Goal: Task Accomplishment & Management: Manage account settings

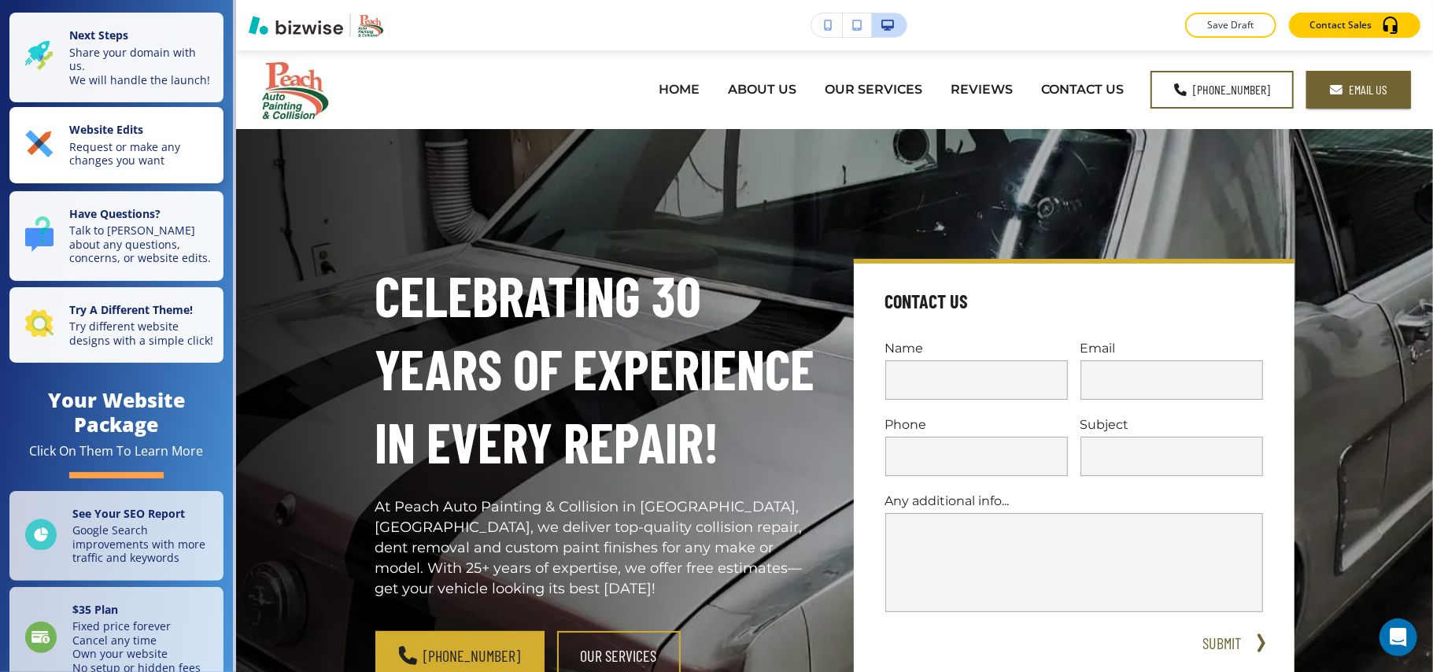
click at [80, 168] on p "Request or make any changes you want" at bounding box center [141, 154] width 145 height 28
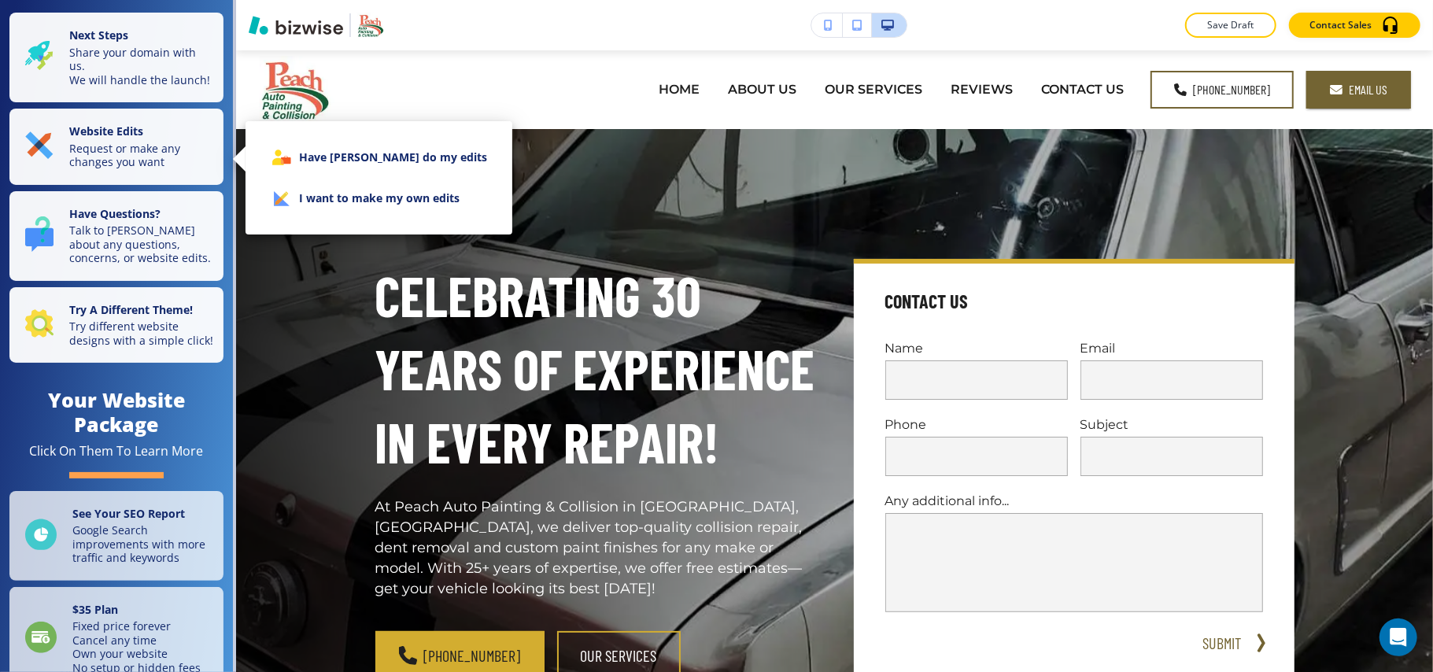
click at [404, 211] on li "I want to make my own edits" at bounding box center [379, 198] width 242 height 41
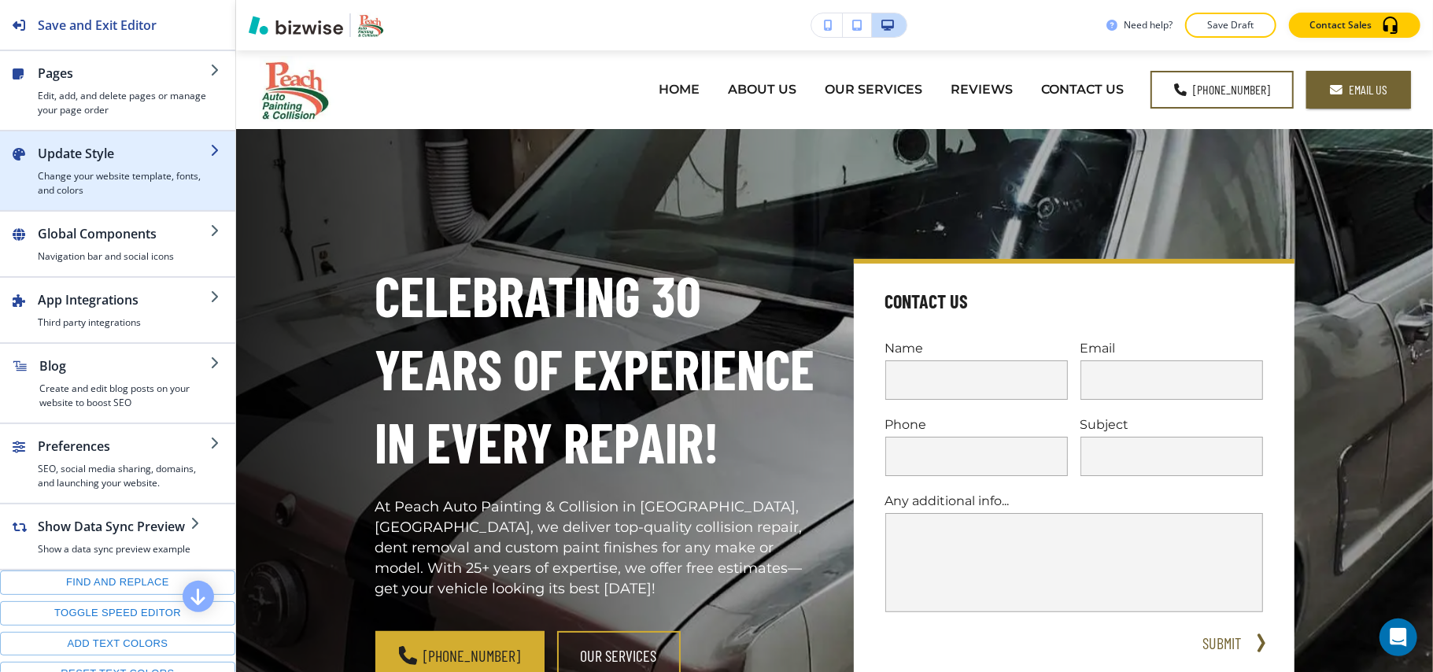
click at [91, 183] on h4 "Change your website template, fonts, and colors" at bounding box center [124, 183] width 172 height 28
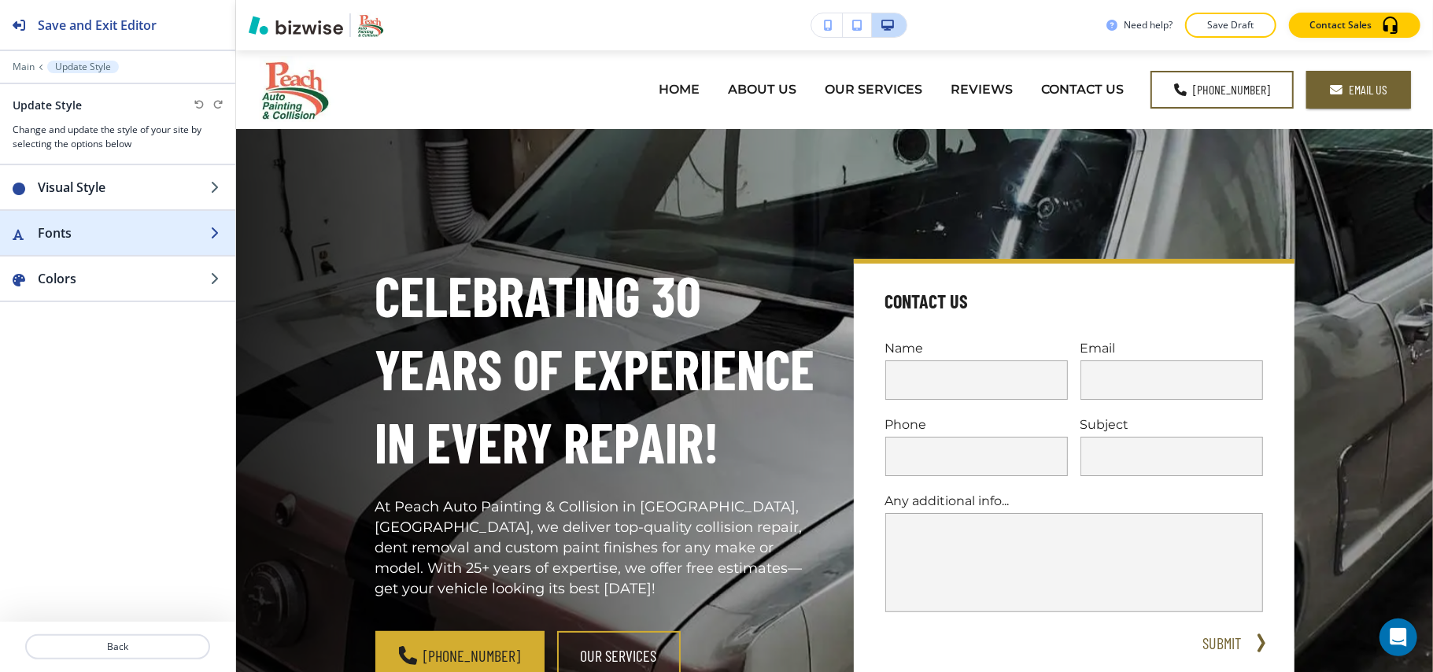
click at [91, 227] on h2 "Fonts" at bounding box center [124, 232] width 172 height 19
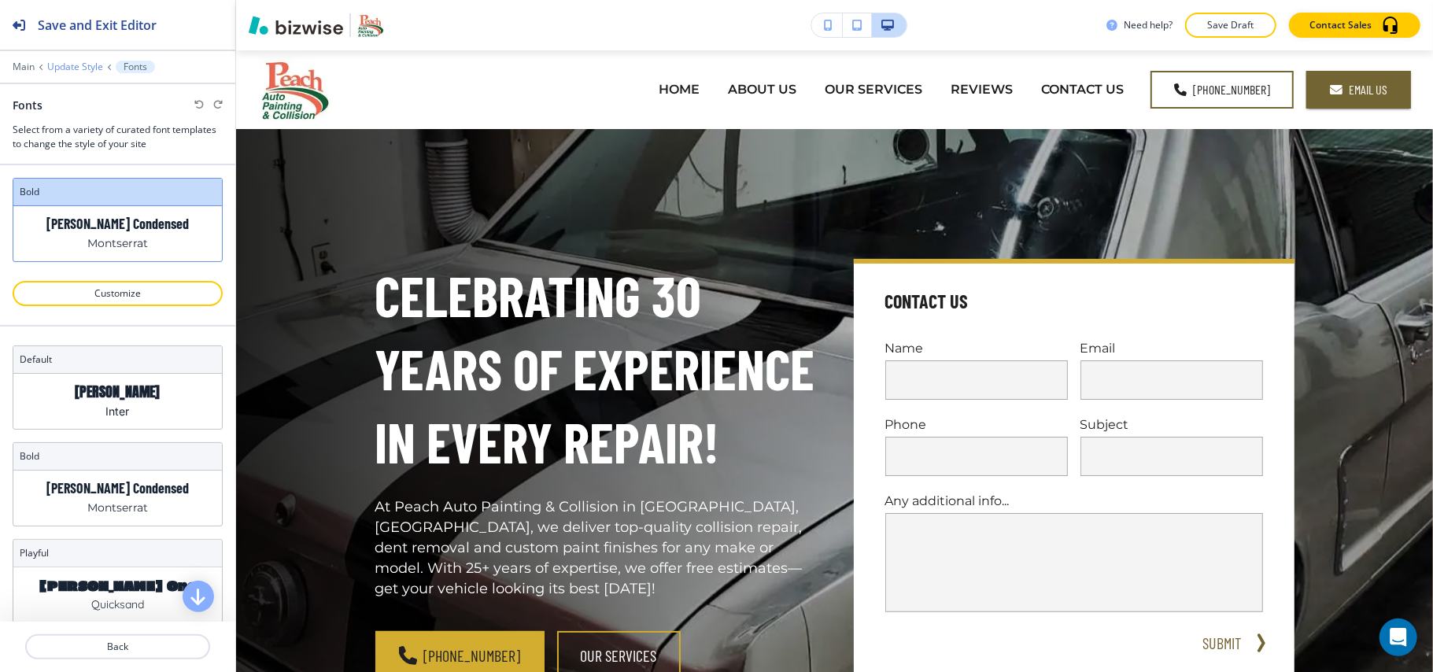
click at [90, 66] on p "Update Style" at bounding box center [75, 66] width 56 height 11
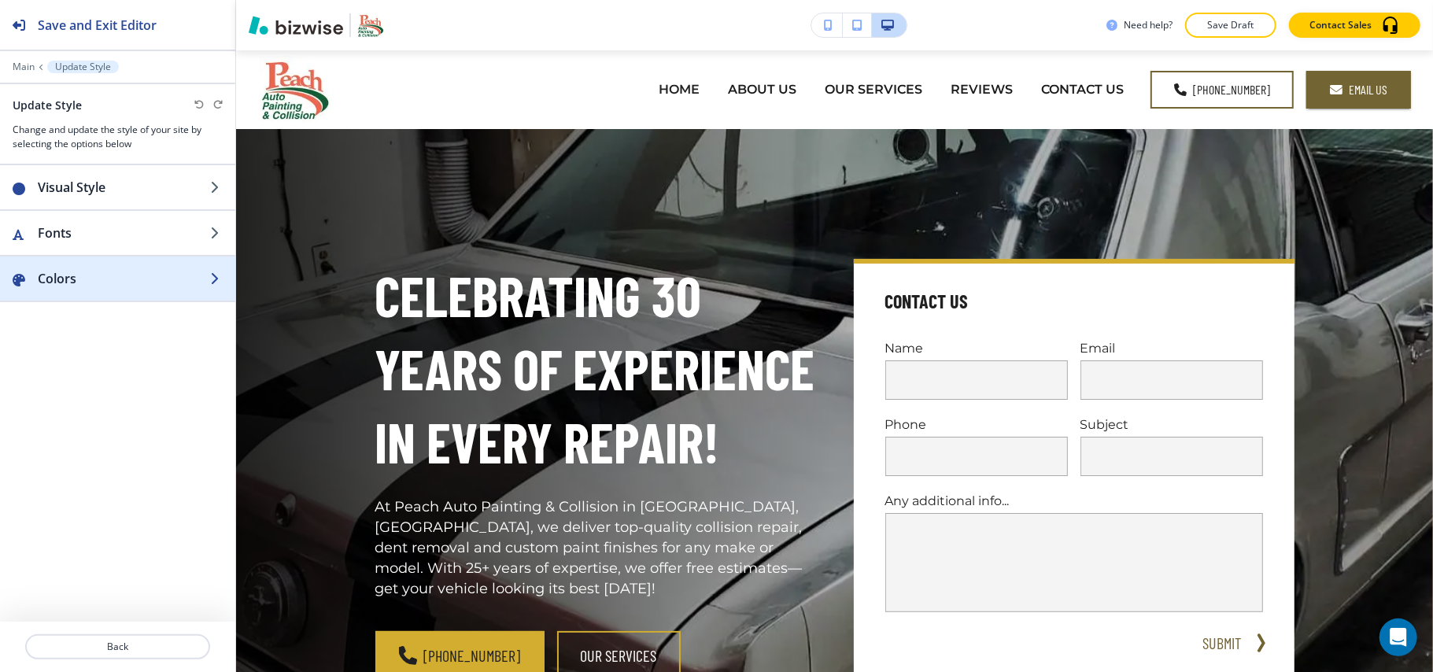
click at [93, 296] on div "button" at bounding box center [117, 294] width 235 height 13
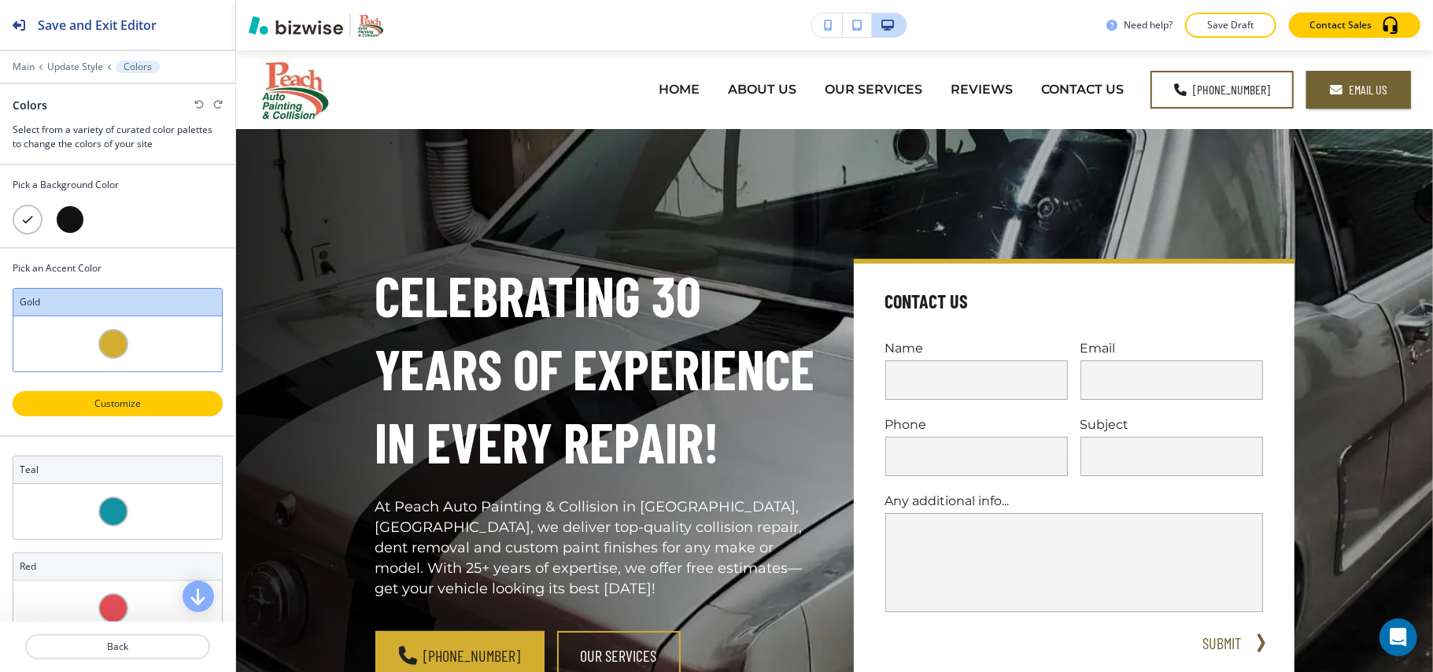
click at [96, 397] on button "Customize" at bounding box center [118, 403] width 210 height 25
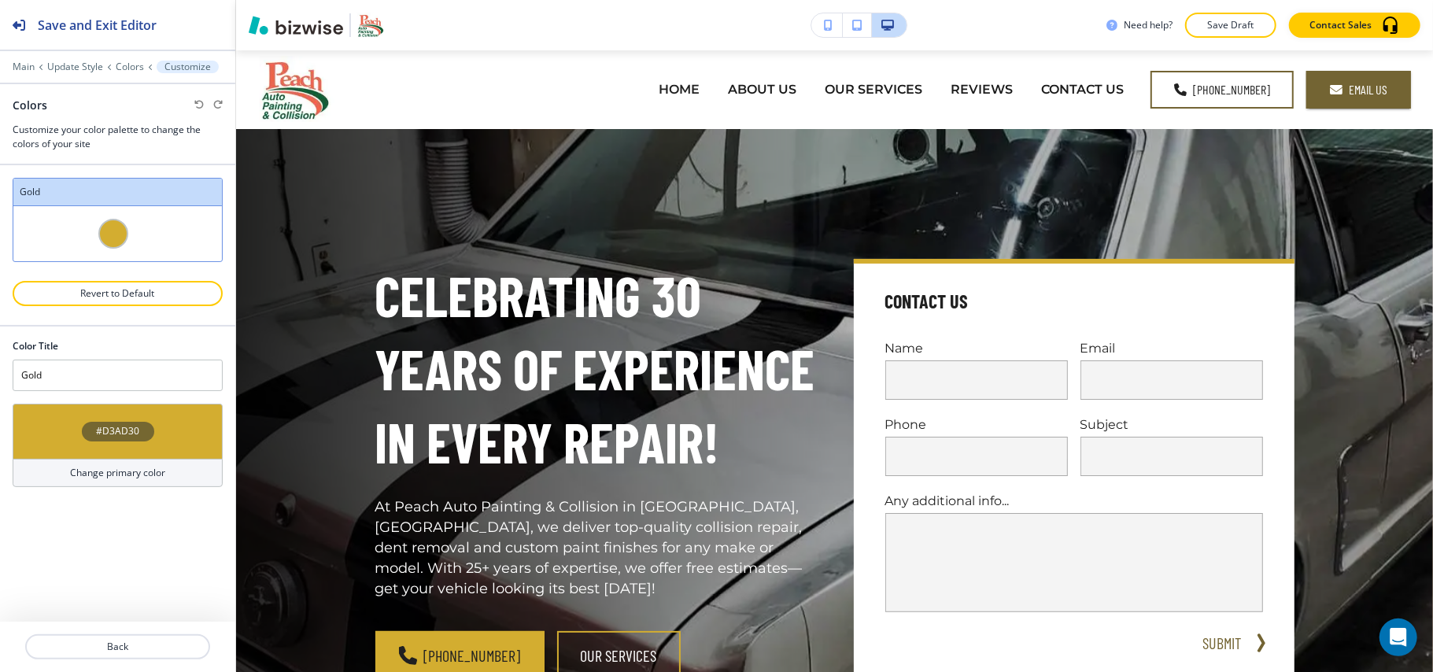
click at [44, 442] on div "#D3AD30" at bounding box center [118, 431] width 210 height 55
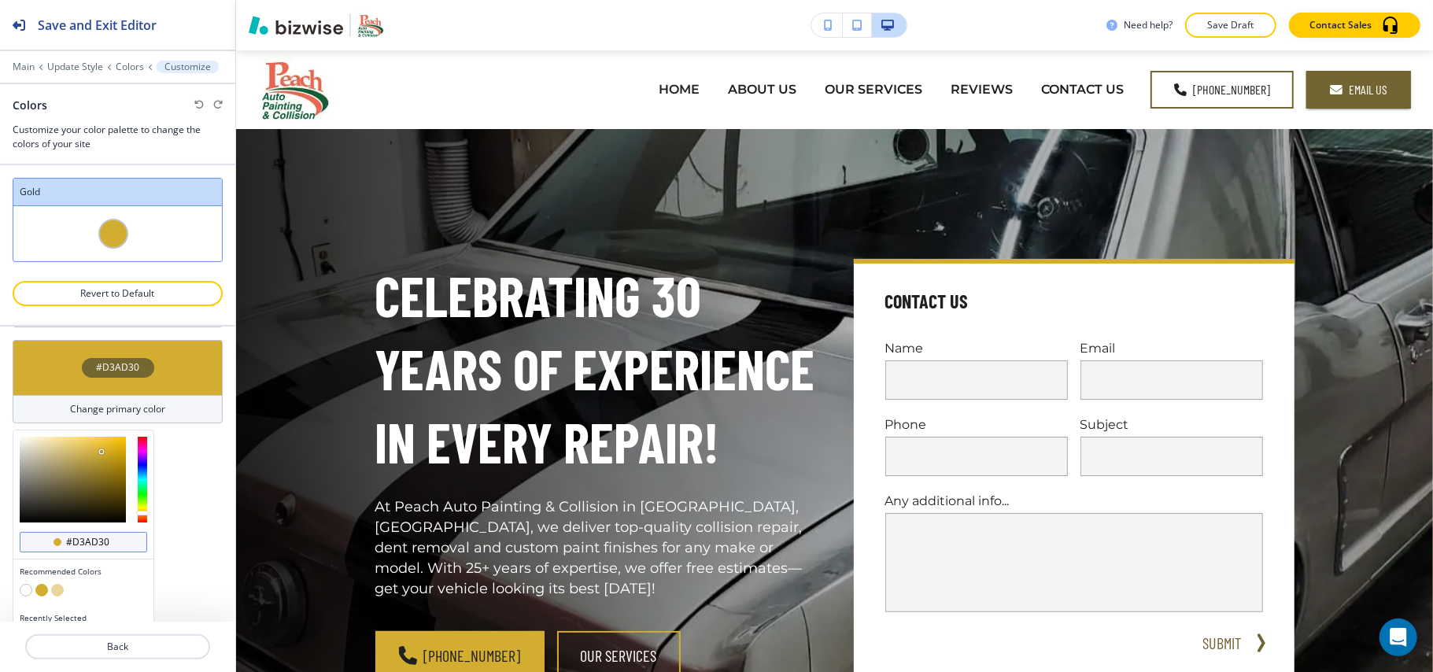
scroll to position [98, 0]
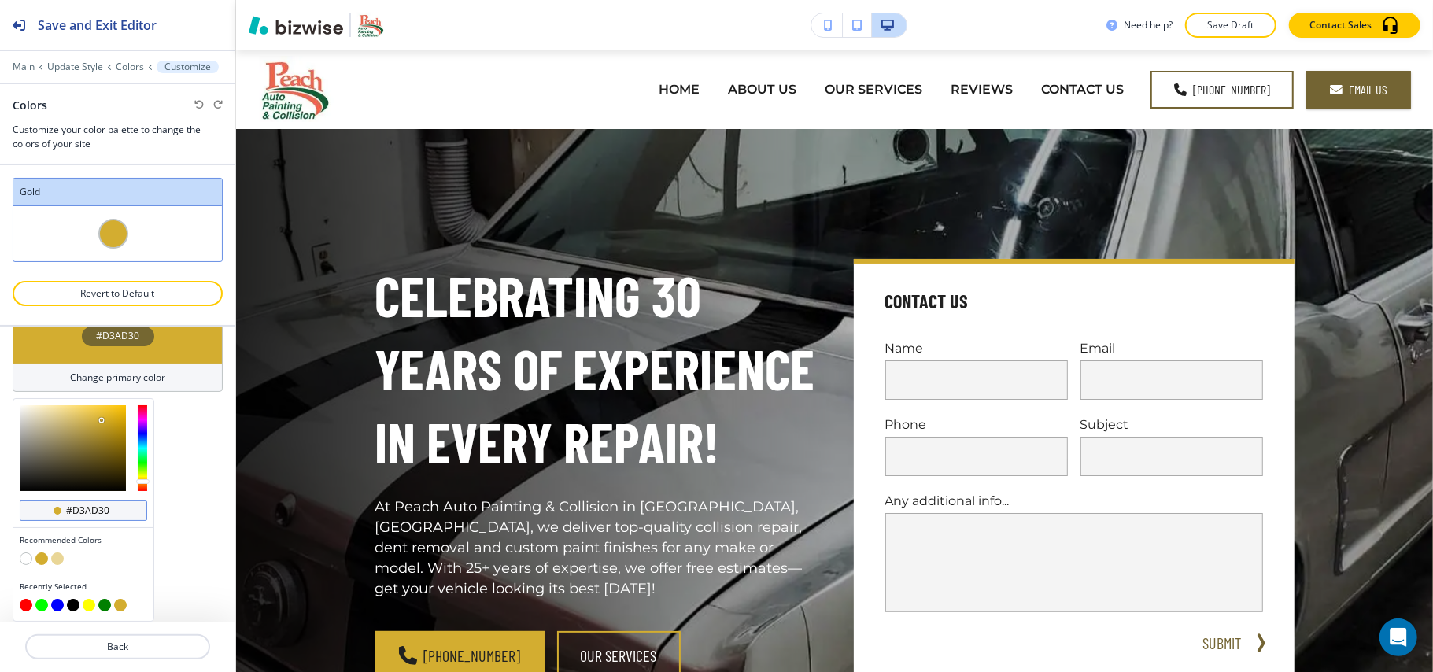
click at [123, 518] on div "#d3ad30" at bounding box center [83, 511] width 127 height 20
click at [120, 512] on input "#d3ad30" at bounding box center [92, 510] width 55 height 13
click at [118, 511] on input "#d3ad30" at bounding box center [92, 510] width 55 height 13
paste input "eb644d"
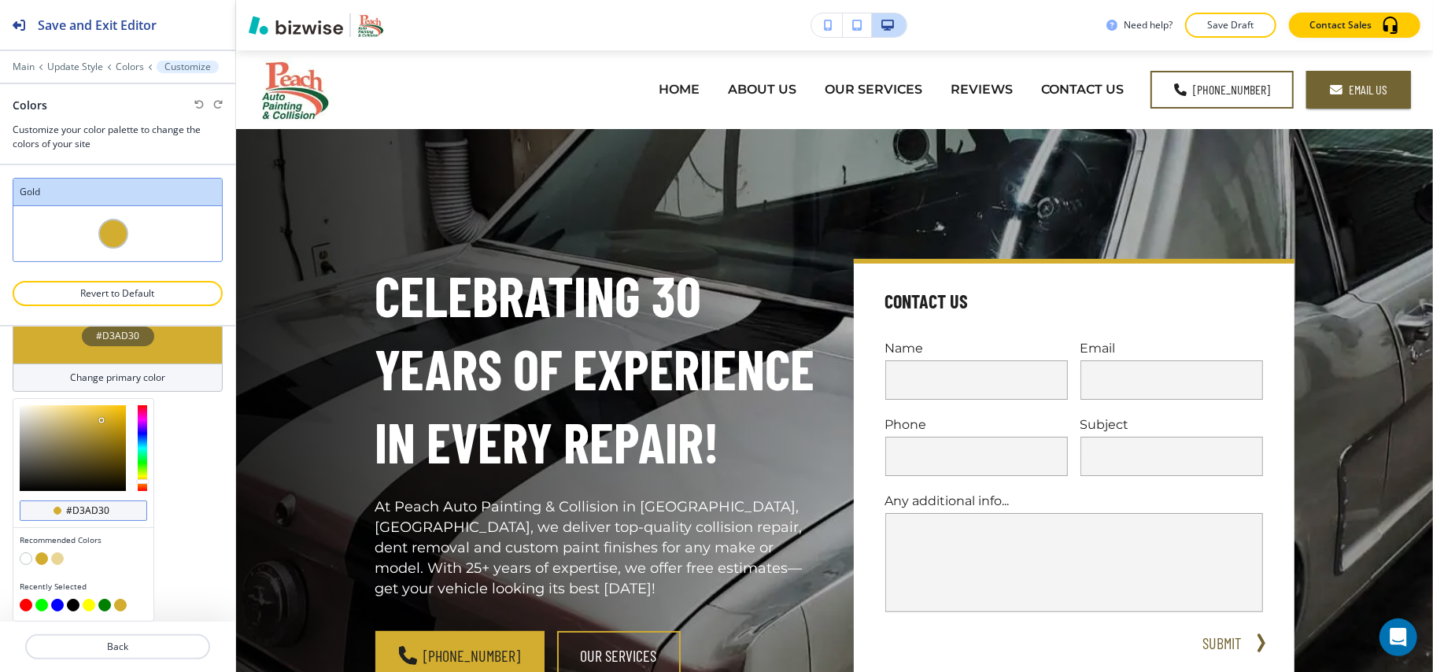
type input "#eb644d"
type input "Custom Gold"
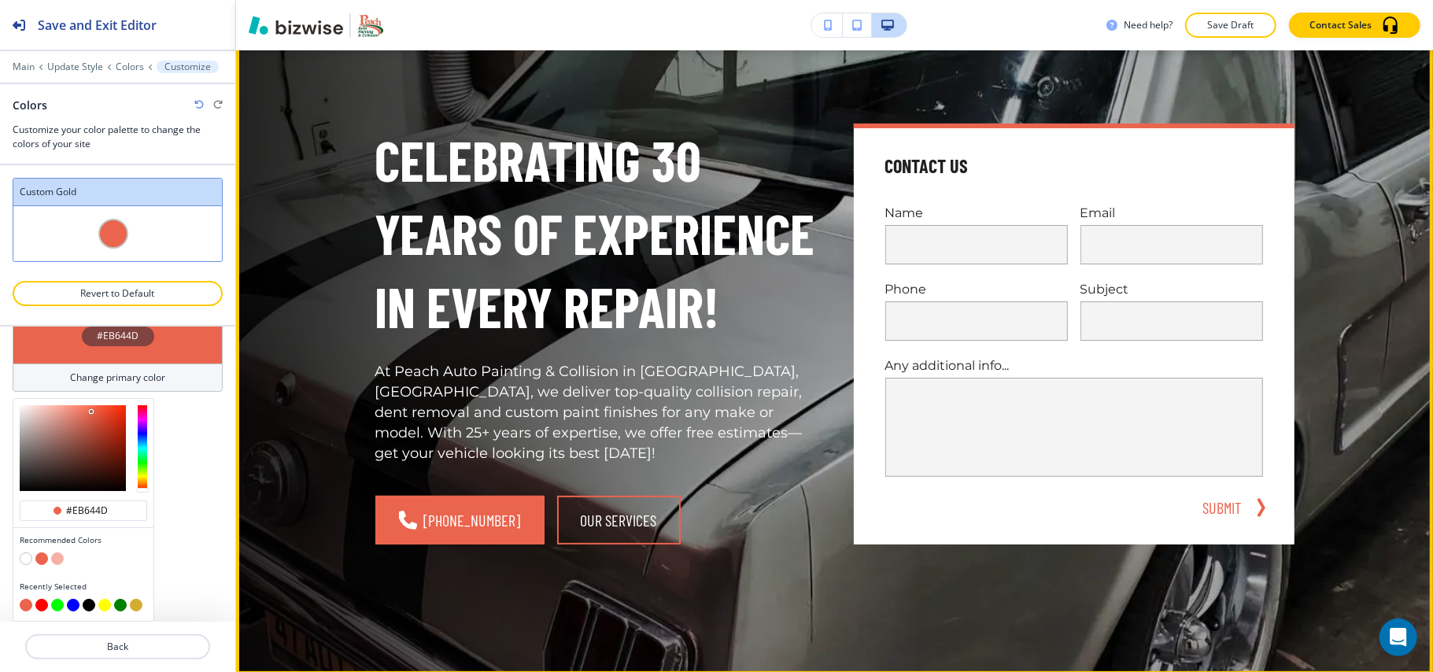
scroll to position [0, 0]
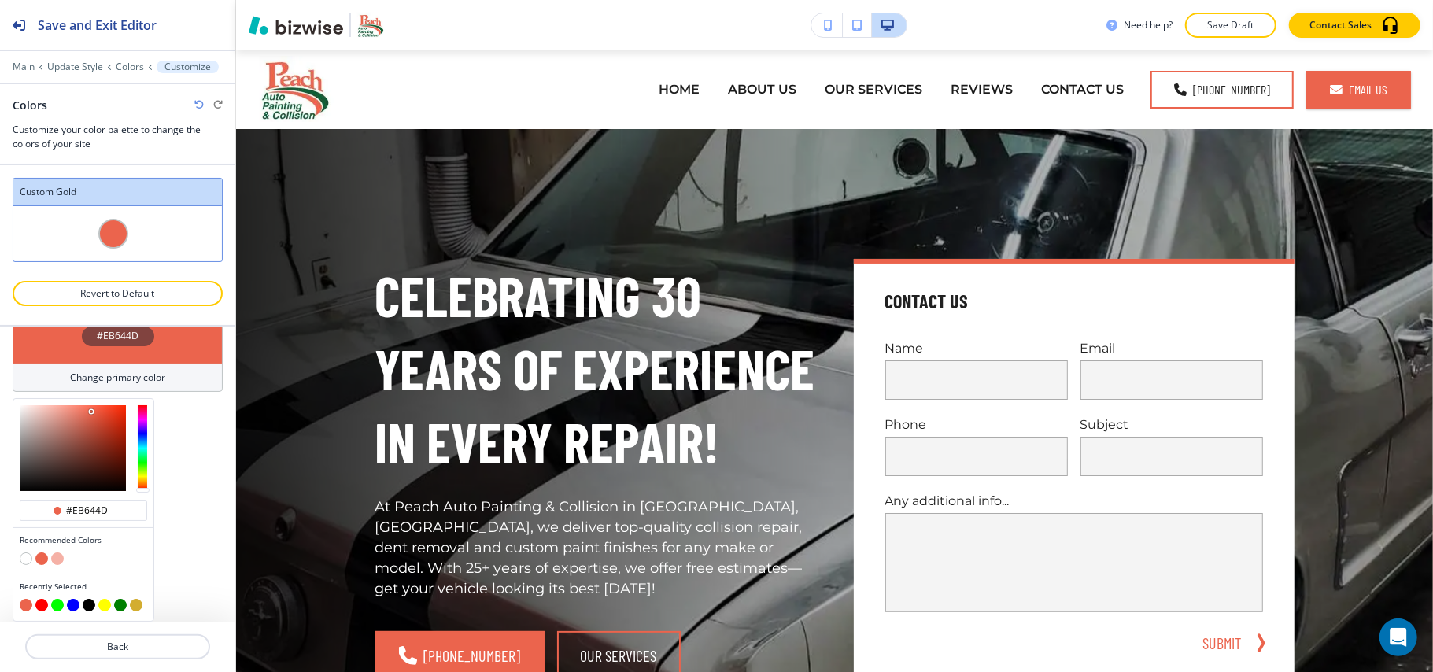
type input "#eb644d"
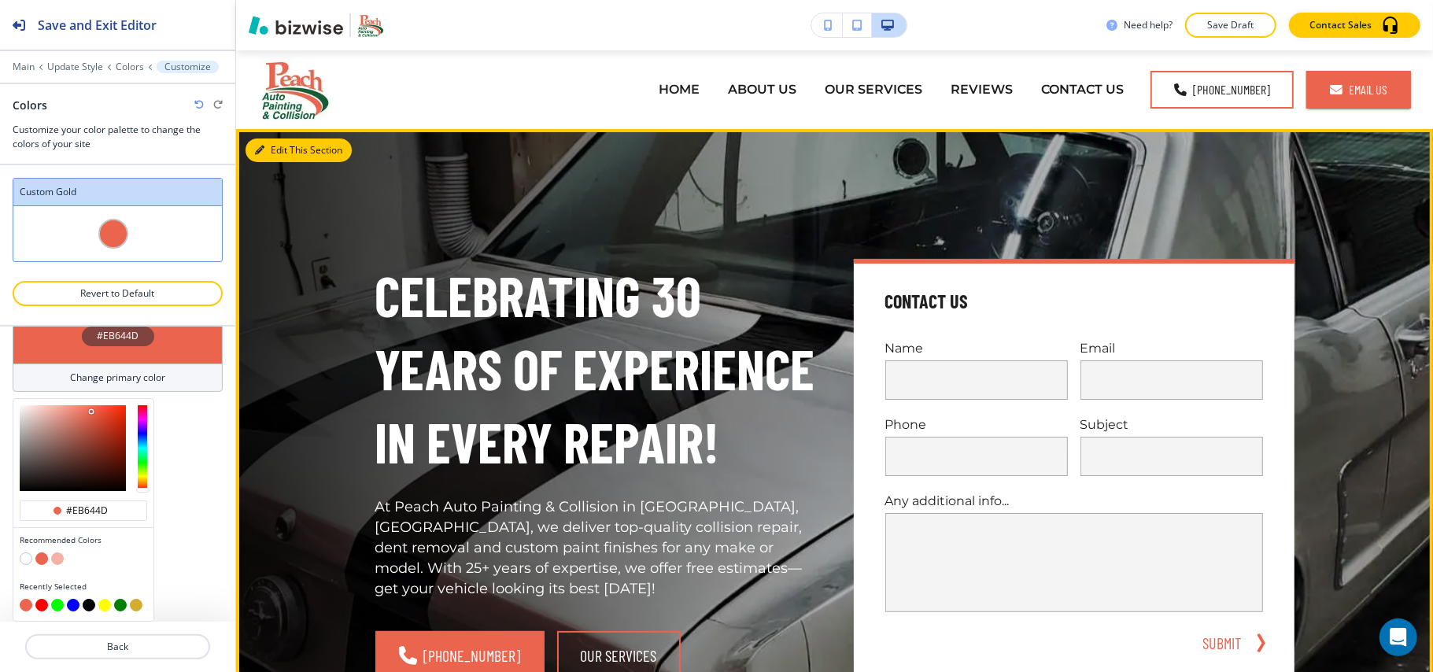
click at [264, 142] on button "Edit This Section" at bounding box center [299, 151] width 106 height 24
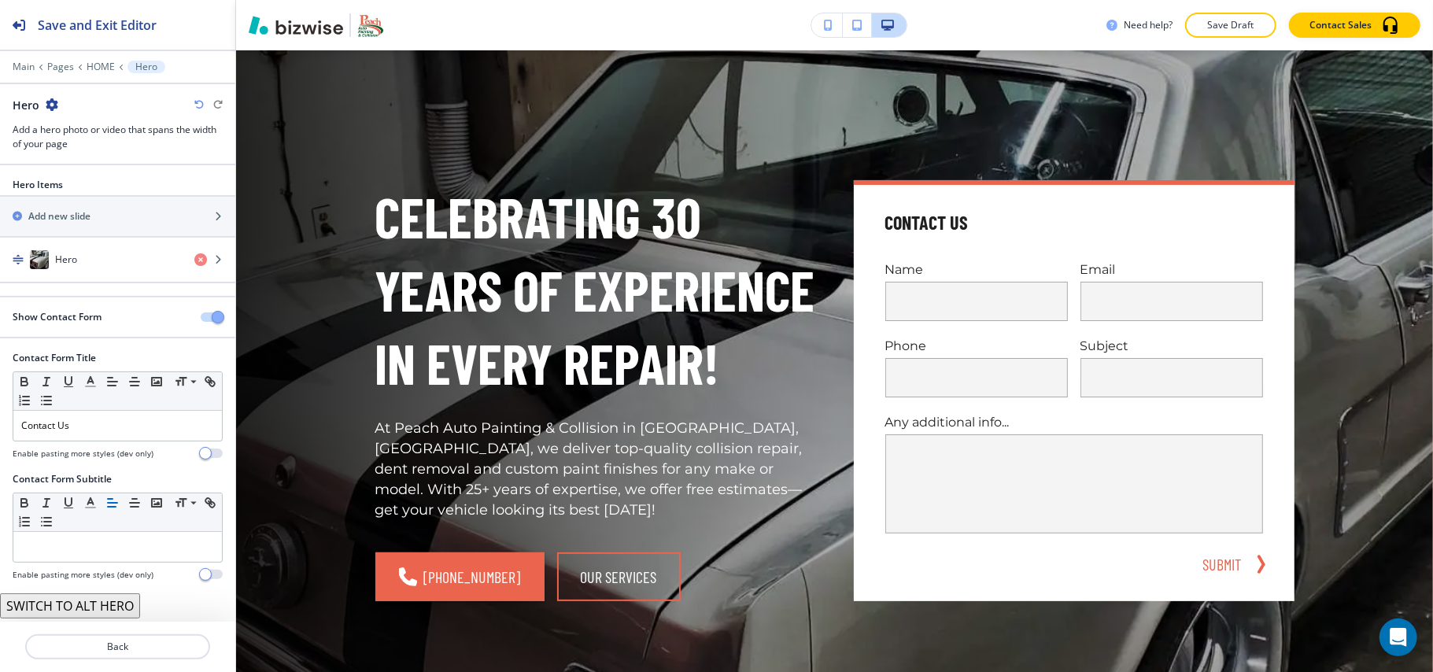
scroll to position [2, 0]
click at [110, 260] on div "Hero" at bounding box center [91, 259] width 182 height 19
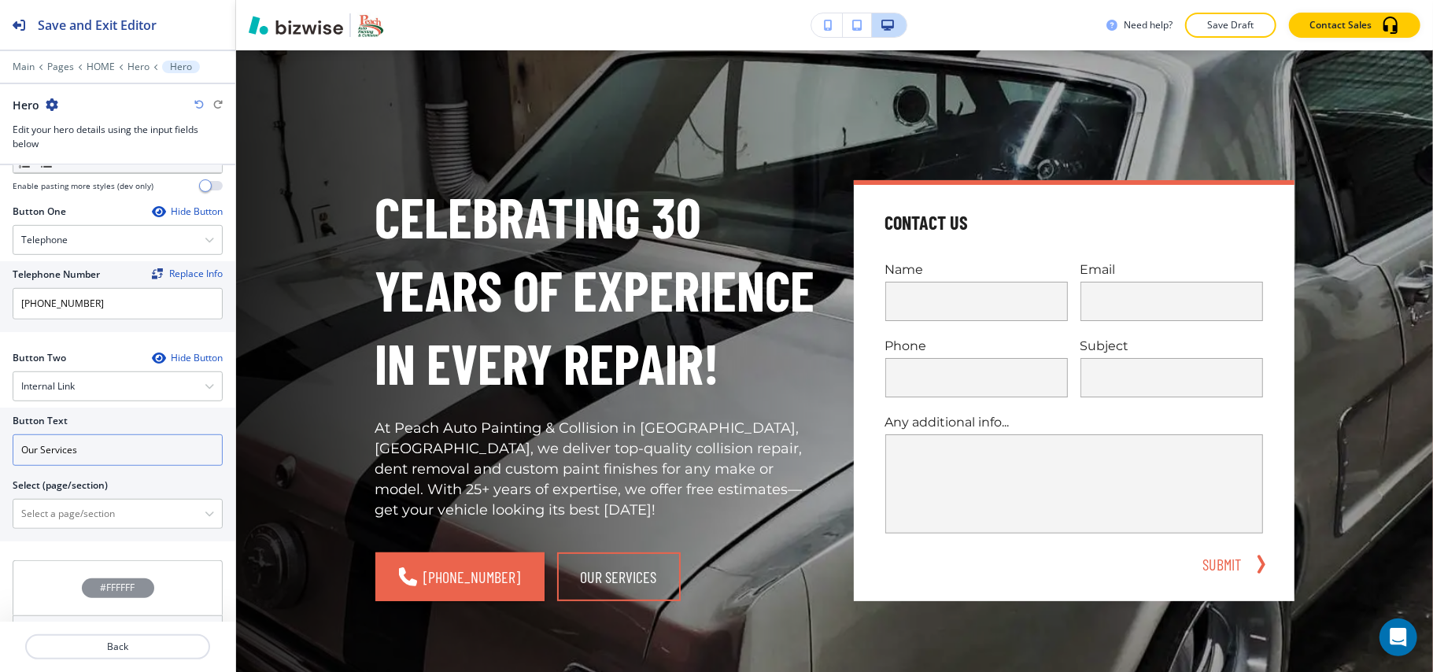
scroll to position [713, 0]
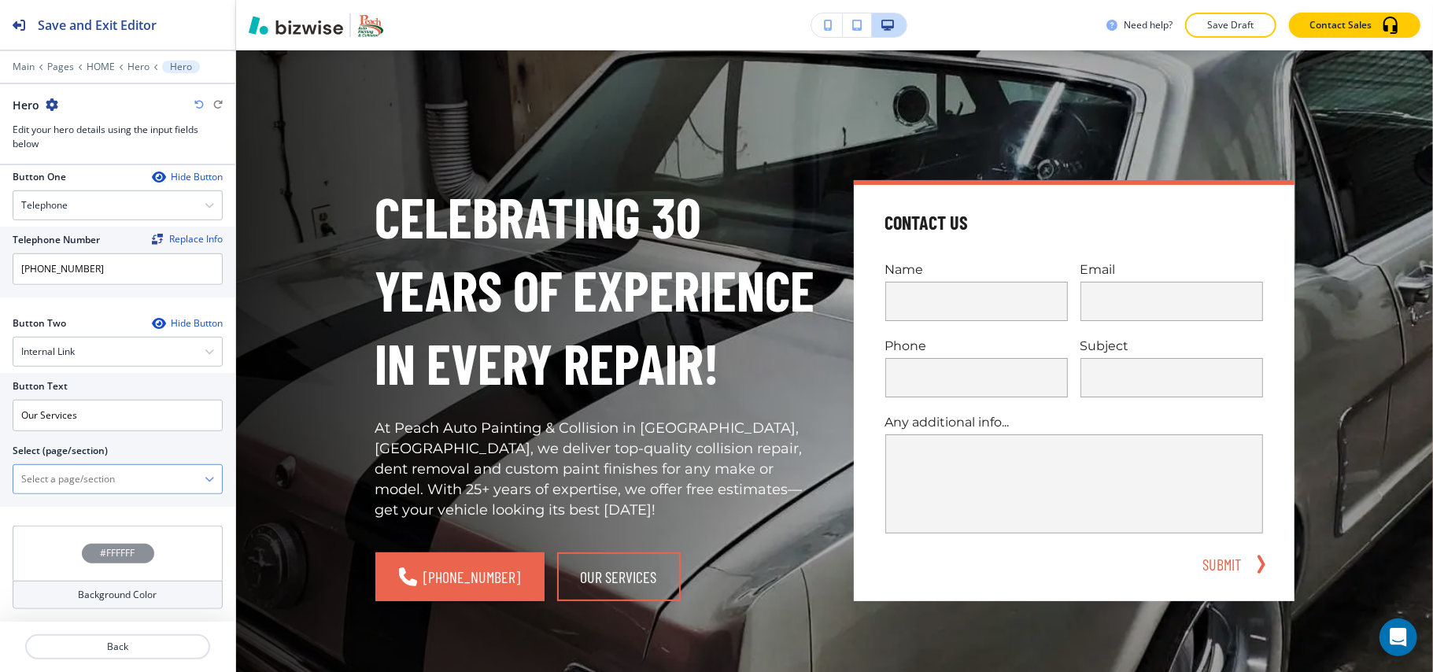
click at [65, 482] on \(page\/section\) "Manual Input" at bounding box center [108, 479] width 191 height 27
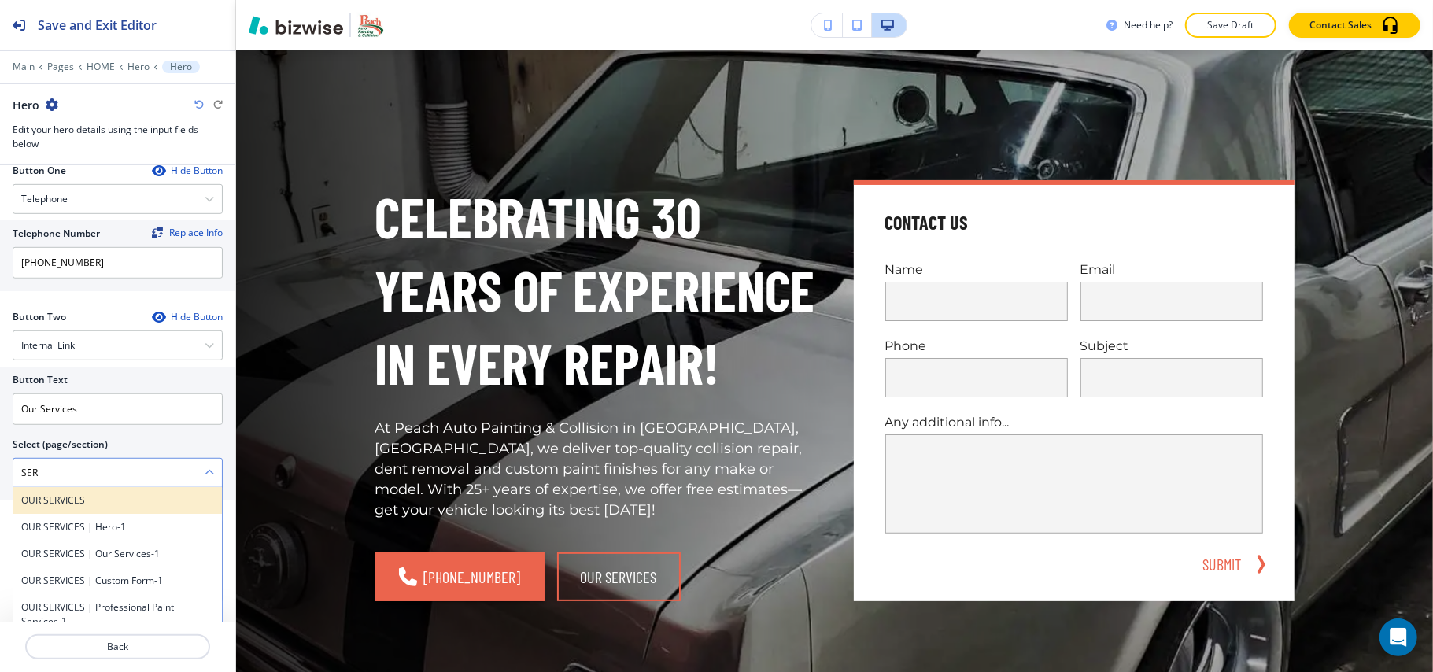
click at [61, 508] on h4 "OUR SERVICES" at bounding box center [117, 500] width 193 height 14
type \(page\/section\) "OUR SERVICES"
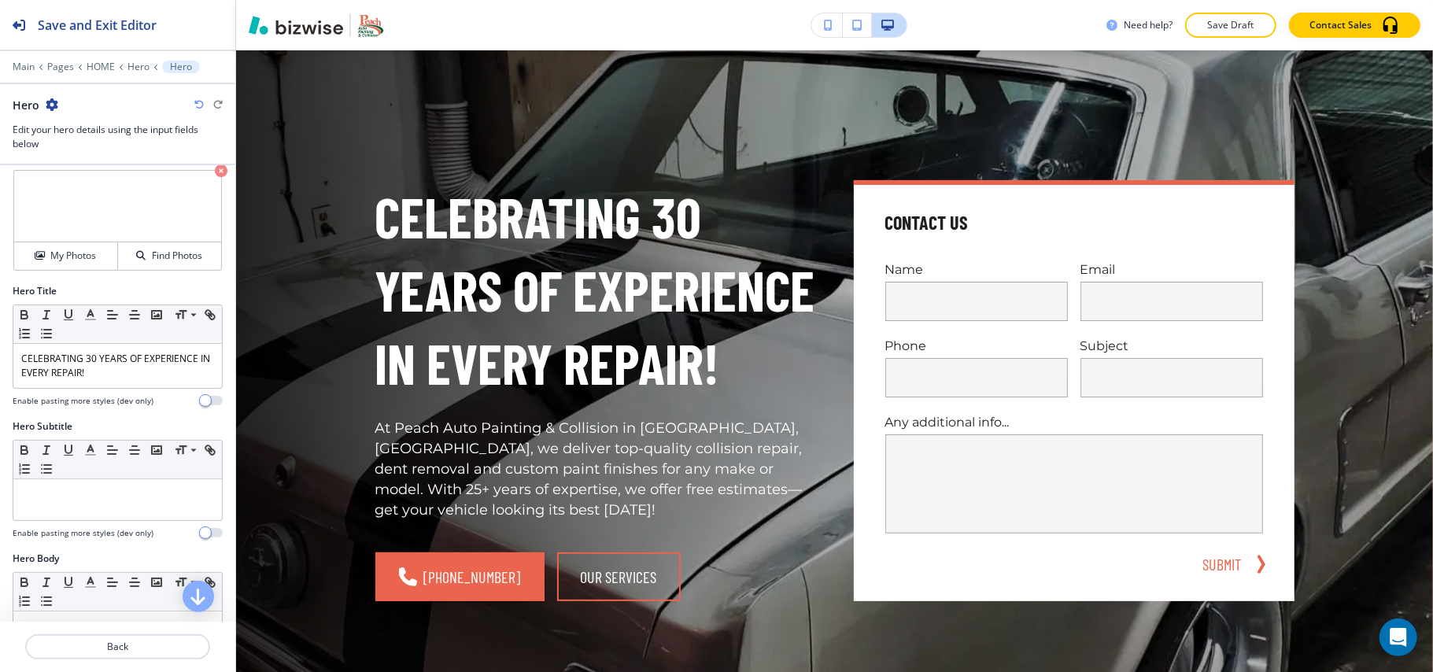
scroll to position [0, 0]
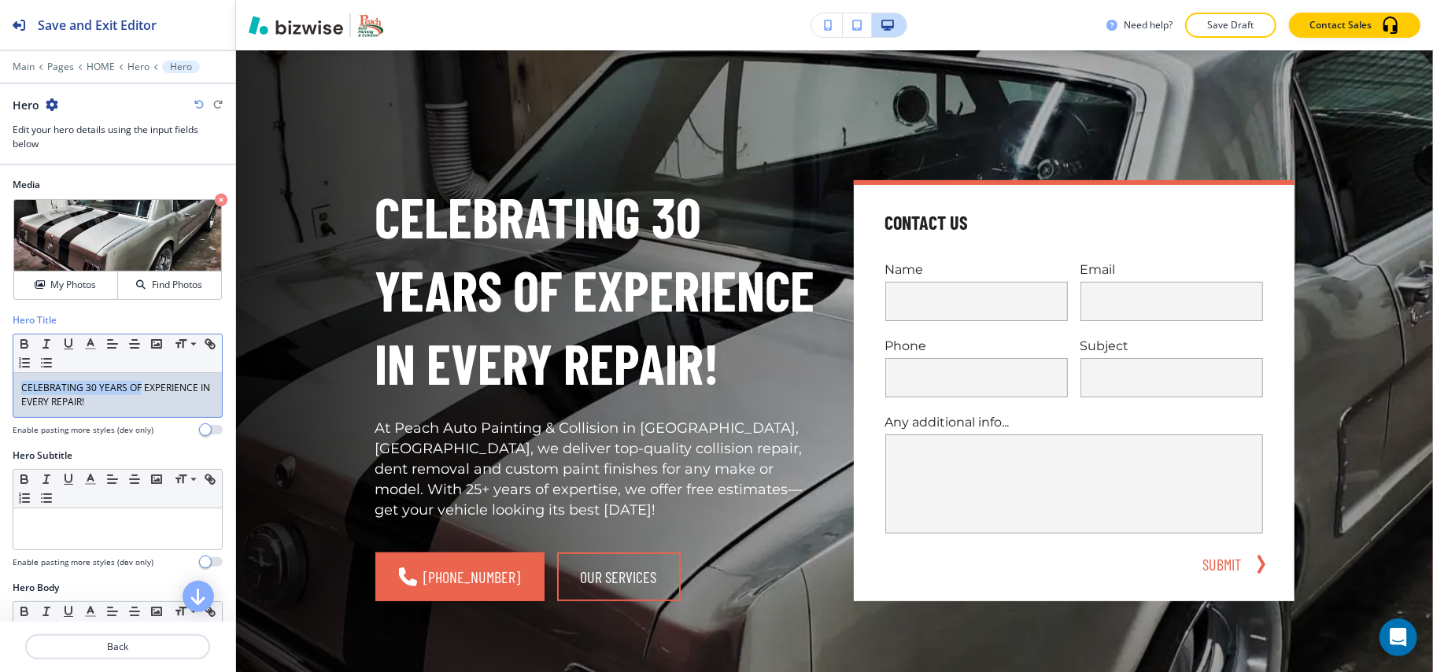
drag, startPoint x: 139, startPoint y: 389, endPoint x: 0, endPoint y: 390, distance: 138.5
click at [0, 390] on div "Hero Title Small Normal Large Huge CELEBRATING 30 YEARS OF EXPERIENCE IN EVERY …" at bounding box center [117, 380] width 235 height 135
click at [137, 373] on div "Small Normal Large Huge" at bounding box center [117, 353] width 209 height 39
drag, startPoint x: 140, startPoint y: 389, endPoint x: 179, endPoint y: 423, distance: 52.4
click at [179, 423] on div "Hero Title Small Normal Large Huge CELEBRATING 30 YEARS OF EXPERIENCE IN EVERY …" at bounding box center [118, 374] width 210 height 123
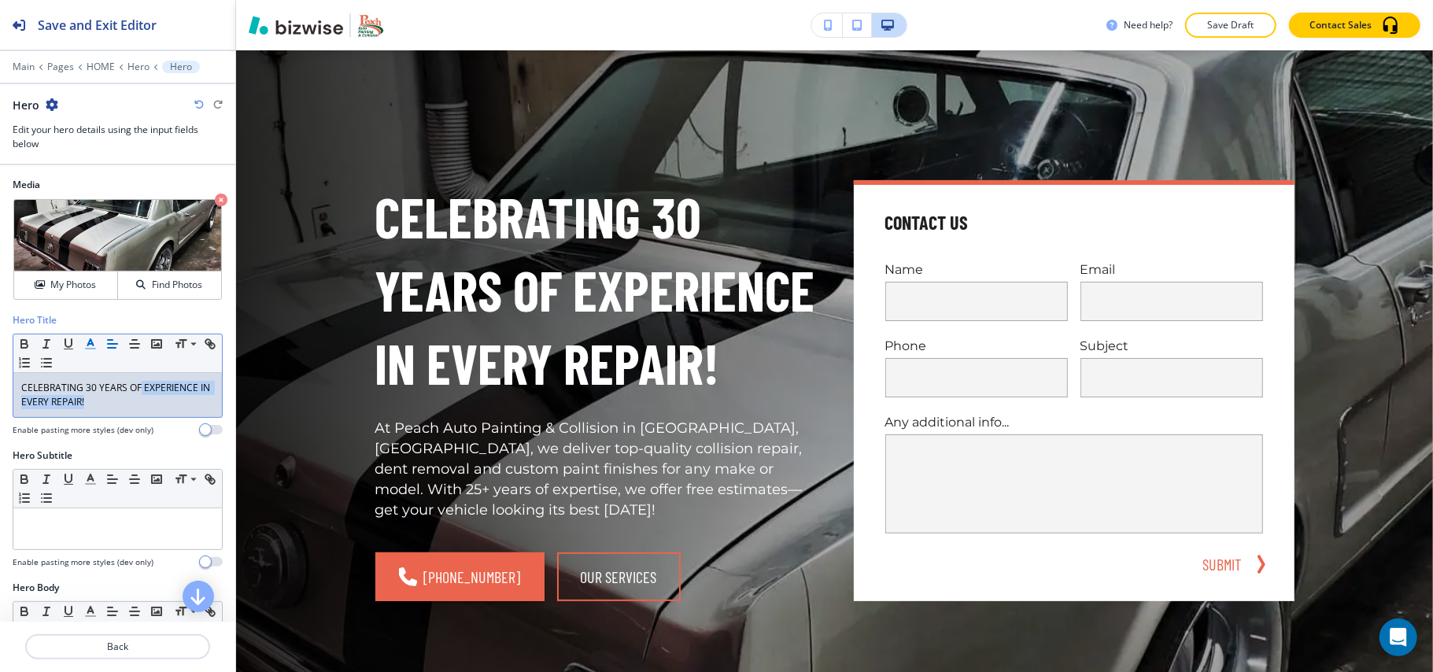
click at [93, 344] on icon "button" at bounding box center [90, 344] width 14 height 14
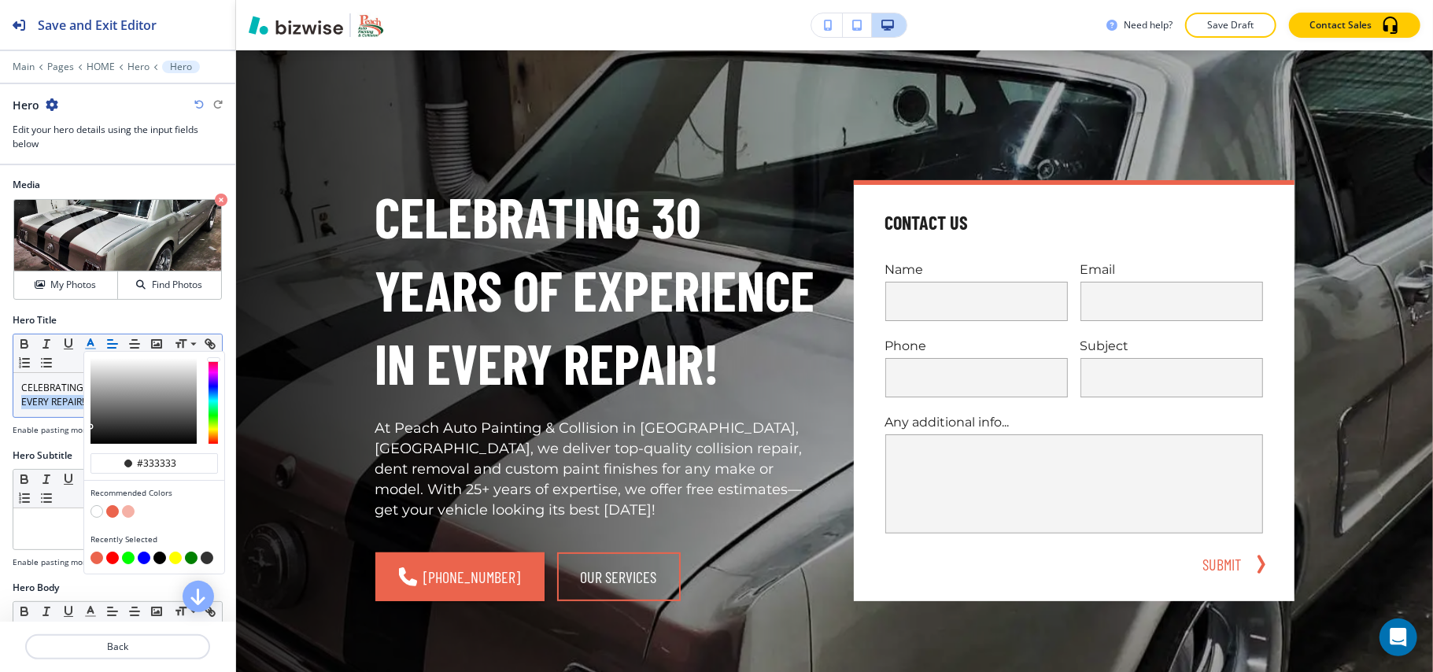
click at [110, 514] on button "button" at bounding box center [112, 511] width 13 height 13
type input "#eb644d"
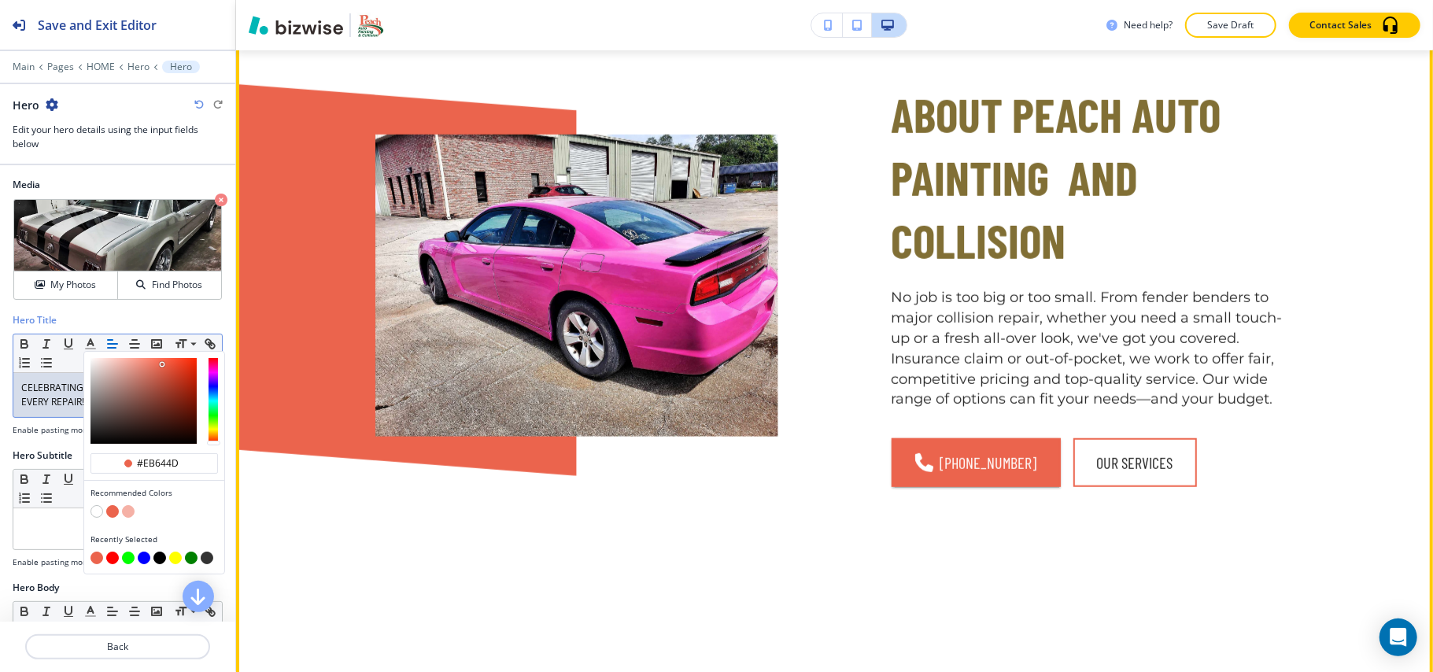
scroll to position [708, 0]
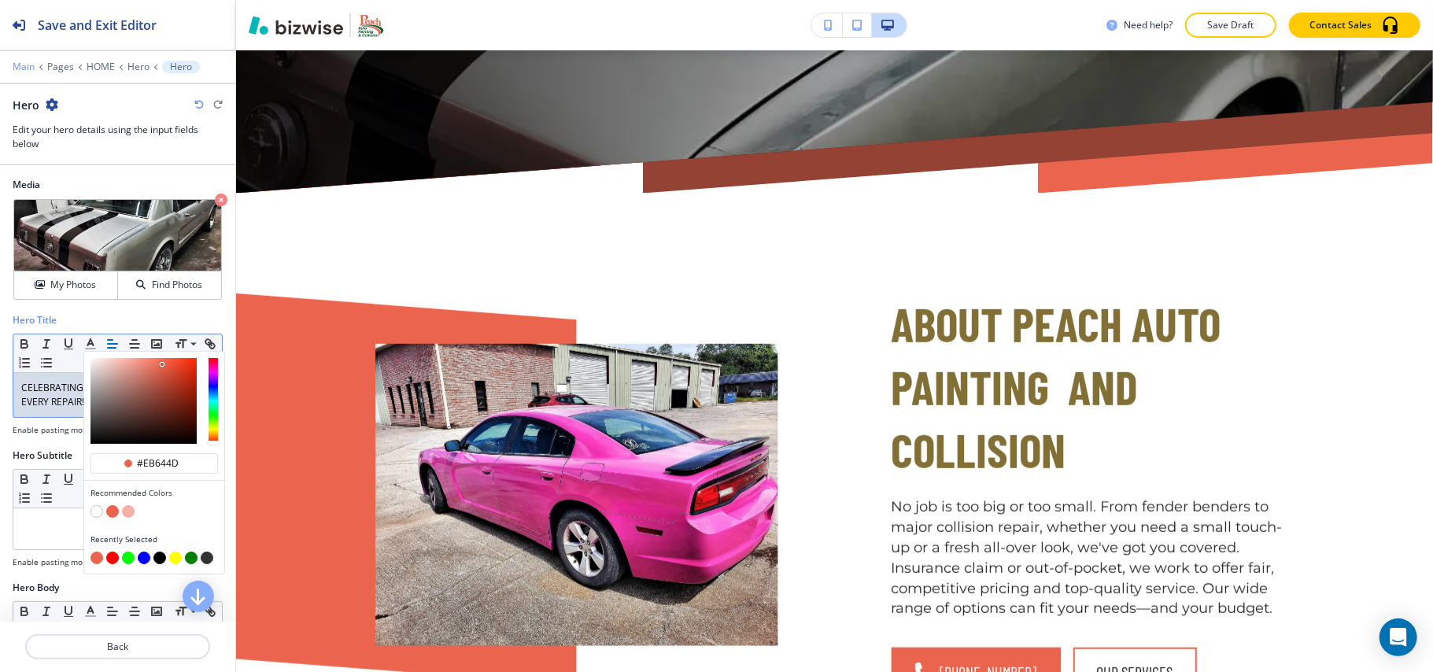
click at [23, 69] on p "Main" at bounding box center [24, 66] width 22 height 11
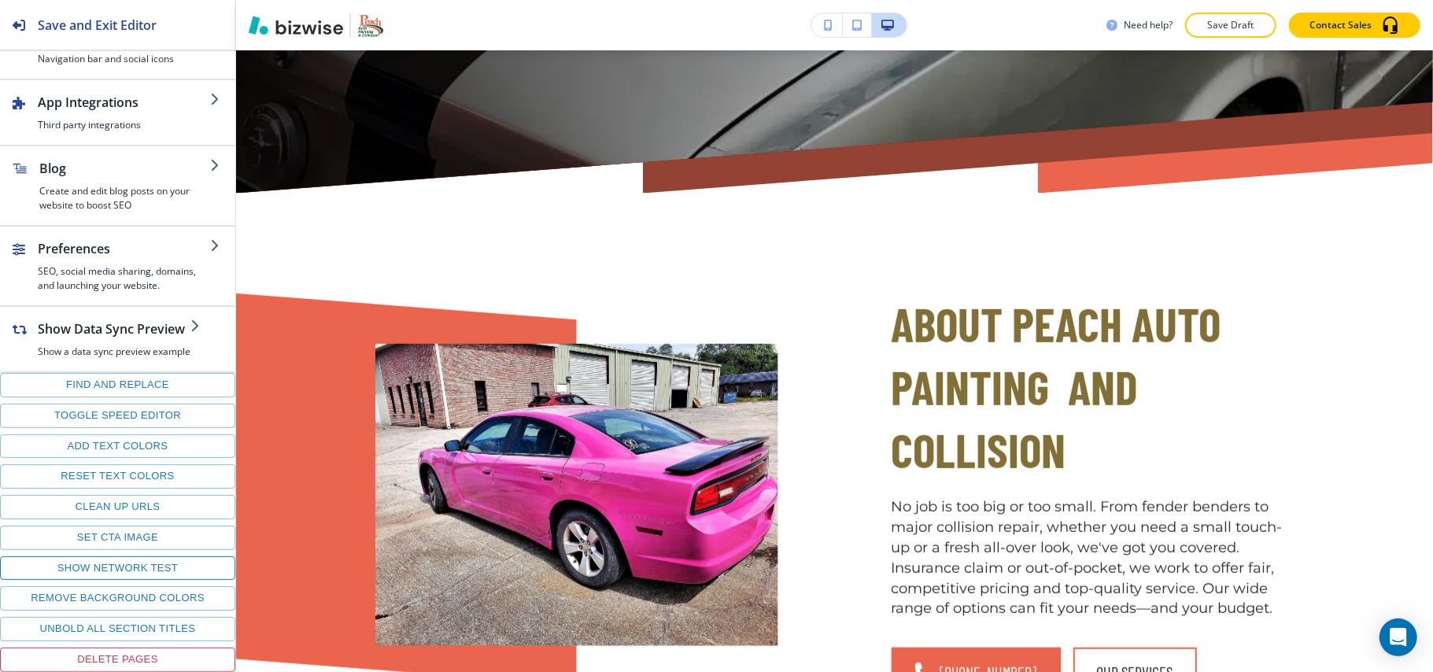
scroll to position [220, 0]
click at [94, 444] on button "Add text colors" at bounding box center [117, 446] width 235 height 24
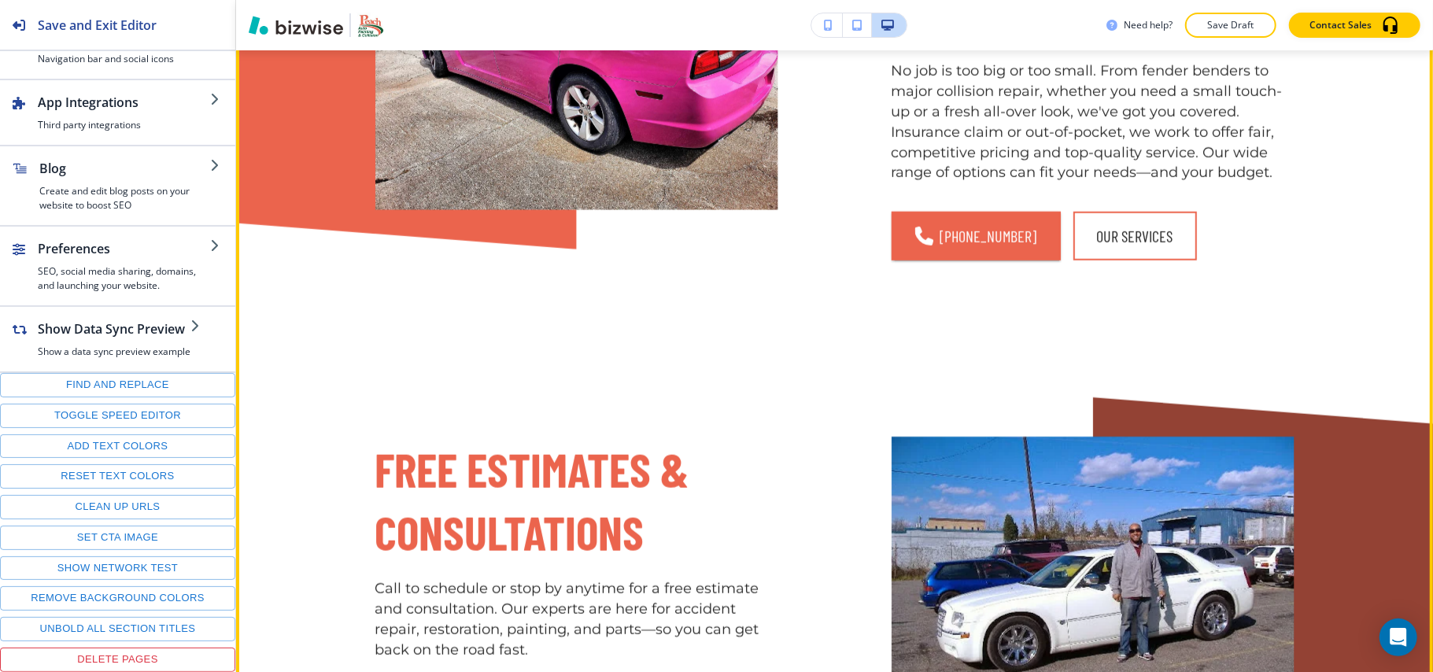
scroll to position [1442, 0]
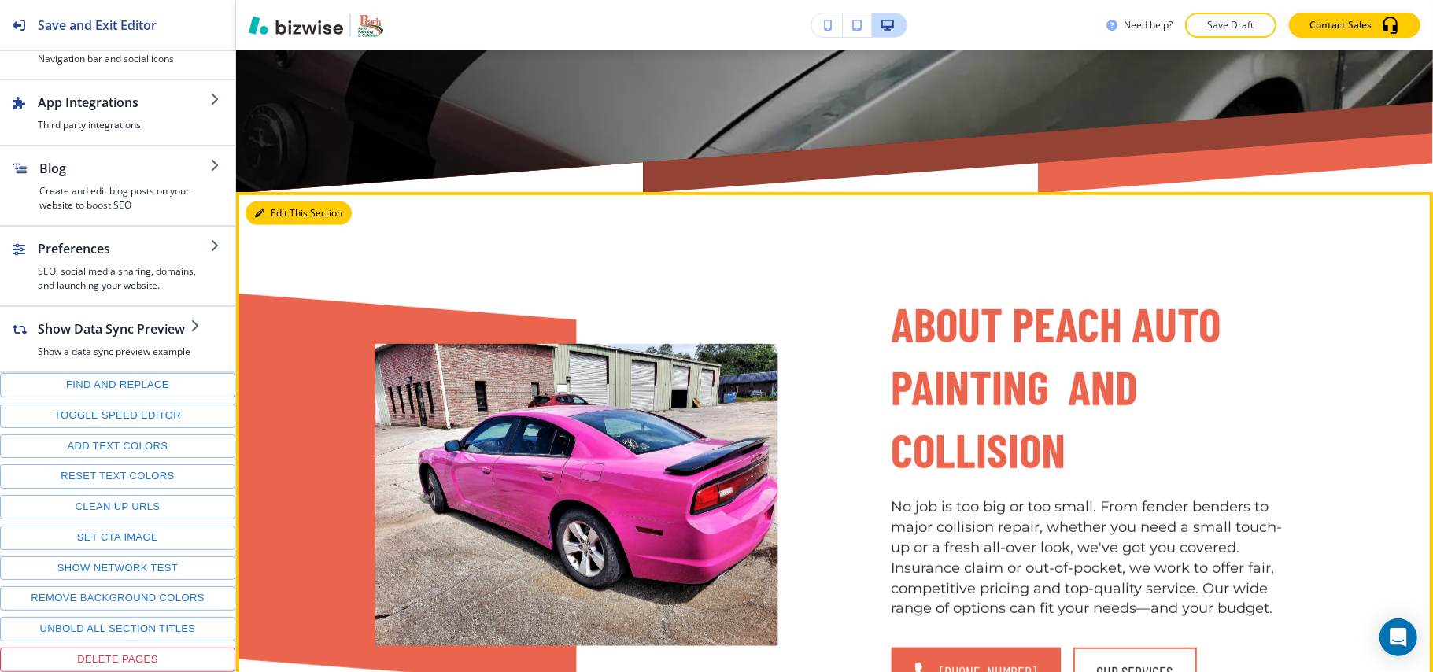
click at [264, 208] on button "Edit This Section" at bounding box center [299, 213] width 106 height 24
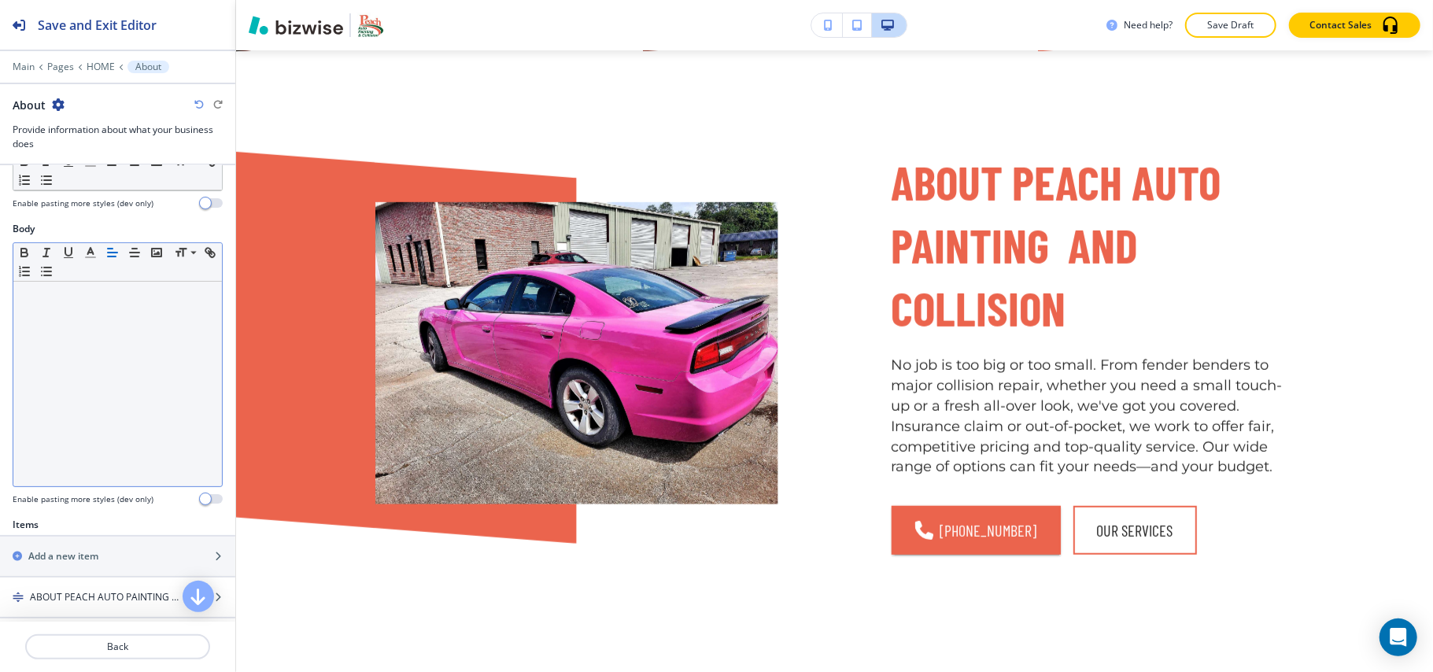
scroll to position [419, 0]
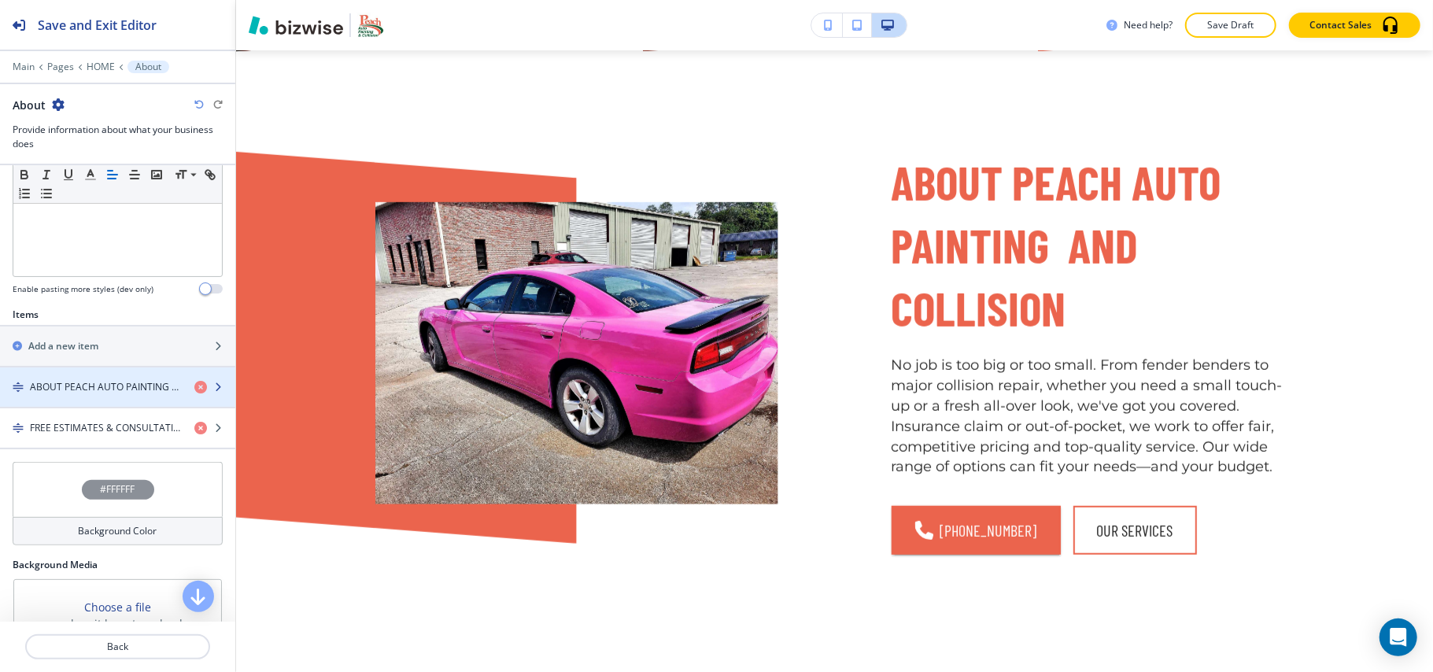
click at [95, 389] on h4 "ABOUT PEACH AUTO PAINTING AND COLLISION" at bounding box center [106, 387] width 152 height 14
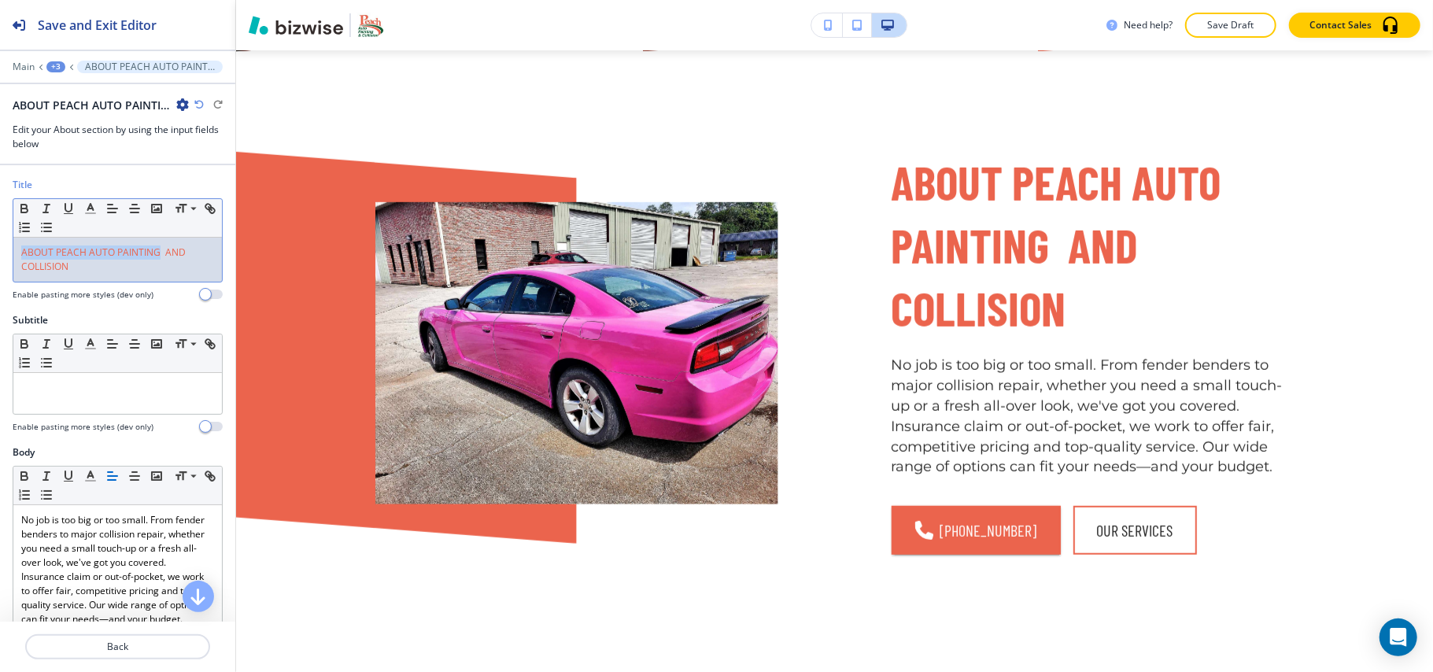
drag, startPoint x: 158, startPoint y: 256, endPoint x: 0, endPoint y: 255, distance: 158.2
click at [0, 255] on div "Title Small Normal Large Huge ABOUT PEACH AUTO PAINTING AND COLLISION Enable pa…" at bounding box center [117, 245] width 235 height 135
click at [87, 209] on icon "button" at bounding box center [90, 208] width 14 height 14
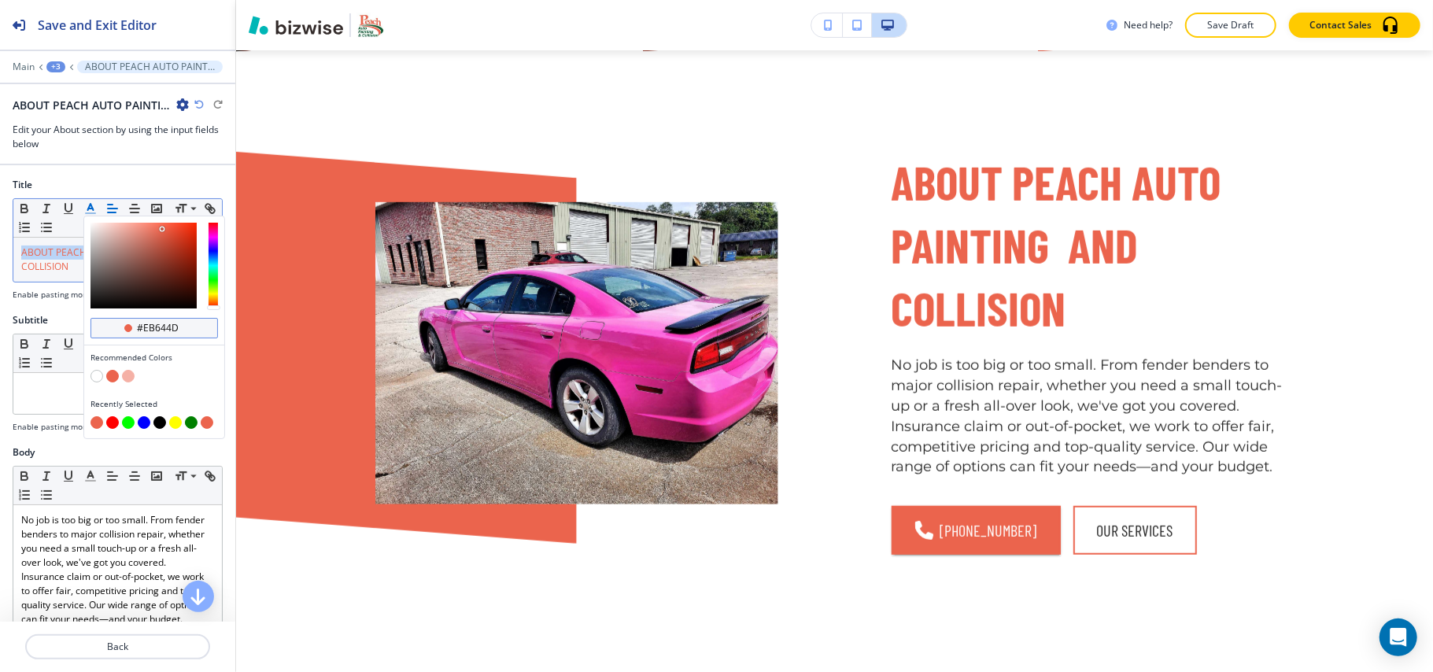
click at [196, 325] on div "#eb644d" at bounding box center [153, 328] width 127 height 20
click at [171, 332] on input "#eb644d" at bounding box center [162, 328] width 55 height 13
paste input "207d55"
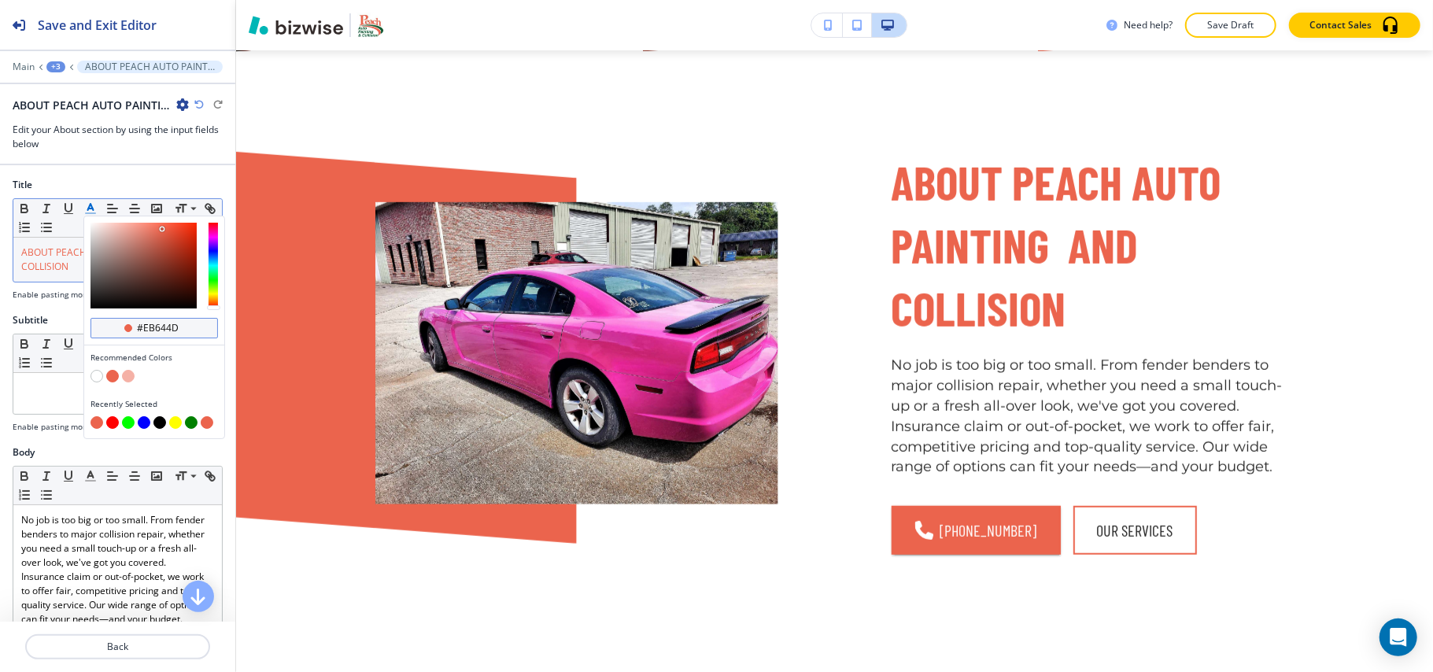
type input "#207d55"
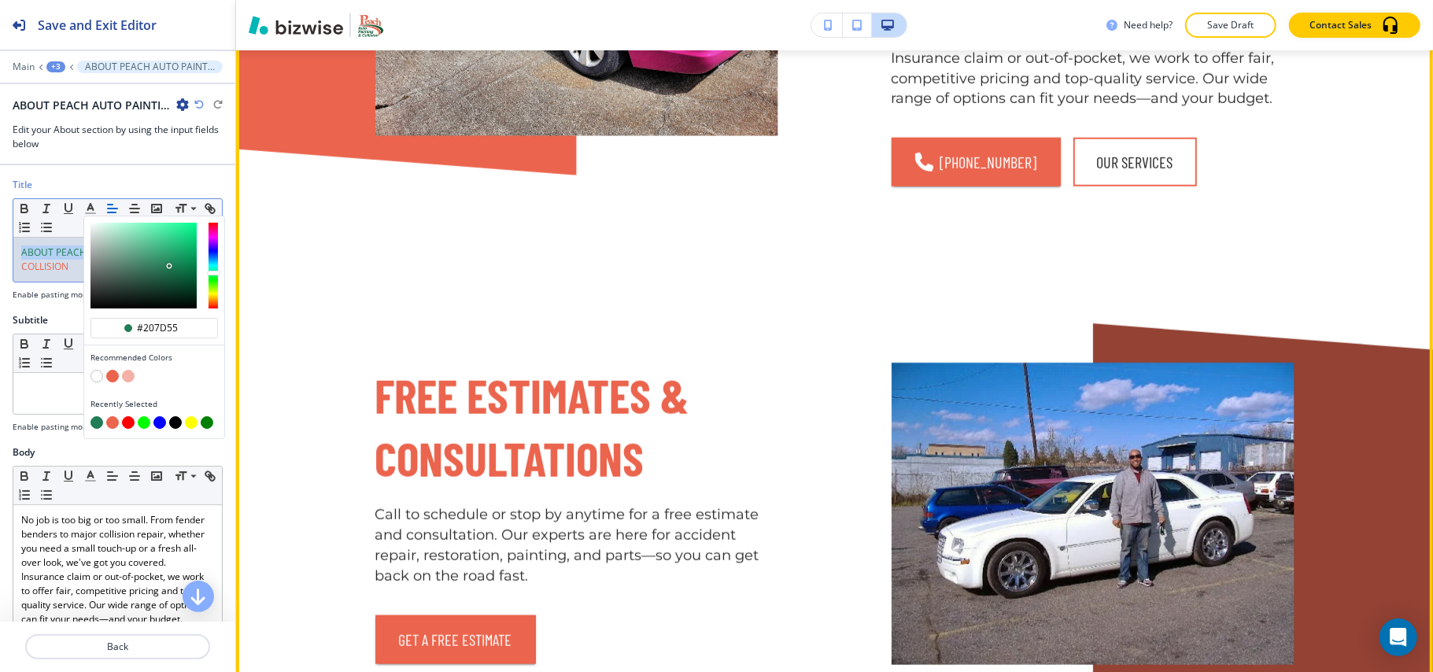
scroll to position [1269, 0]
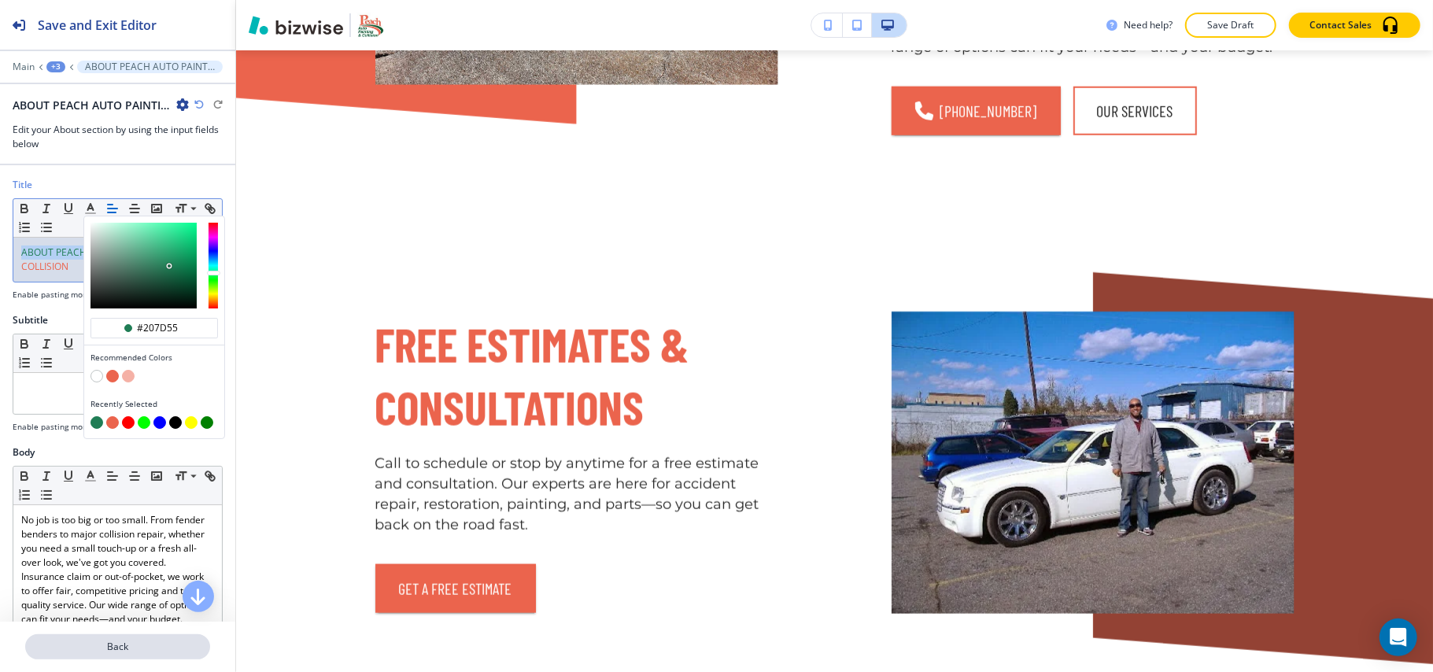
click at [130, 647] on p "Back" at bounding box center [118, 647] width 182 height 14
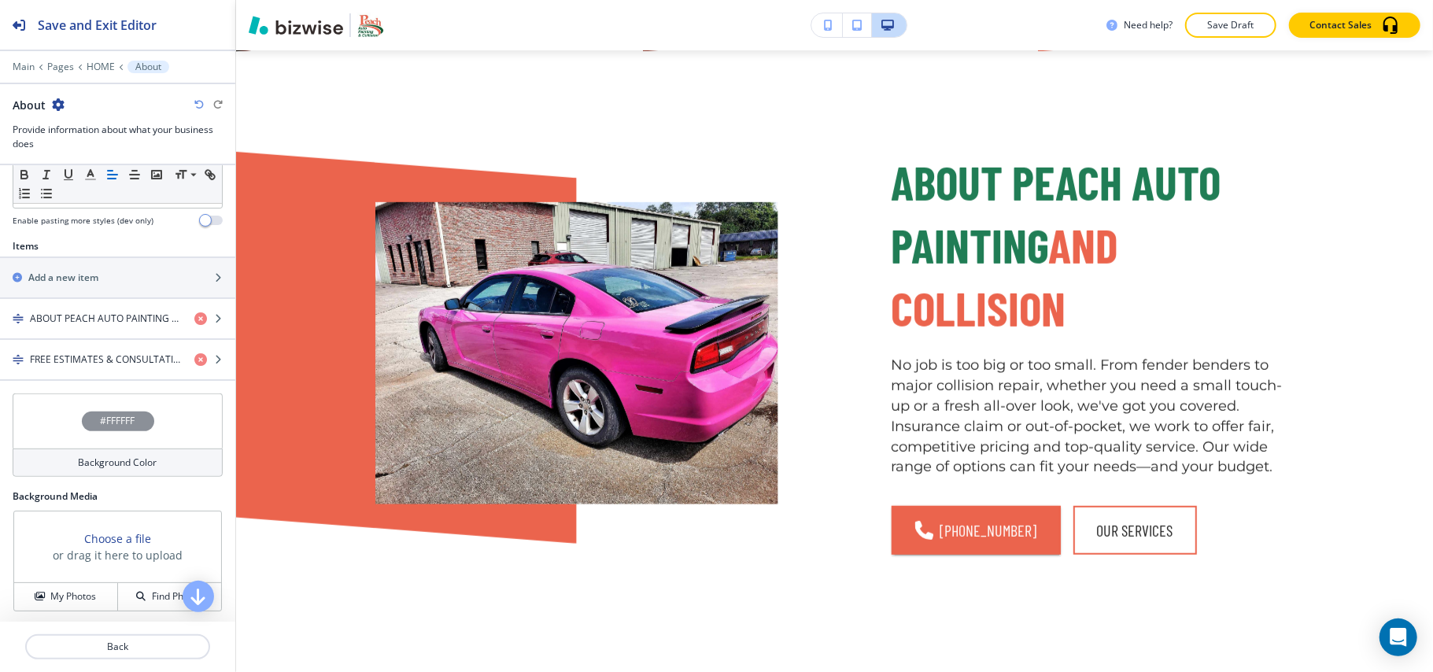
scroll to position [524, 0]
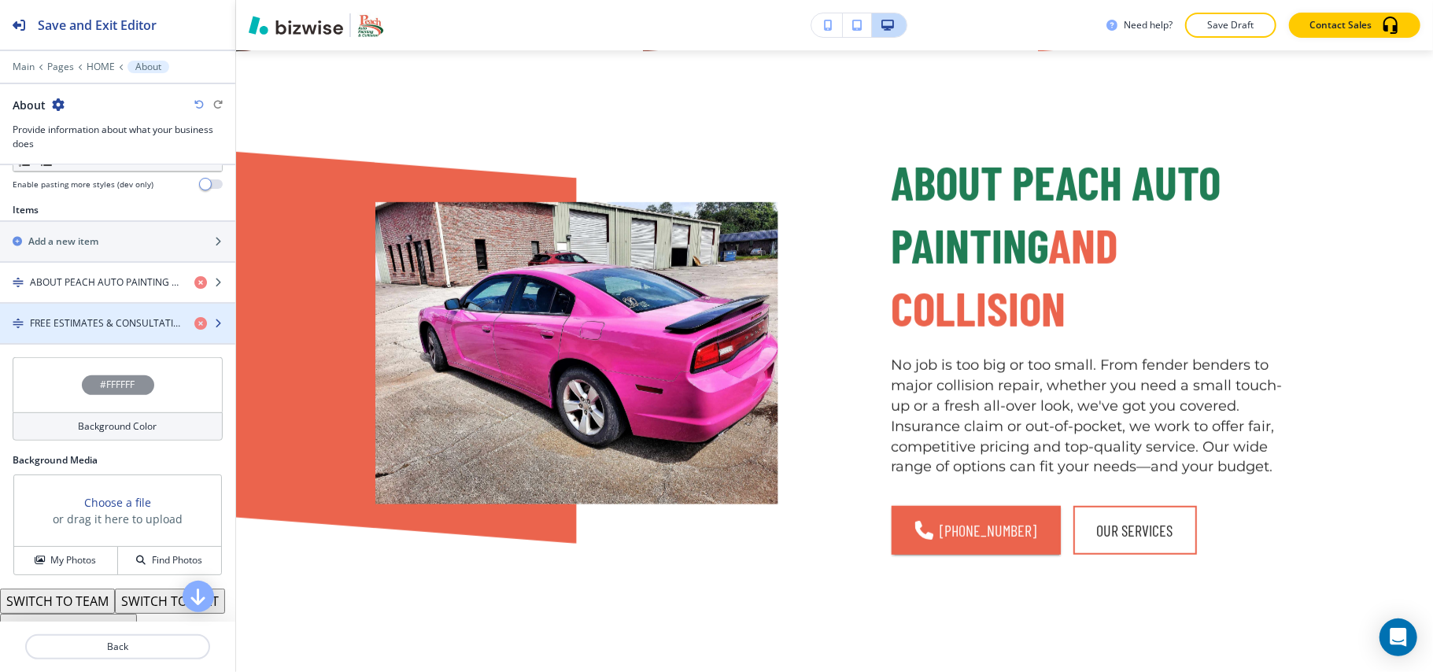
click at [107, 325] on h4 "FREE ESTIMATES & CONSULTATIONS" at bounding box center [106, 323] width 152 height 14
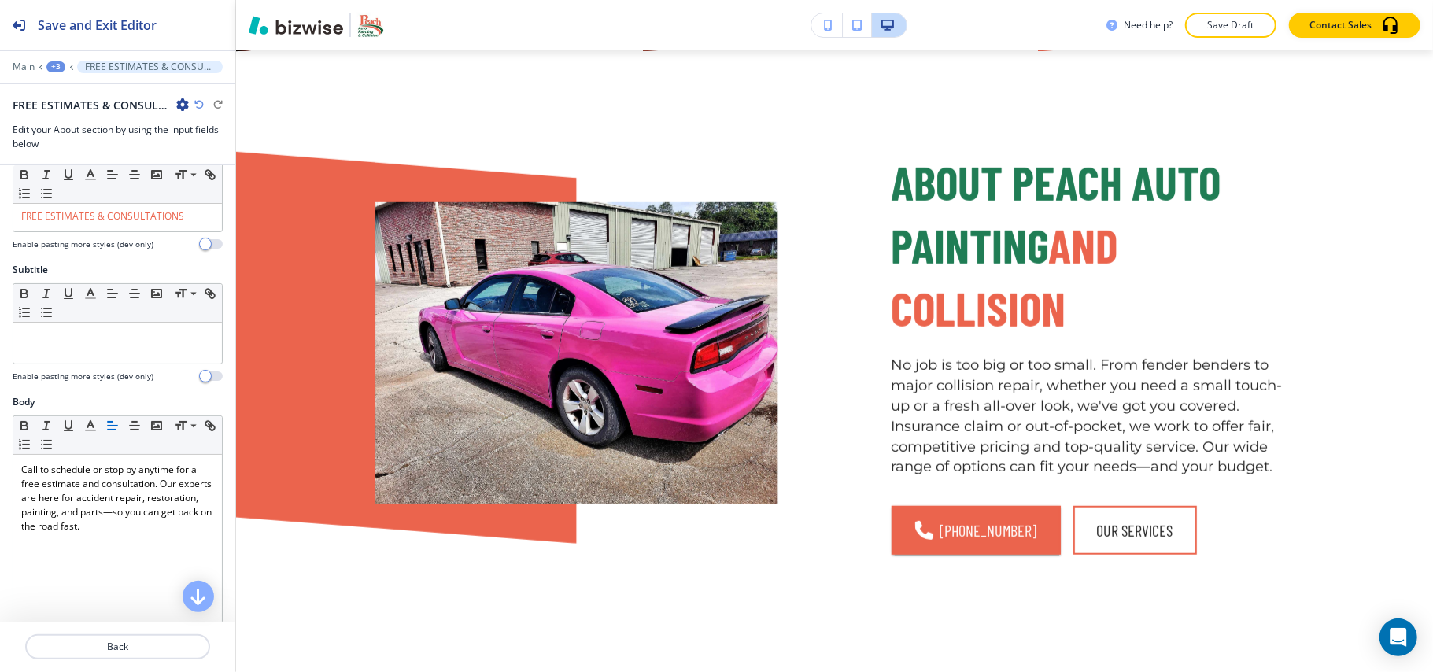
scroll to position [0, 0]
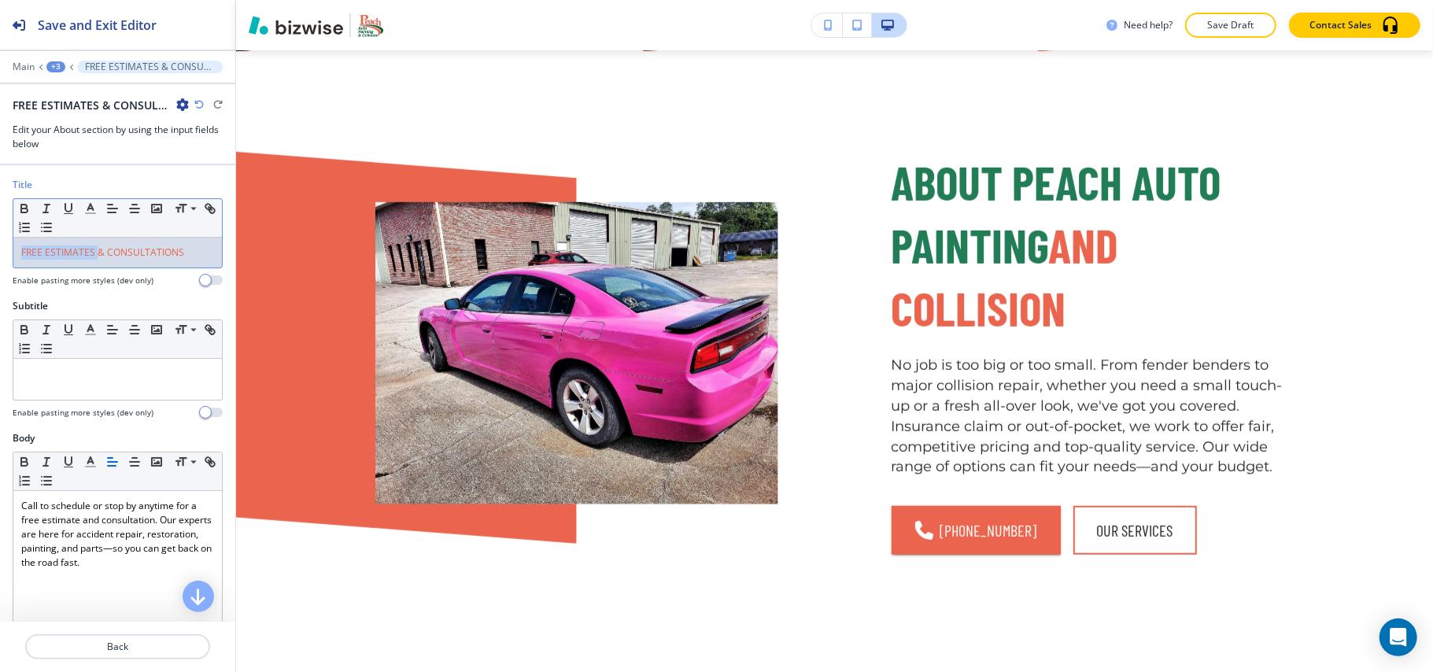
drag, startPoint x: 77, startPoint y: 255, endPoint x: 0, endPoint y: 256, distance: 77.1
click at [0, 256] on div "Title Small Normal Large Huge FREE ESTIMATES & CONSULTATIONS Enable pasting mor…" at bounding box center [117, 238] width 235 height 121
click at [91, 209] on icon "button" at bounding box center [90, 208] width 14 height 14
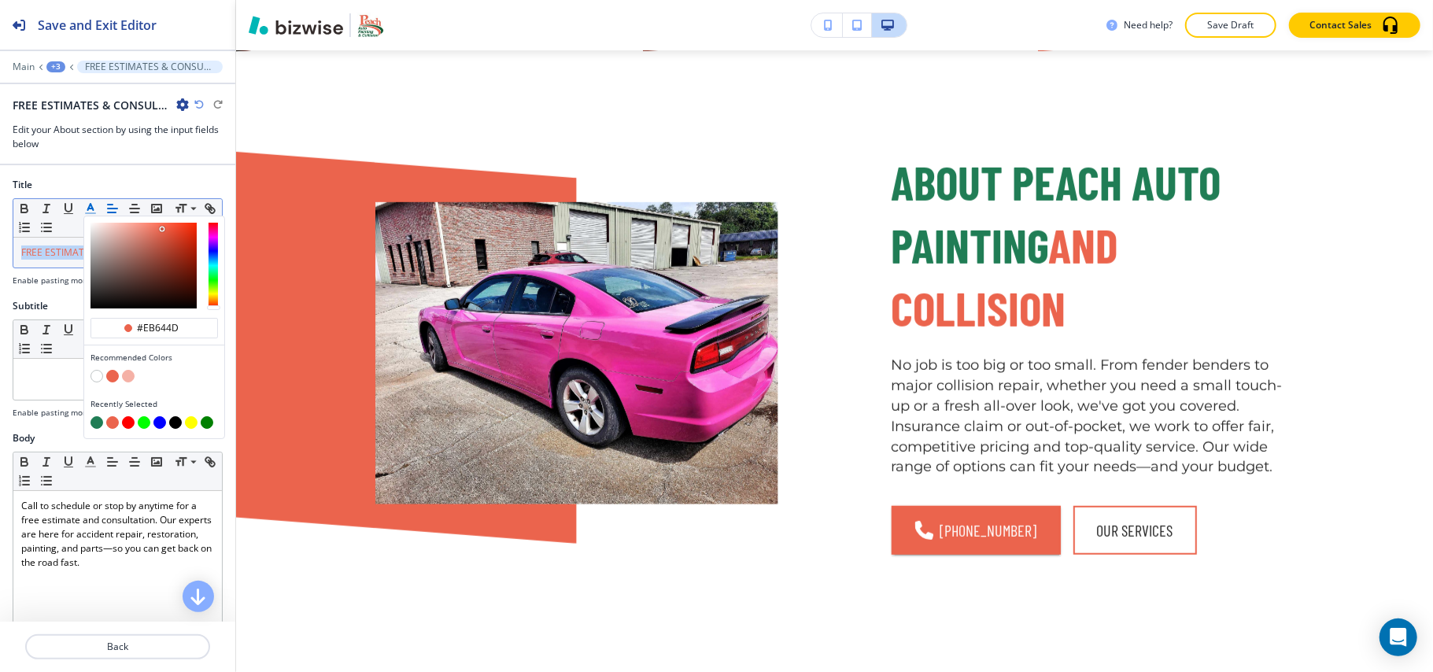
click at [98, 423] on button "button" at bounding box center [96, 422] width 13 height 13
type input "#207d55"
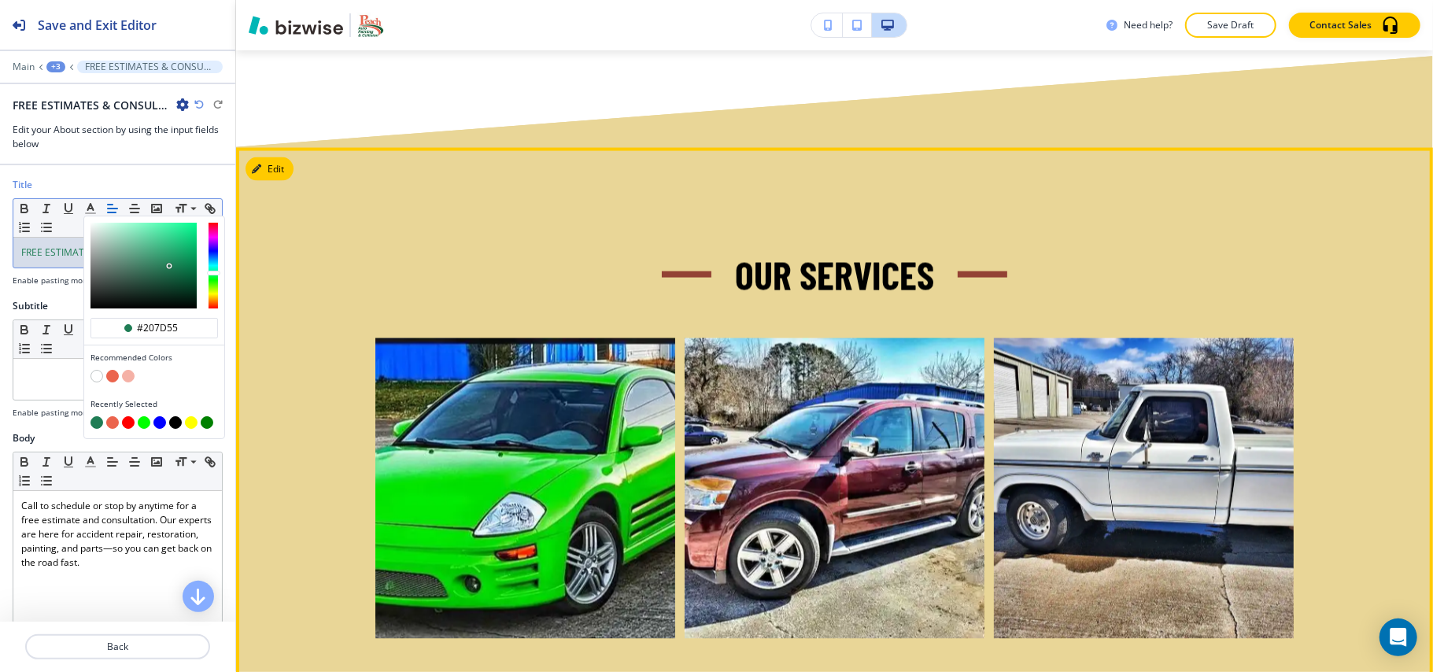
scroll to position [2109, 0]
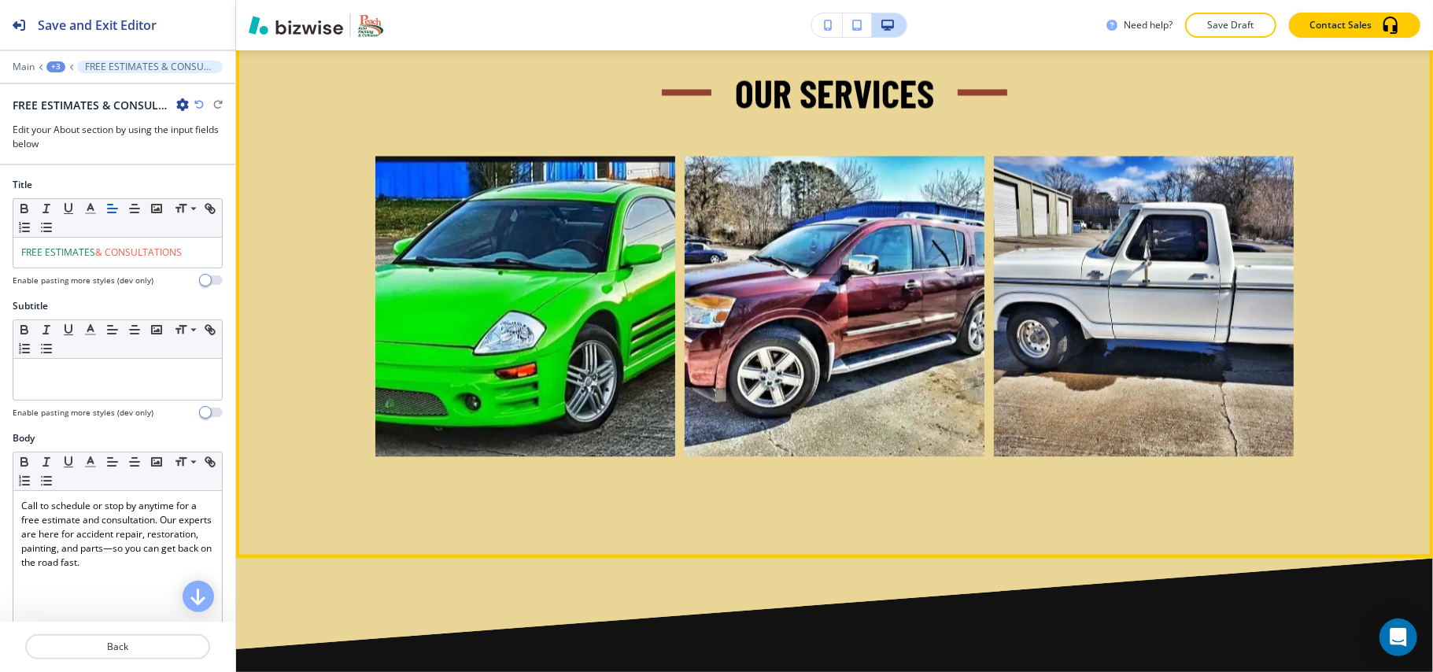
click at [604, 107] on div "Our Services" at bounding box center [834, 93] width 919 height 53
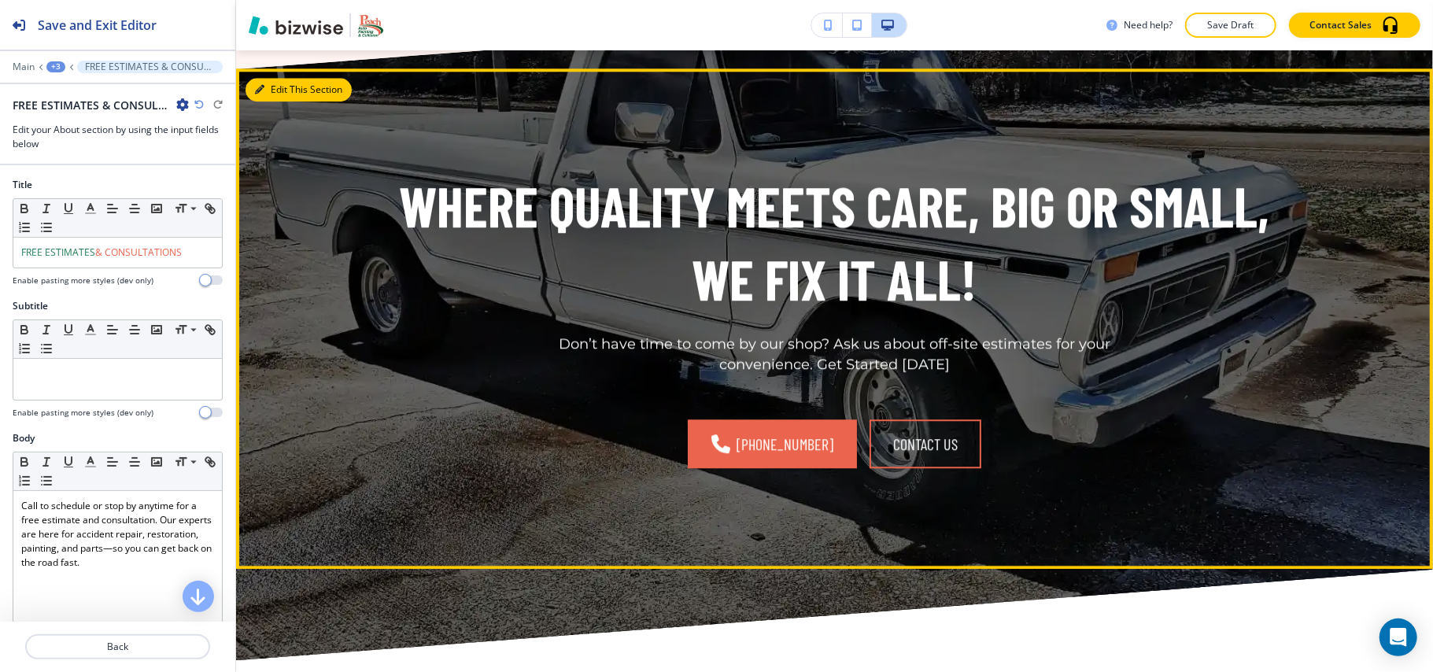
click at [268, 82] on button "Edit This Section" at bounding box center [299, 90] width 106 height 24
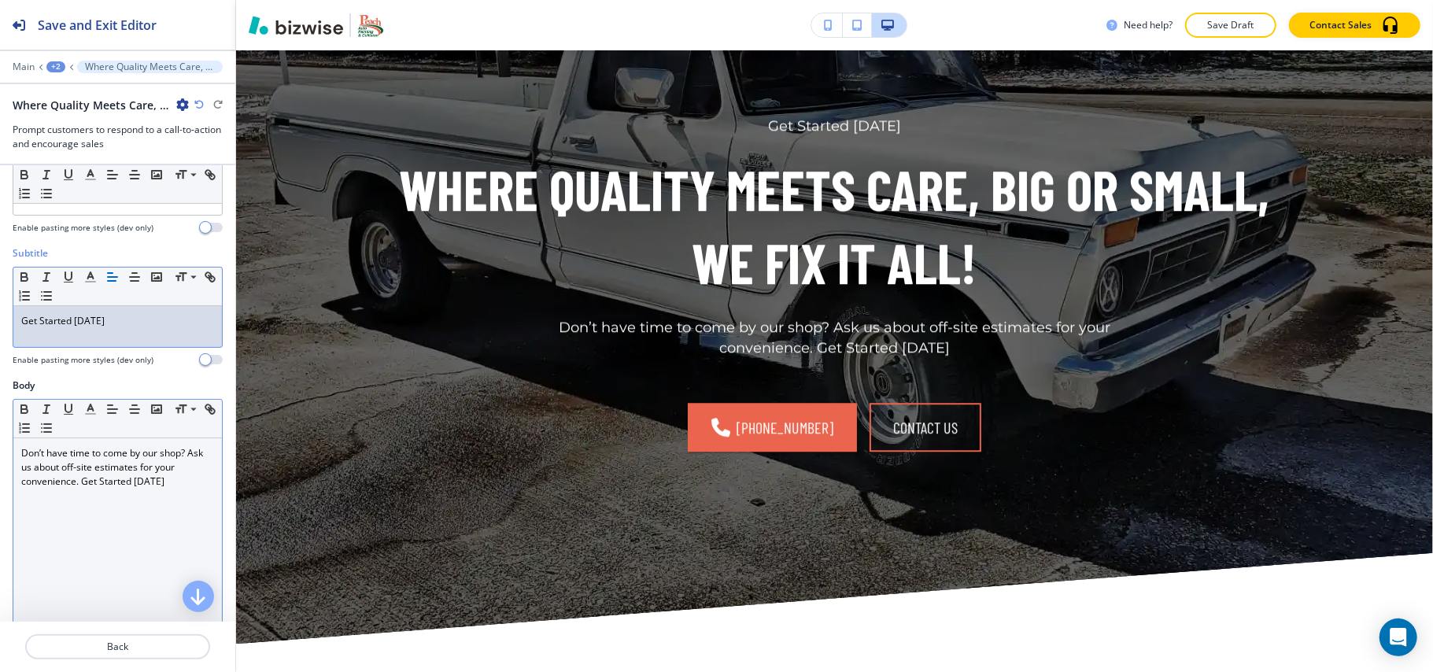
scroll to position [105, 0]
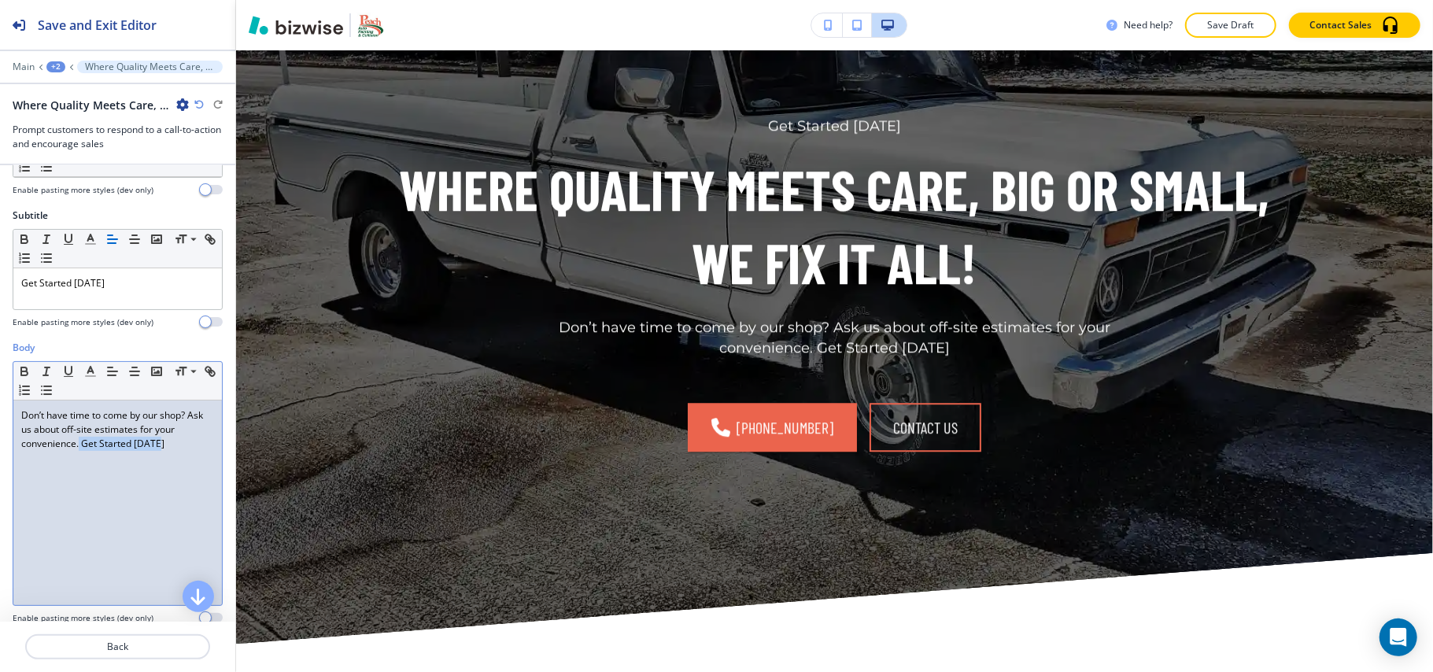
drag, startPoint x: 82, startPoint y: 452, endPoint x: 179, endPoint y: 456, distance: 97.7
click at [179, 456] on div "Don’t have time to come by our shop? Ask us about off-site estimates for your c…" at bounding box center [117, 503] width 209 height 205
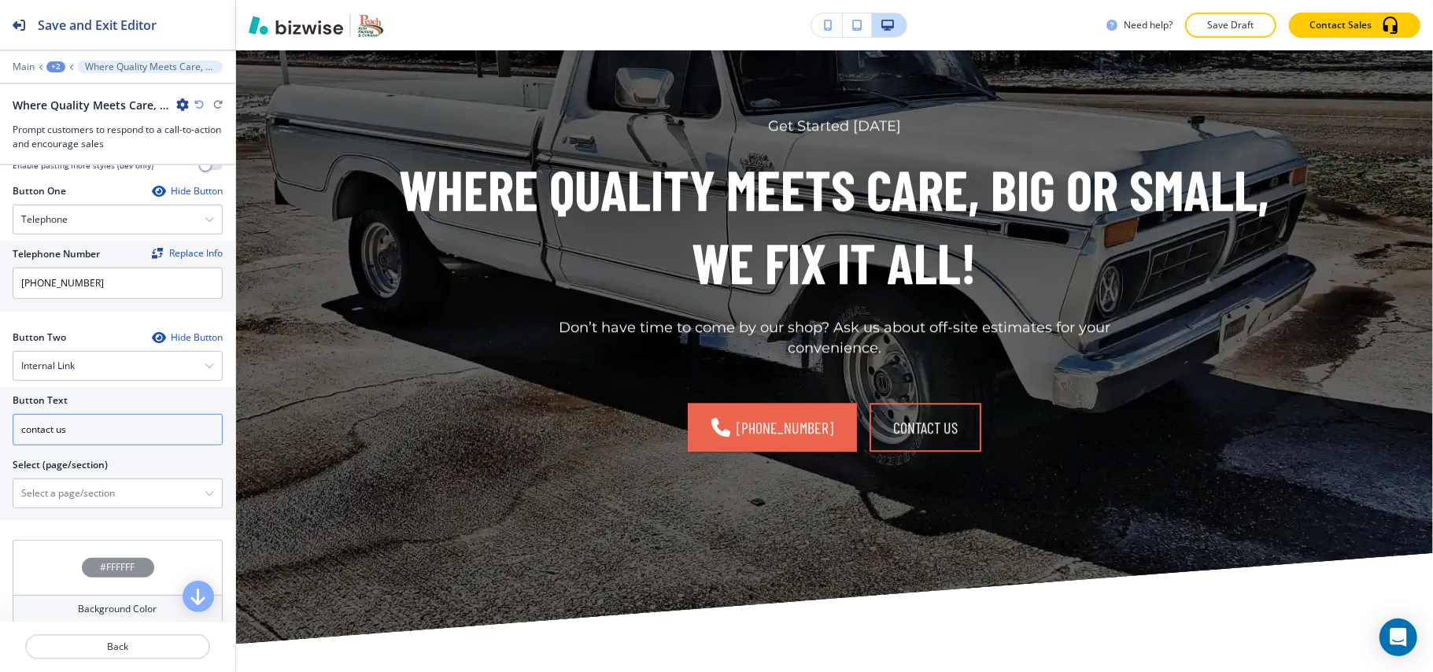
scroll to position [554, 0]
click at [46, 494] on \(page\/section\) "Manual Input" at bounding box center [108, 496] width 191 height 27
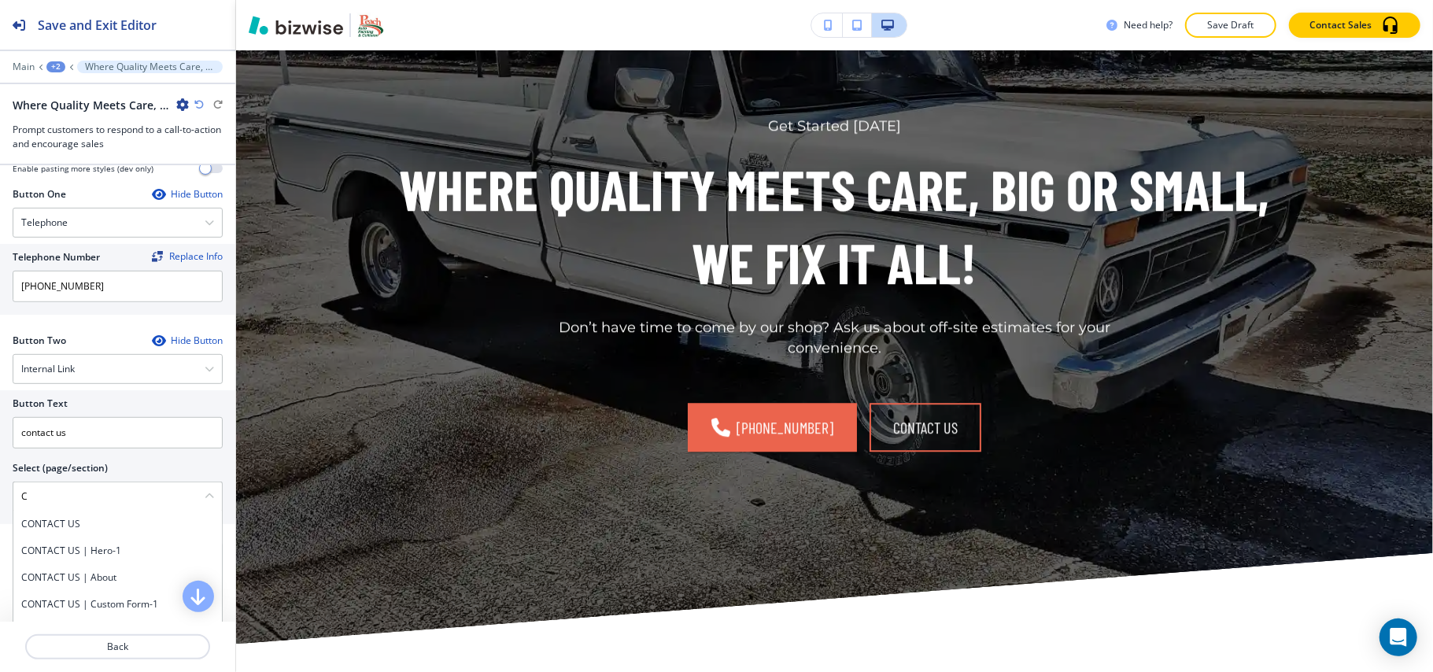
drag, startPoint x: 101, startPoint y: 530, endPoint x: 50, endPoint y: 545, distance: 52.3
click at [101, 530] on h4 "CONTACT US" at bounding box center [117, 524] width 193 height 14
type \(page\/section\) "CONTACT US"
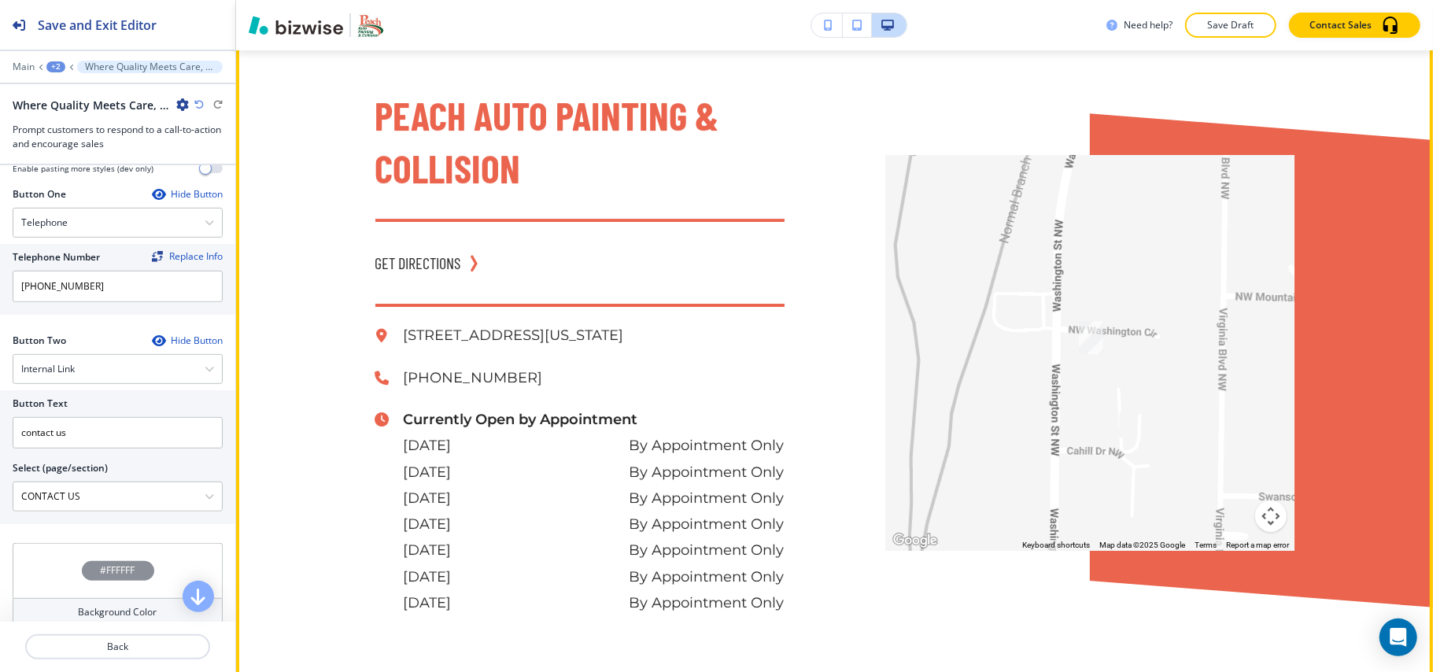
scroll to position [12374, 0]
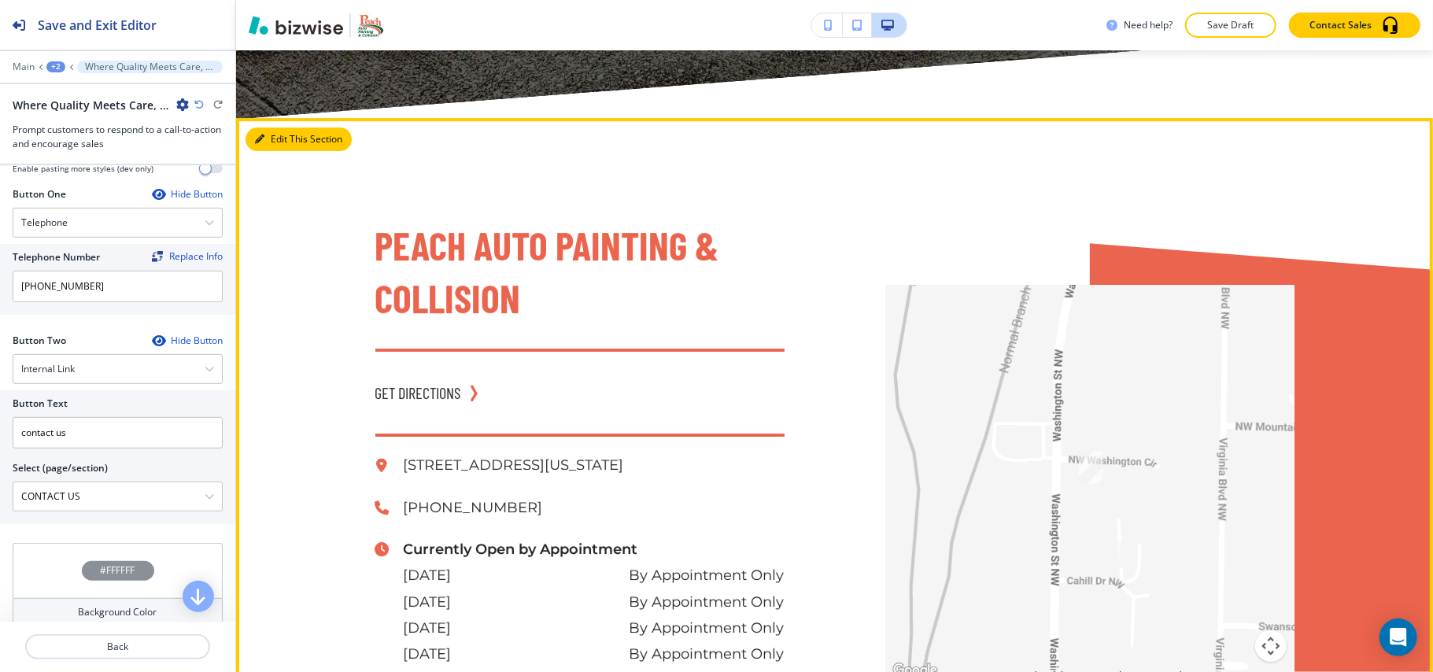
click at [275, 127] on button "Edit This Section" at bounding box center [299, 139] width 106 height 24
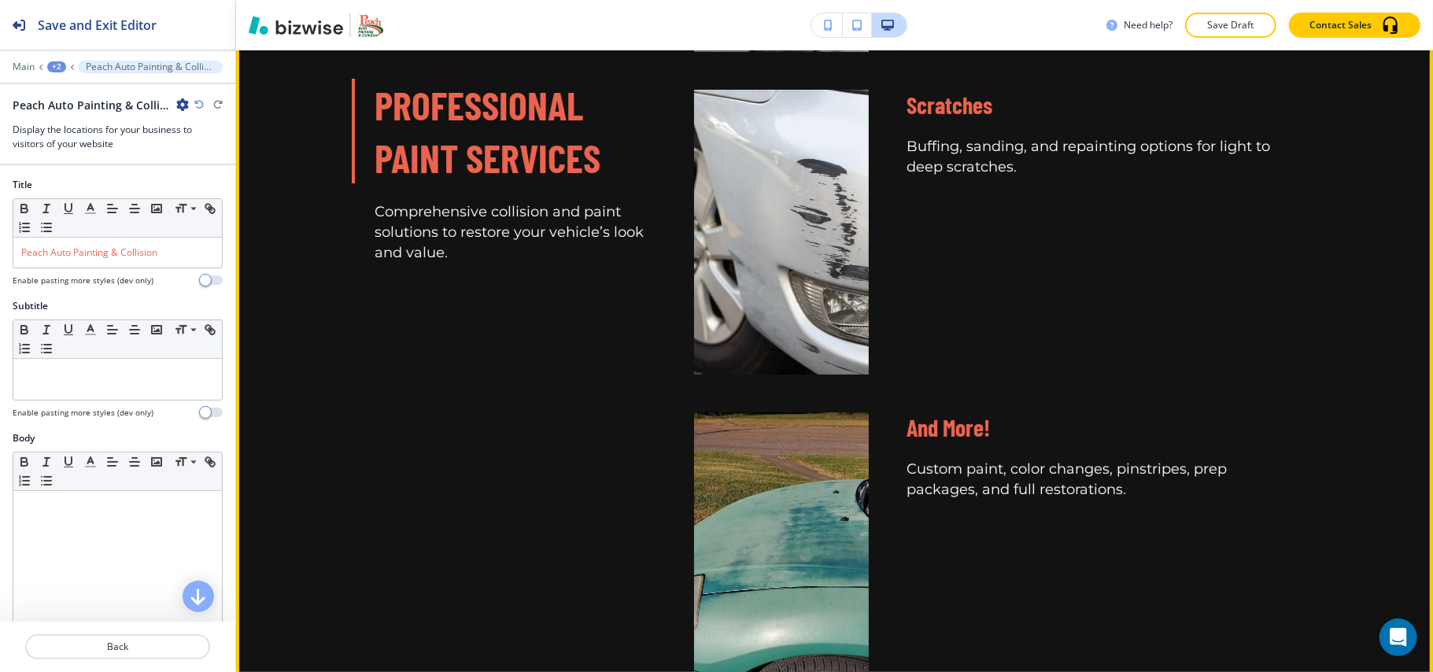
scroll to position [4298, 0]
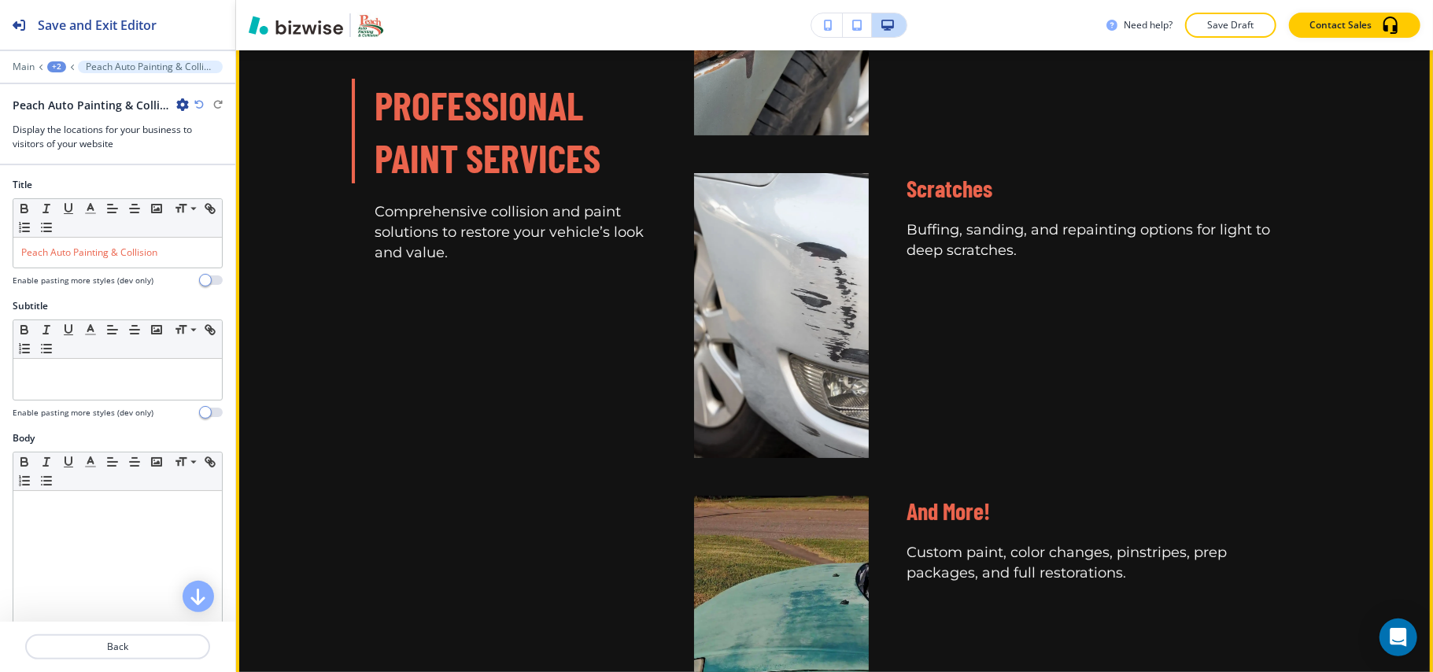
click at [388, 217] on p "Comprehensive collision and paint solutions to restore your vehicle’s look and …" at bounding box center [515, 232] width 281 height 61
click at [598, 159] on p "Professional Paint Services" at bounding box center [515, 131] width 281 height 105
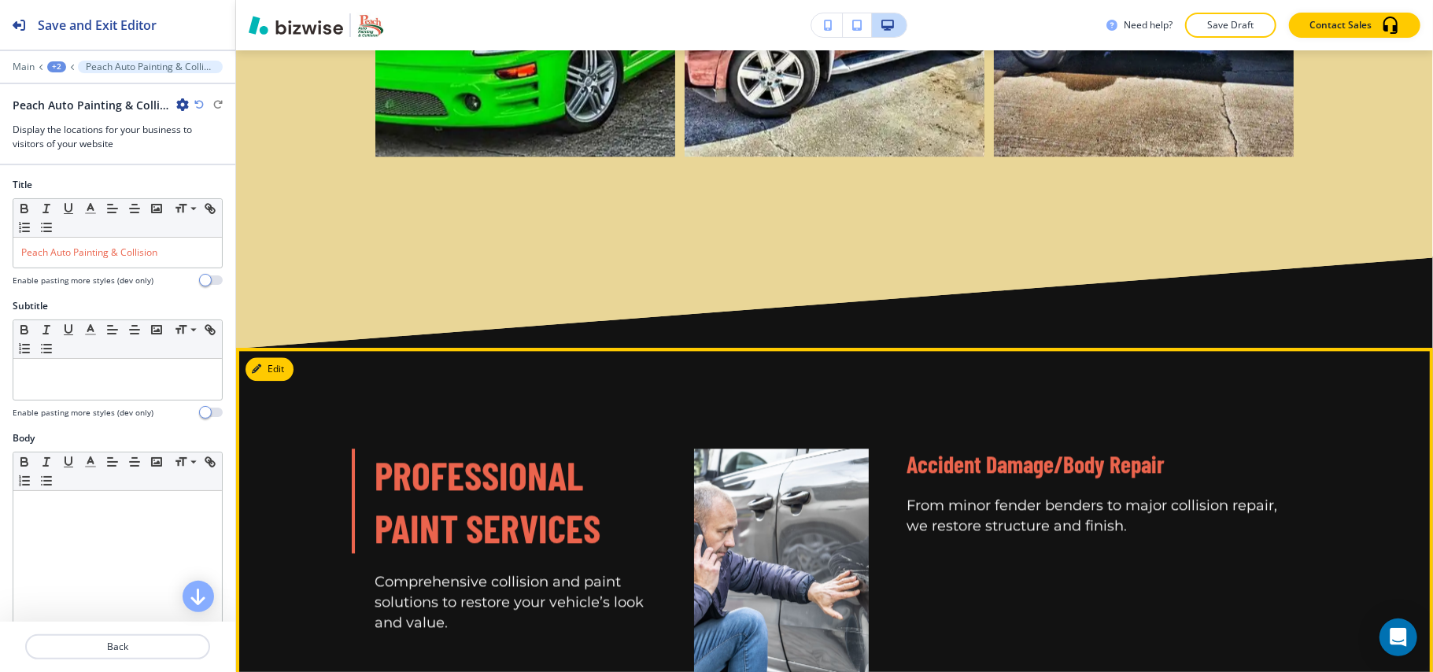
scroll to position [2620, 0]
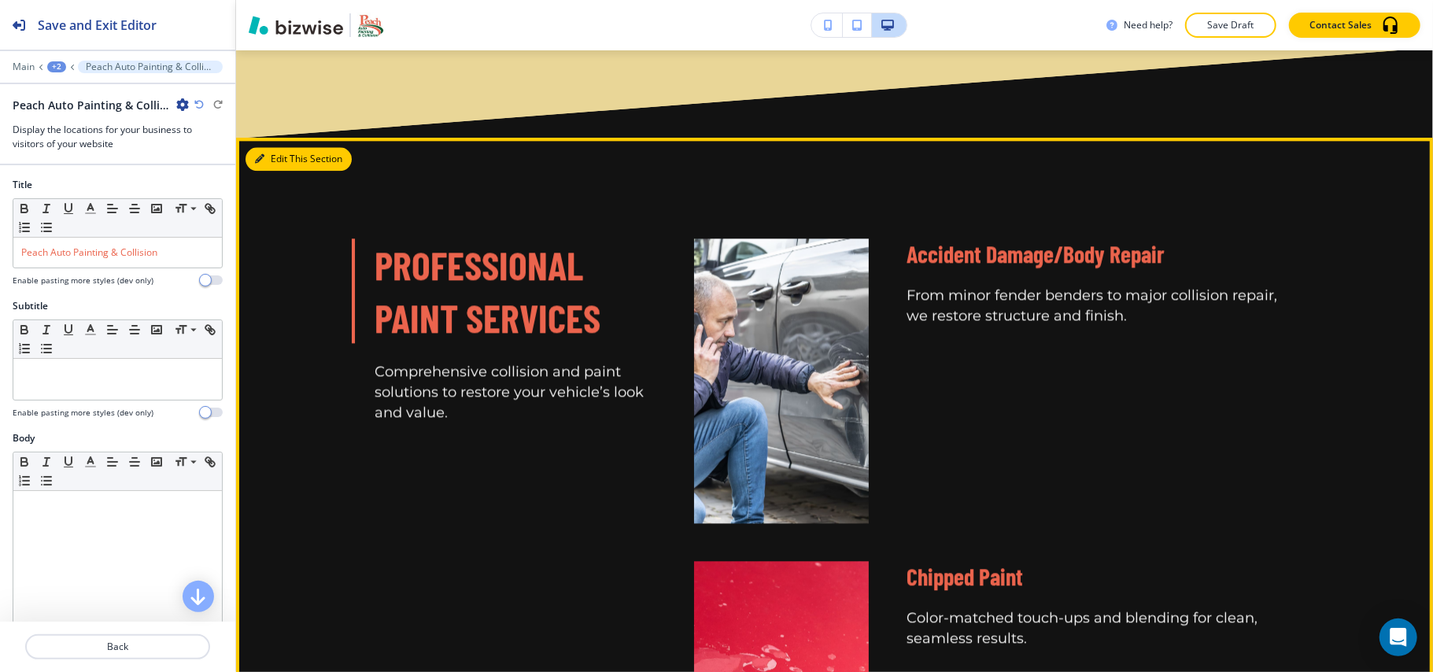
click at [277, 157] on button "Edit This Section" at bounding box center [299, 159] width 106 height 24
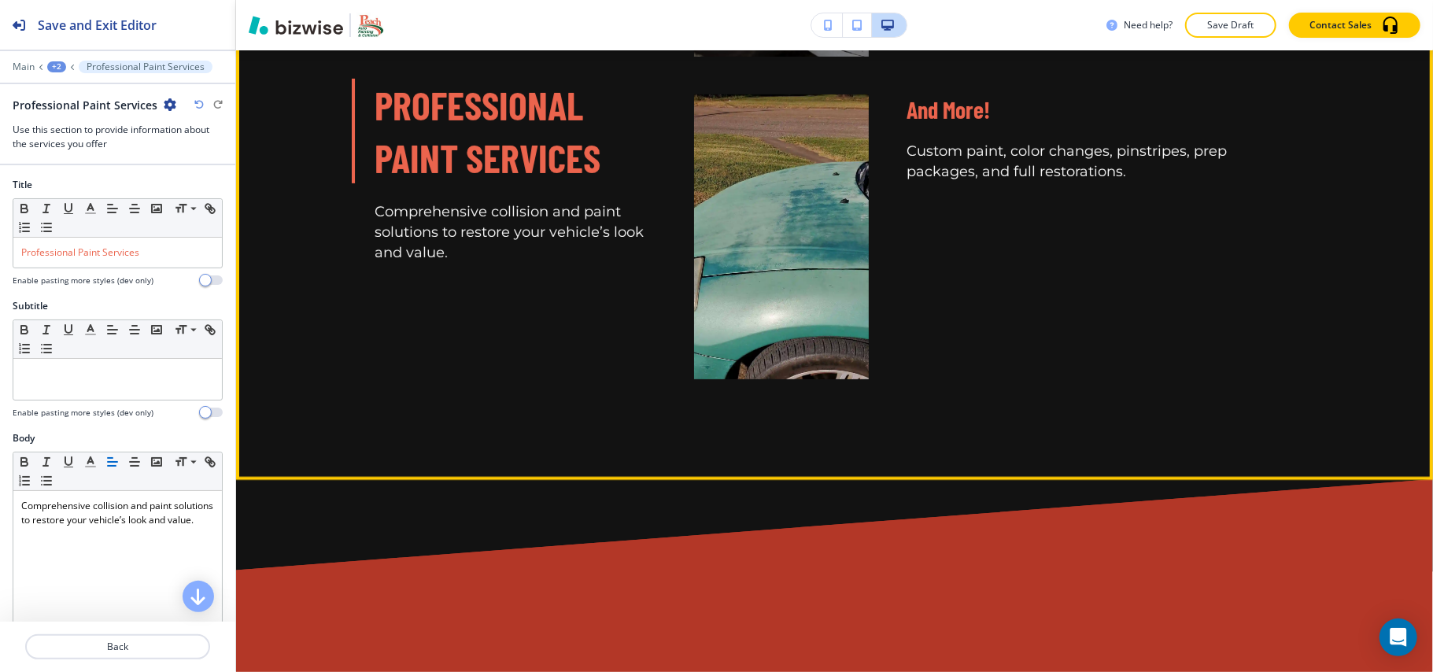
scroll to position [4594, 0]
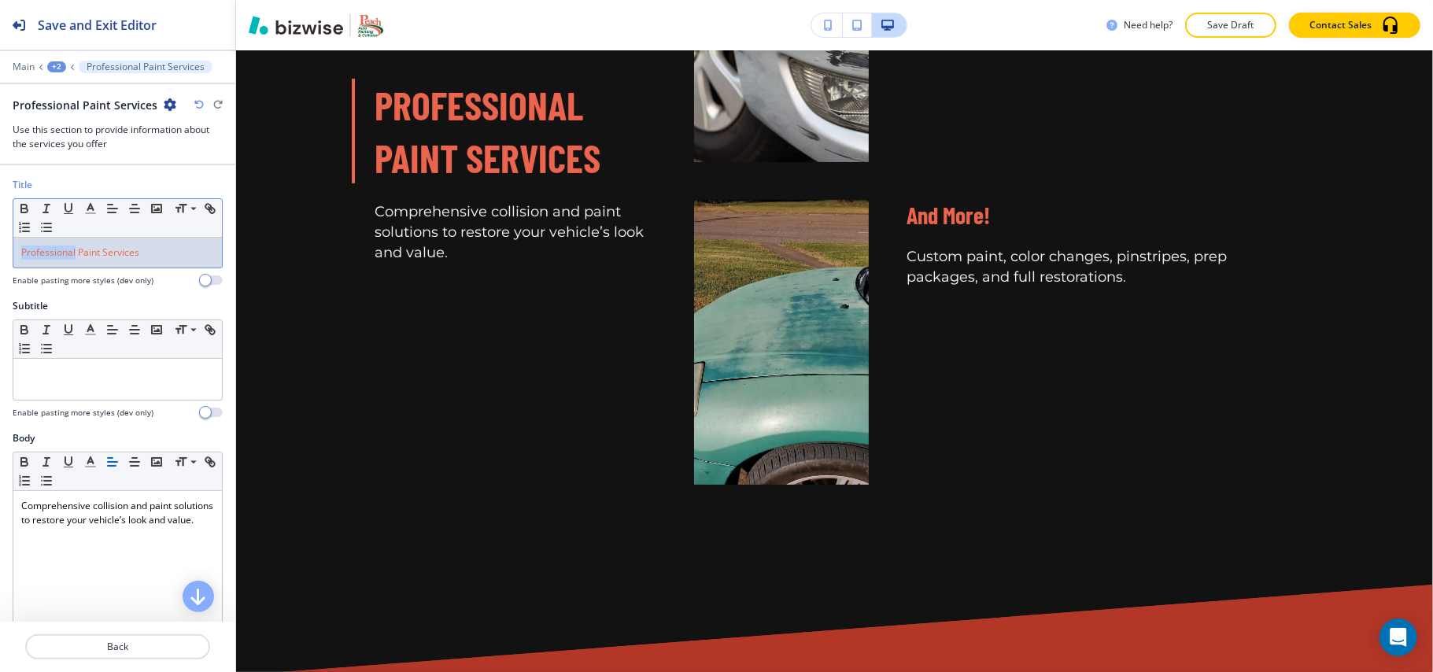
drag, startPoint x: 77, startPoint y: 257, endPoint x: 0, endPoint y: 253, distance: 77.2
click at [0, 253] on div "Title Small Normal Large Huge Professional Paint Services Enable pasting more s…" at bounding box center [117, 238] width 235 height 121
click at [95, 208] on icon "button" at bounding box center [90, 208] width 14 height 14
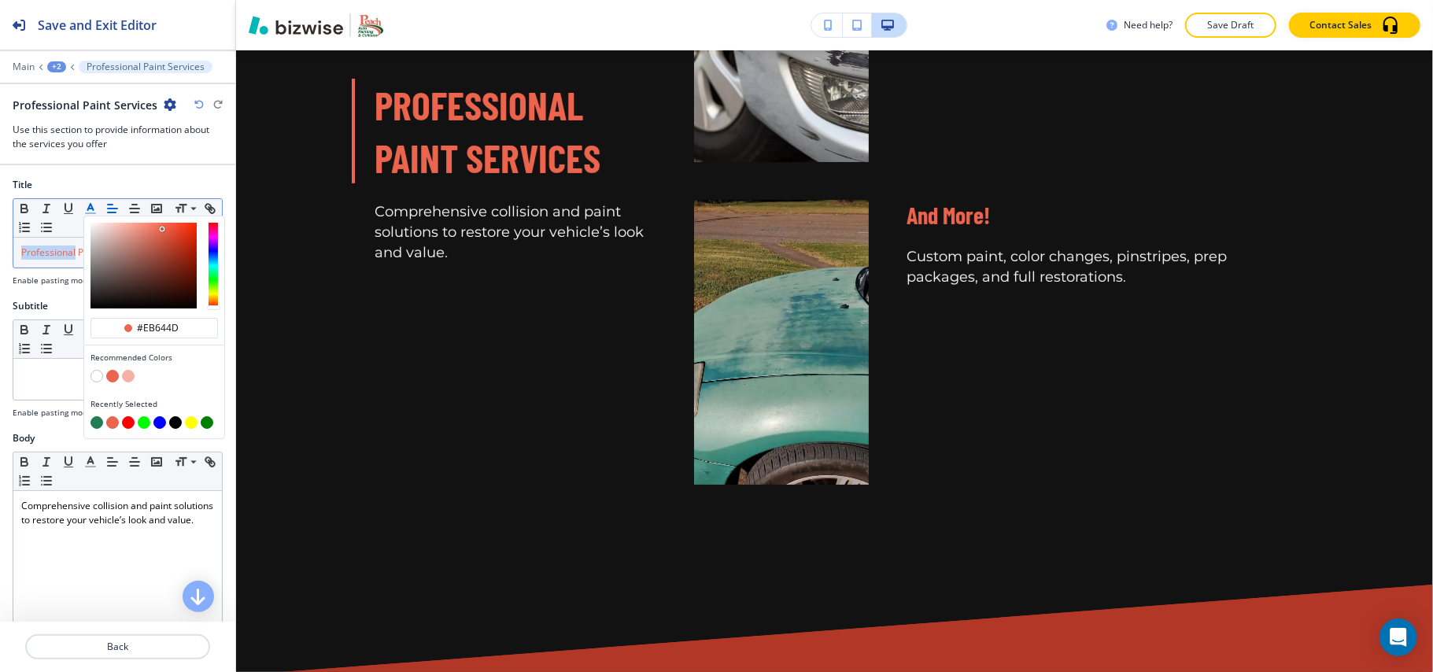
click at [98, 379] on button "button" at bounding box center [96, 376] width 13 height 13
type input "#ffffff"
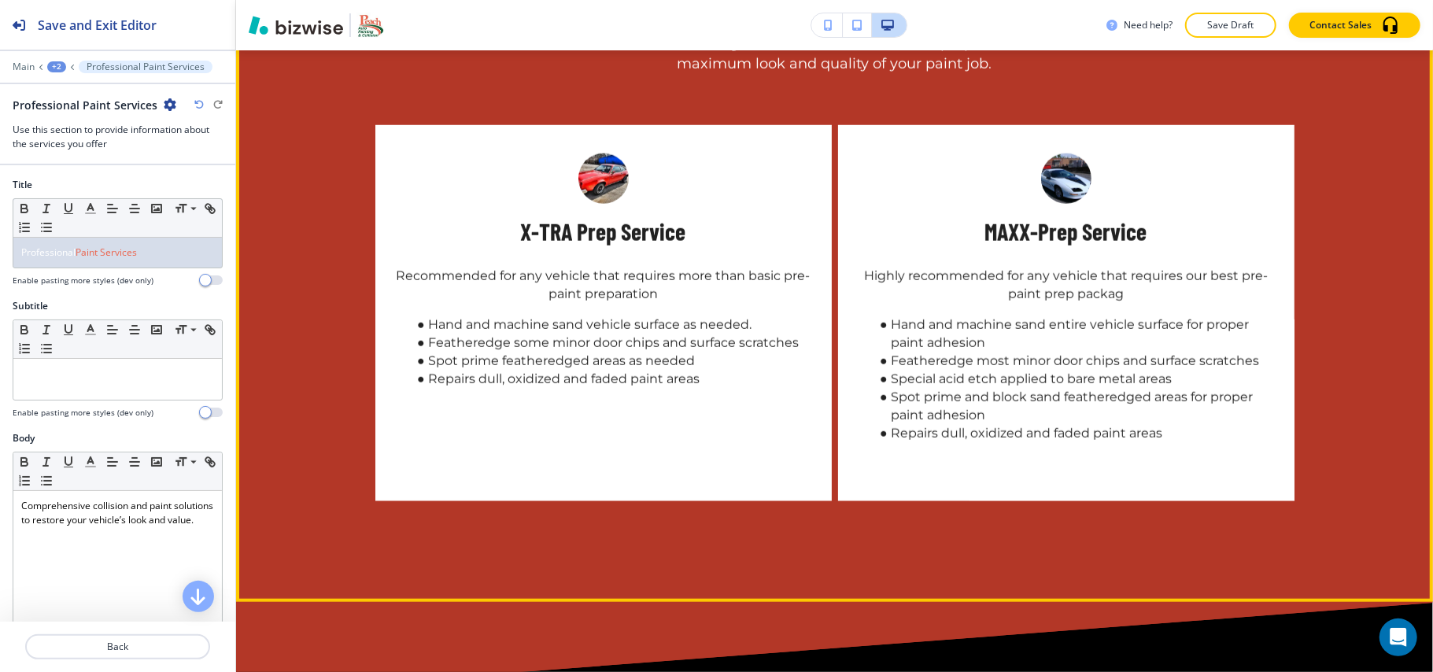
scroll to position [5224, 0]
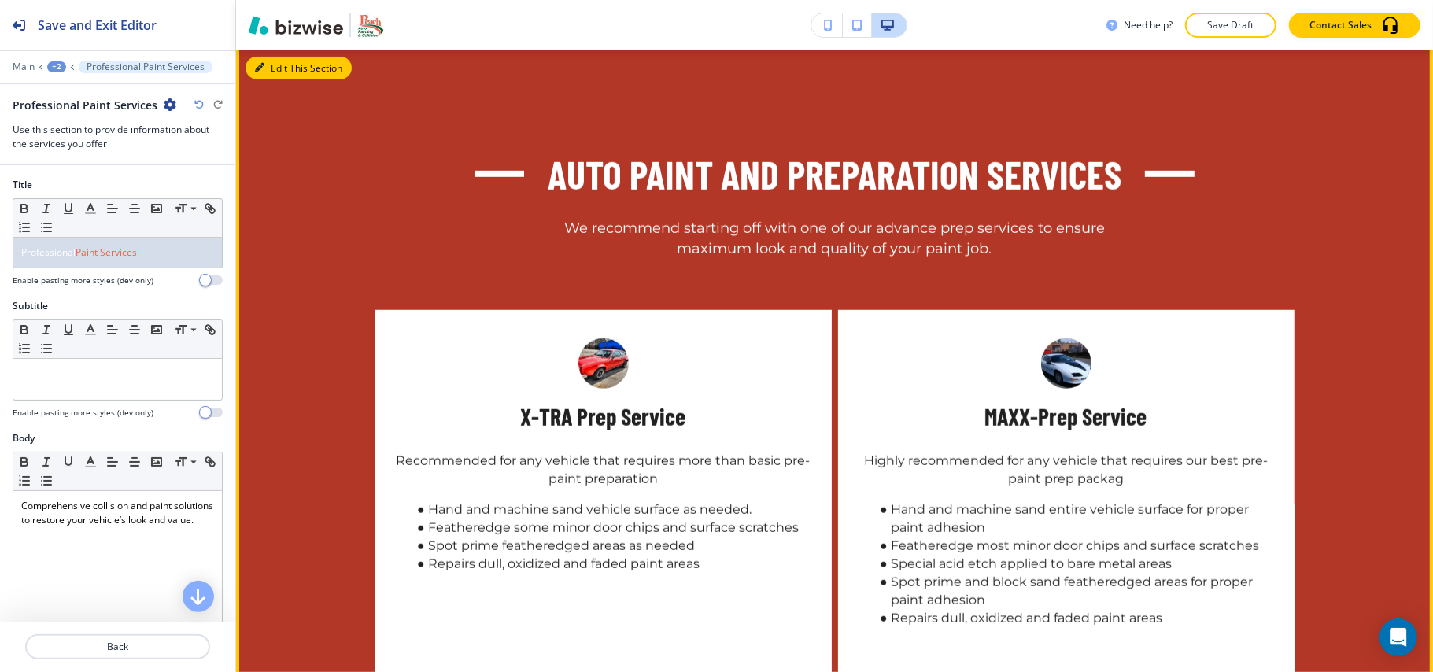
click at [275, 72] on button "Edit This Section" at bounding box center [299, 69] width 106 height 24
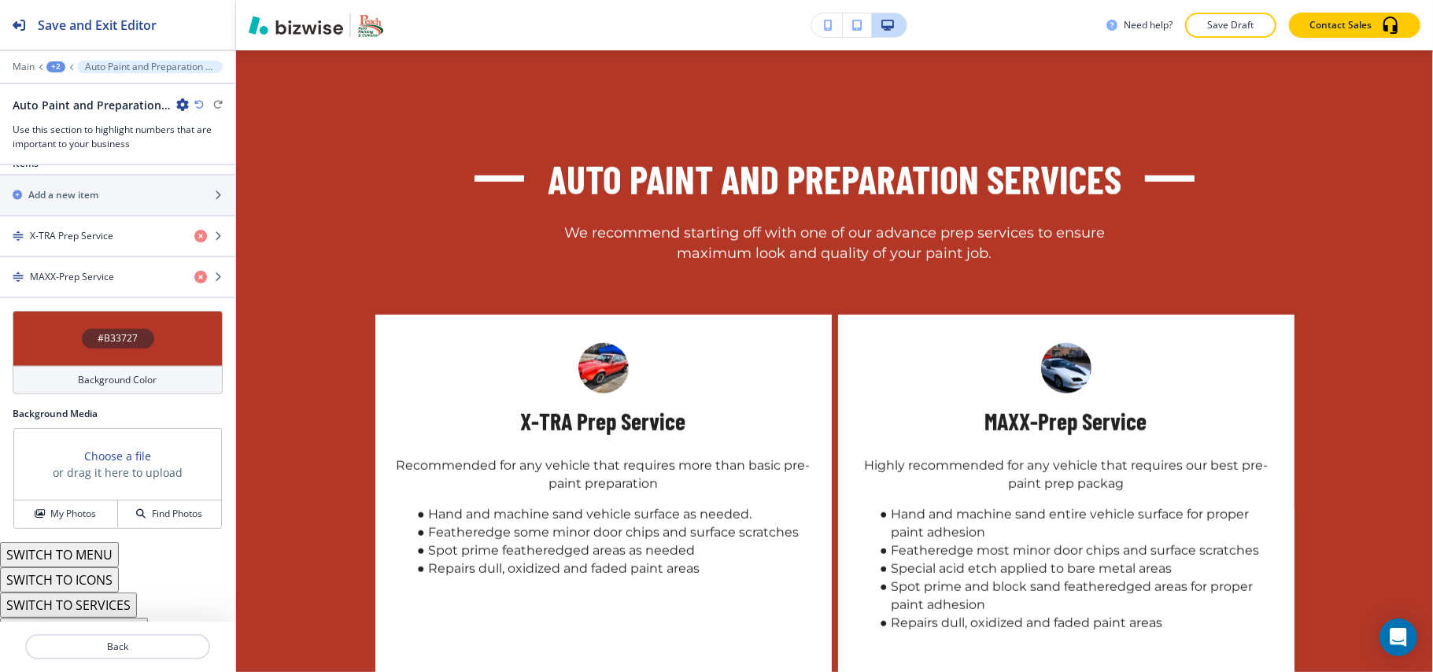
scroll to position [725, 0]
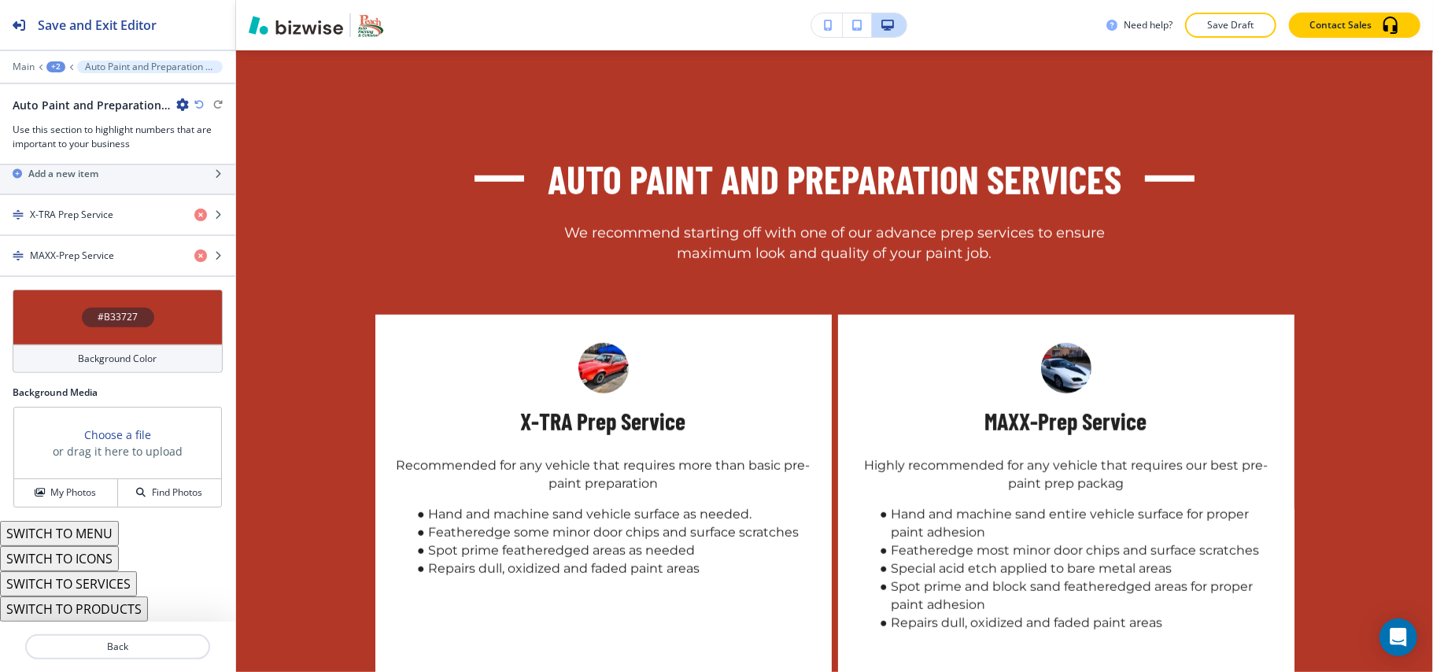
click at [91, 534] on button "SWITCH TO MENU" at bounding box center [59, 533] width 119 height 25
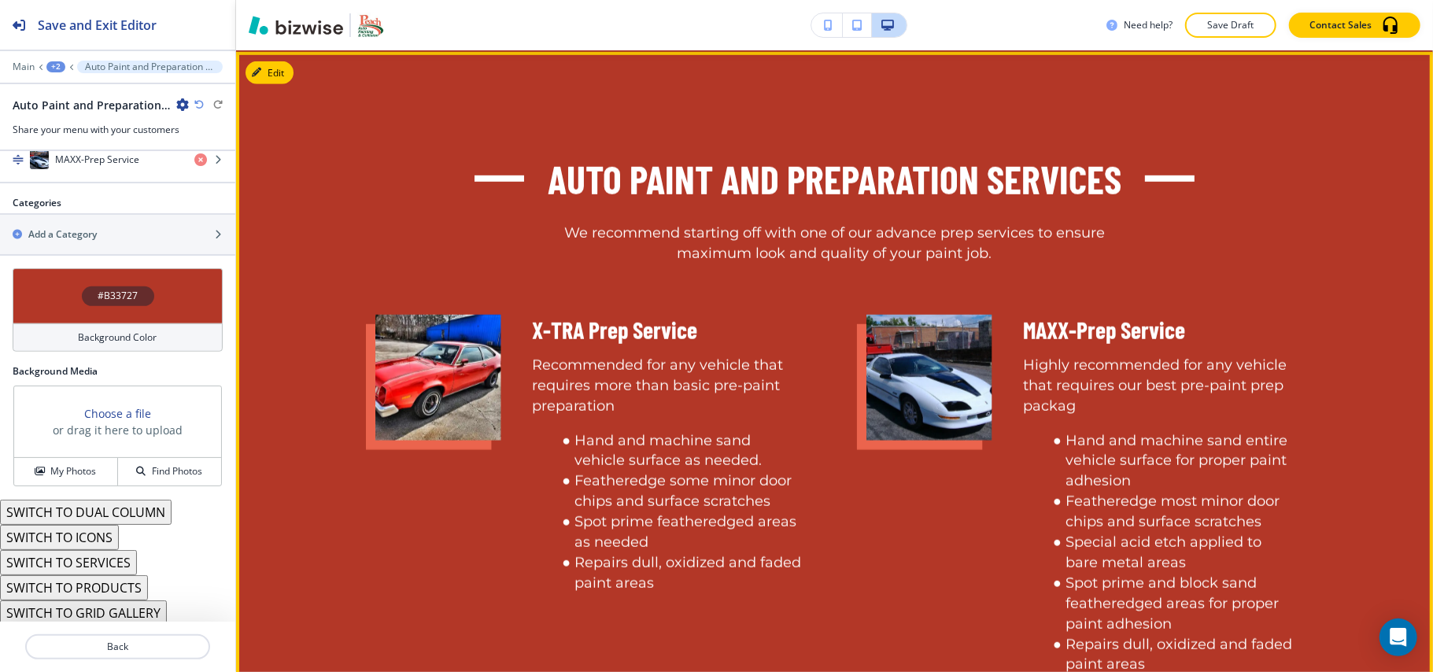
scroll to position [5428, 0]
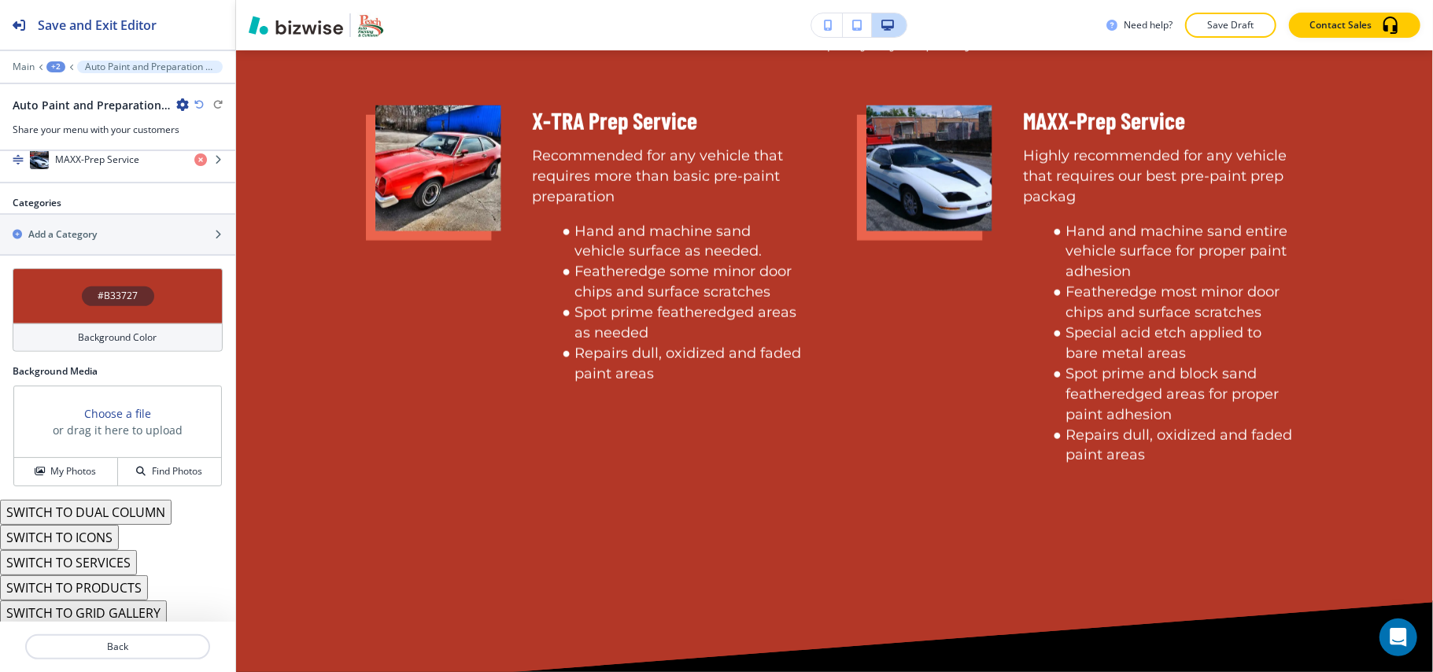
click at [197, 105] on icon "button" at bounding box center [198, 104] width 9 height 9
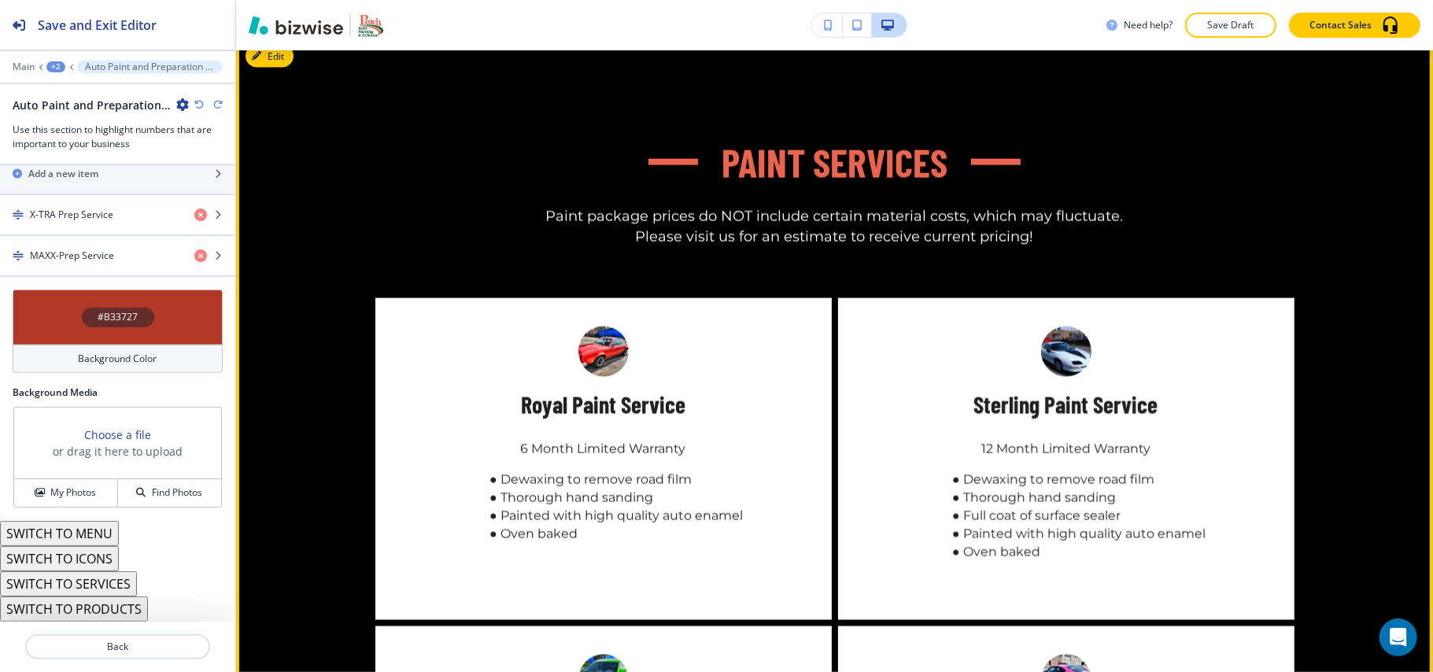
scroll to position [6058, 0]
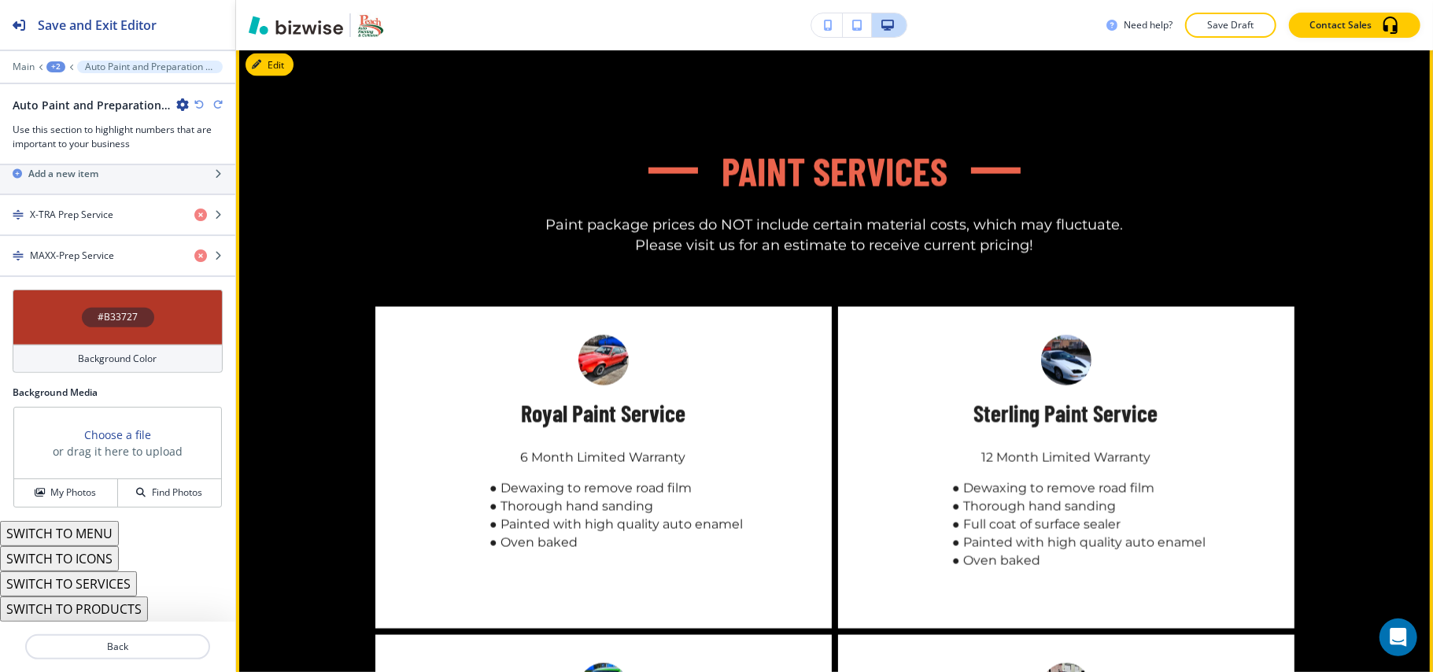
click at [279, 67] on button "Edit This Section" at bounding box center [299, 66] width 106 height 24
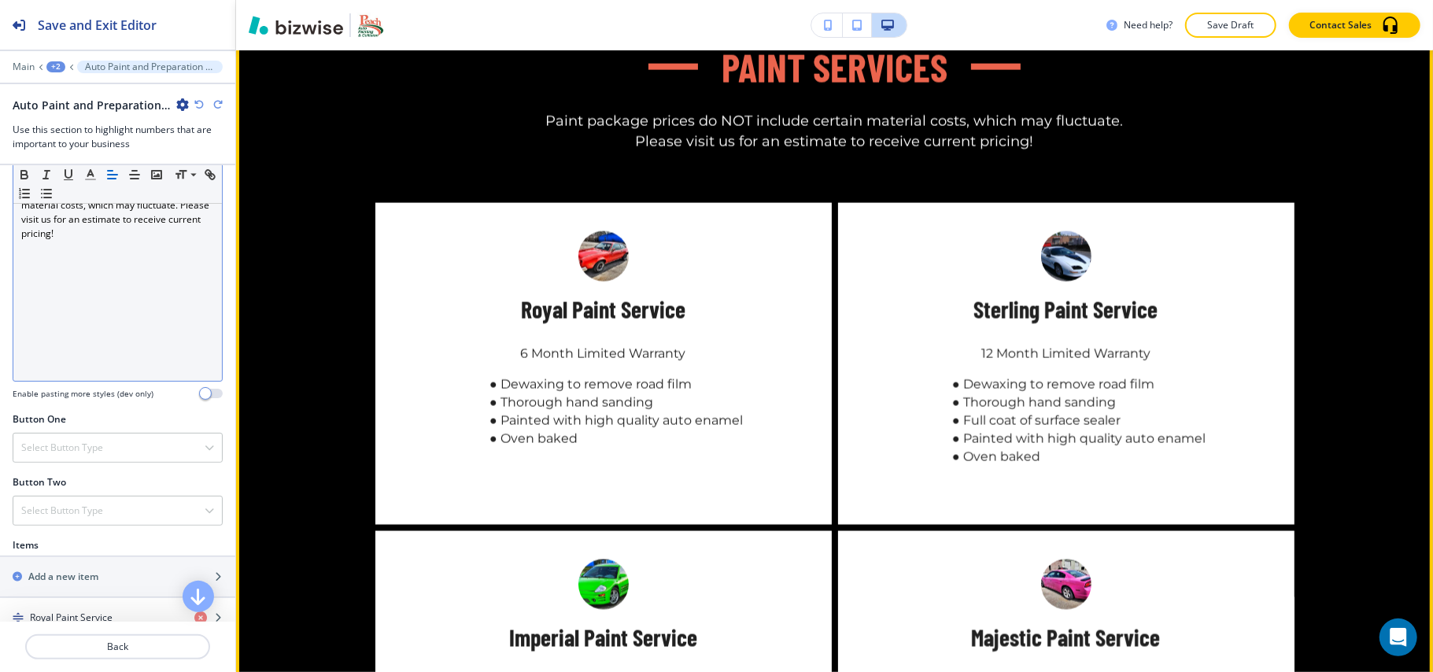
scroll to position [6050, 0]
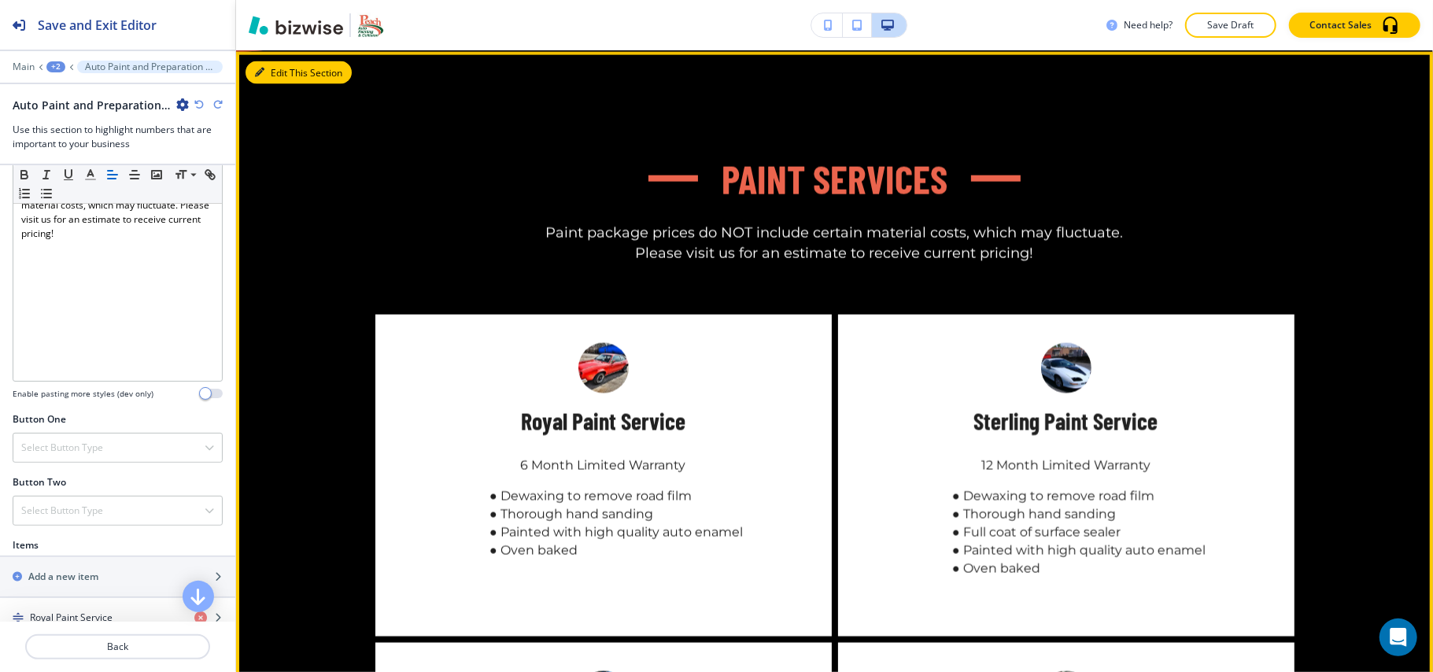
click at [277, 65] on button "Edit This Section" at bounding box center [299, 73] width 106 height 24
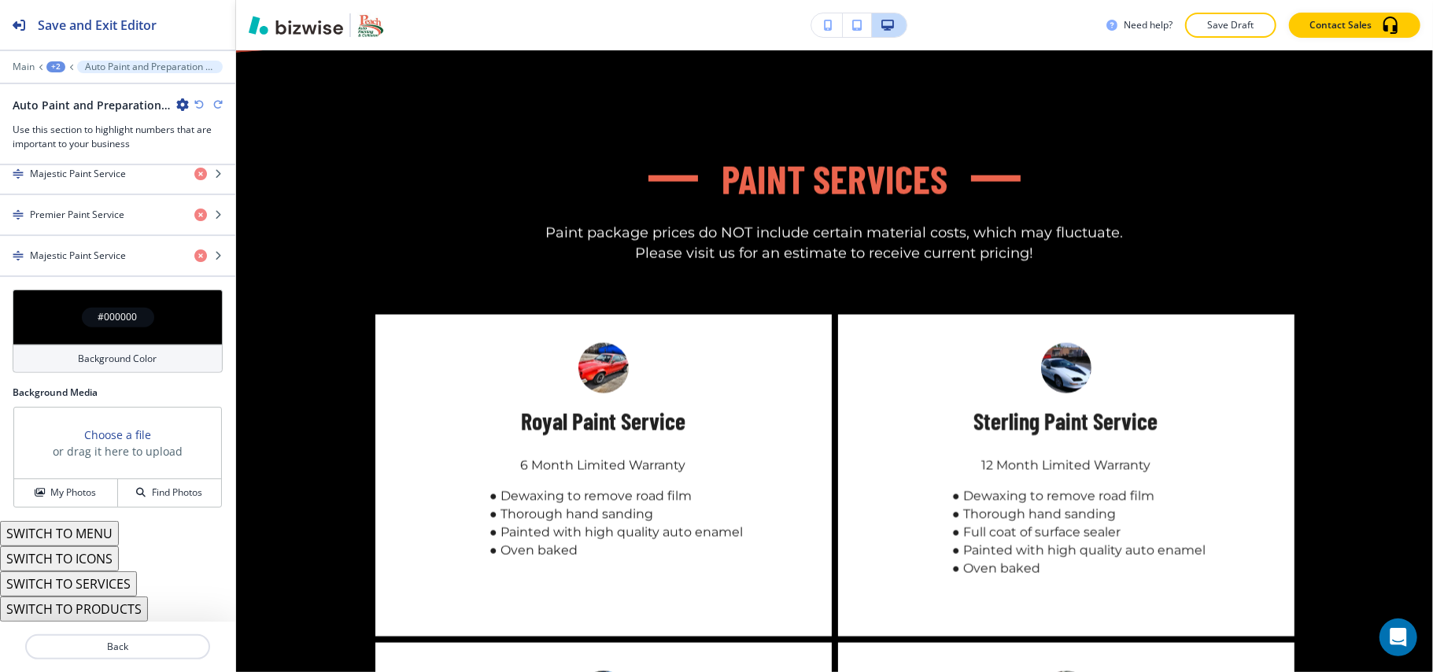
scroll to position [891, 0]
click at [80, 555] on button "SWITCH TO ICONS" at bounding box center [59, 558] width 119 height 25
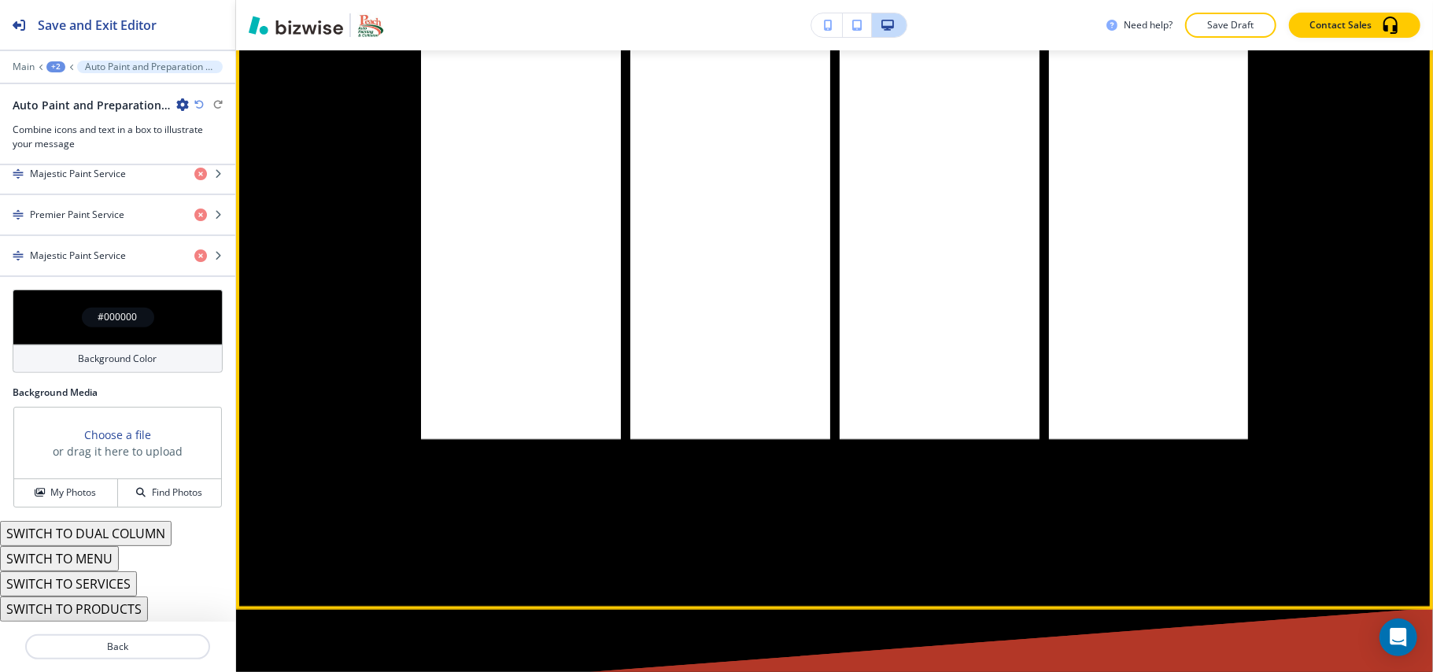
scroll to position [6889, 0]
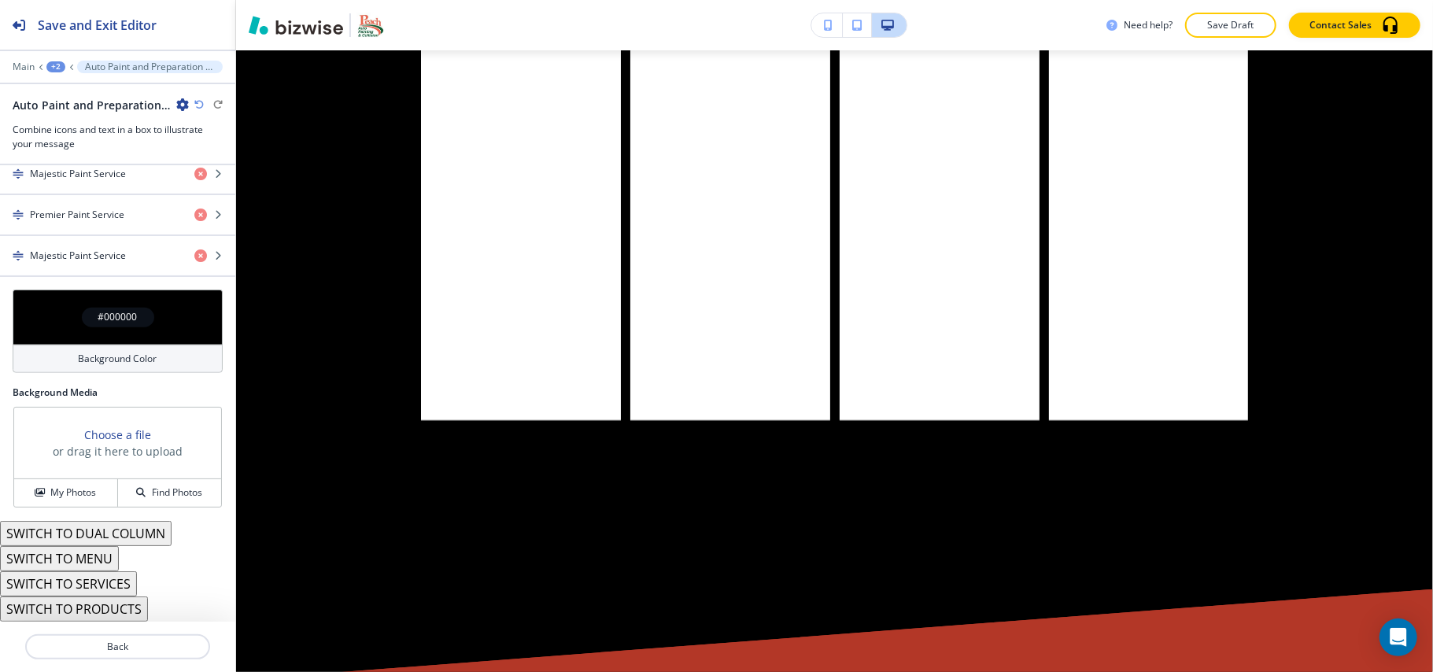
click at [196, 102] on icon "button" at bounding box center [198, 104] width 9 height 9
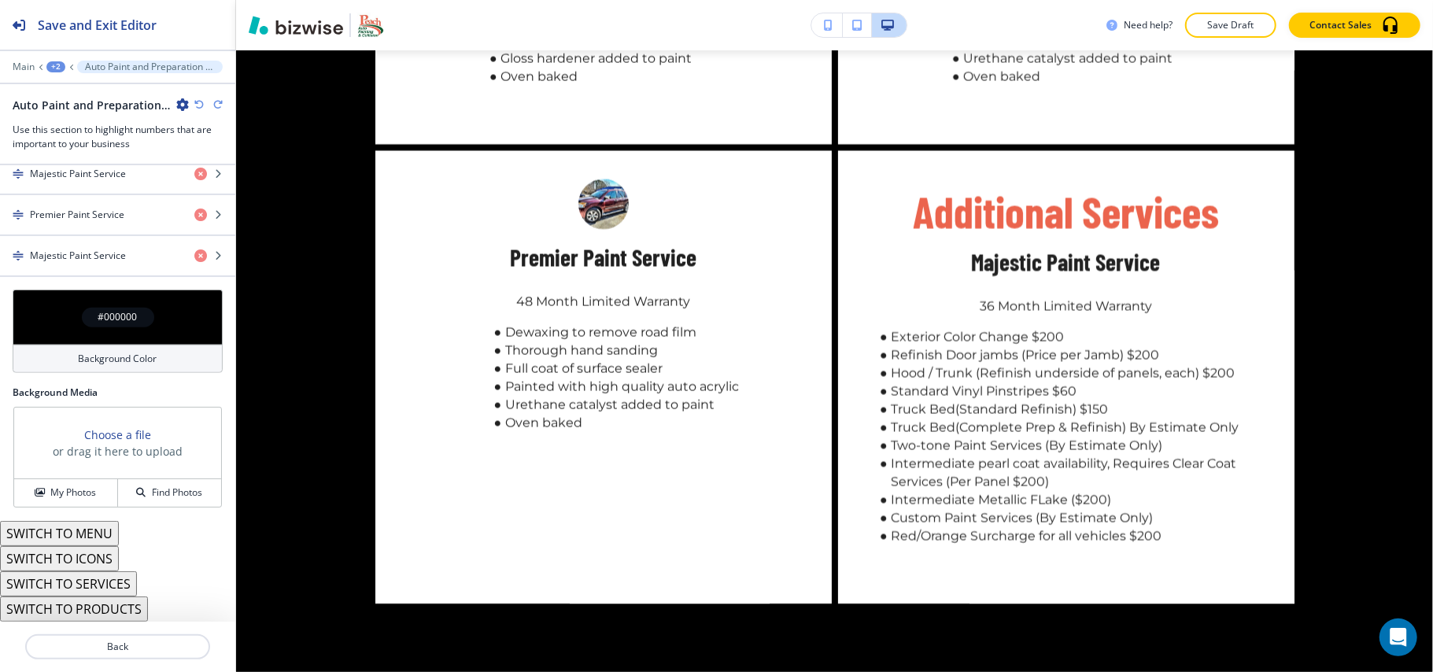
click at [124, 608] on button "SWITCH TO PRODUCTS" at bounding box center [74, 609] width 148 height 25
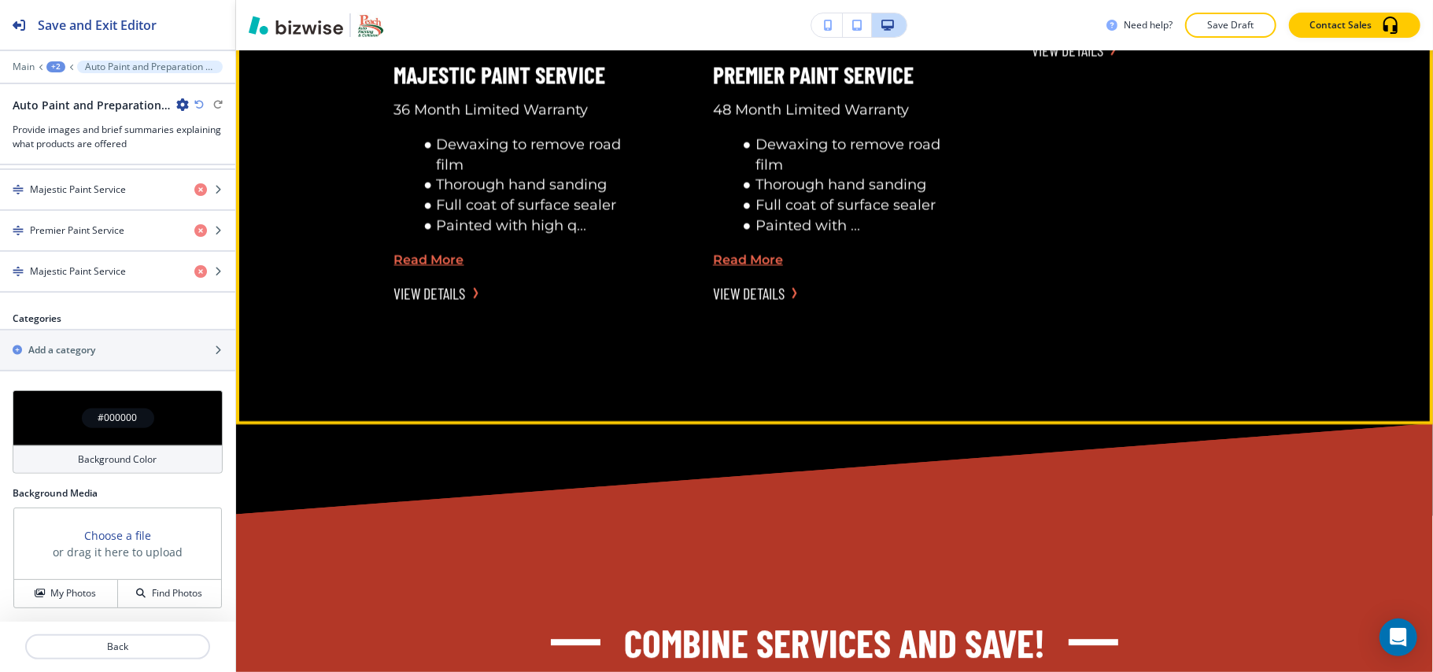
scroll to position [7204, 0]
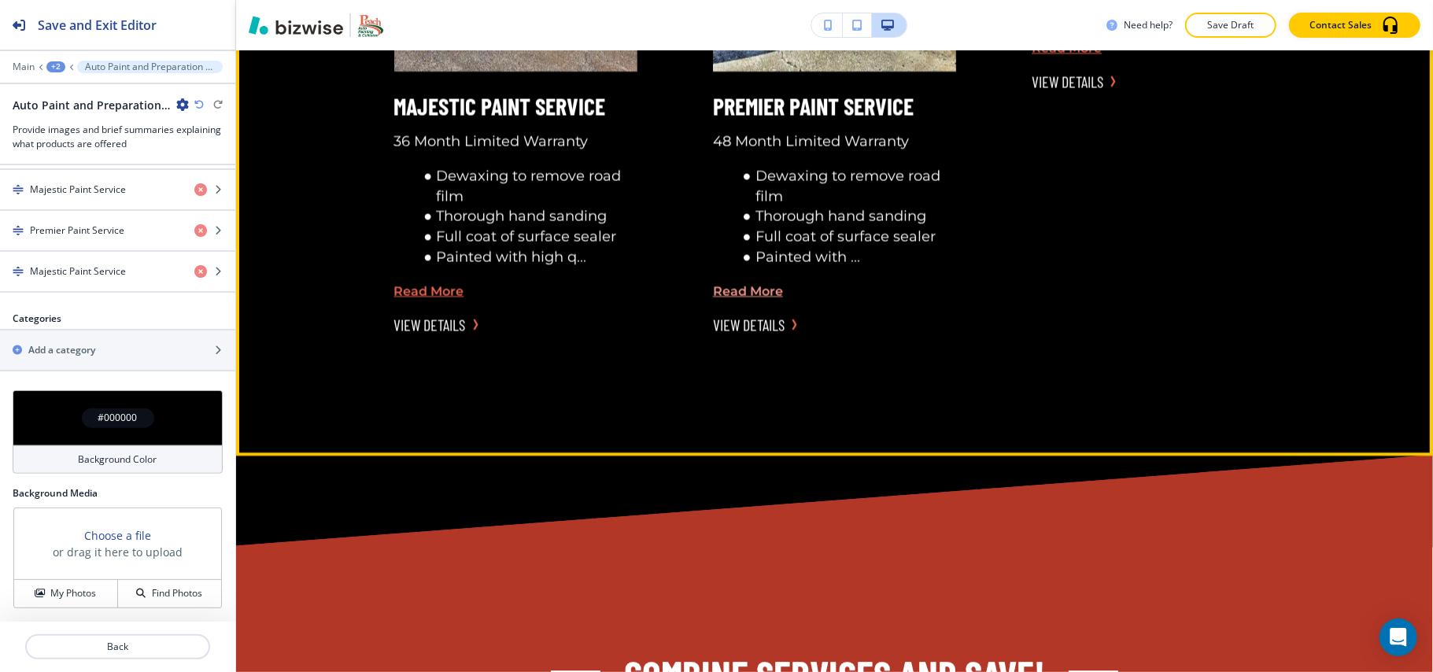
click at [737, 285] on p "Read More" at bounding box center [834, 291] width 243 height 18
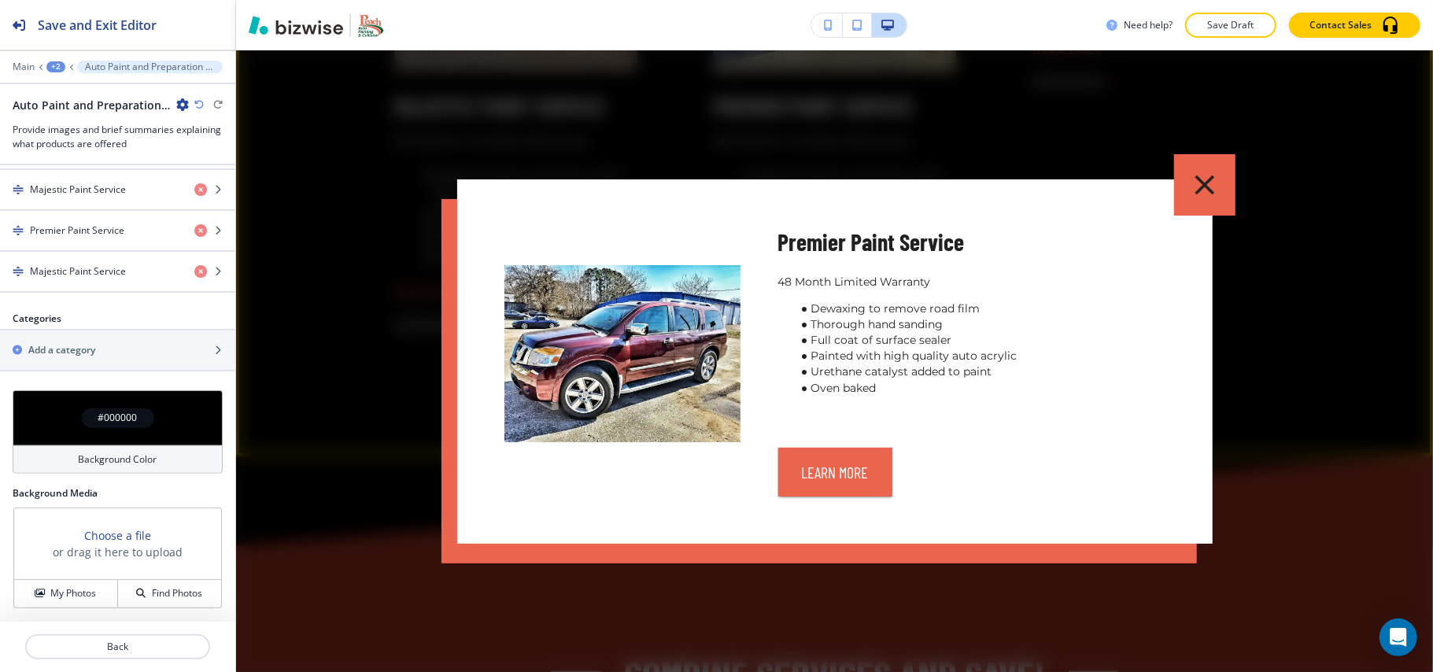
click at [1203, 181] on icon "button" at bounding box center [1204, 184] width 33 height 33
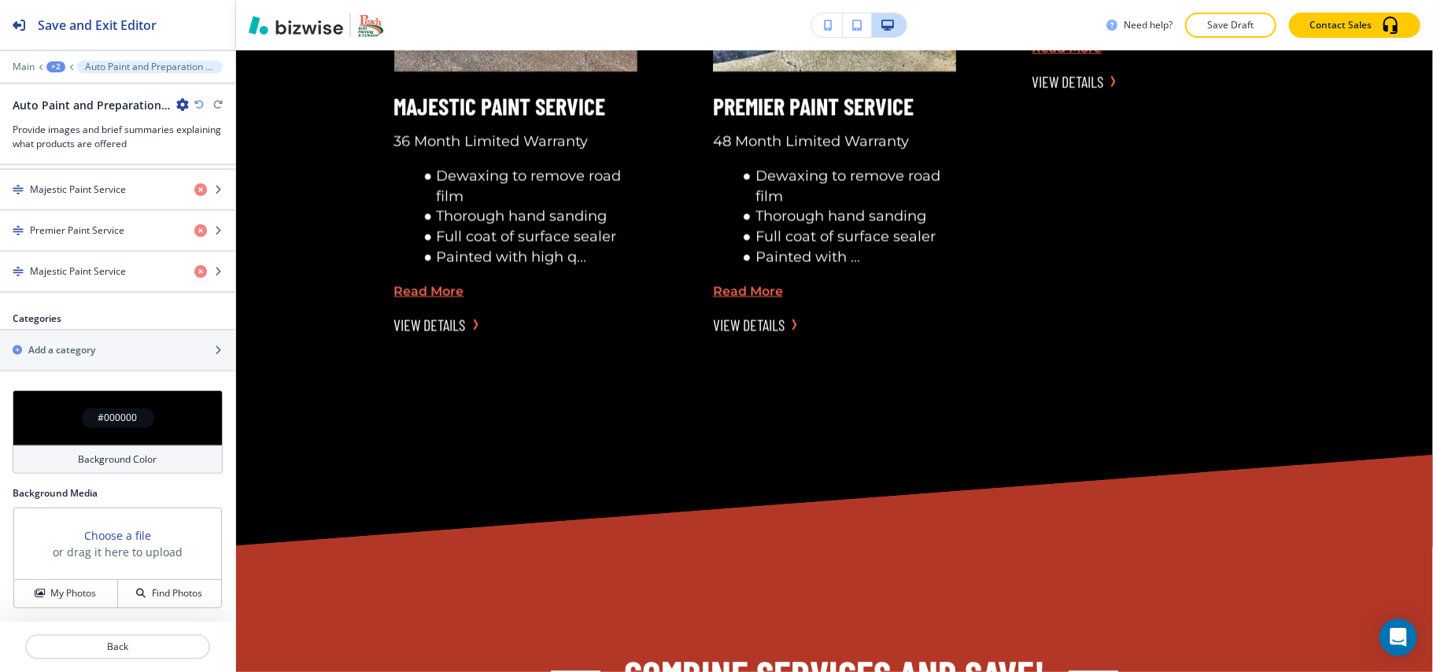
click at [195, 102] on icon "button" at bounding box center [198, 104] width 9 height 9
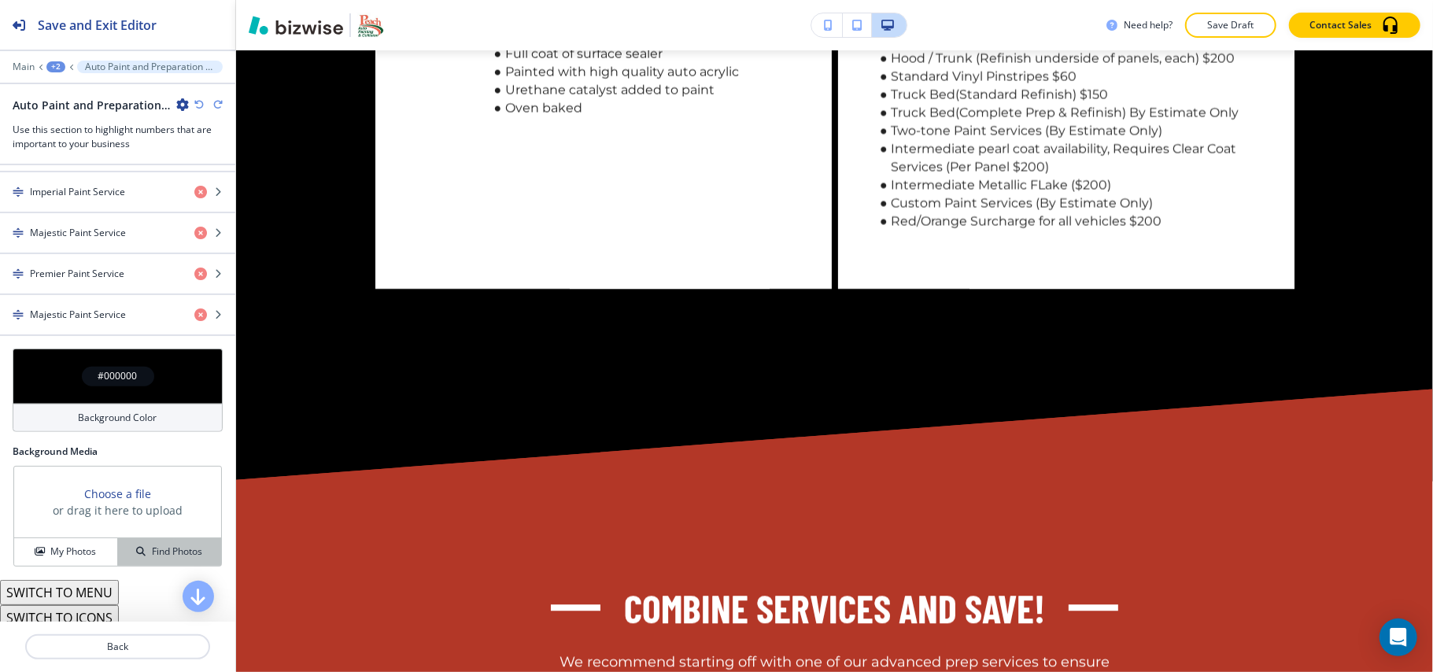
scroll to position [891, 0]
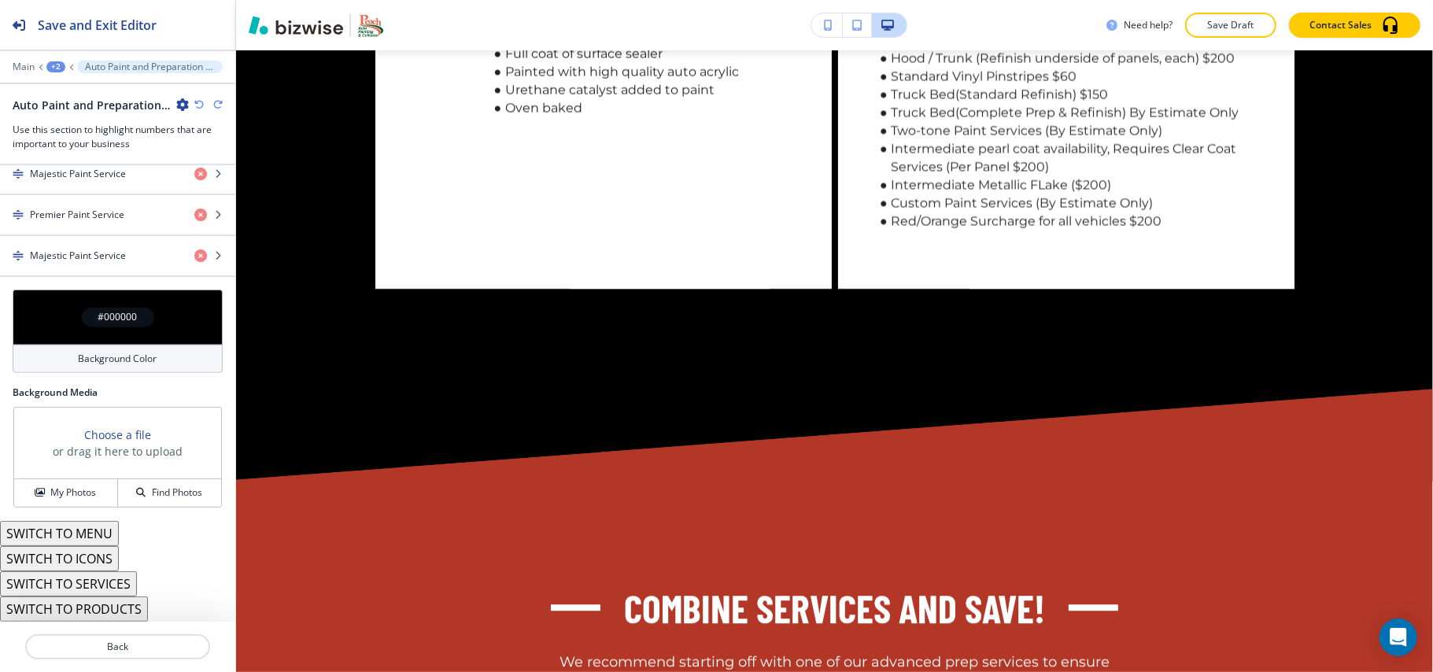
click at [79, 534] on button "SWITCH TO MENU" at bounding box center [59, 533] width 119 height 25
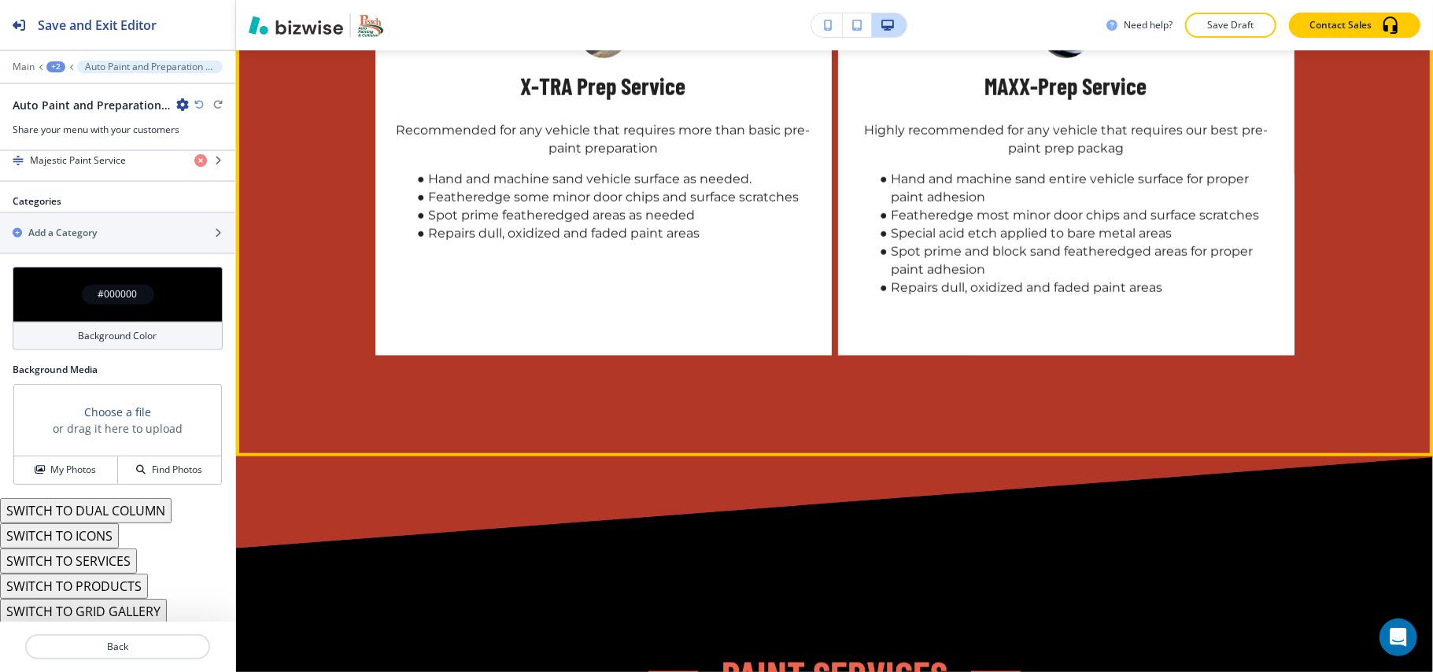
scroll to position [5840, 0]
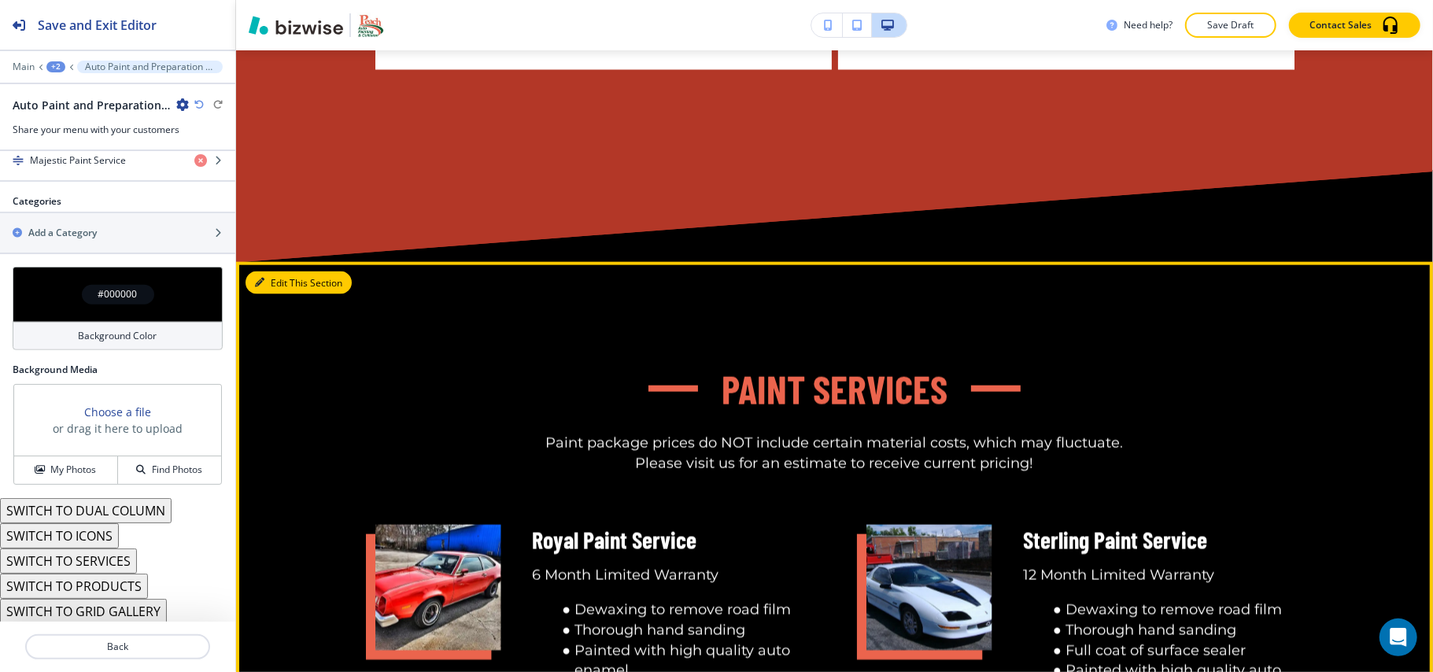
click at [282, 280] on button "Edit This Section" at bounding box center [299, 283] width 106 height 24
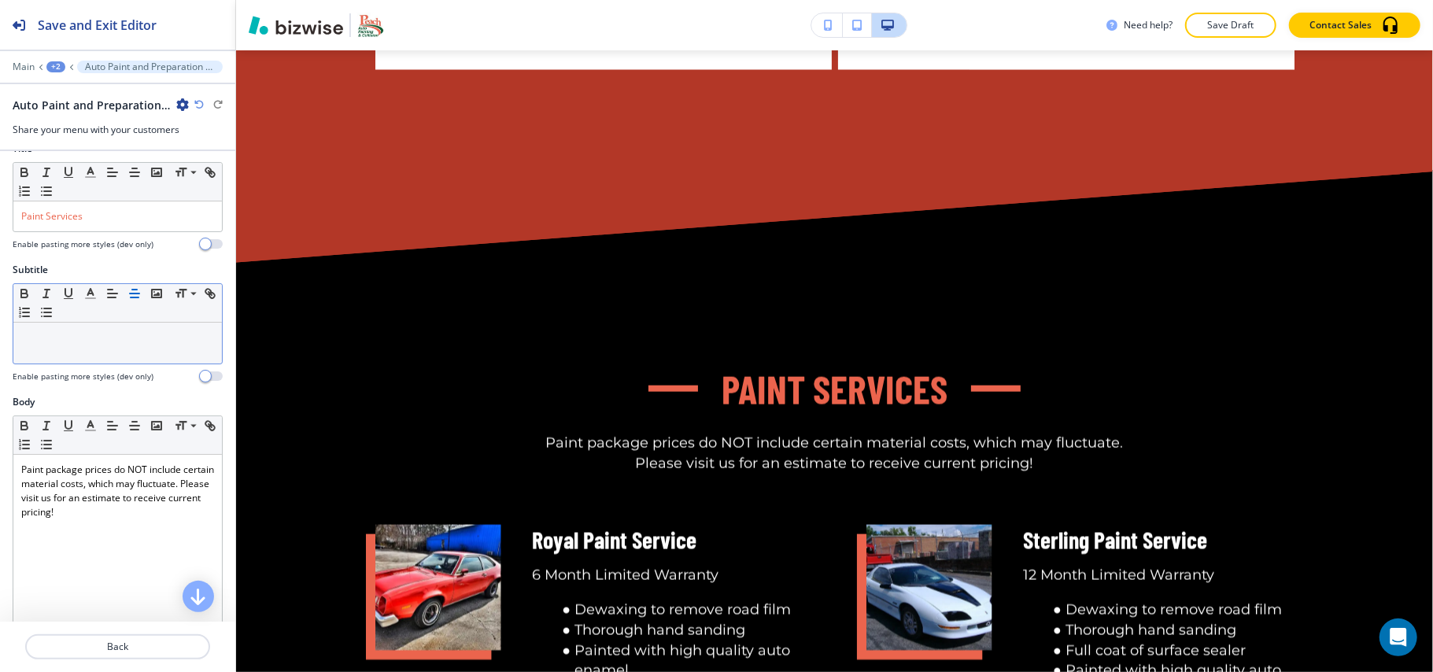
scroll to position [20, 0]
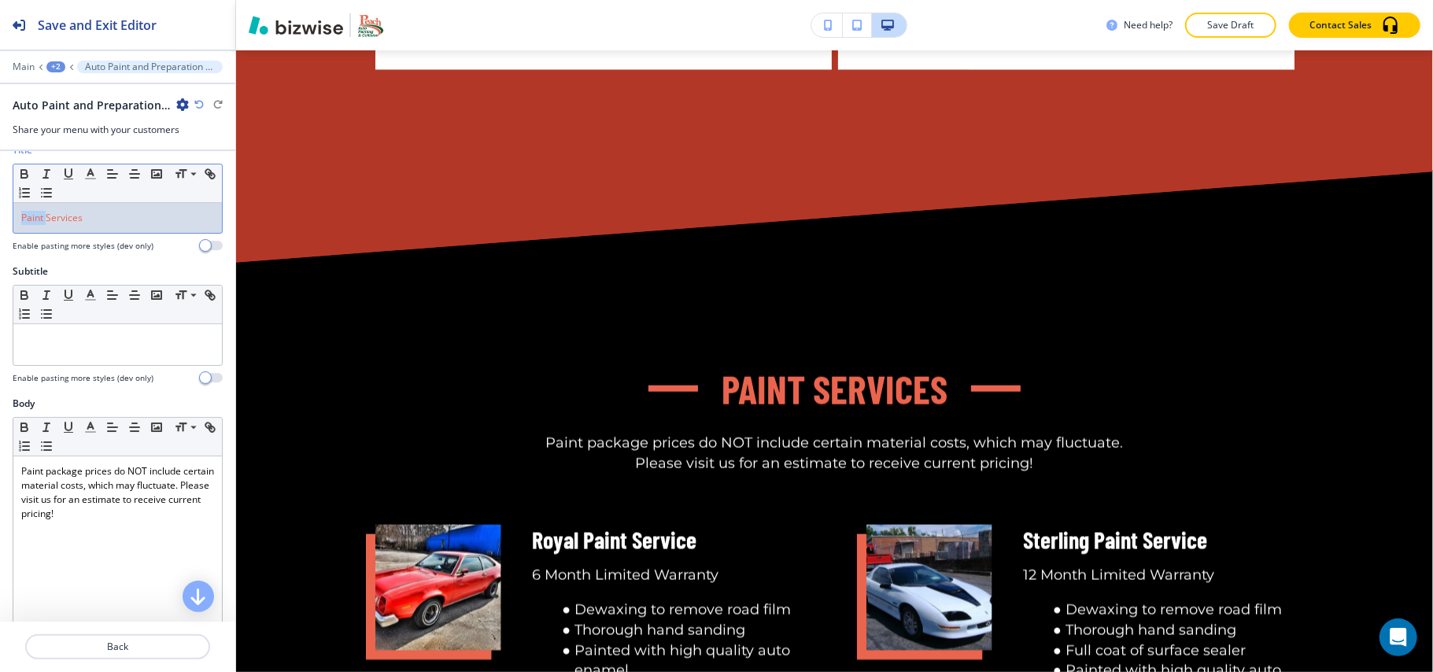
drag, startPoint x: 47, startPoint y: 219, endPoint x: 72, endPoint y: 208, distance: 27.5
click at [0, 217] on div "Title Small Normal Large Huge Paint Services Enable pasting more styles (dev on…" at bounding box center [117, 203] width 235 height 121
click at [91, 174] on icon "button" at bounding box center [90, 174] width 14 height 14
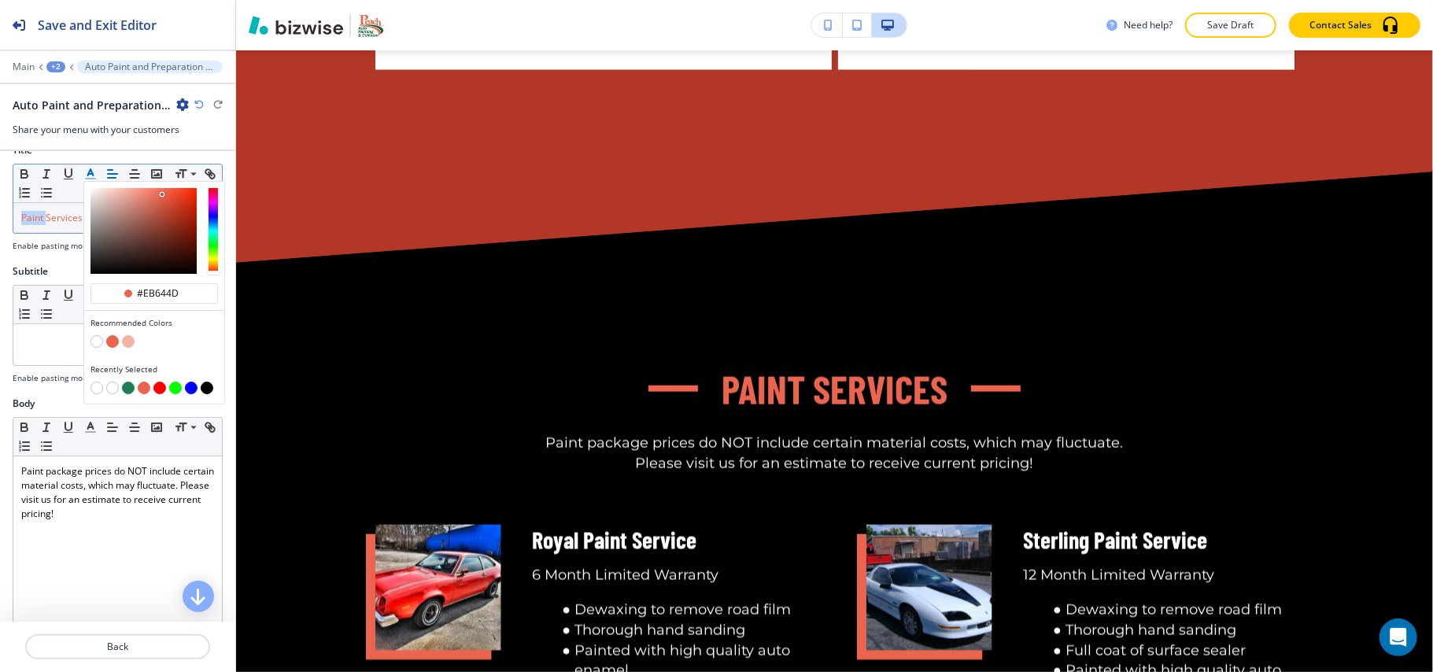
click at [93, 341] on button "button" at bounding box center [96, 341] width 13 height 13
type input "#ffffff"
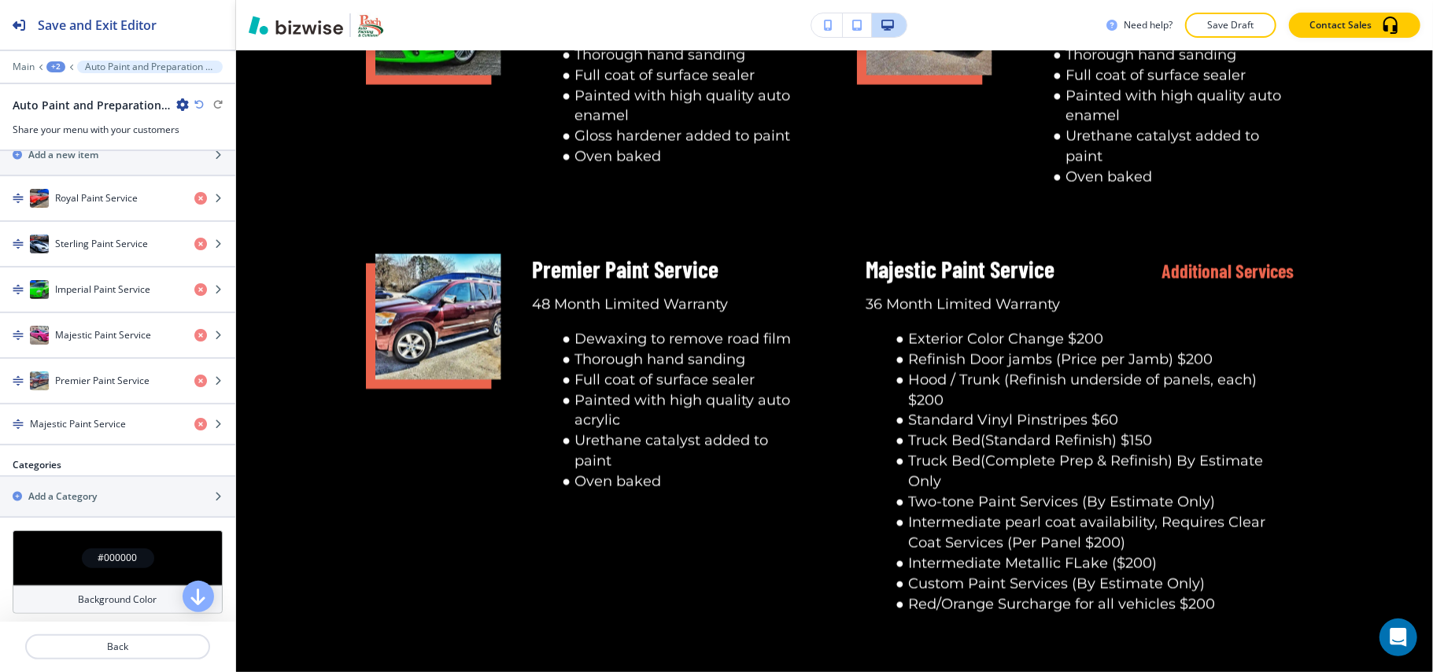
scroll to position [650, 0]
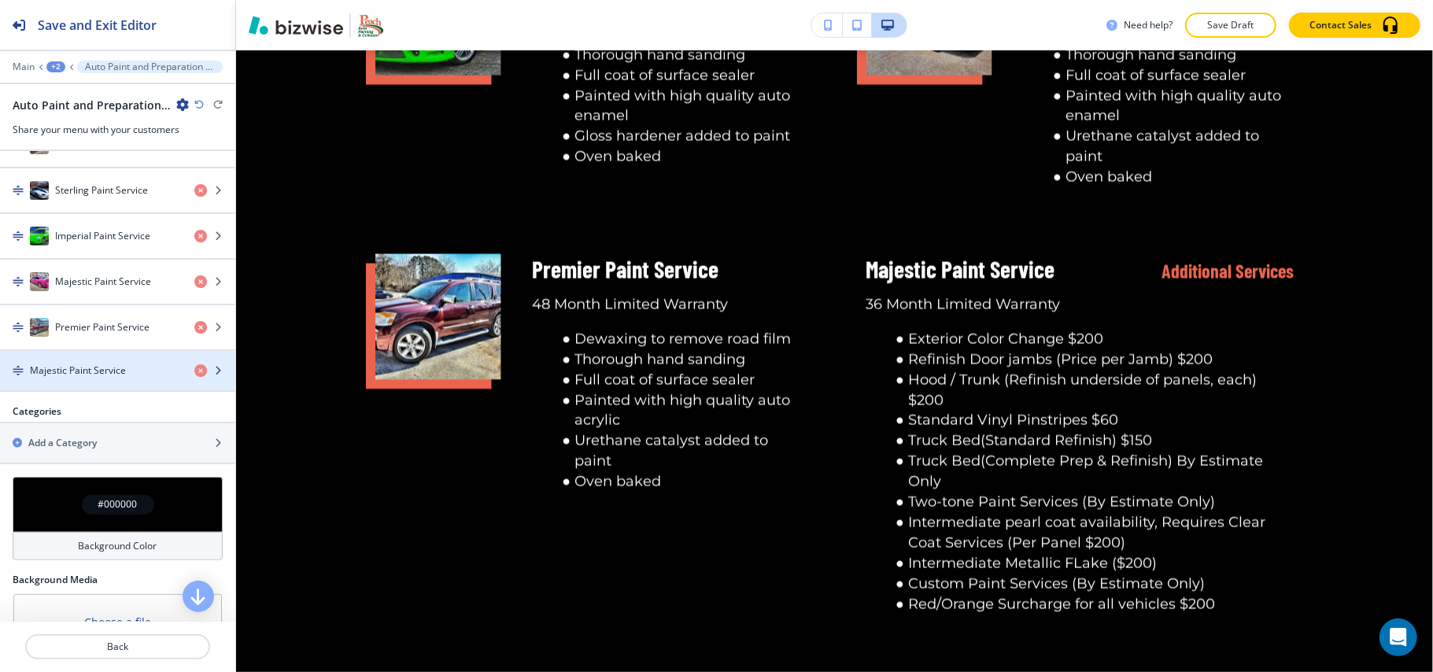
click at [80, 378] on h4 "Majestic Paint Service" at bounding box center [78, 371] width 96 height 14
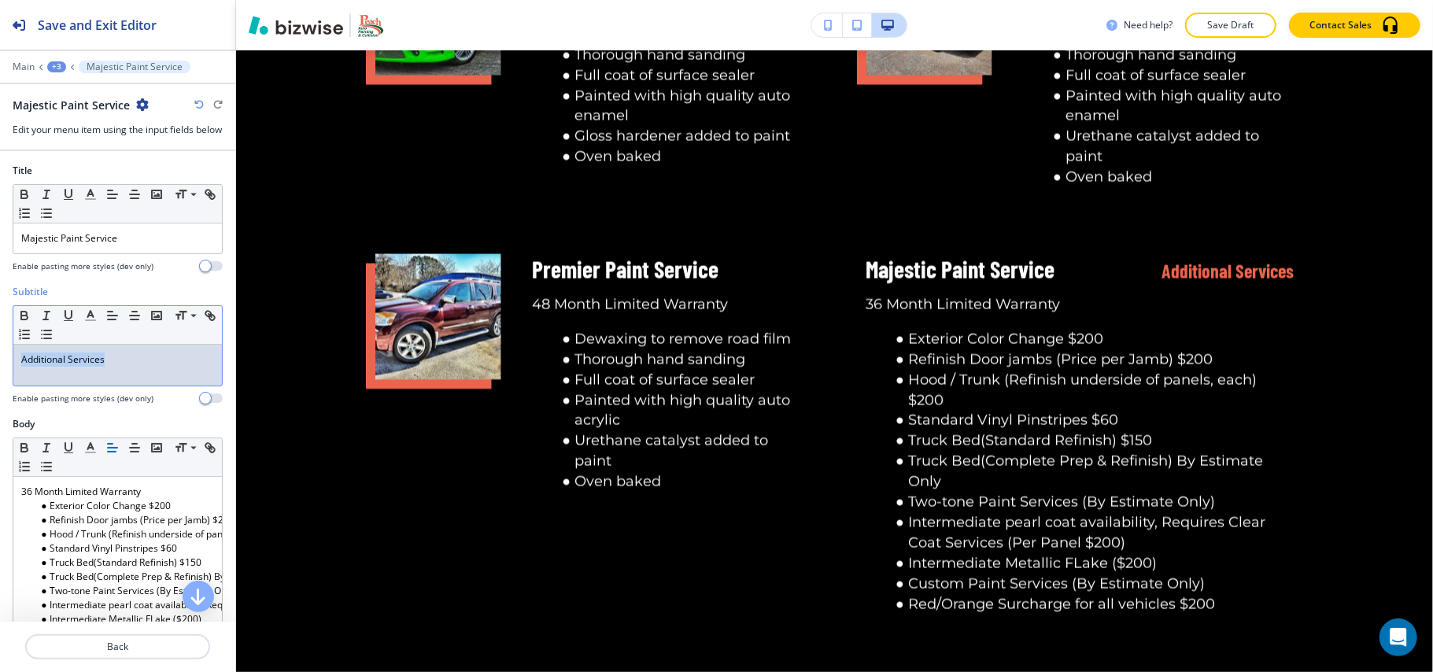
drag, startPoint x: 145, startPoint y: 379, endPoint x: 13, endPoint y: 360, distance: 133.5
click at [0, 371] on div "Subtitle Small Normal Large Huge Additional Services Enable pasting more styles…" at bounding box center [117, 351] width 235 height 132
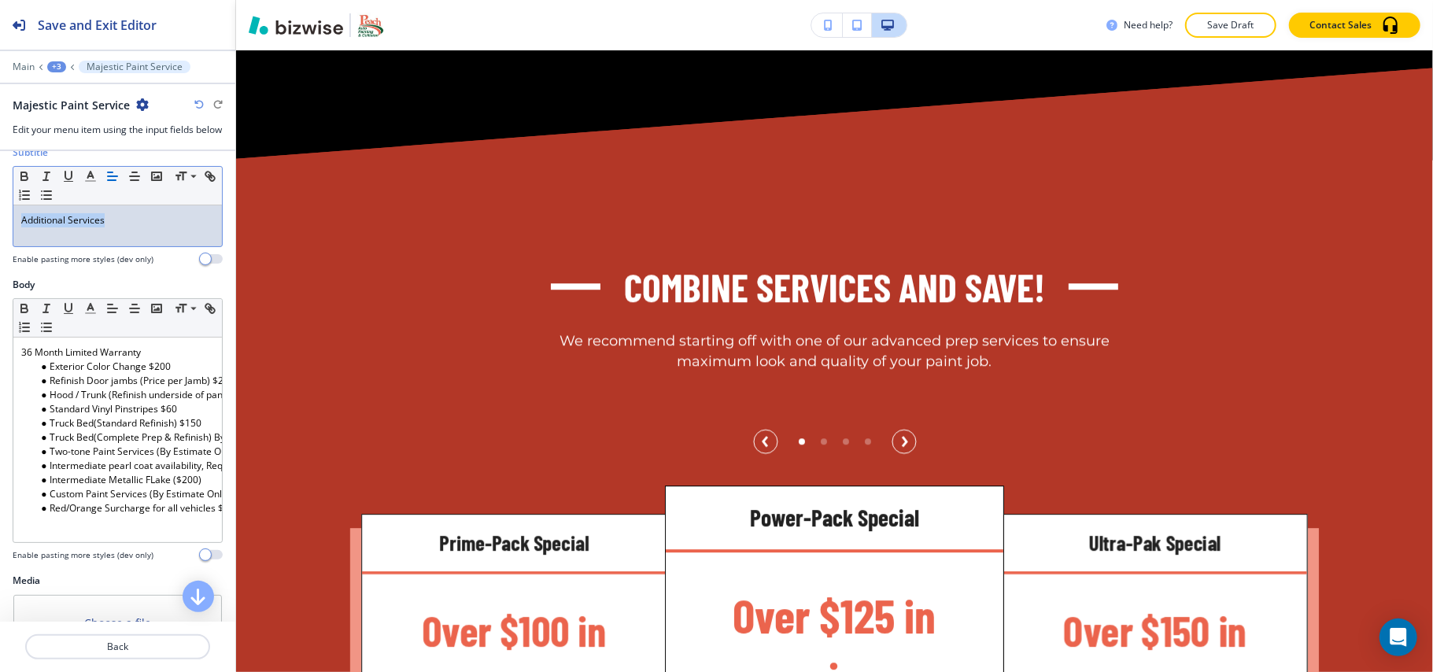
scroll to position [7414, 0]
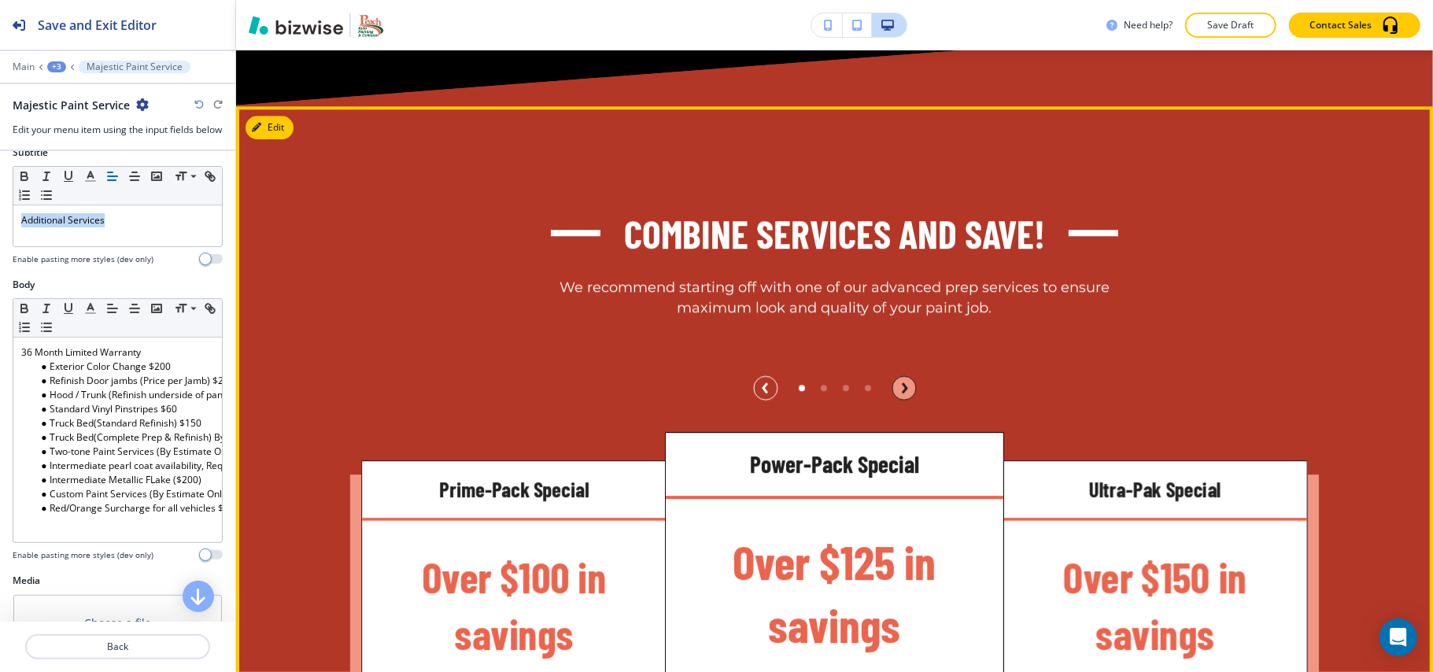
click at [898, 382] on circle "button" at bounding box center [904, 388] width 24 height 24
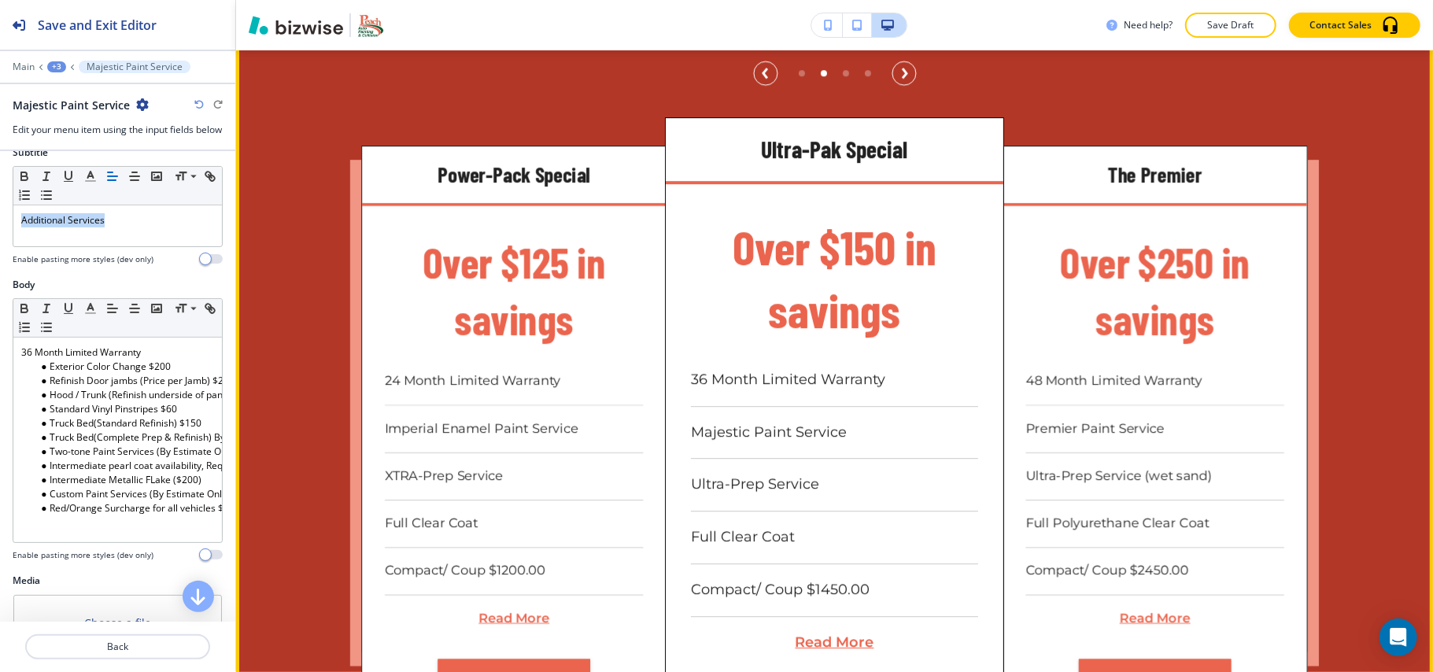
scroll to position [7939, 0]
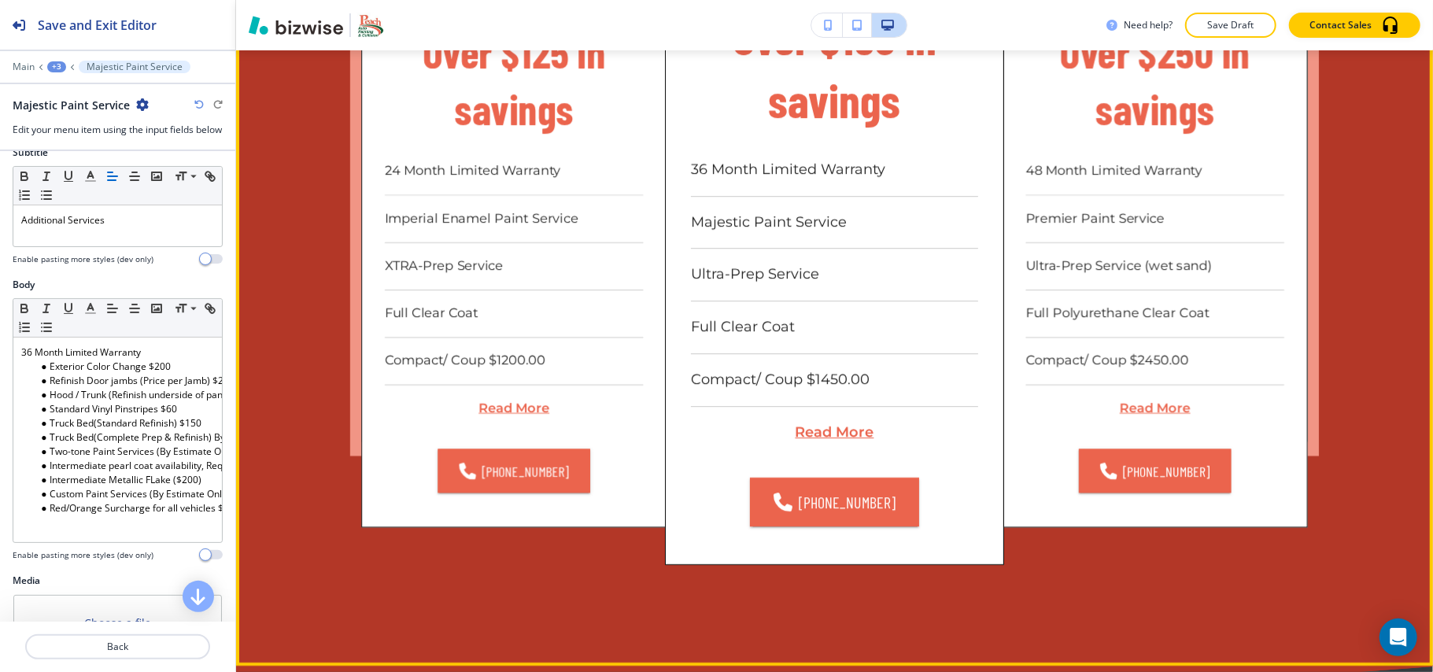
click at [844, 429] on p "Read More" at bounding box center [834, 433] width 287 height 20
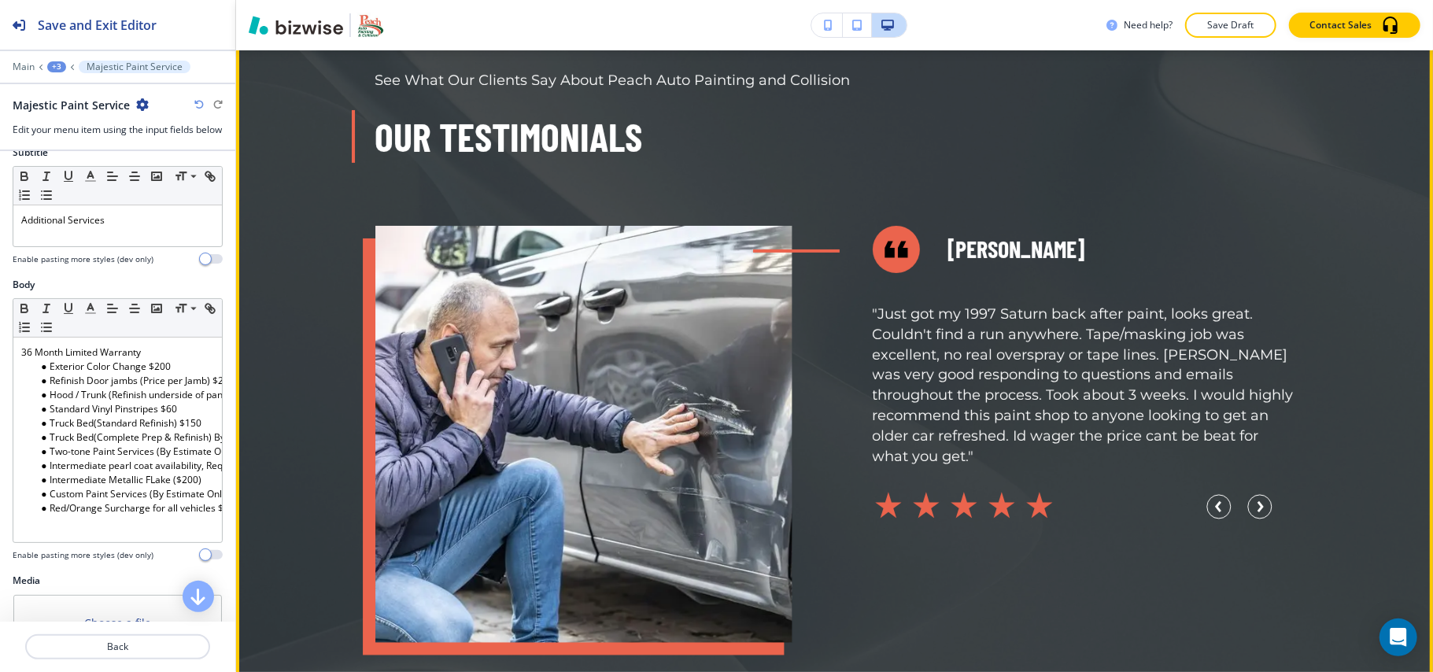
scroll to position [8568, 0]
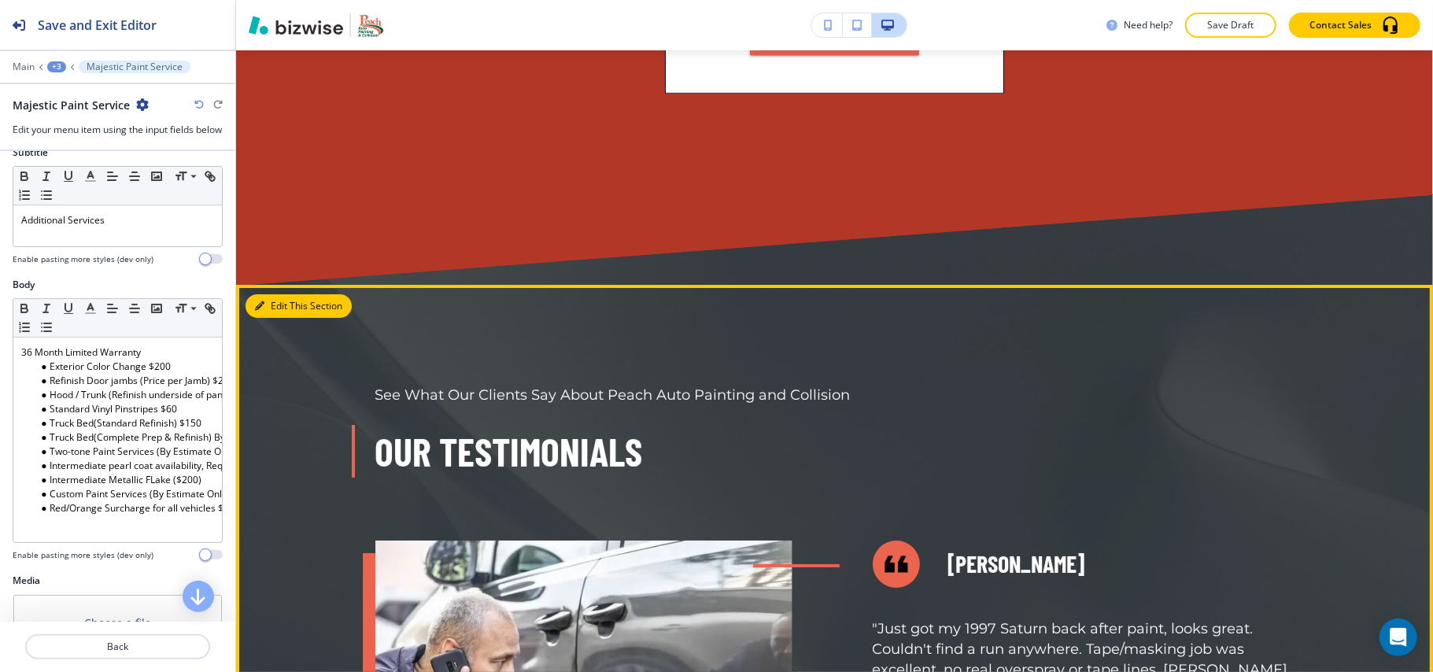
click at [301, 304] on button "Edit This Section" at bounding box center [299, 306] width 106 height 24
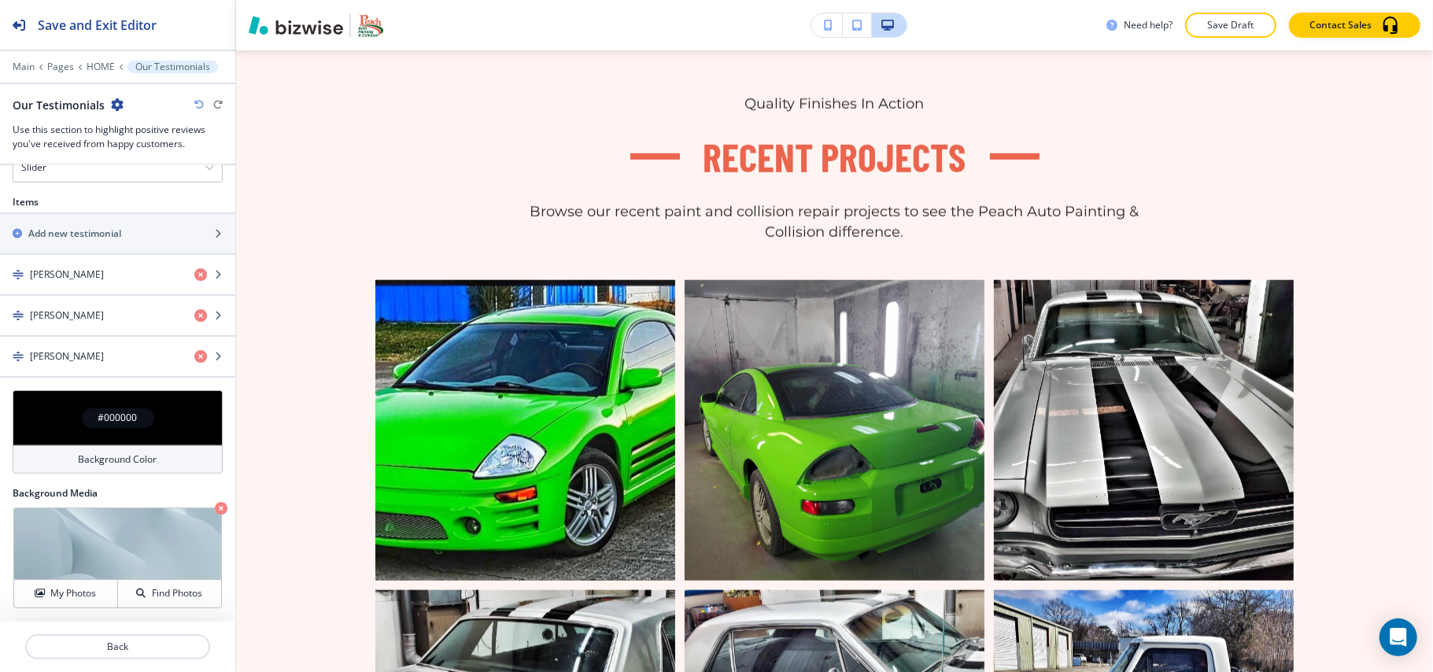
scroll to position [9563, 0]
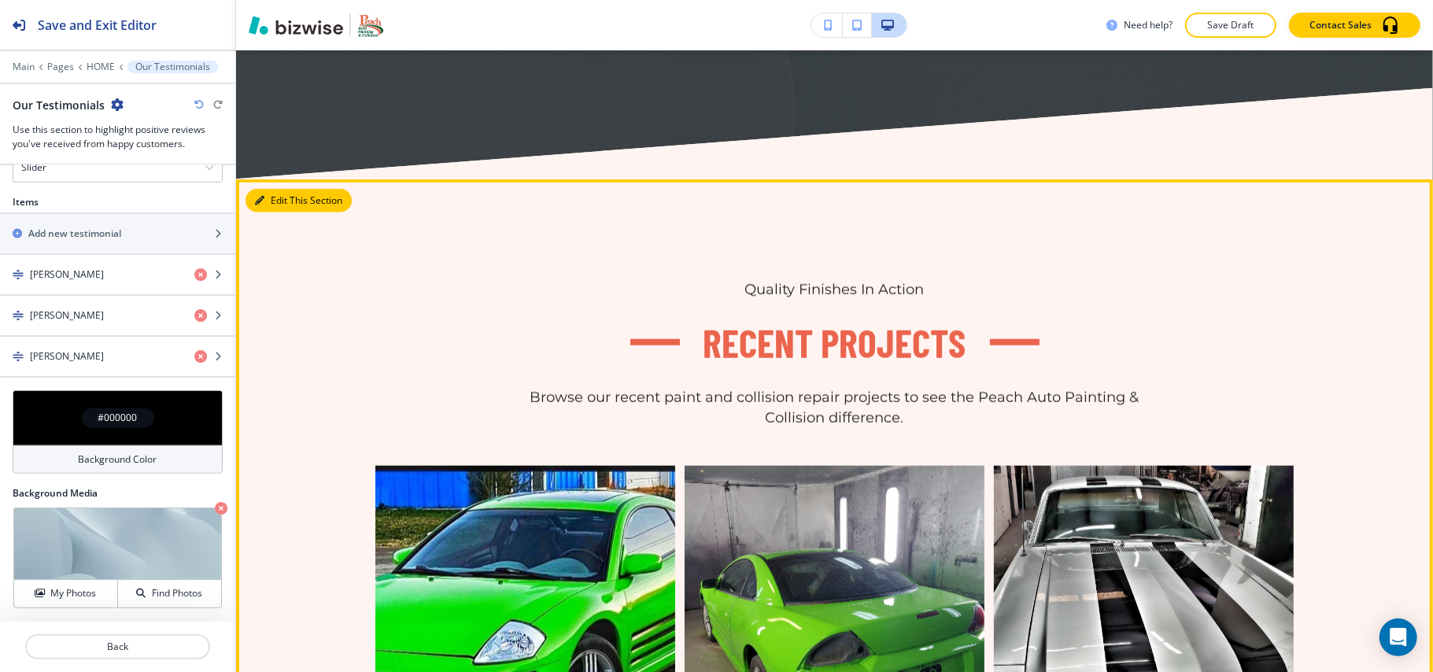
click at [268, 199] on button "Edit This Section" at bounding box center [299, 201] width 106 height 24
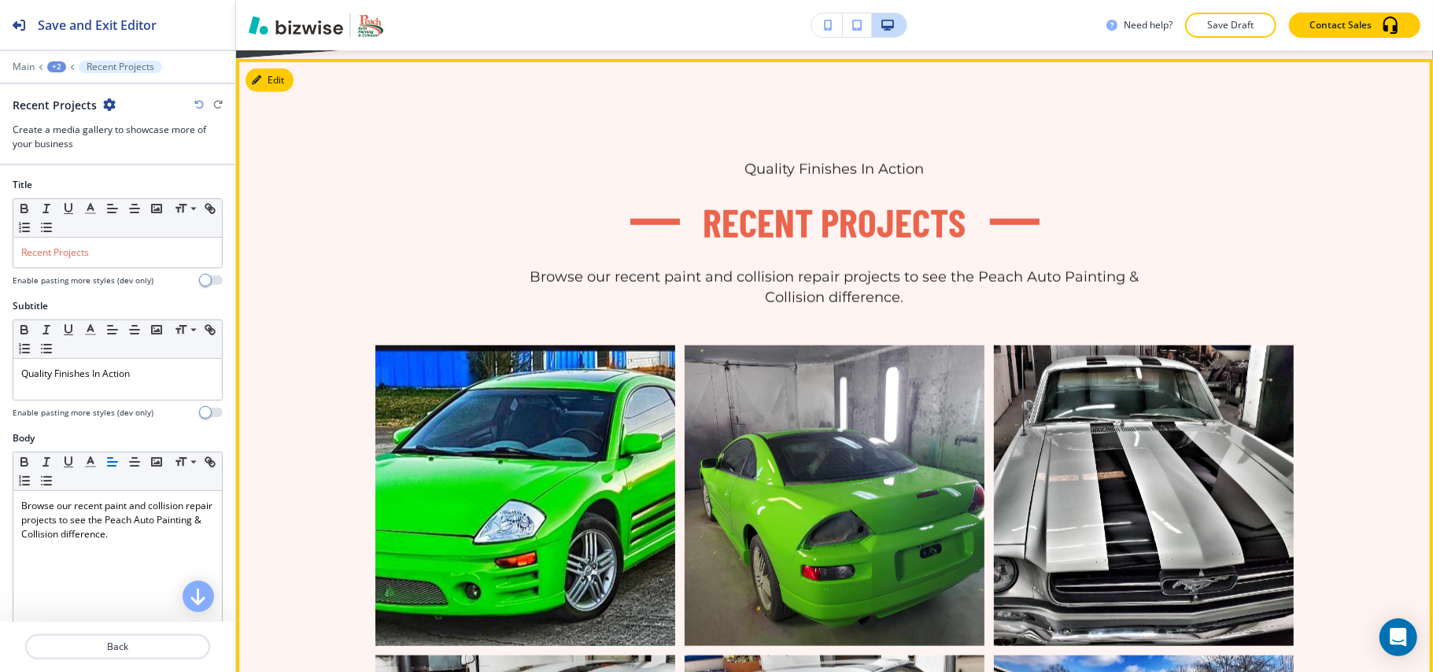
scroll to position [9692, 0]
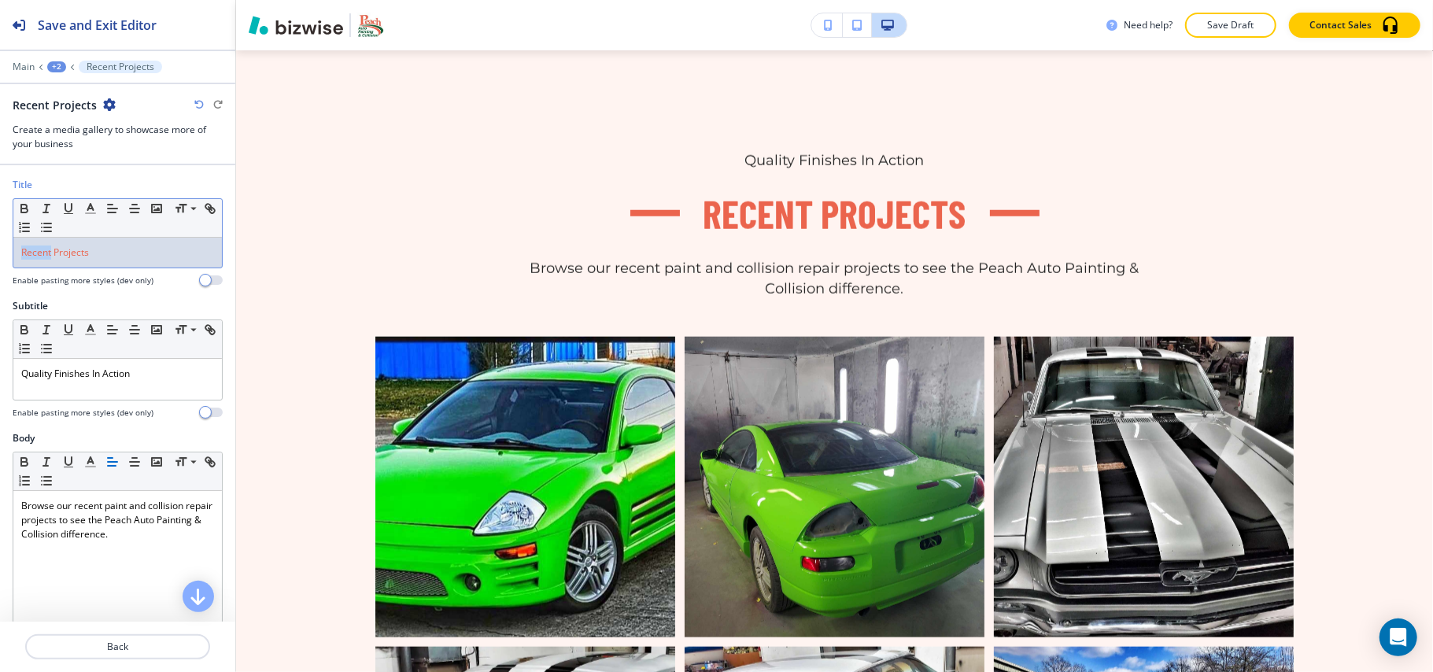
drag, startPoint x: 52, startPoint y: 255, endPoint x: 0, endPoint y: 253, distance: 52.0
click at [0, 253] on div "Title Small Normal Large Huge Recent Projects Enable pasting more styles (dev o…" at bounding box center [117, 238] width 235 height 121
click at [95, 208] on icon "button" at bounding box center [90, 208] width 14 height 14
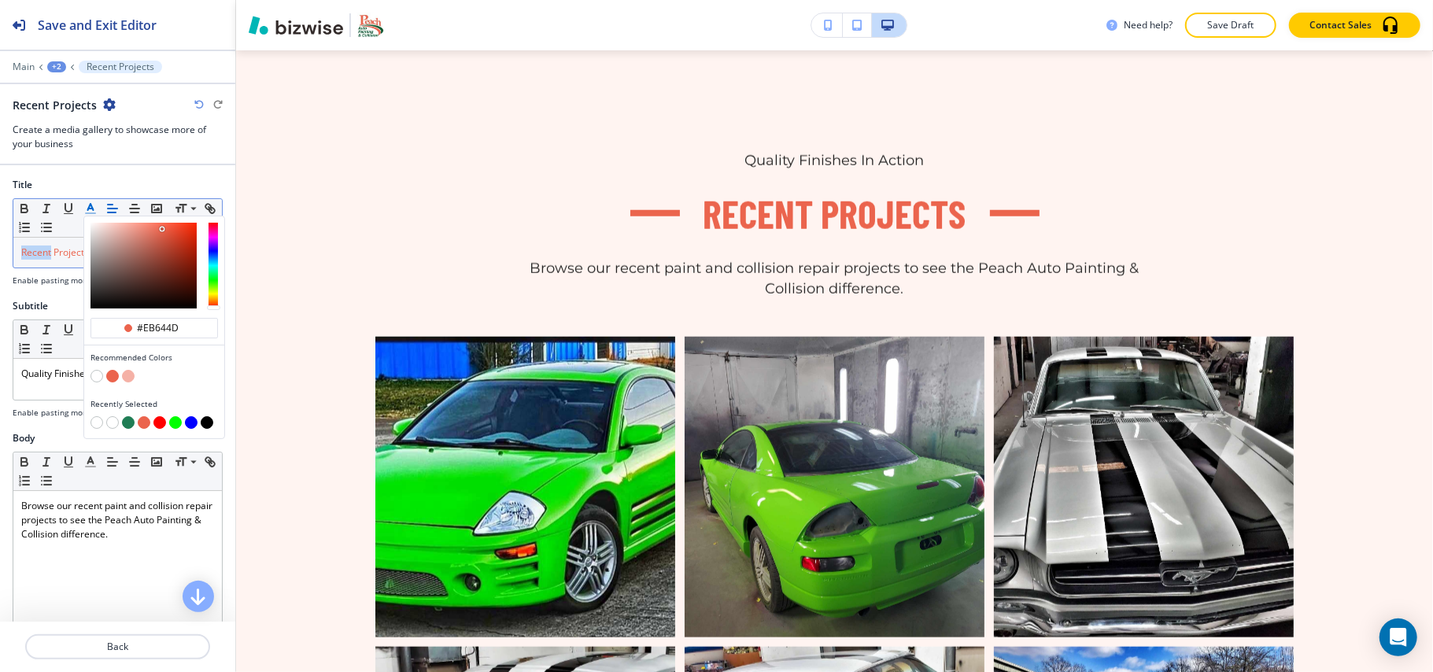
click at [127, 420] on button "button" at bounding box center [128, 422] width 13 height 13
type input "#207d55"
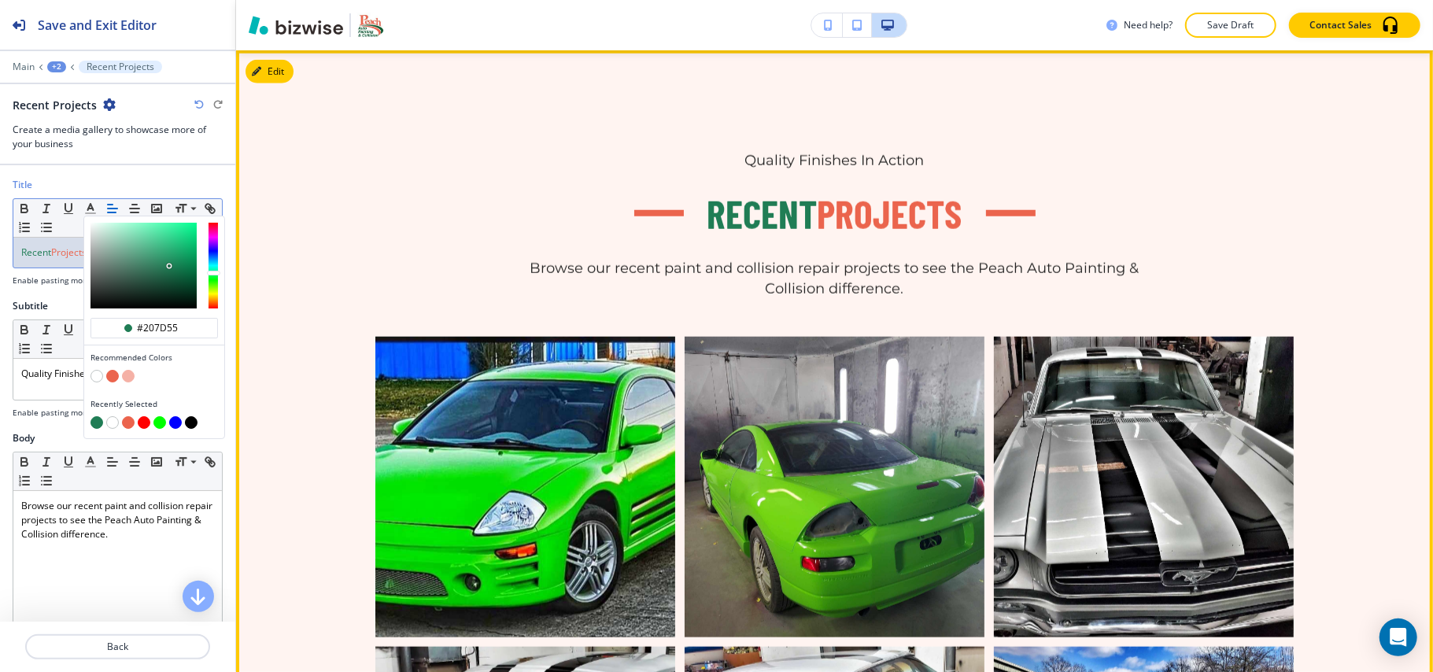
click at [1198, 227] on div "Quality Finishes In Action Recent Projects Browse our recent paint and collisio…" at bounding box center [834, 225] width 919 height 148
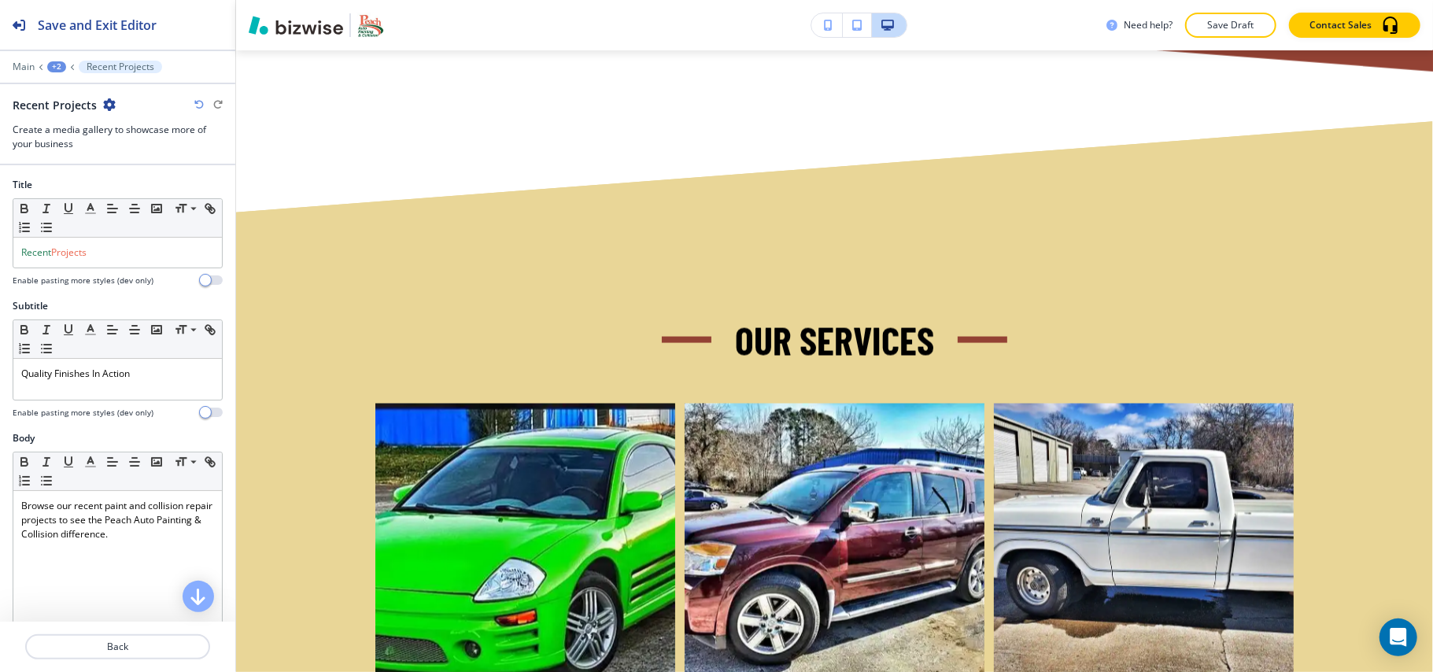
scroll to position [1730, 0]
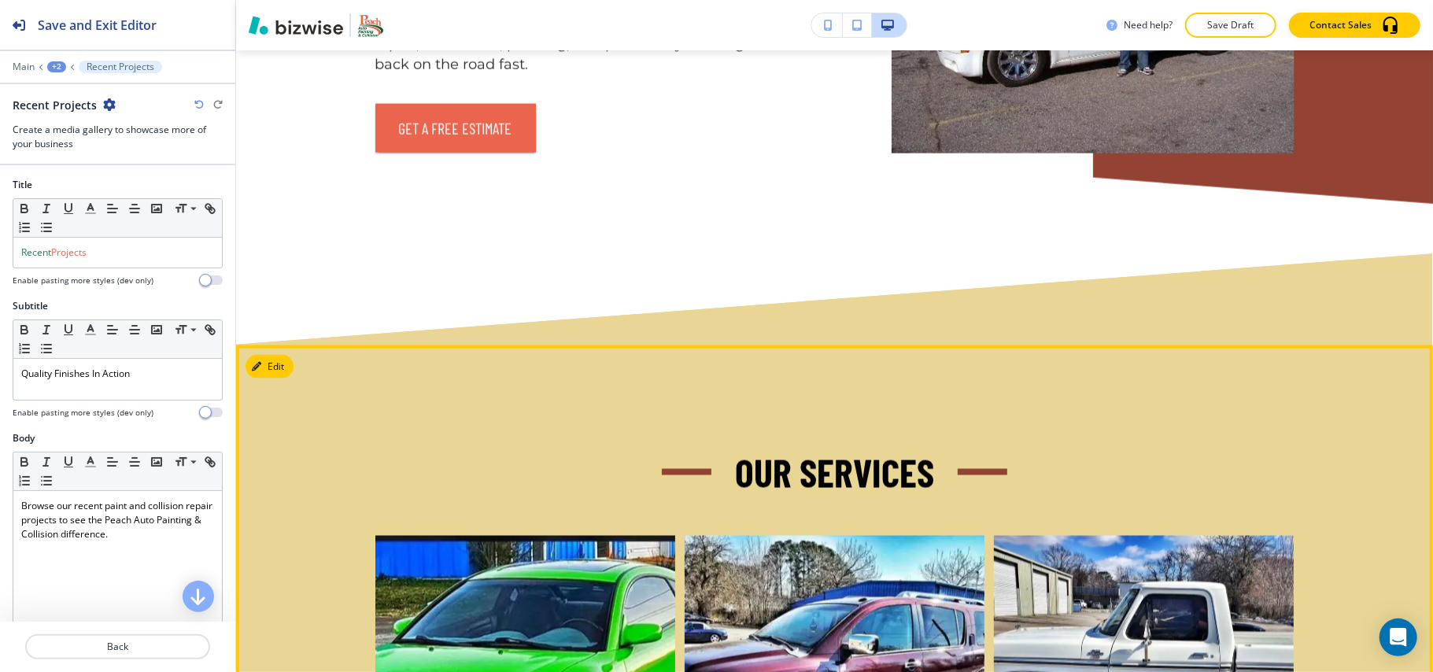
click at [294, 356] on div "Our Services AUTO PAINTING BODY SERVICES COSMETIC PAINT JOBS" at bounding box center [834, 641] width 1197 height 592
click at [271, 362] on button "Edit This Section" at bounding box center [299, 367] width 106 height 24
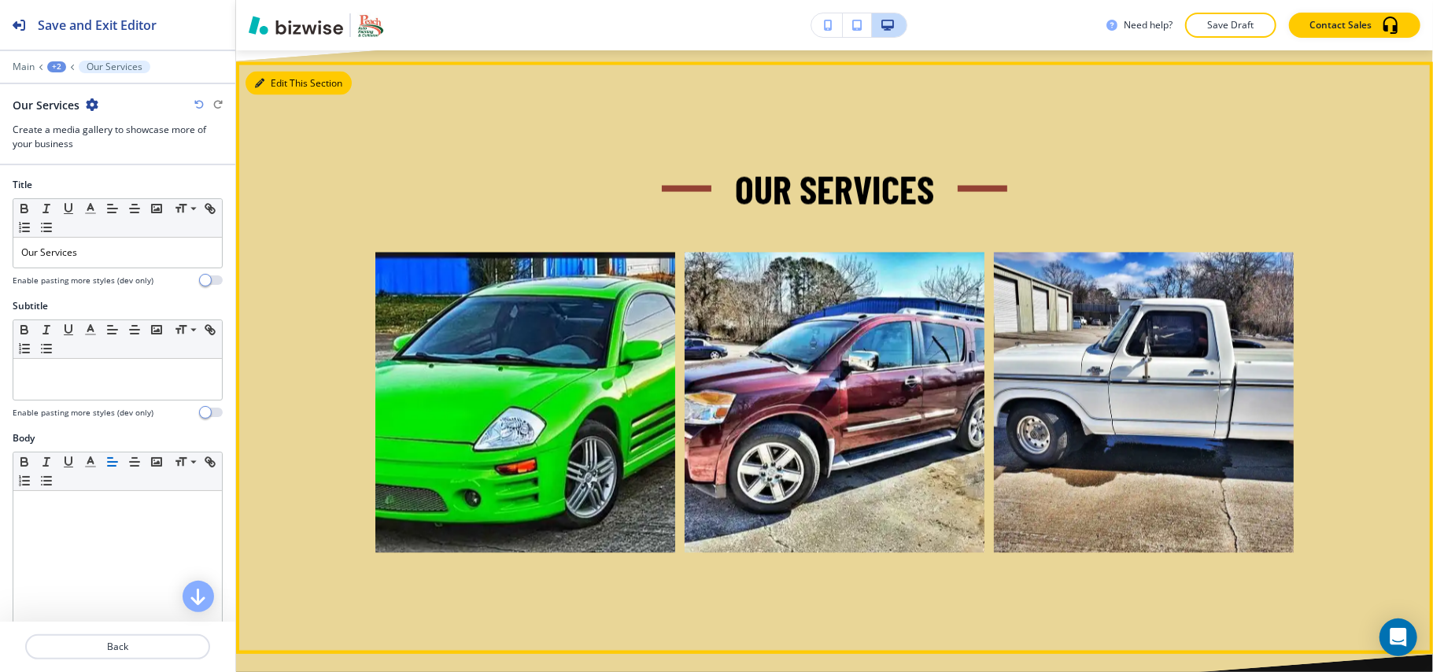
scroll to position [2022, 0]
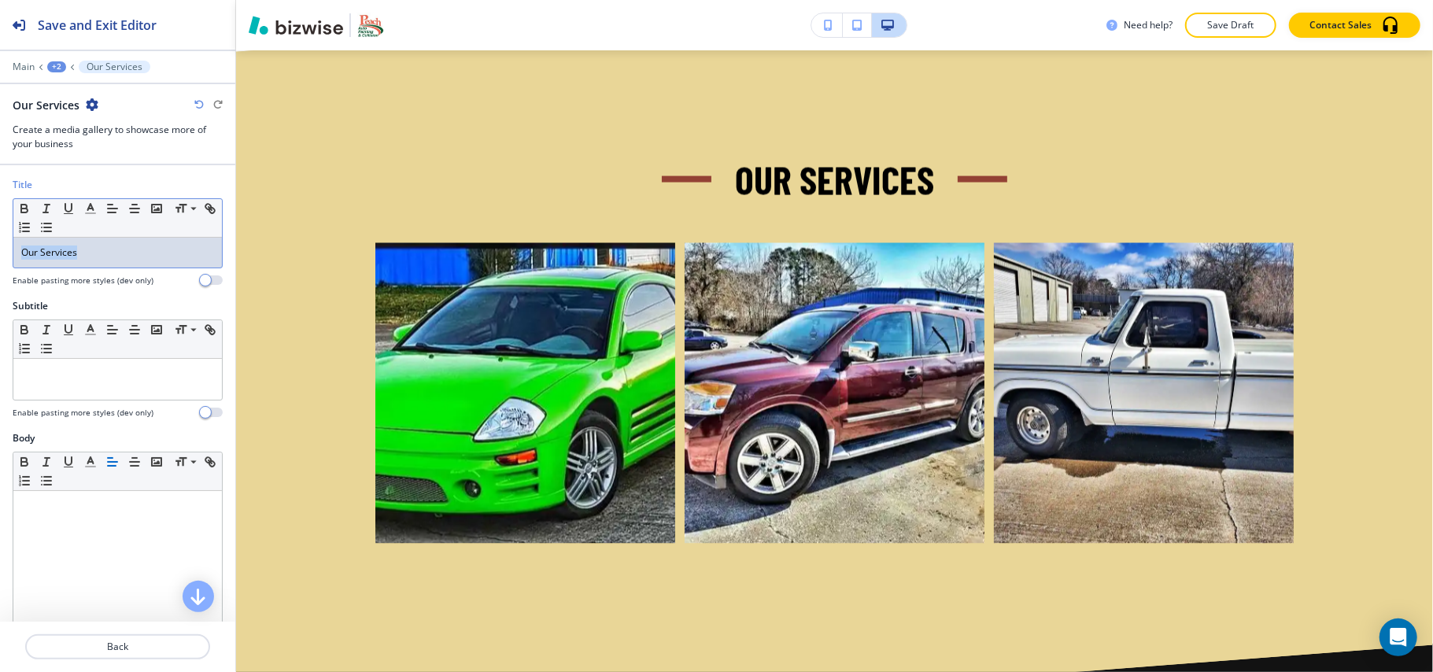
drag, startPoint x: 108, startPoint y: 268, endPoint x: 0, endPoint y: 252, distance: 109.1
click at [0, 252] on div "Title Small Normal Large Huge Our Services Enable pasting more styles (dev only)" at bounding box center [117, 238] width 235 height 121
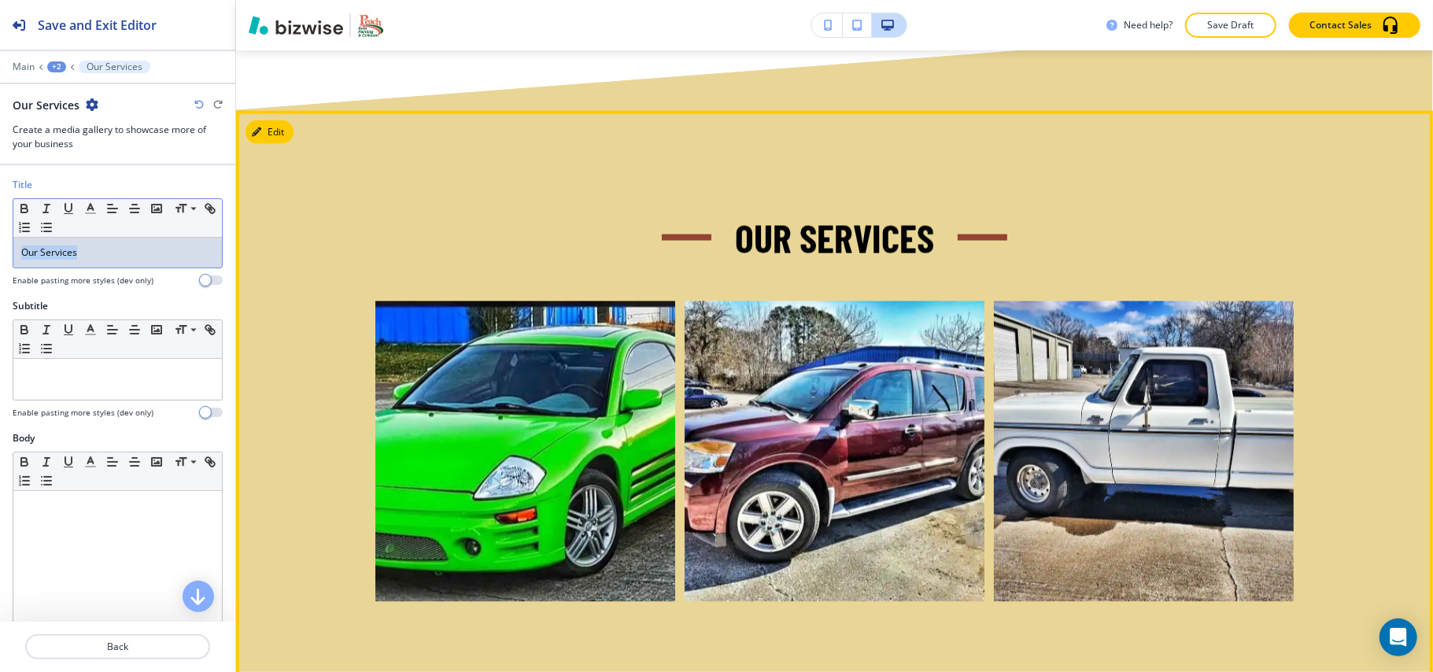
scroll to position [1918, 0]
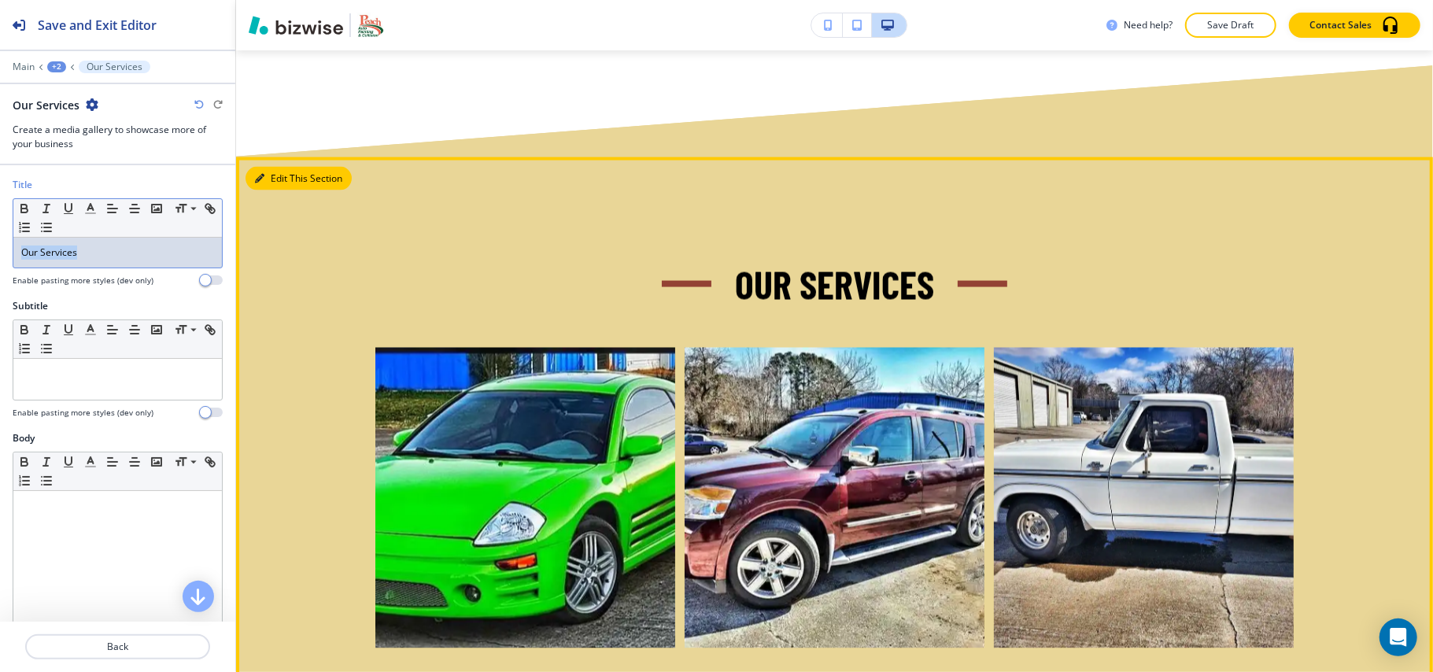
click at [283, 177] on button "Edit This Section" at bounding box center [299, 179] width 106 height 24
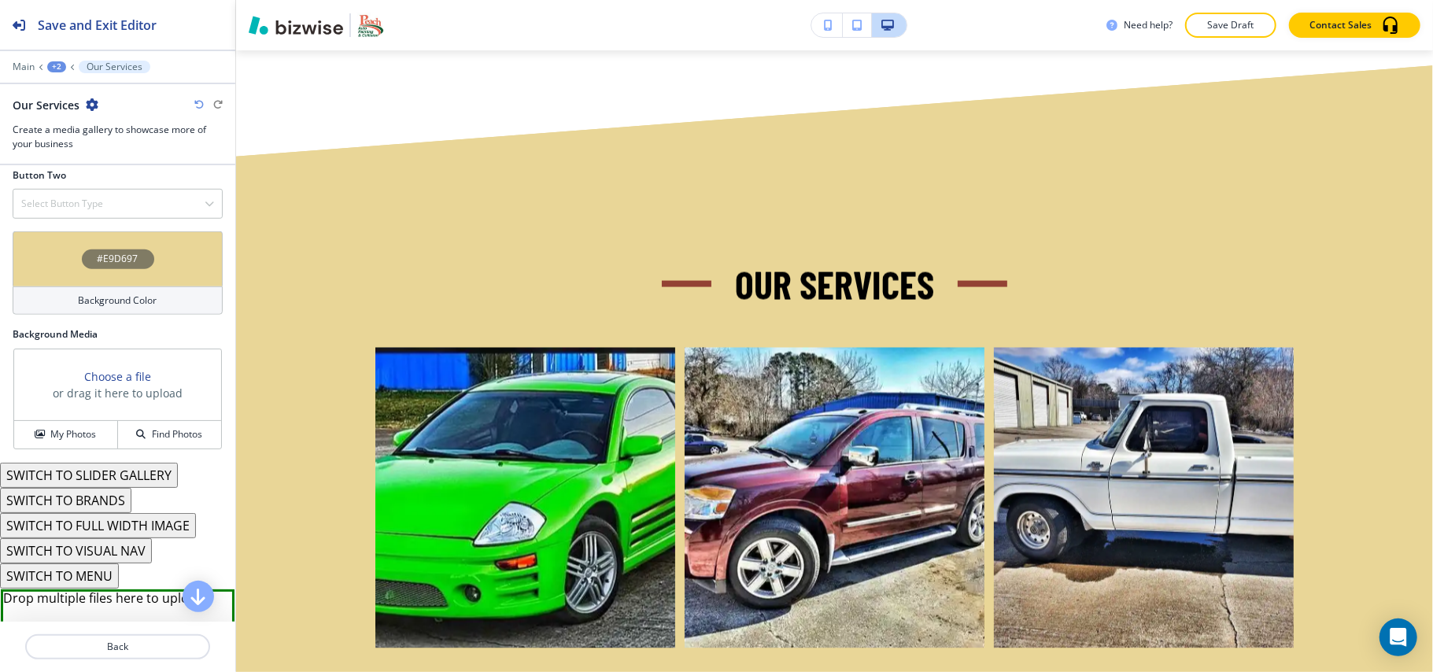
scroll to position [944, 0]
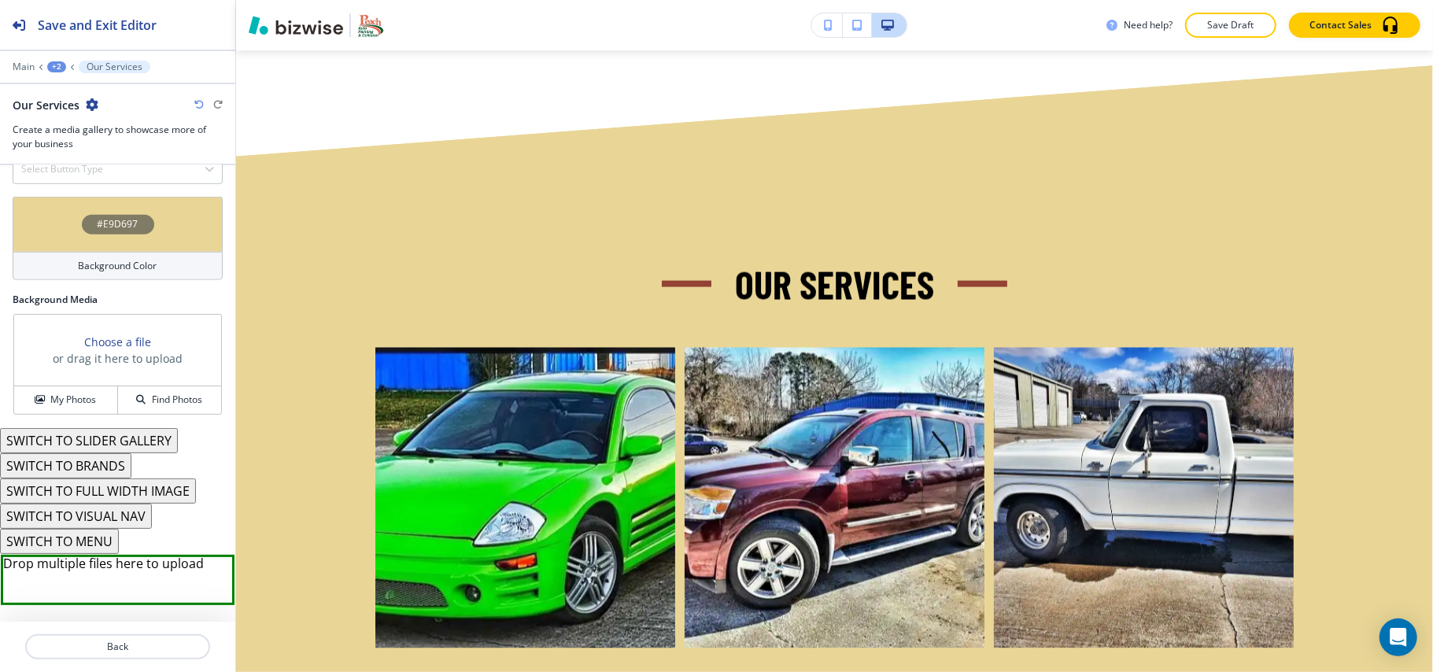
click at [110, 523] on button "SWITCH TO VISUAL NAV" at bounding box center [76, 516] width 152 height 25
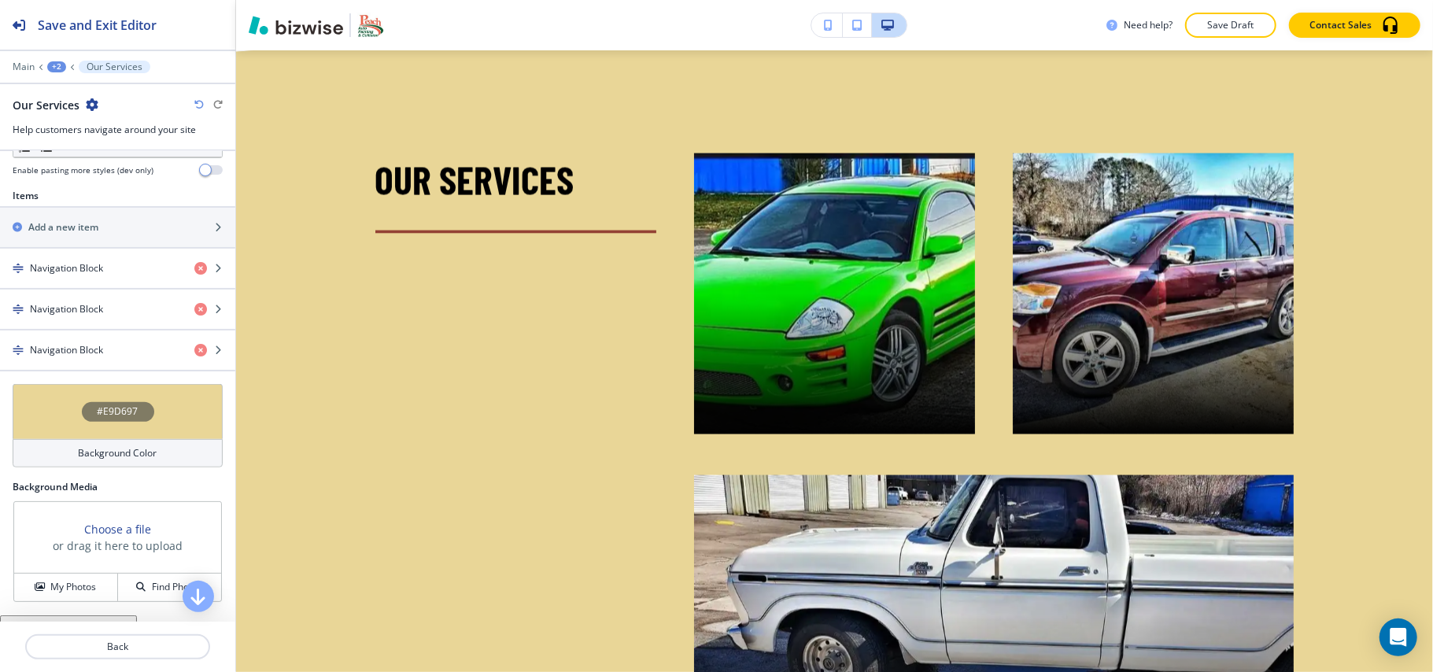
scroll to position [488, 0]
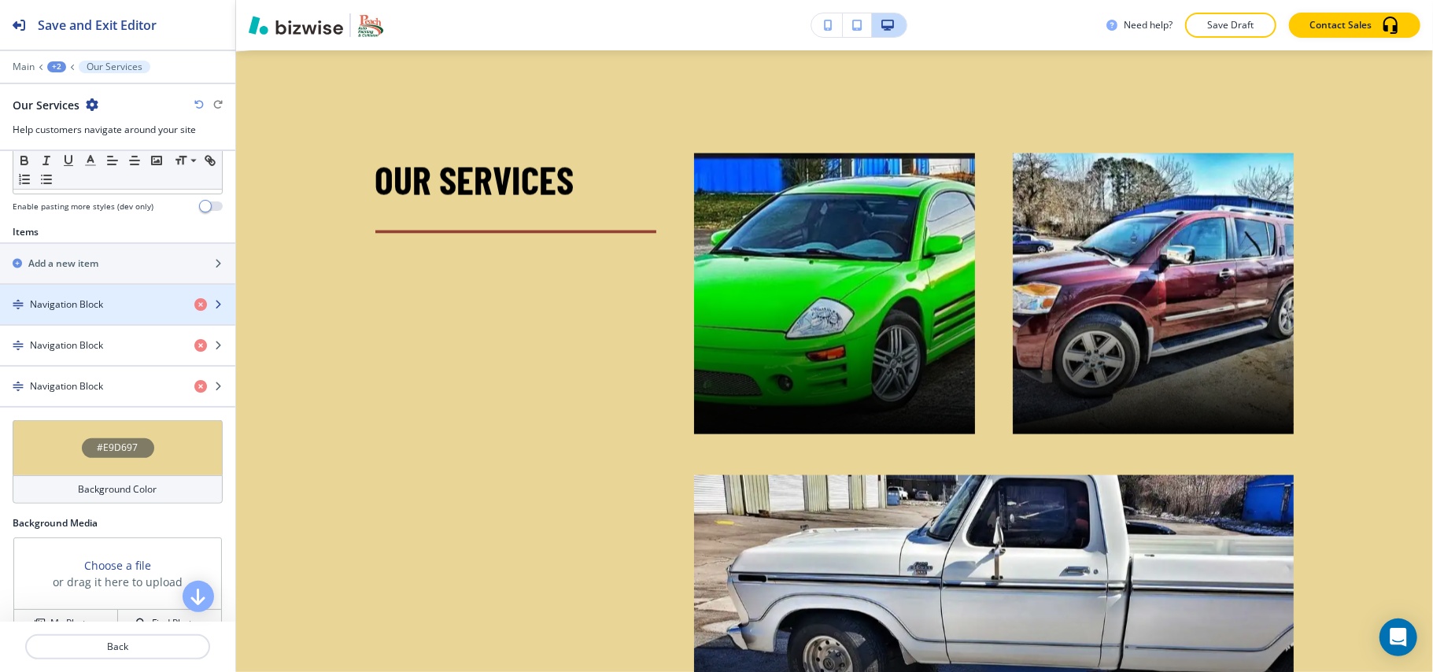
click at [83, 316] on div "button" at bounding box center [117, 318] width 235 height 13
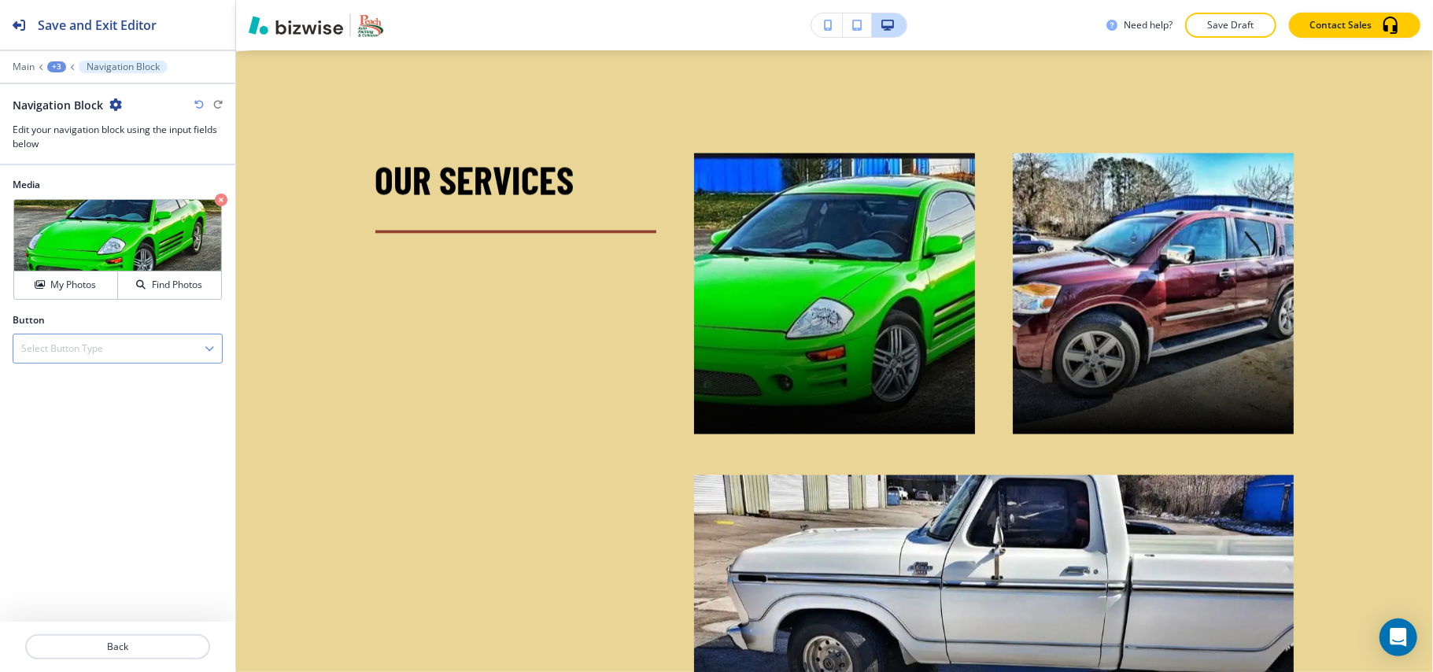
click at [95, 353] on h4 "Select Button Type" at bounding box center [62, 349] width 82 height 14
click at [80, 383] on h4 "External Link" at bounding box center [117, 376] width 193 height 14
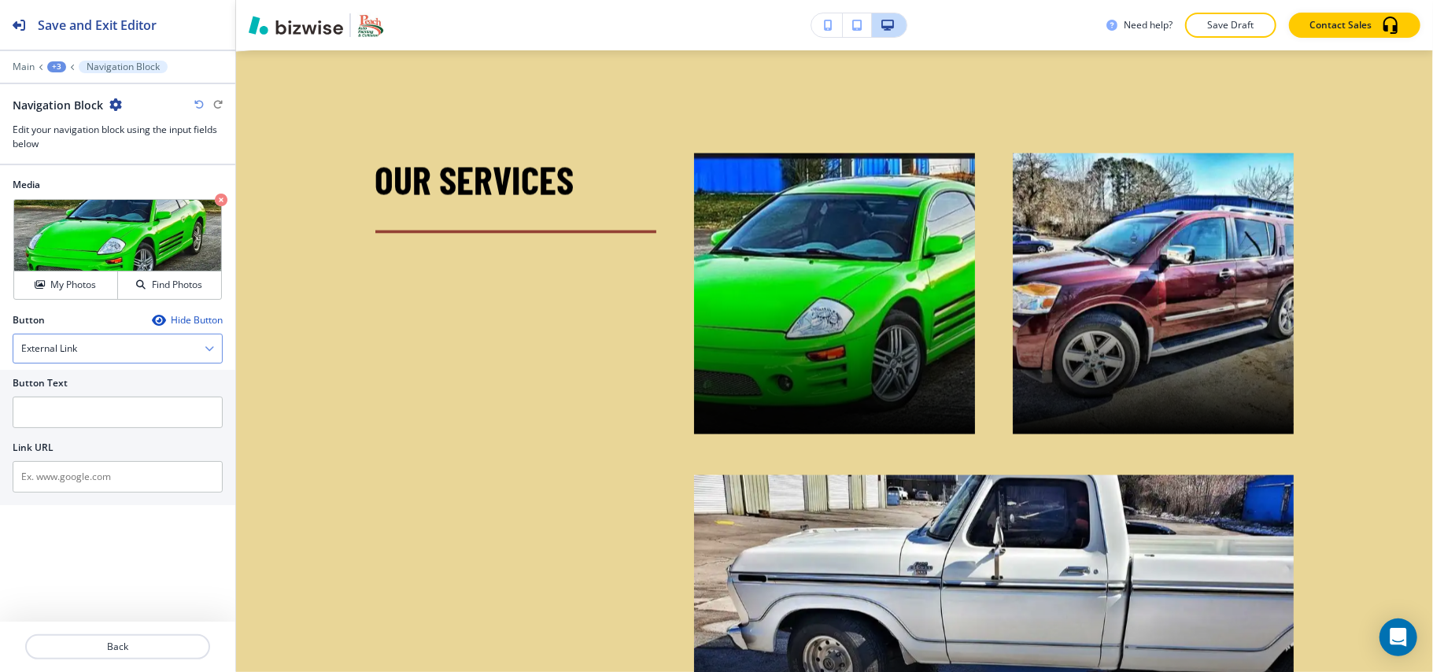
click at [83, 363] on div "External Link" at bounding box center [117, 348] width 209 height 28
click at [0, 441] on div "Button Text Link URL" at bounding box center [117, 437] width 235 height 135
click at [74, 414] on input "text" at bounding box center [118, 412] width 210 height 31
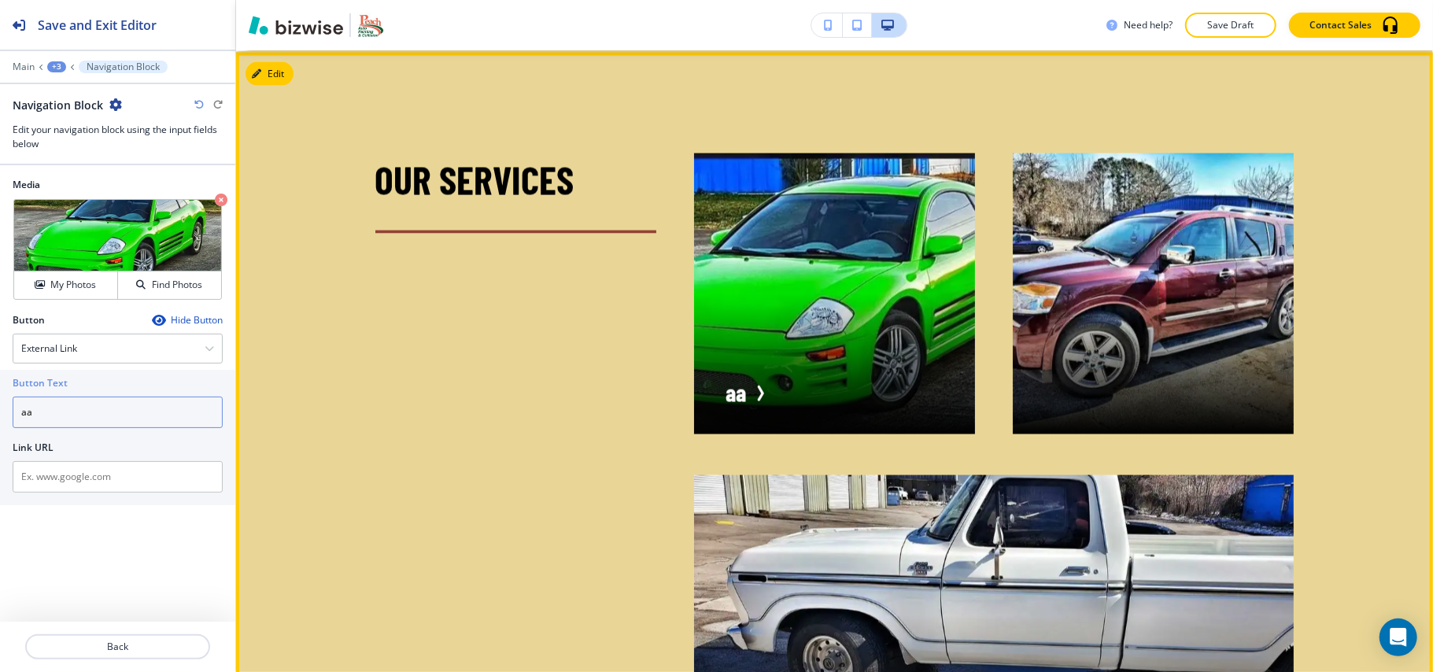
type input "a"
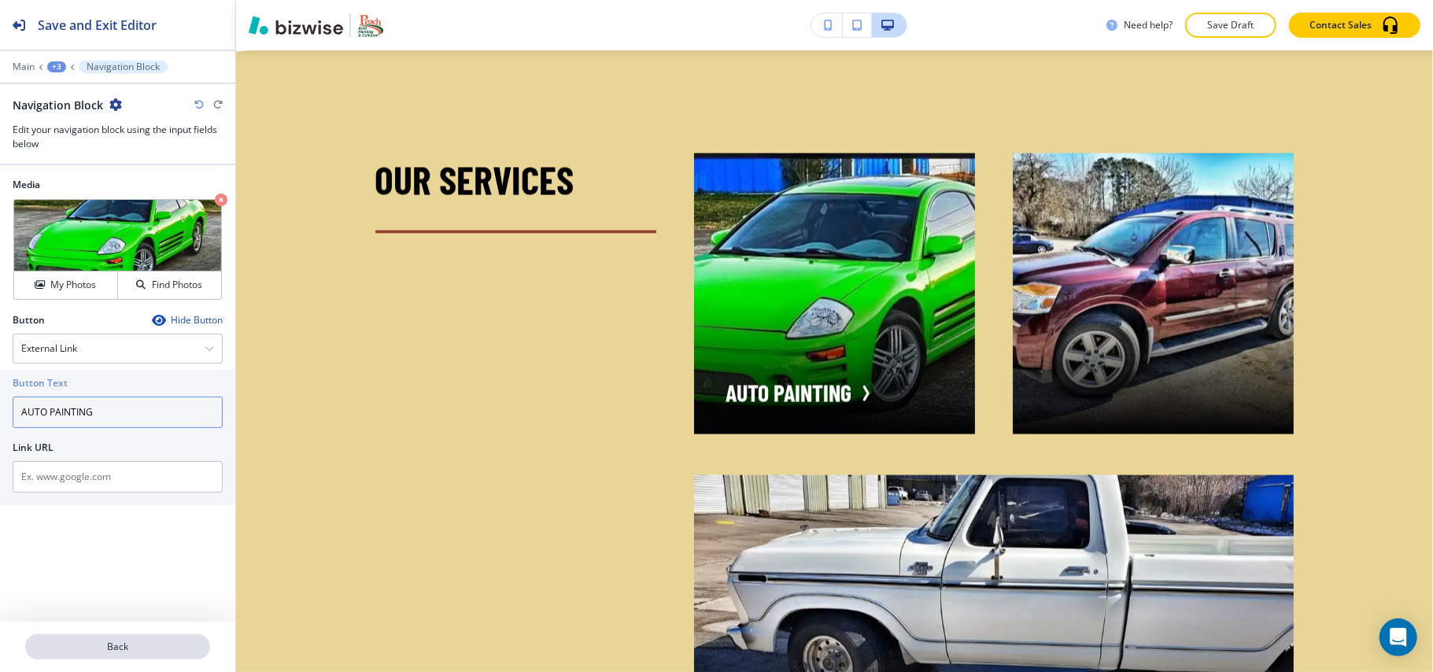
type input "AUTO PAINTING"
click at [123, 646] on p "Back" at bounding box center [118, 647] width 182 height 14
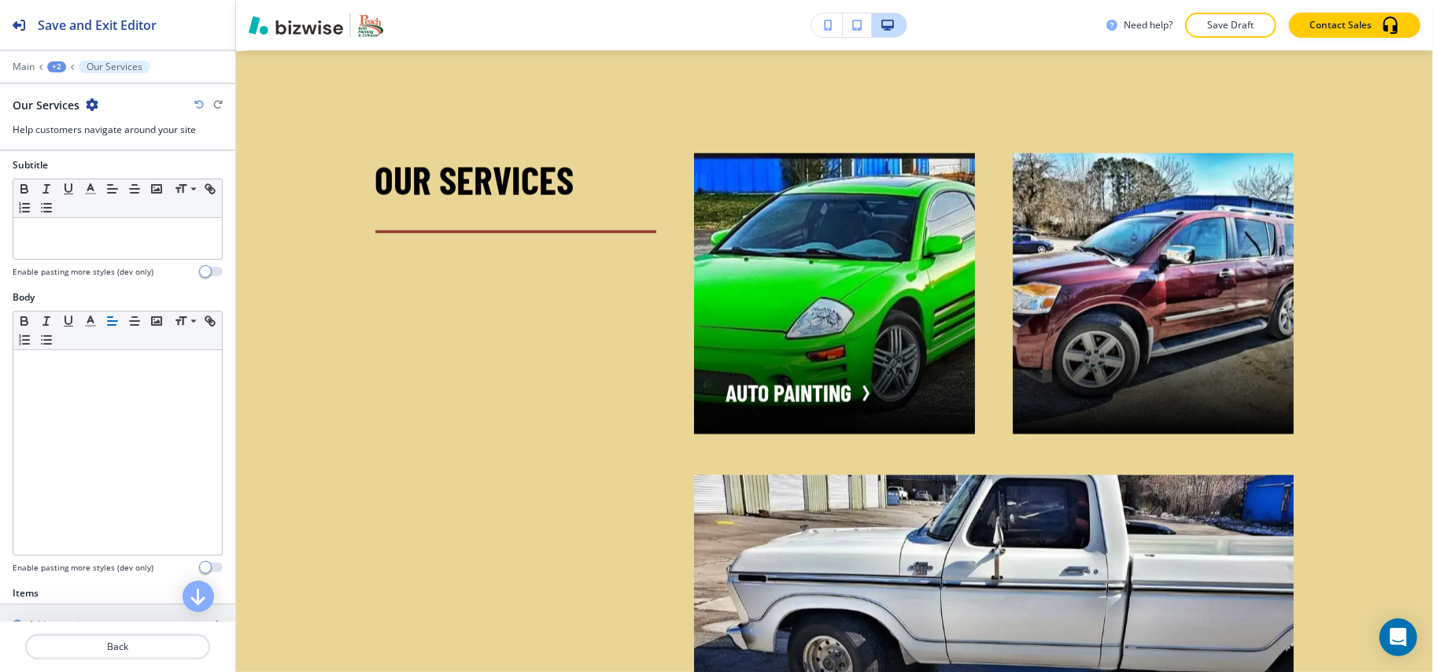
scroll to position [419, 0]
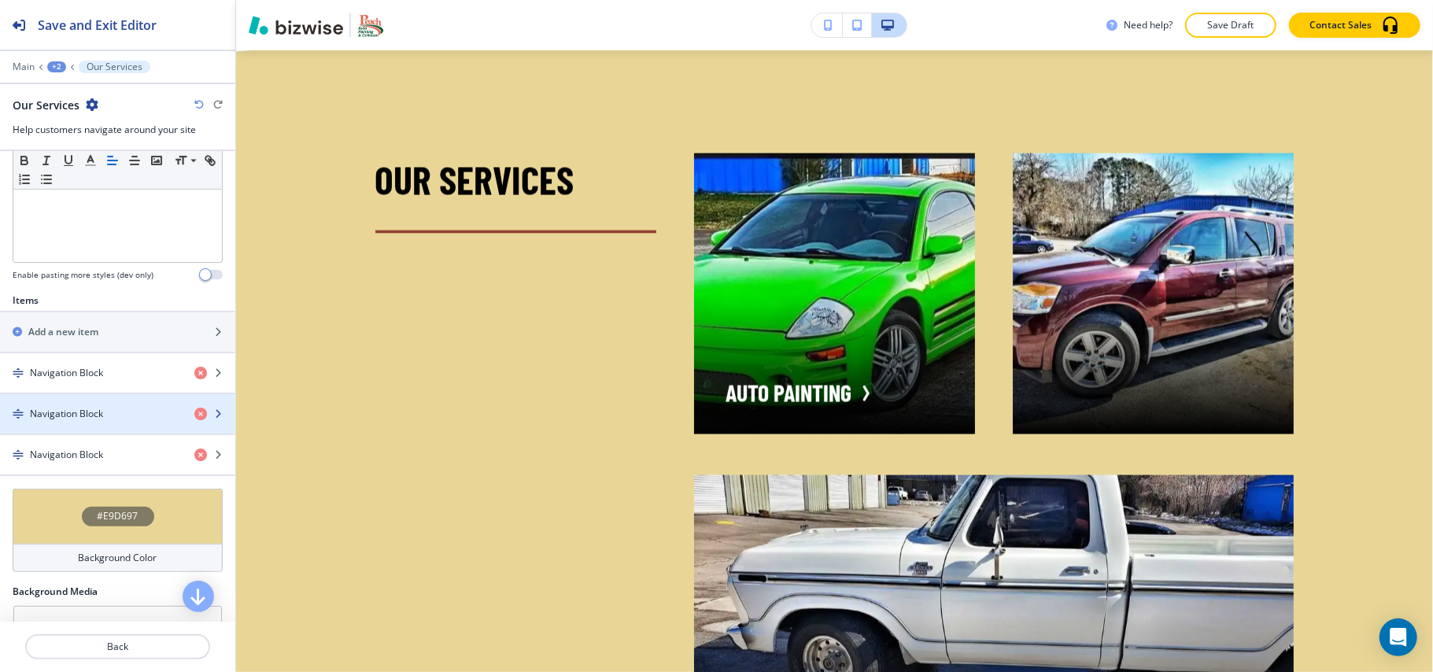
click at [120, 407] on div "button" at bounding box center [117, 400] width 235 height 13
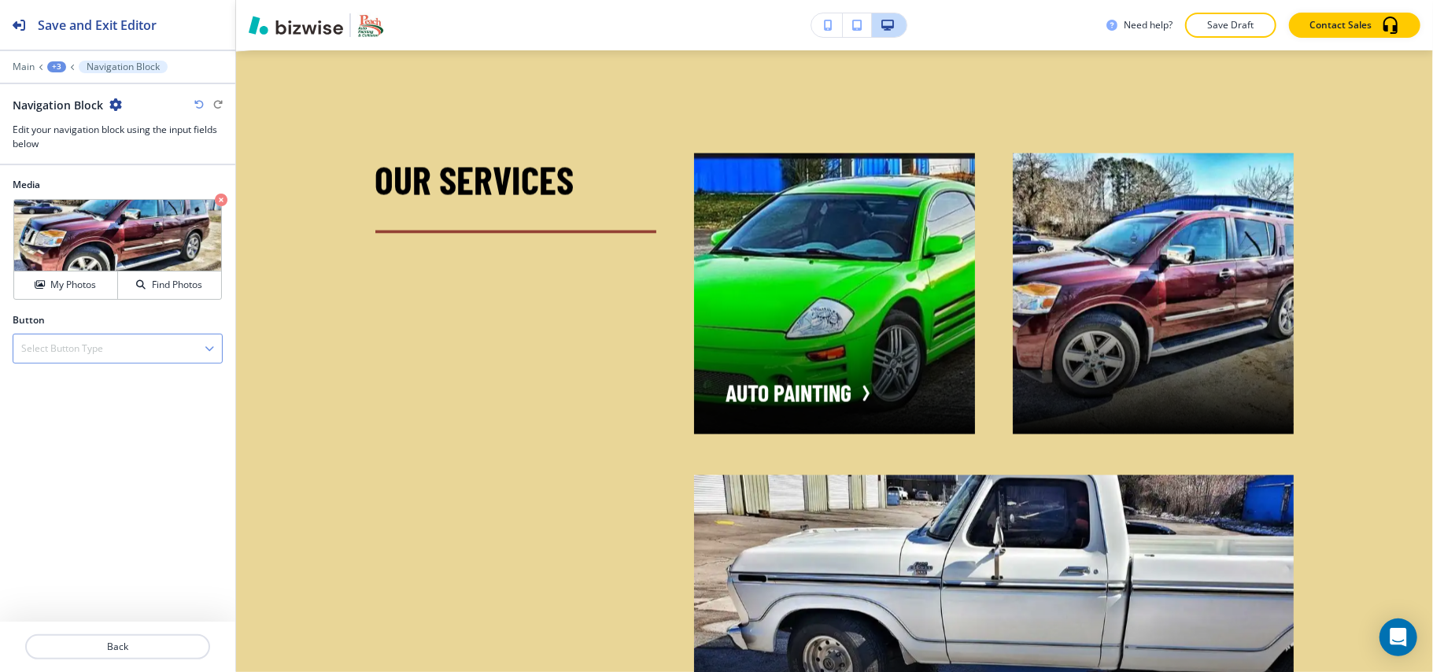
click at [110, 347] on div "Select Button Type" at bounding box center [117, 348] width 209 height 28
click at [85, 379] on h4 "External Link" at bounding box center [117, 376] width 193 height 14
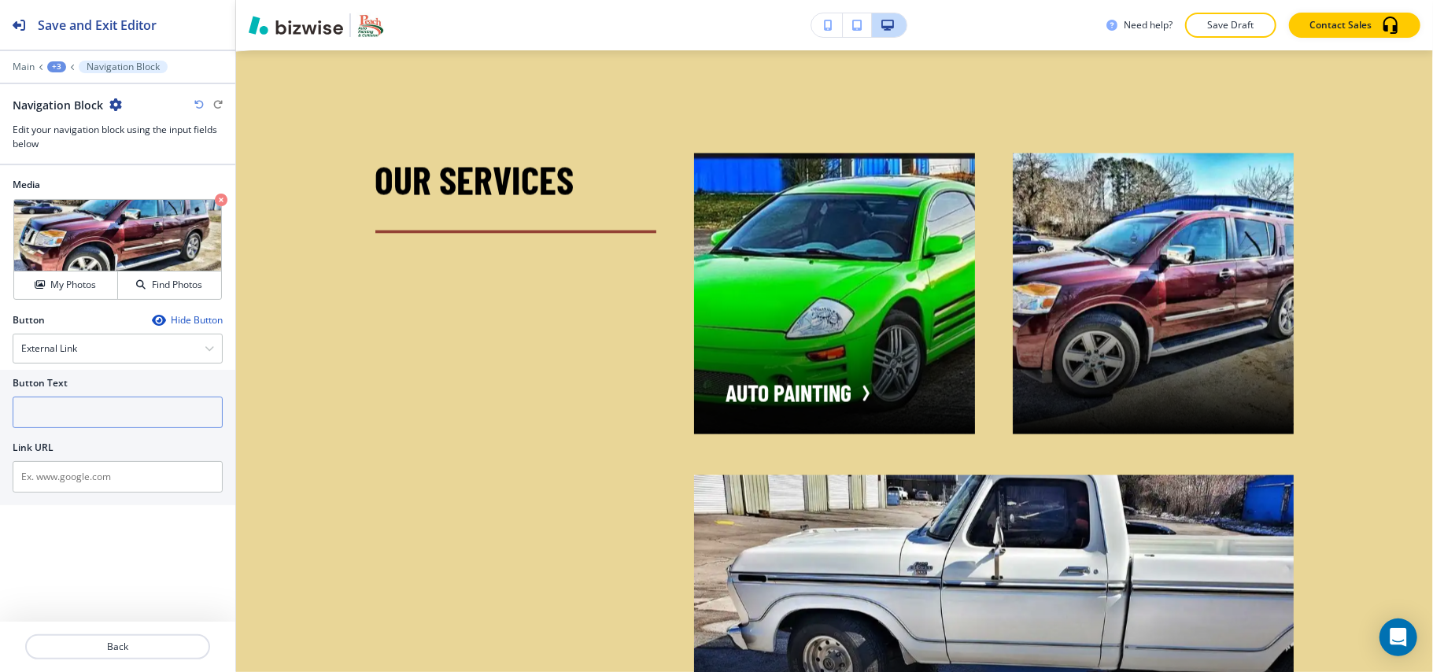
click at [76, 419] on input "text" at bounding box center [118, 412] width 210 height 31
type input "BODY REPAIRS"
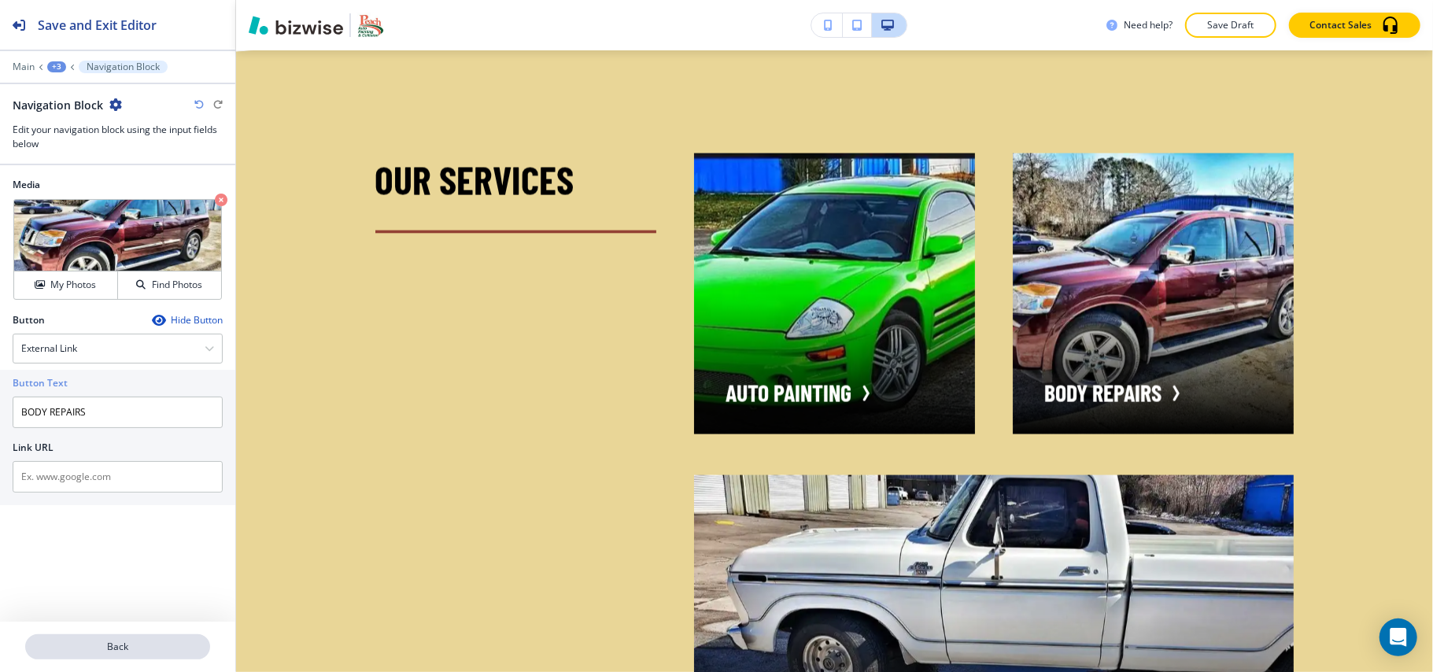
click at [112, 652] on p "Back" at bounding box center [118, 647] width 182 height 14
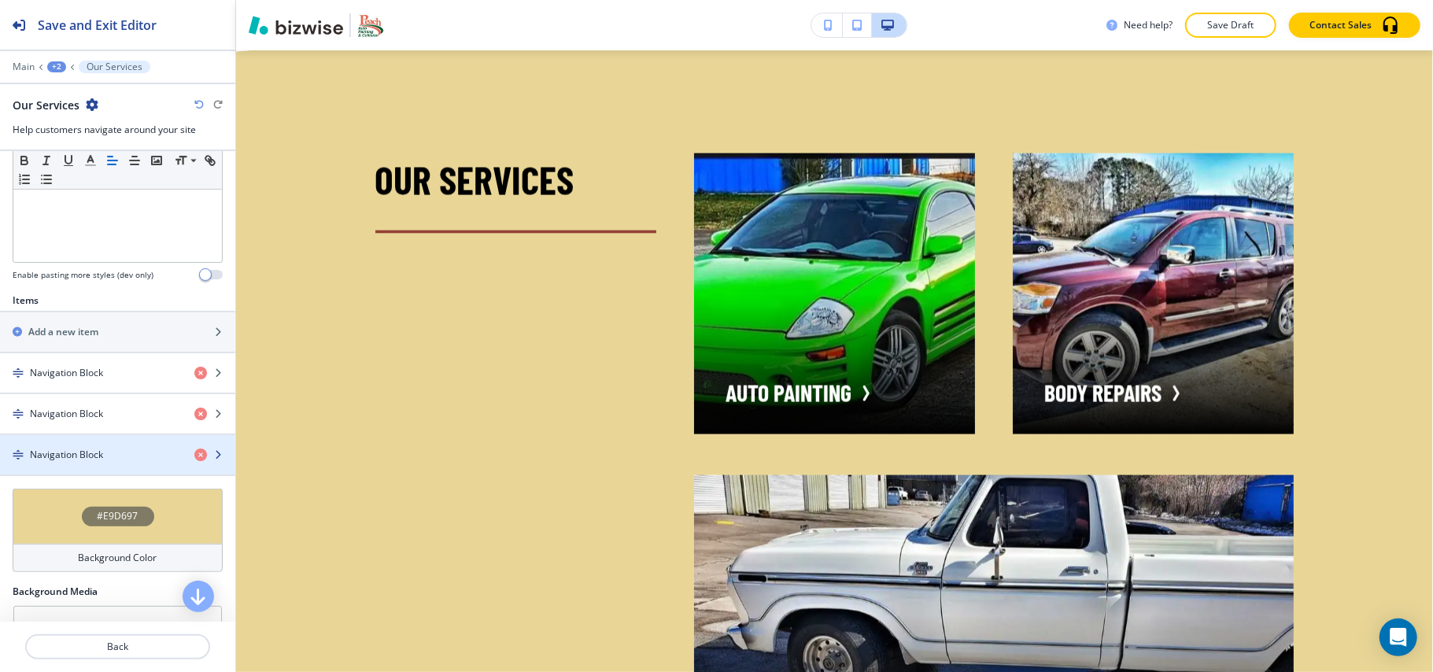
click at [88, 467] on div "button" at bounding box center [117, 468] width 235 height 13
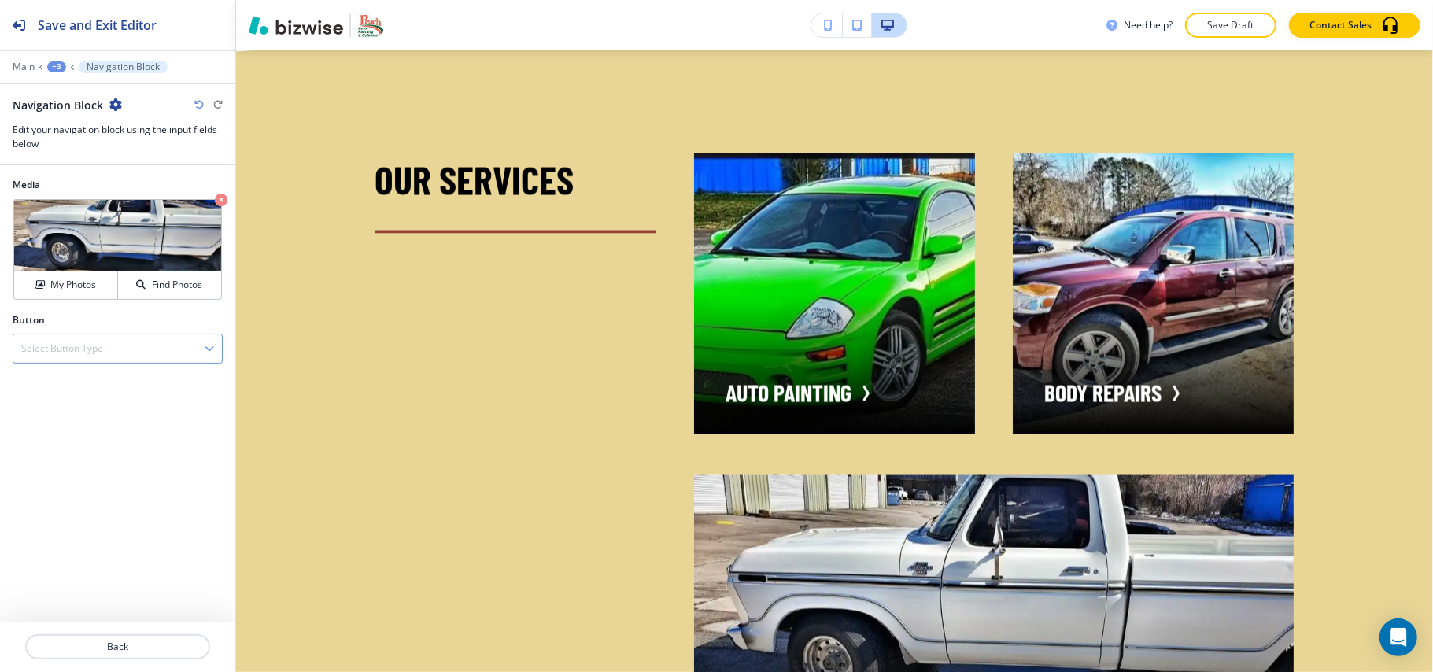
click at [85, 362] on div "Select Button Type" at bounding box center [117, 348] width 209 height 28
click at [83, 382] on h4 "External Link" at bounding box center [117, 376] width 193 height 14
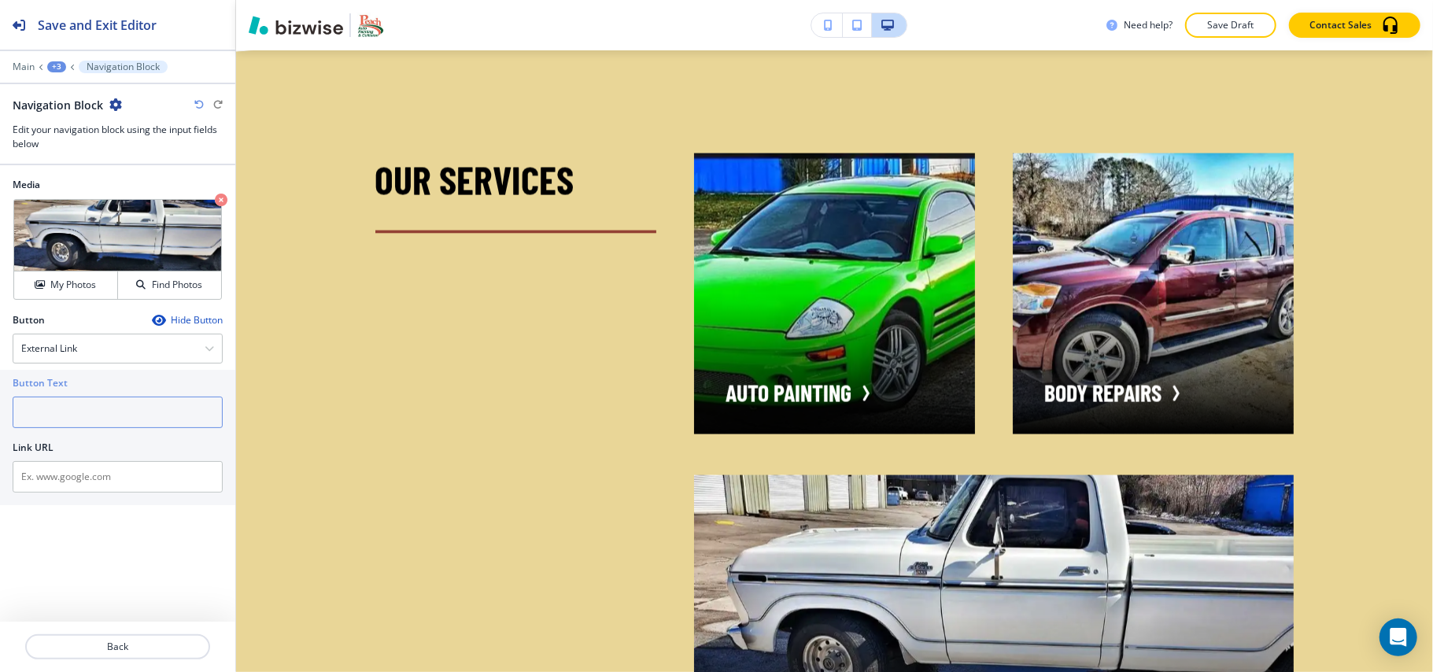
click at [71, 414] on input "text" at bounding box center [118, 412] width 210 height 31
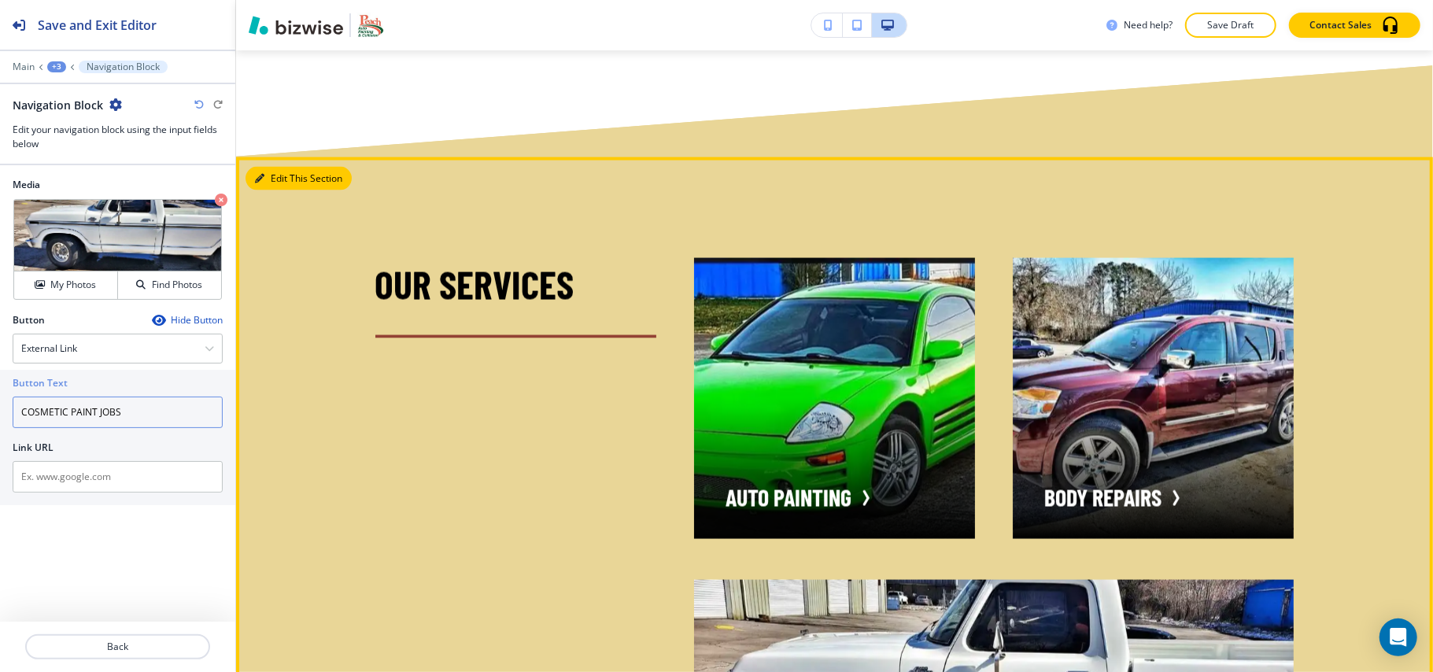
type input "COSMETIC PAINT JOBS"
click at [264, 172] on button "Edit This Section" at bounding box center [299, 179] width 106 height 24
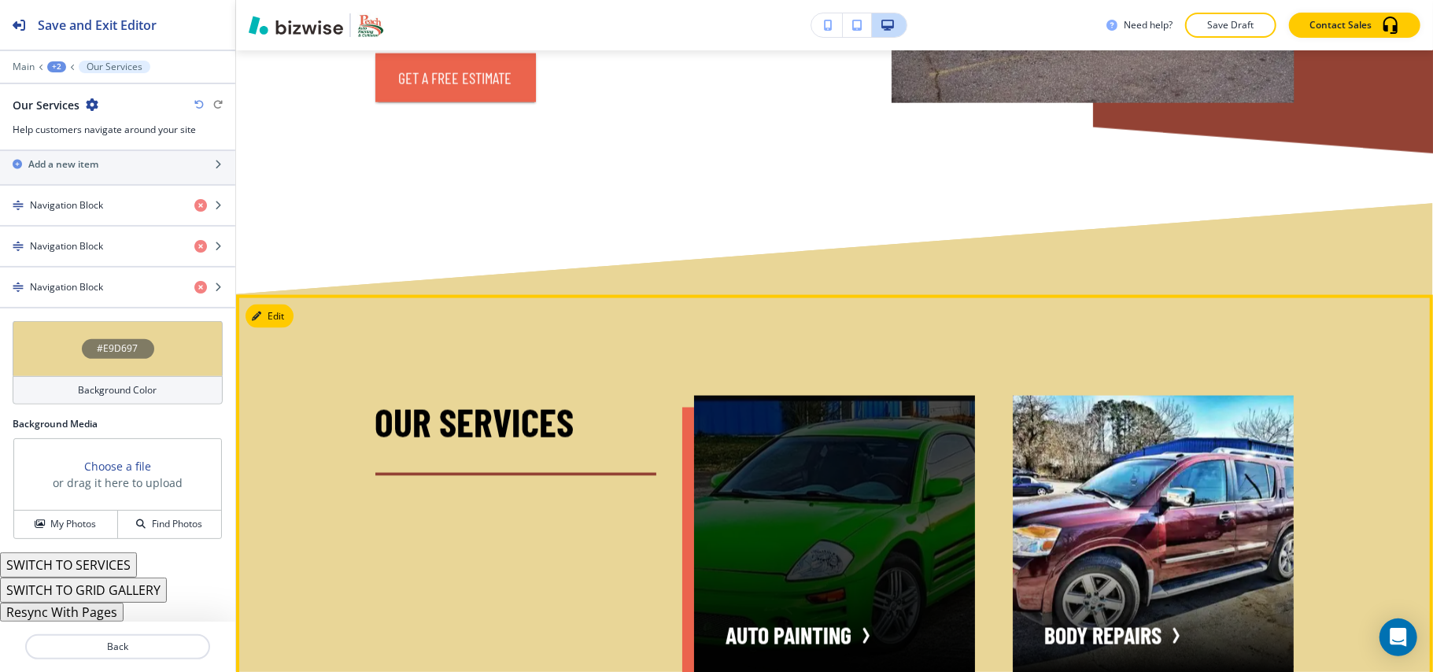
scroll to position [1918, 0]
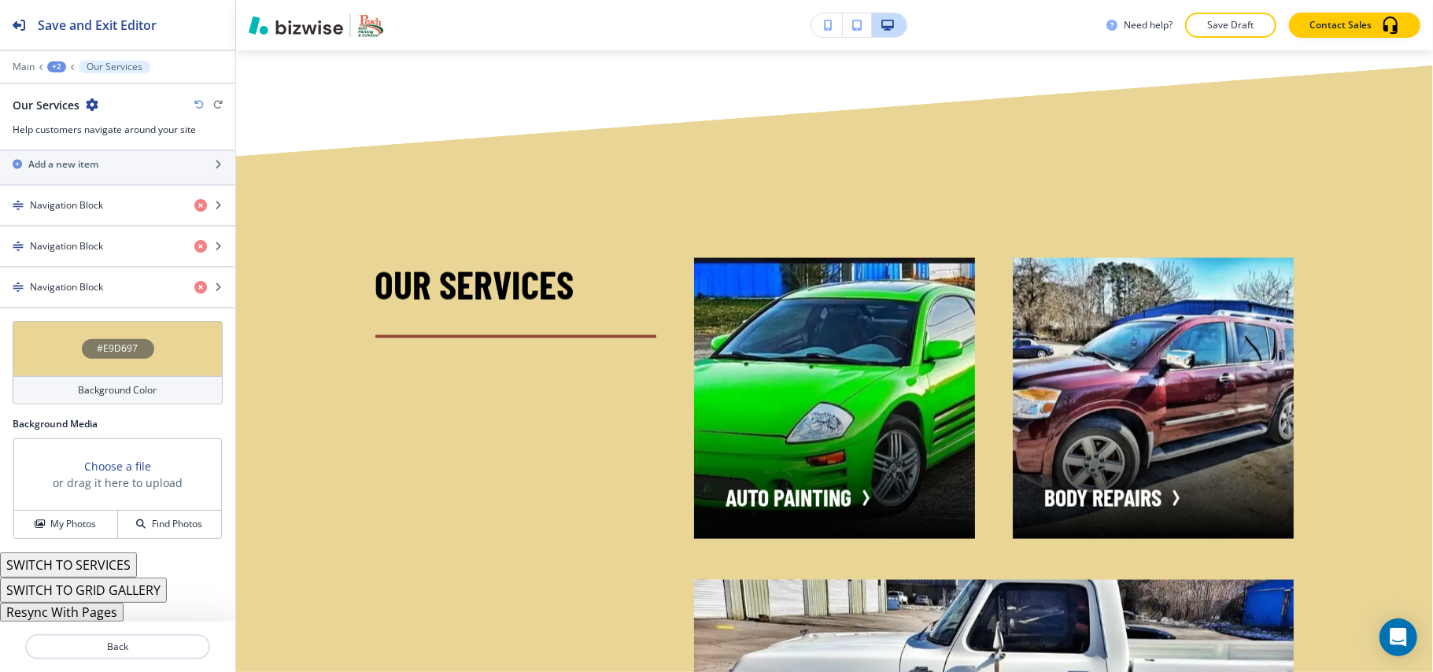
click at [50, 350] on div "#E9D697" at bounding box center [118, 348] width 210 height 55
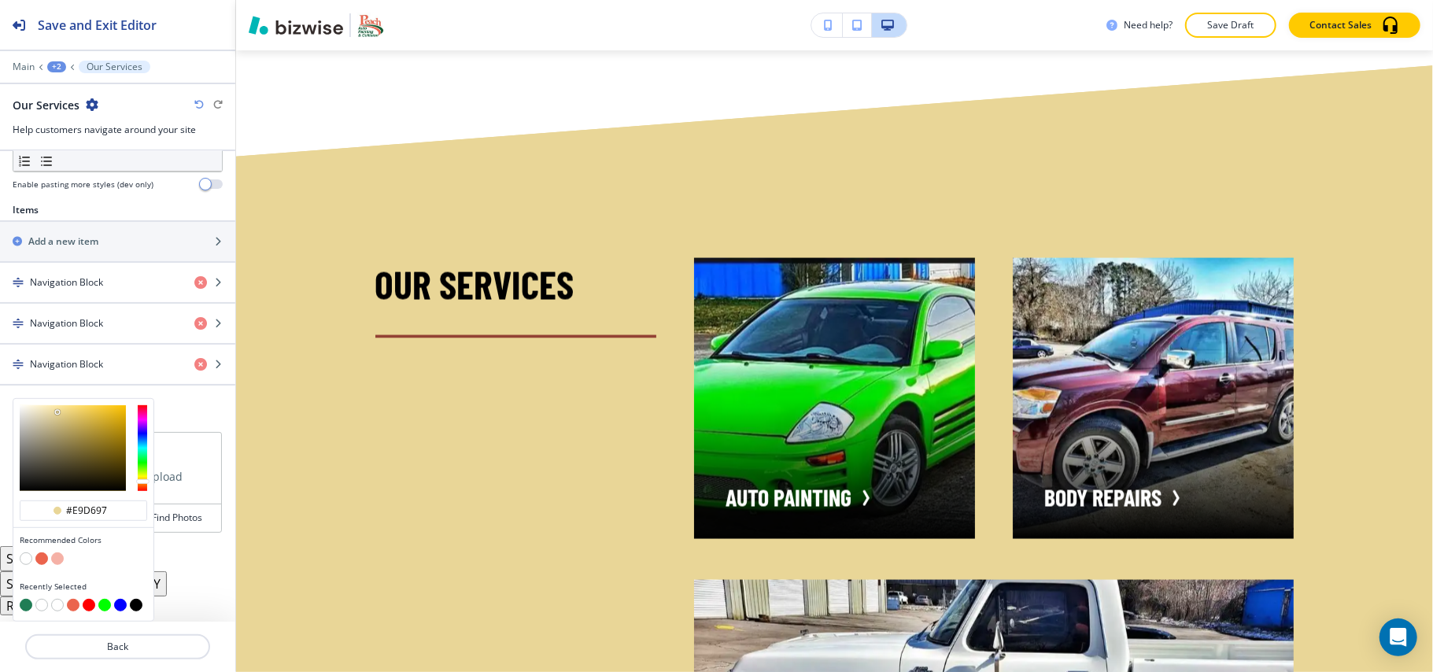
click at [45, 557] on button "button" at bounding box center [41, 558] width 13 height 13
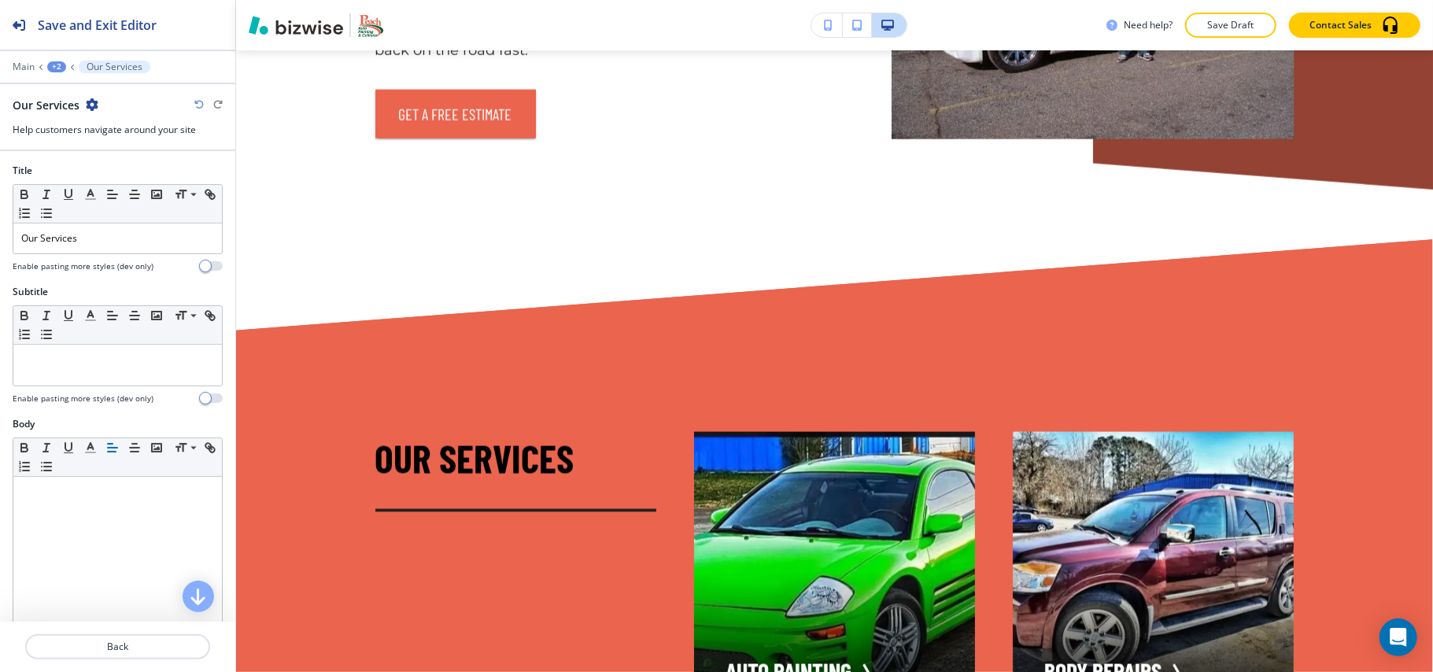
scroll to position [0, 0]
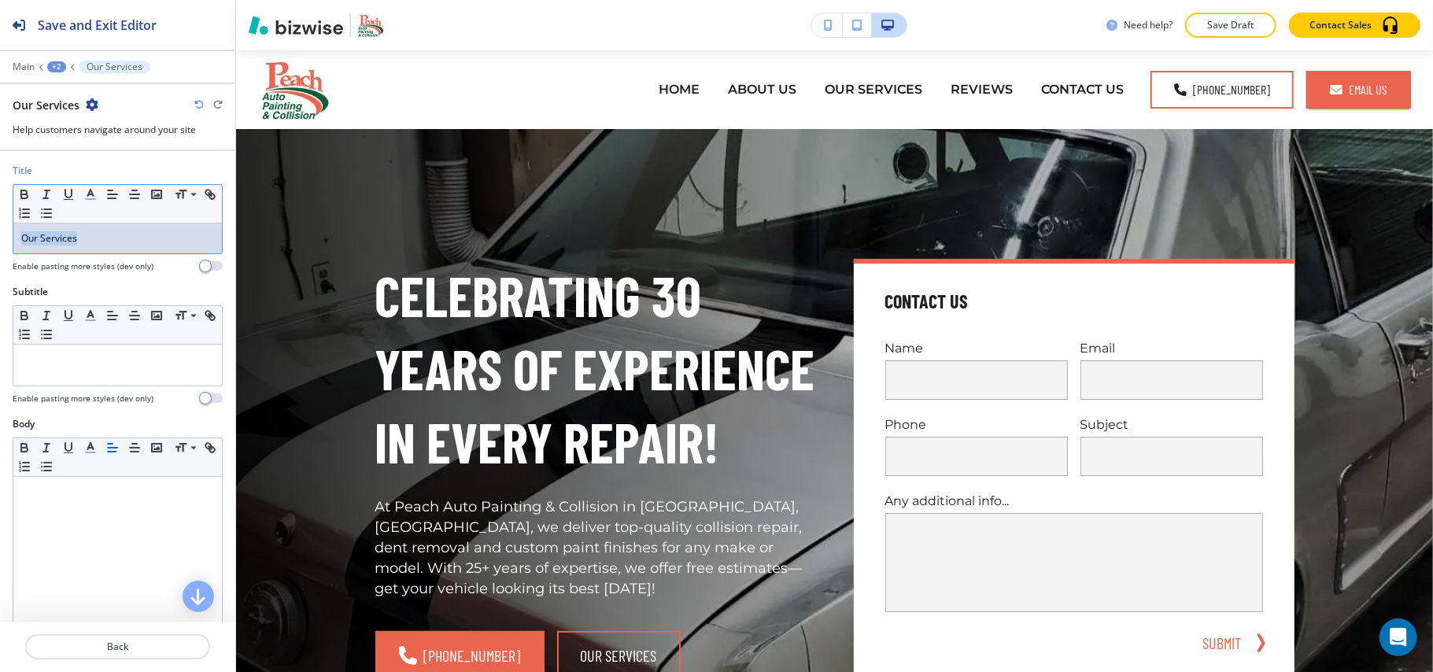
drag, startPoint x: 102, startPoint y: 239, endPoint x: 1, endPoint y: 244, distance: 100.8
click at [1, 244] on div "Title Small Normal Large Huge Our Services Enable pasting more styles (dev only)" at bounding box center [117, 224] width 235 height 121
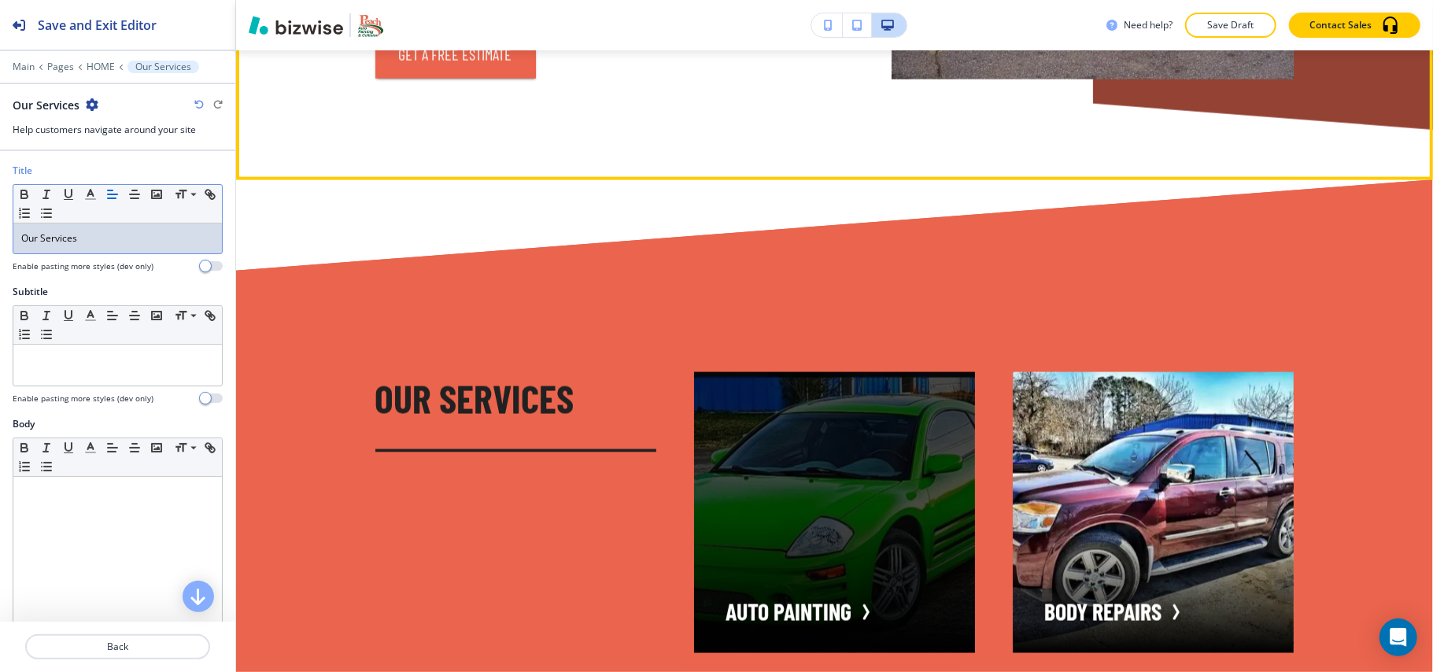
scroll to position [2098, 0]
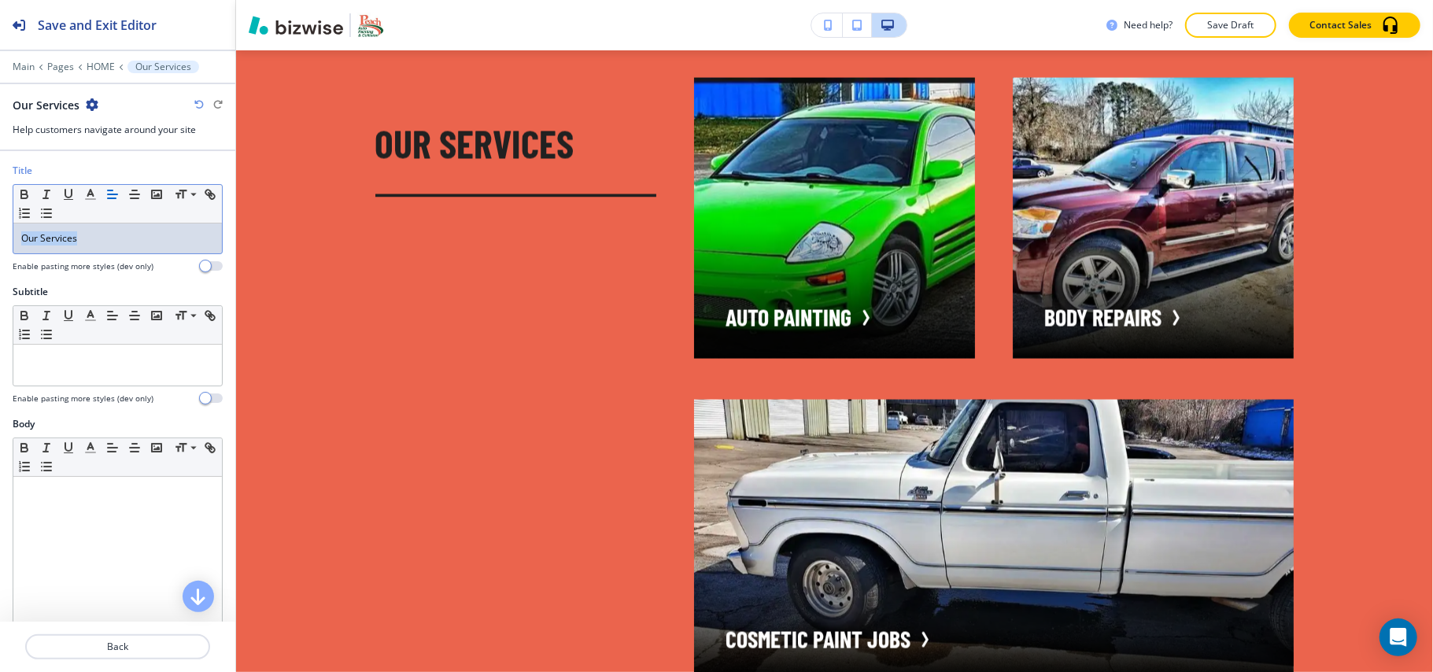
drag, startPoint x: 69, startPoint y: 242, endPoint x: 3, endPoint y: 237, distance: 66.3
click at [0, 238] on div "Title Small Normal Large Huge Our Services Enable pasting more styles (dev only)" at bounding box center [117, 224] width 235 height 121
click at [85, 195] on icon "button" at bounding box center [90, 194] width 14 height 14
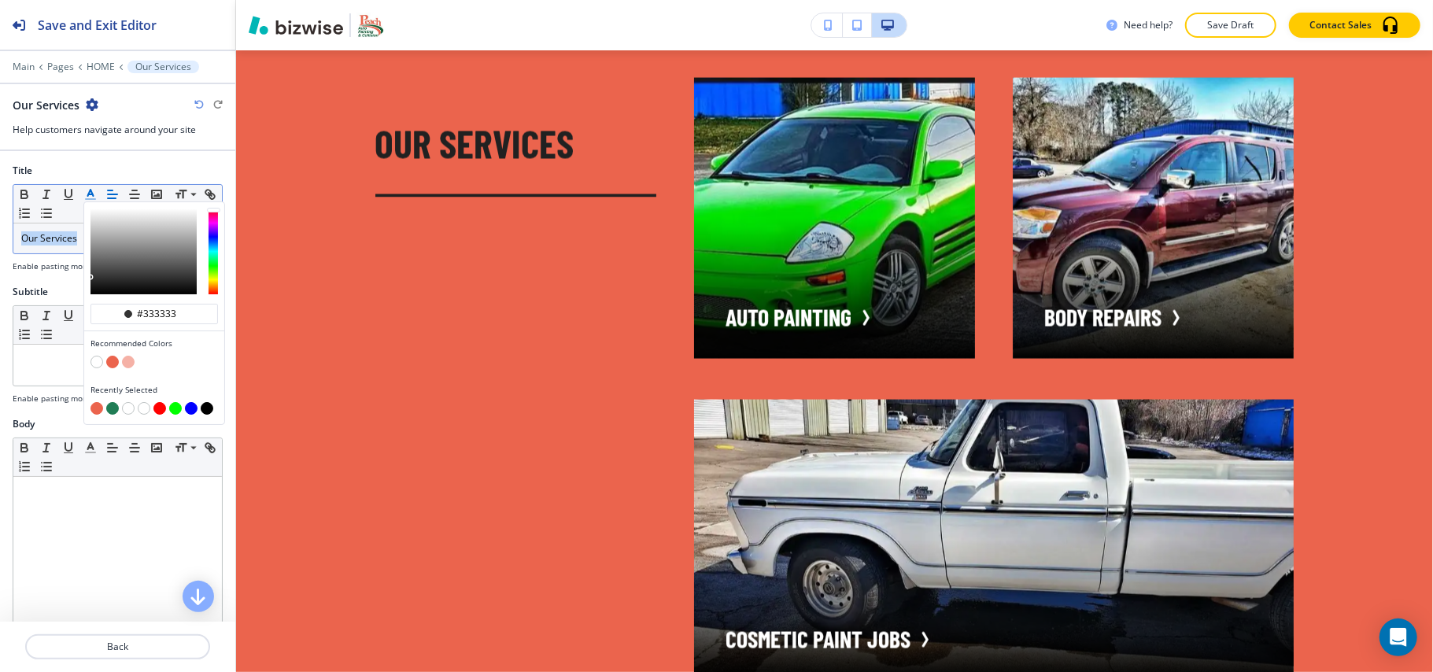
click at [98, 366] on button "button" at bounding box center [96, 362] width 13 height 13
type input "#ffffff"
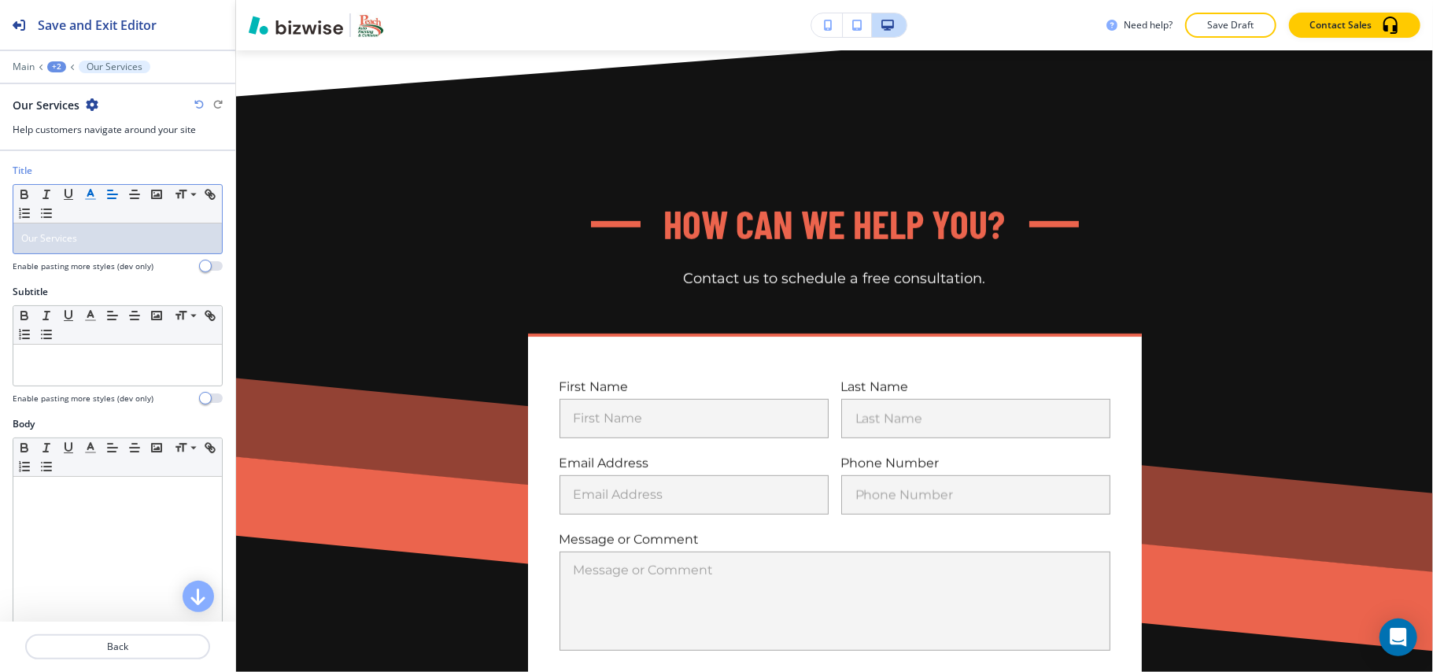
scroll to position [13597, 0]
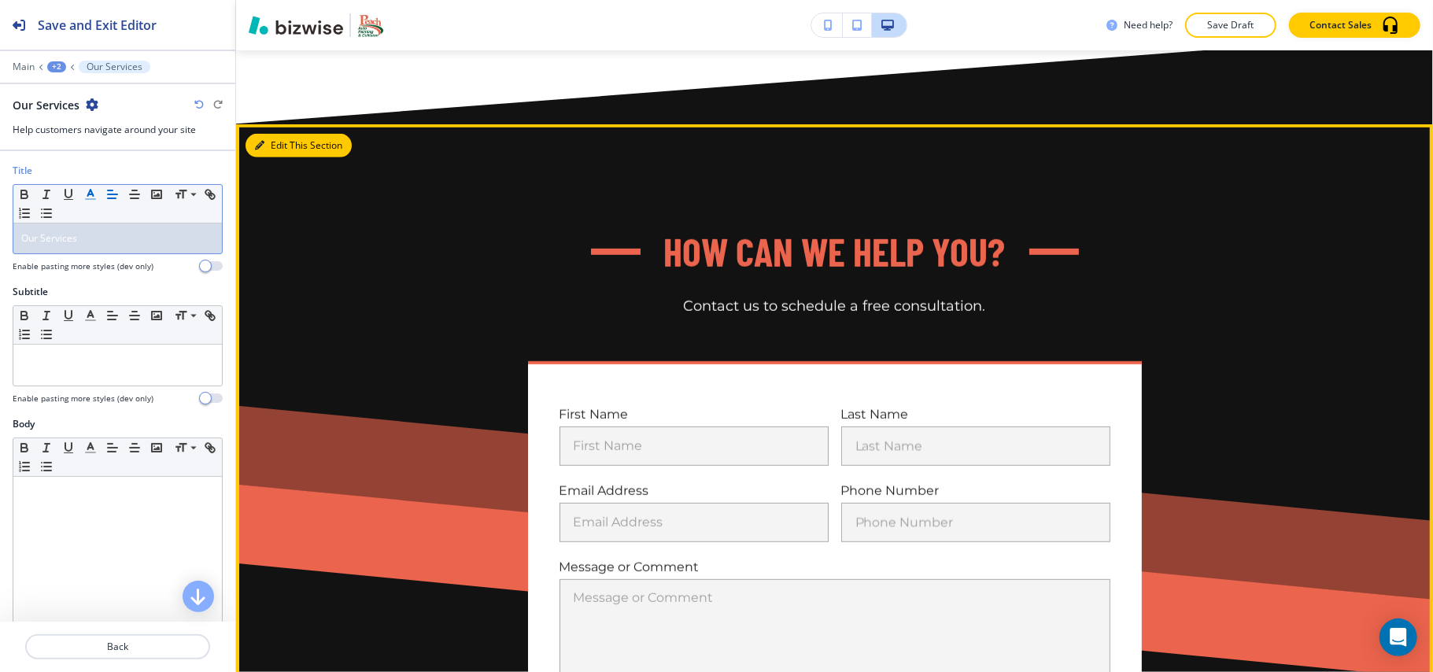
click at [278, 157] on button "Edit This Section" at bounding box center [299, 146] width 106 height 24
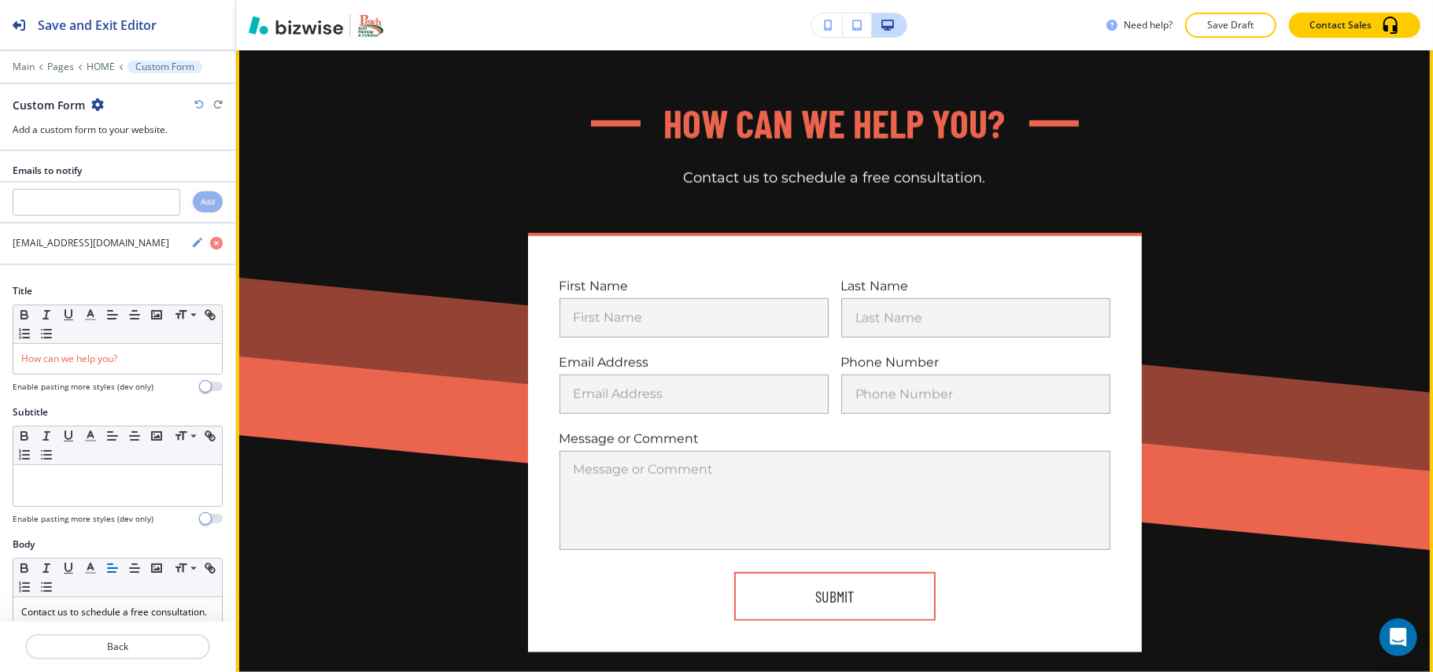
scroll to position [13735, 0]
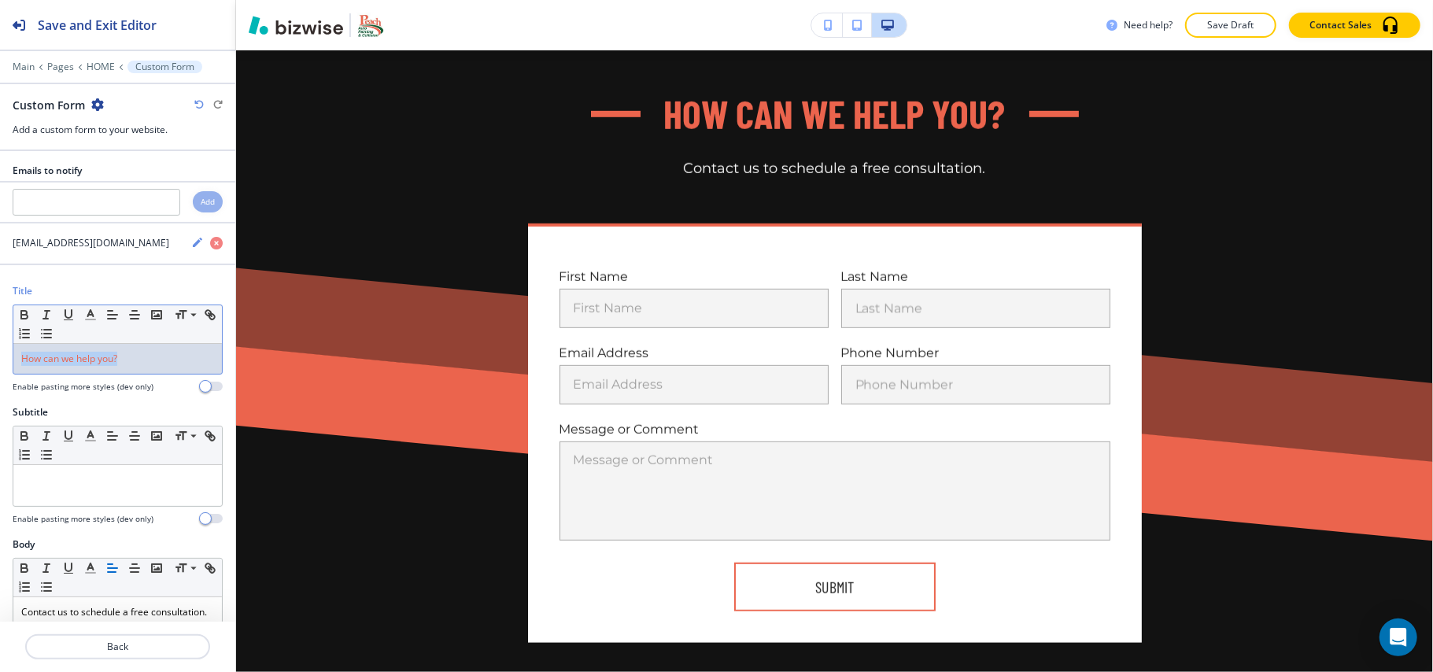
drag, startPoint x: 150, startPoint y: 360, endPoint x: 0, endPoint y: 345, distance: 150.3
click at [0, 345] on div "Title Small Normal Large Huge How can we help you? Enable pasting more styles (…" at bounding box center [117, 344] width 235 height 121
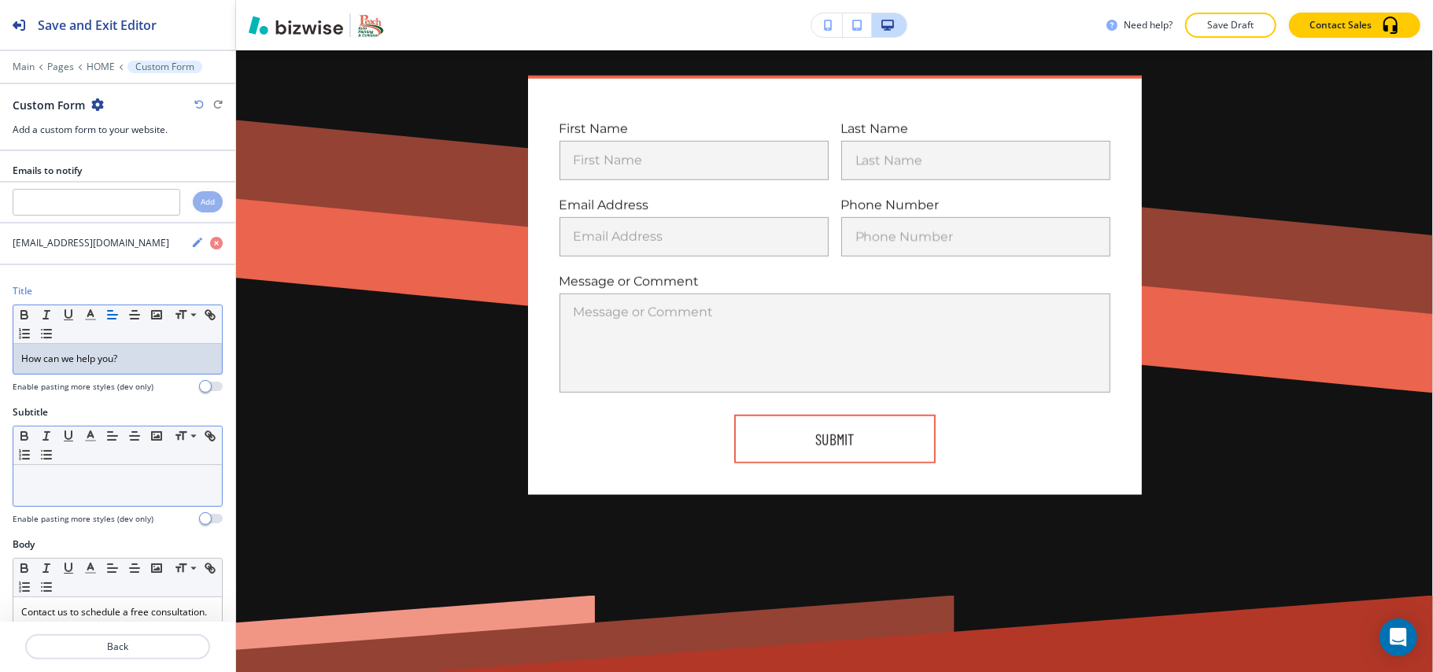
scroll to position [13910, 0]
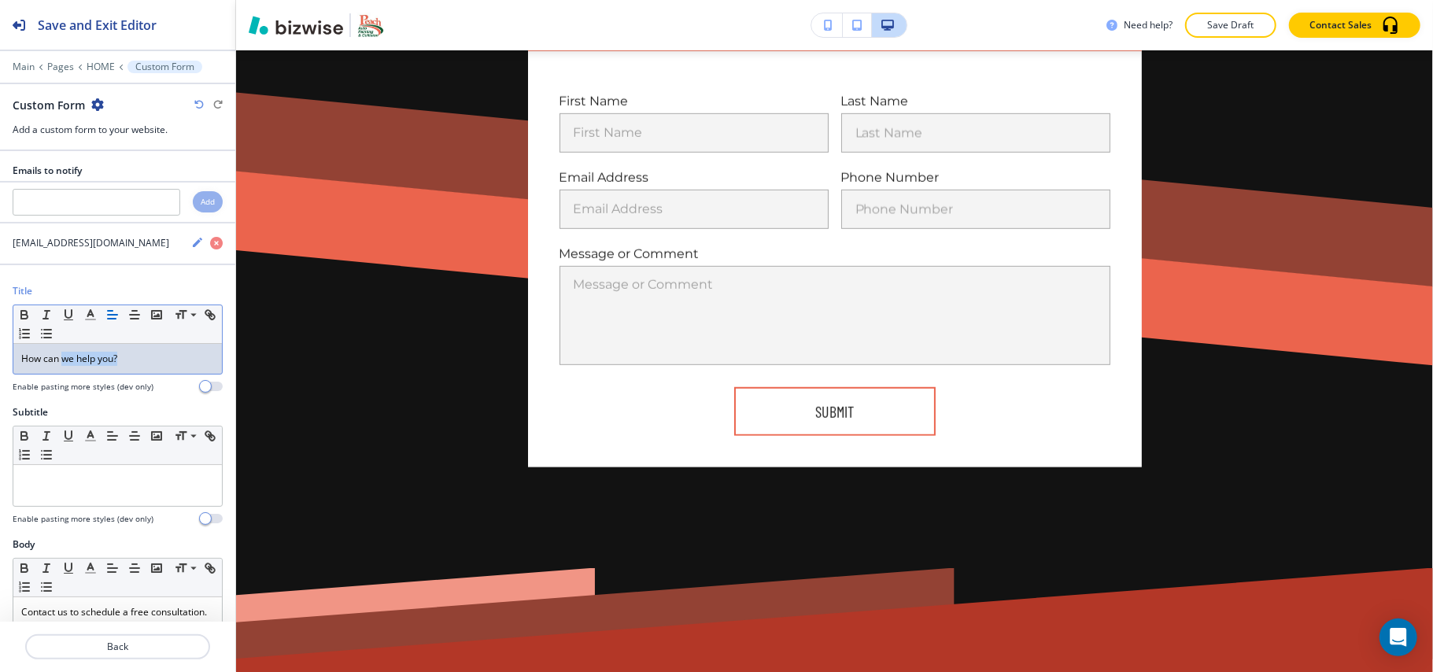
drag, startPoint x: 142, startPoint y: 359, endPoint x: 61, endPoint y: 365, distance: 82.1
click at [61, 365] on p "How can we help you?" at bounding box center [117, 359] width 193 height 14
click at [95, 316] on icon "button" at bounding box center [90, 315] width 14 height 14
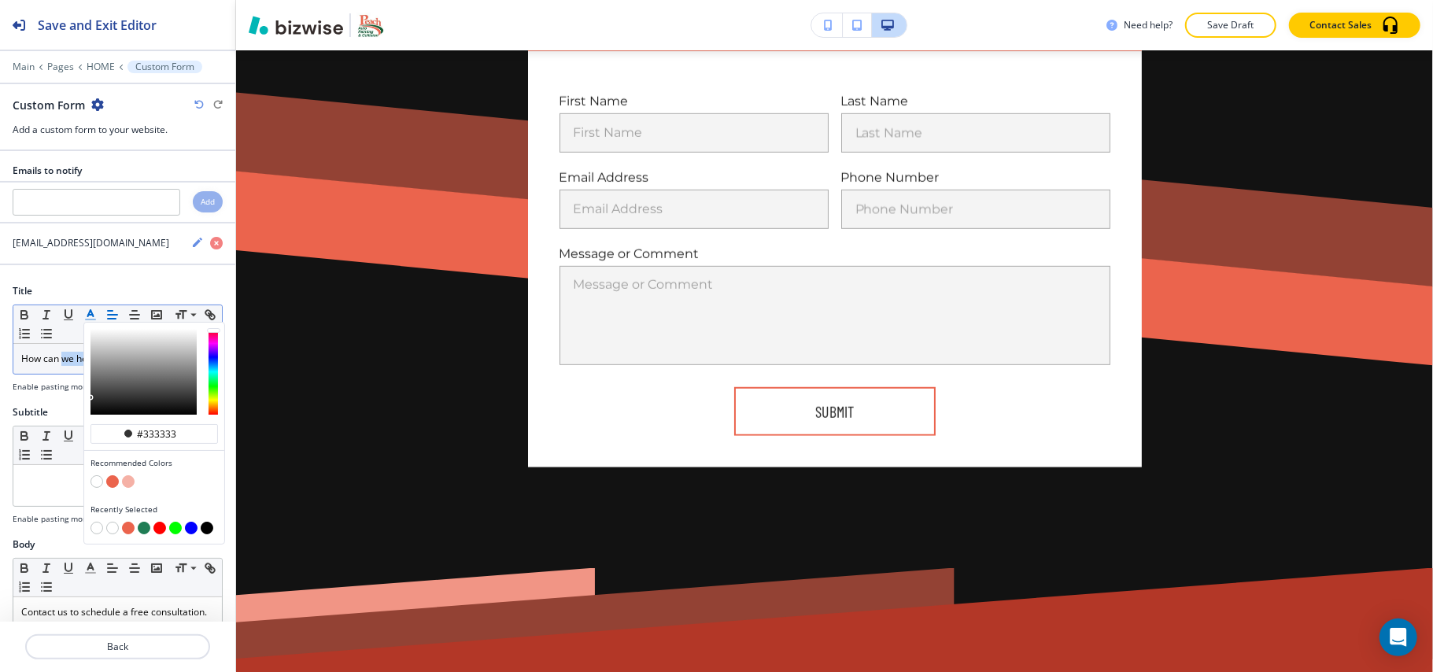
click at [113, 482] on button "button" at bounding box center [112, 481] width 13 height 13
type input "#eb644d"
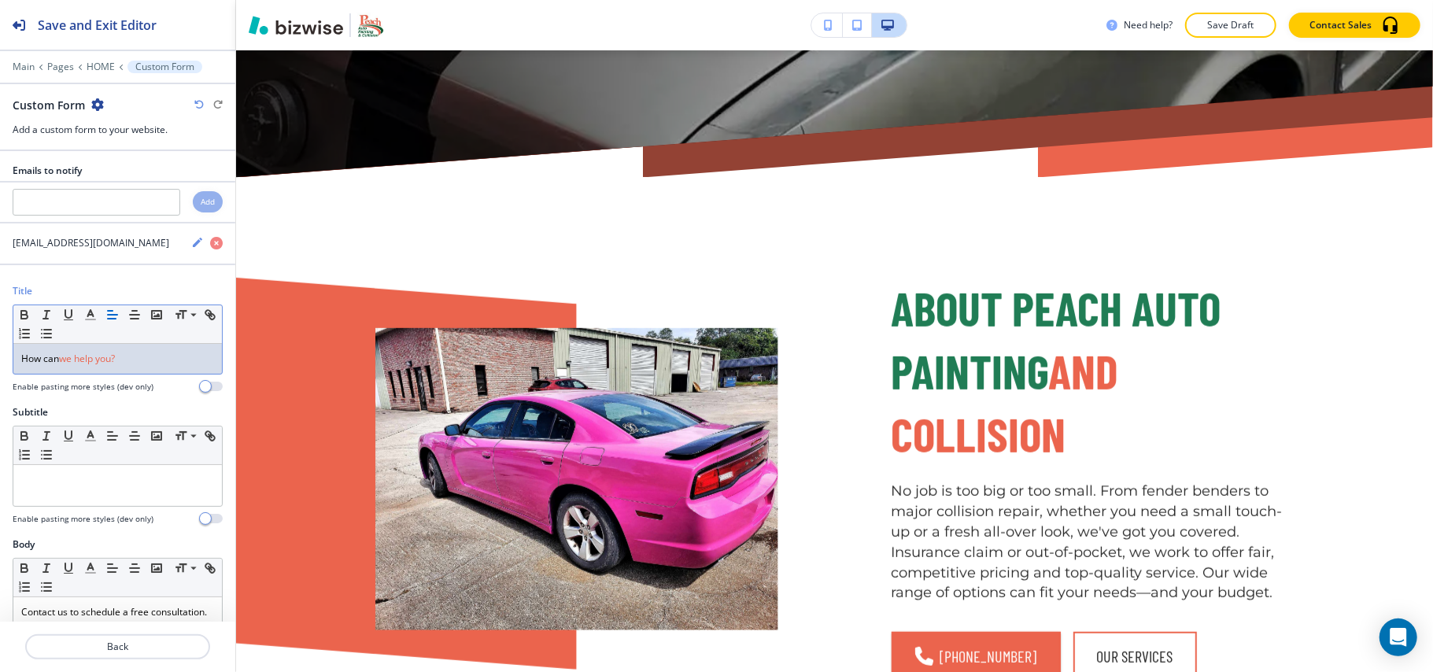
scroll to position [0, 0]
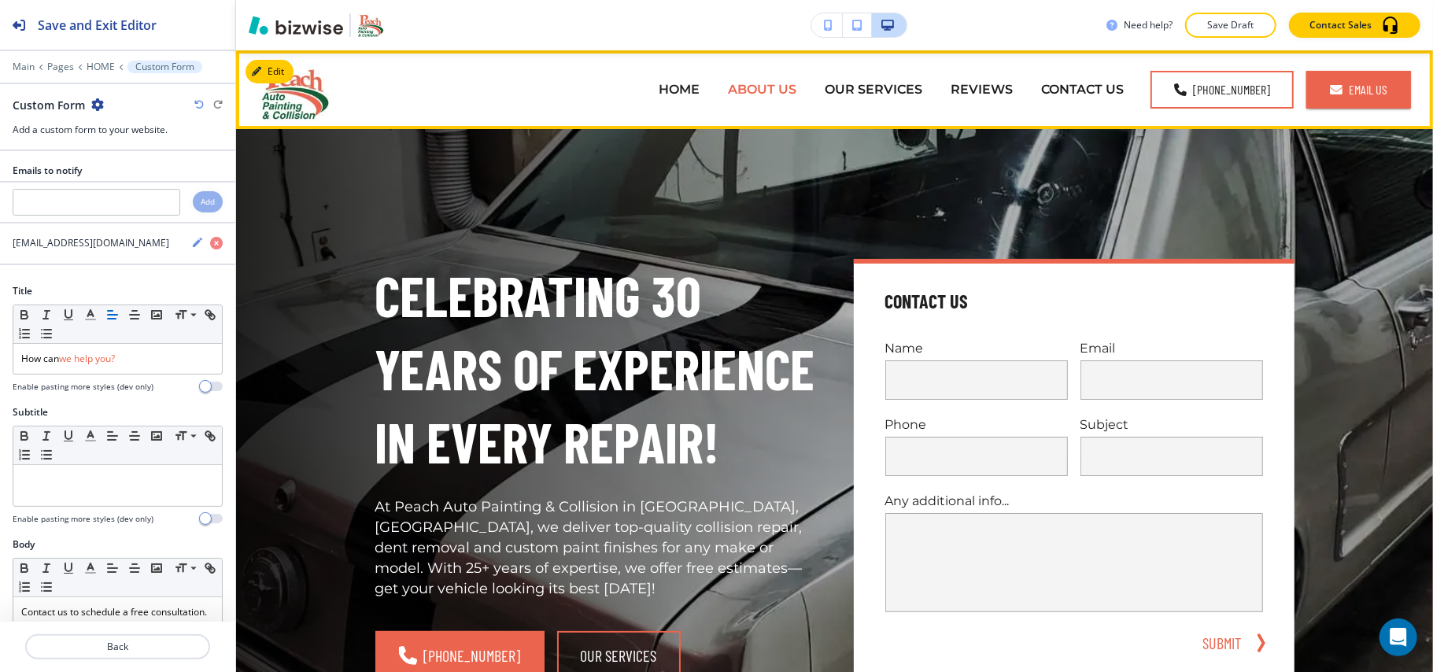
click at [768, 87] on p "ABOUT US" at bounding box center [762, 89] width 68 height 18
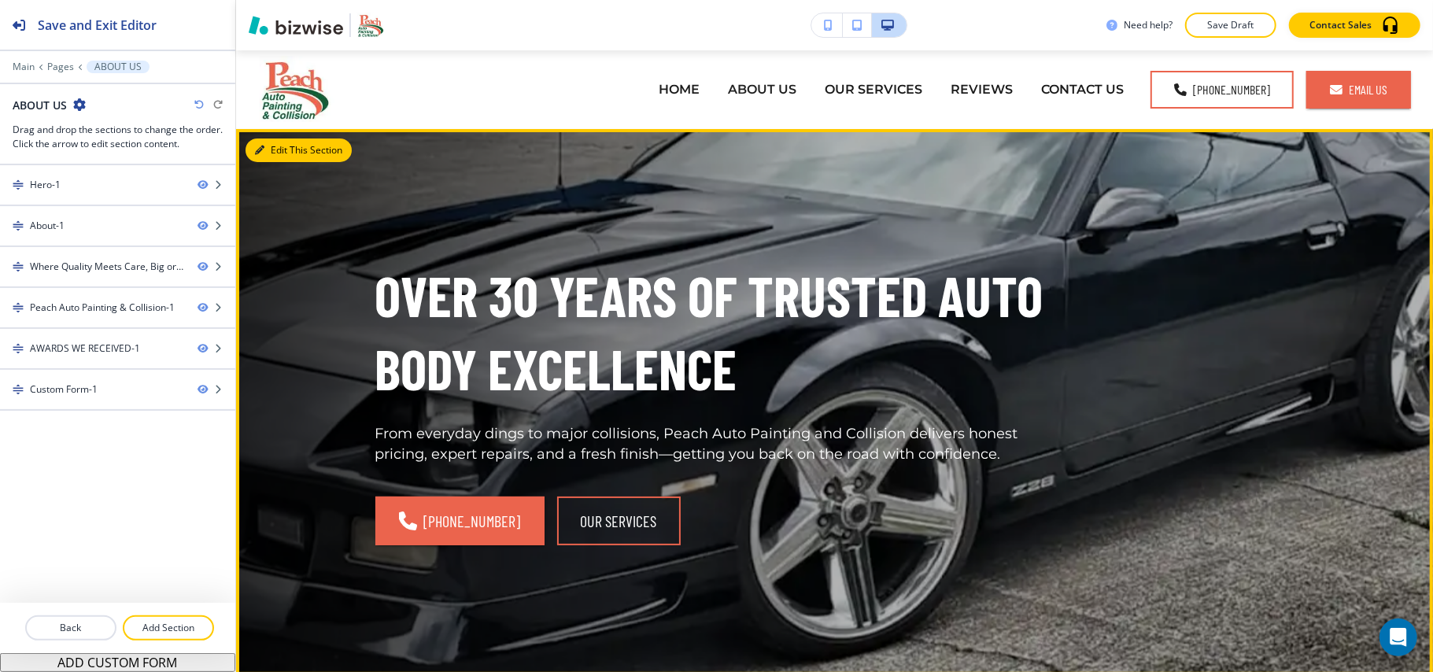
click at [271, 146] on button "Edit This Section" at bounding box center [299, 151] width 106 height 24
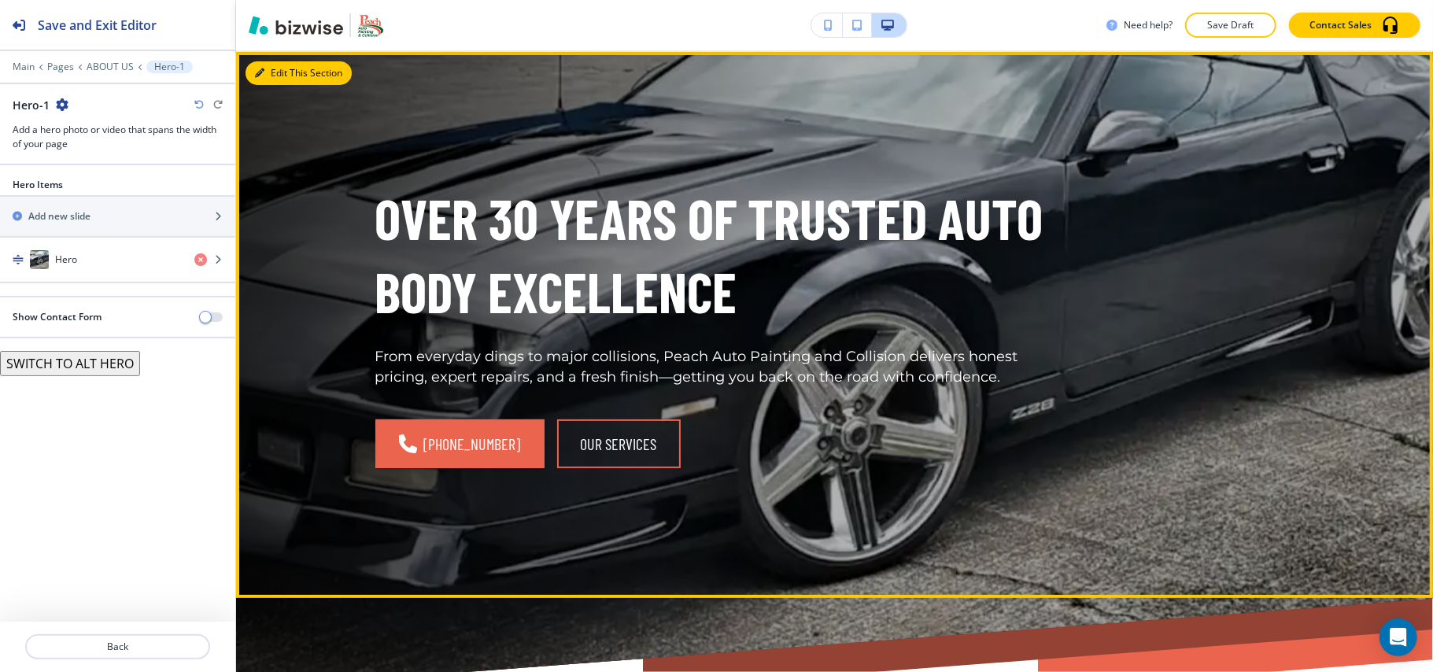
scroll to position [79, 0]
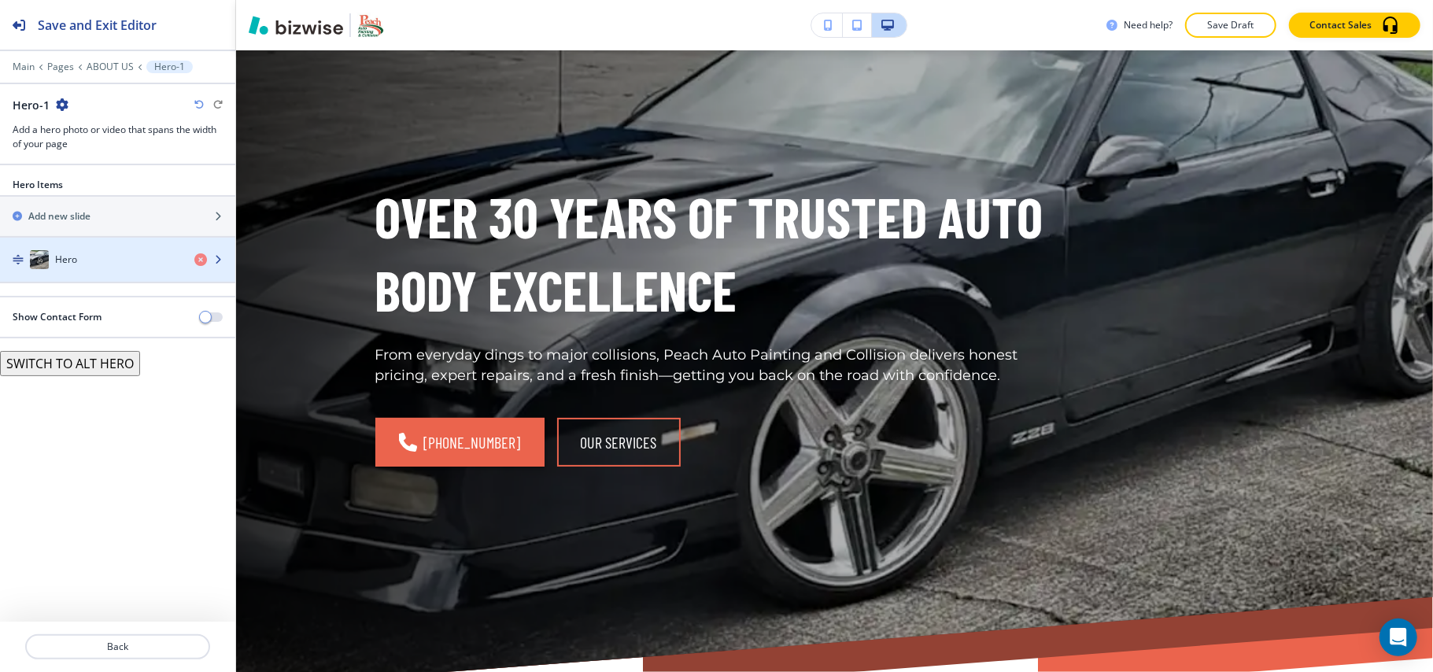
click at [120, 253] on div "Hero" at bounding box center [91, 259] width 182 height 19
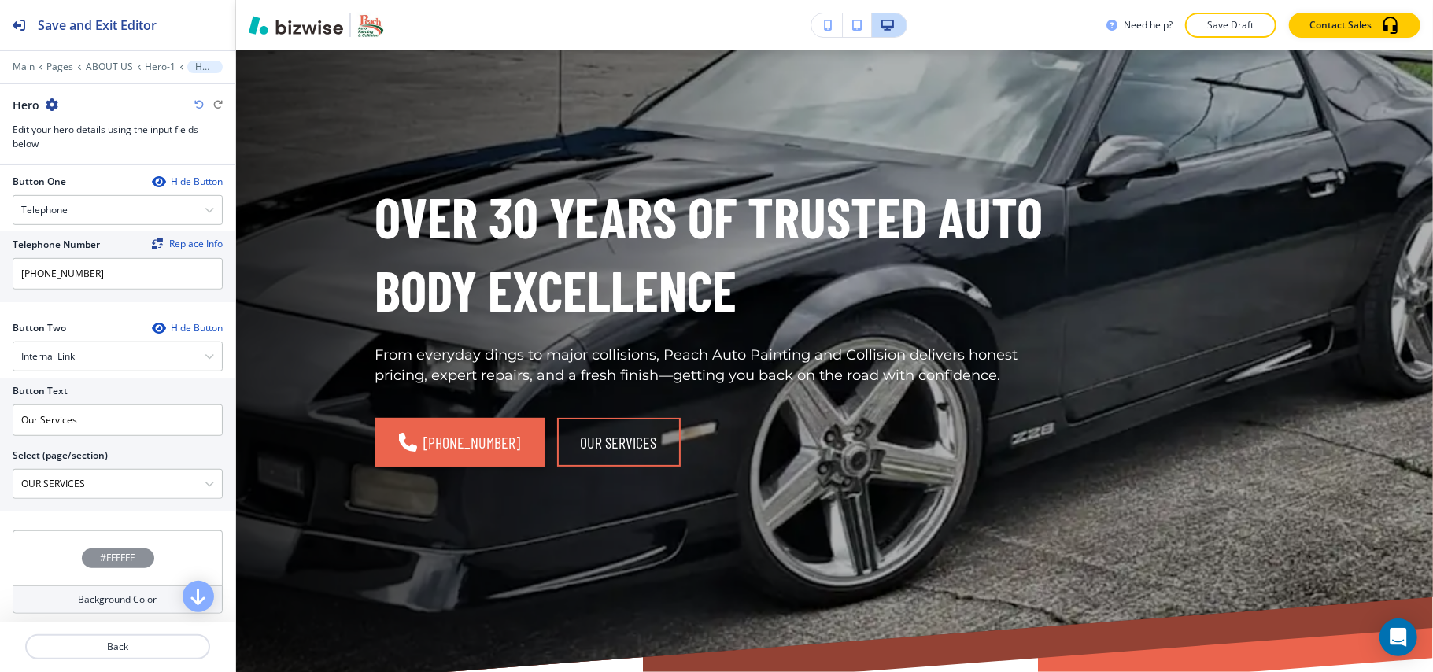
scroll to position [713, 0]
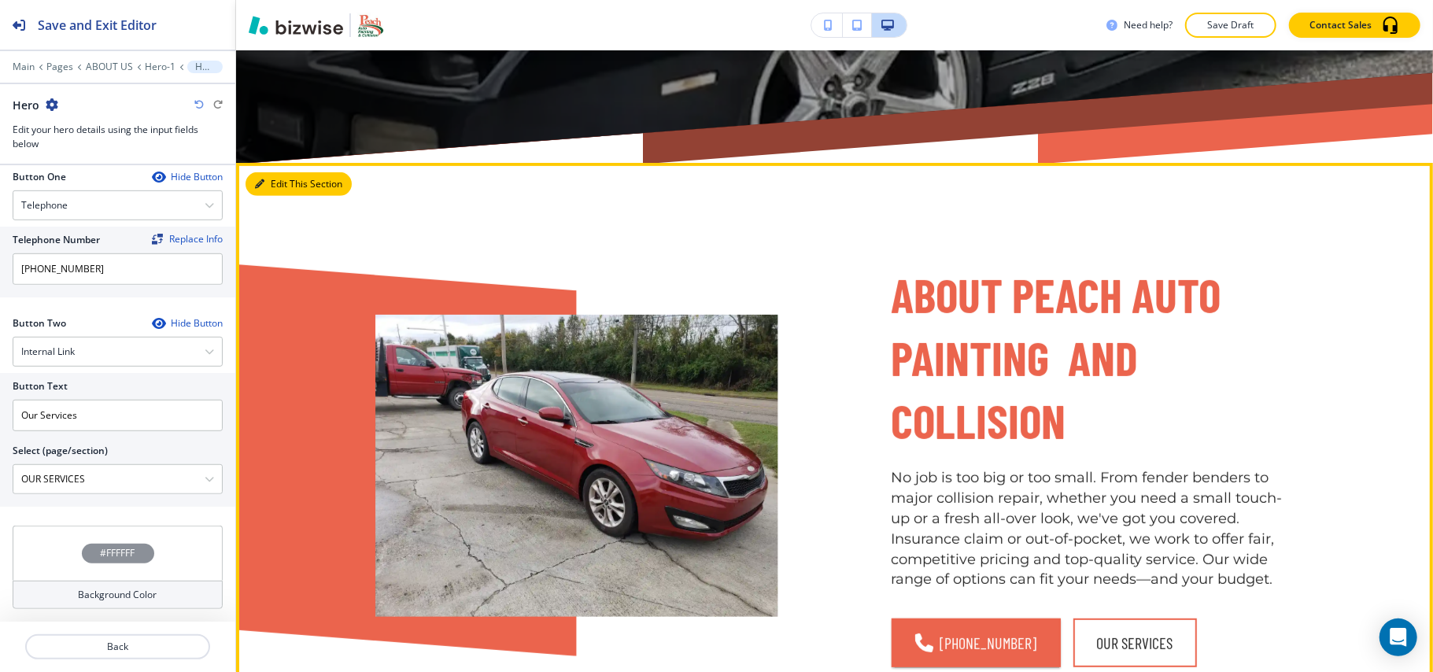
click at [268, 183] on button "Edit This Section" at bounding box center [299, 184] width 106 height 24
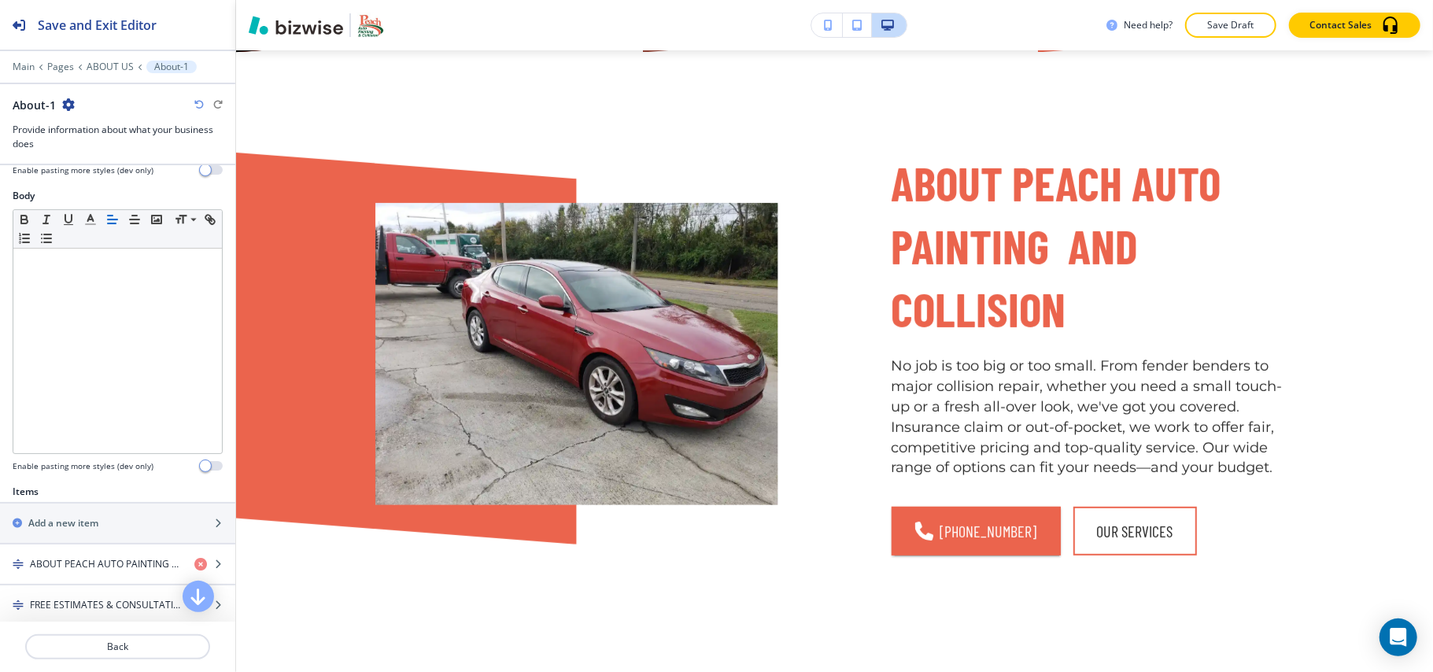
scroll to position [419, 0]
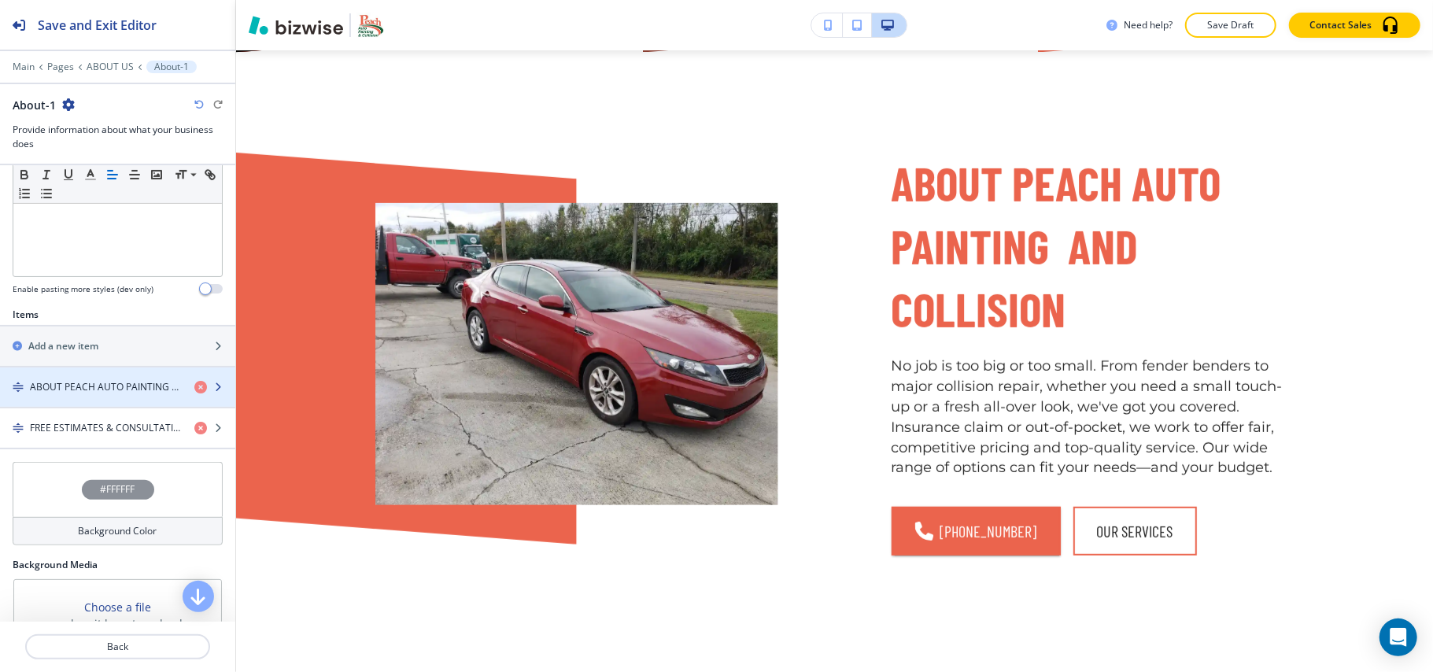
click at [83, 393] on h4 "ABOUT PEACH AUTO PAINTING AND COLLISION" at bounding box center [106, 387] width 152 height 14
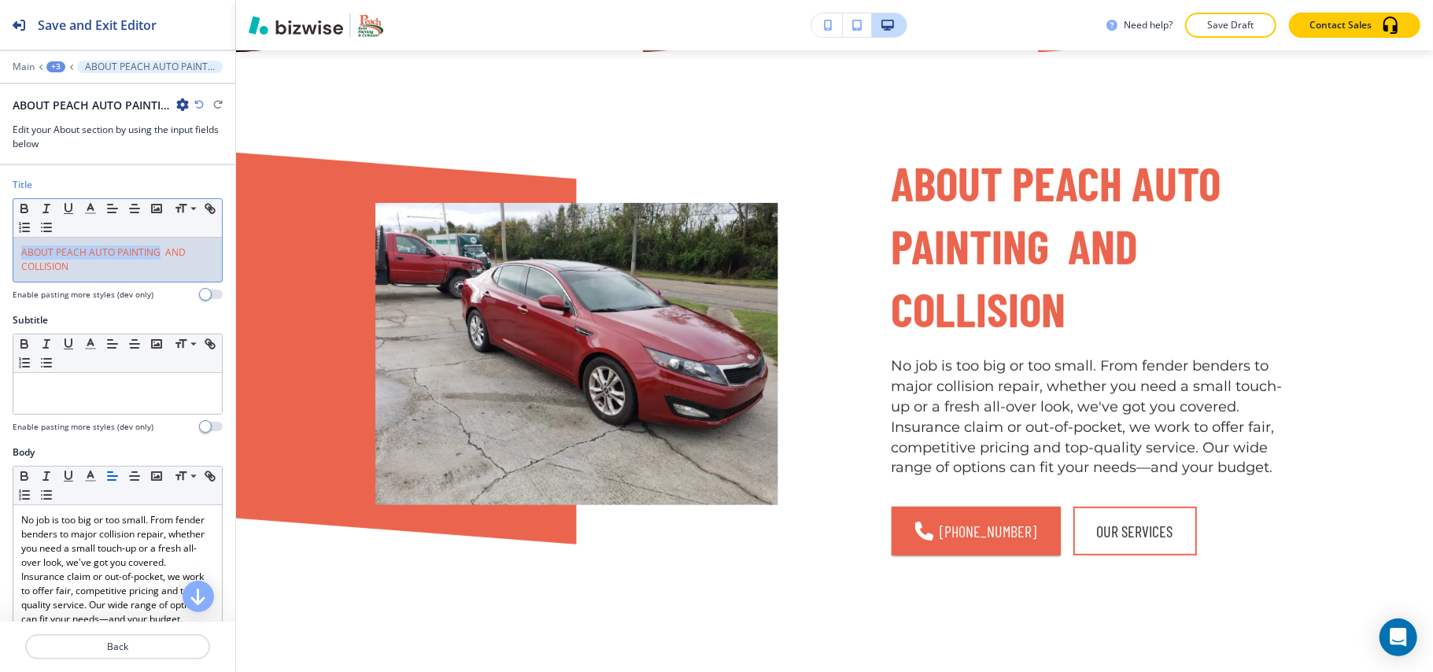
drag, startPoint x: 156, startPoint y: 253, endPoint x: 0, endPoint y: 247, distance: 155.9
click at [0, 247] on div "Title Small Normal Large Huge ABOUT PEACH AUTO PAINTING AND COLLISION Enable pa…" at bounding box center [117, 245] width 235 height 135
click at [88, 205] on icon "button" at bounding box center [90, 208] width 14 height 14
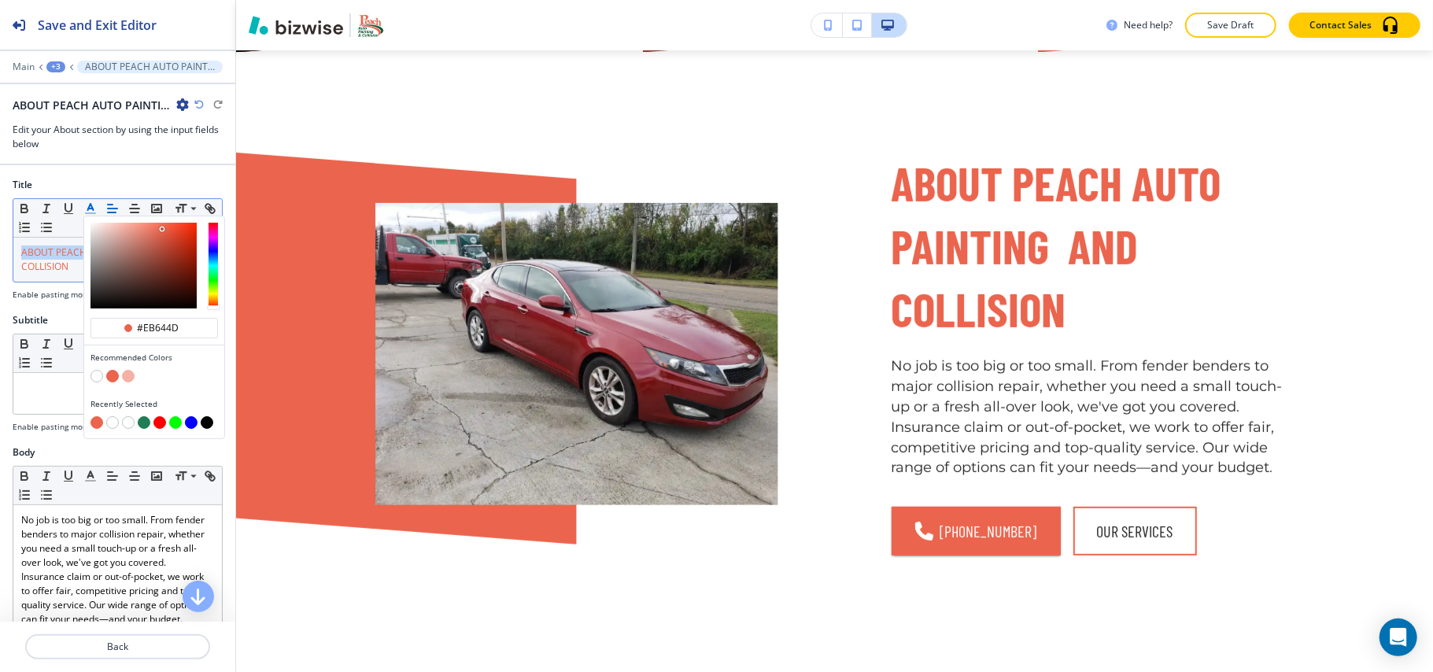
click at [140, 420] on button "button" at bounding box center [144, 422] width 13 height 13
type input "#207d55"
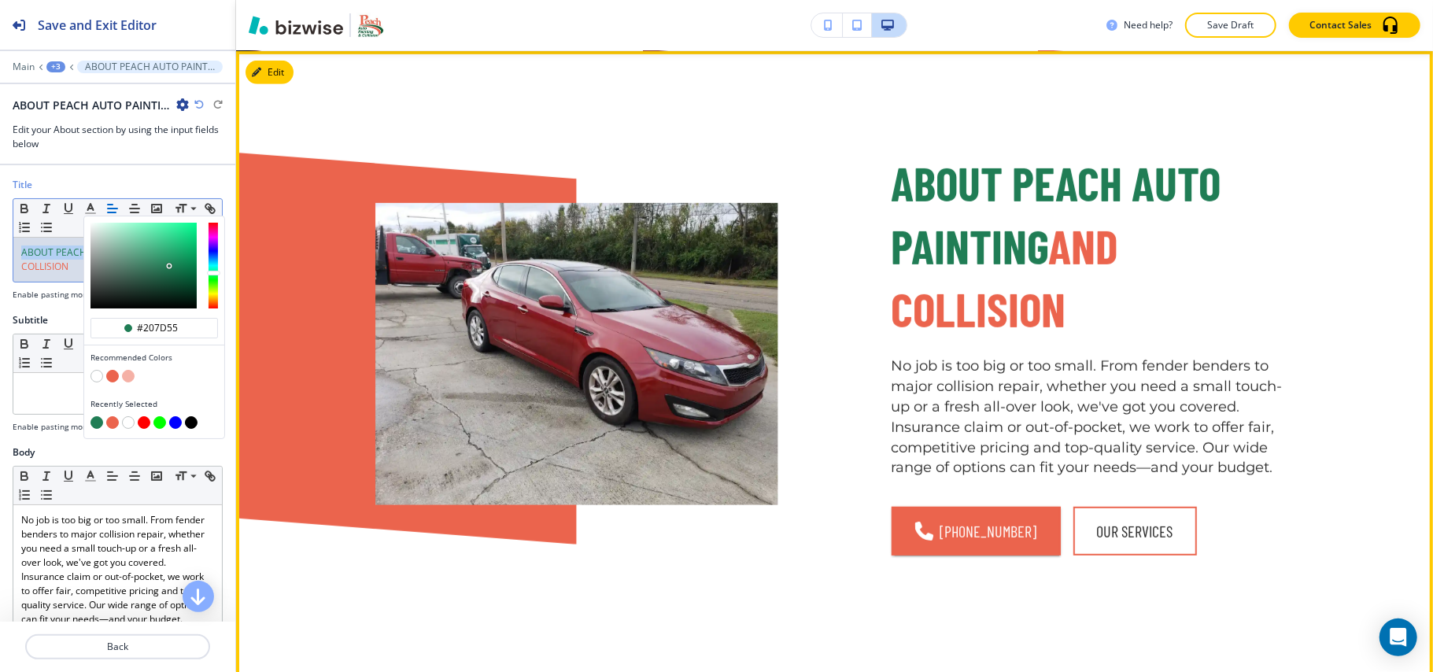
scroll to position [1029, 0]
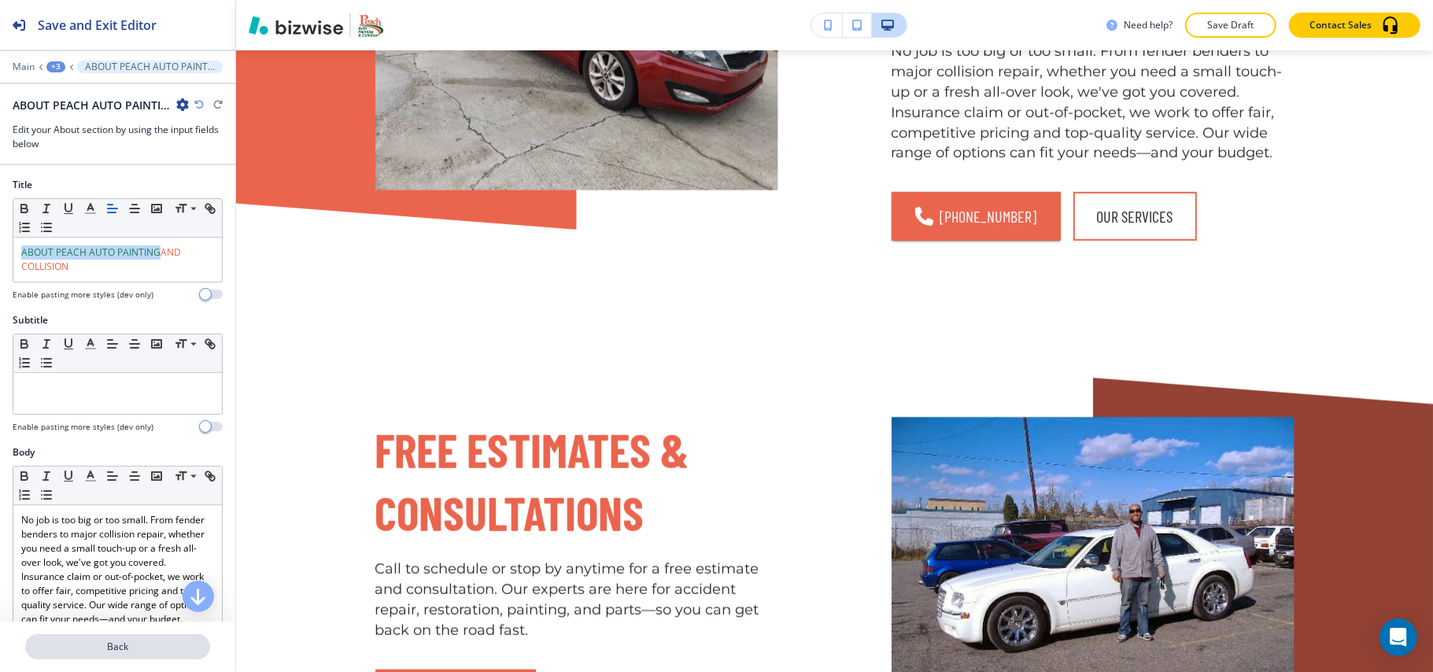
click at [120, 649] on p "Back" at bounding box center [118, 647] width 182 height 14
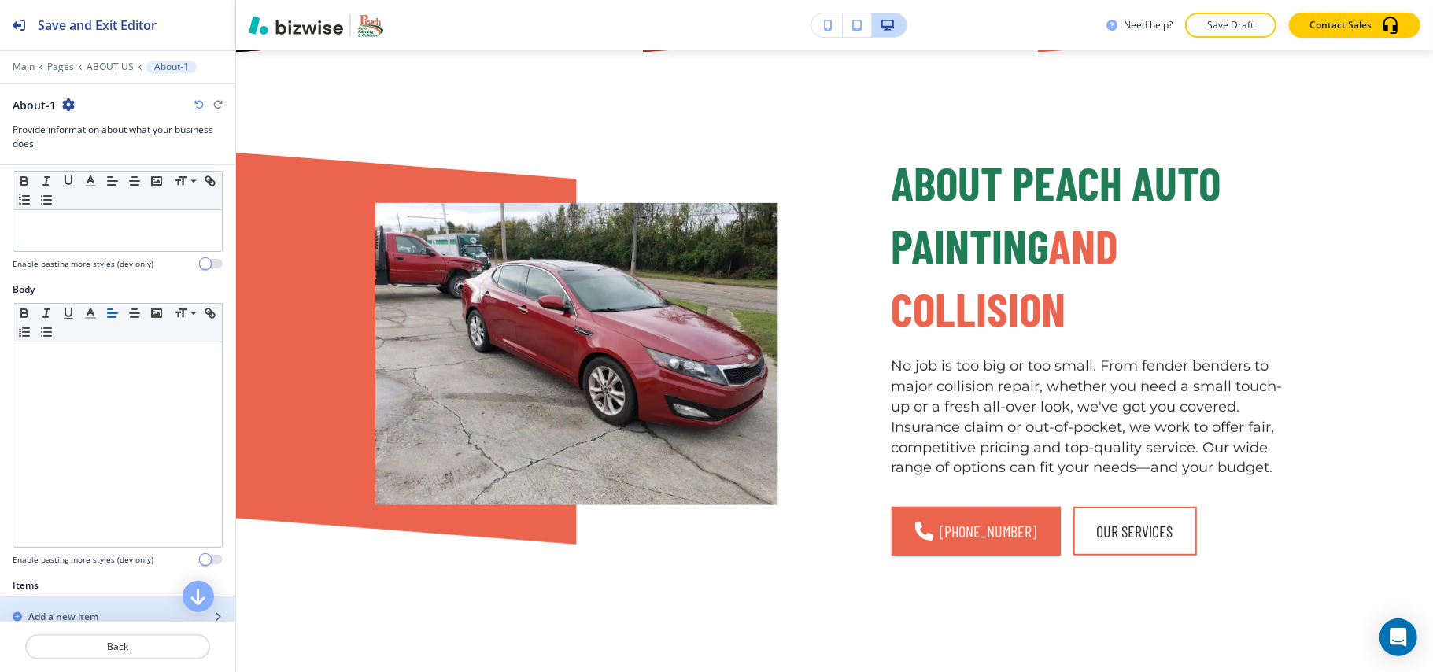
scroll to position [419, 0]
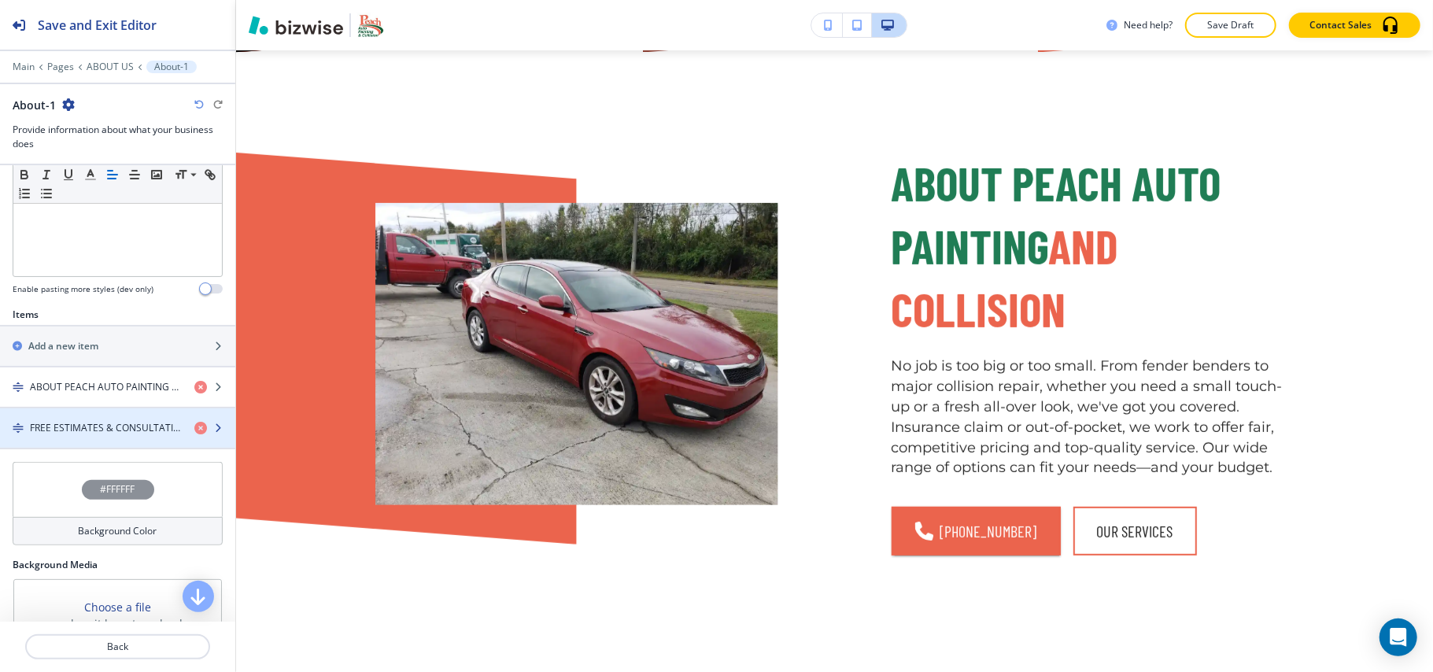
click at [58, 435] on h4 "FREE ESTIMATES & CONSULTATIONS" at bounding box center [106, 428] width 152 height 14
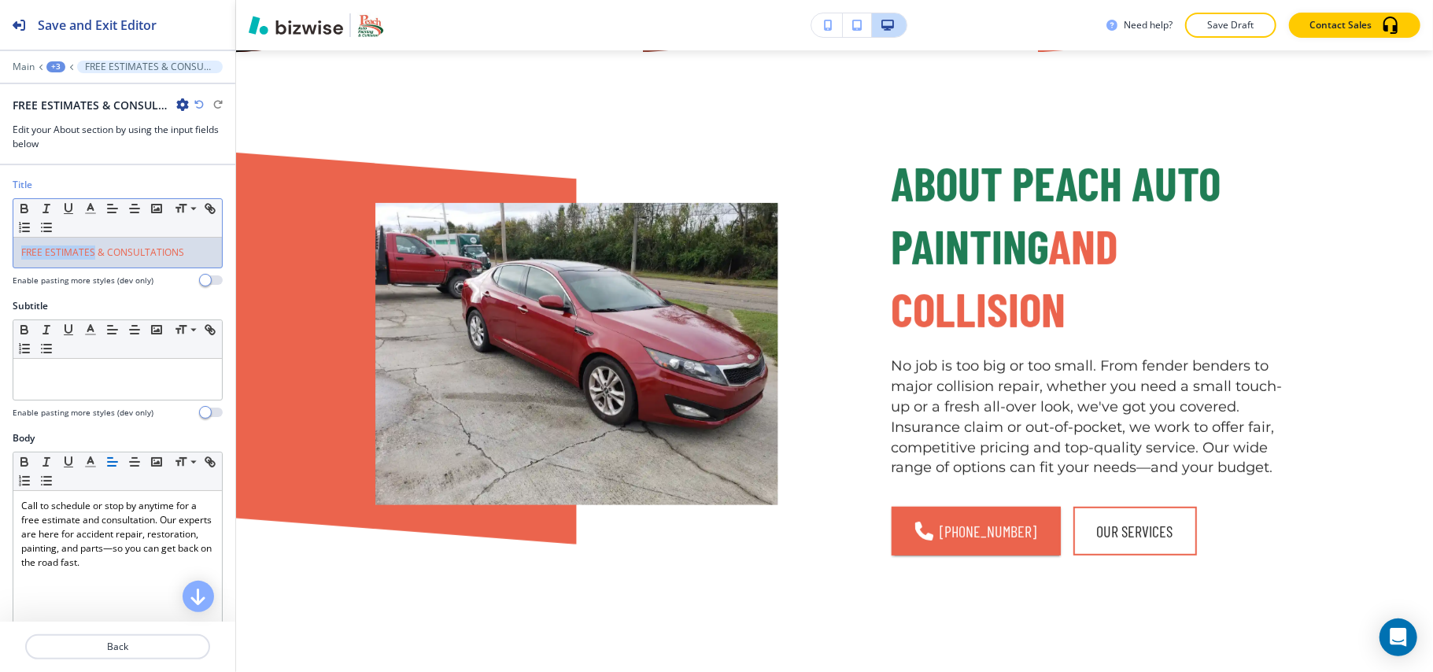
drag, startPoint x: 94, startPoint y: 256, endPoint x: 0, endPoint y: 249, distance: 94.7
click at [0, 249] on div "Title Small Normal Large Huge FREE ESTIMATES & CONSULTATIONS Enable pasting mor…" at bounding box center [117, 238] width 235 height 121
click at [83, 209] on icon "button" at bounding box center [90, 208] width 14 height 14
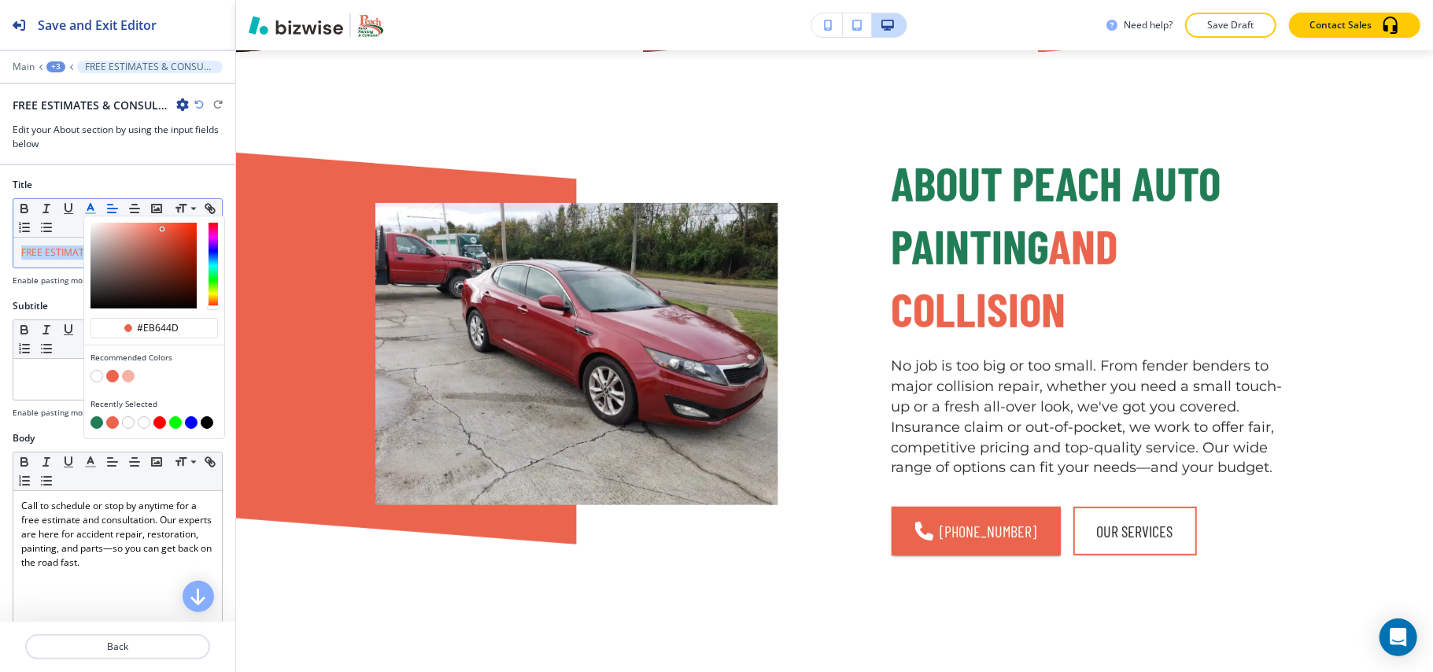
click at [96, 423] on button "button" at bounding box center [96, 422] width 13 height 13
type input "#207d55"
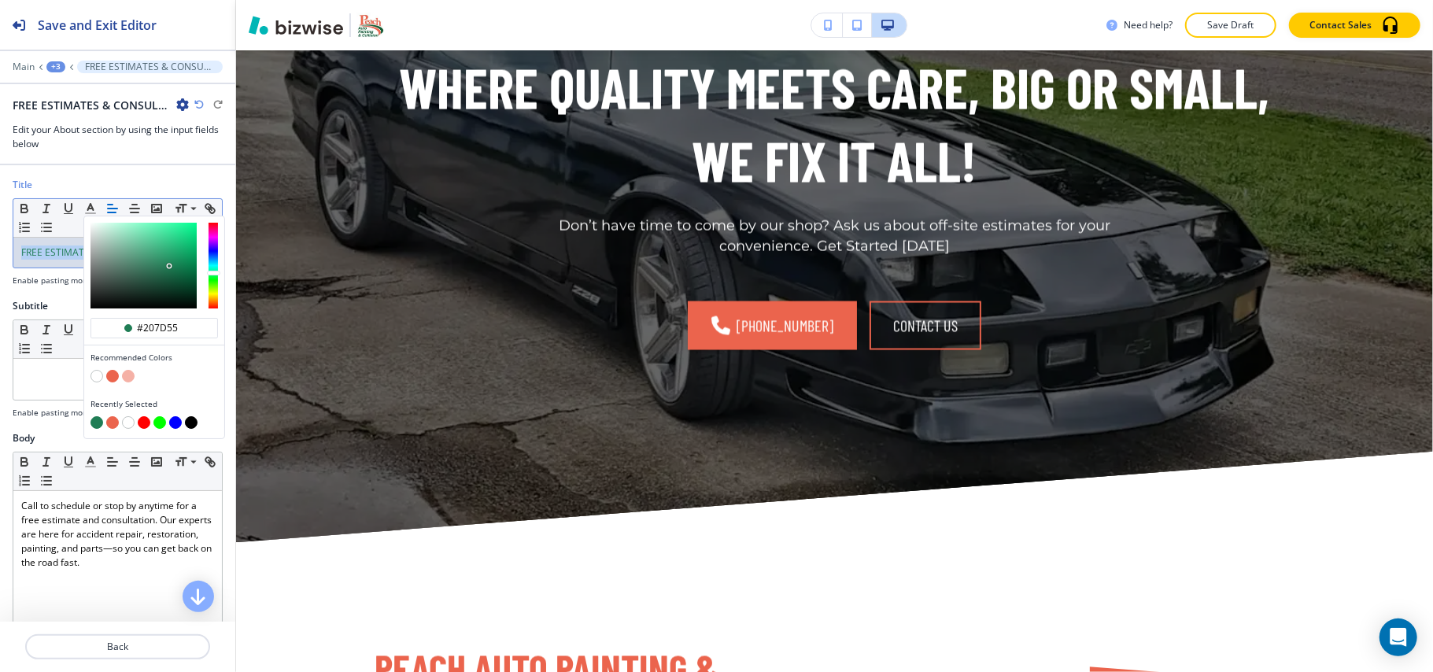
scroll to position [1868, 0]
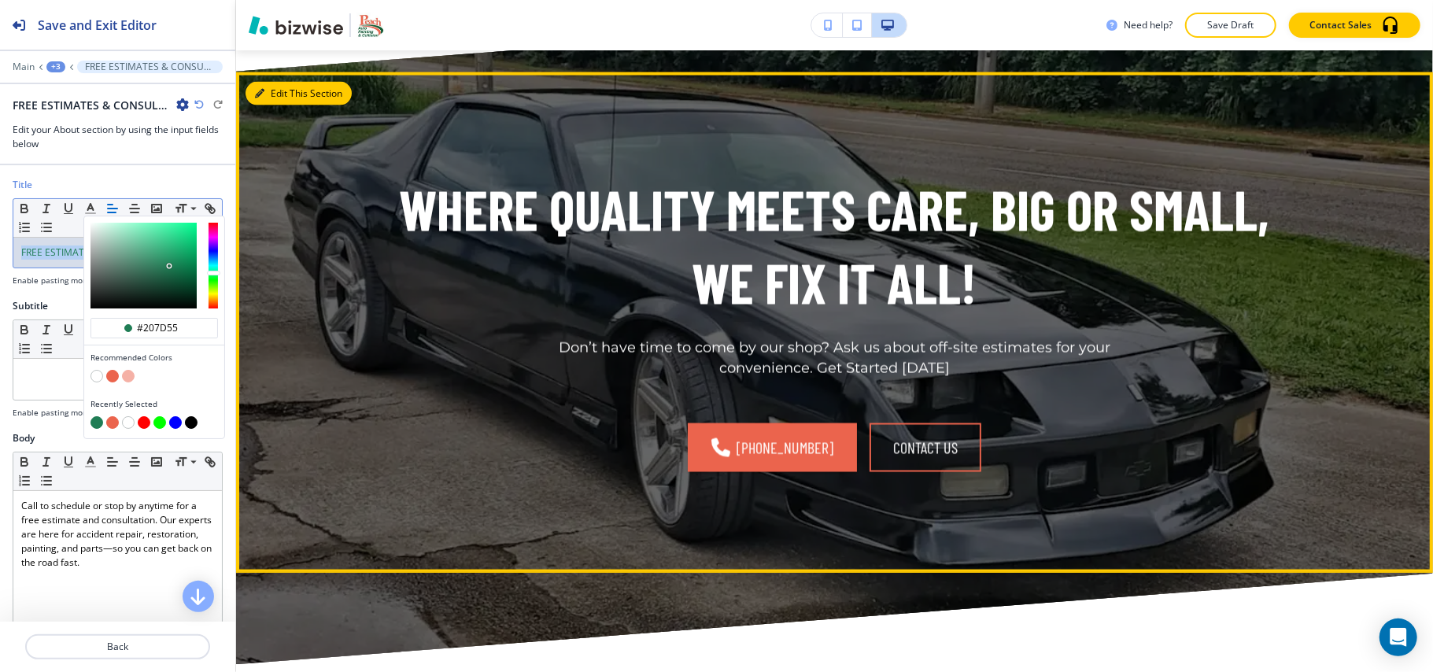
click at [265, 82] on button "Edit This Section" at bounding box center [299, 94] width 106 height 24
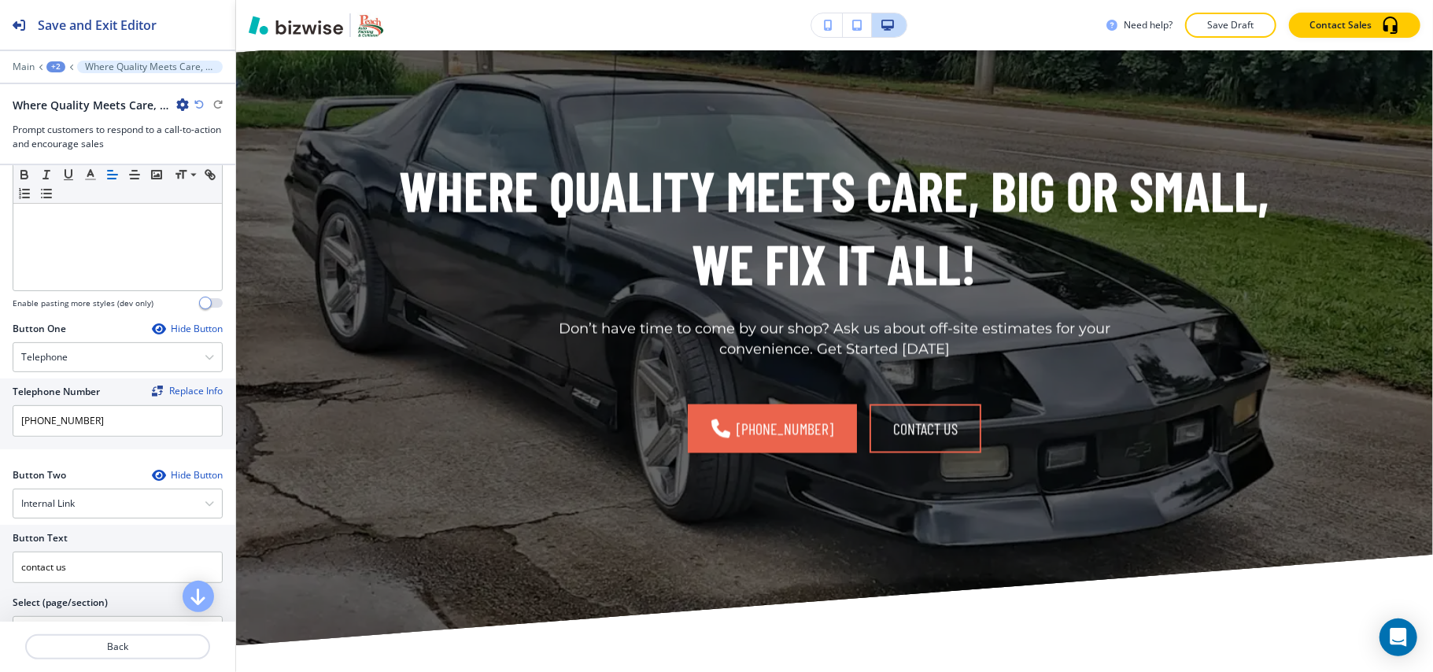
scroll to position [734, 0]
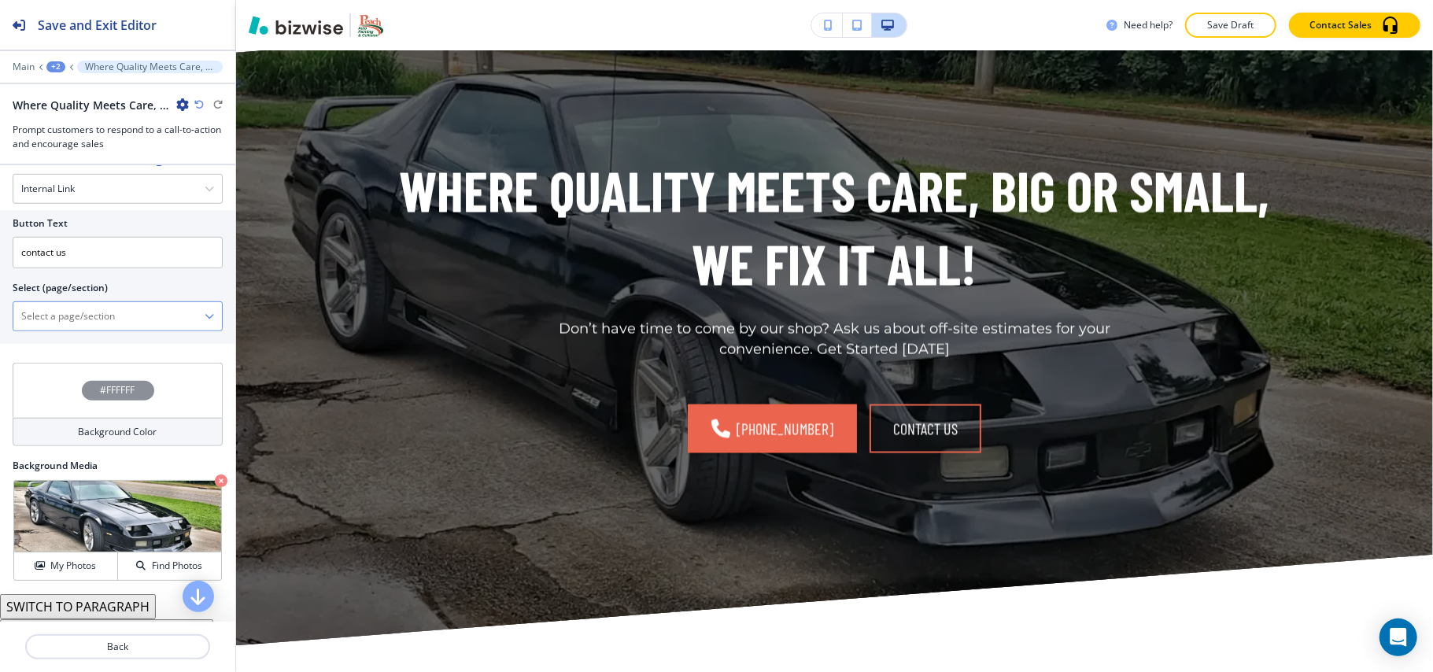
click at [71, 318] on \(page\/section\) "Manual Input" at bounding box center [108, 316] width 191 height 27
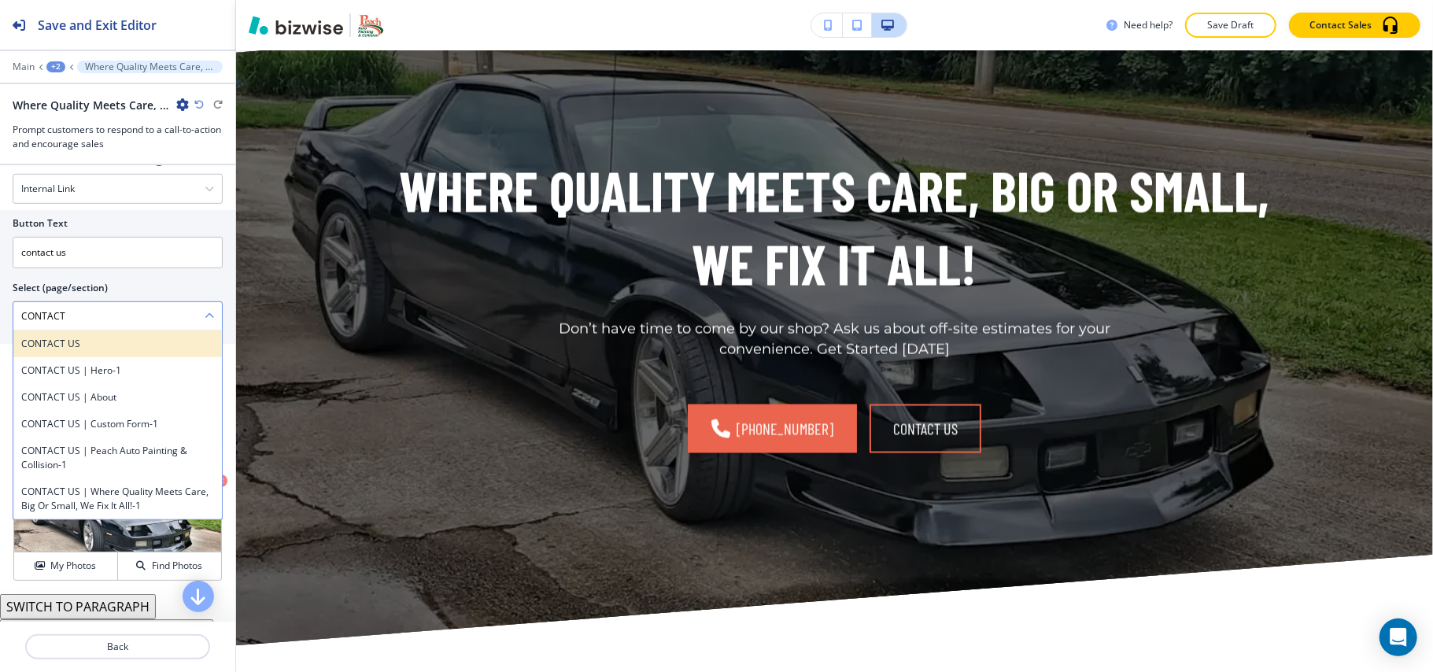
click at [82, 347] on h4 "CONTACT US" at bounding box center [117, 344] width 193 height 14
type \(page\/section\) "CONTACT US"
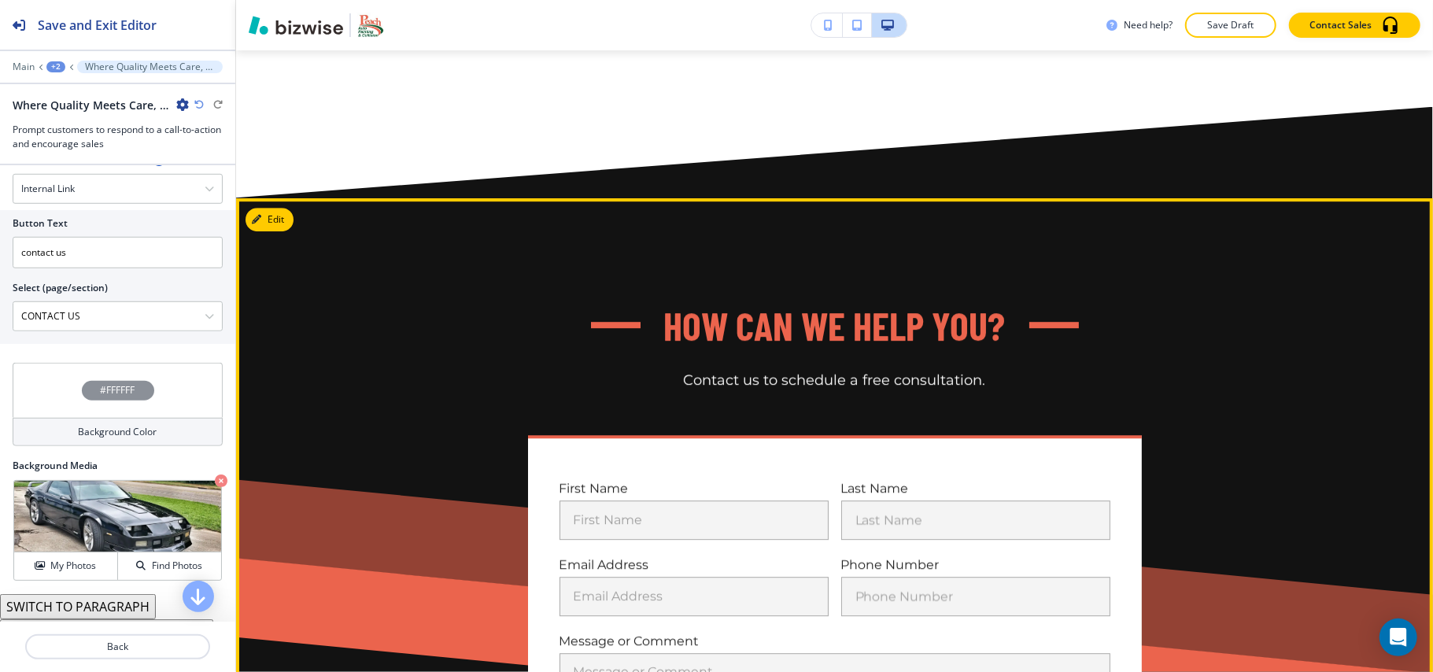
scroll to position [3042, 0]
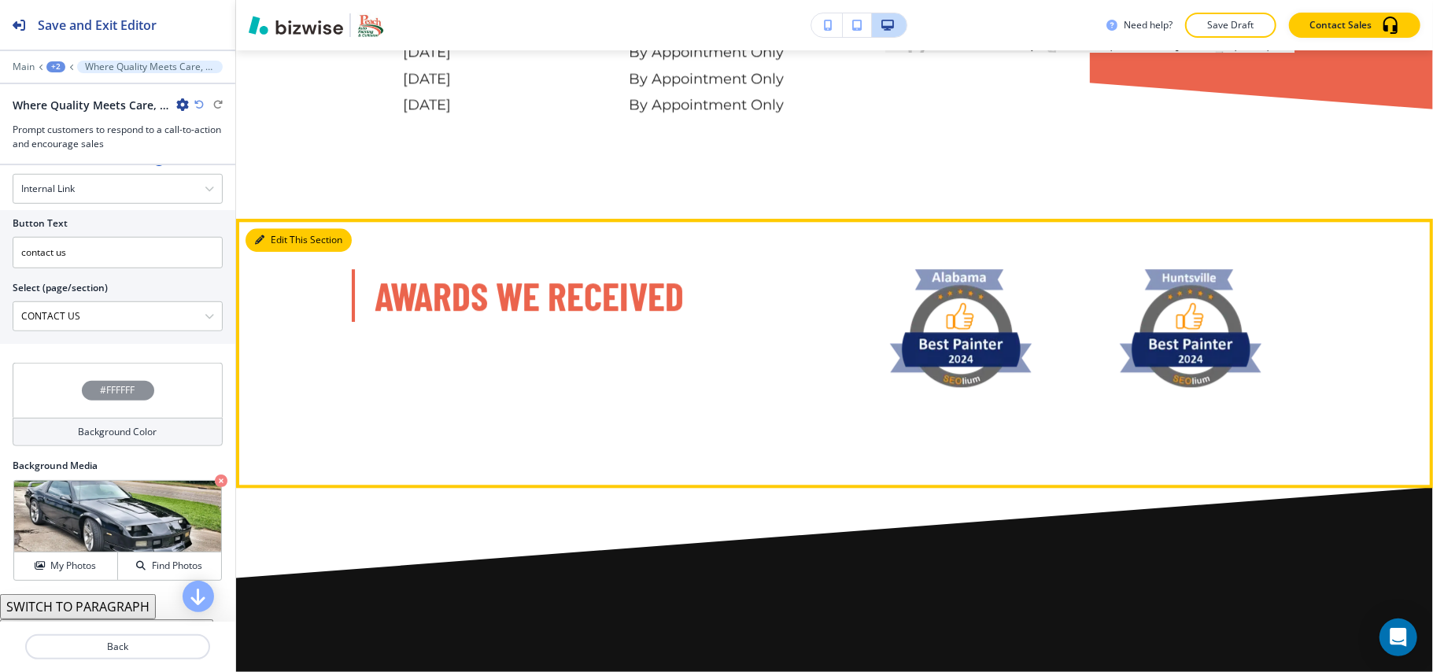
click at [274, 235] on button "Edit This Section" at bounding box center [299, 240] width 106 height 24
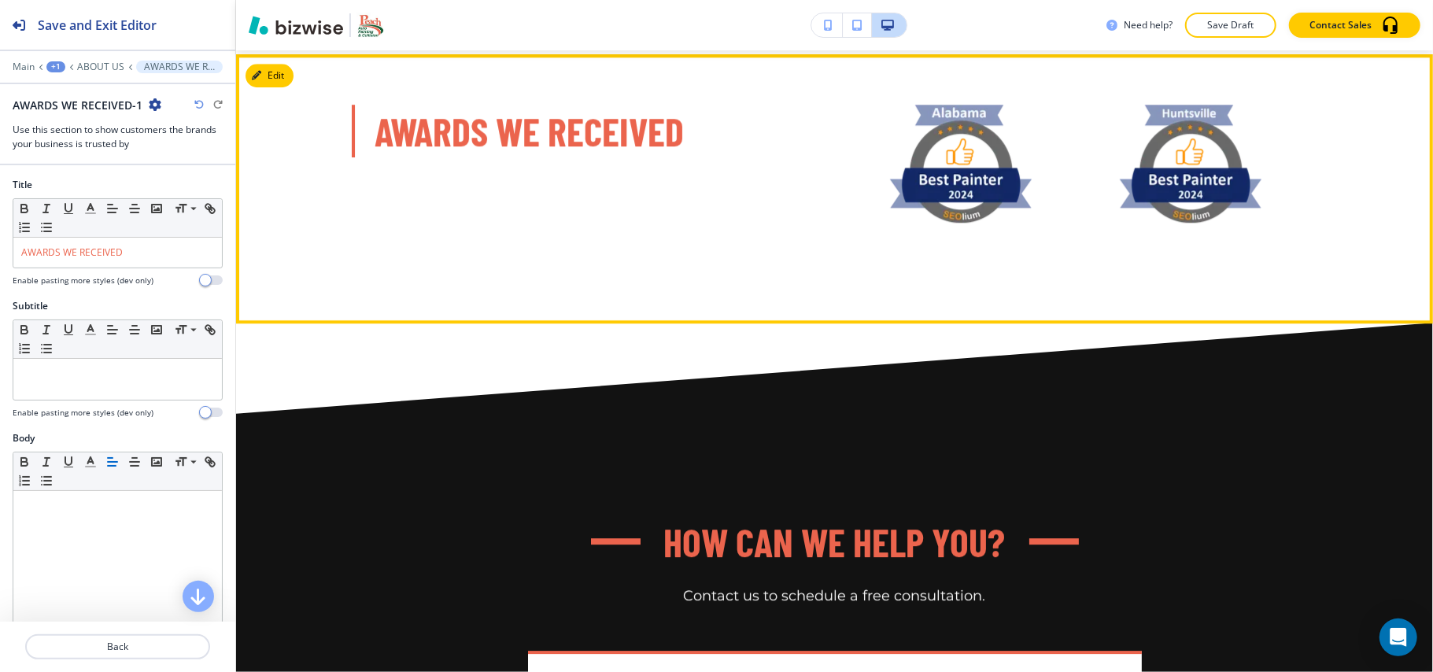
scroll to position [2997, 0]
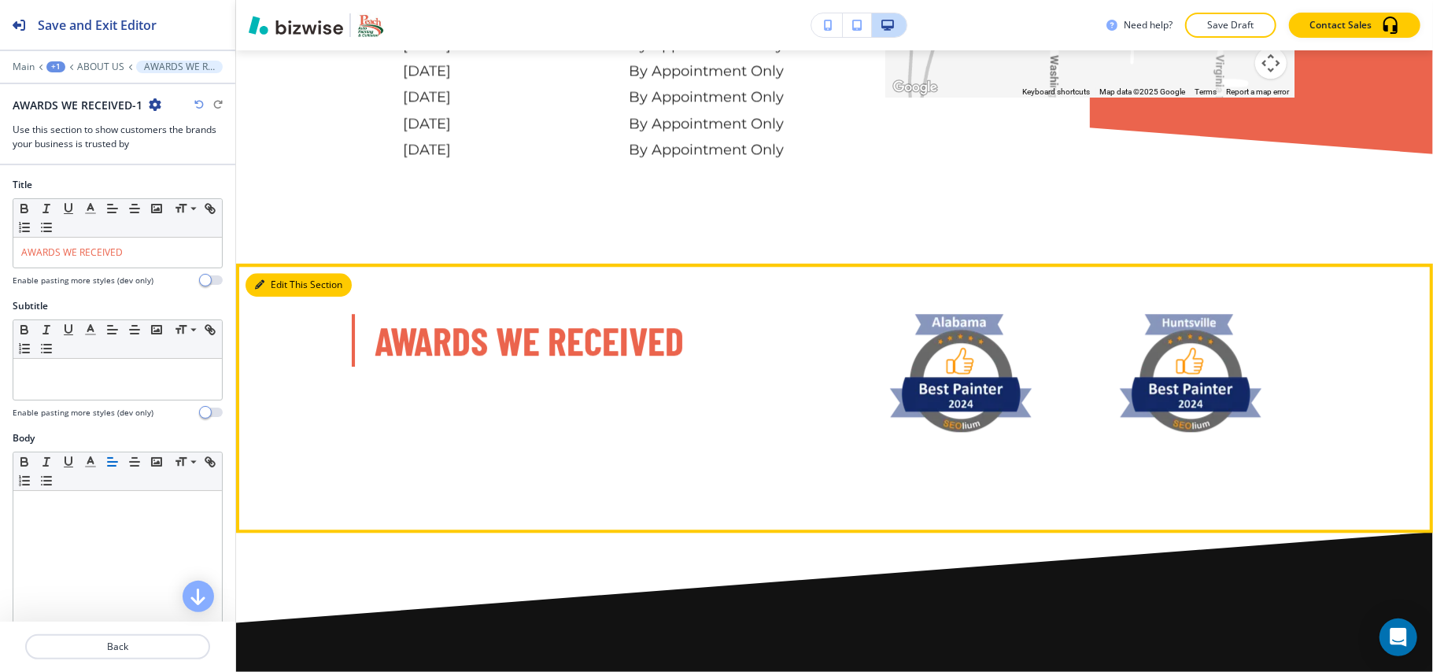
click at [271, 275] on button "Edit This Section" at bounding box center [299, 285] width 106 height 24
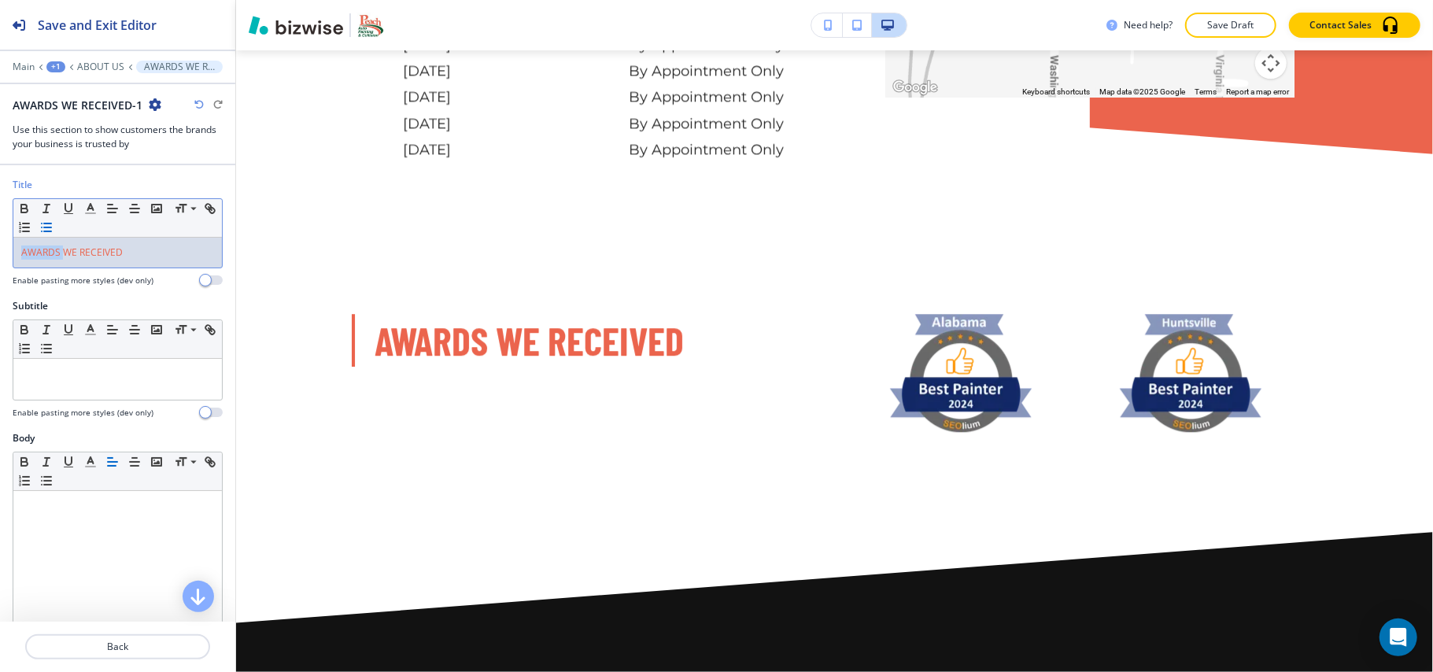
drag, startPoint x: 63, startPoint y: 253, endPoint x: 76, endPoint y: 219, distance: 36.8
click at [0, 252] on div "Title Small Normal Large Huge AWARDS WE RECEIVED Enable pasting more styles (de…" at bounding box center [117, 238] width 235 height 121
click at [89, 208] on polyline "button" at bounding box center [91, 207] width 6 height 6
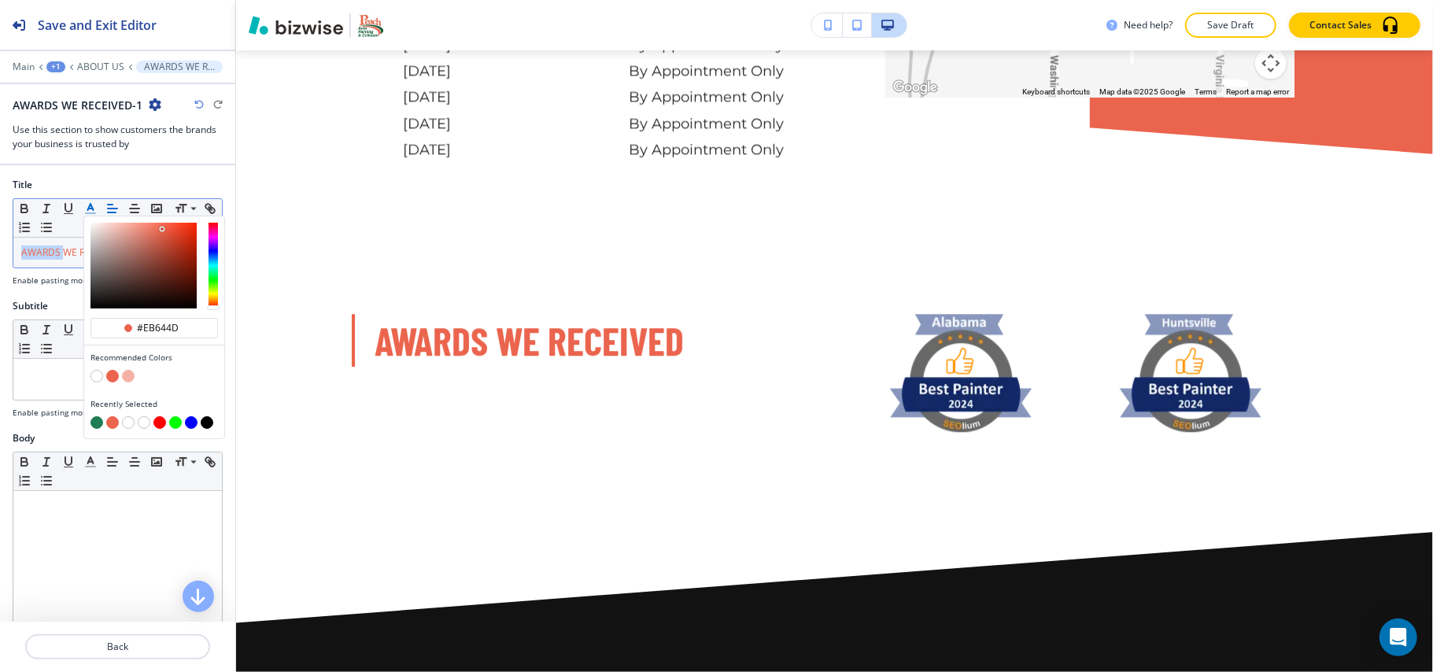
click at [98, 429] on button "button" at bounding box center [96, 422] width 13 height 13
type input "#207d55"
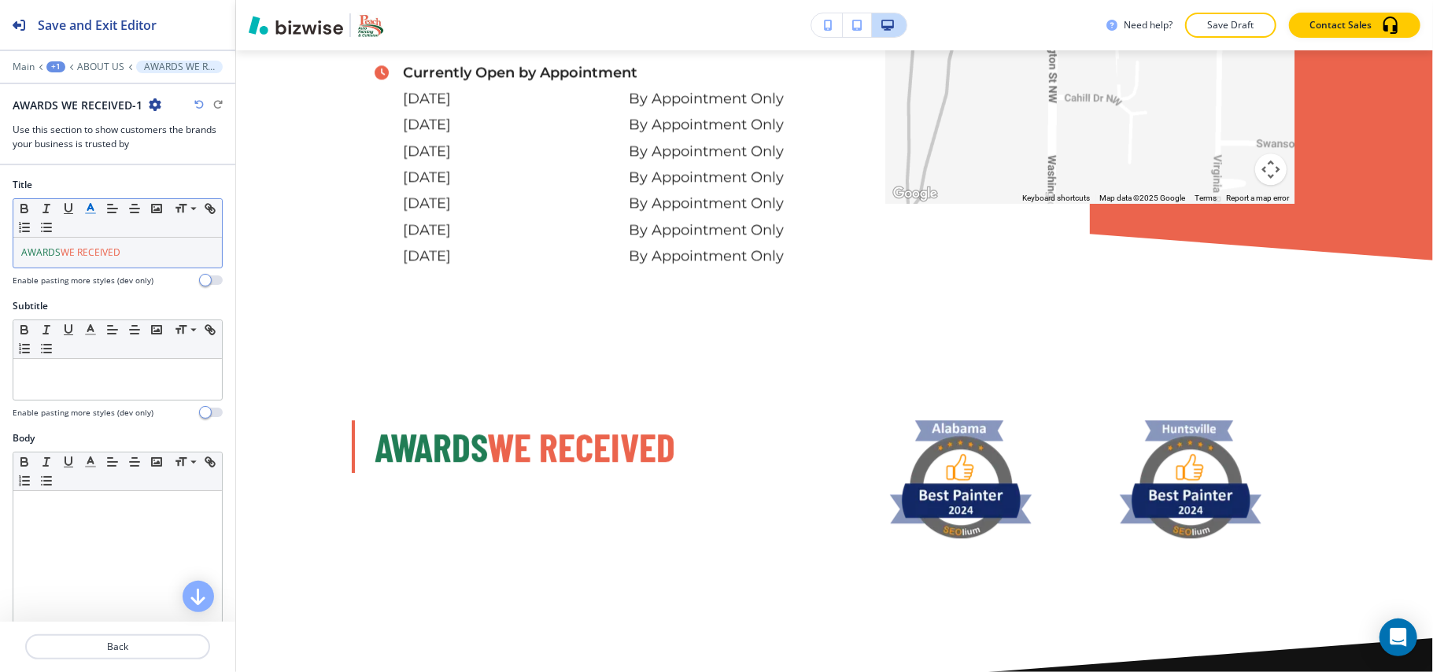
scroll to position [2885, 0]
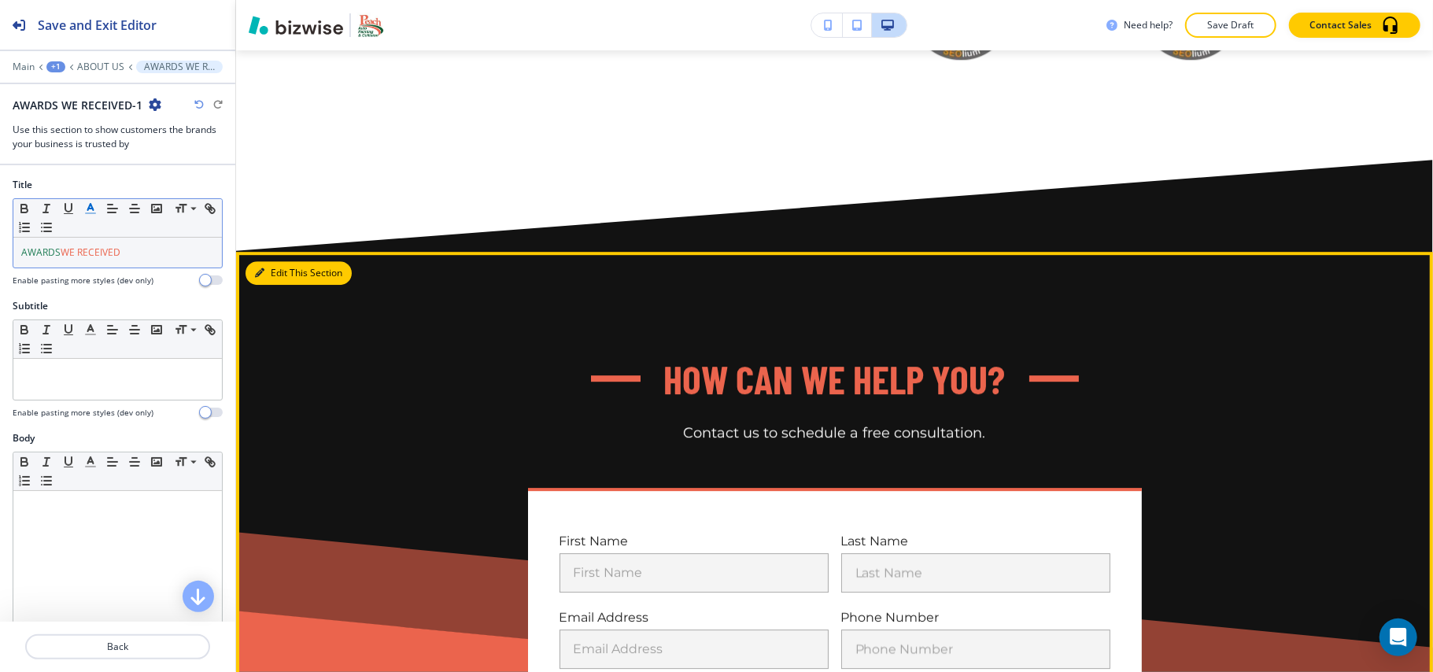
click at [284, 271] on button "Edit This Section" at bounding box center [299, 273] width 106 height 24
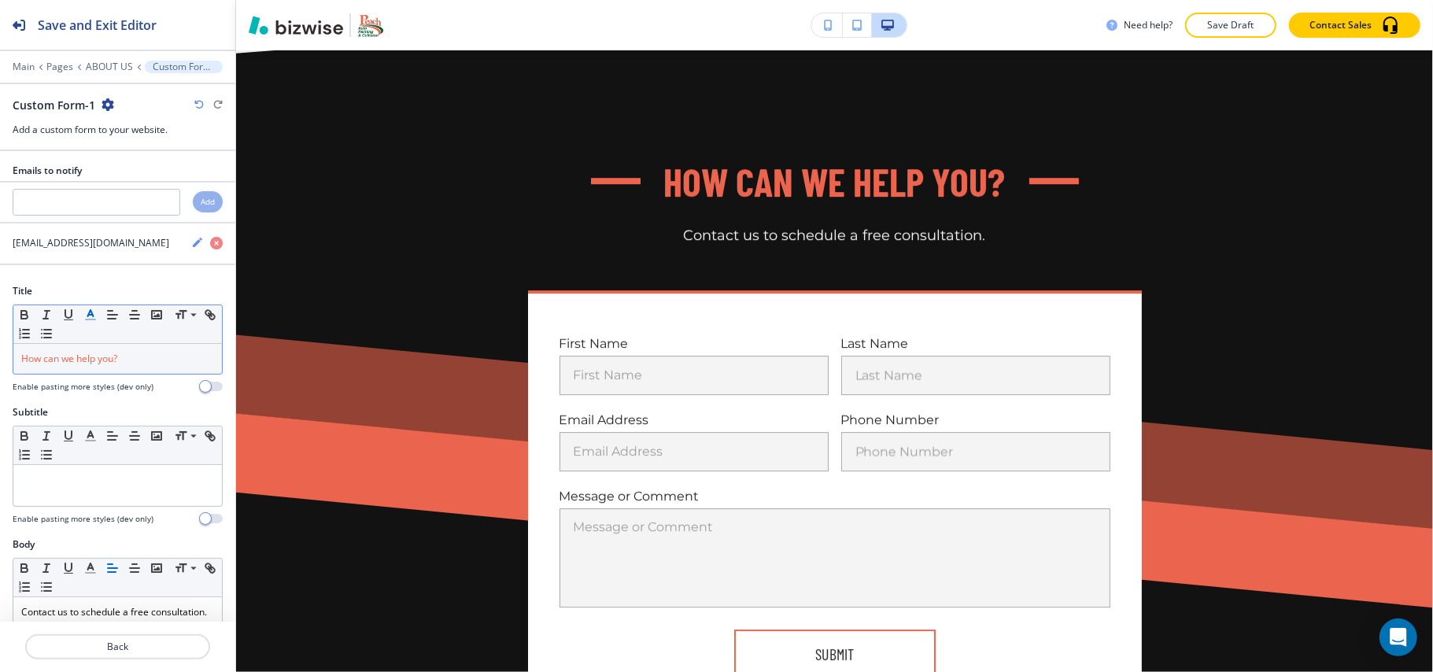
scroll to position [3567, 0]
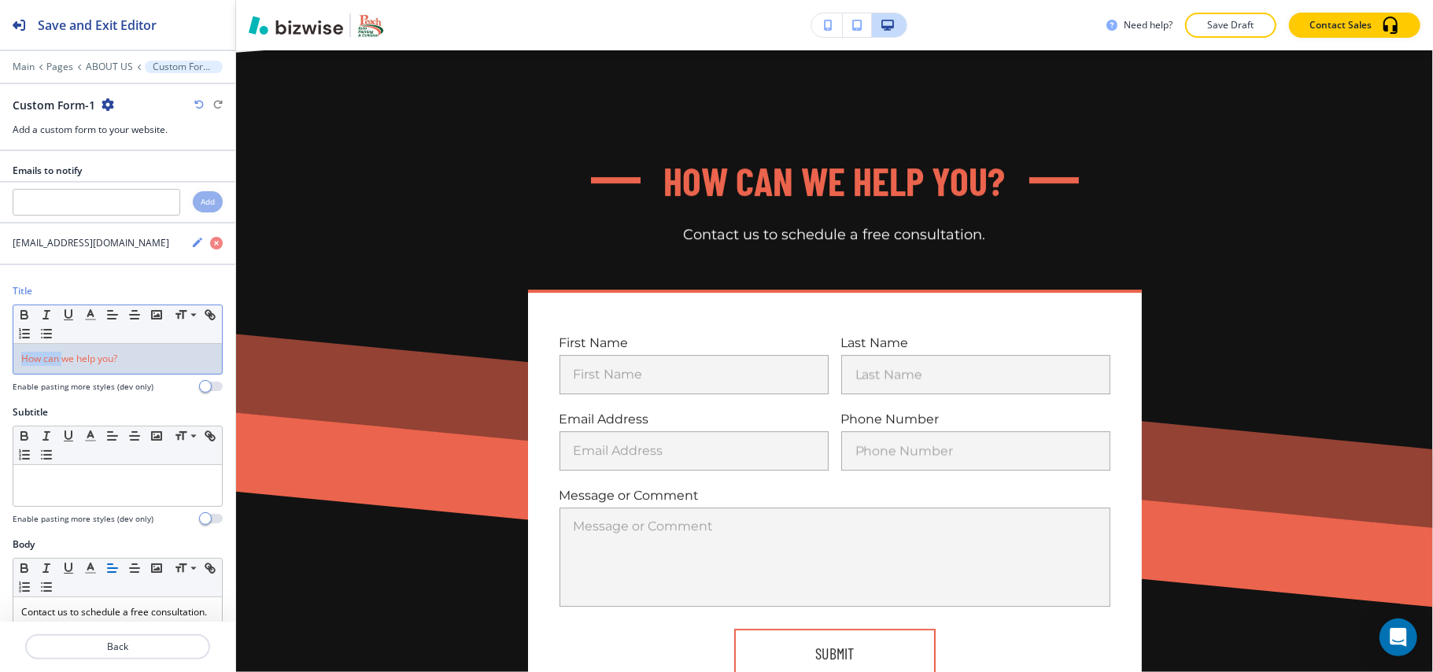
drag, startPoint x: 61, startPoint y: 363, endPoint x: 0, endPoint y: 362, distance: 60.6
click at [0, 362] on div "Title Small Normal Large Huge How can we help you? Enable pasting more styles (…" at bounding box center [117, 344] width 235 height 121
click at [85, 318] on icon "button" at bounding box center [90, 315] width 14 height 14
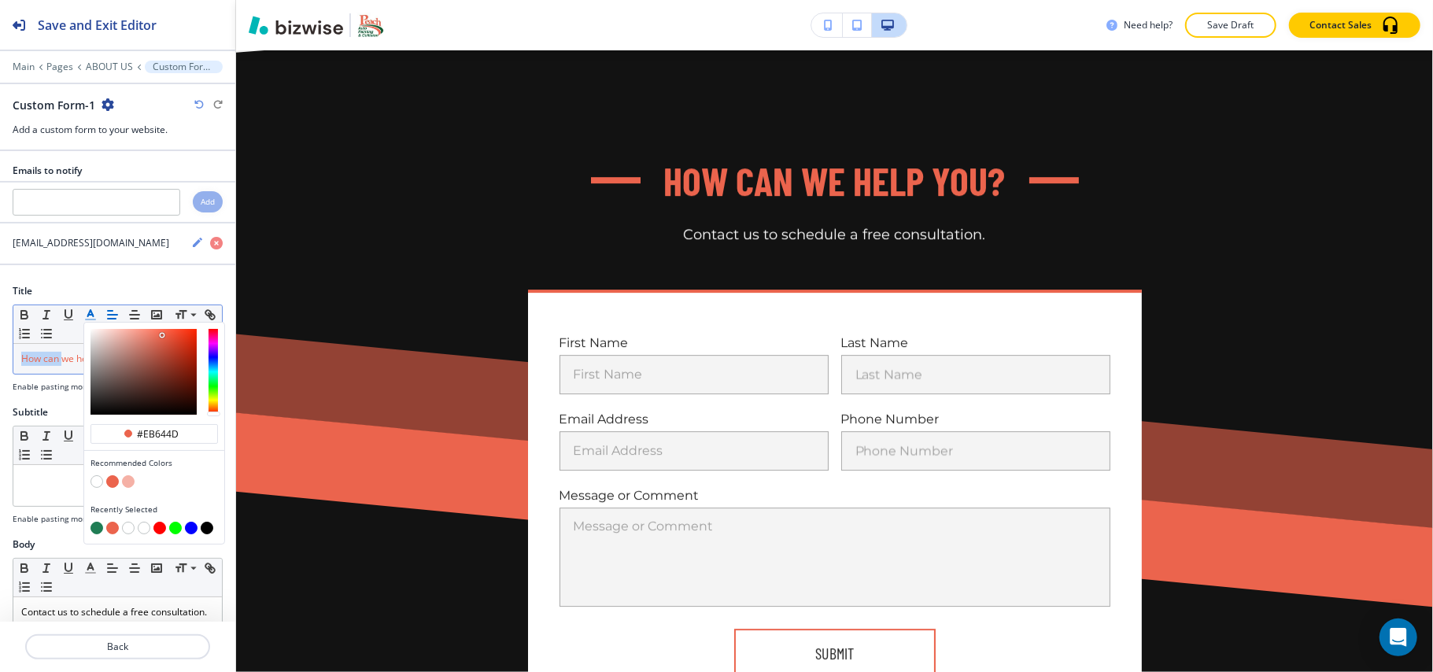
click at [98, 482] on button "button" at bounding box center [96, 481] width 13 height 13
type input "#ffffff"
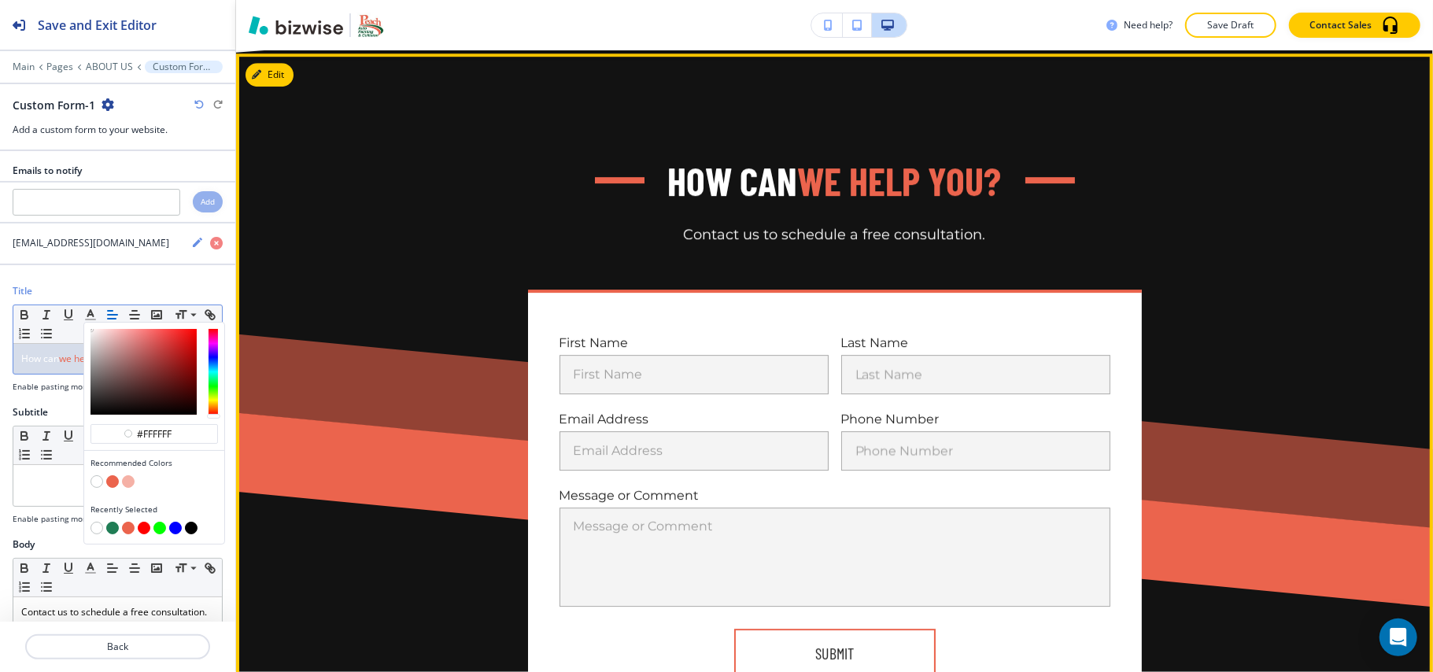
click at [1210, 168] on div "How can we help you? Contact us to schedule a free consultation." at bounding box center [834, 199] width 919 height 91
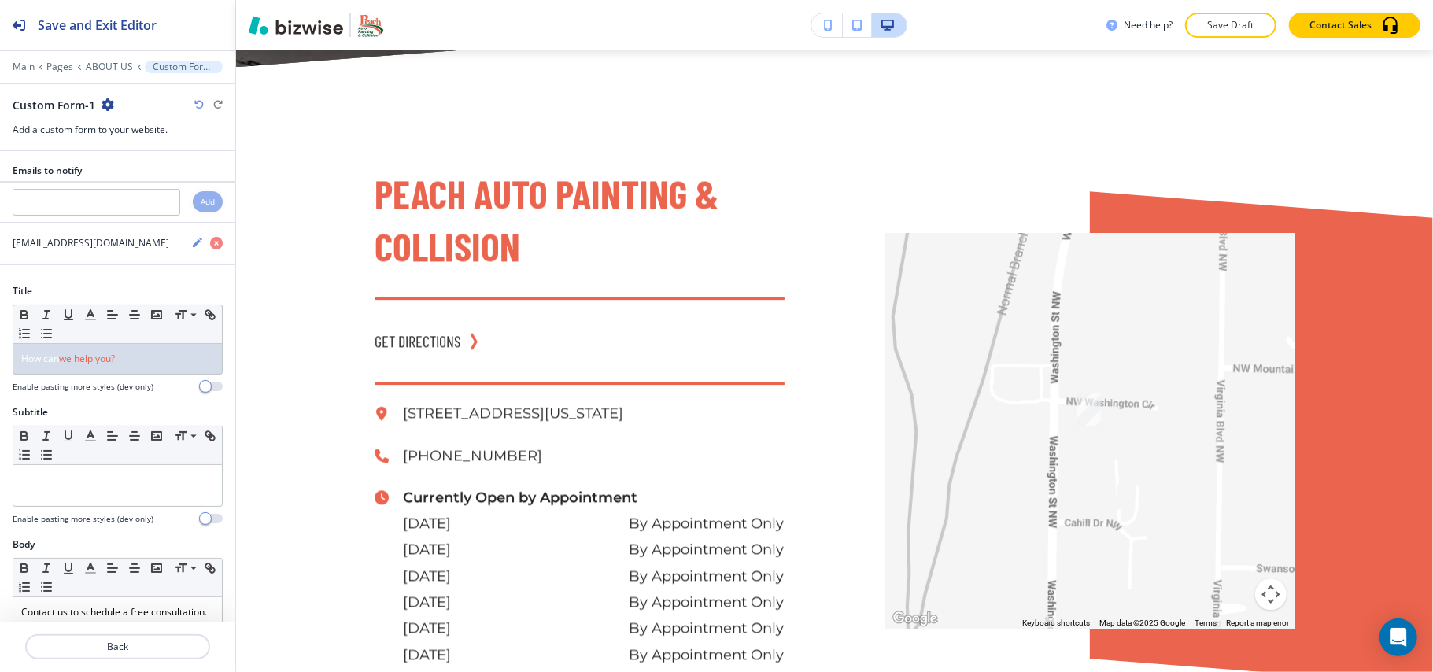
scroll to position [2151, 0]
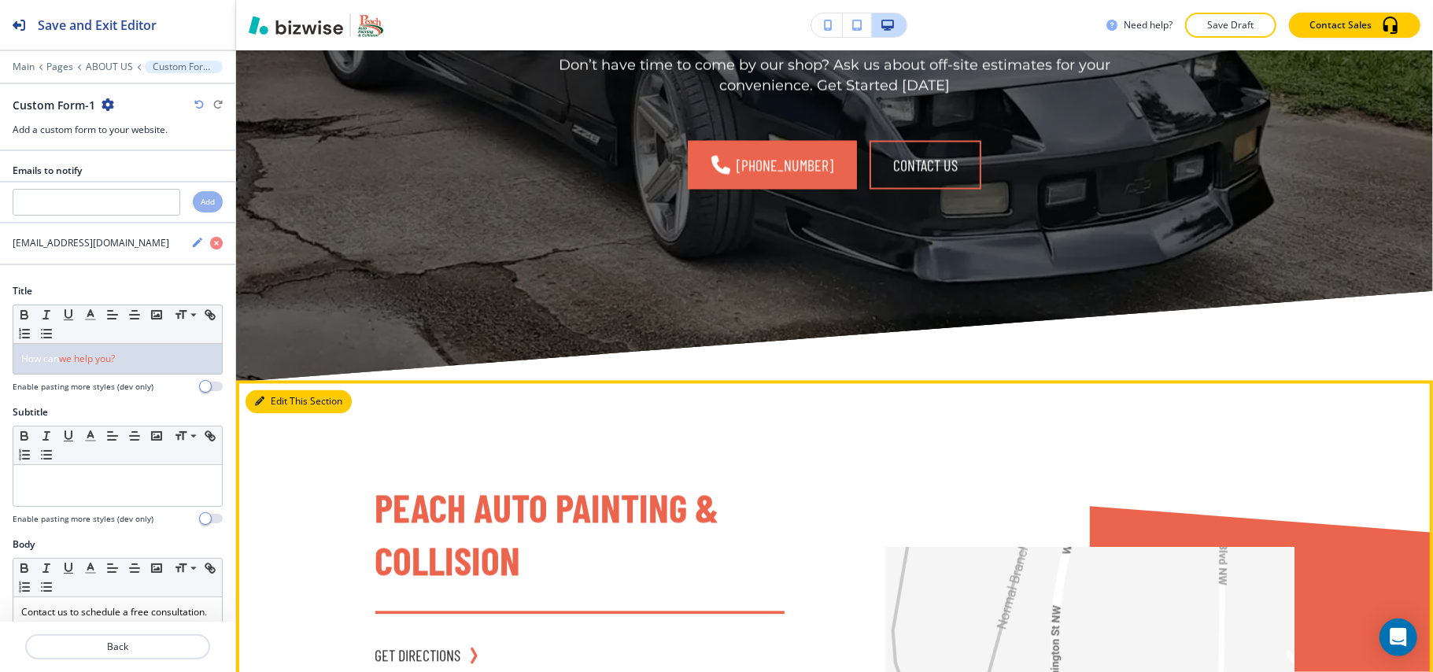
click at [283, 403] on button "Edit This Section" at bounding box center [299, 402] width 106 height 24
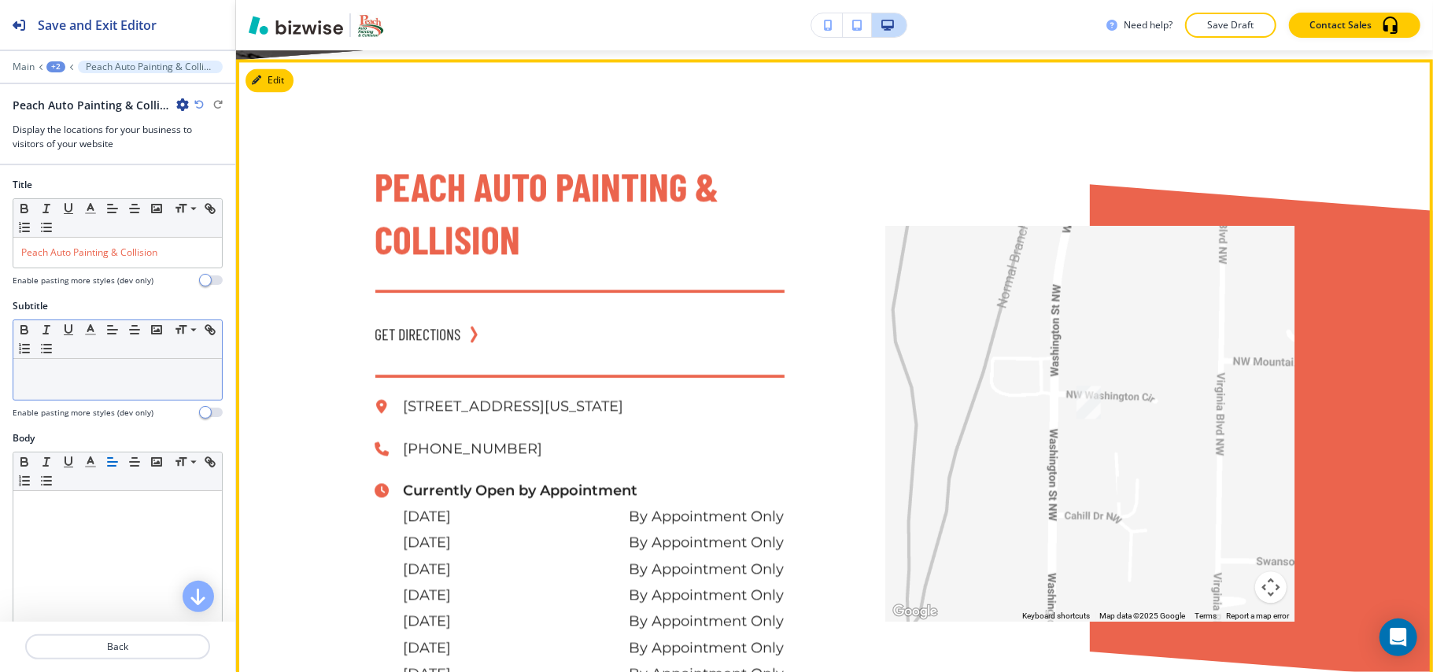
scroll to position [2478, 0]
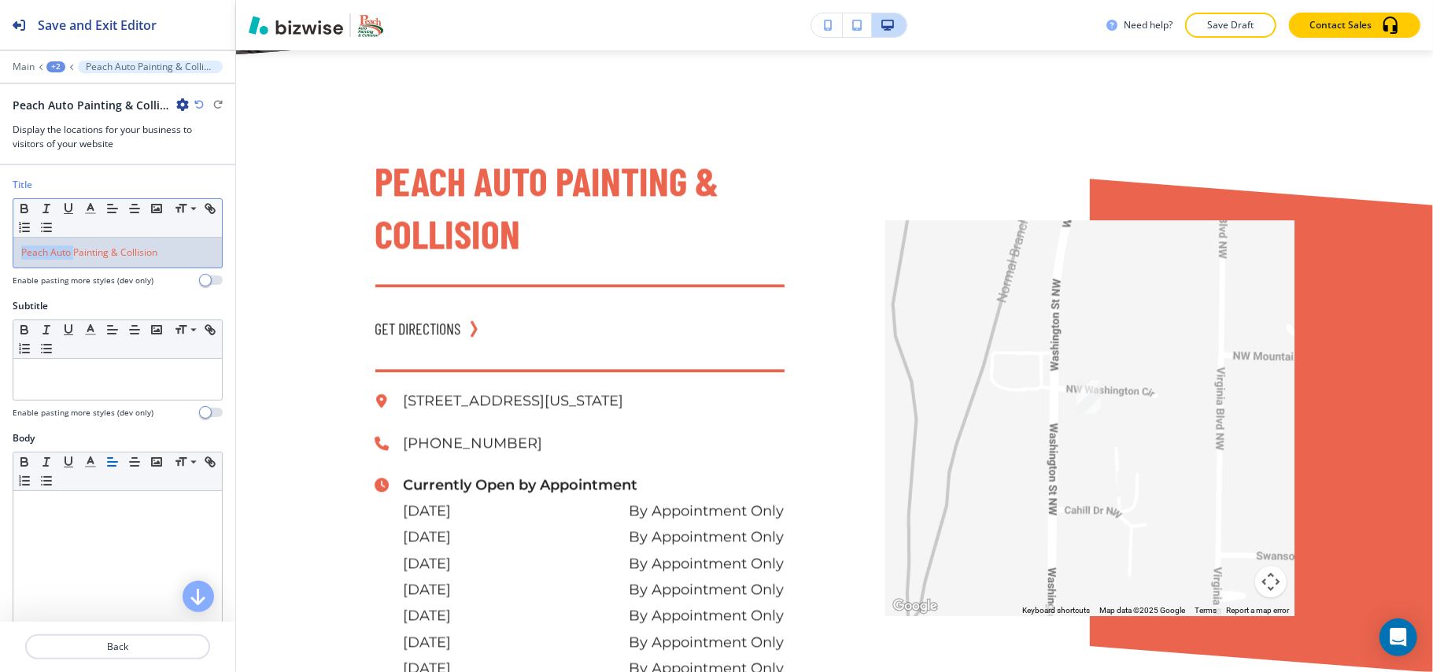
drag, startPoint x: 76, startPoint y: 255, endPoint x: 0, endPoint y: 255, distance: 75.5
click at [0, 255] on div "Title Small Normal Large Huge Peach Auto Painting & Collision Enable pasting mo…" at bounding box center [117, 238] width 235 height 121
click at [86, 209] on icon "button" at bounding box center [90, 208] width 14 height 14
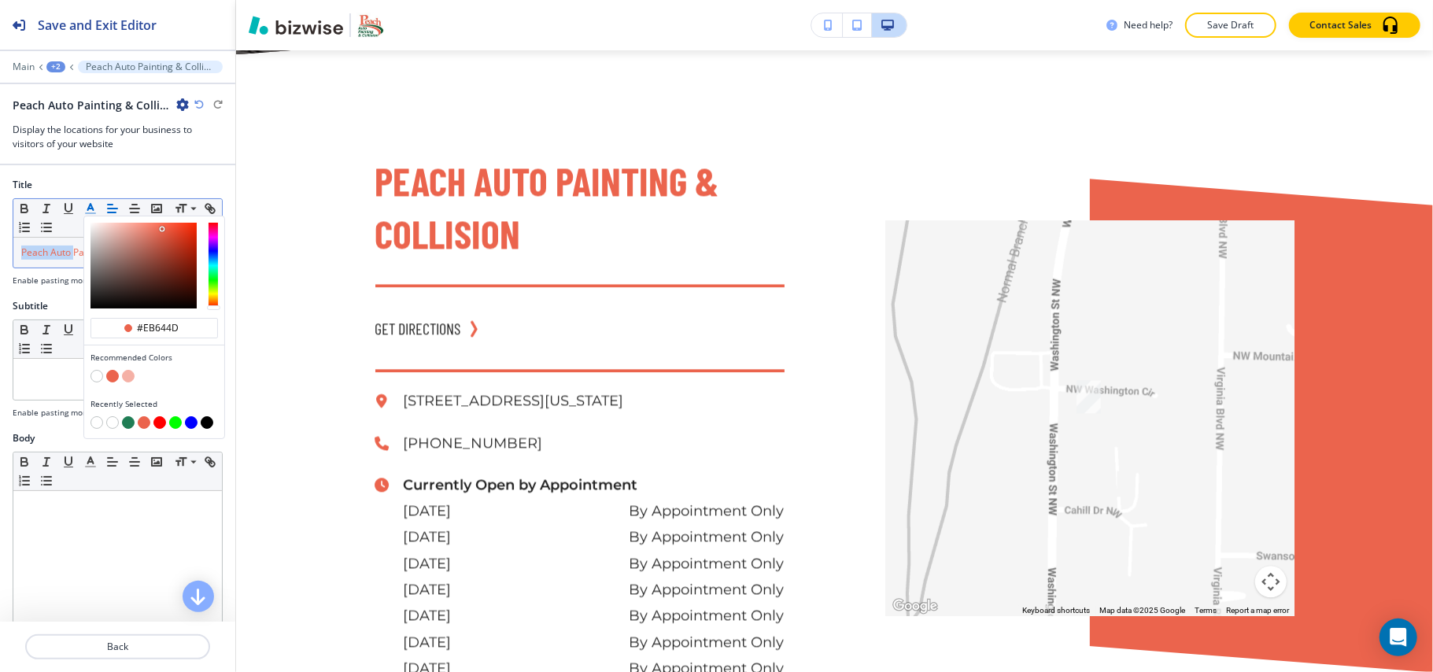
click at [127, 423] on button "button" at bounding box center [128, 422] width 13 height 13
type input "#207d55"
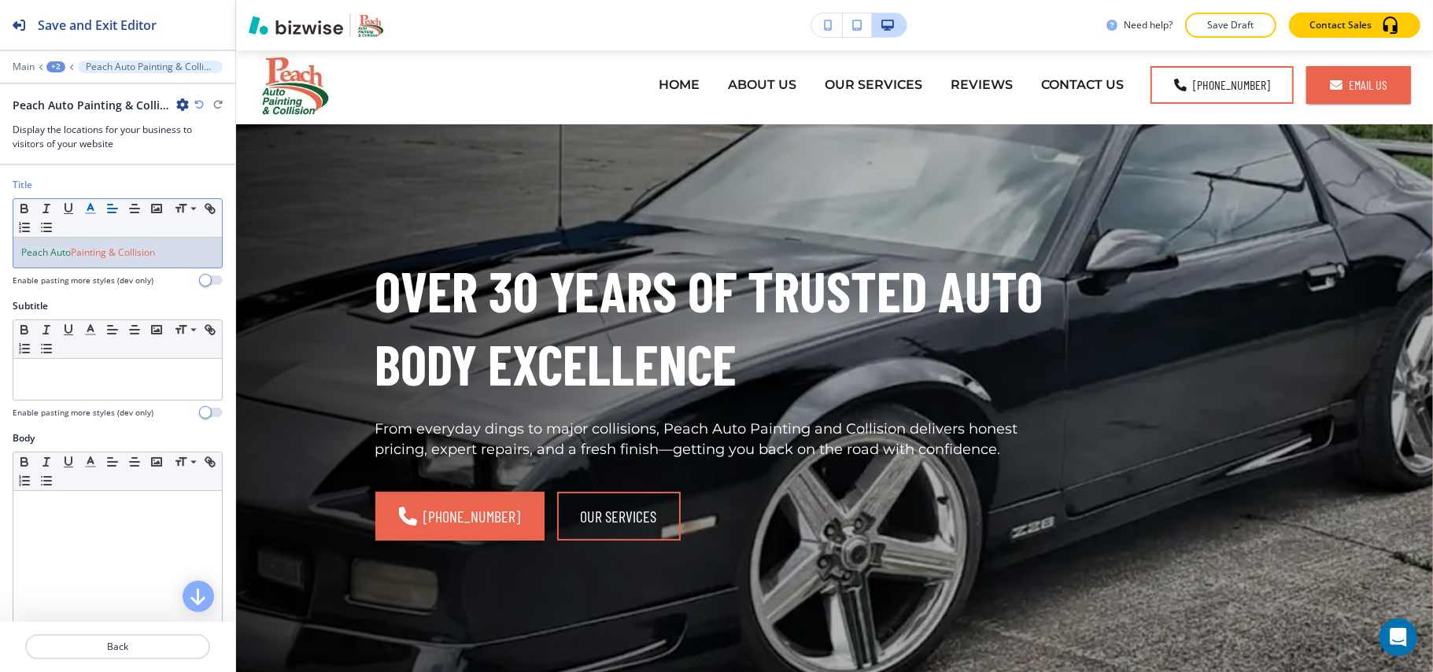
scroll to position [0, 0]
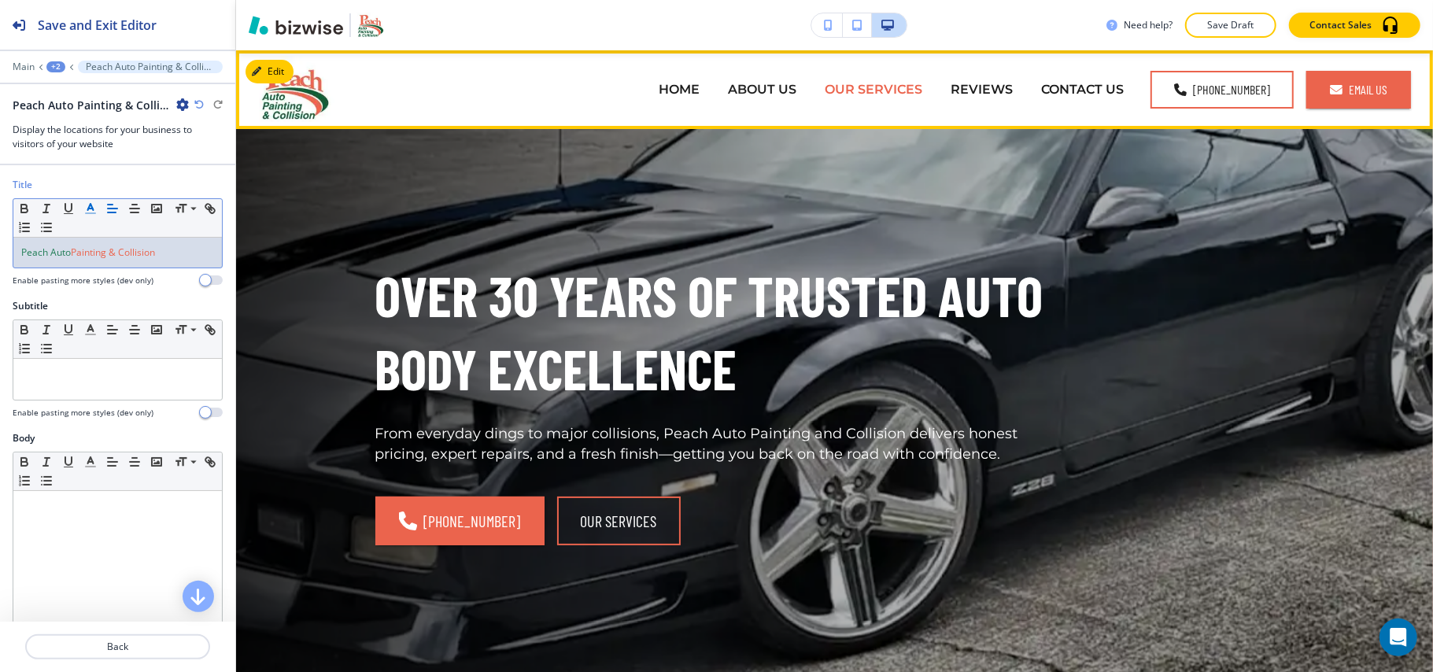
click at [870, 83] on p "OUR SERVICES" at bounding box center [874, 89] width 98 height 18
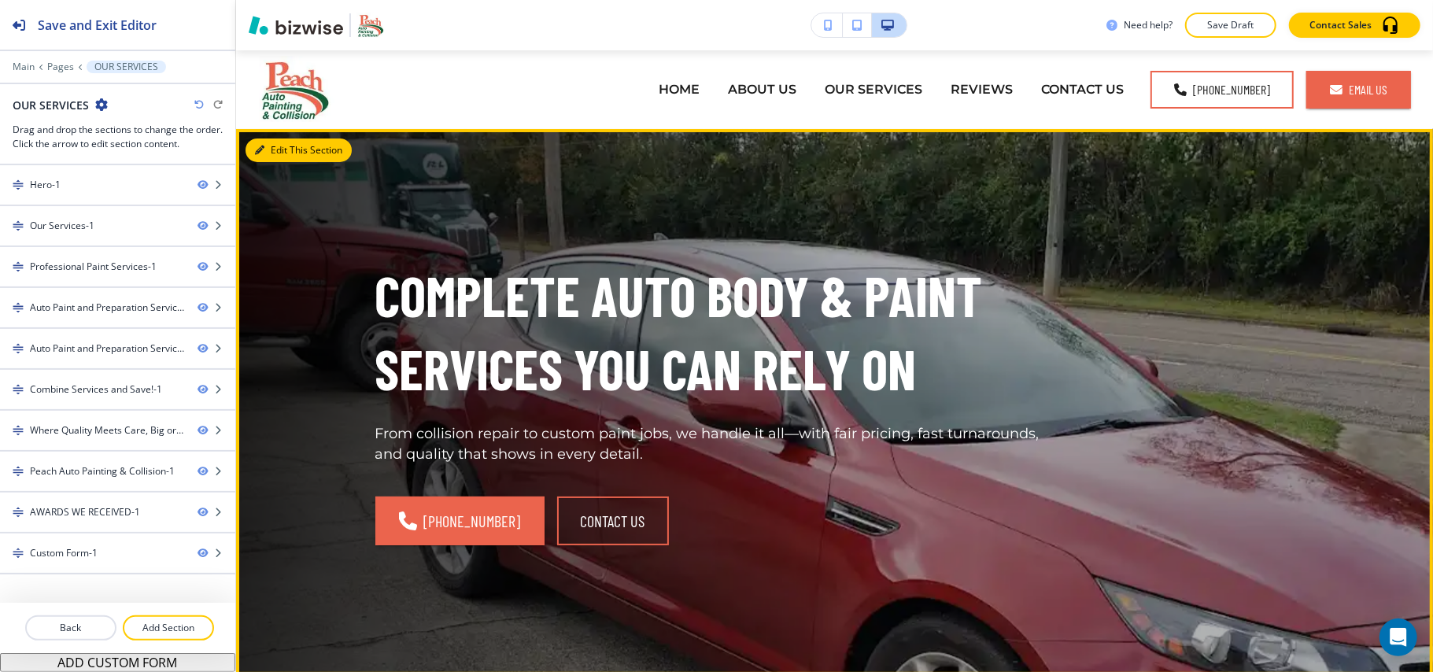
click at [269, 139] on button "Edit This Section" at bounding box center [299, 151] width 106 height 24
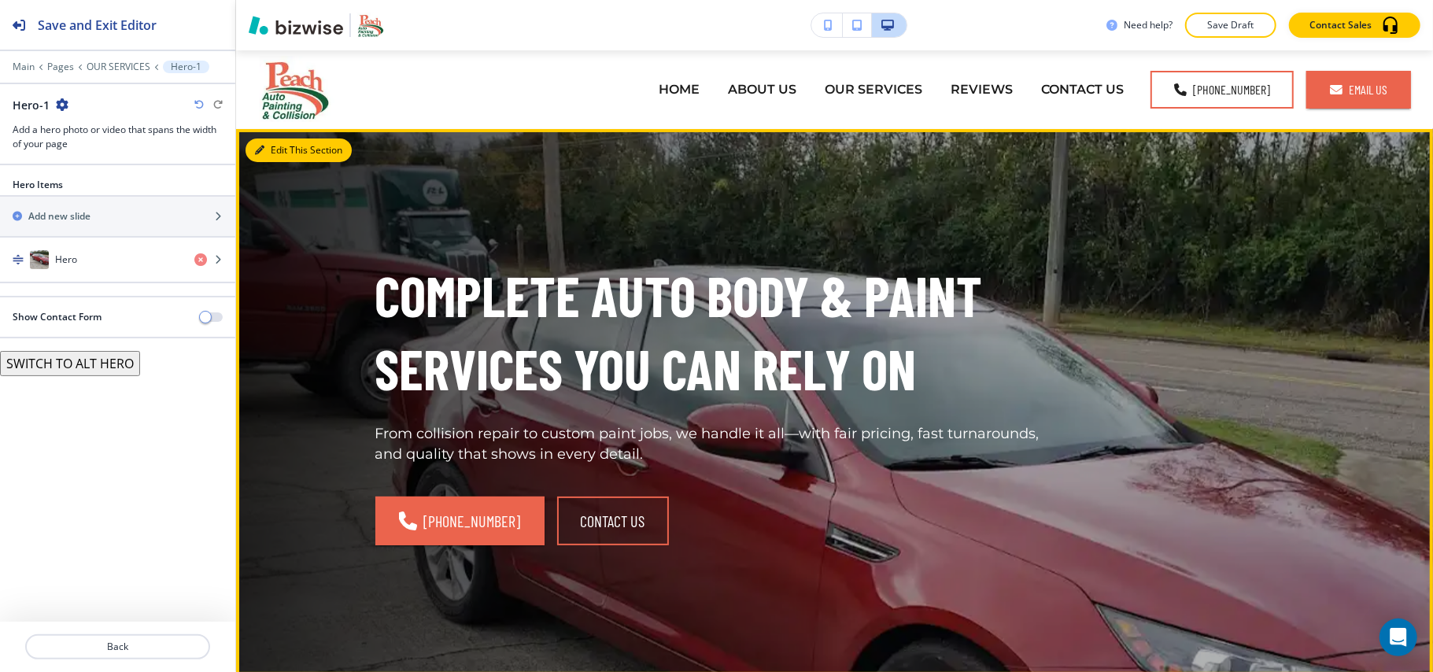
scroll to position [79, 0]
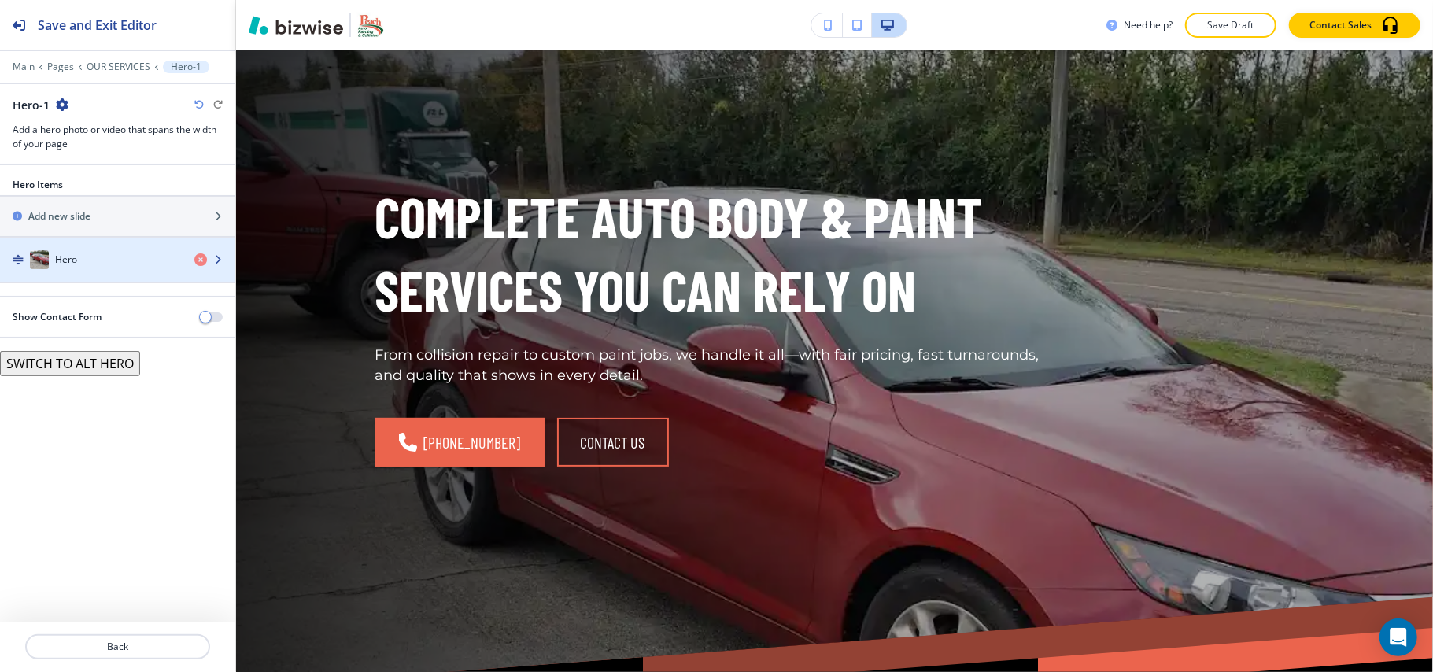
click at [92, 264] on div "Hero" at bounding box center [91, 259] width 182 height 19
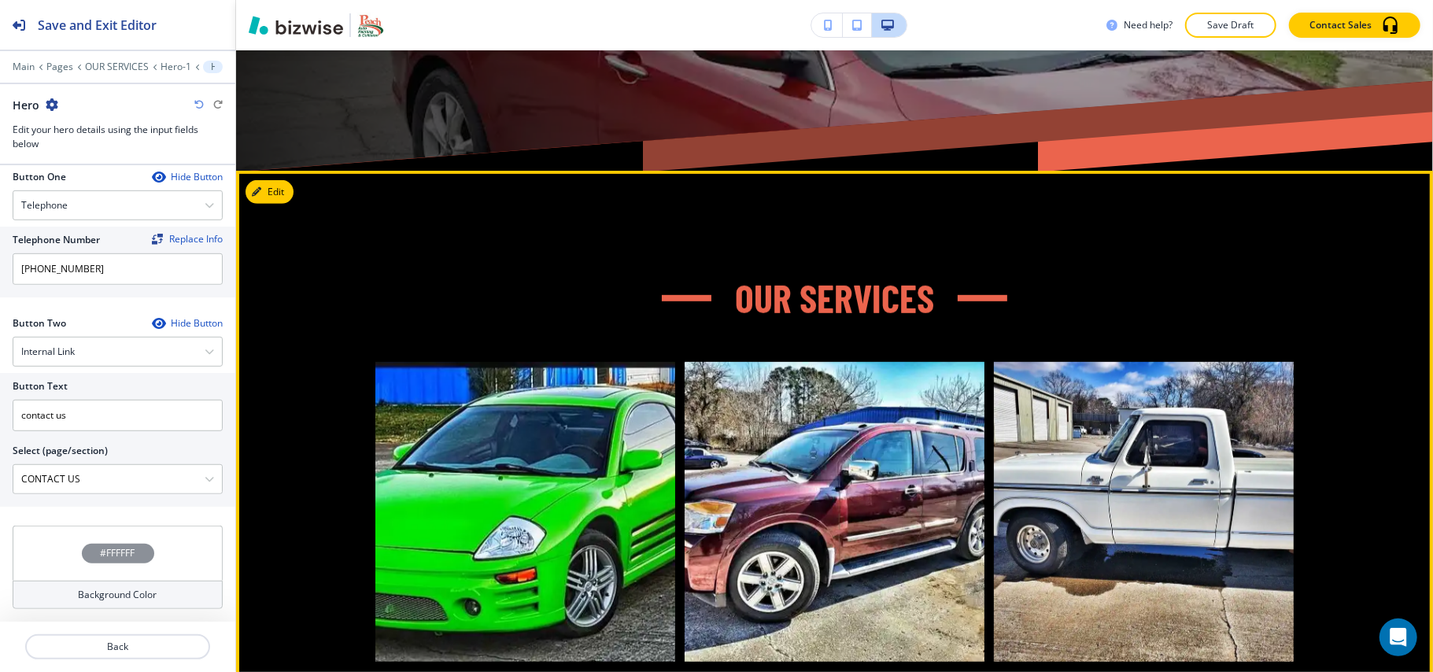
scroll to position [498, 0]
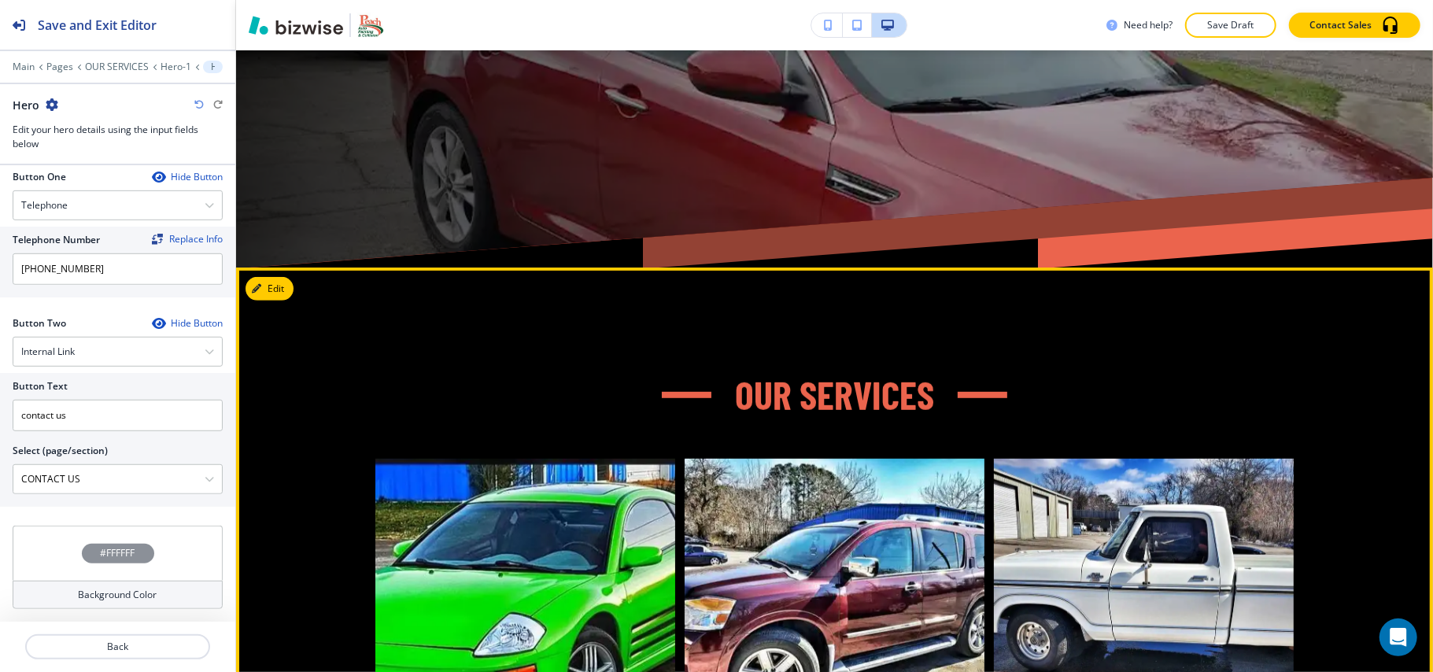
click at [284, 291] on button "Edit" at bounding box center [270, 289] width 48 height 24
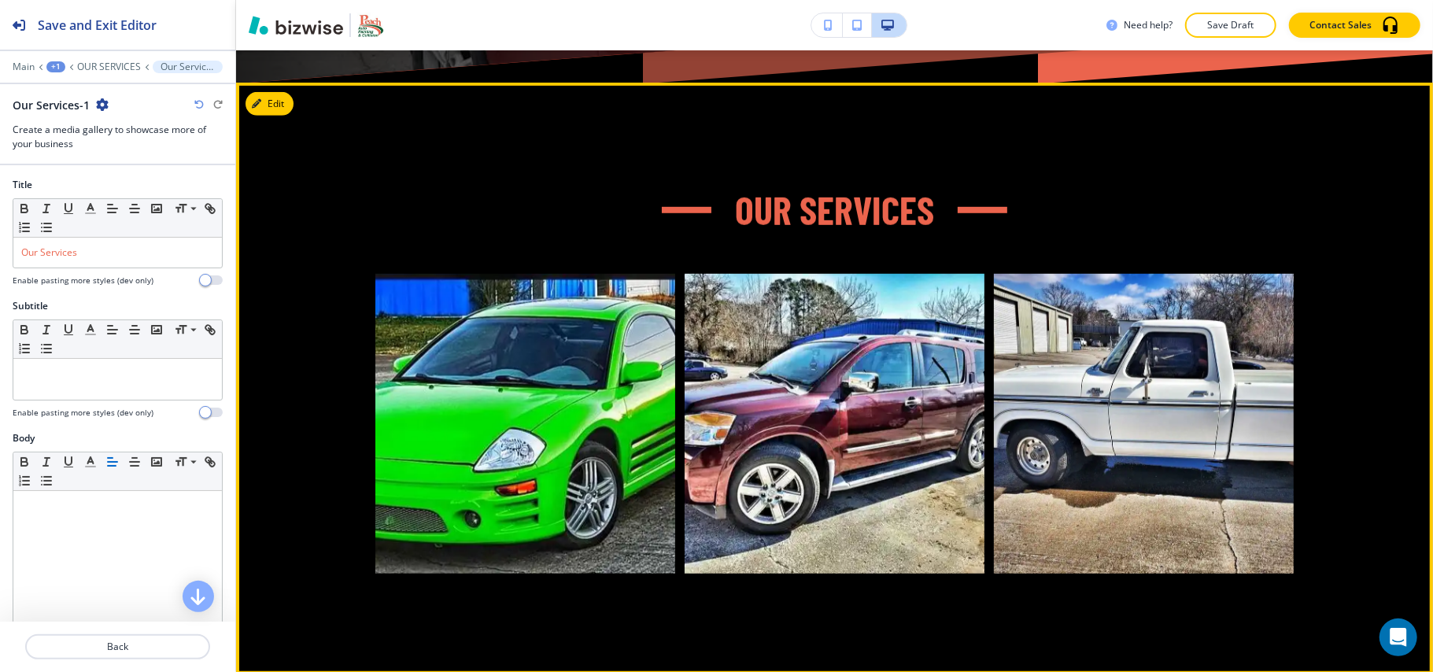
scroll to position [715, 0]
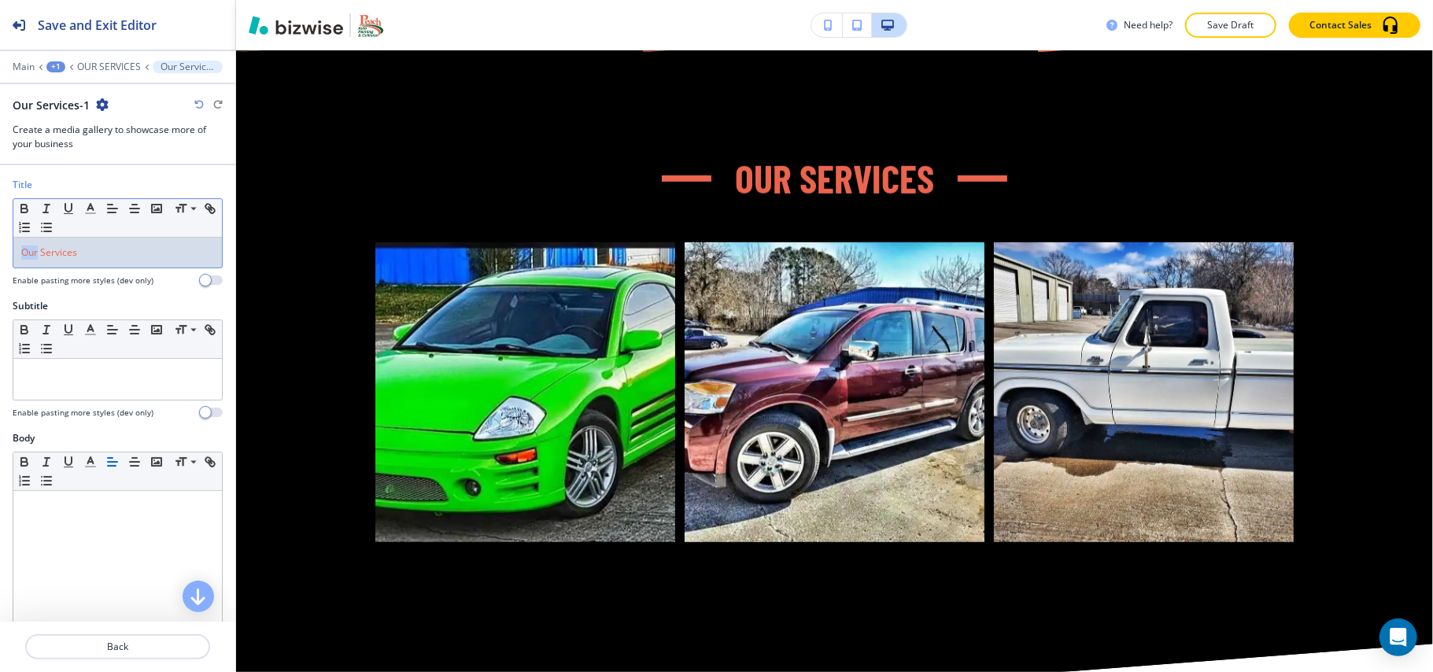
drag, startPoint x: 39, startPoint y: 258, endPoint x: 0, endPoint y: 258, distance: 38.6
click at [0, 258] on div "Title Small Normal Large Huge Our Services Enable pasting more styles (dev only)" at bounding box center [117, 238] width 235 height 121
click at [90, 209] on line "button" at bounding box center [90, 209] width 4 height 0
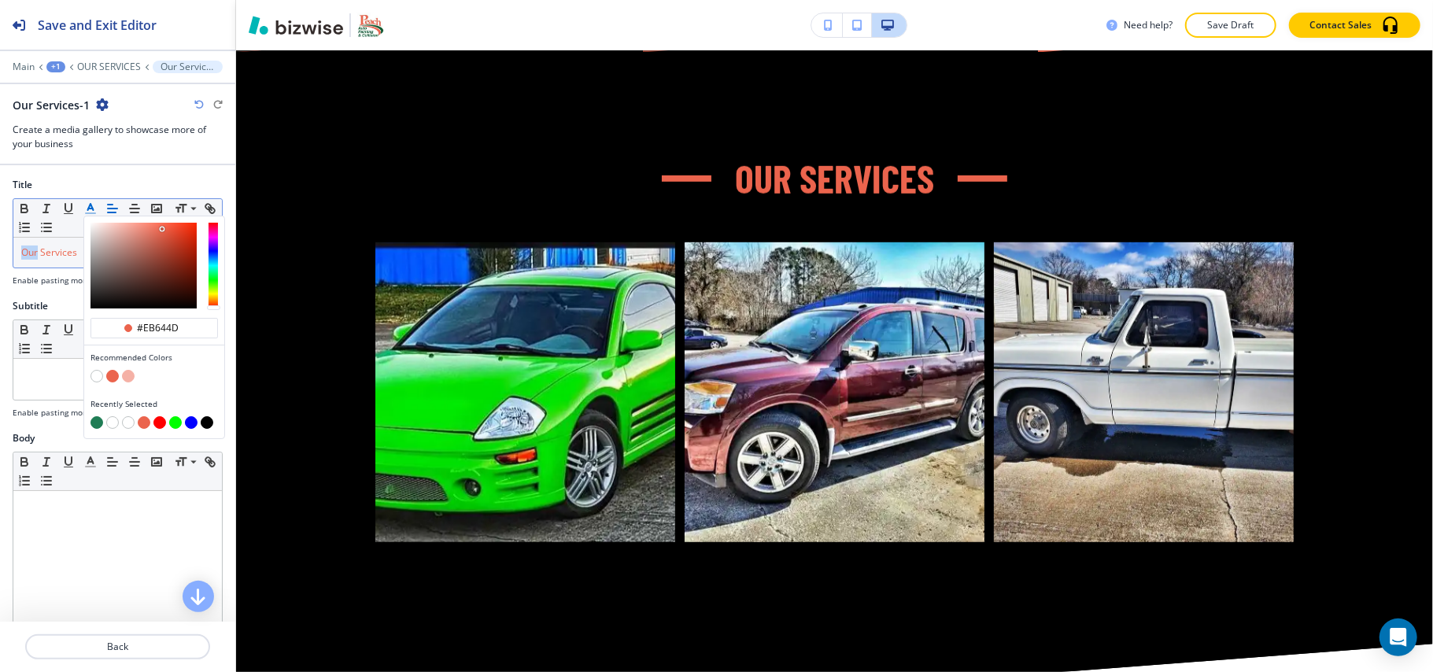
click at [93, 375] on button "button" at bounding box center [96, 376] width 13 height 13
type input "#ffffff"
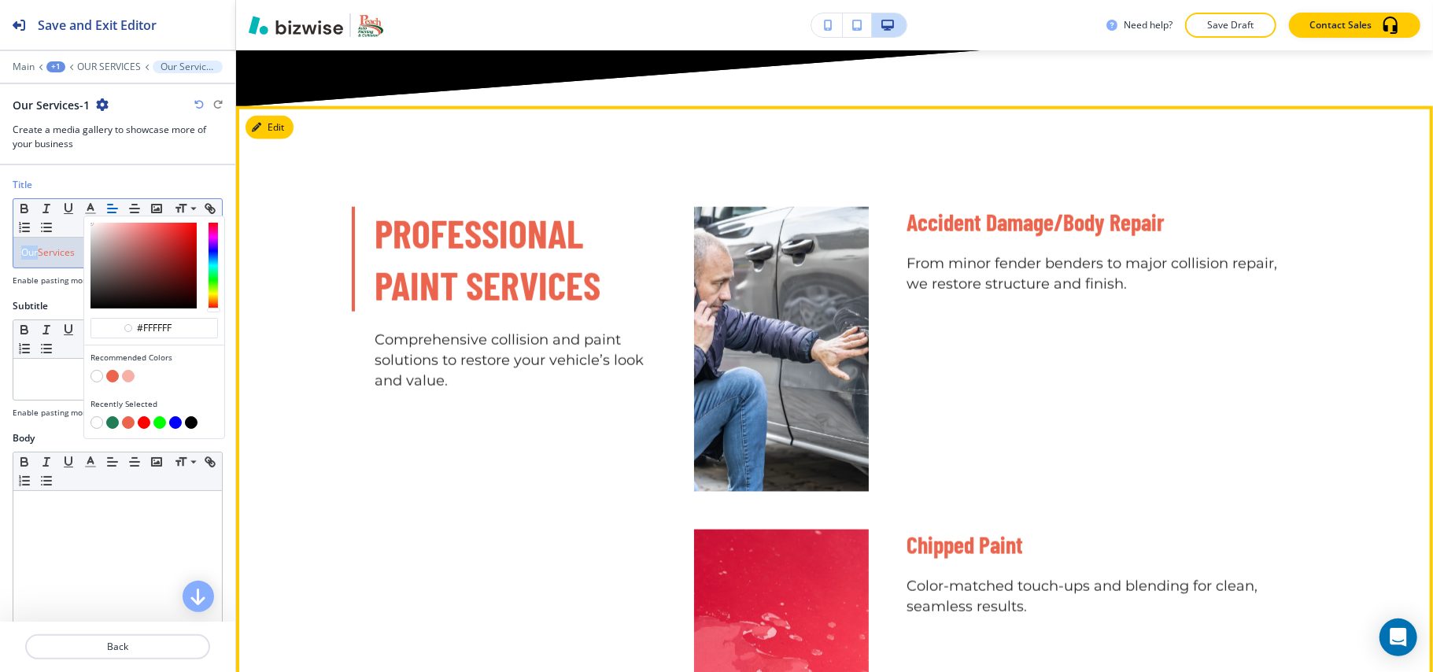
scroll to position [1344, 0]
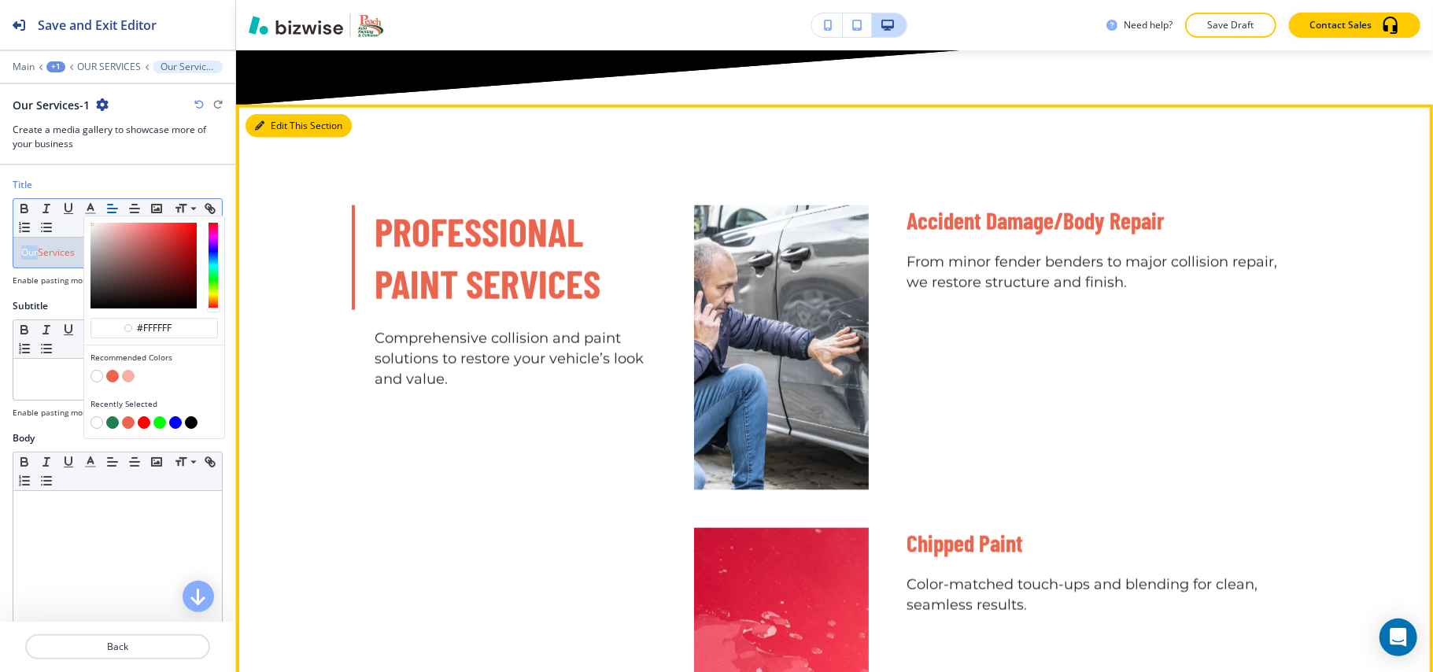
click at [271, 124] on button "Edit This Section" at bounding box center [299, 126] width 106 height 24
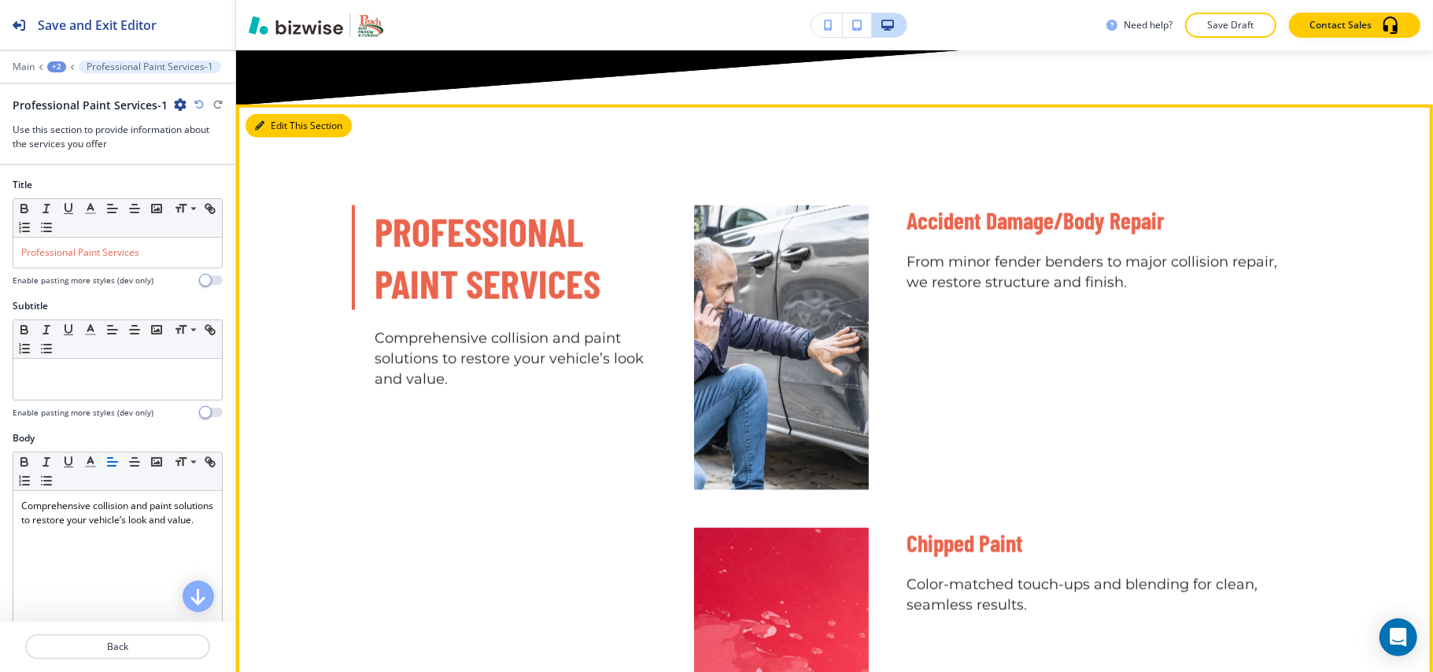
scroll to position [1398, 0]
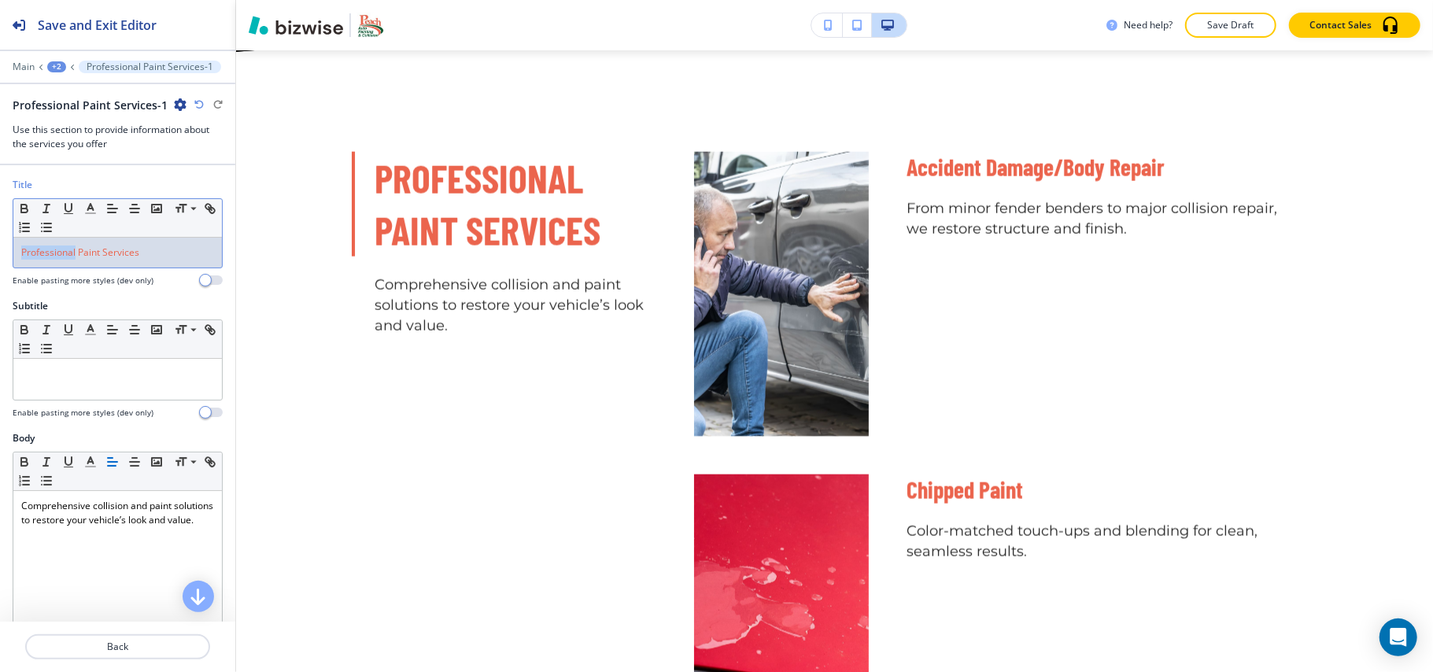
drag, startPoint x: 76, startPoint y: 257, endPoint x: 0, endPoint y: 257, distance: 76.3
click at [0, 257] on div "Title Small Normal Large Huge Professional Paint Services Enable pasting more s…" at bounding box center [117, 238] width 235 height 121
click at [90, 209] on icon "button" at bounding box center [90, 208] width 14 height 14
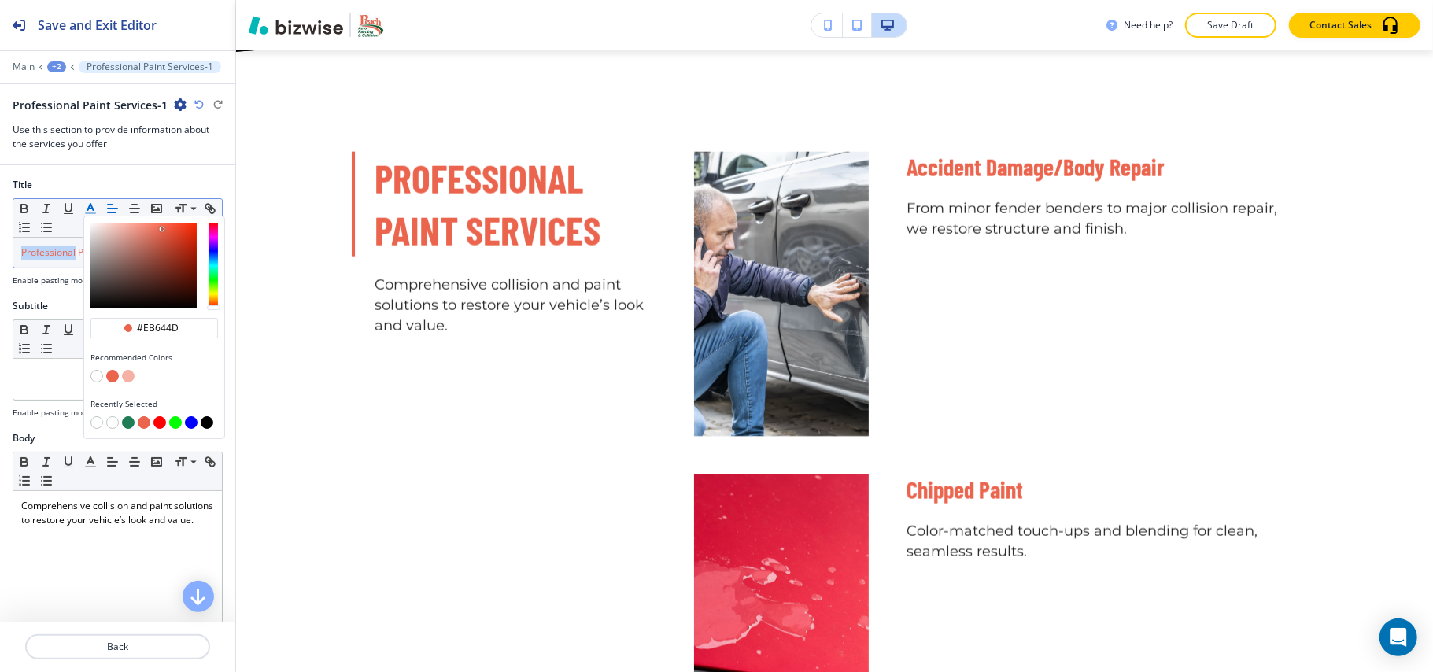
click at [127, 420] on button "button" at bounding box center [128, 422] width 13 height 13
type input "#207d55"
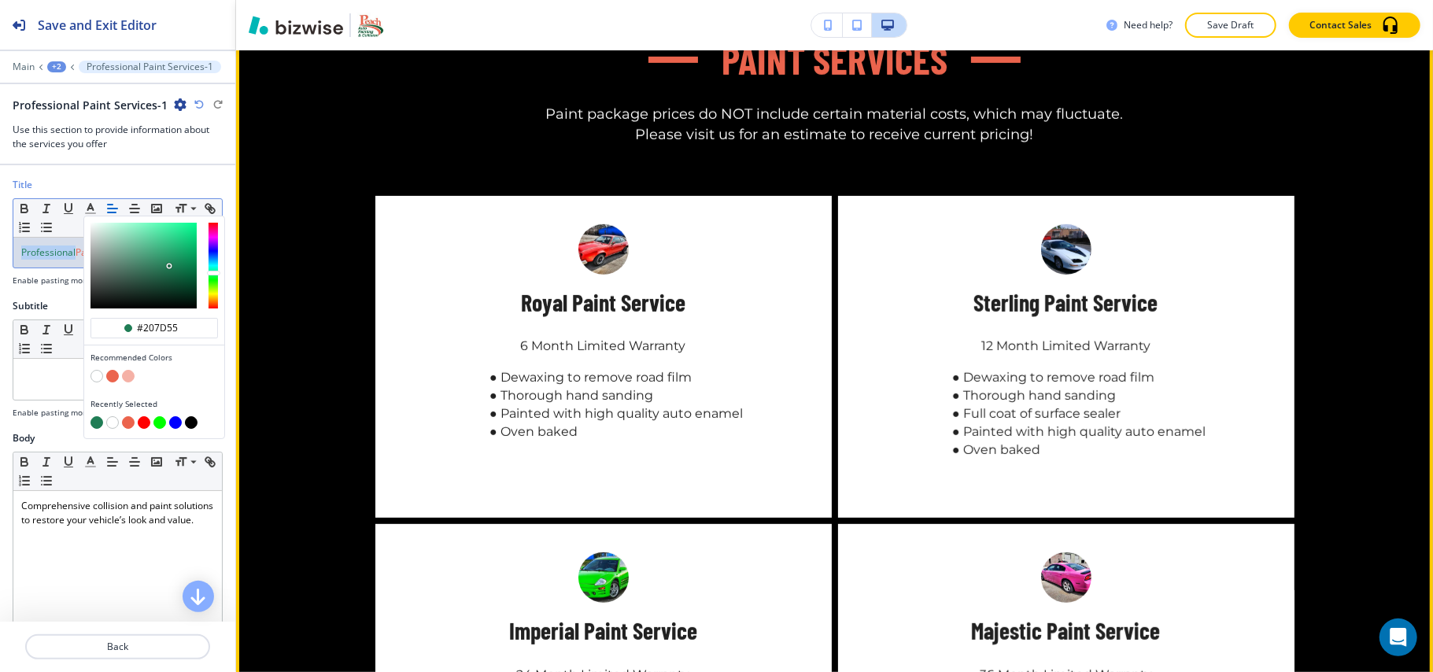
scroll to position [4650, 0]
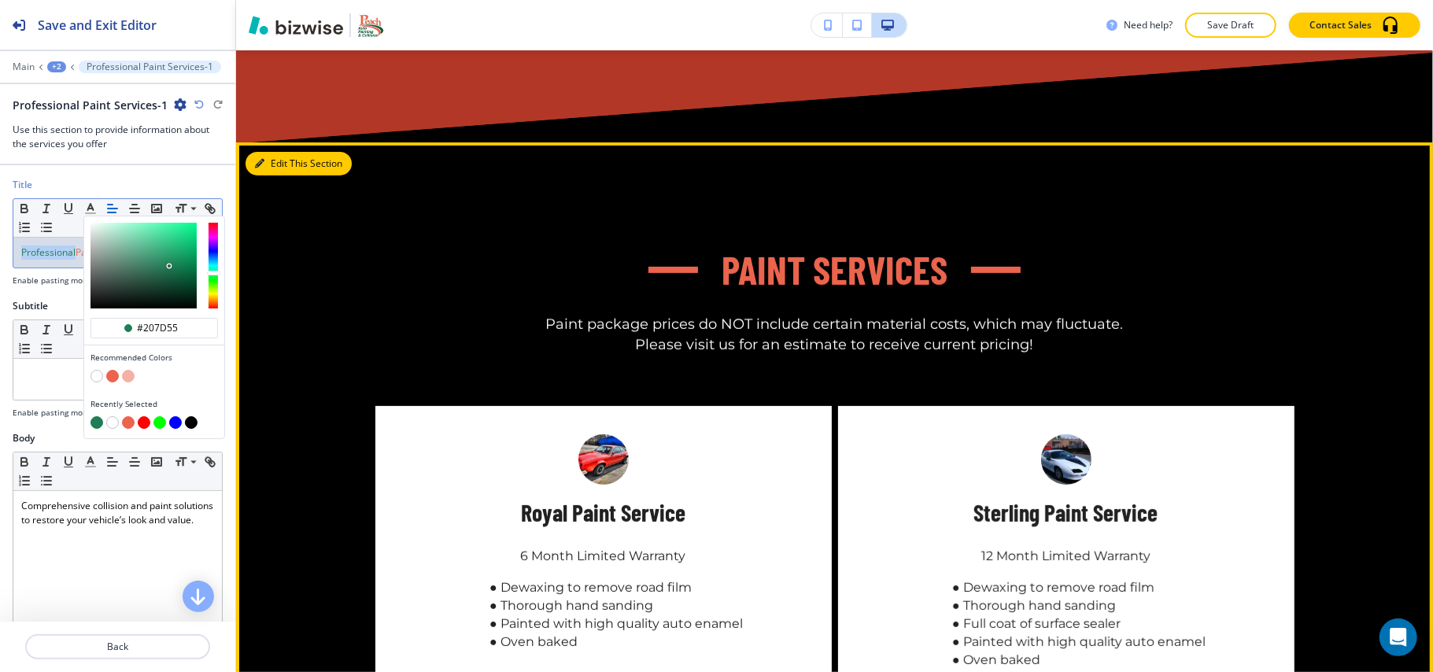
click at [274, 154] on button "Edit This Section" at bounding box center [299, 164] width 106 height 24
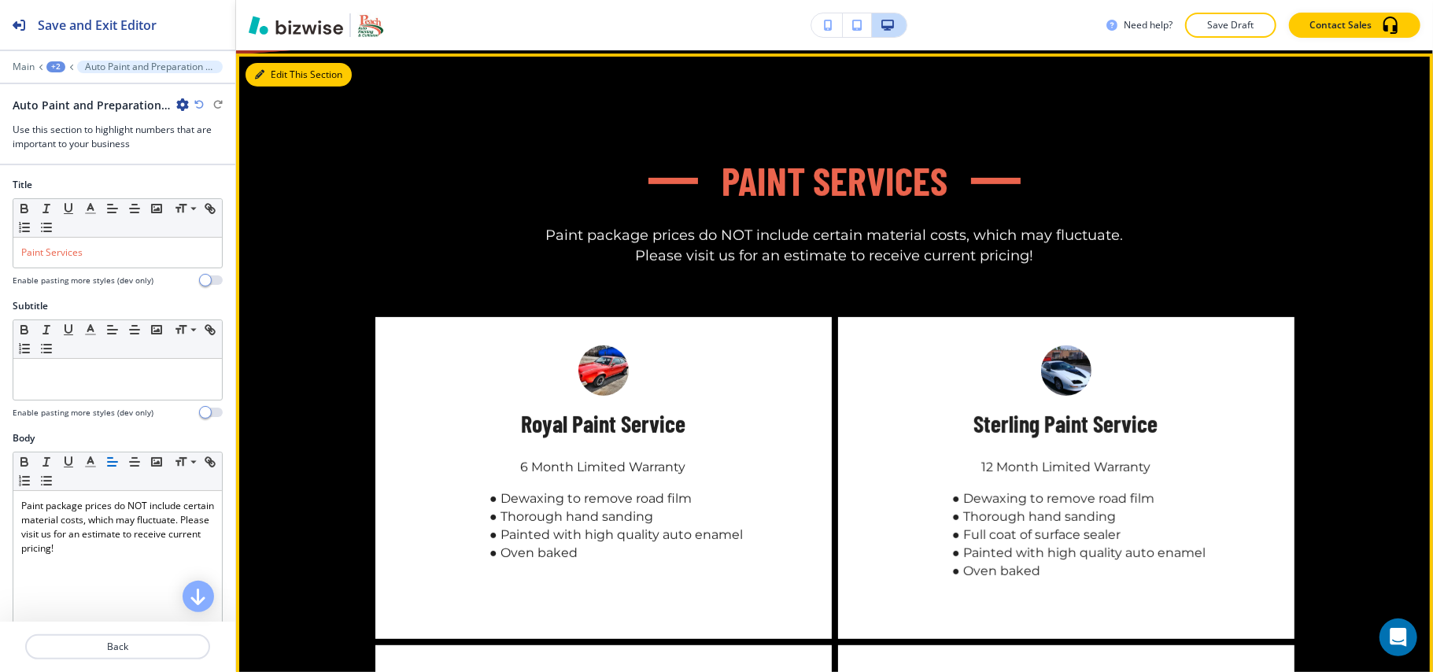
scroll to position [4741, 0]
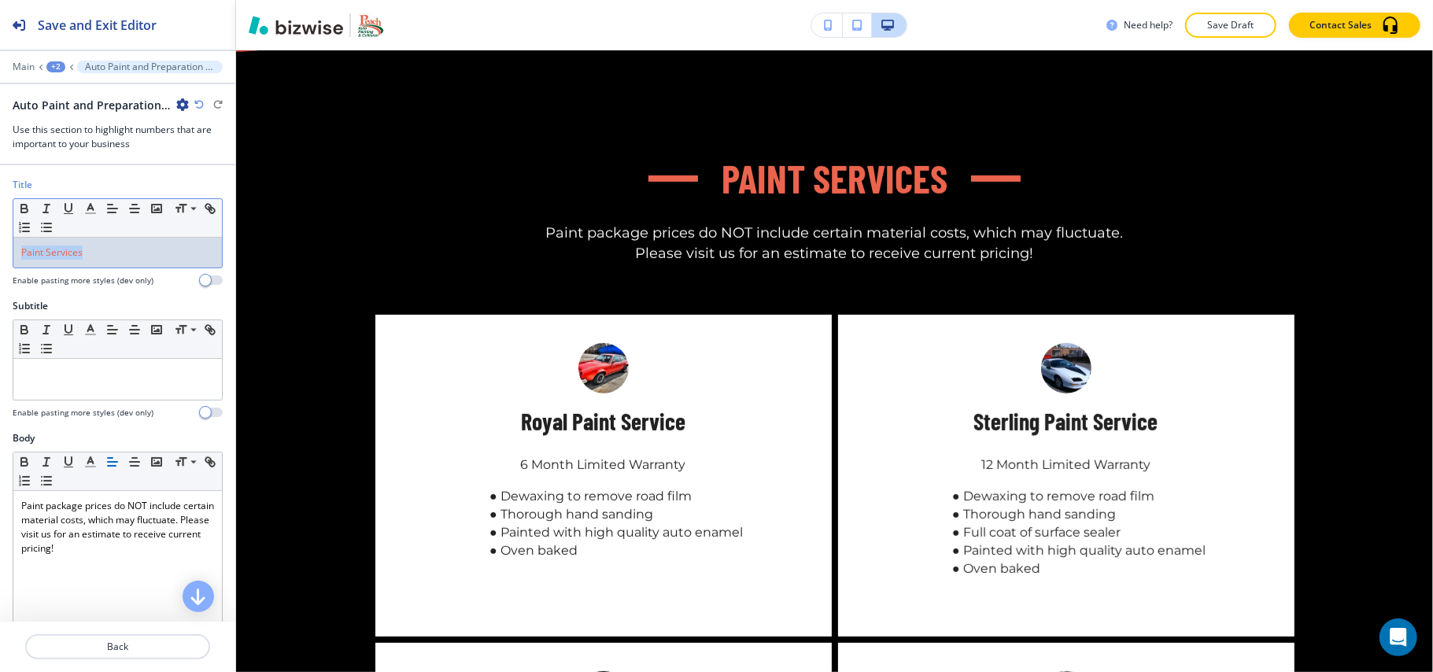
drag, startPoint x: 142, startPoint y: 259, endPoint x: 124, endPoint y: 227, distance: 36.3
click at [0, 253] on div "Title Small Normal Large Huge Paint Services Enable pasting more styles (dev on…" at bounding box center [117, 238] width 235 height 121
click at [52, 260] on p "Paint Services" at bounding box center [117, 253] width 193 height 14
drag, startPoint x: 45, startPoint y: 257, endPoint x: 0, endPoint y: 247, distance: 45.8
click at [0, 247] on div "Title Small Normal Large Huge Paint Services Enable pasting more styles (dev on…" at bounding box center [117, 238] width 235 height 121
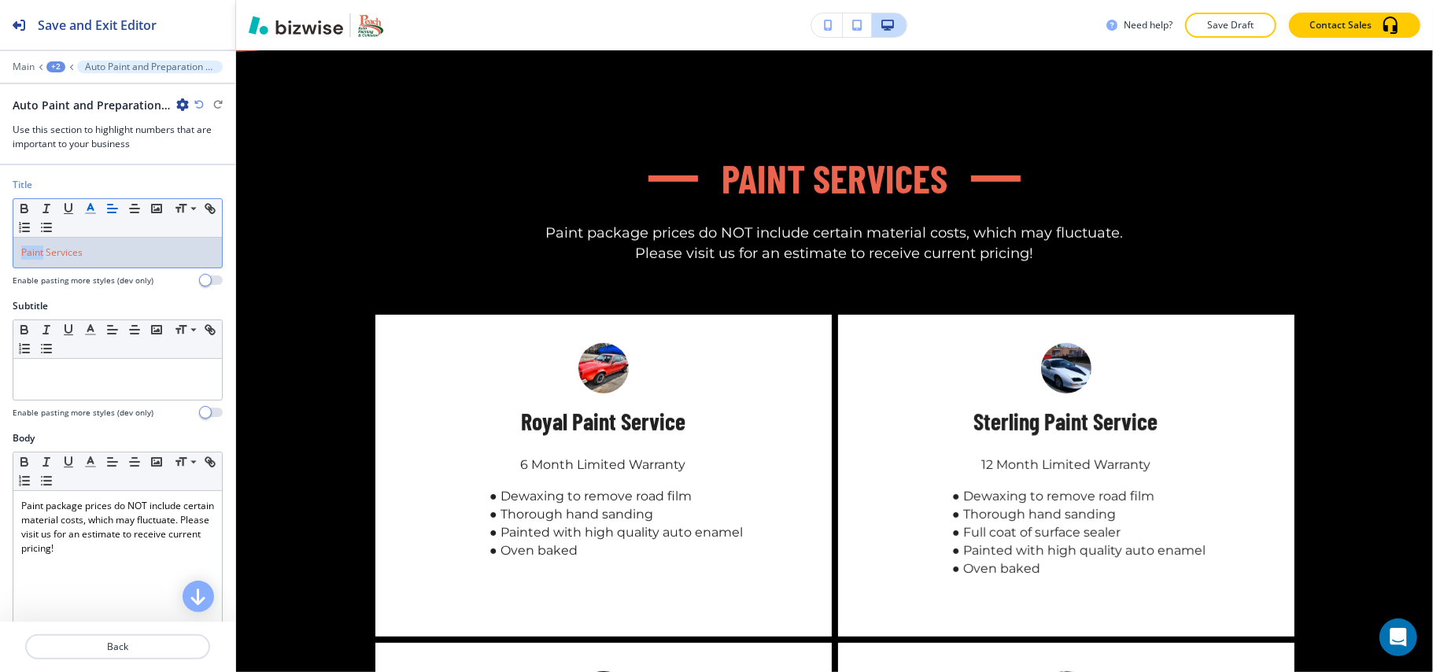
click at [89, 213] on line "button" at bounding box center [90, 213] width 9 height 0
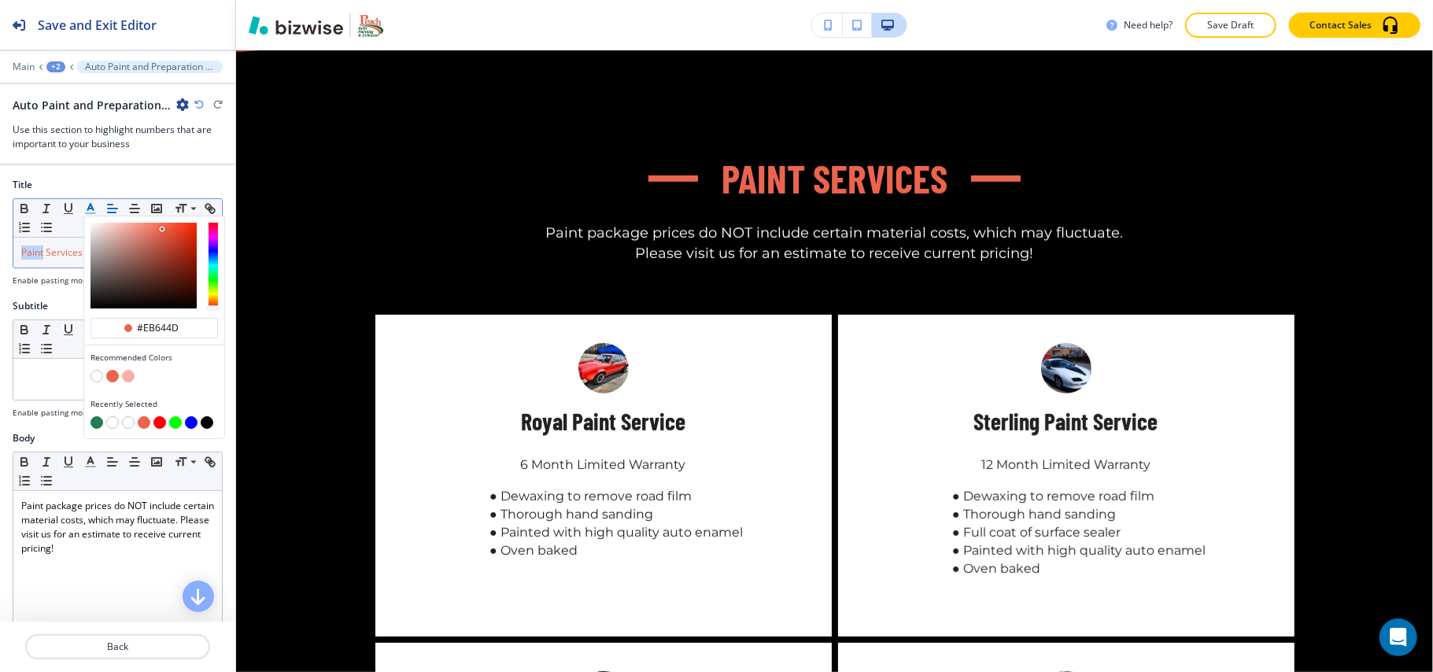
click at [98, 379] on button "button" at bounding box center [96, 376] width 13 height 13
type input "#ffffff"
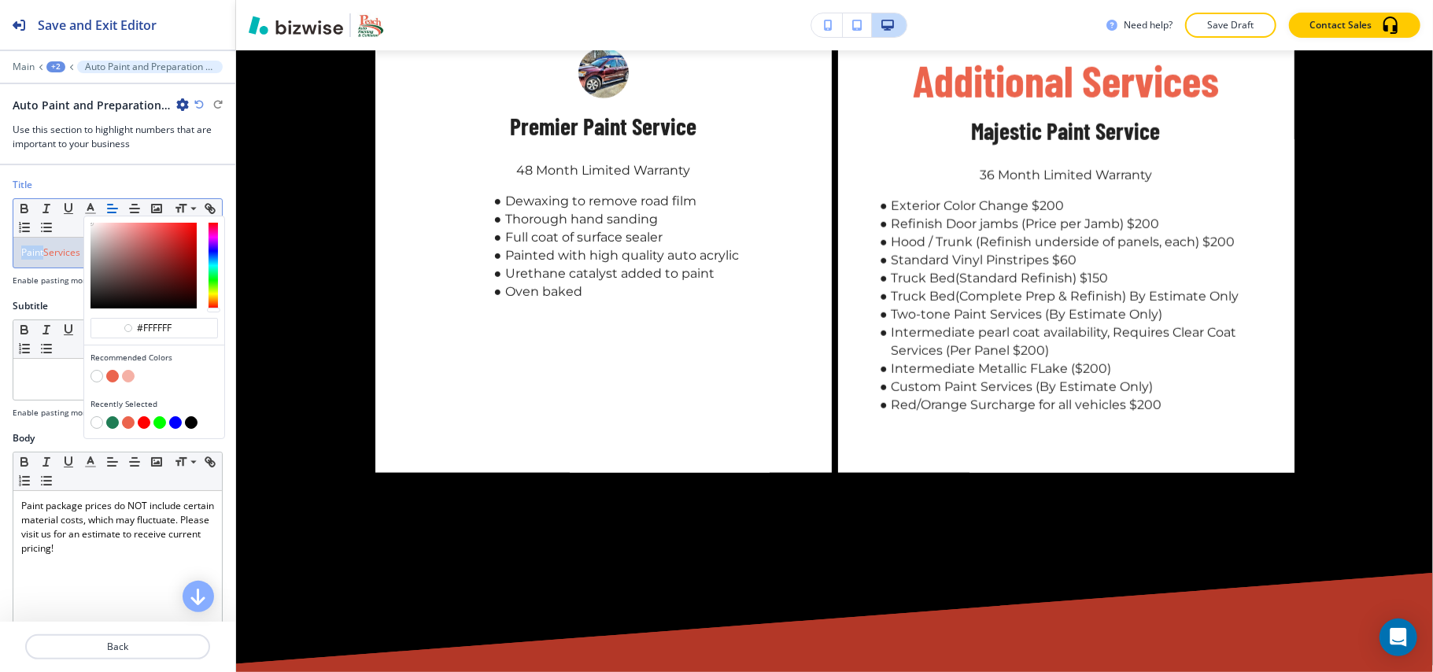
scroll to position [5476, 0]
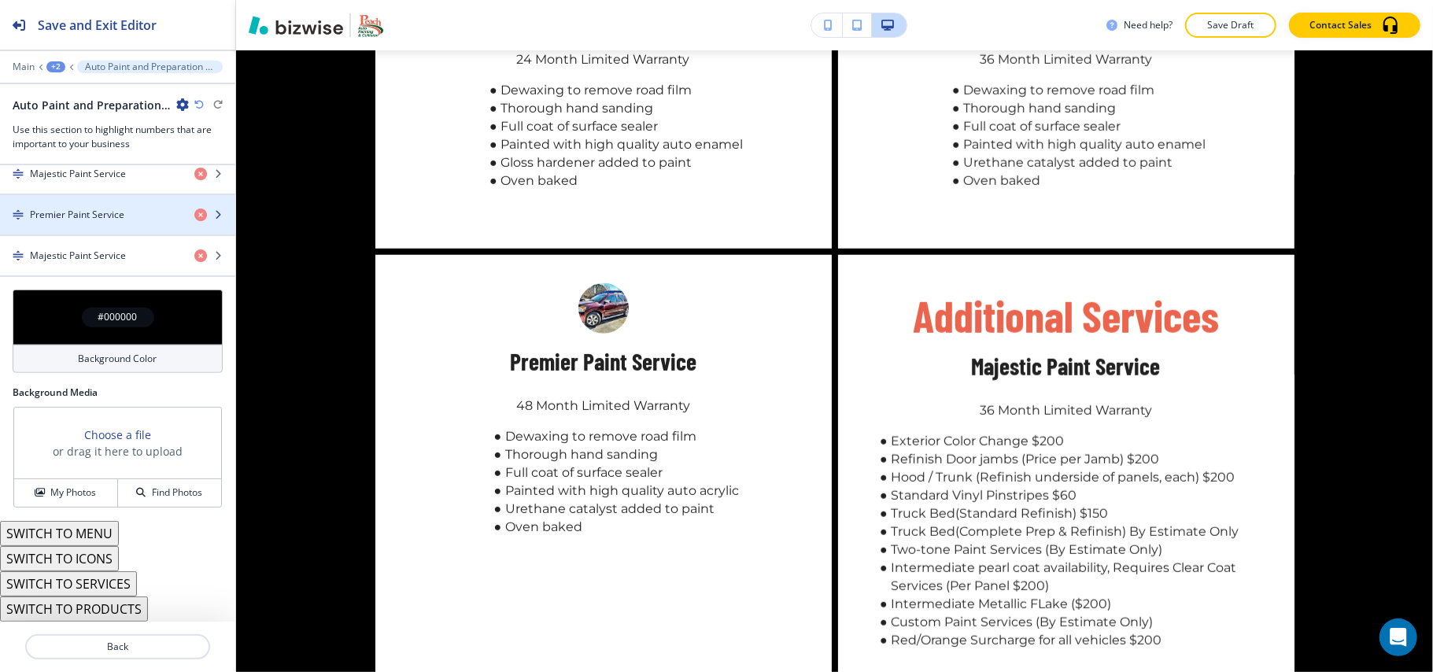
click at [76, 231] on div "Royal Paint Service Sterling Paint Service Imperial Paint Service Majestic Pain…" at bounding box center [117, 154] width 235 height 246
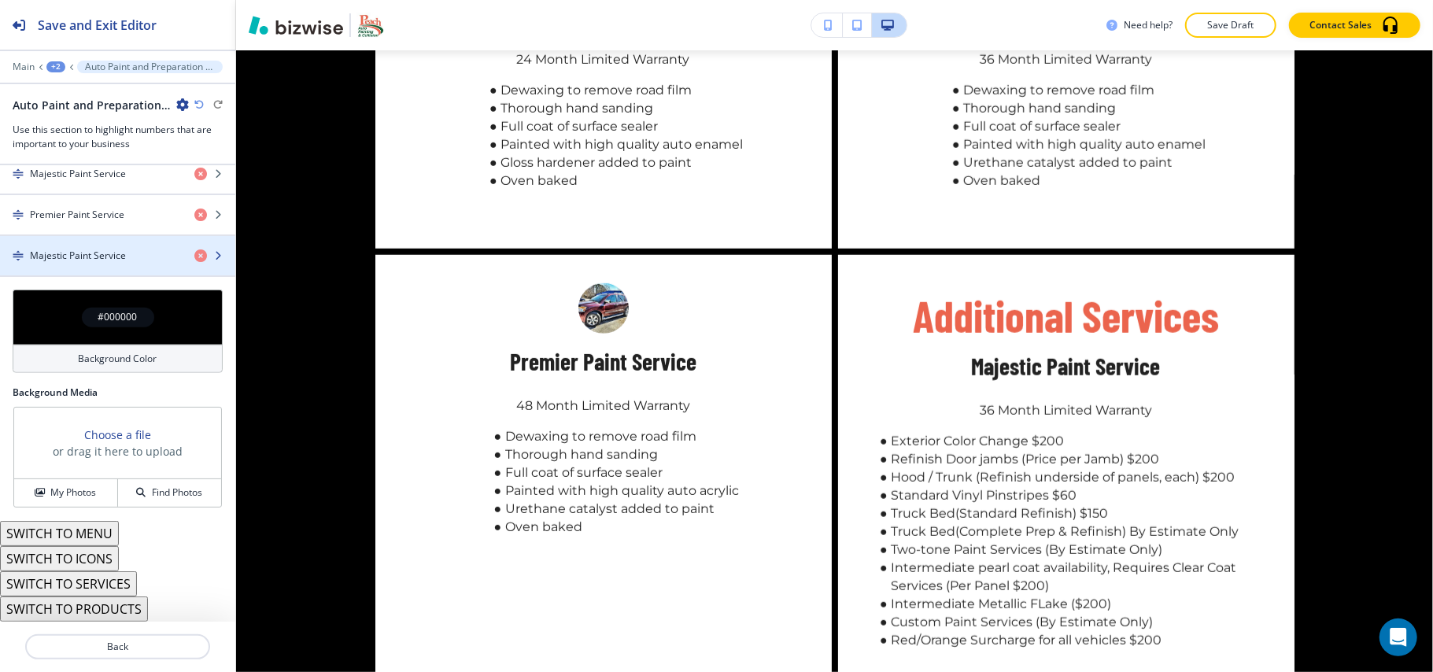
click at [82, 263] on div "button" at bounding box center [117, 269] width 235 height 13
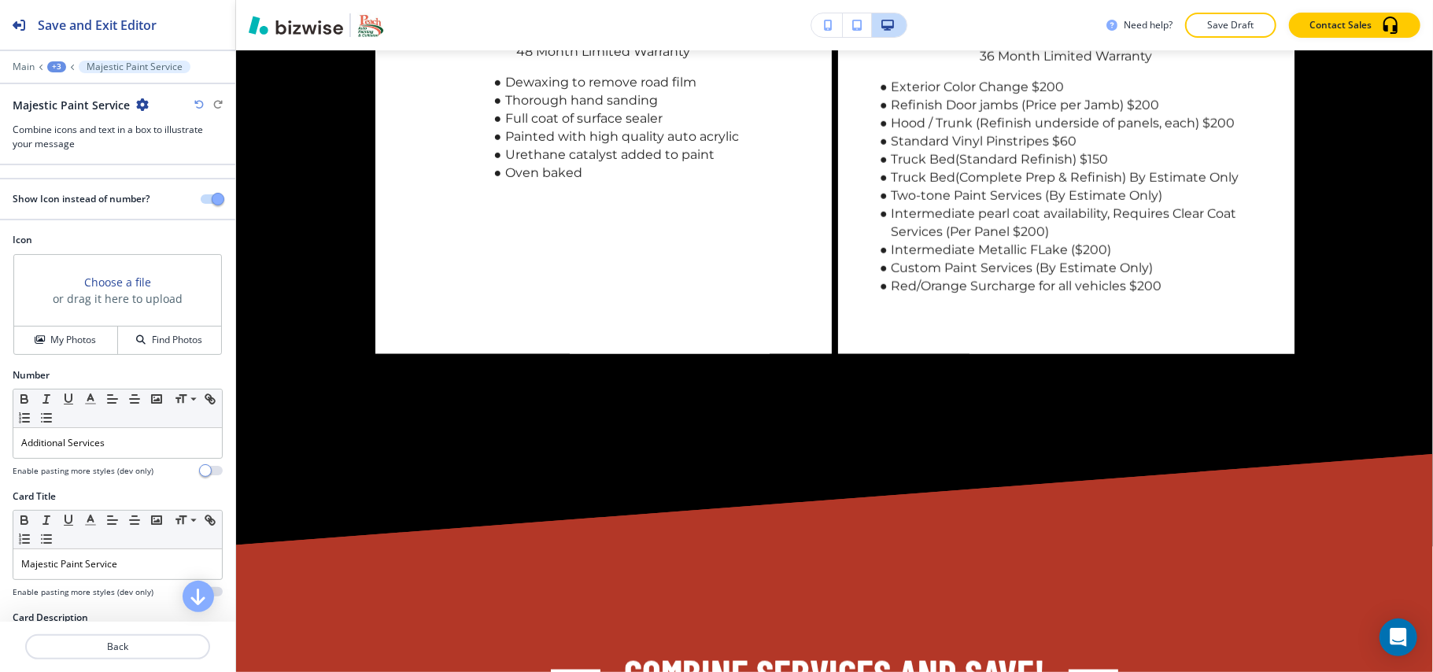
scroll to position [5868, 0]
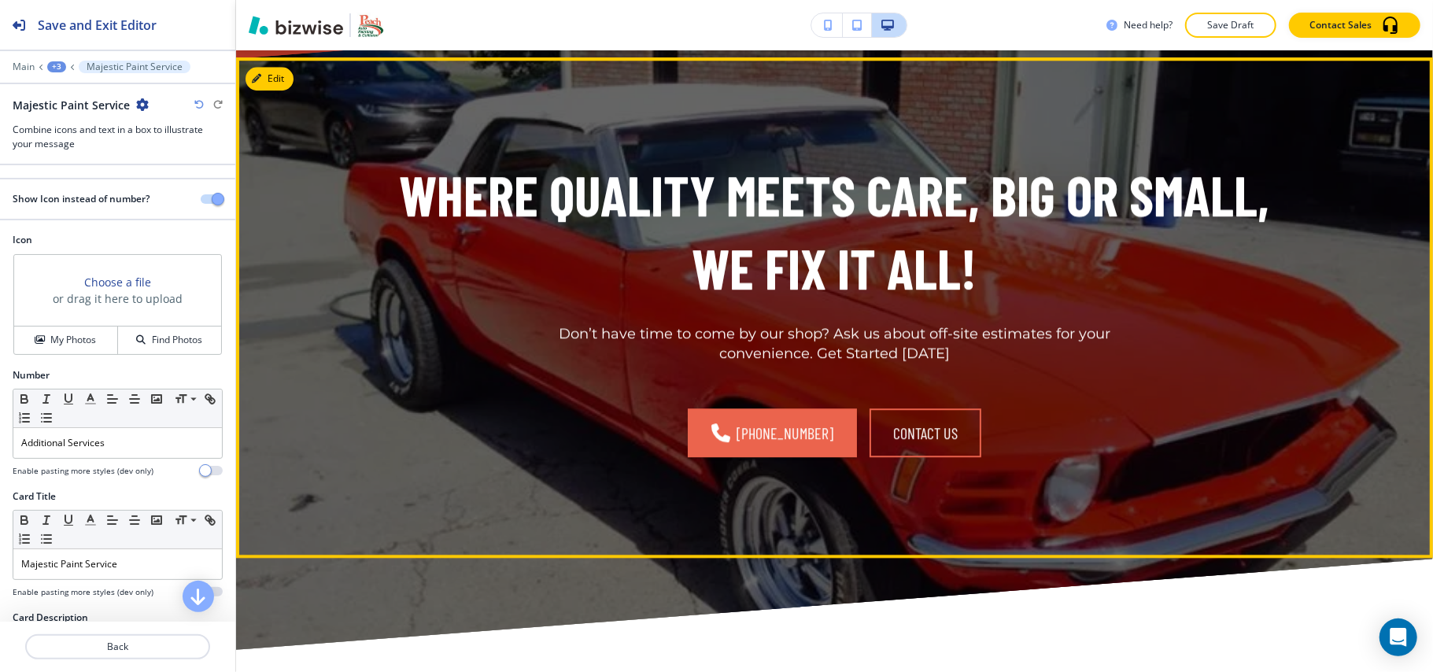
click at [283, 85] on button "Edit" at bounding box center [270, 79] width 48 height 24
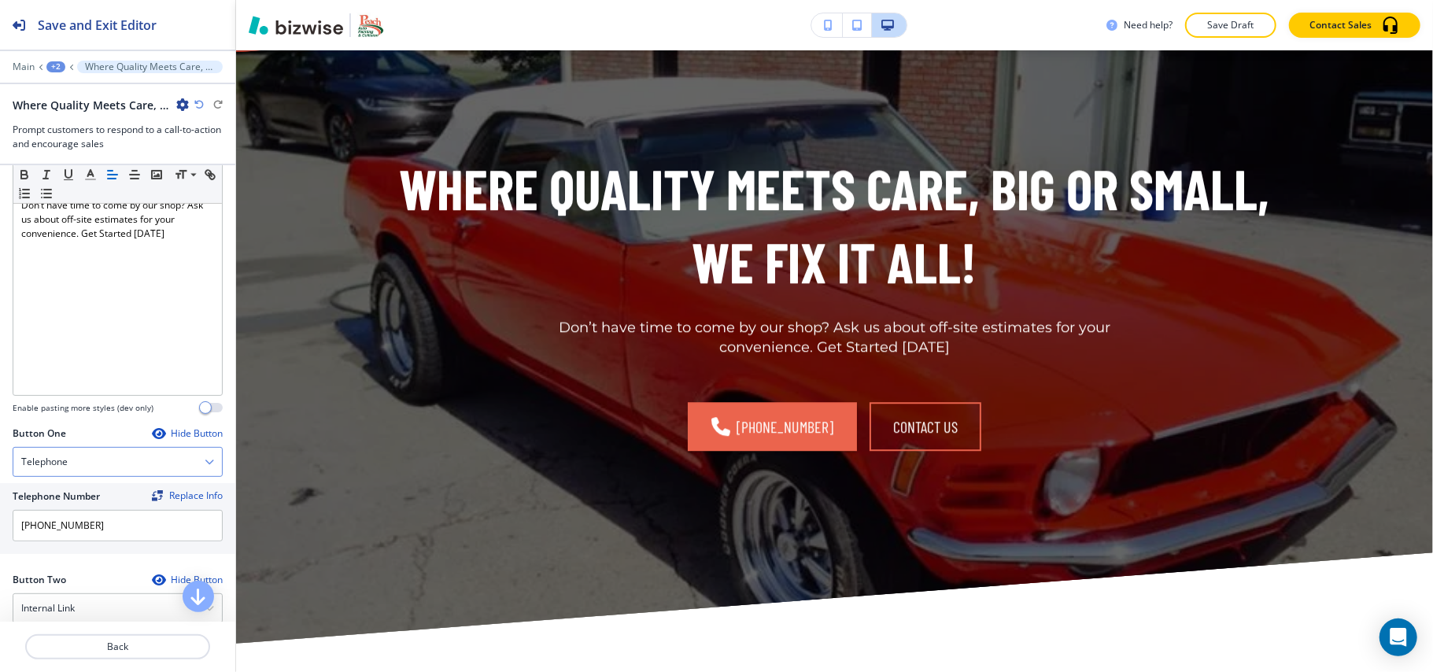
scroll to position [734, 0]
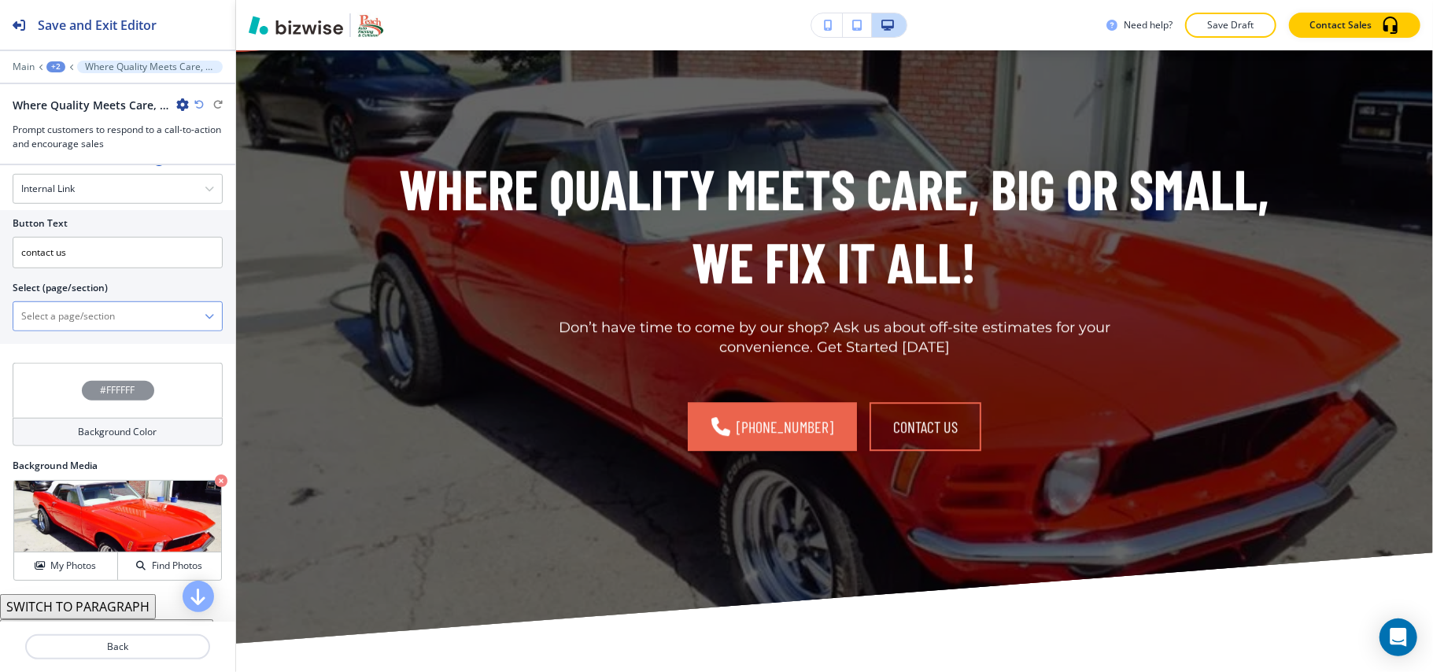
click at [85, 328] on \(page\/section\) "Manual Input" at bounding box center [108, 316] width 191 height 27
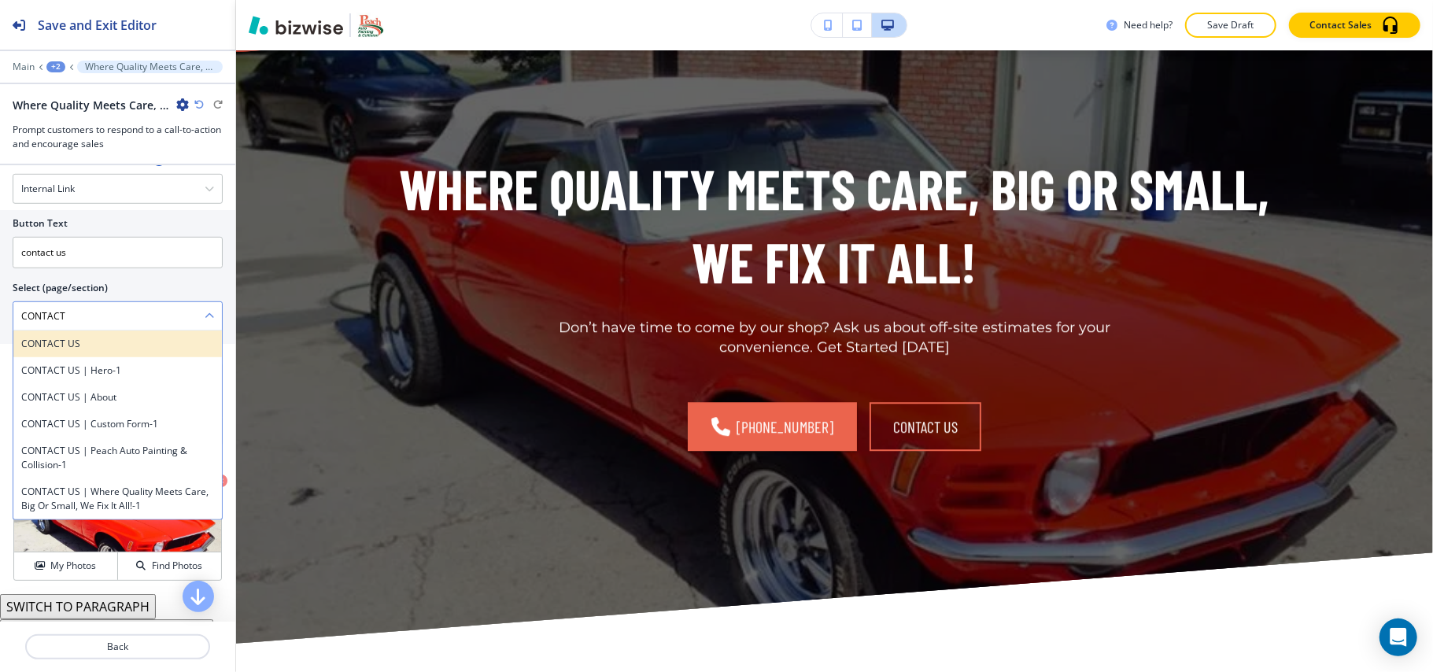
click at [89, 344] on h4 "CONTACT US" at bounding box center [117, 344] width 193 height 14
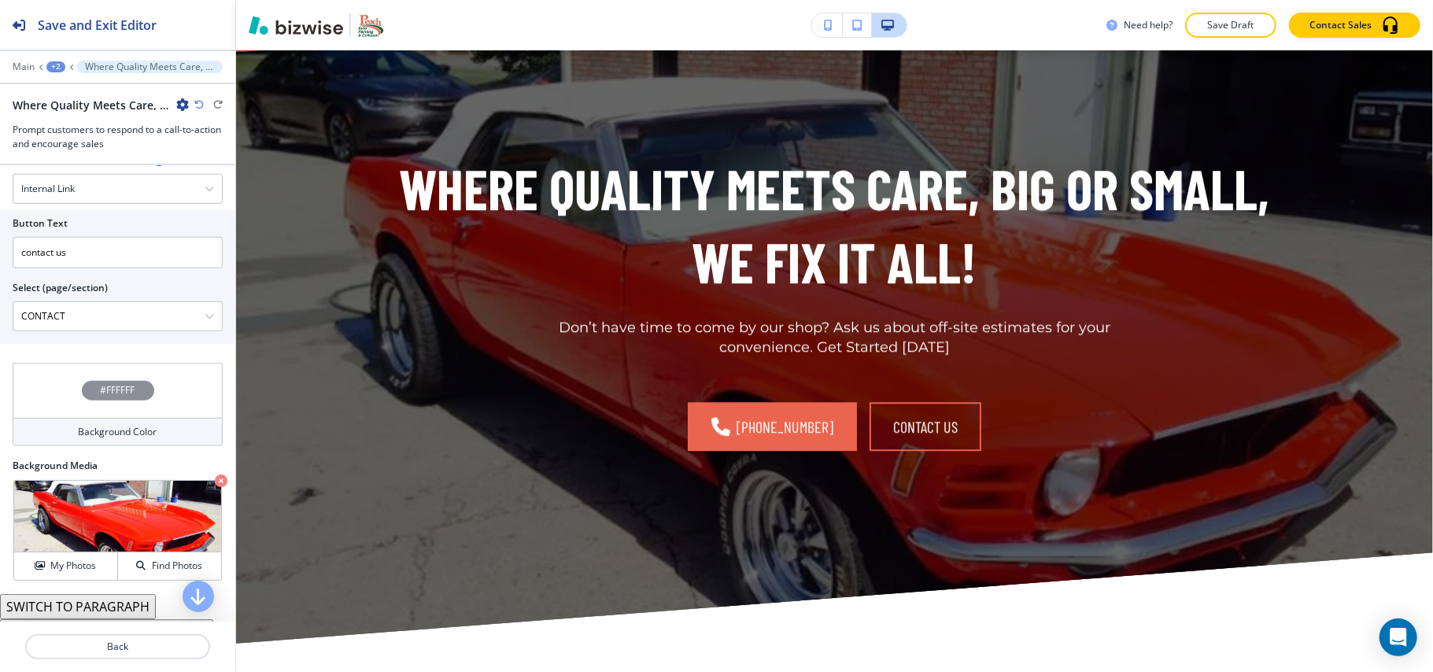
type \(page\/section\) "CONTACT US"
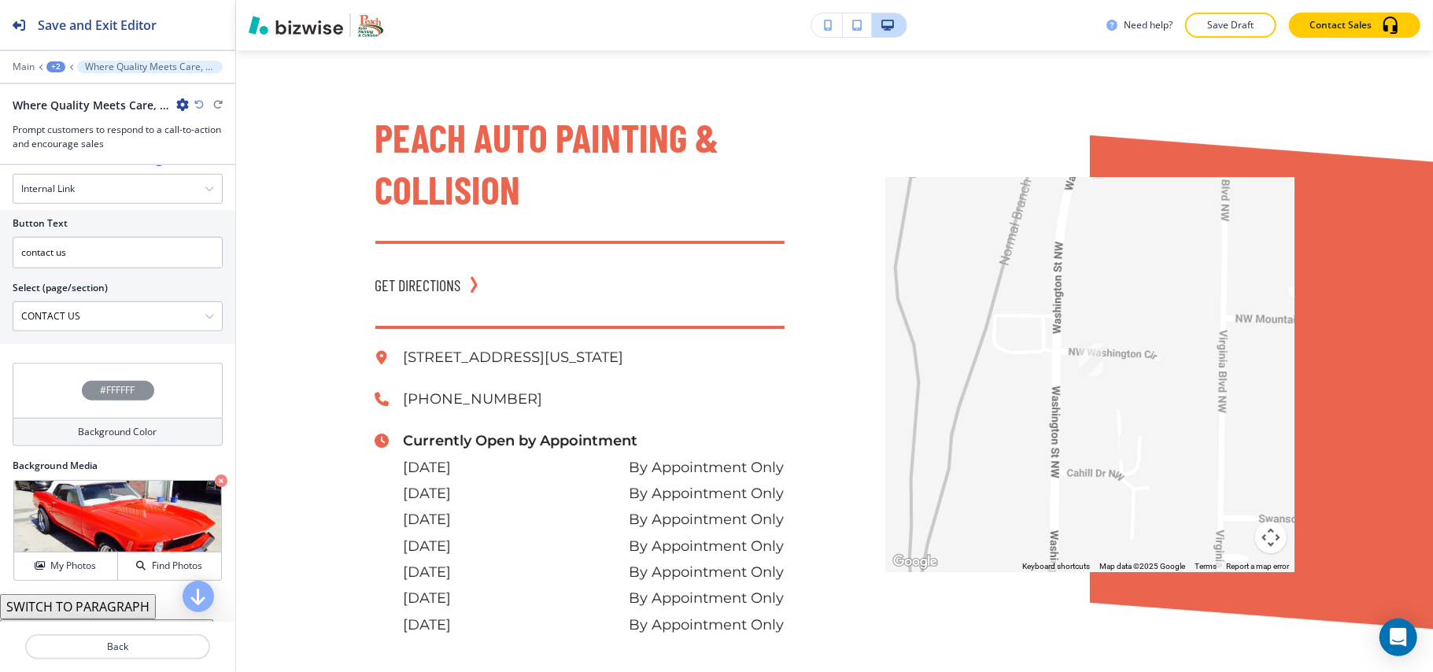
scroll to position [8058, 0]
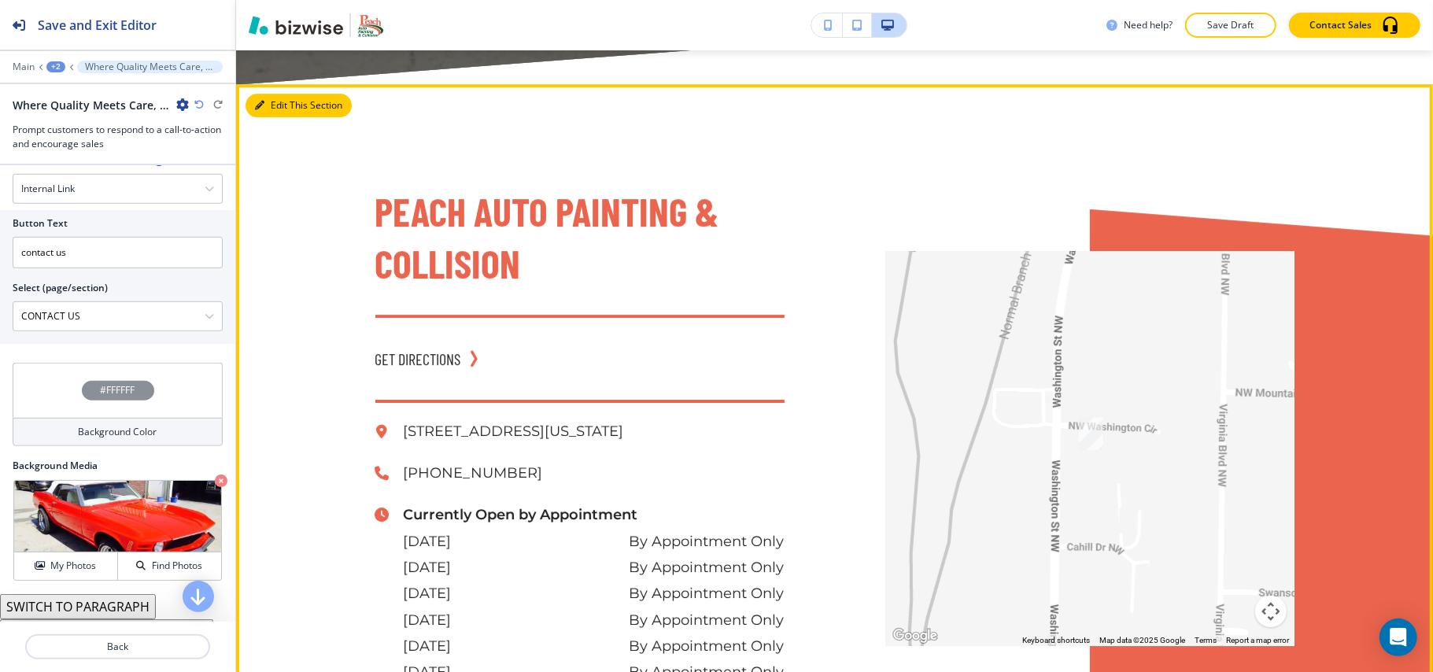
click at [260, 101] on icon "button" at bounding box center [259, 105] width 9 height 9
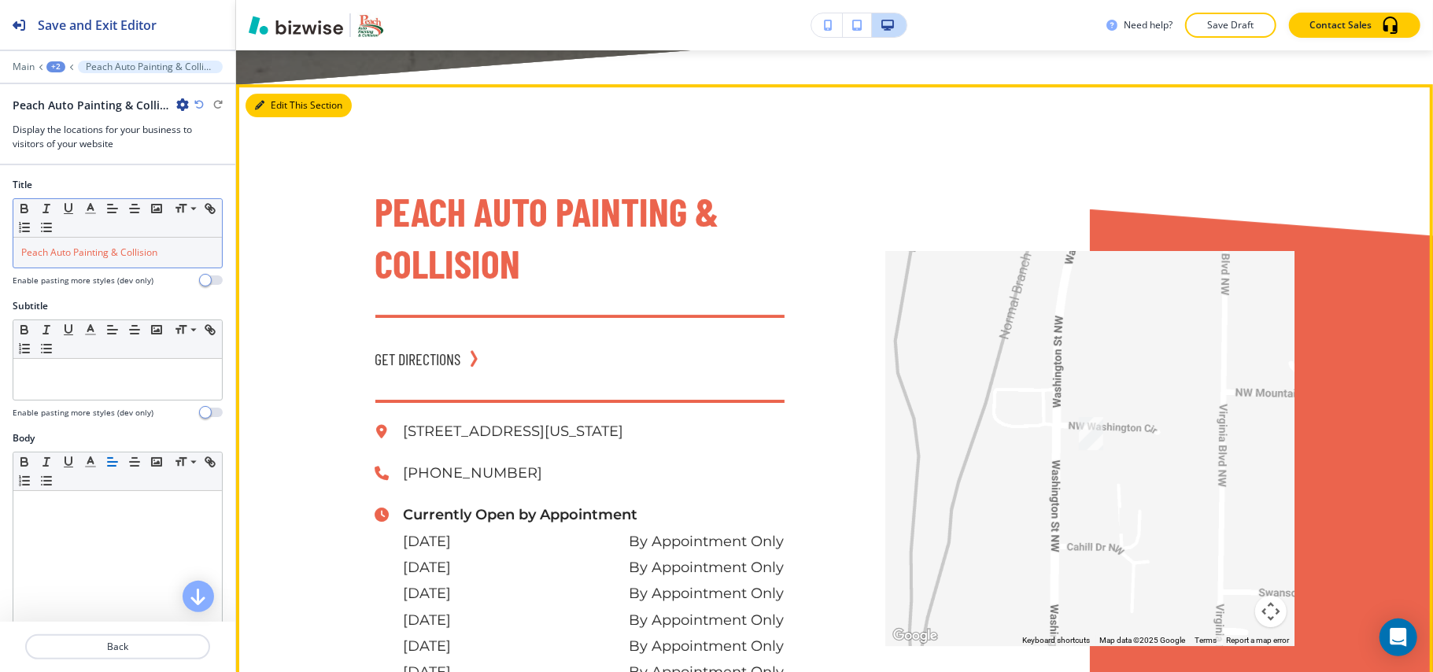
scroll to position [8091, 0]
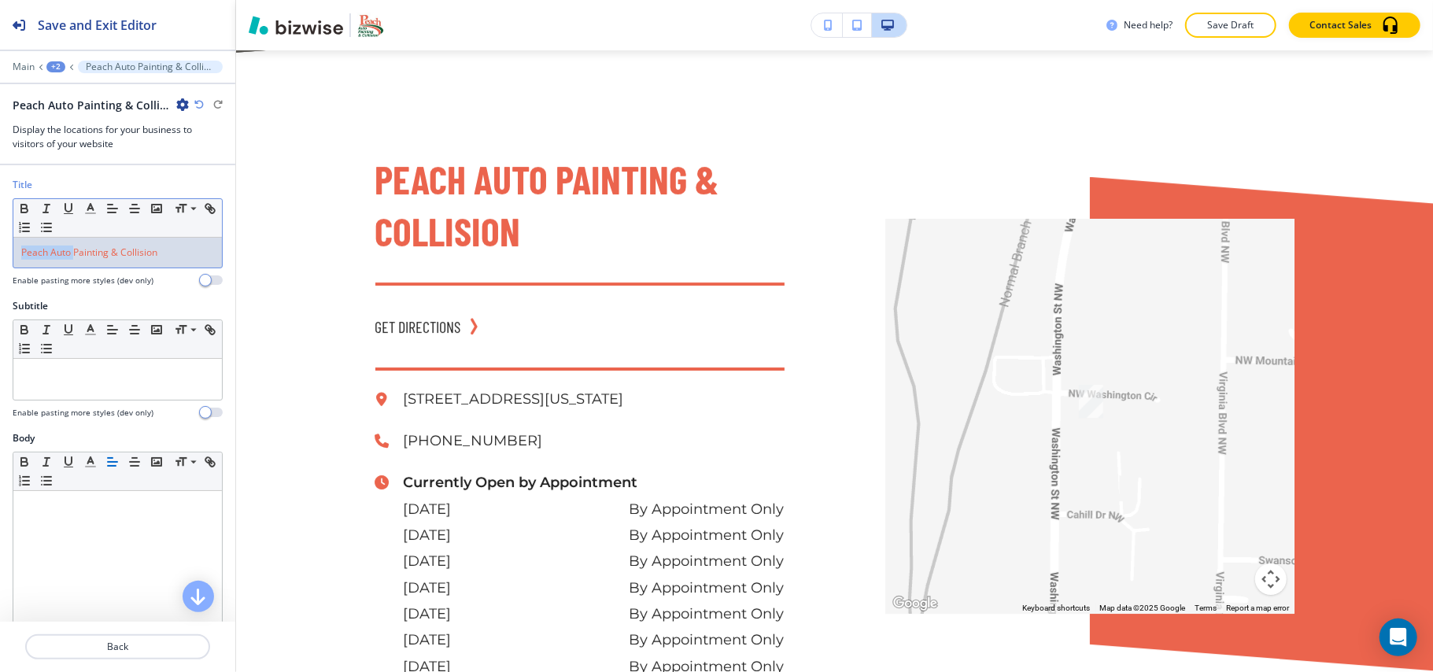
drag, startPoint x: 73, startPoint y: 255, endPoint x: 0, endPoint y: 249, distance: 73.4
click at [0, 249] on div "Title Small Normal Large Huge Peach Auto Painting & Collision Enable pasting mo…" at bounding box center [117, 238] width 235 height 121
click at [91, 214] on icon "button" at bounding box center [90, 208] width 14 height 14
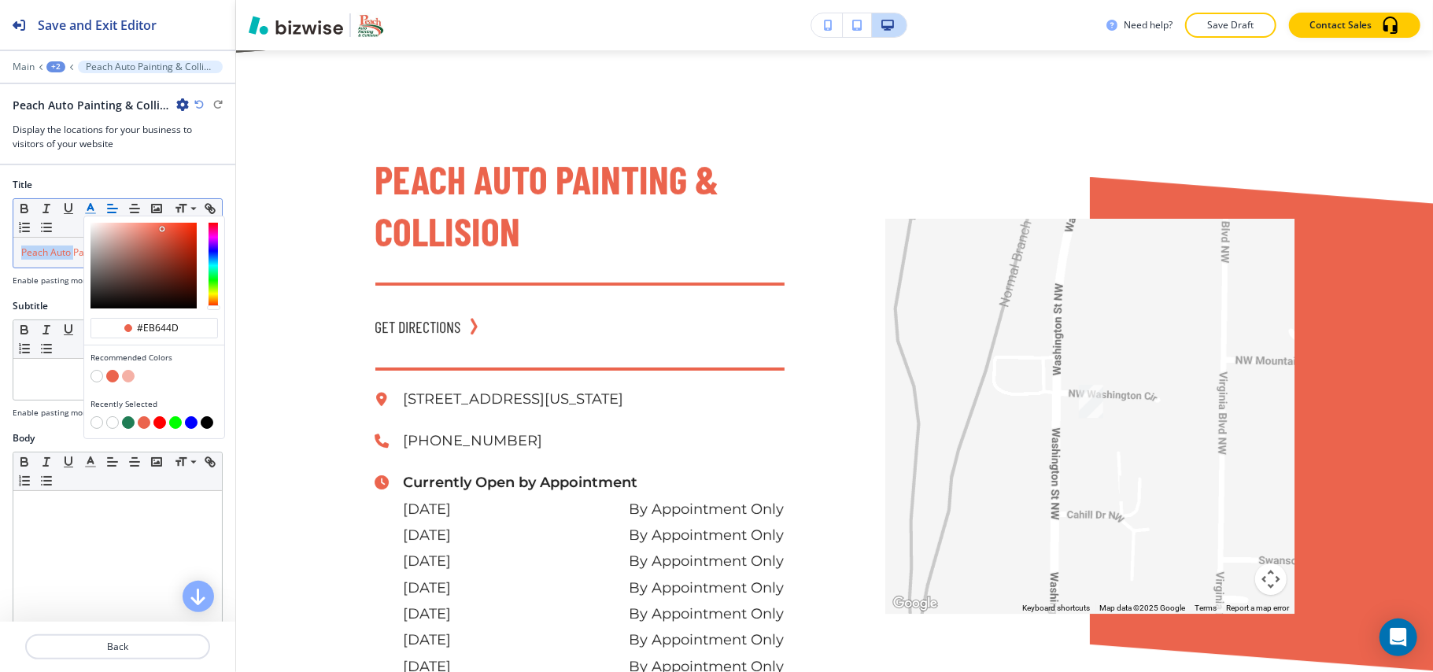
click at [124, 423] on button "button" at bounding box center [128, 422] width 13 height 13
type input "#207d55"
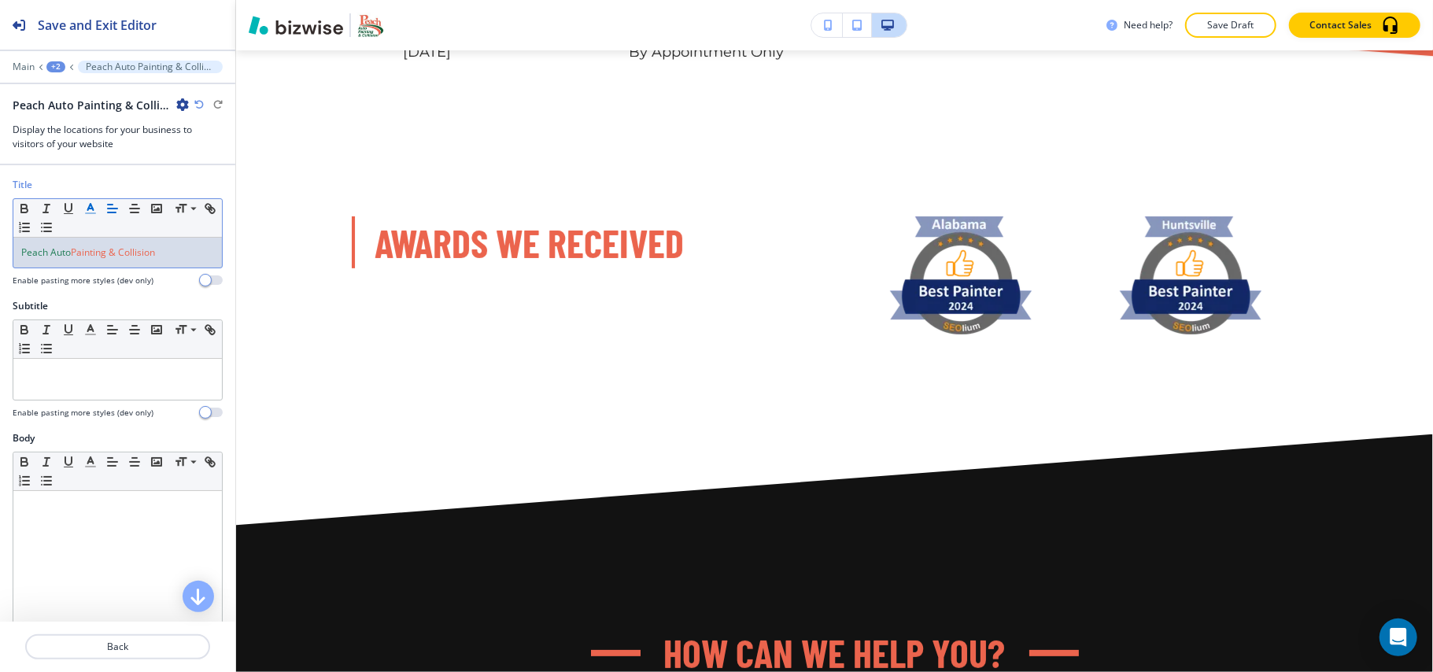
scroll to position [8649, 0]
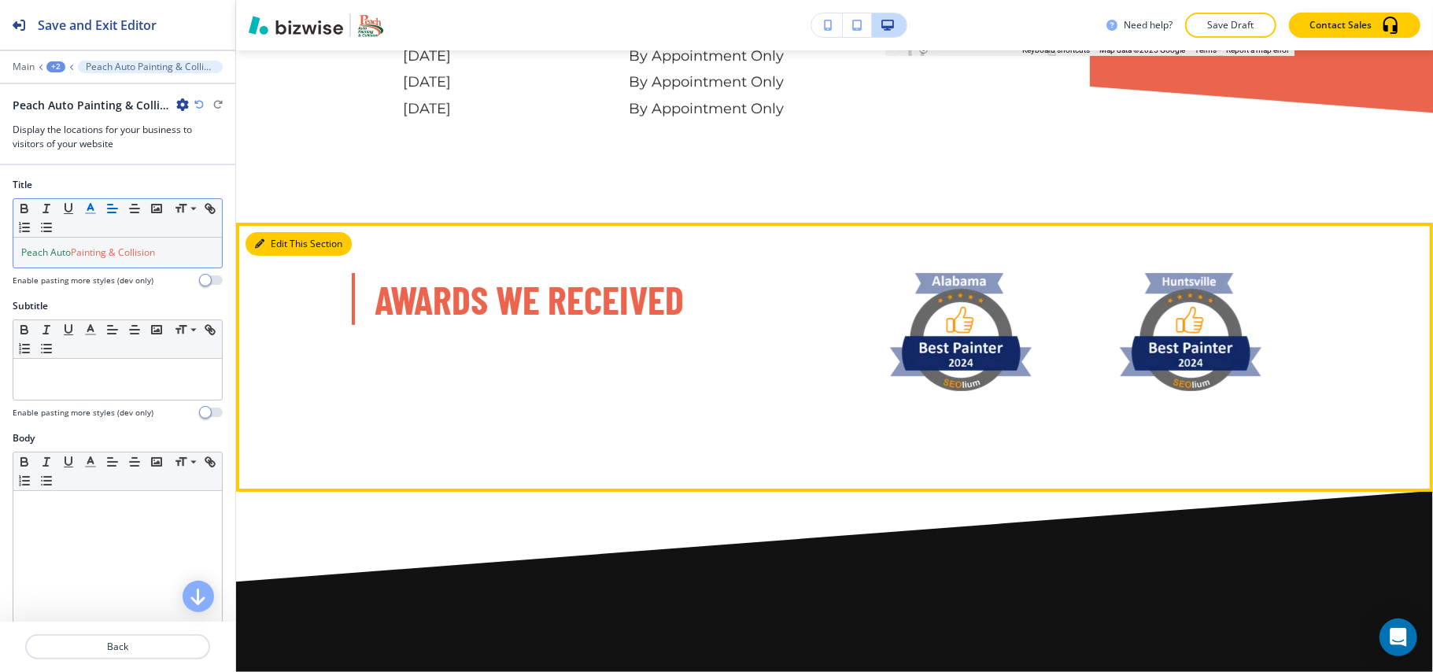
click at [277, 244] on button "Edit This Section" at bounding box center [299, 244] width 106 height 24
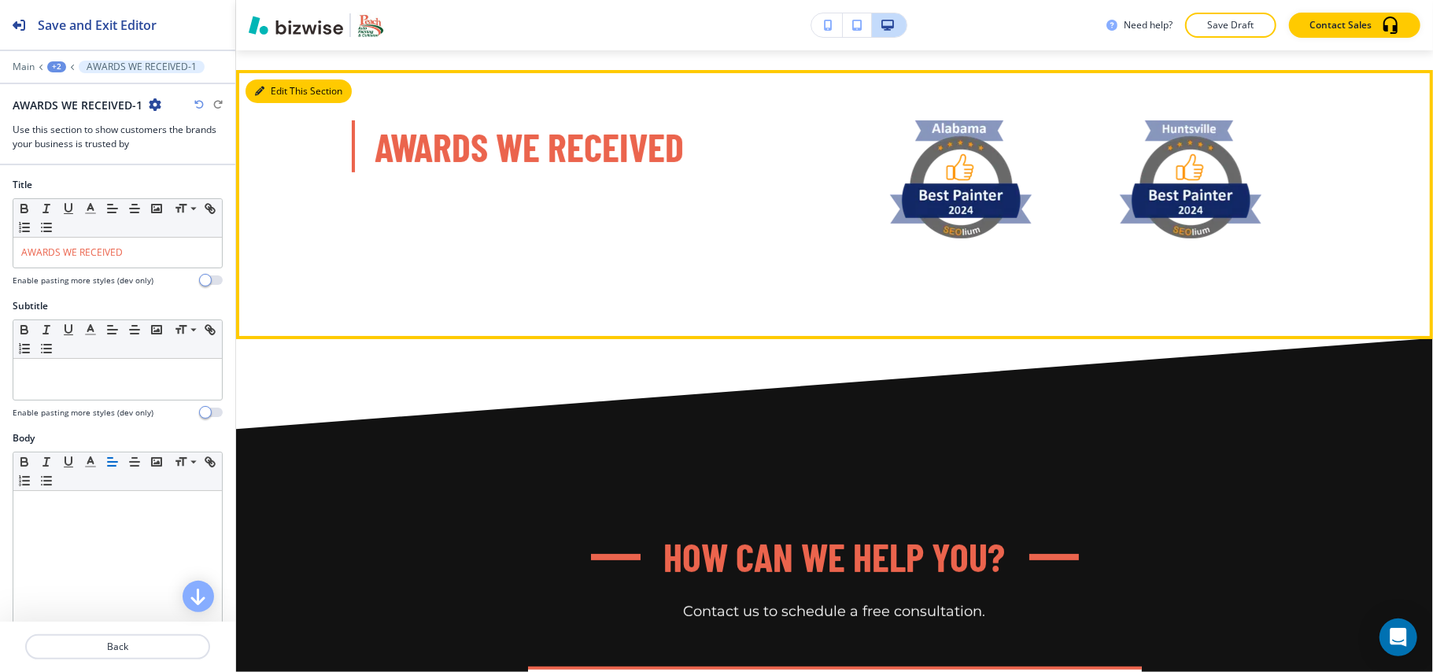
scroll to position [8819, 0]
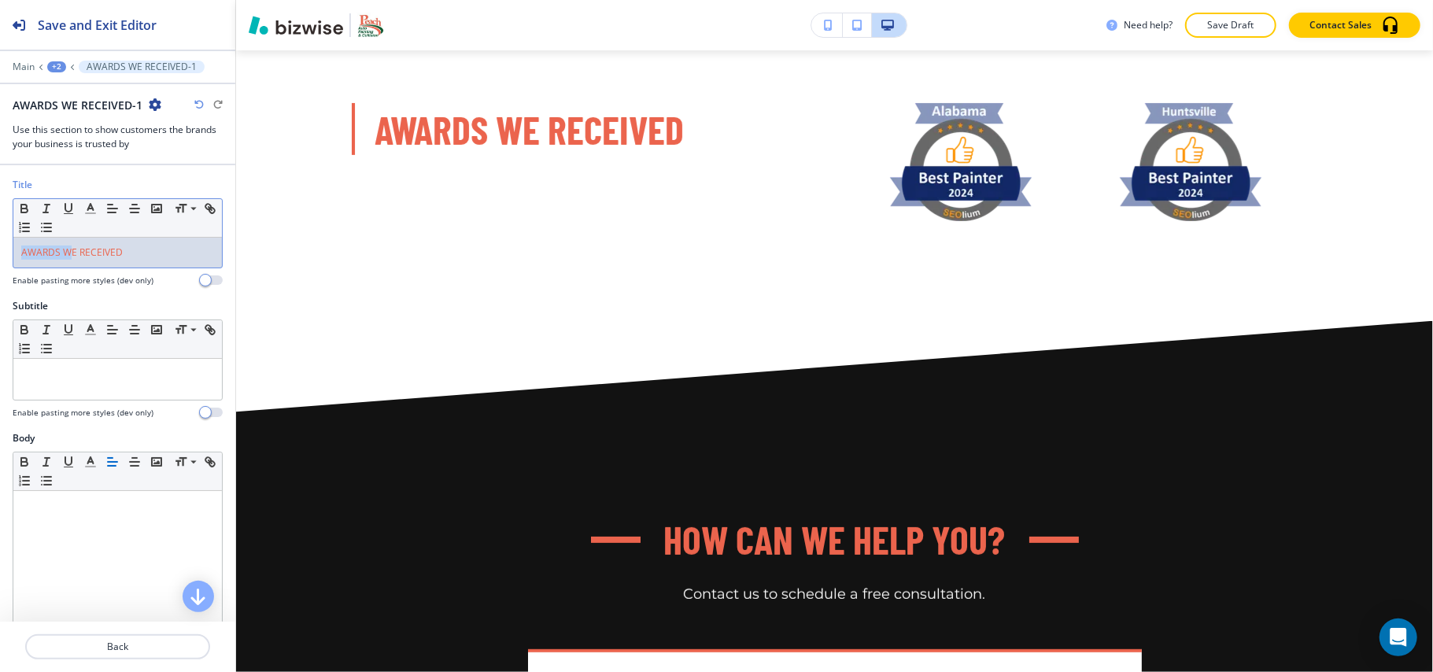
drag, startPoint x: 73, startPoint y: 253, endPoint x: 0, endPoint y: 246, distance: 73.6
click at [0, 246] on div "Title Small Normal Large Huge AWARDS WE RECEIVED Enable pasting more styles (de…" at bounding box center [117, 238] width 235 height 121
drag, startPoint x: 77, startPoint y: 257, endPoint x: 0, endPoint y: 247, distance: 77.7
click at [0, 247] on div "Title Small Normal Large Huge AWARDS WE RECEIVED Enable pasting more styles (de…" at bounding box center [117, 238] width 235 height 121
click at [86, 209] on icon "button" at bounding box center [90, 208] width 14 height 14
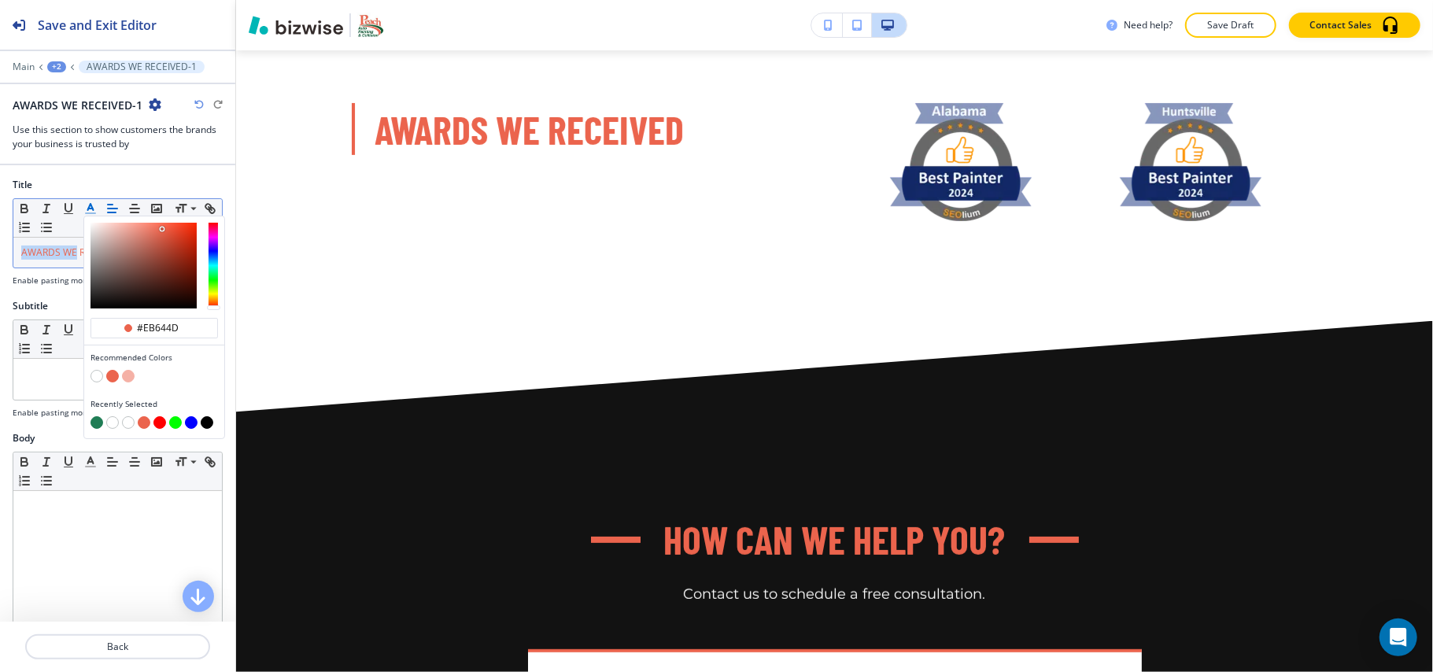
click at [99, 417] on div "Recently Selected" at bounding box center [154, 415] width 140 height 46
click at [98, 426] on button "button" at bounding box center [96, 422] width 13 height 13
type input "#207d55"
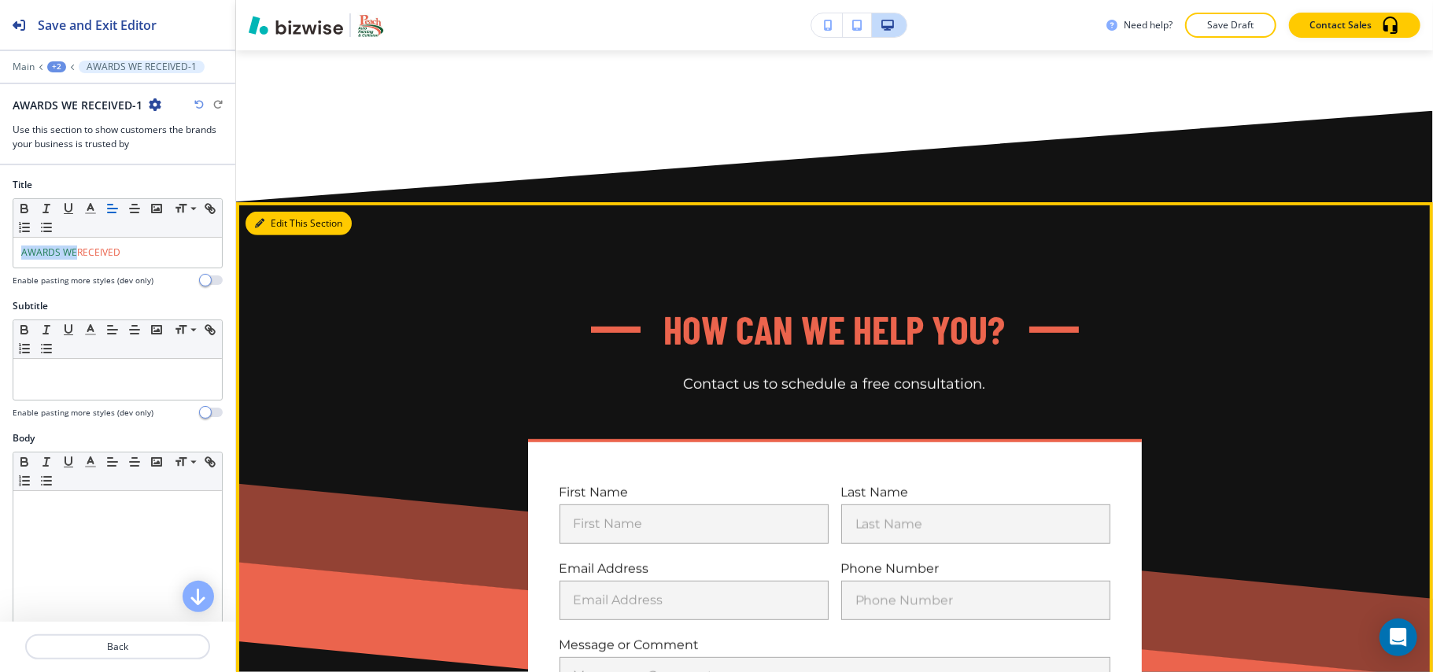
click at [278, 227] on button "Edit This Section" at bounding box center [299, 224] width 106 height 24
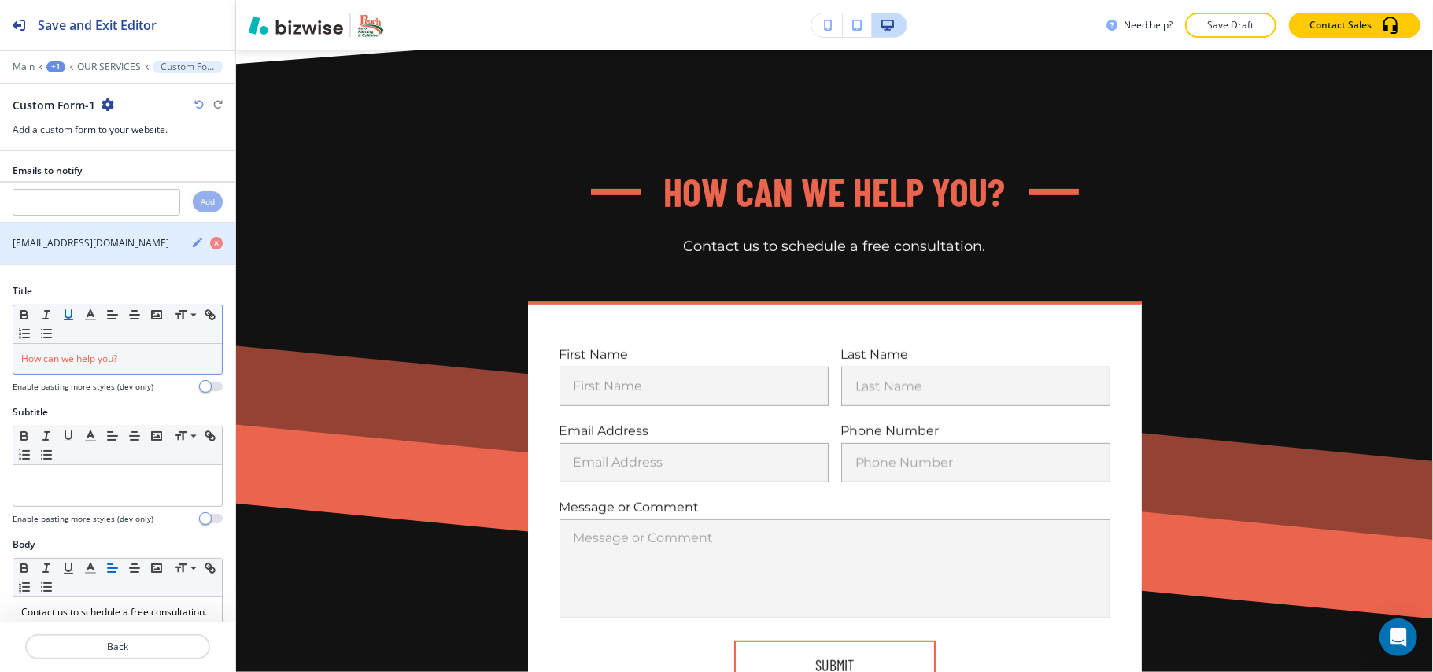
scroll to position [9179, 0]
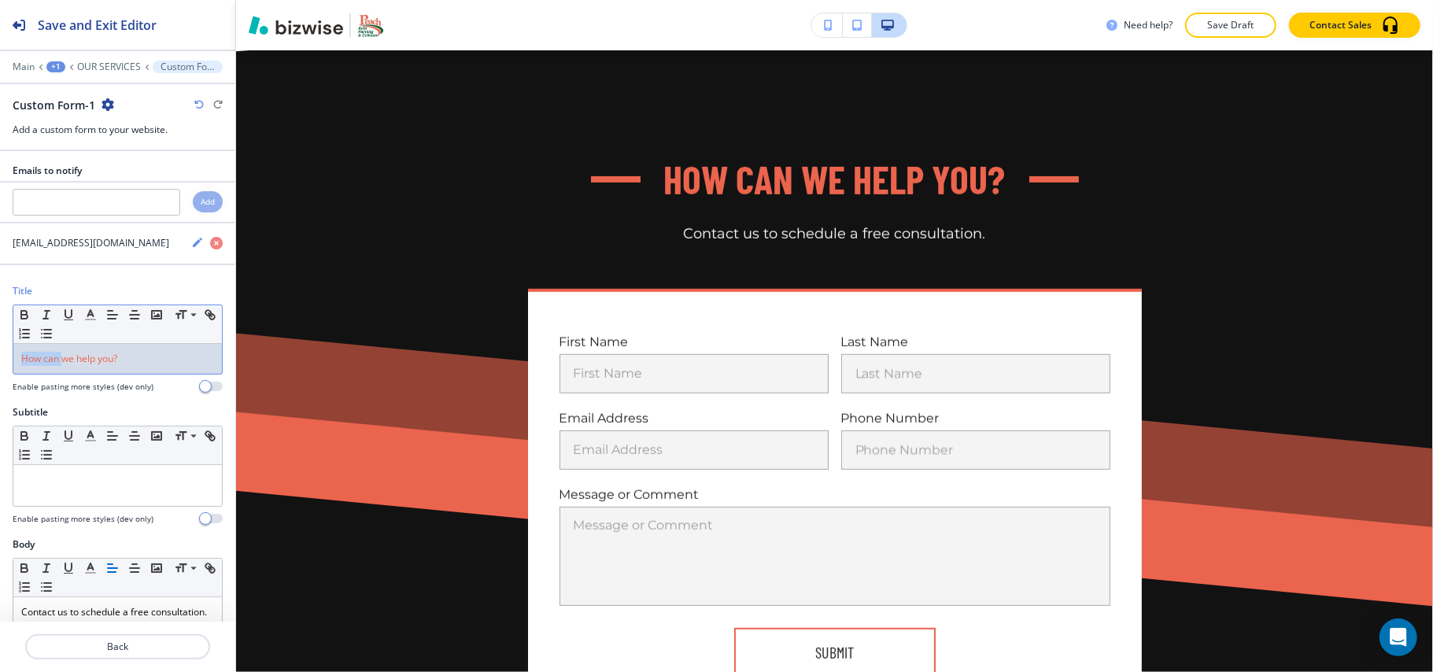
drag, startPoint x: 61, startPoint y: 365, endPoint x: 0, endPoint y: 360, distance: 61.6
click at [0, 360] on div "Title Small Normal Large Huge How can we help you? Enable pasting more styles (…" at bounding box center [117, 344] width 235 height 121
click at [90, 316] on polyline "button" at bounding box center [91, 313] width 6 height 6
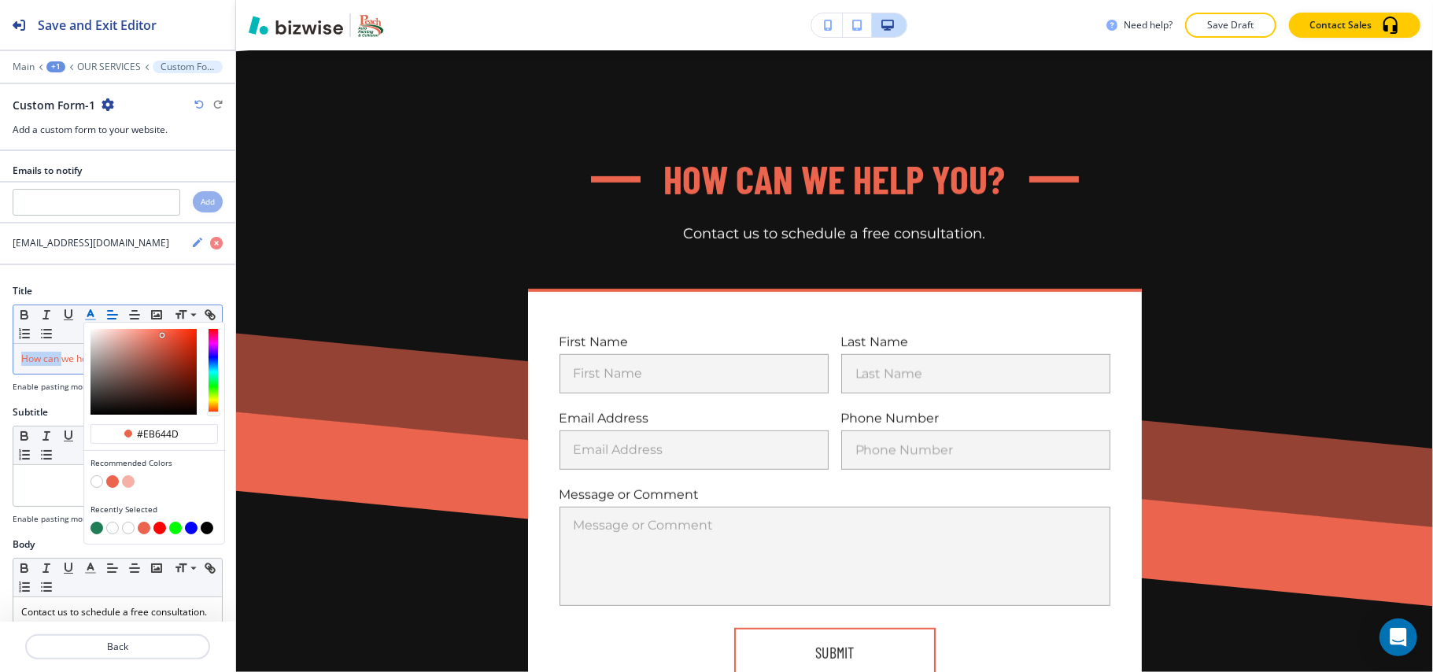
click at [112, 534] on button "button" at bounding box center [112, 528] width 13 height 13
type input "#ffffff"
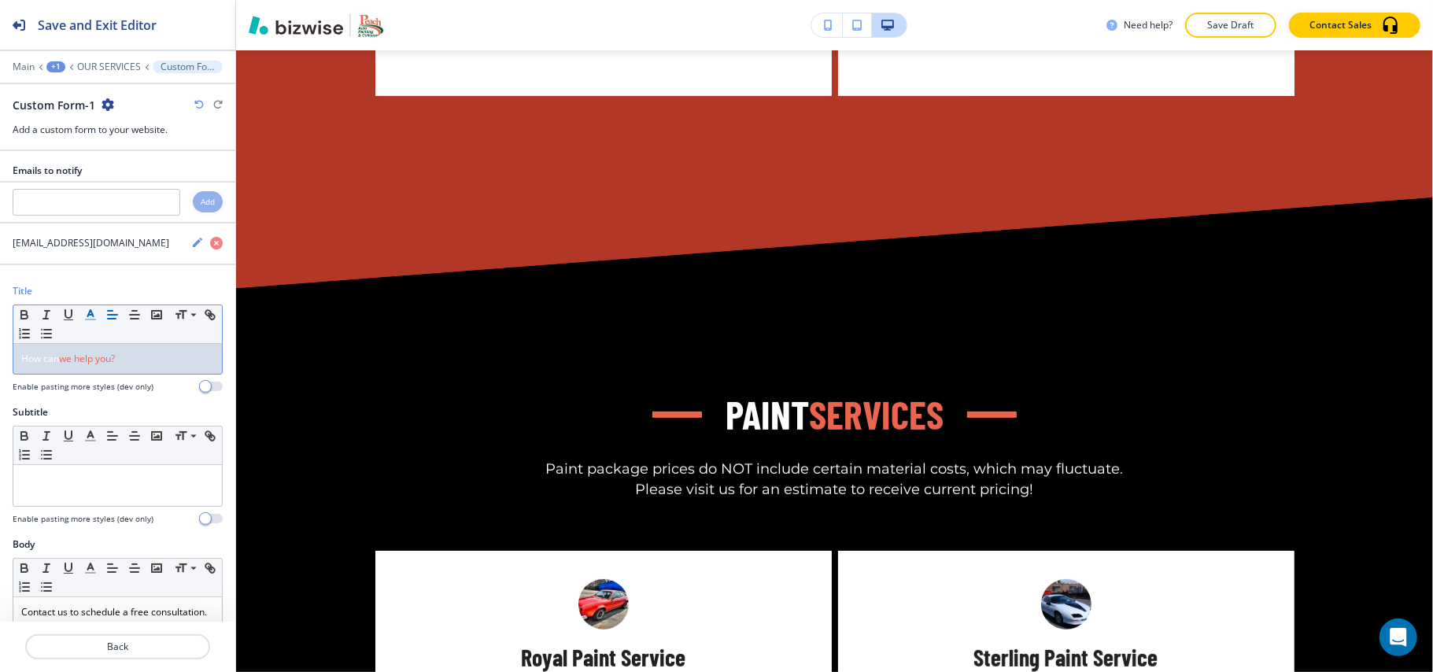
scroll to position [4468, 0]
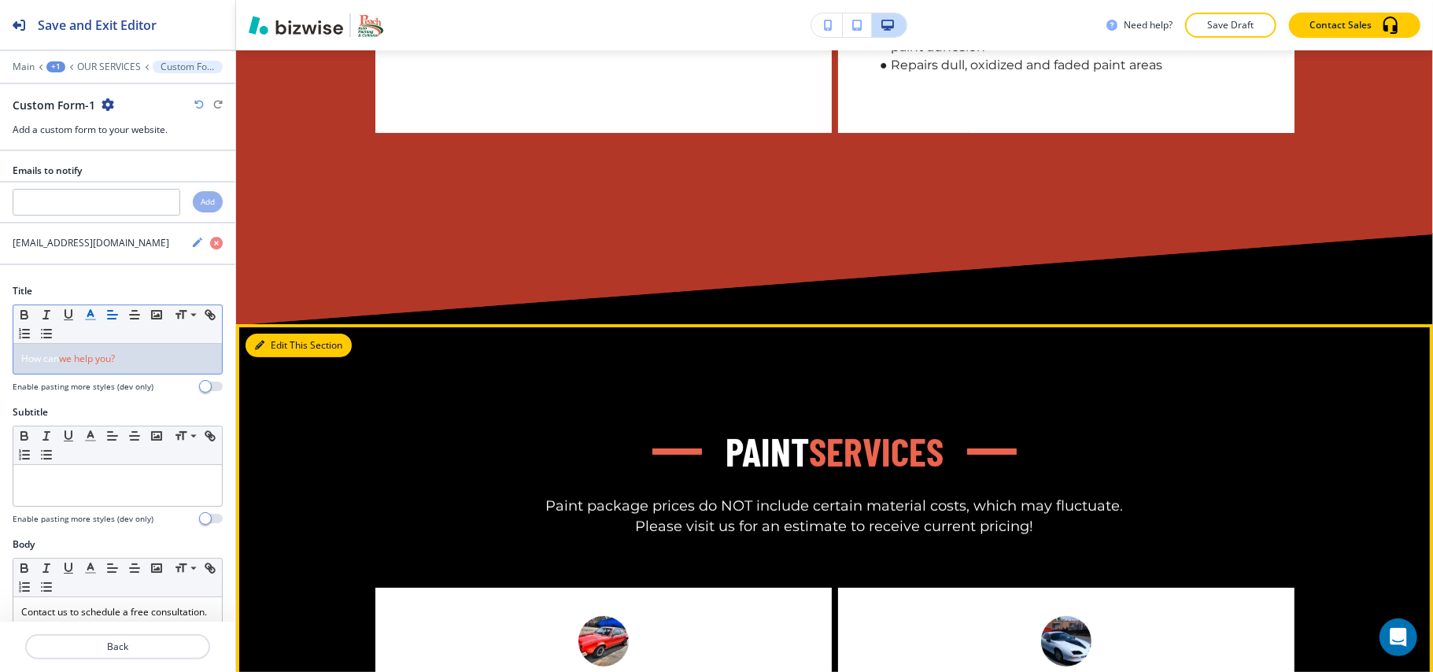
click at [275, 340] on button "Edit This Section" at bounding box center [299, 346] width 106 height 24
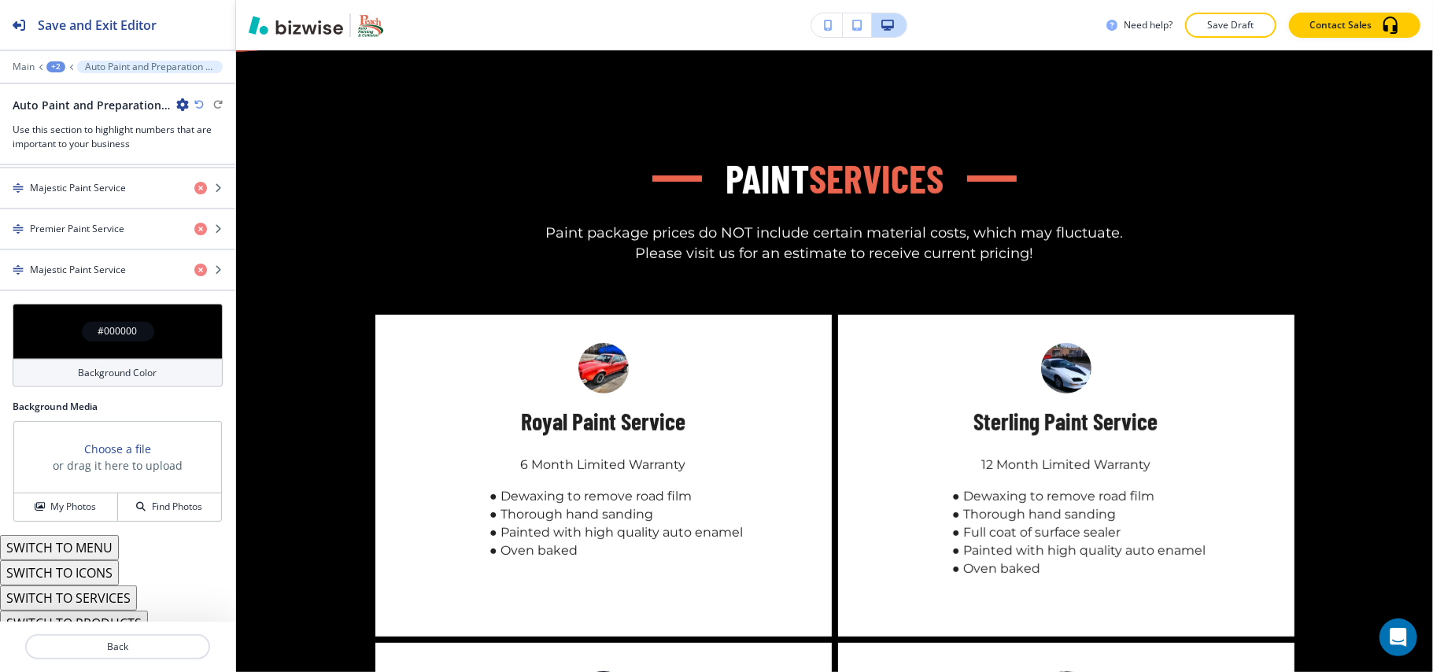
scroll to position [891, 0]
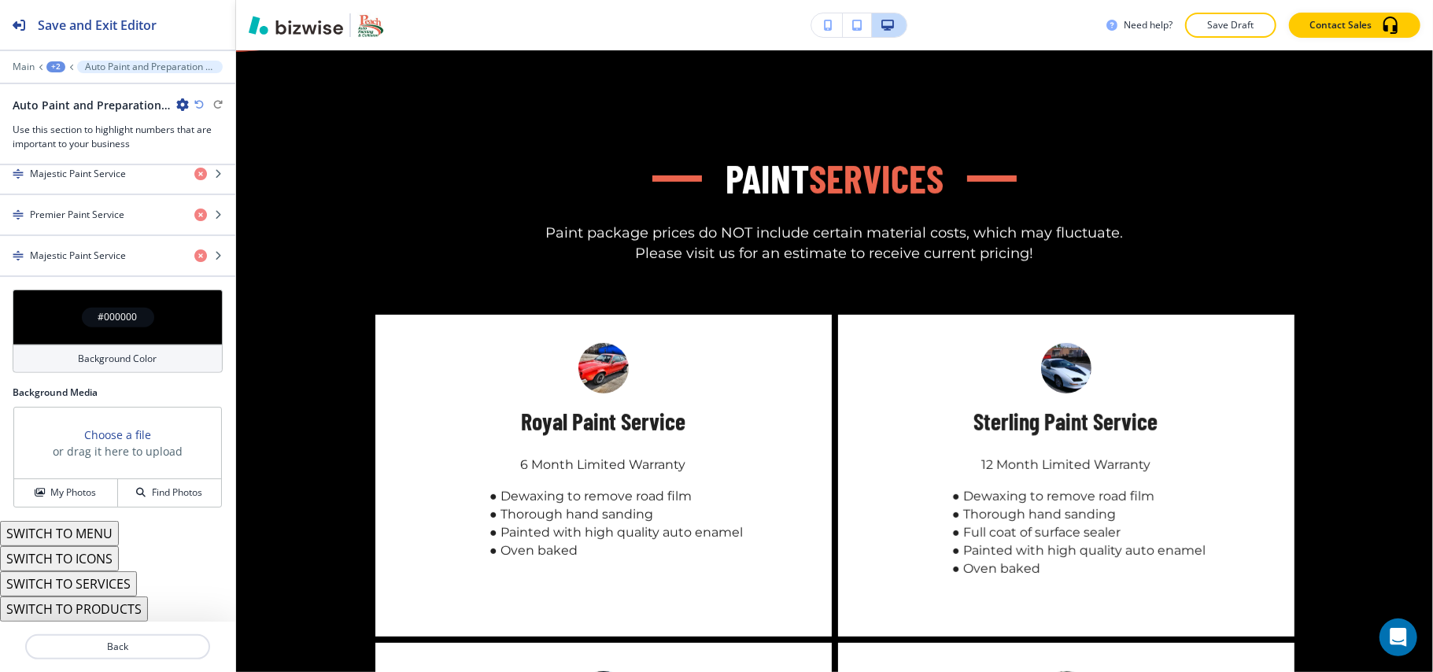
click at [83, 532] on button "SWITCH TO MENU" at bounding box center [59, 533] width 119 height 25
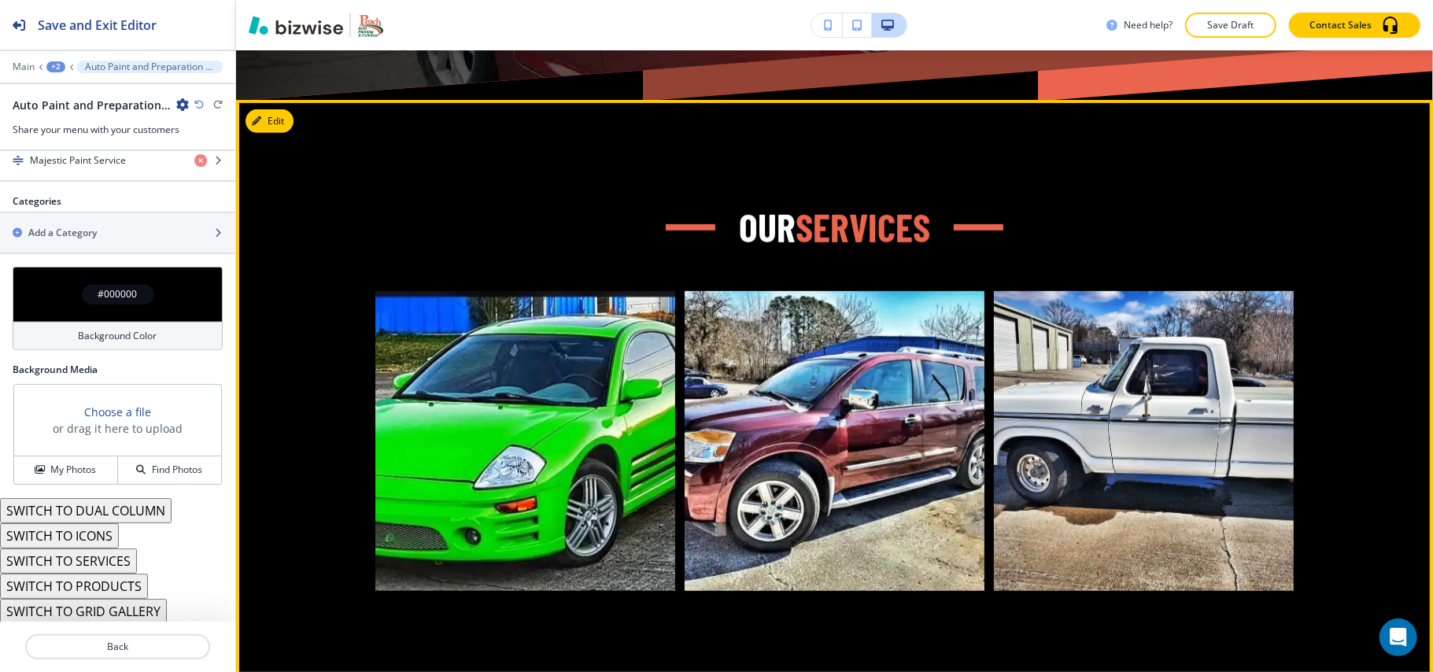
scroll to position [548, 0]
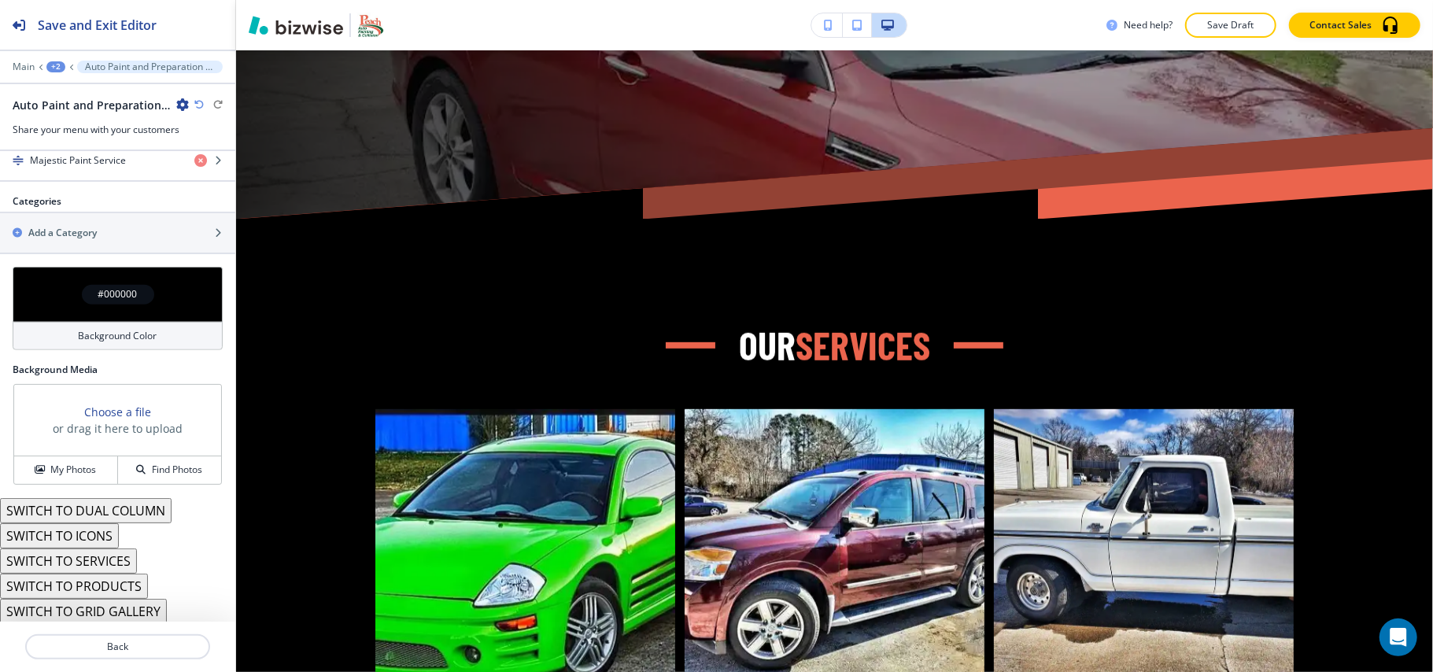
click at [28, 61] on div "Main +2 Auto Paint and Preparation Services-2" at bounding box center [118, 67] width 210 height 13
click at [25, 64] on p "Main" at bounding box center [24, 66] width 22 height 11
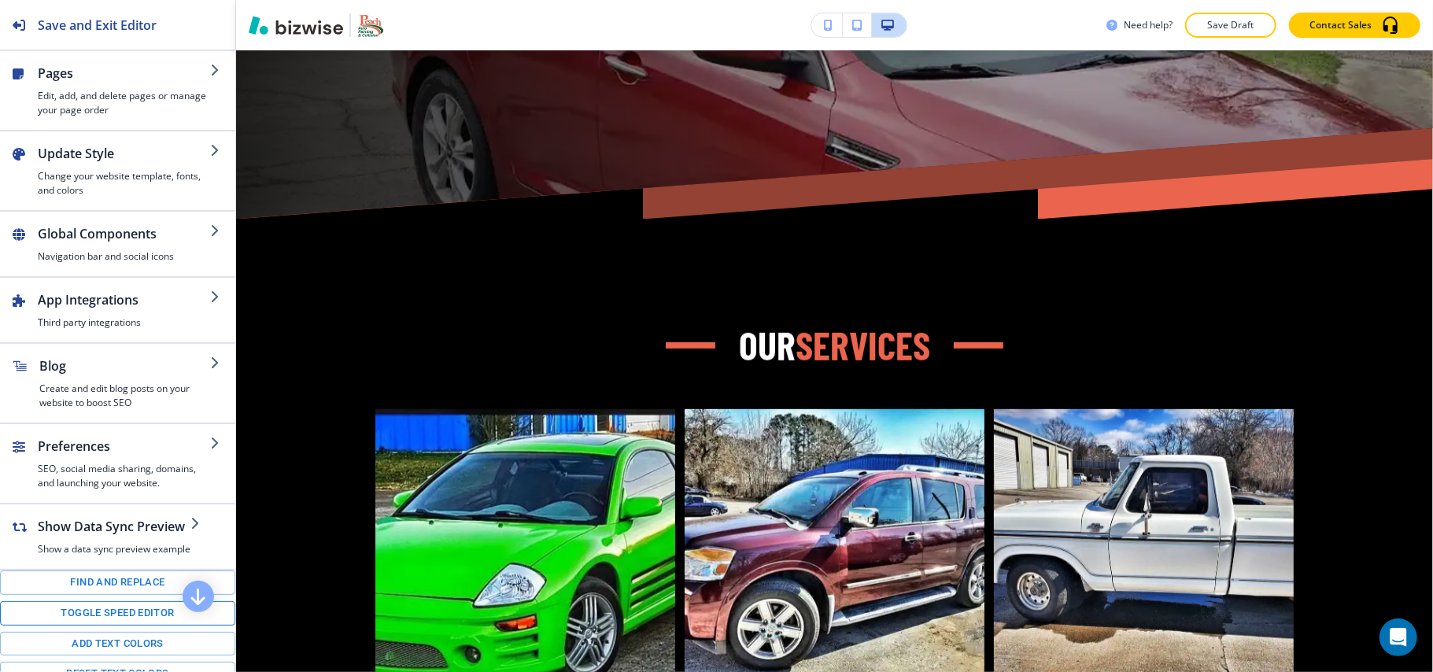
click at [96, 626] on button "Toggle speed editor" at bounding box center [117, 613] width 235 height 24
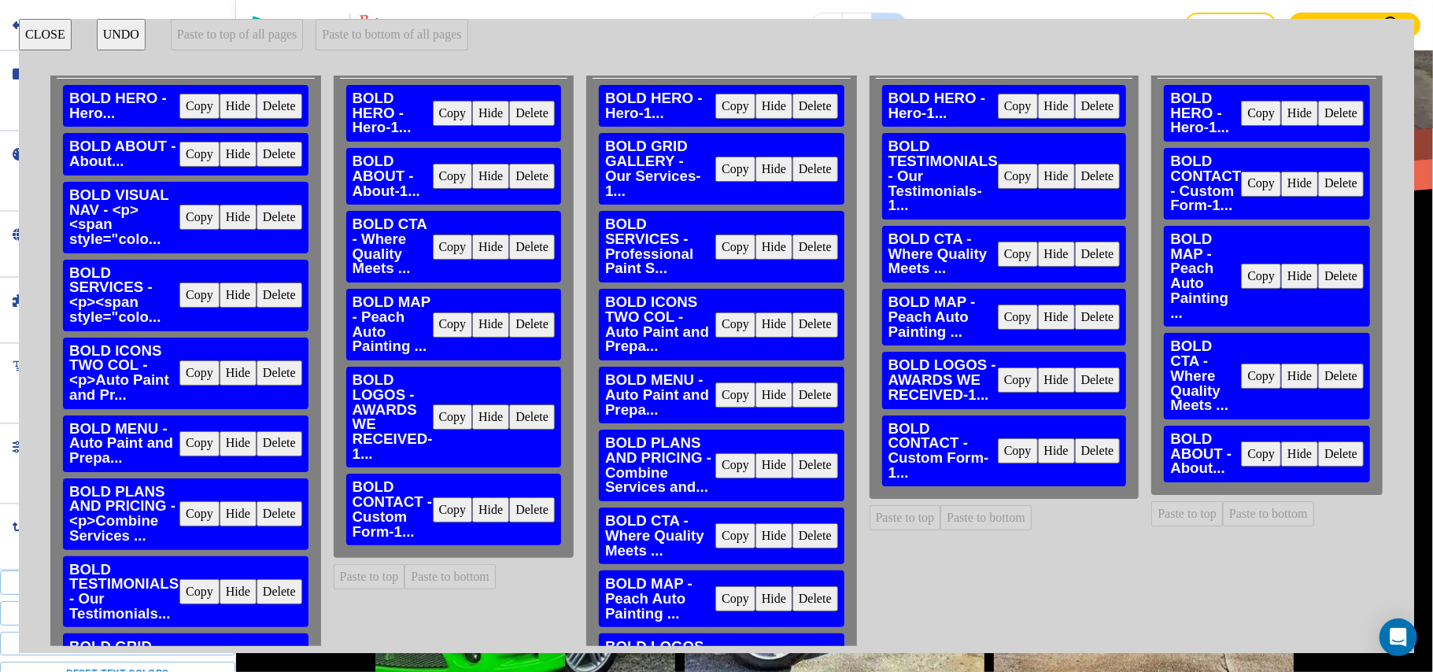
scroll to position [0, 0]
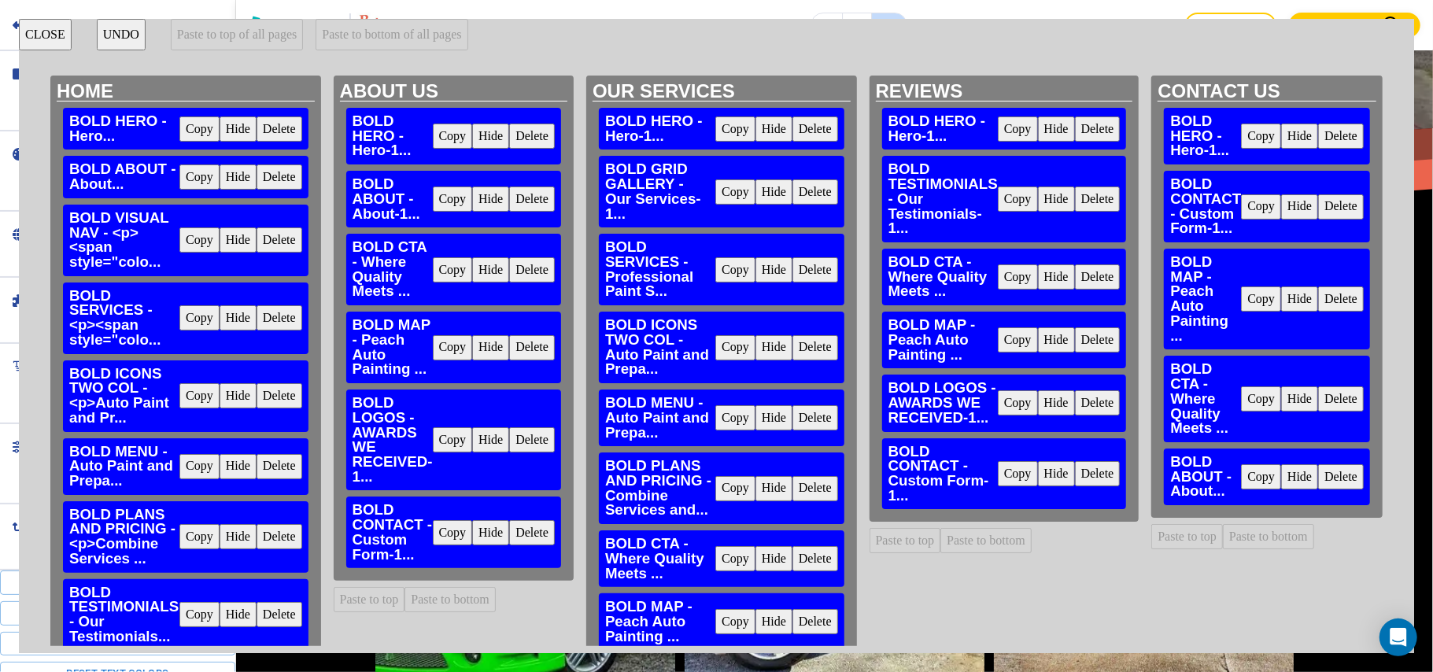
click at [194, 237] on button "Copy" at bounding box center [199, 239] width 40 height 25
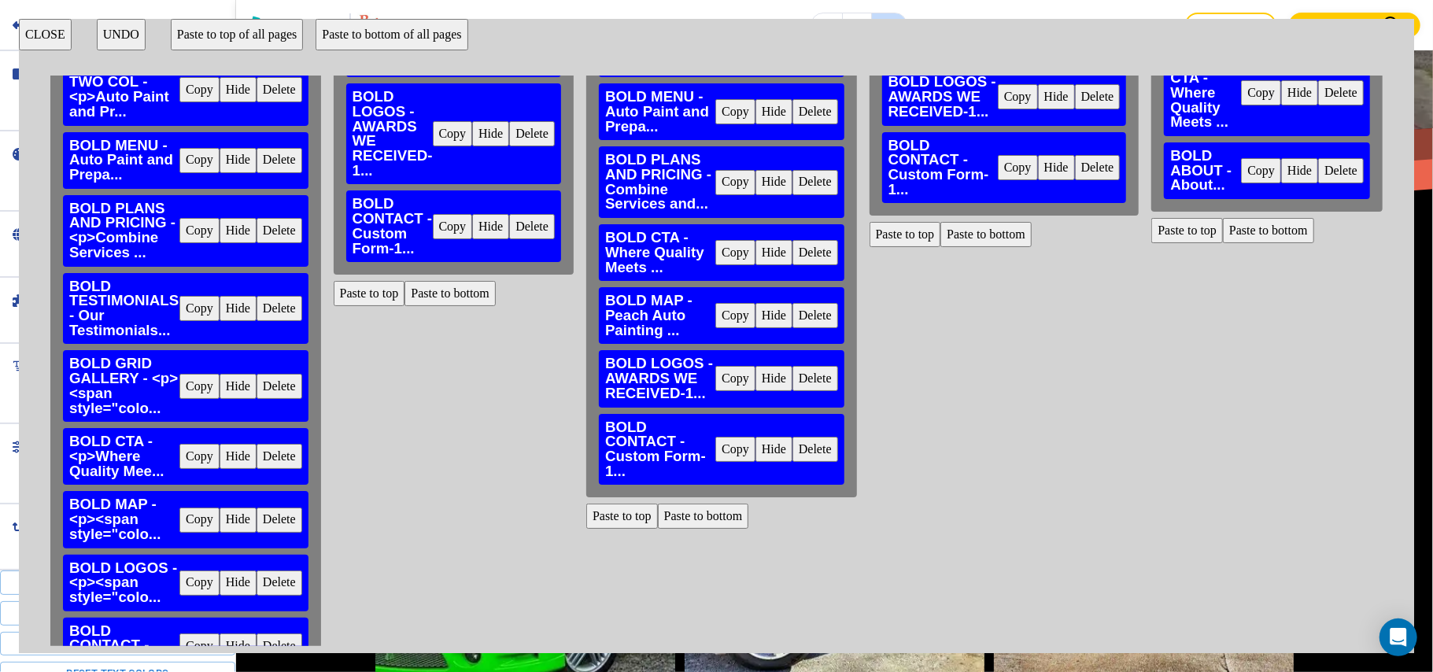
scroll to position [315, 0]
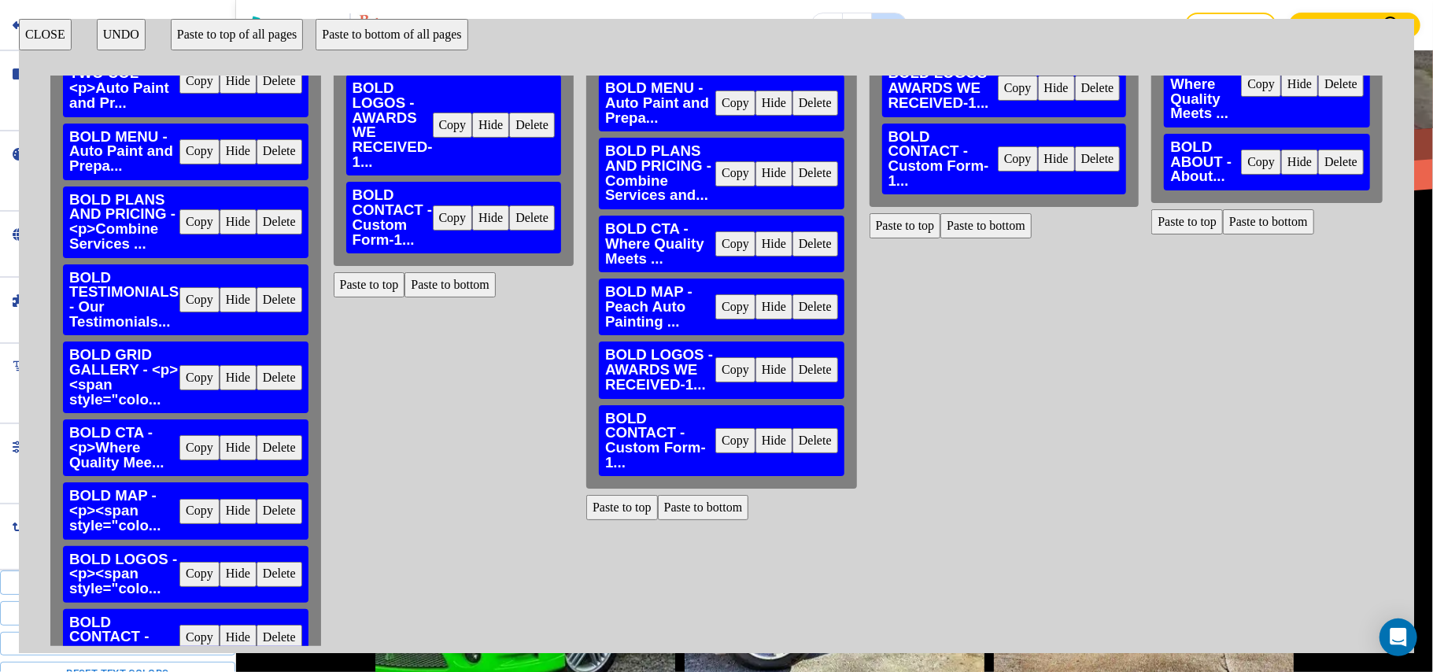
click at [615, 508] on button "Paste to top" at bounding box center [622, 507] width 72 height 25
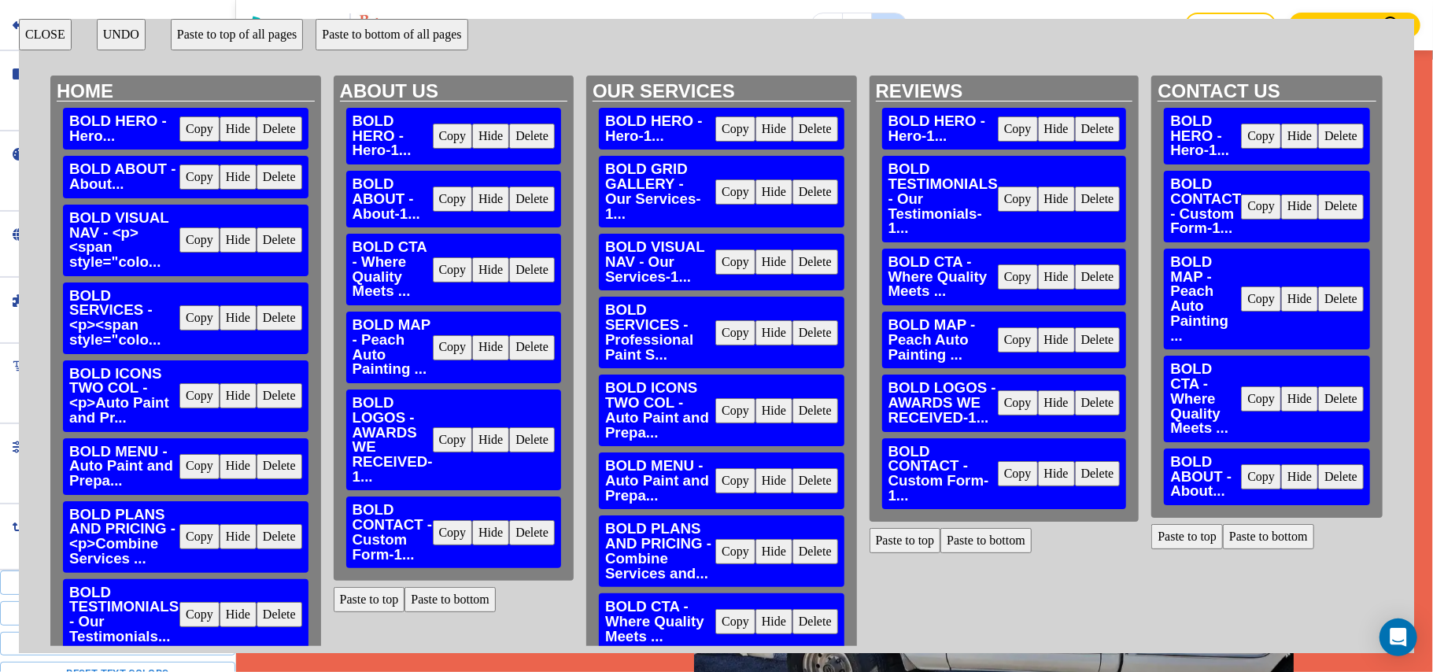
scroll to position [1398, 0]
click at [35, 35] on button "CLOSE" at bounding box center [45, 34] width 53 height 31
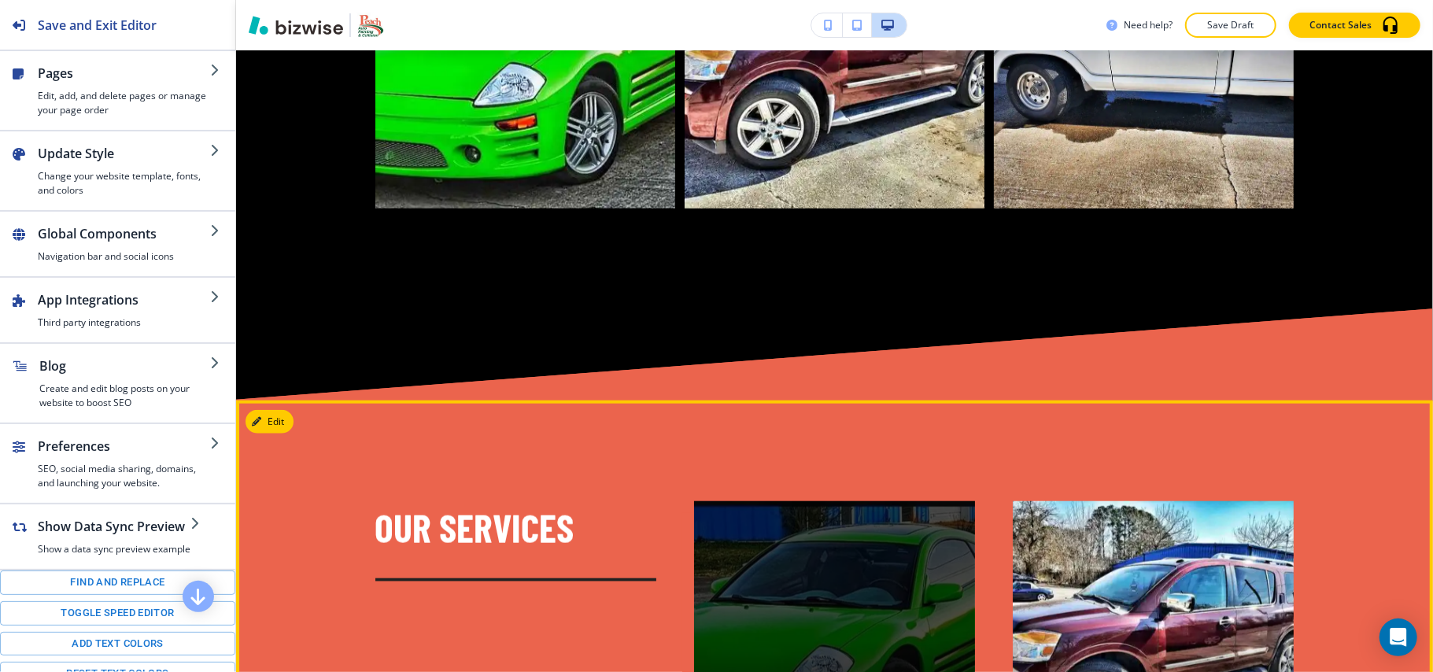
scroll to position [1292, 0]
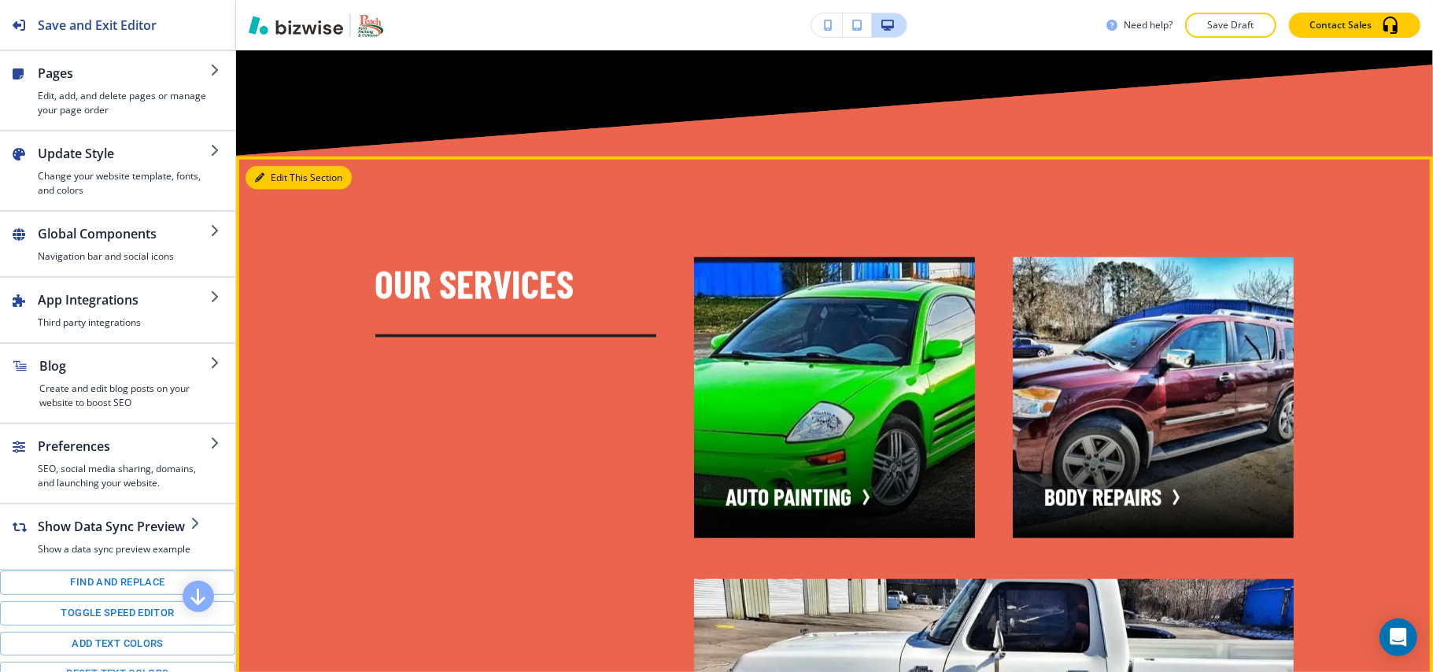
click at [262, 181] on button "Edit This Section" at bounding box center [299, 178] width 106 height 24
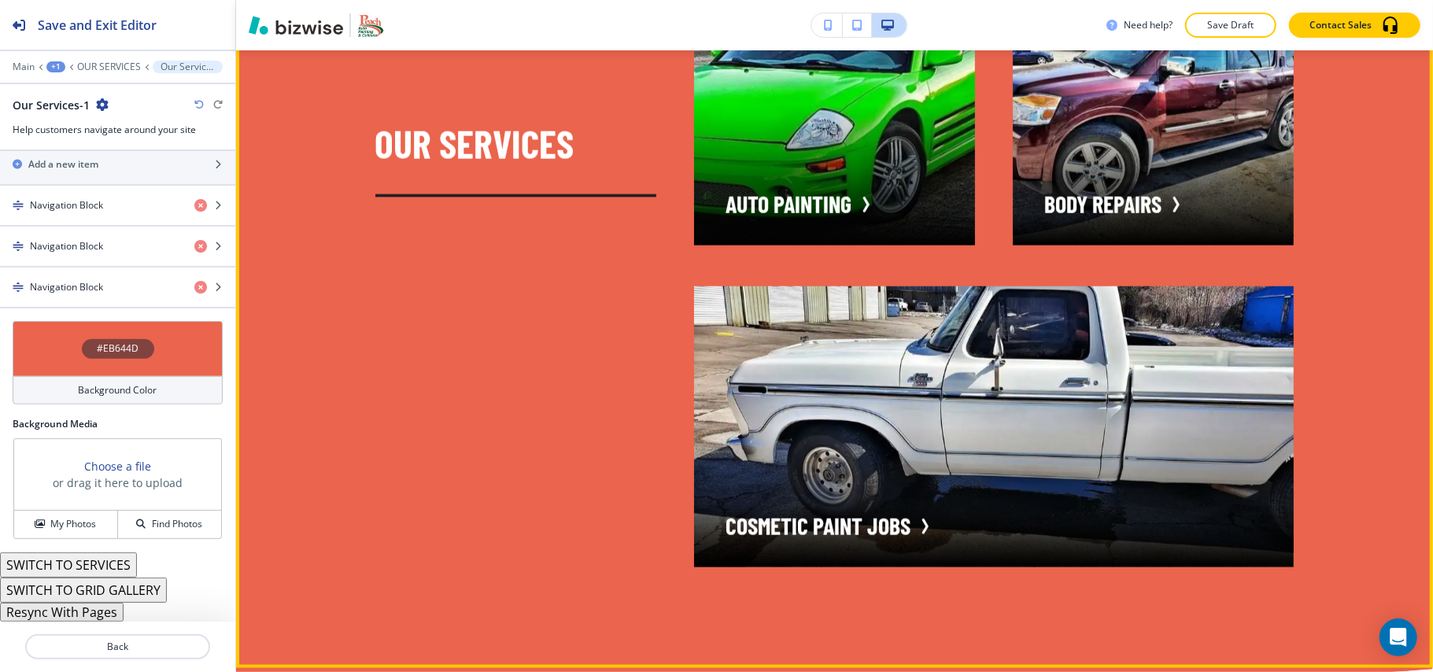
scroll to position [1817, 0]
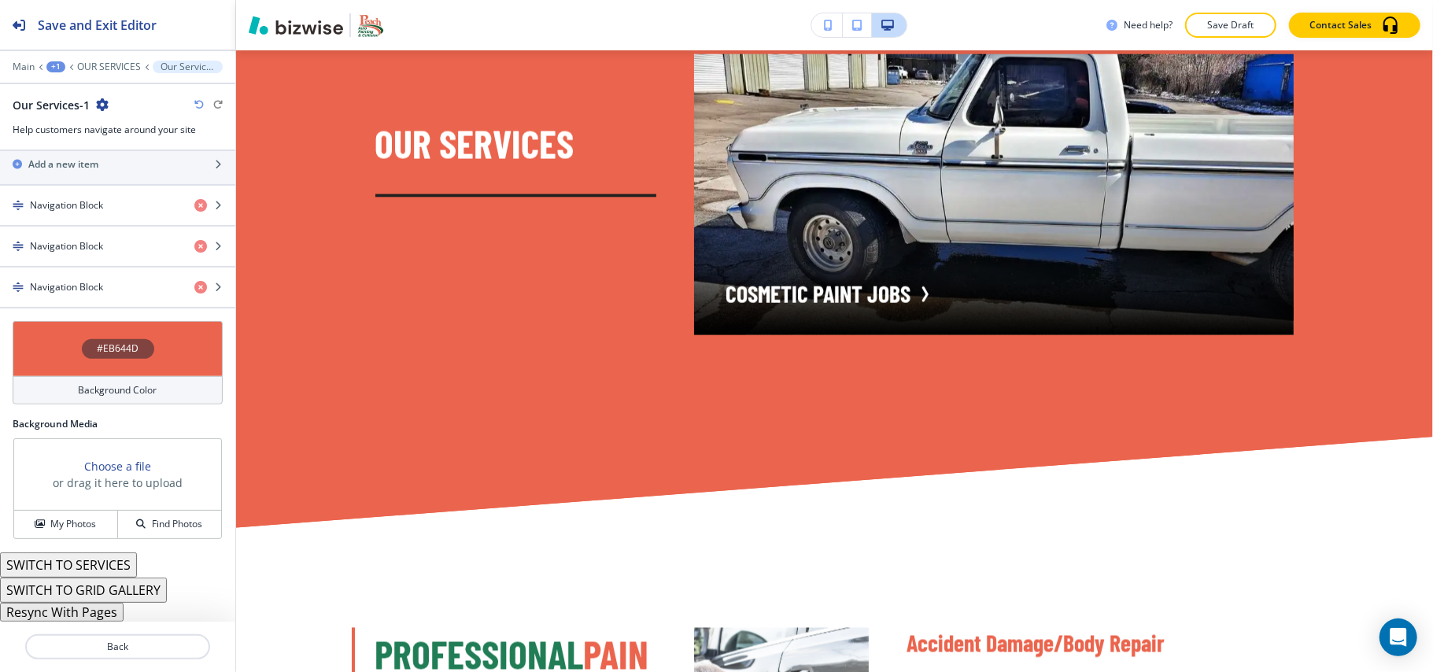
click at [58, 331] on div "#EB644D" at bounding box center [118, 348] width 210 height 55
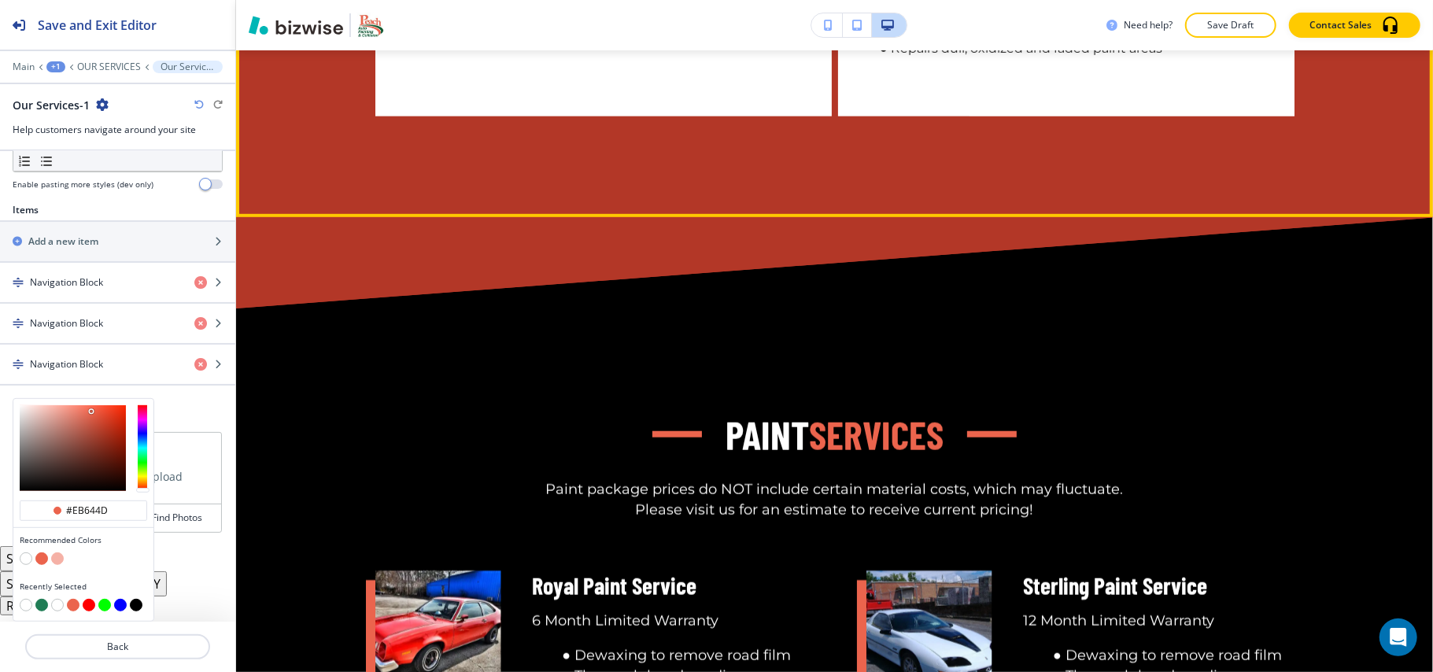
scroll to position [5594, 0]
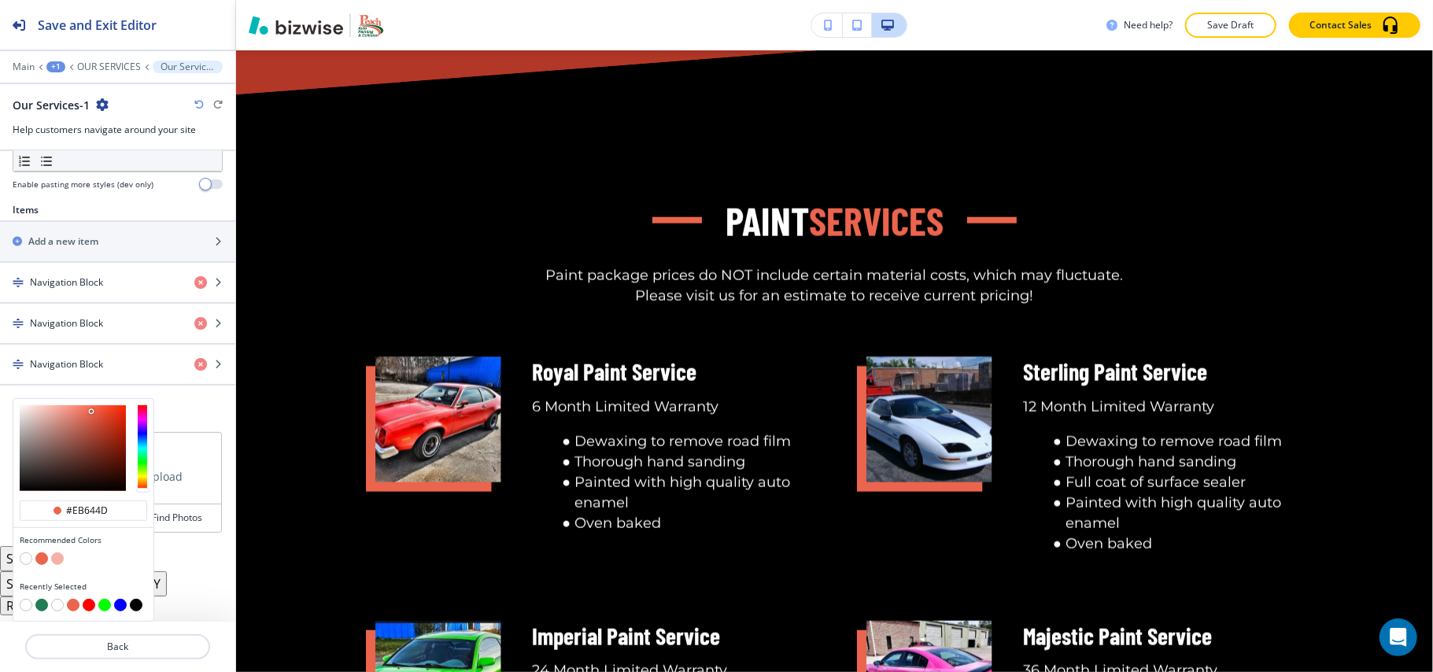
click at [139, 609] on button "button" at bounding box center [136, 605] width 13 height 13
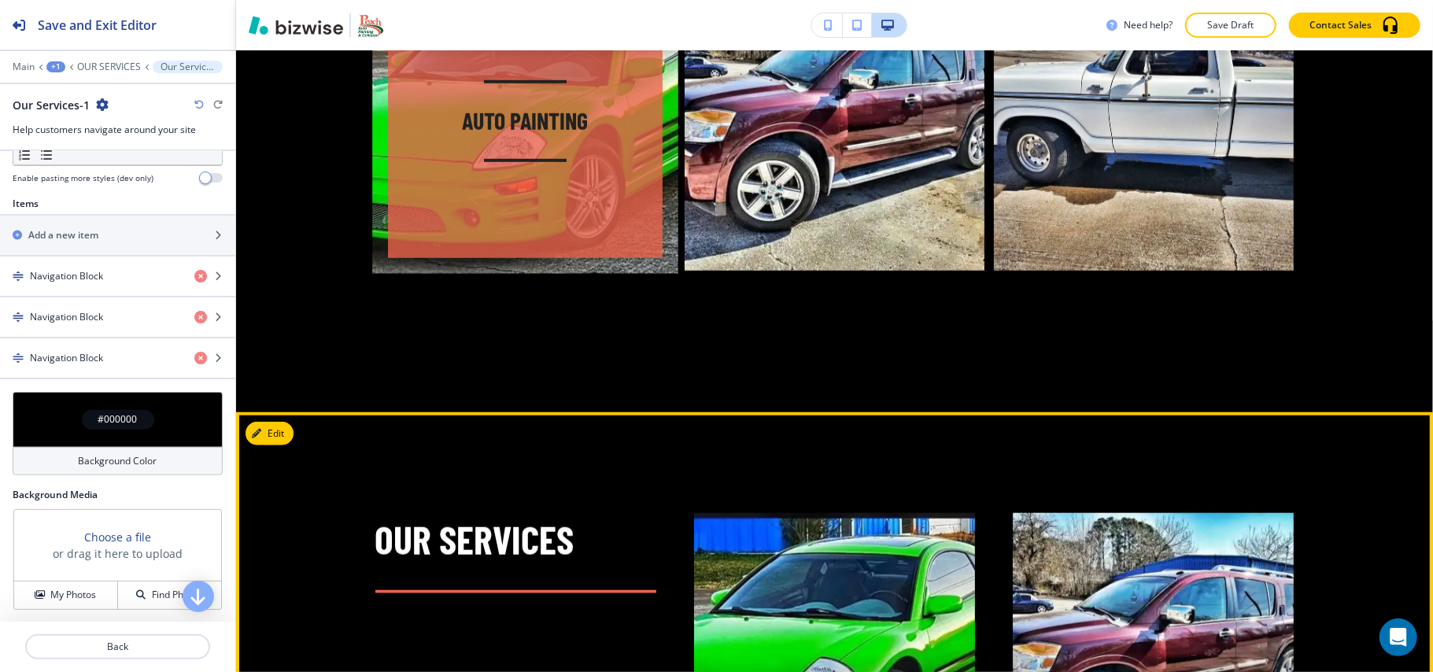
scroll to position [719, 0]
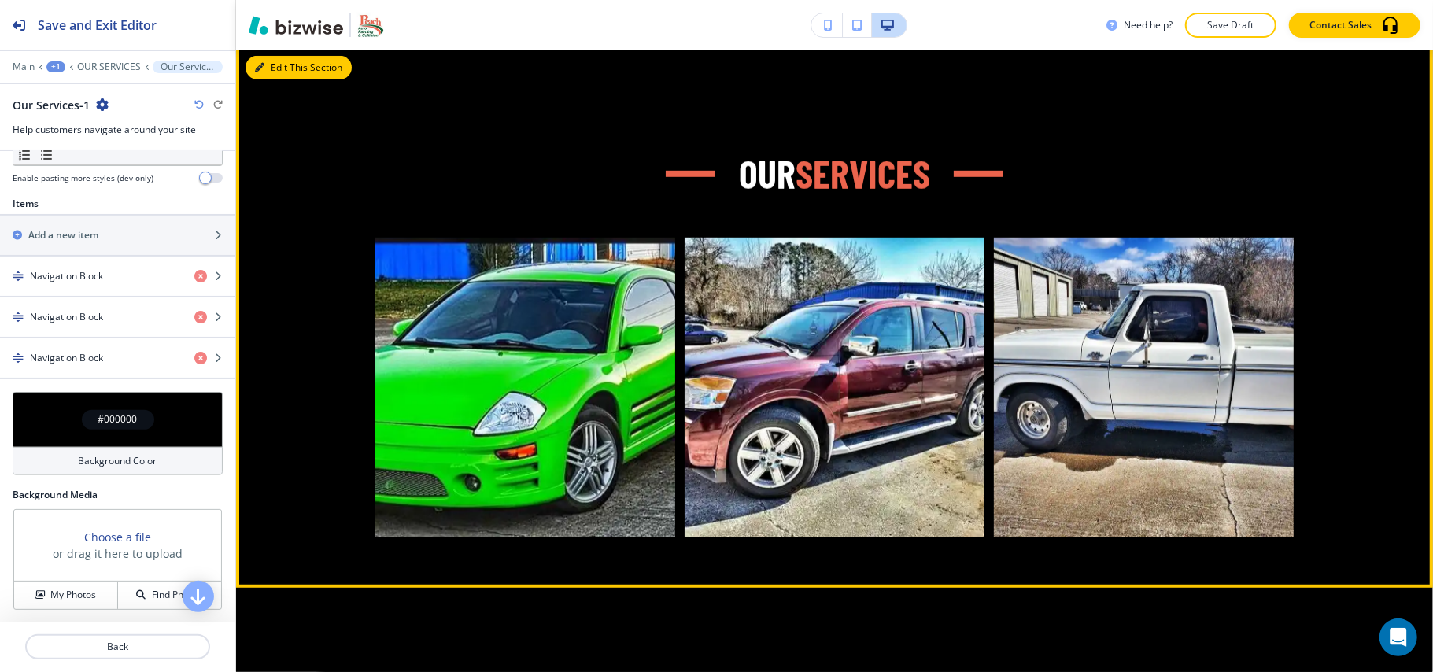
click at [280, 71] on button "Edit This Section" at bounding box center [299, 68] width 106 height 24
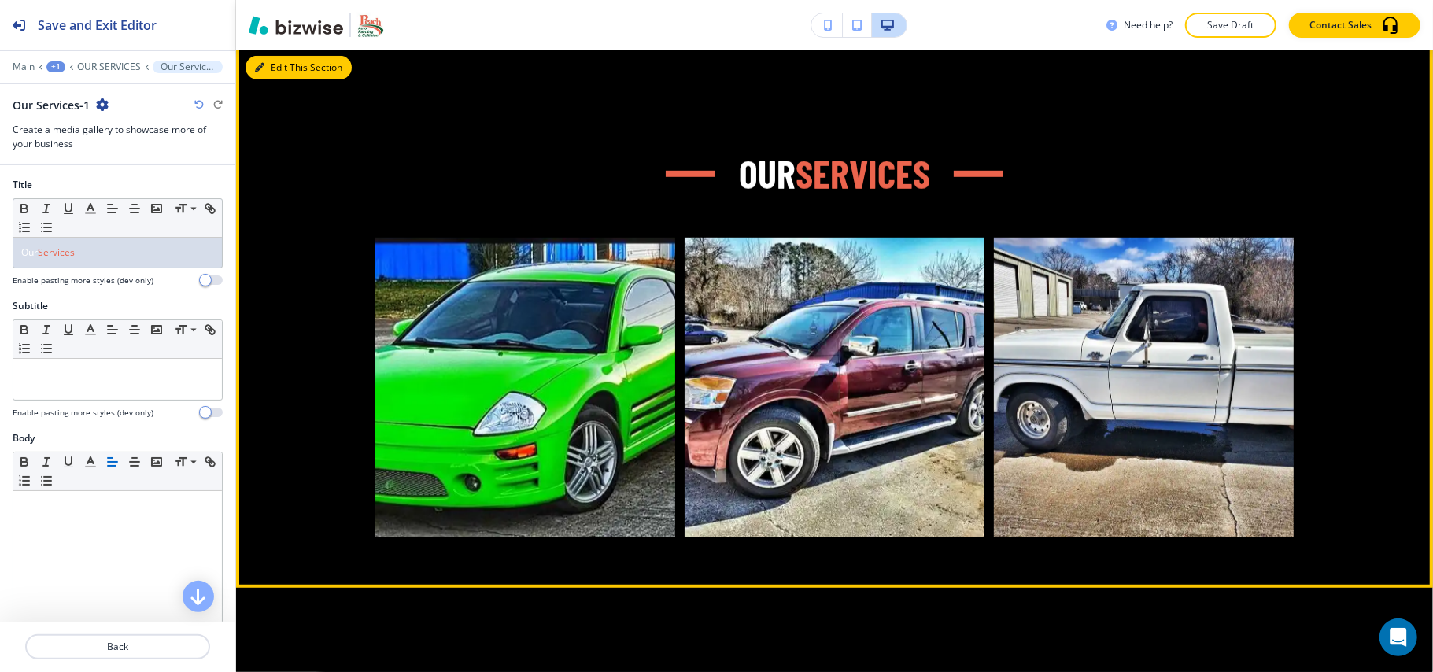
scroll to position [715, 0]
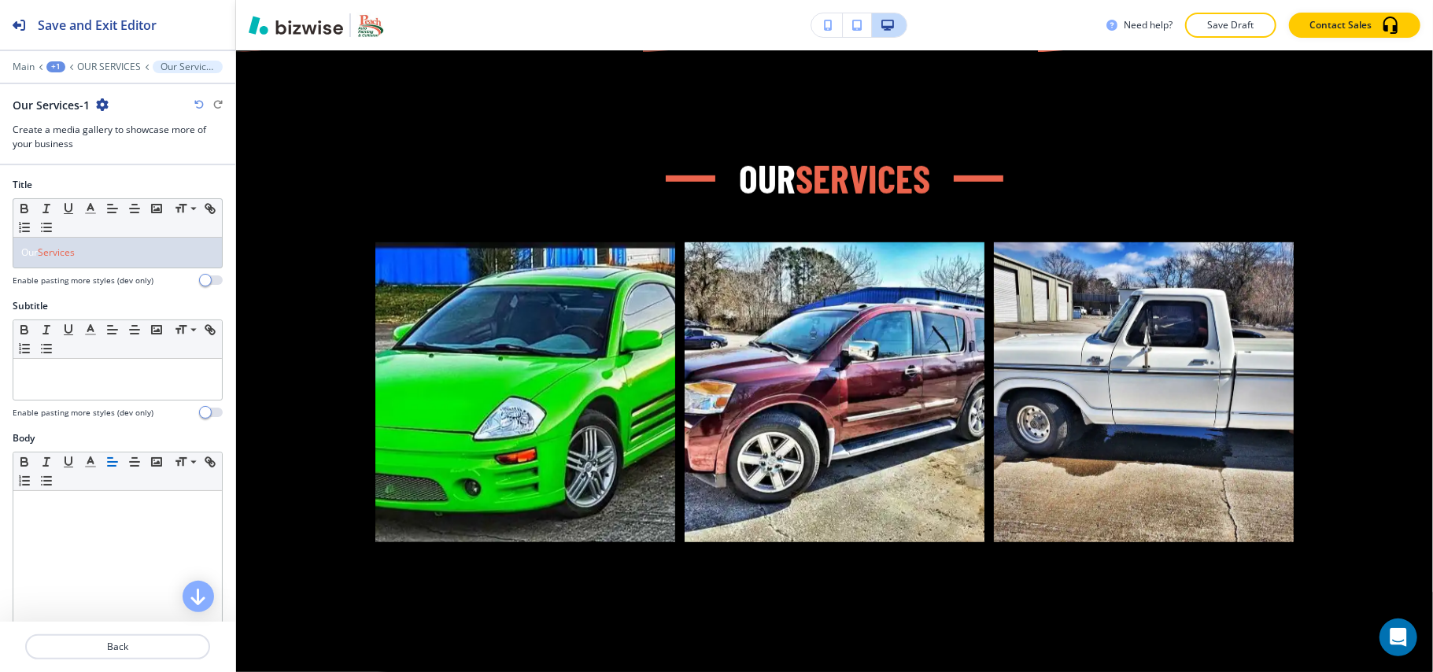
click at [105, 107] on icon "button" at bounding box center [102, 104] width 13 height 13
click at [131, 184] on p "Delete Section" at bounding box center [145, 188] width 80 height 14
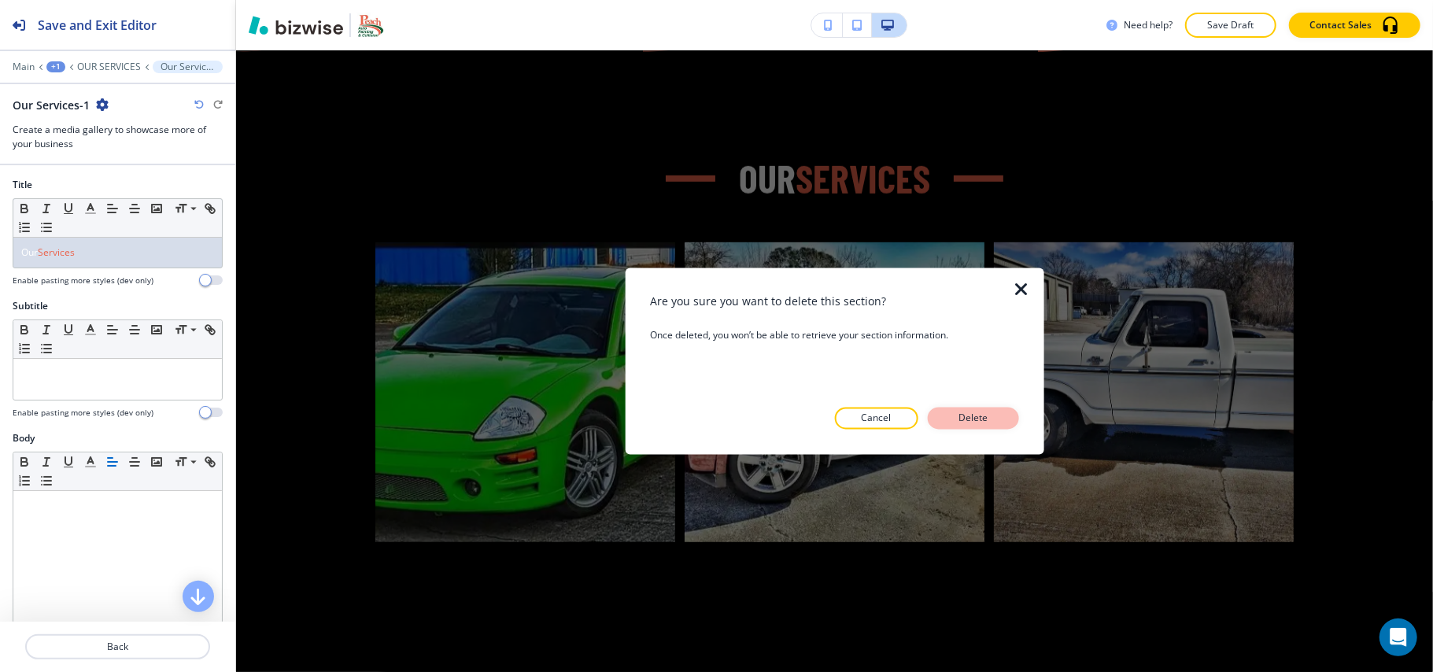
click at [948, 408] on button "Delete" at bounding box center [973, 419] width 91 height 22
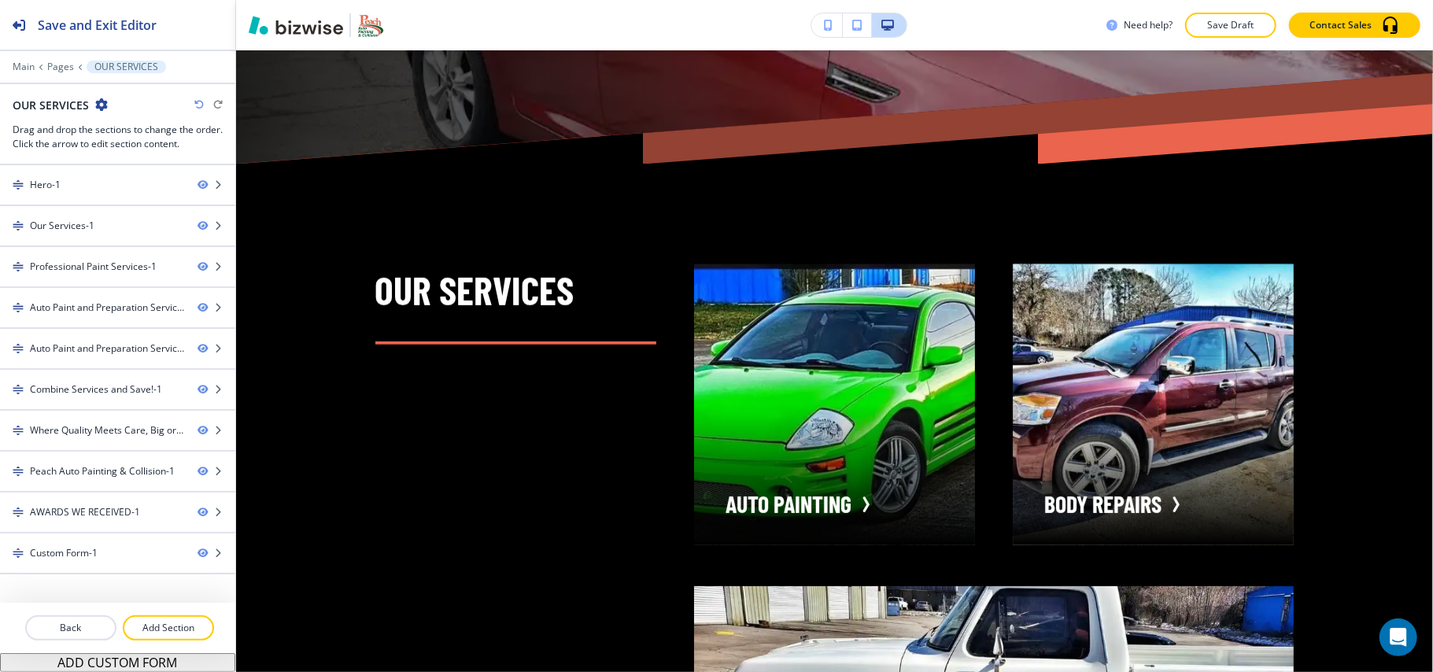
scroll to position [504, 0]
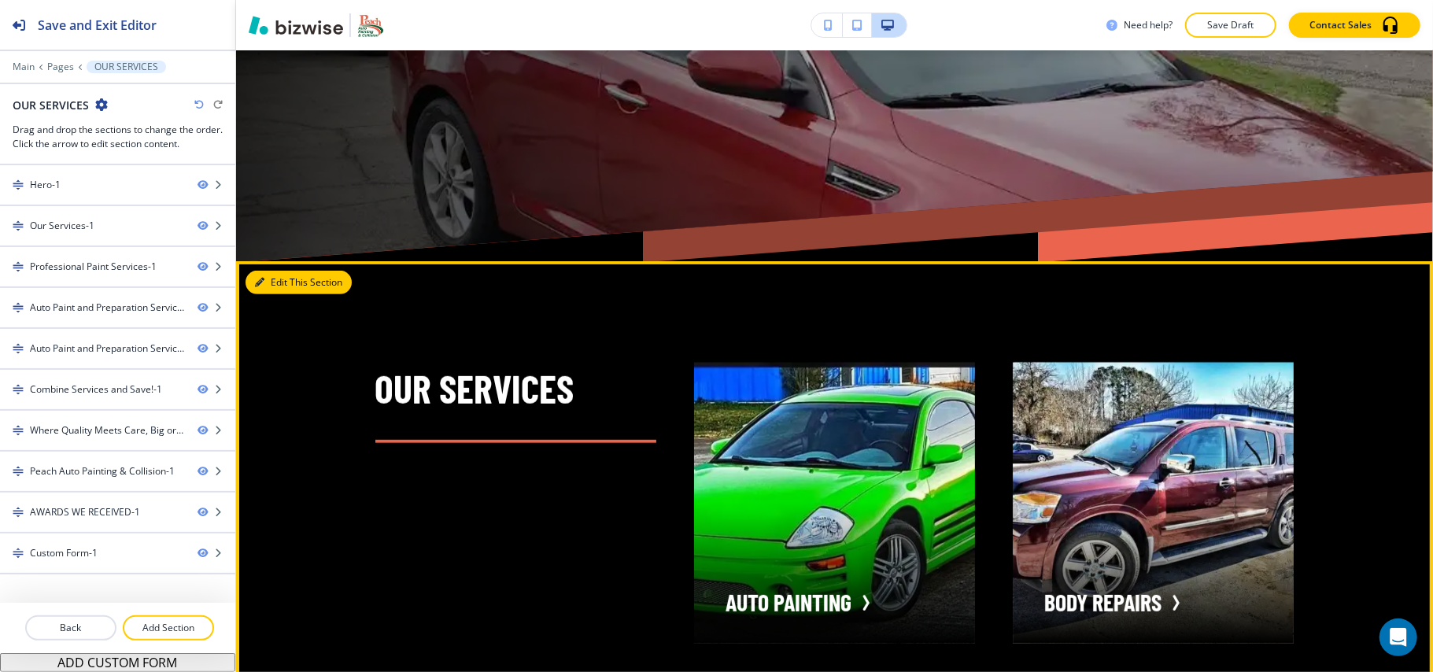
click at [287, 282] on button "Edit This Section" at bounding box center [299, 283] width 106 height 24
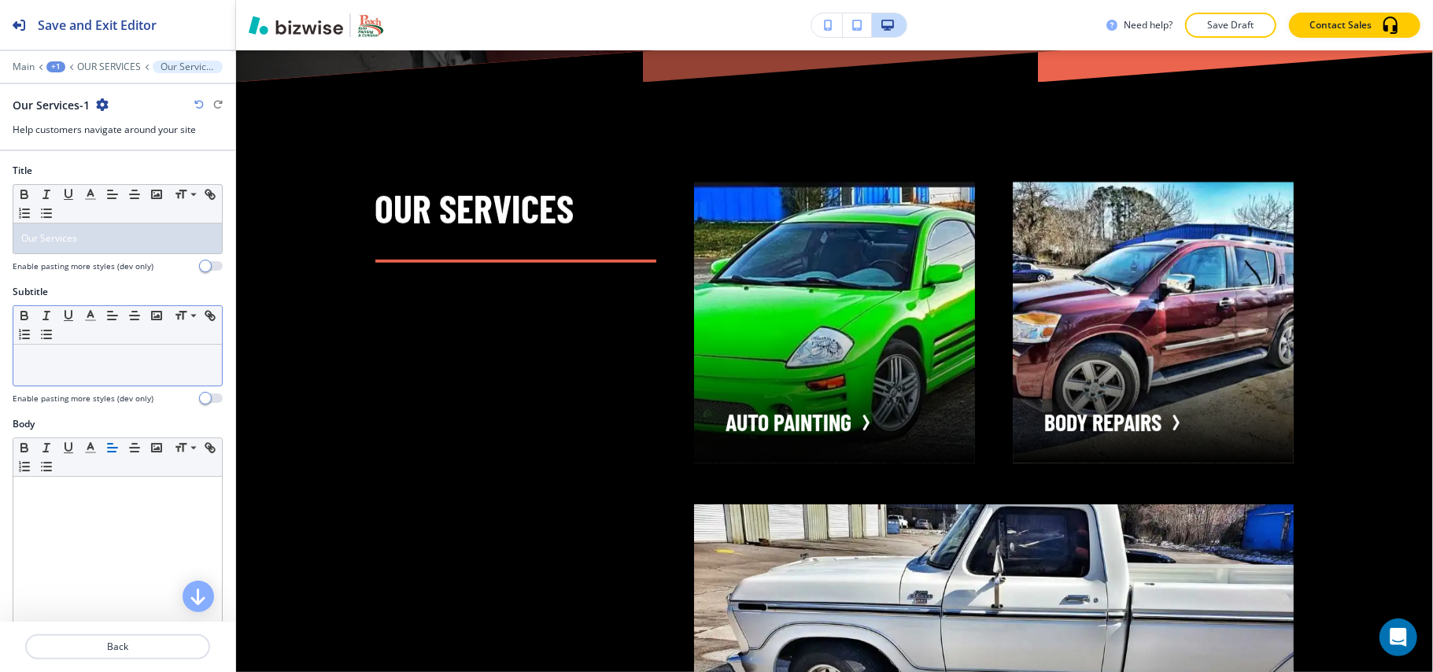
scroll to position [715, 0]
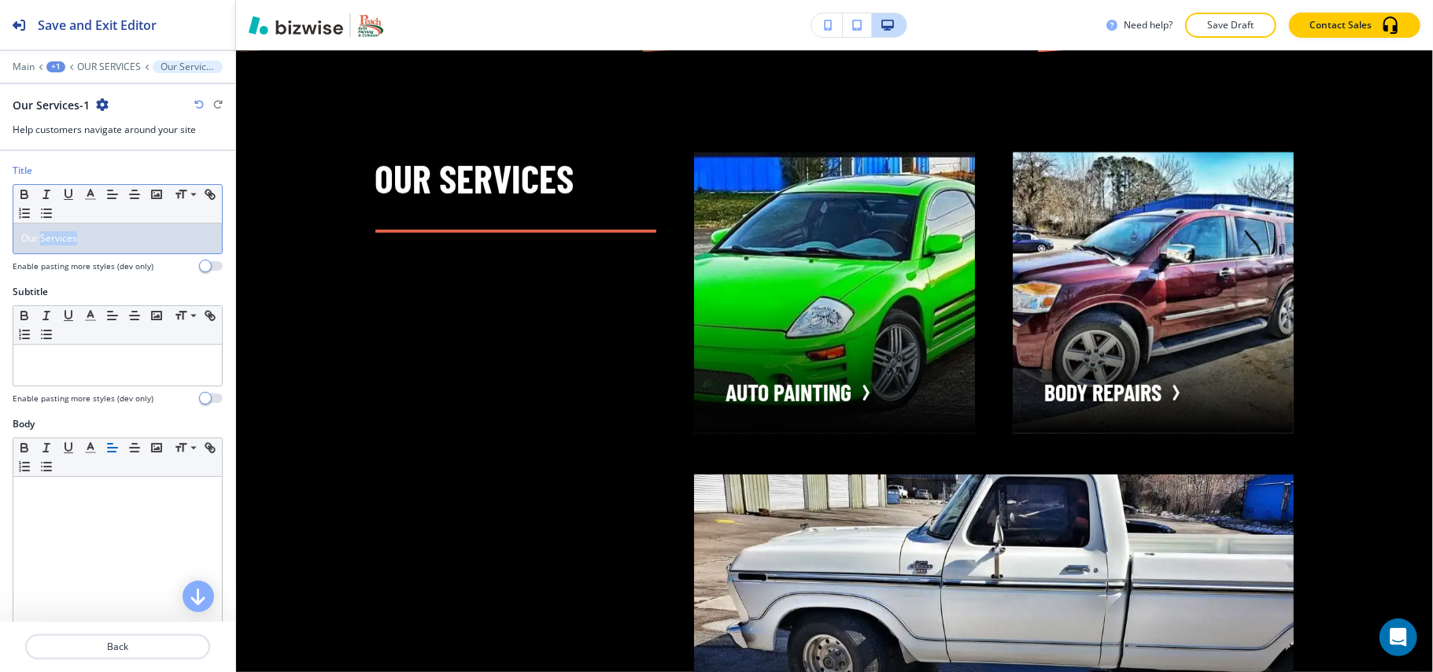
drag, startPoint x: 41, startPoint y: 241, endPoint x: 154, endPoint y: 238, distance: 113.4
click at [154, 238] on p "Our Services" at bounding box center [117, 238] width 193 height 14
click at [88, 195] on icon "button" at bounding box center [90, 194] width 14 height 14
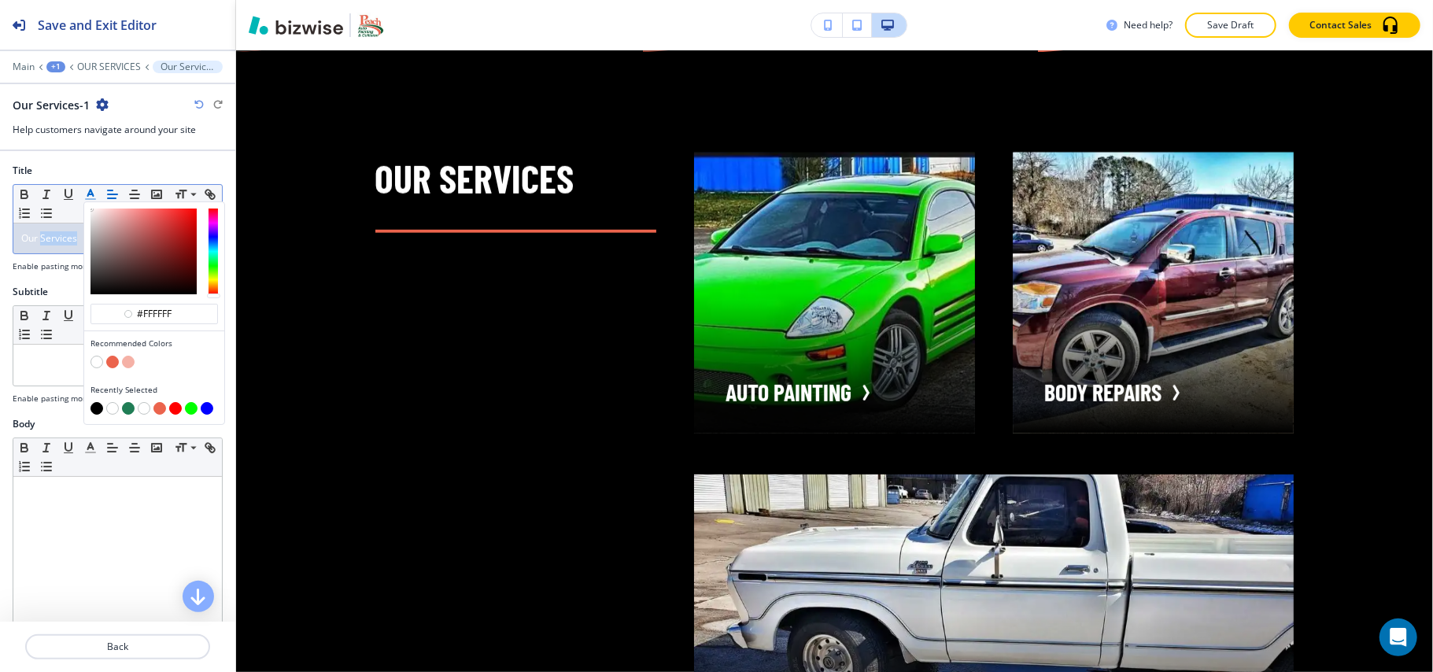
click at [114, 365] on button "button" at bounding box center [112, 362] width 13 height 13
type input "#eb644d"
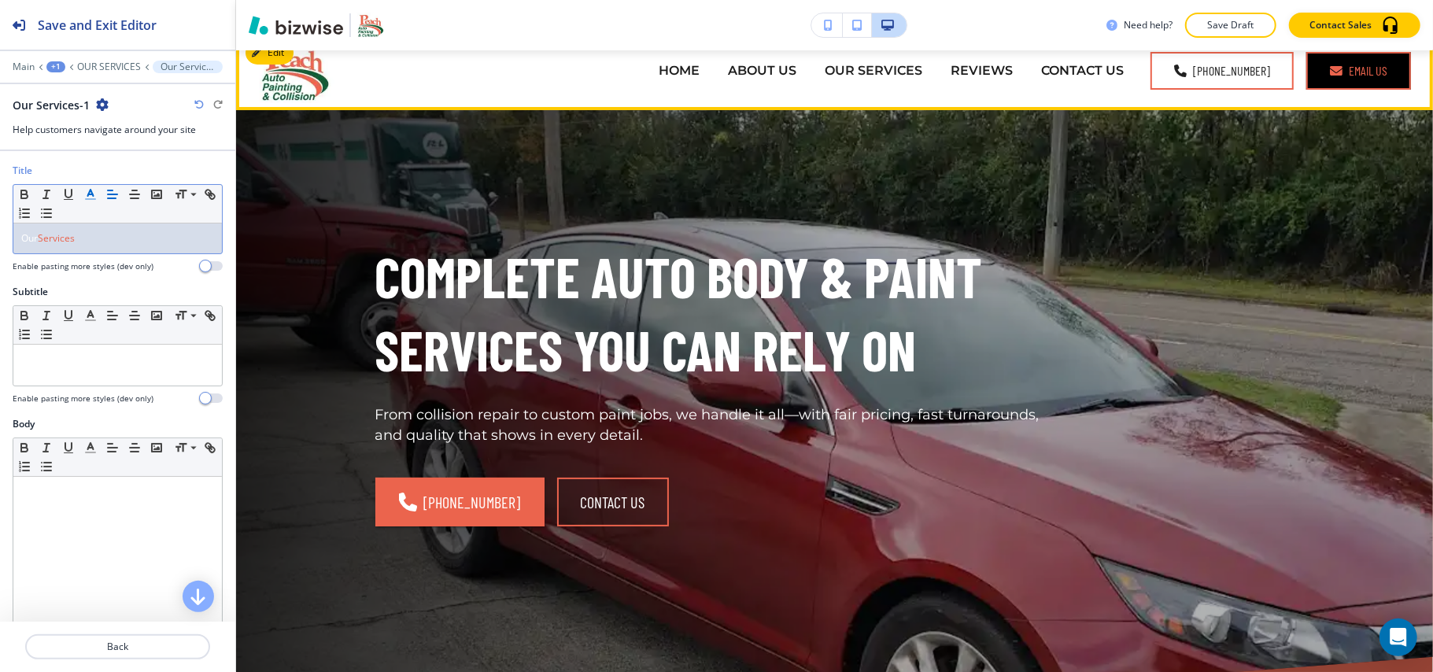
scroll to position [0, 0]
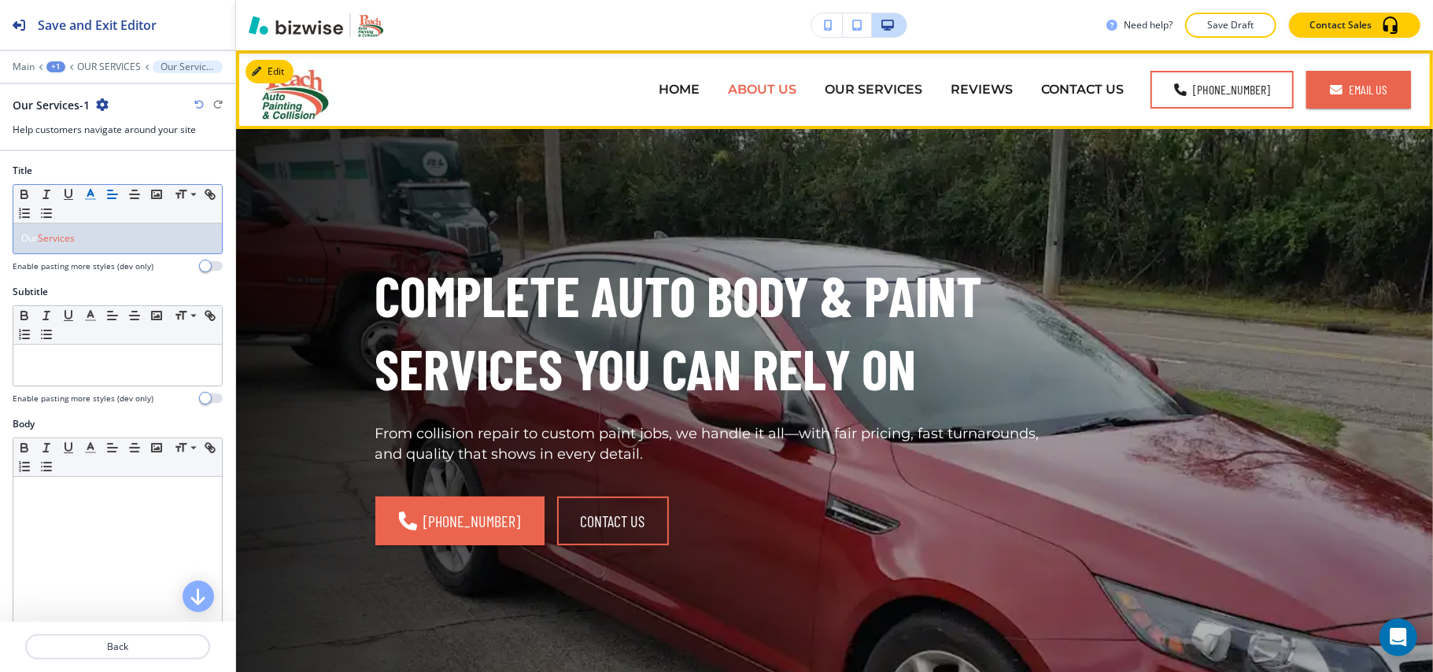
click at [776, 90] on p "ABOUT US" at bounding box center [762, 89] width 68 height 18
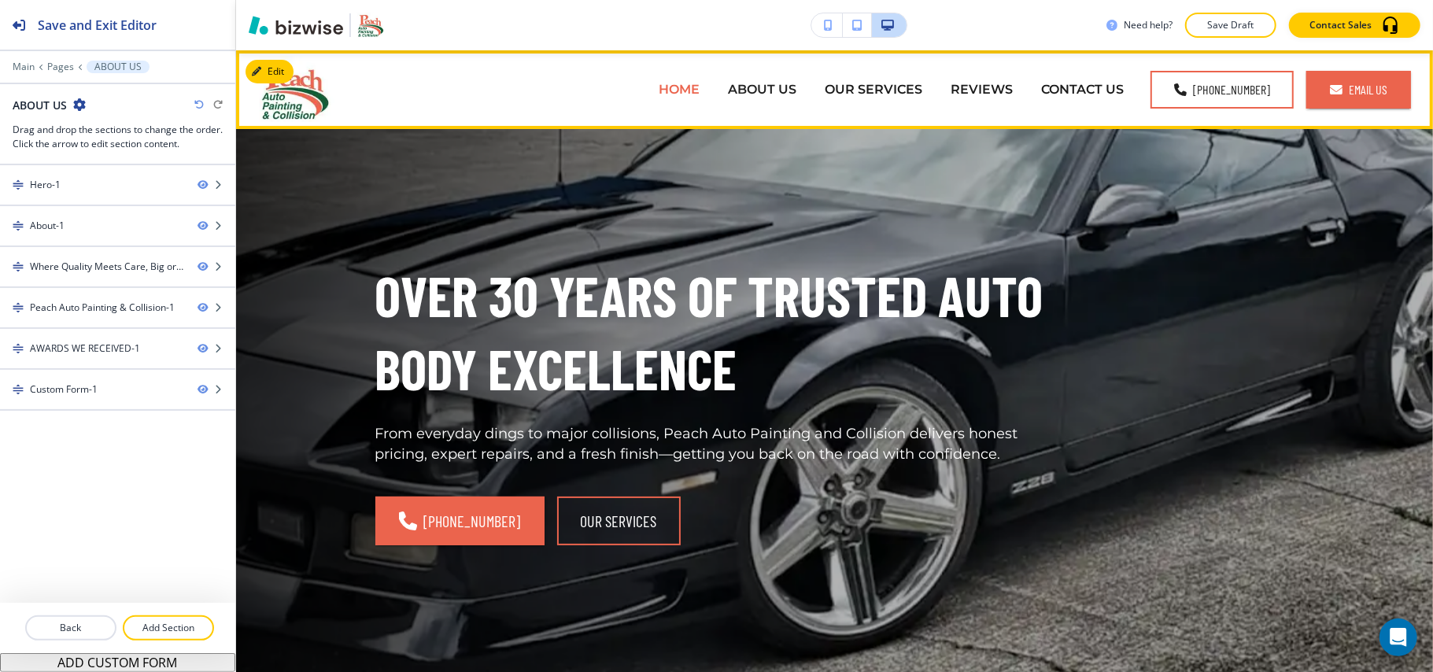
click at [659, 94] on p "HOME" at bounding box center [679, 89] width 41 height 18
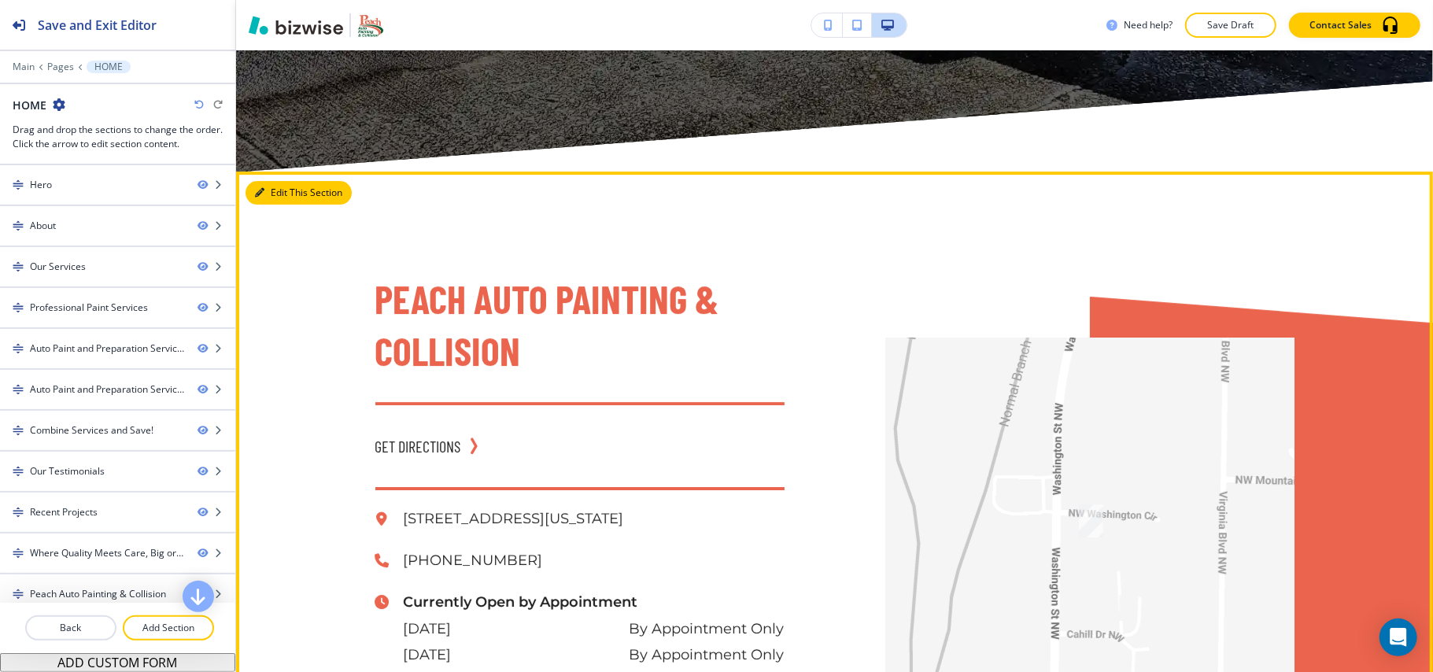
click at [280, 181] on button "Edit This Section" at bounding box center [299, 193] width 106 height 24
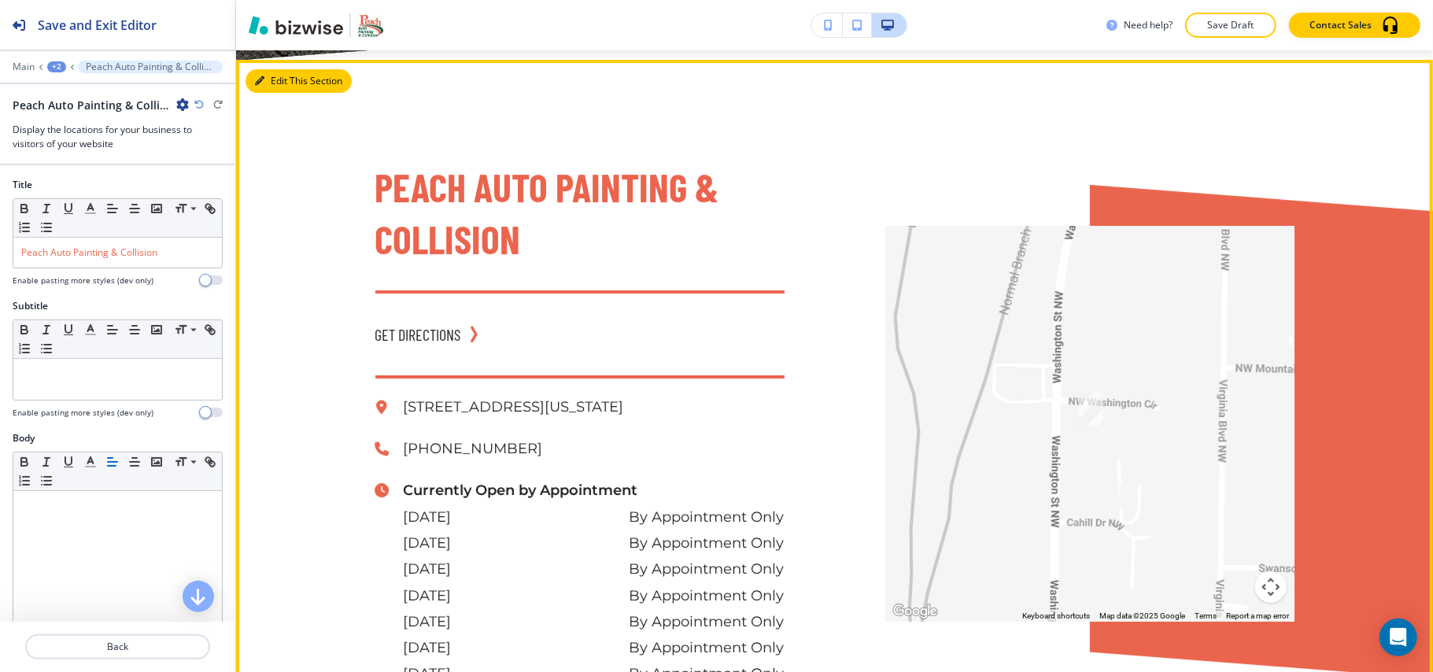
scroll to position [12487, 0]
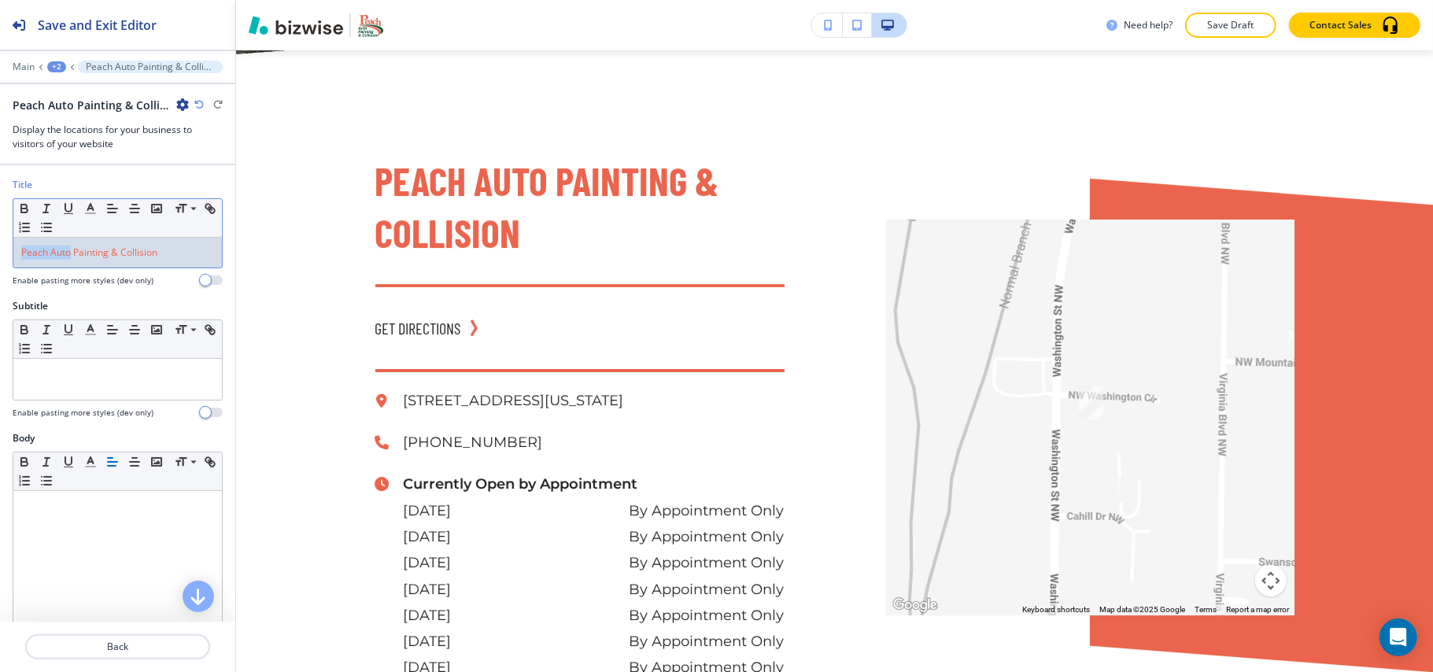
drag, startPoint x: 72, startPoint y: 256, endPoint x: 0, endPoint y: 256, distance: 72.4
click at [0, 256] on div "Title Small Normal Large Huge Peach Auto Painting & Collision Enable pasting mo…" at bounding box center [117, 238] width 235 height 121
click at [92, 206] on icon "button" at bounding box center [90, 208] width 14 height 14
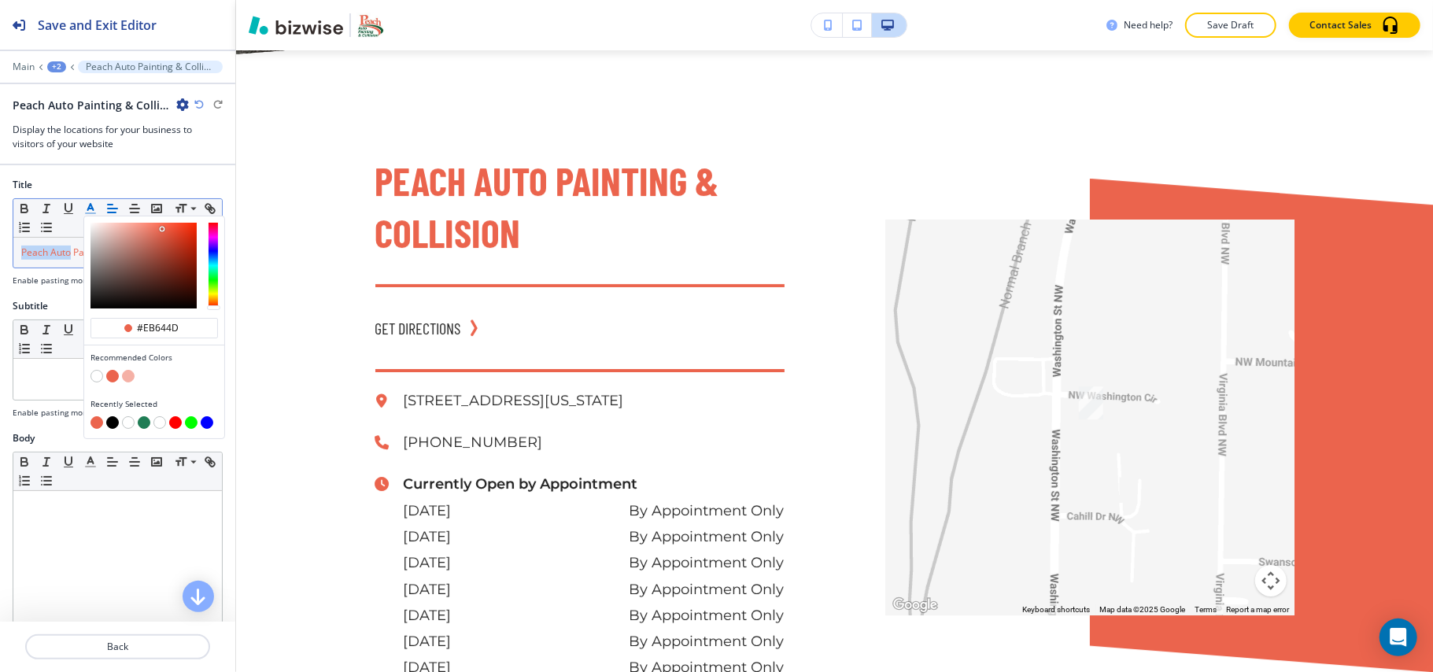
click at [142, 423] on button "button" at bounding box center [144, 422] width 13 height 13
type input "#207d55"
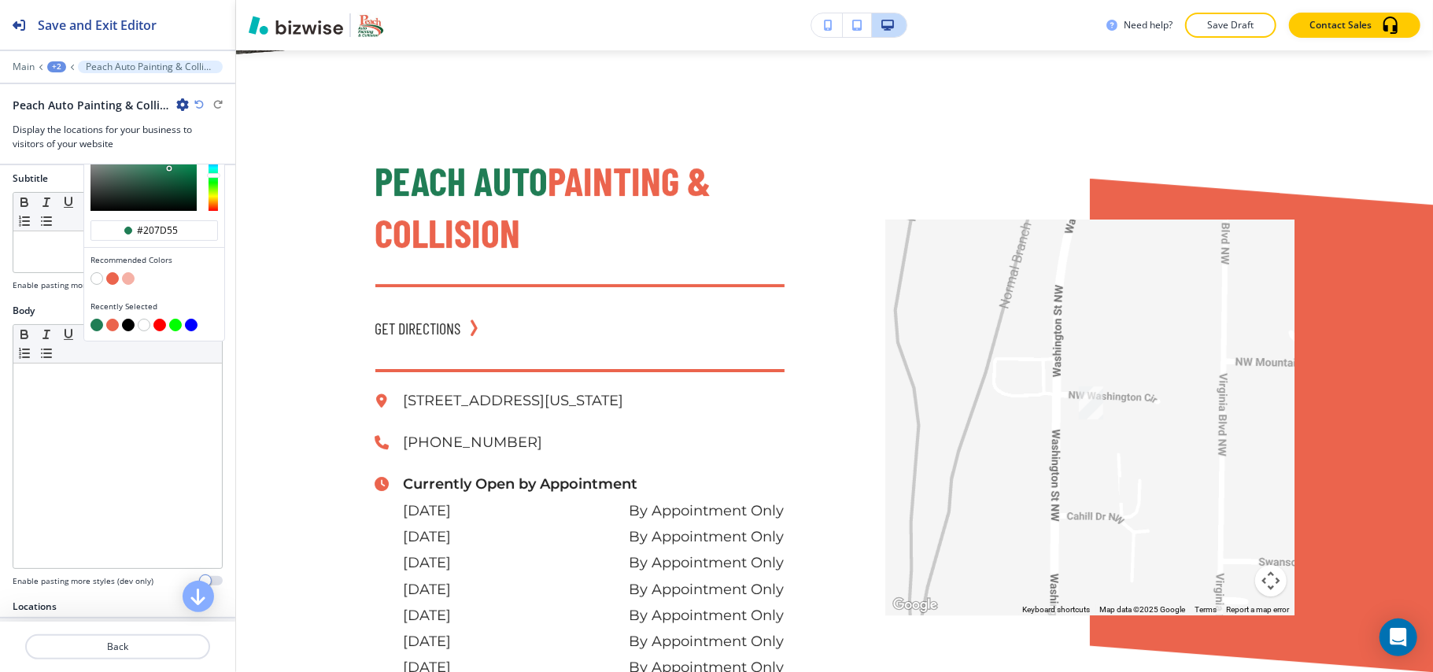
scroll to position [315, 0]
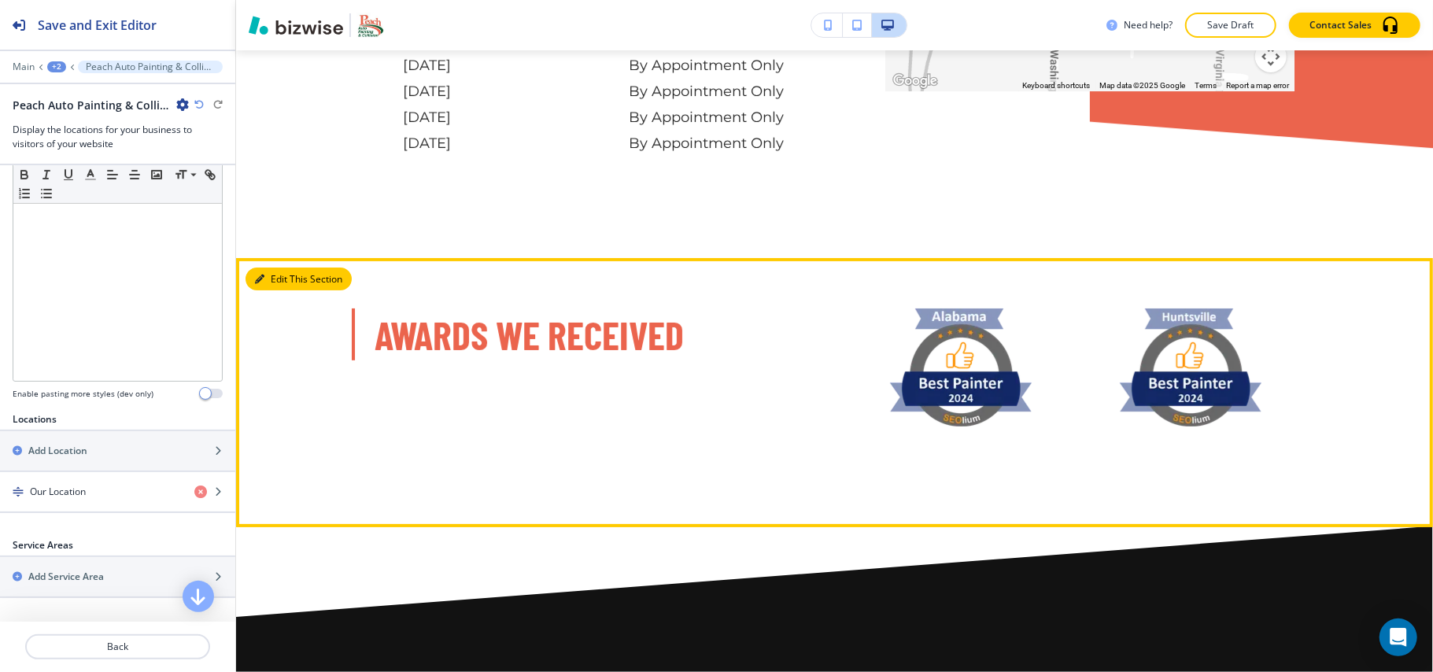
click at [281, 275] on button "Edit This Section" at bounding box center [299, 280] width 106 height 24
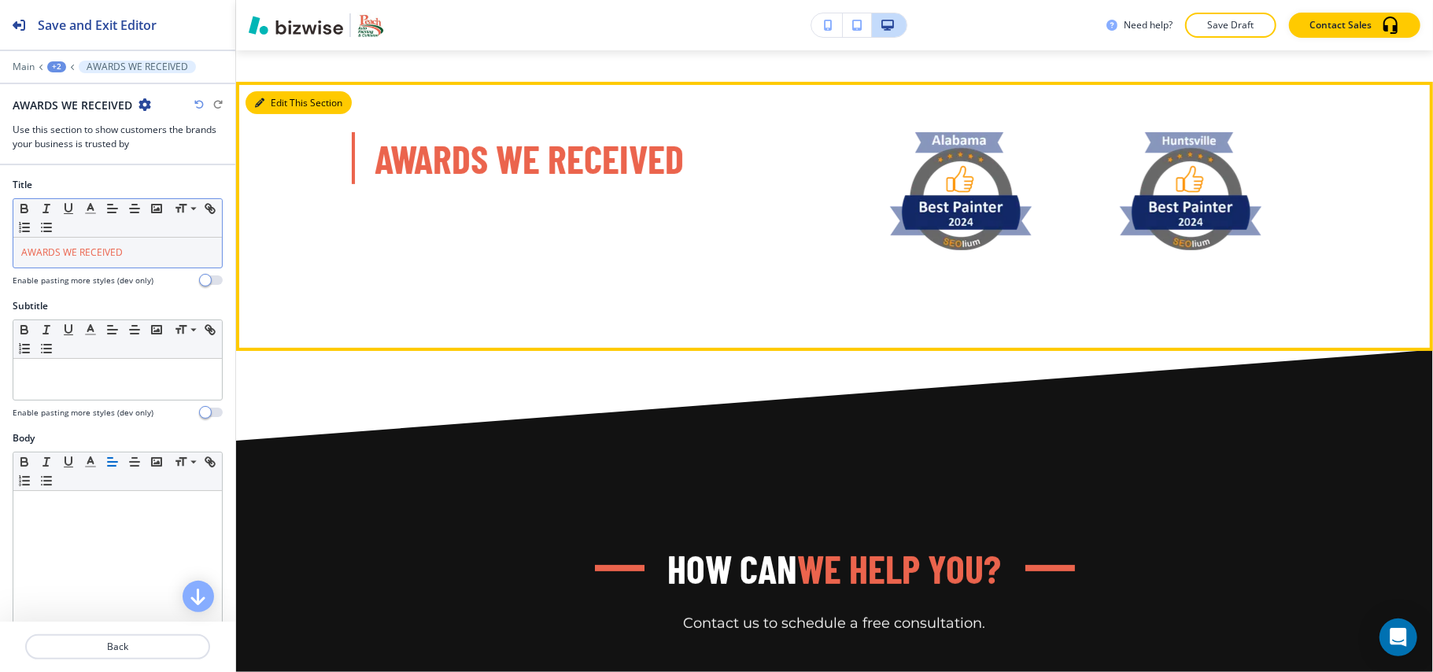
scroll to position [13216, 0]
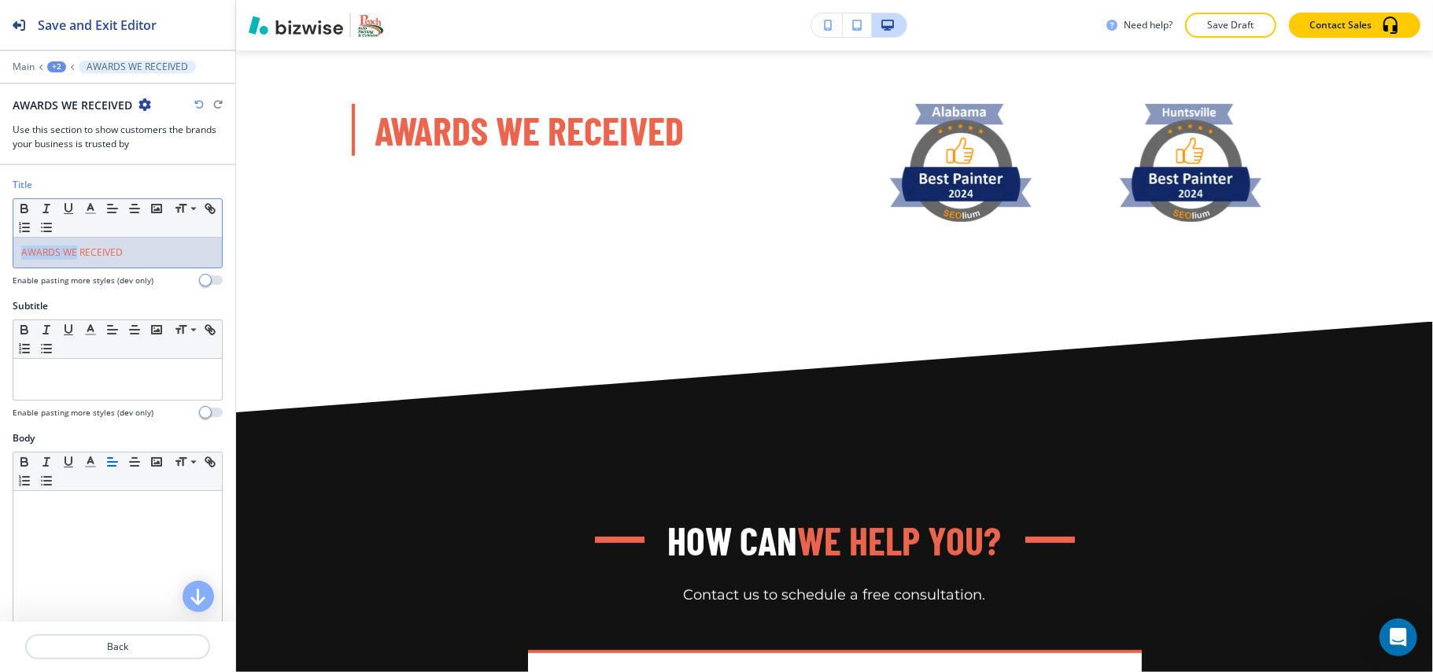
drag, startPoint x: 74, startPoint y: 257, endPoint x: 0, endPoint y: 252, distance: 74.1
click at [0, 252] on div "Title Small Normal Large Huge AWARDS WE RECEIVED Enable pasting more styles (de…" at bounding box center [117, 238] width 235 height 121
click at [93, 208] on icon "button" at bounding box center [90, 208] width 14 height 14
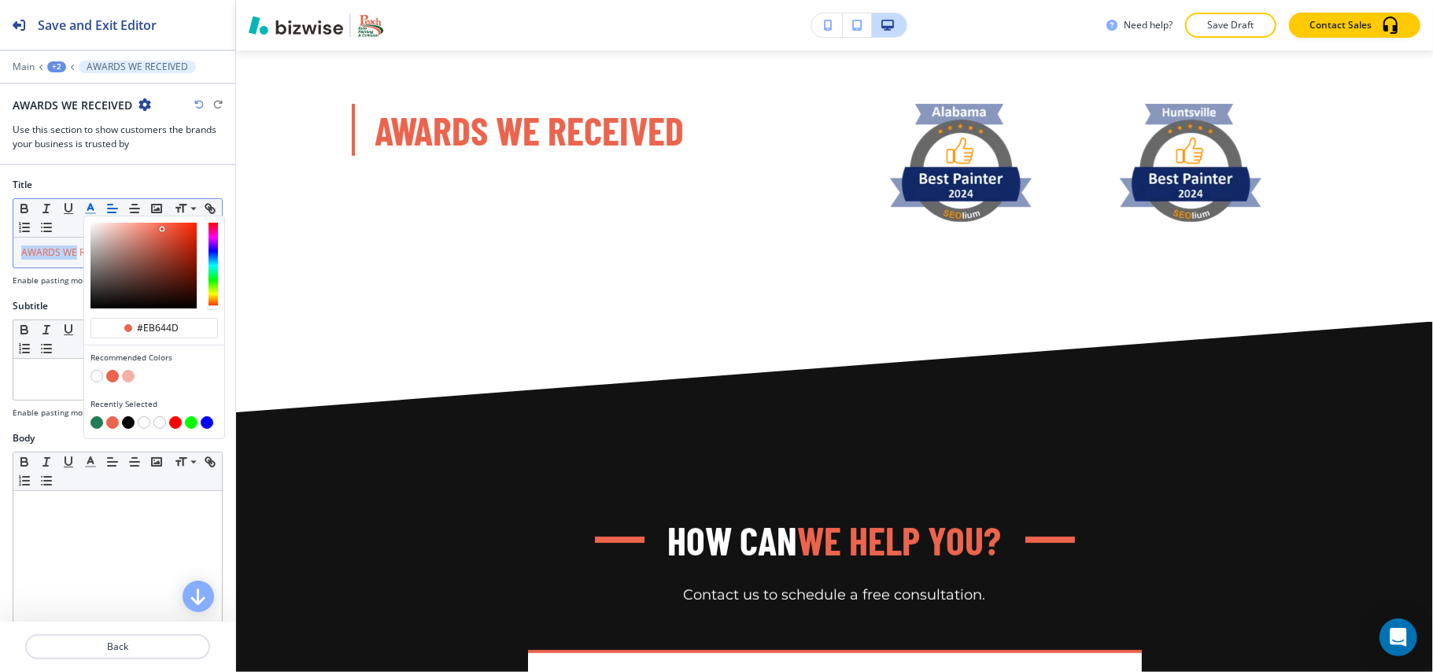
click at [98, 427] on button "button" at bounding box center [96, 422] width 13 height 13
type input "#207d55"
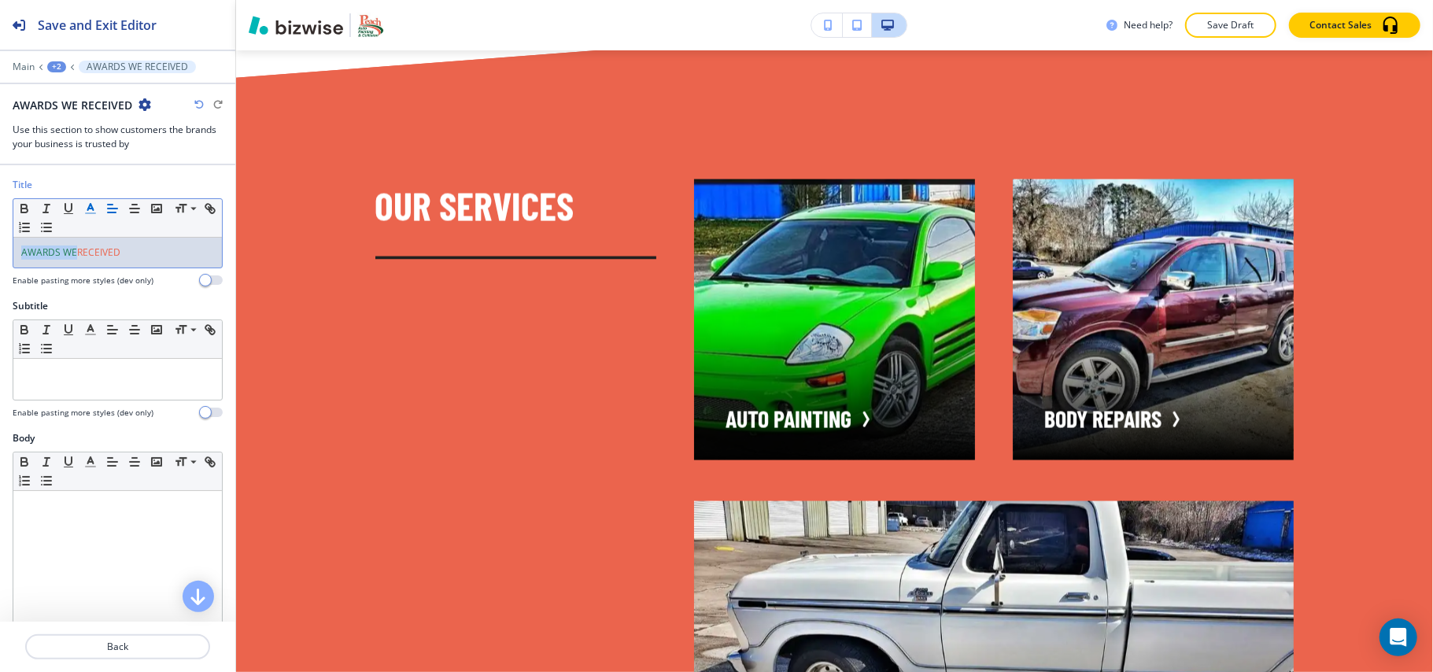
scroll to position [0, 0]
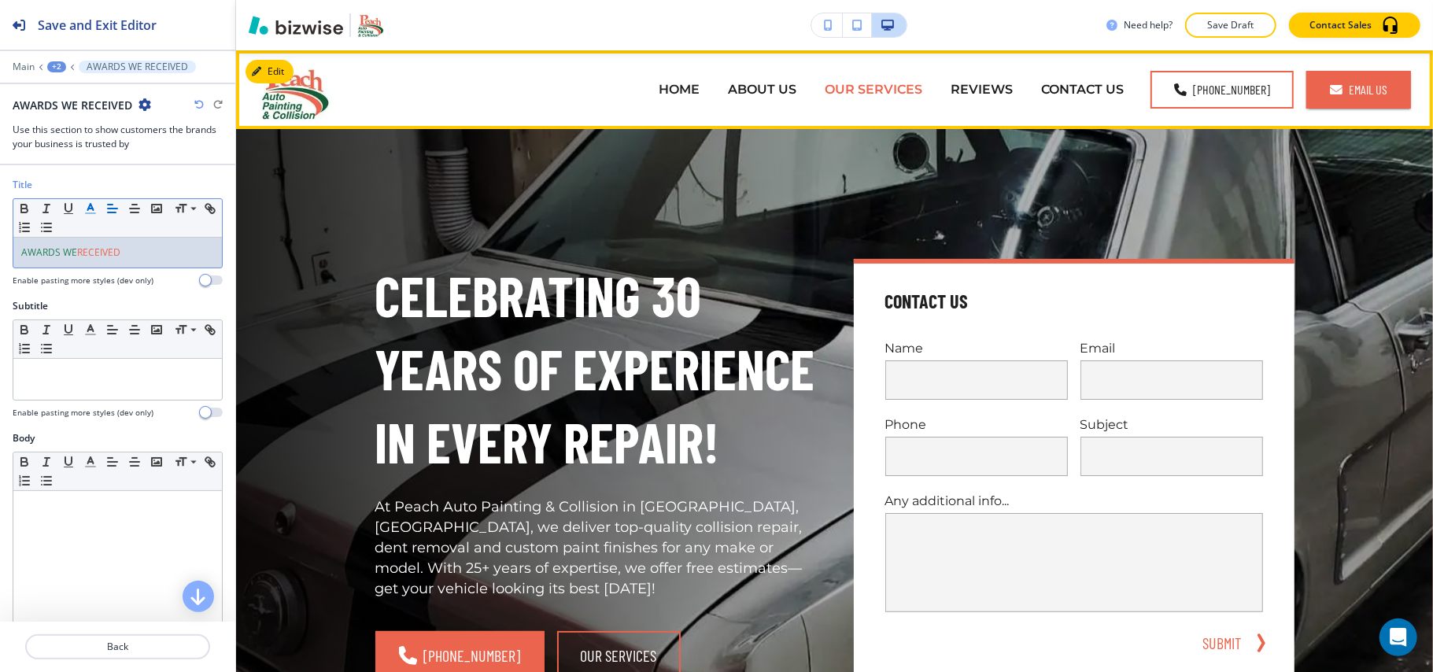
click at [851, 92] on p "OUR SERVICES" at bounding box center [874, 89] width 98 height 18
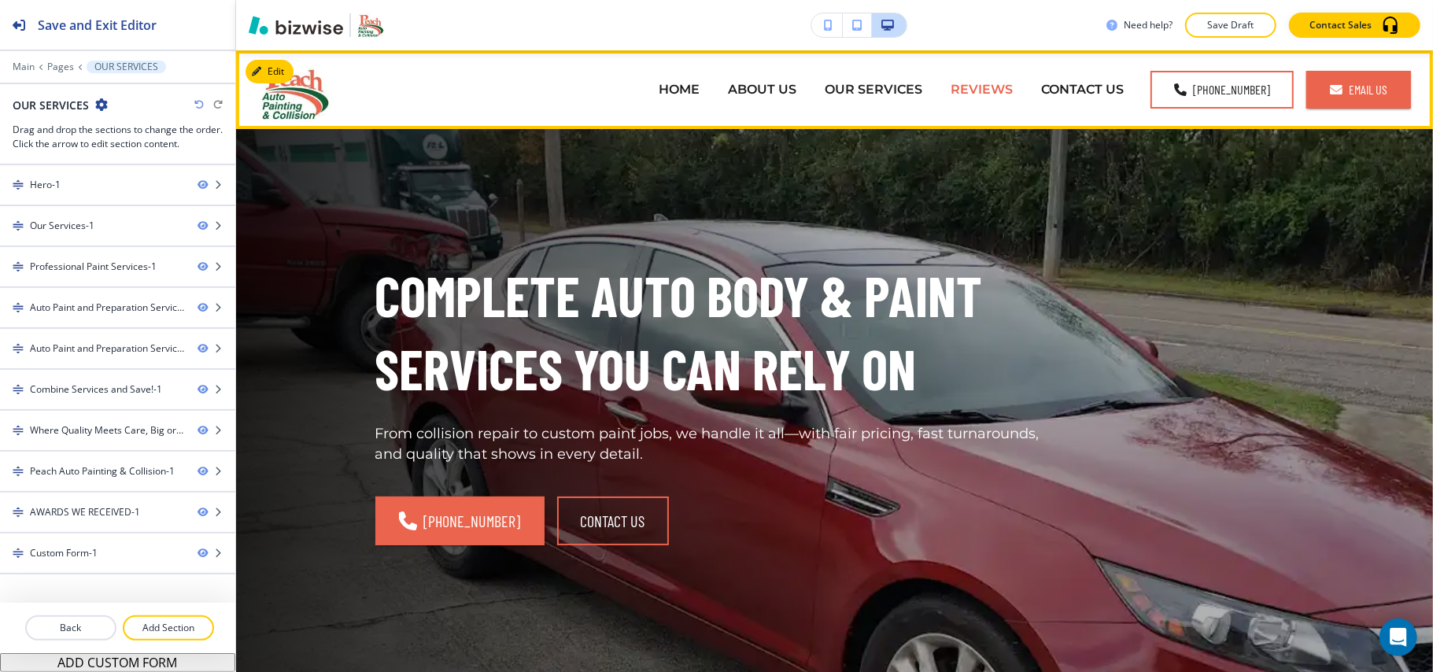
click at [966, 90] on p "REVIEWS" at bounding box center [982, 89] width 62 height 18
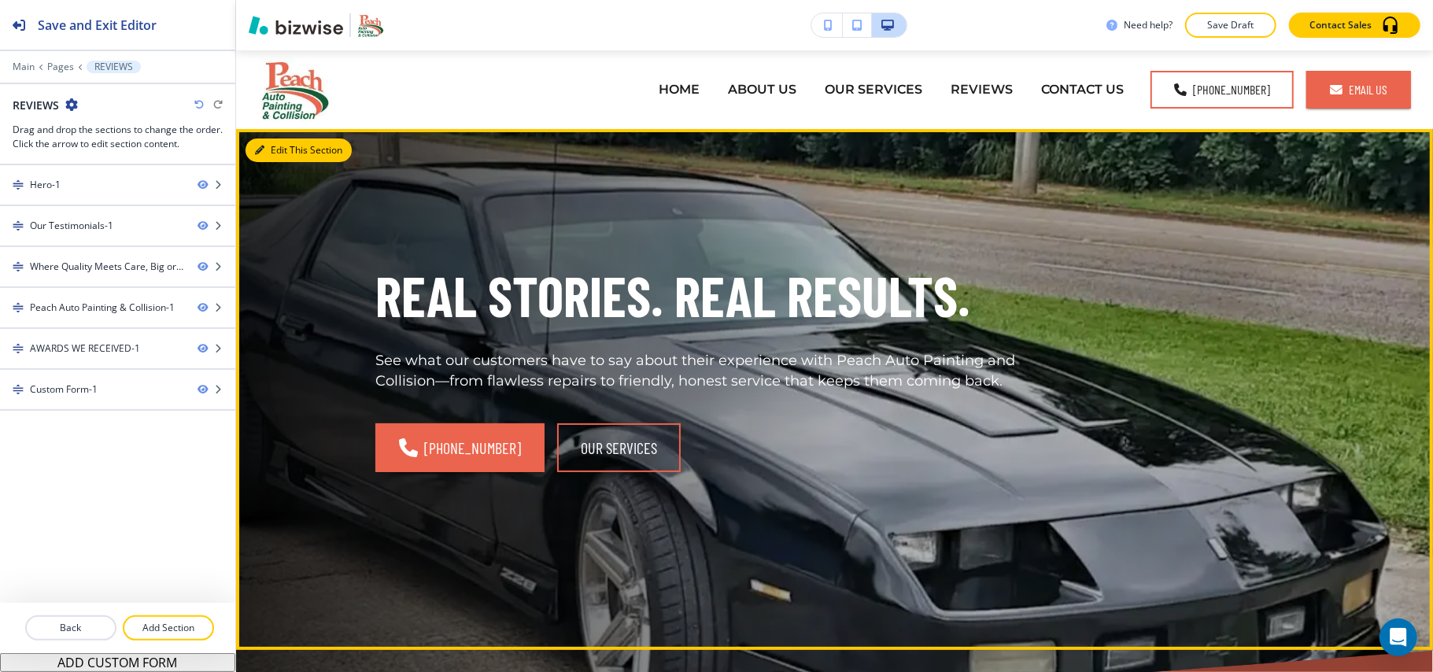
click at [269, 146] on button "Edit This Section" at bounding box center [299, 151] width 106 height 24
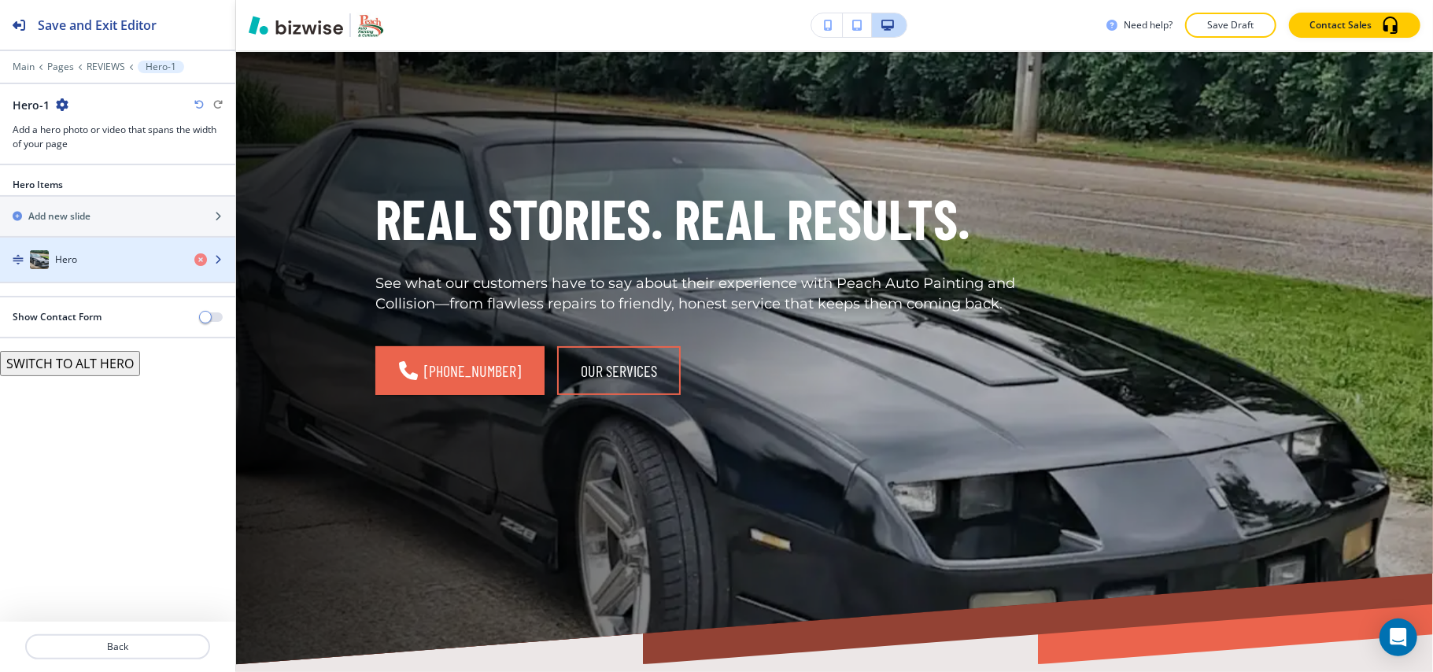
scroll to position [79, 0]
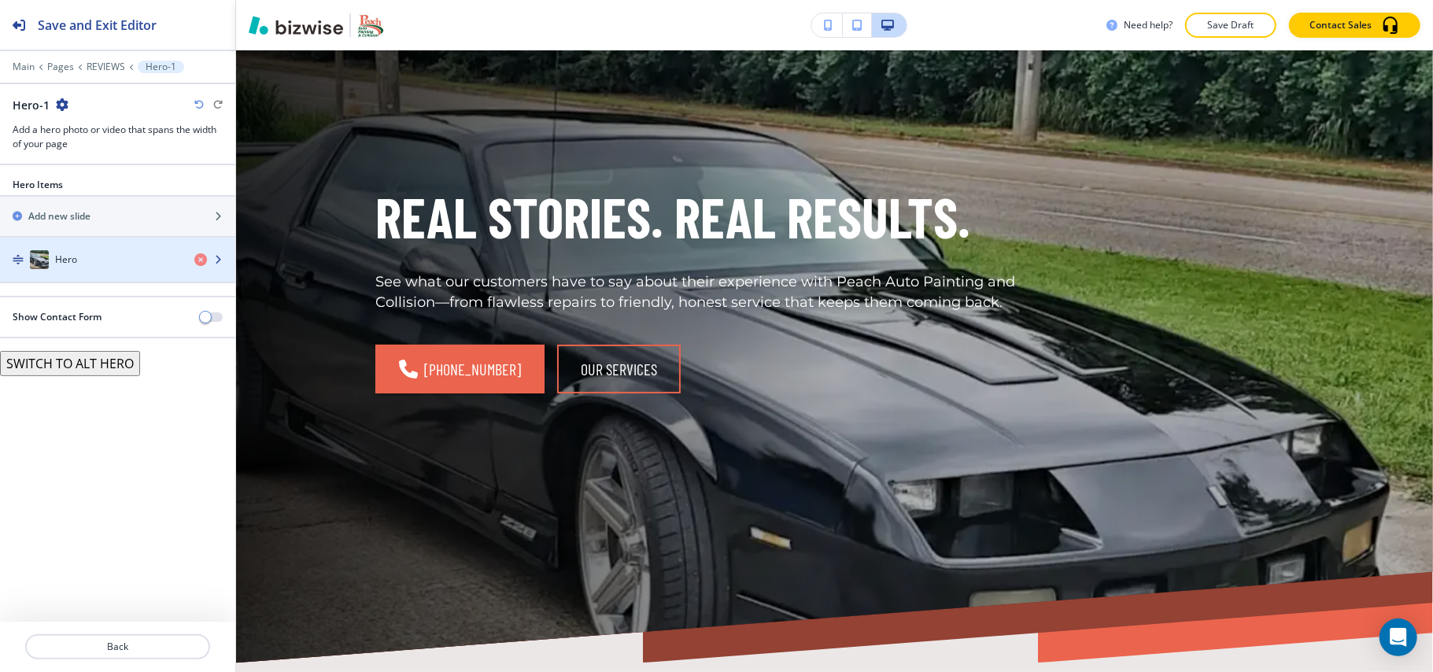
click at [39, 255] on img "button" at bounding box center [39, 259] width 19 height 19
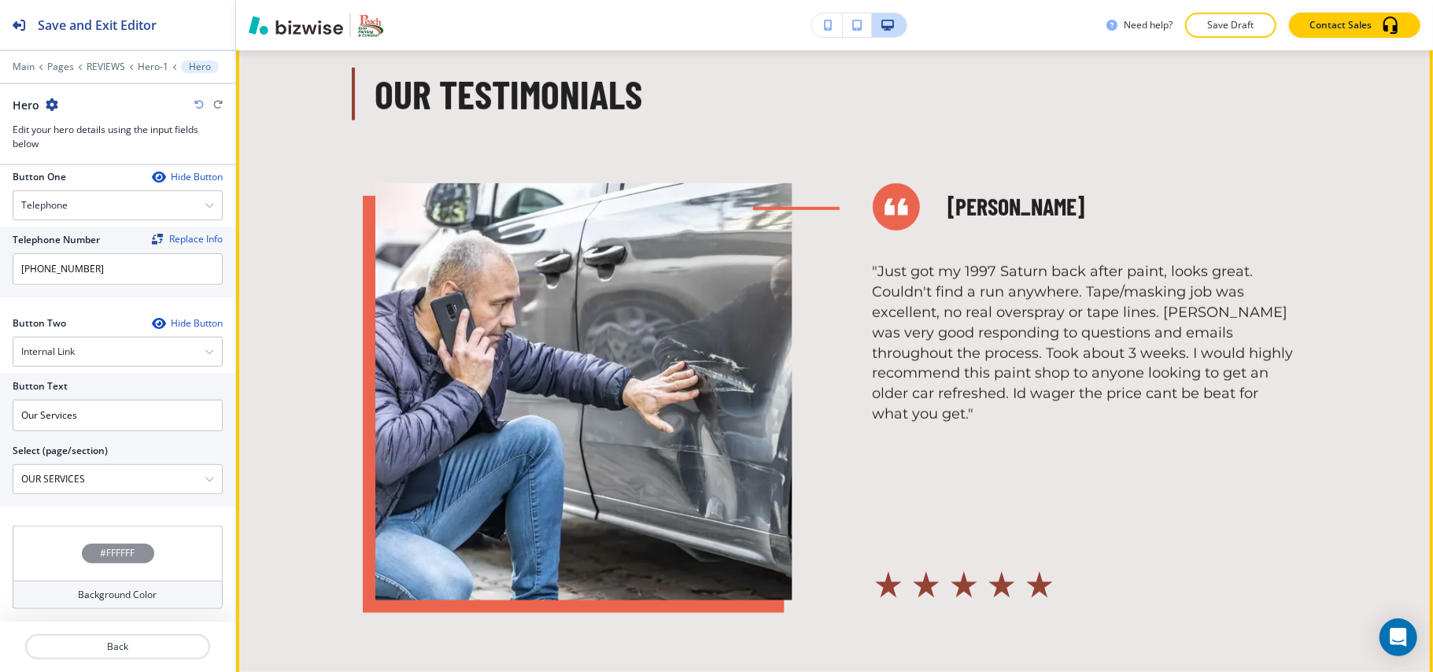
scroll to position [603, 0]
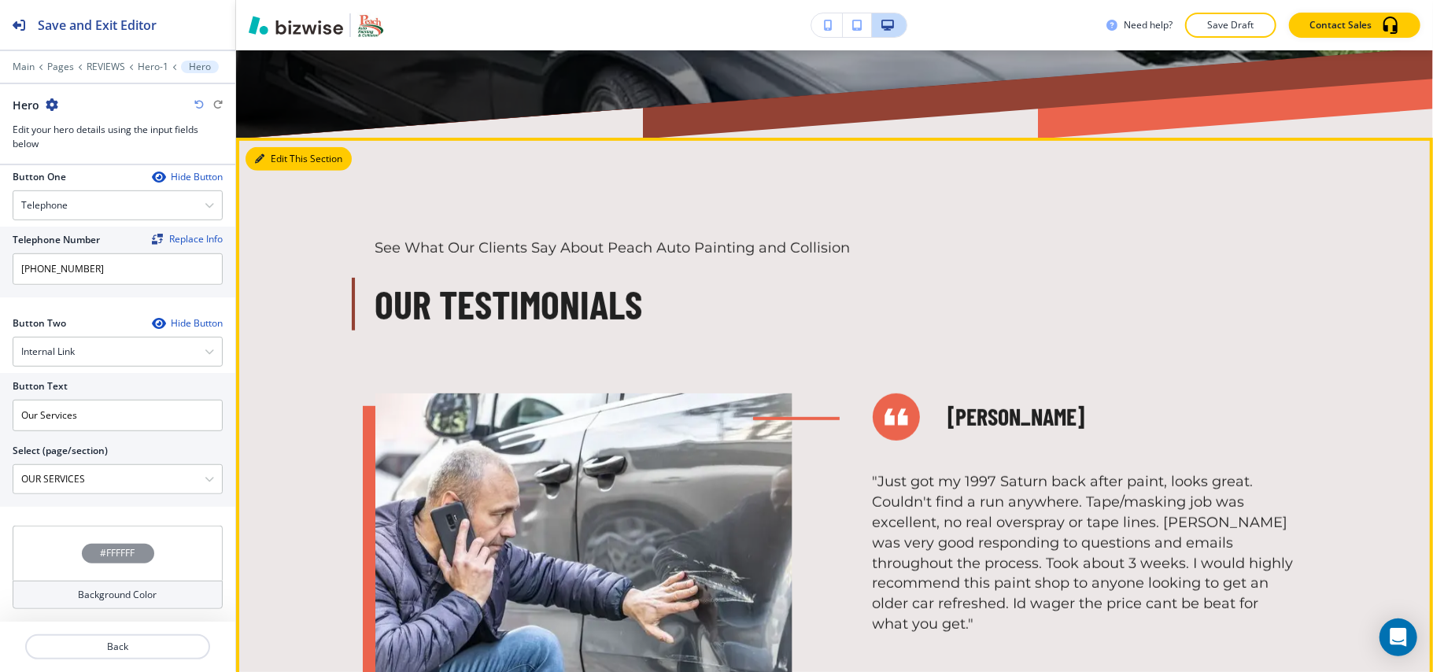
click at [261, 158] on icon "button" at bounding box center [259, 158] width 9 height 9
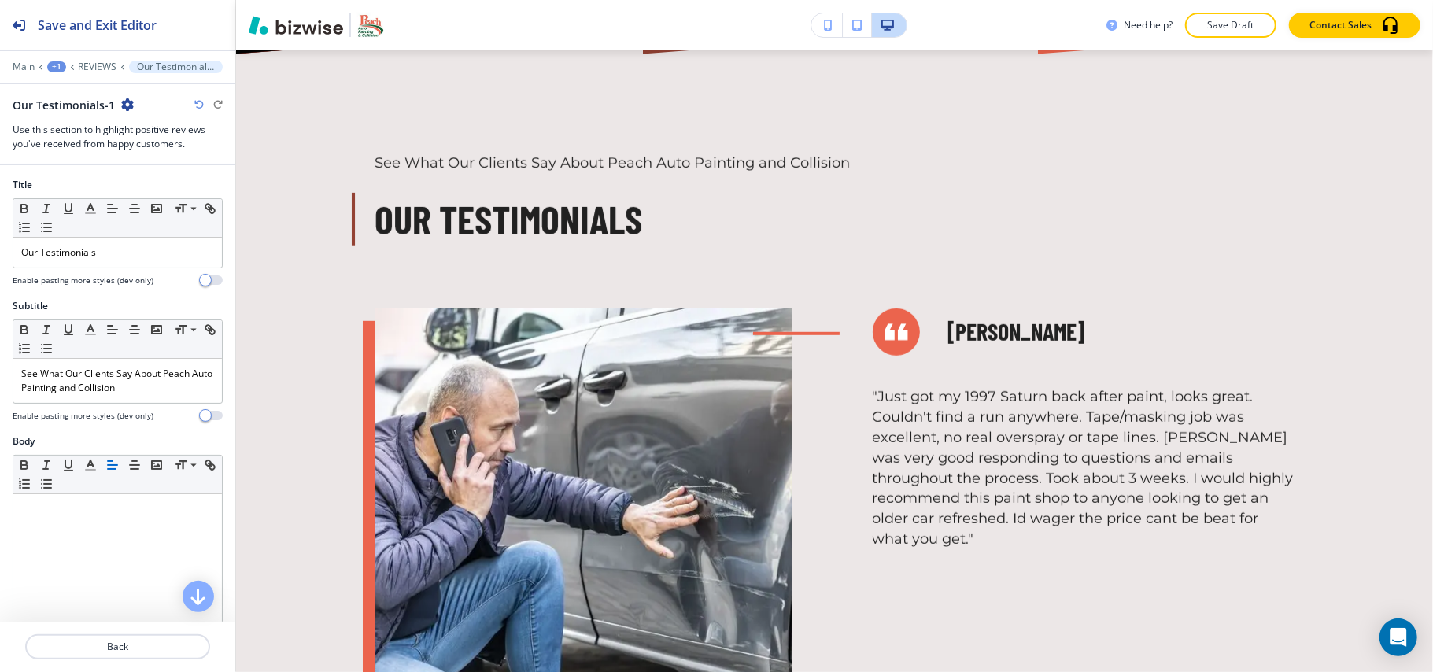
scroll to position [690, 0]
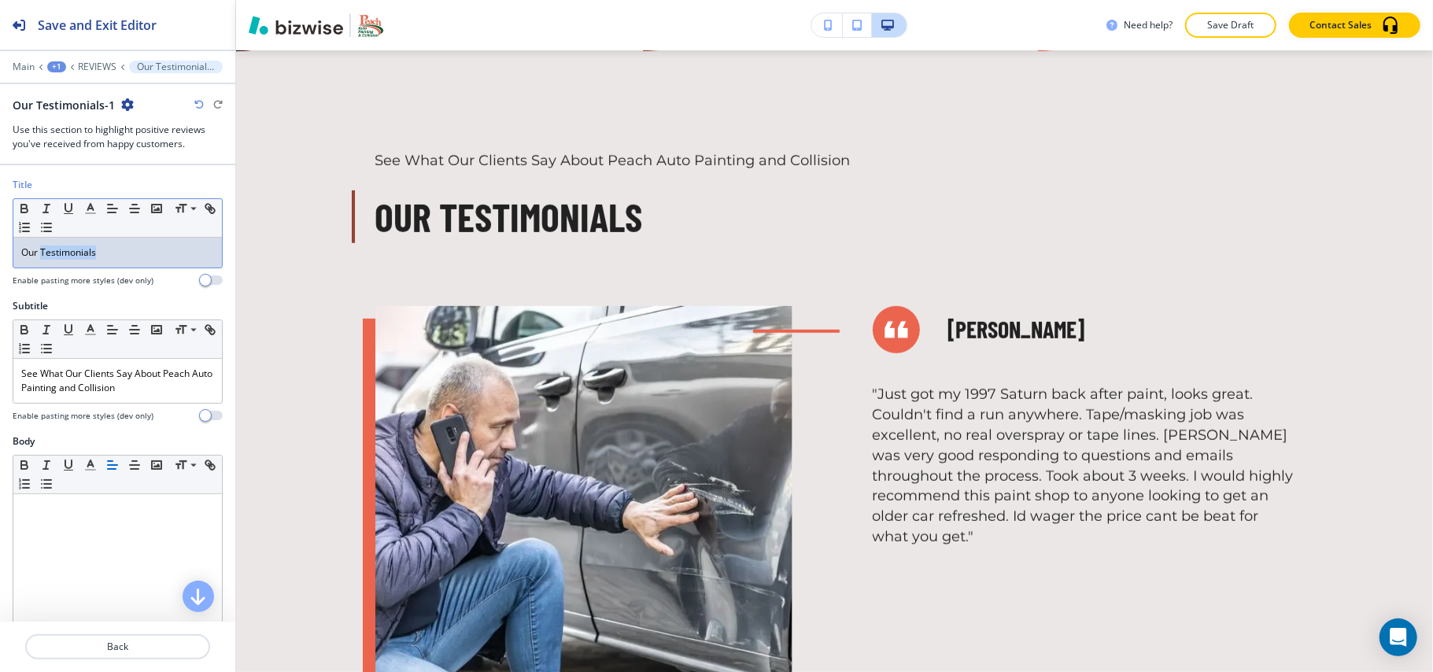
drag, startPoint x: 42, startPoint y: 256, endPoint x: 164, endPoint y: 255, distance: 122.0
click at [164, 255] on p "Our Testimonials" at bounding box center [117, 253] width 193 height 14
click at [93, 212] on icon "button" at bounding box center [90, 208] width 14 height 14
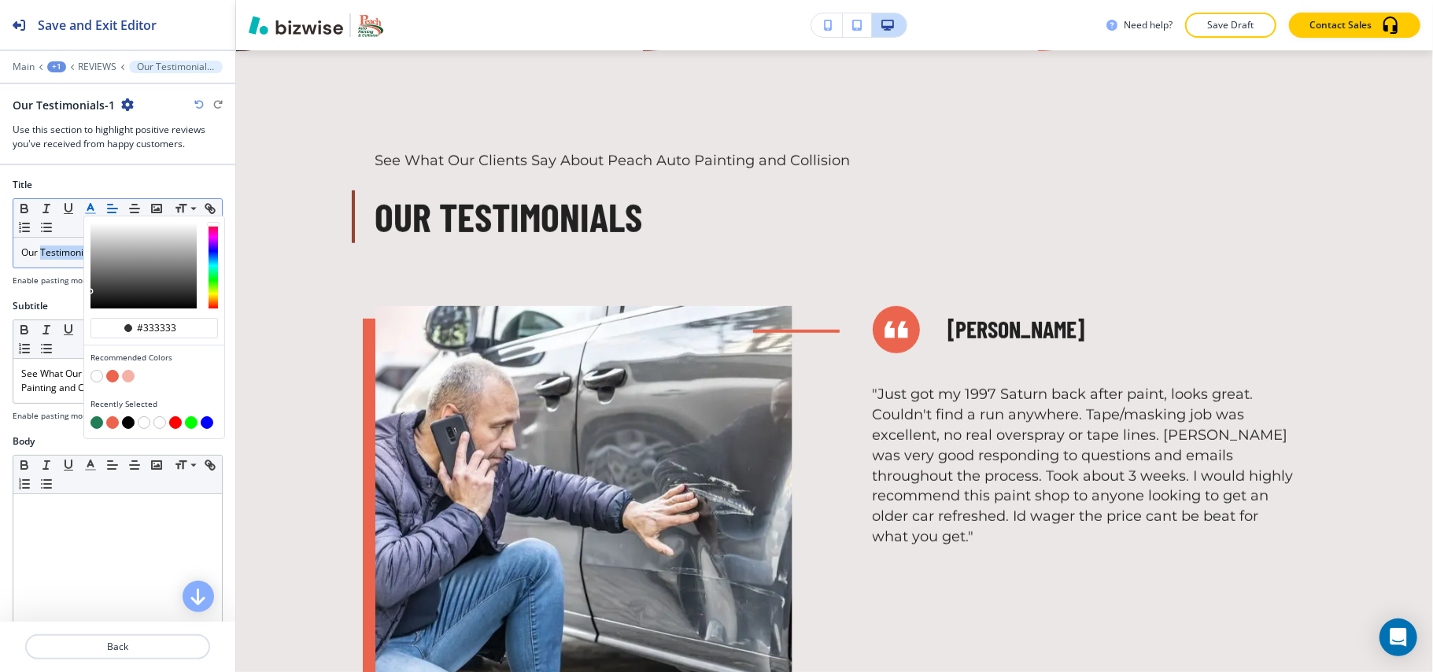
click at [115, 423] on button "button" at bounding box center [112, 422] width 13 height 13
type input "#eb644d"
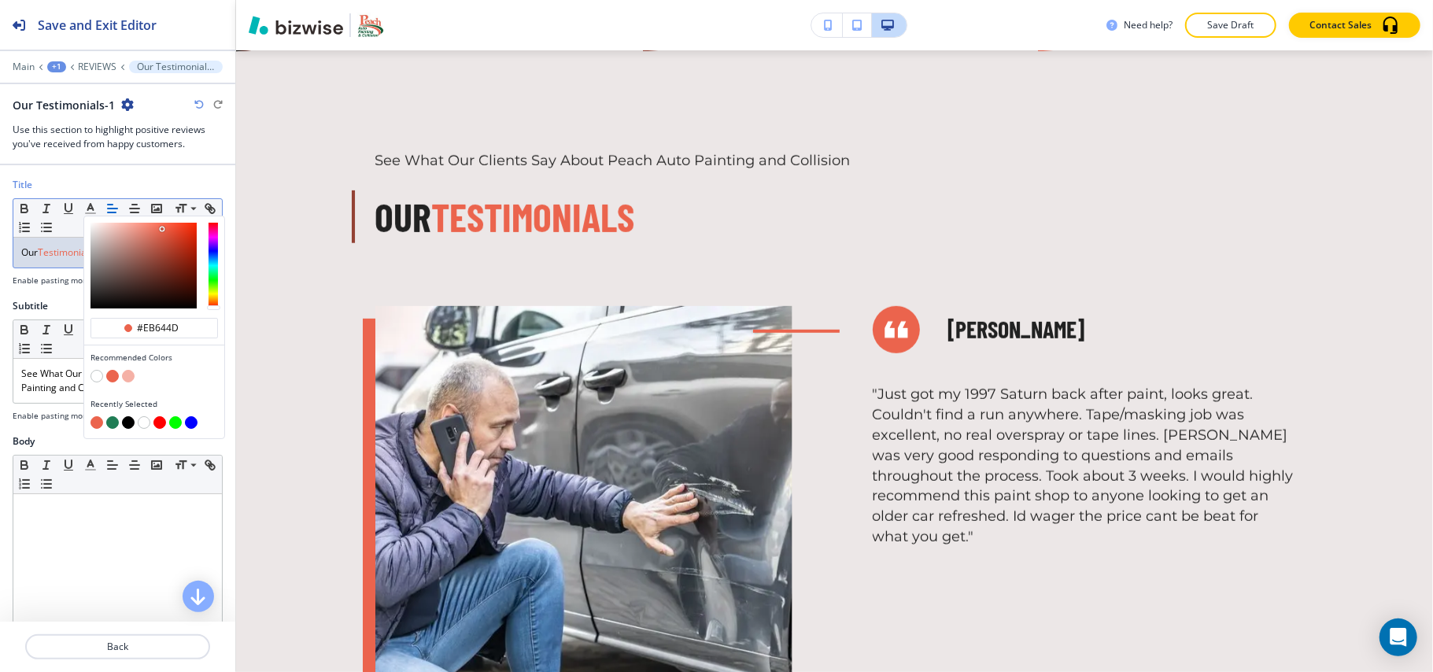
click at [42, 253] on span "Testimonials" at bounding box center [66, 252] width 56 height 13
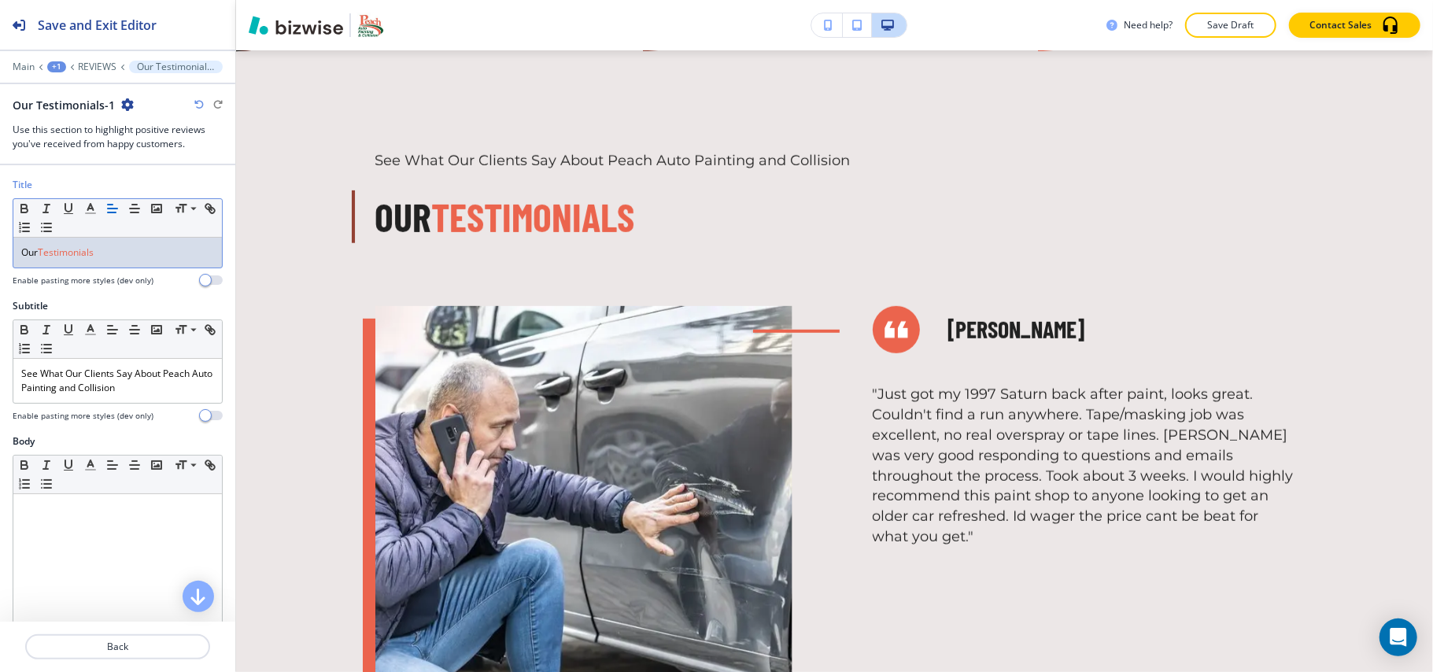
drag, startPoint x: 41, startPoint y: 258, endPoint x: 4, endPoint y: 244, distance: 39.6
click at [0, 253] on div "Title Small Normal Large Huge Our Testimonials Enable pasting more styles (dev …" at bounding box center [117, 238] width 235 height 121
click at [90, 208] on polyline "button" at bounding box center [91, 207] width 6 height 6
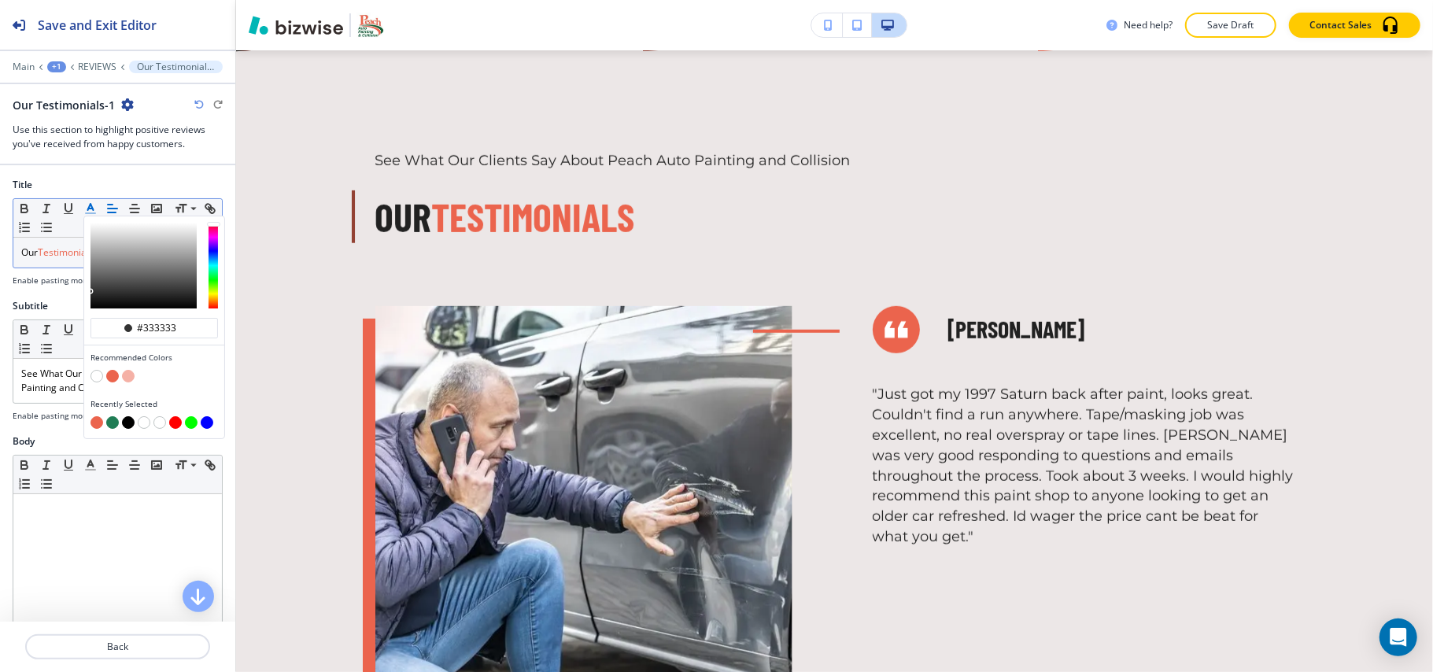
click at [110, 427] on div "button" at bounding box center [153, 424] width 127 height 16
click at [113, 423] on button "button" at bounding box center [112, 422] width 13 height 13
type input "#207d55"
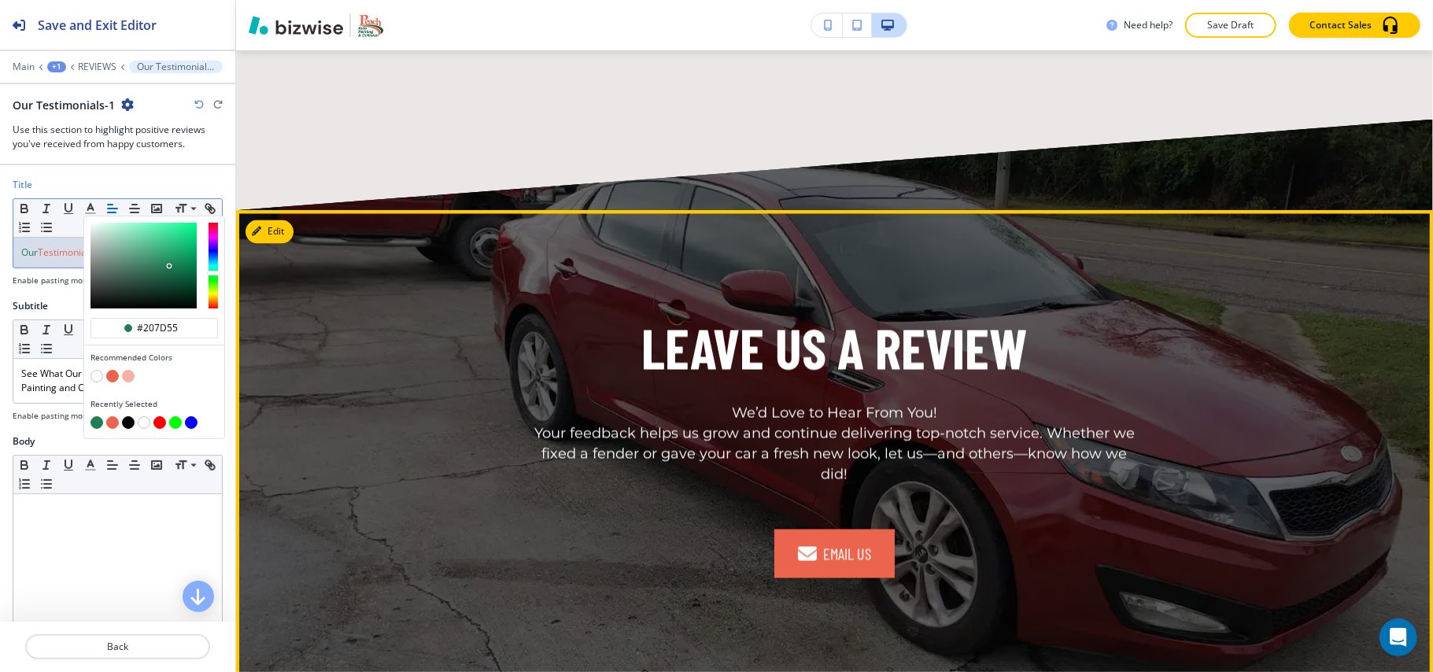
scroll to position [2159, 0]
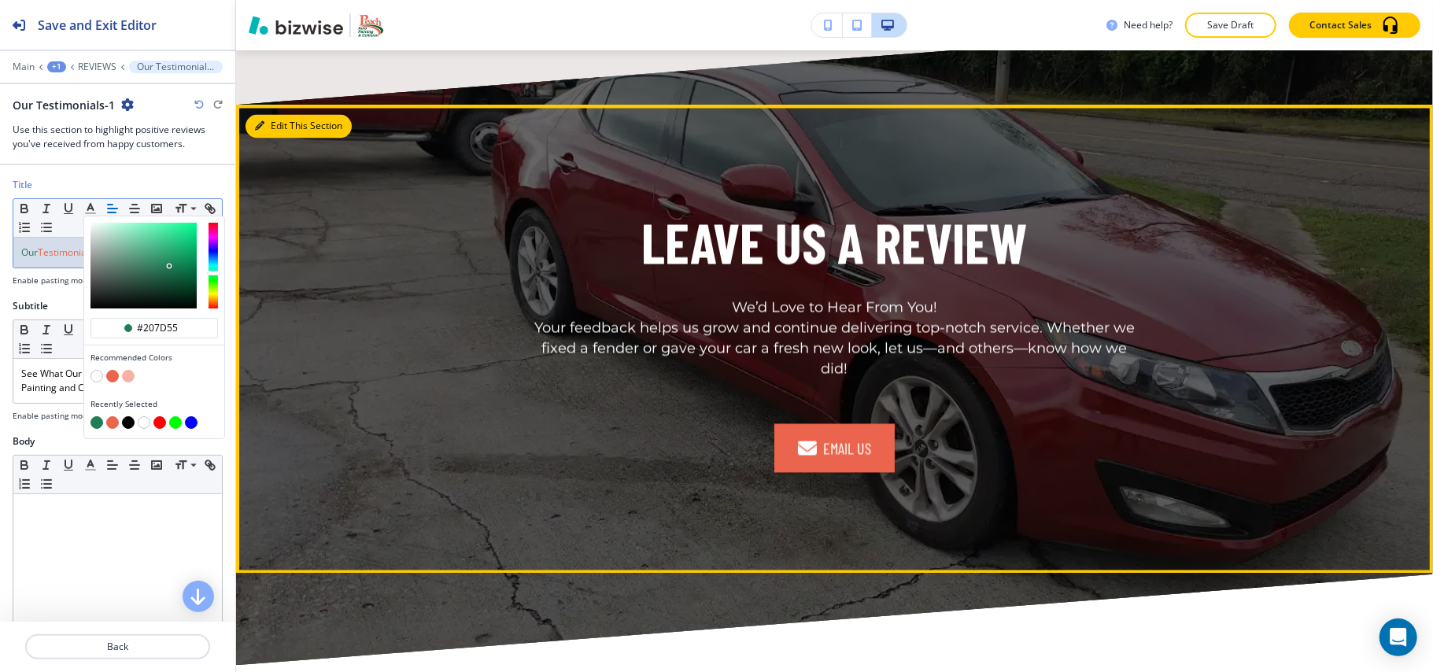
click at [301, 123] on button "Edit This Section" at bounding box center [299, 127] width 106 height 24
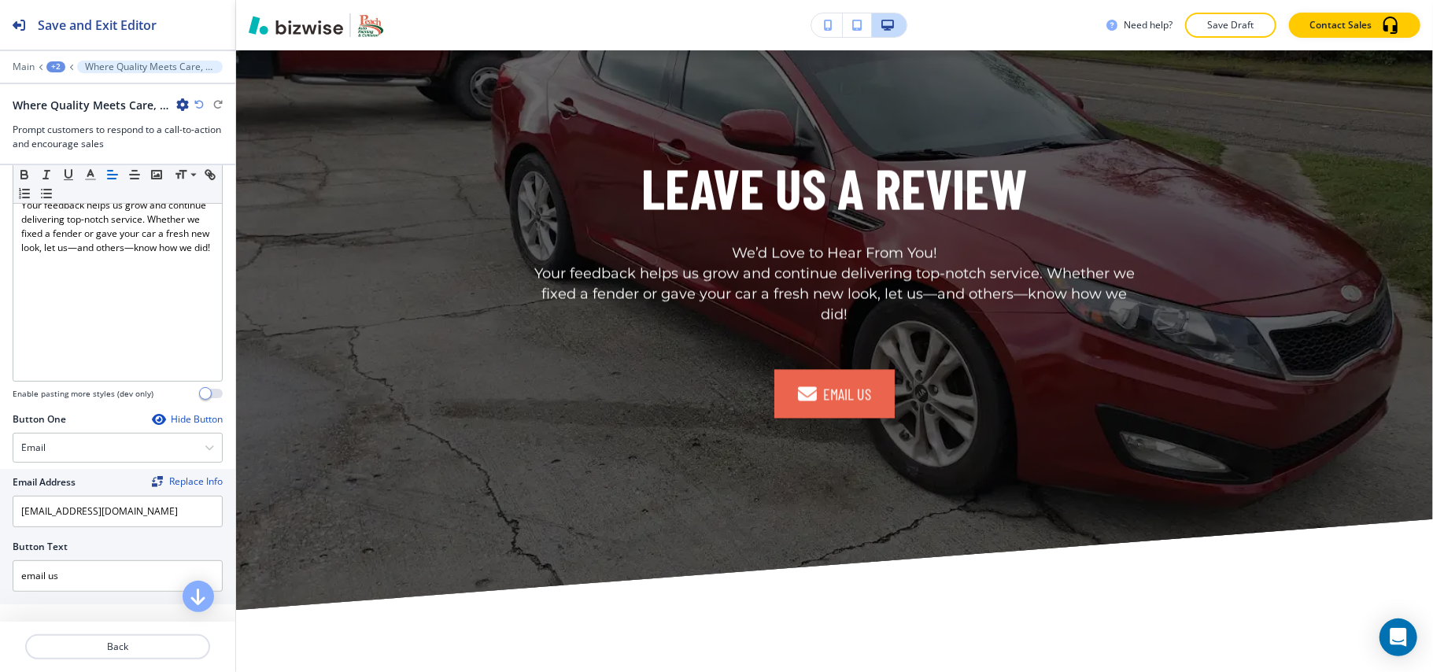
scroll to position [680, 0]
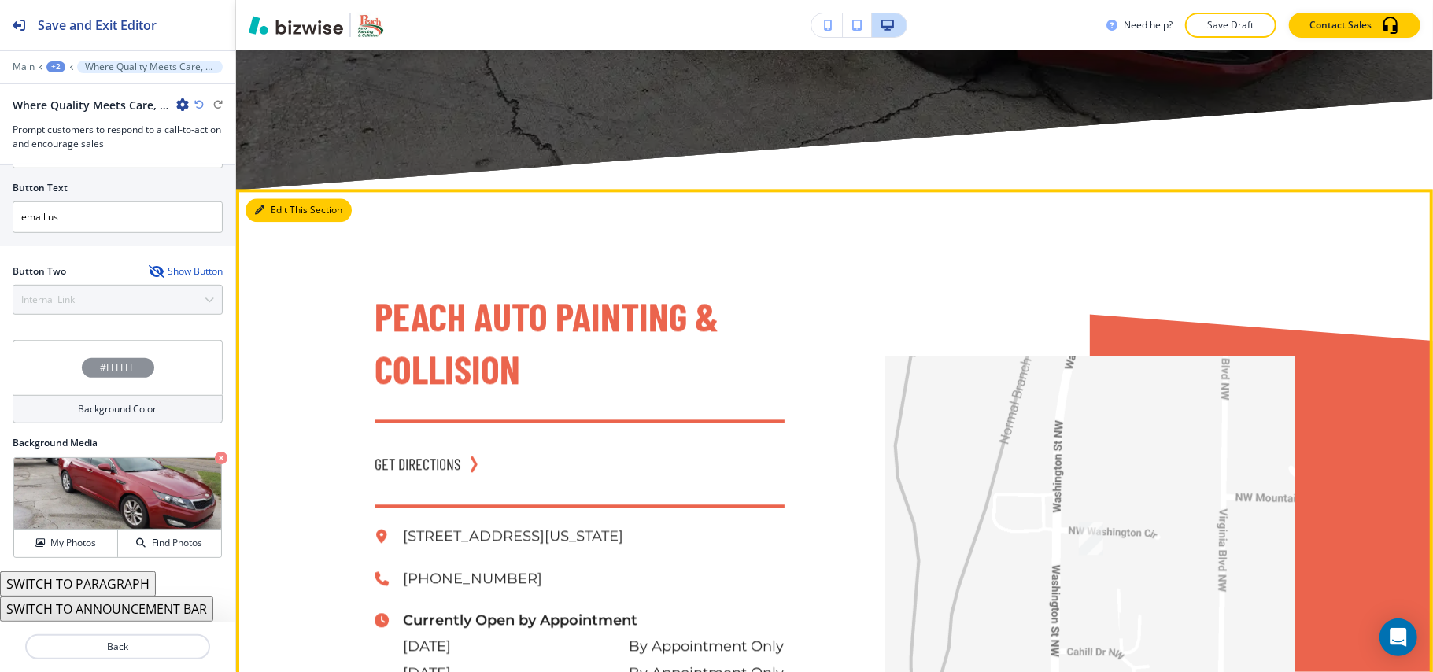
click at [280, 198] on button "Edit This Section" at bounding box center [299, 210] width 106 height 24
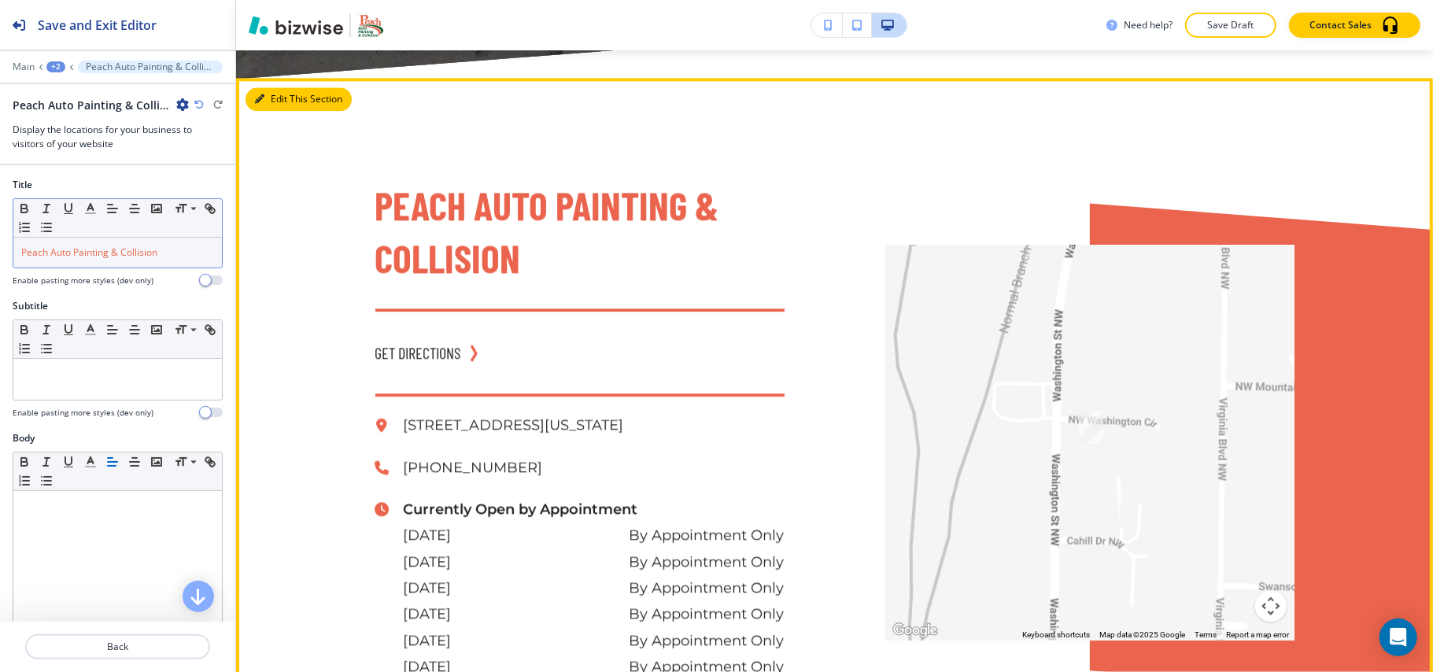
scroll to position [2752, 0]
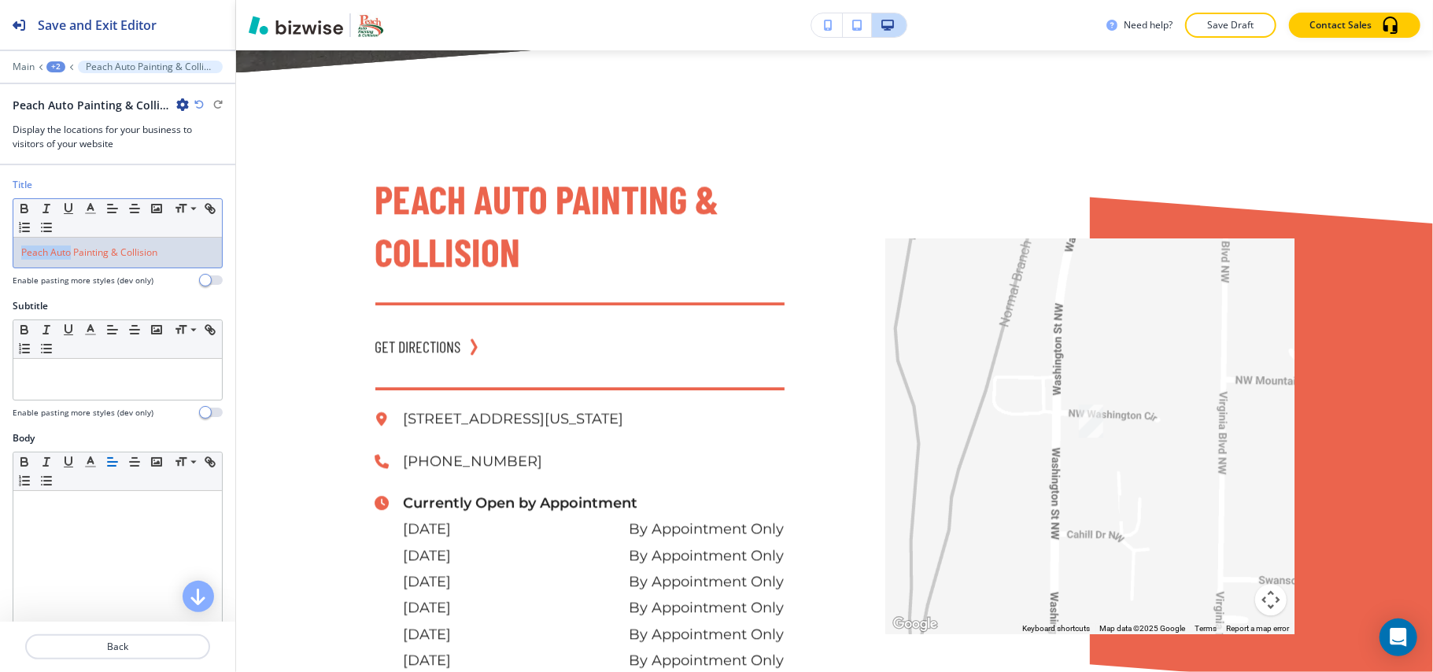
drag, startPoint x: 70, startPoint y: 259, endPoint x: 14, endPoint y: 250, distance: 56.5
click at [0, 253] on div "Title Small Normal Large Huge Peach Auto Painting & Collision Enable pasting mo…" at bounding box center [117, 238] width 235 height 121
click at [83, 211] on icon "button" at bounding box center [90, 208] width 14 height 14
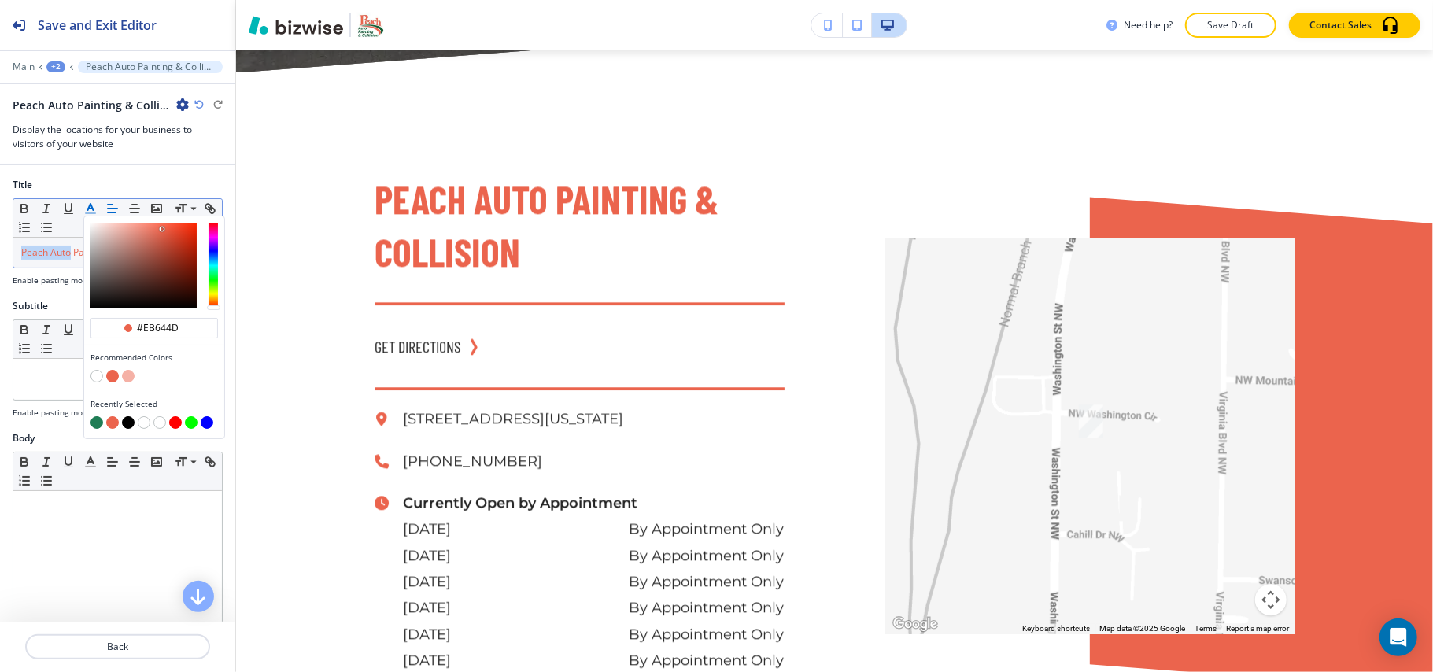
click at [98, 422] on button "button" at bounding box center [96, 422] width 13 height 13
type input "#207d55"
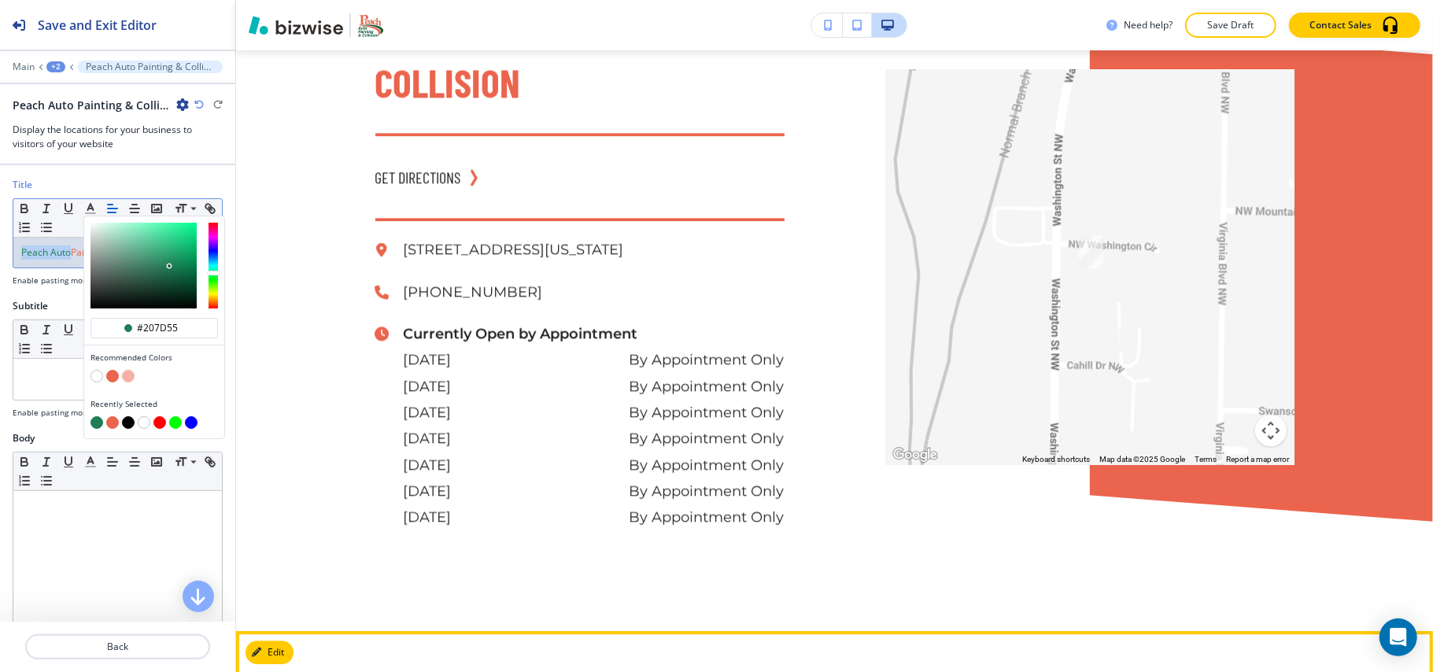
scroll to position [3171, 0]
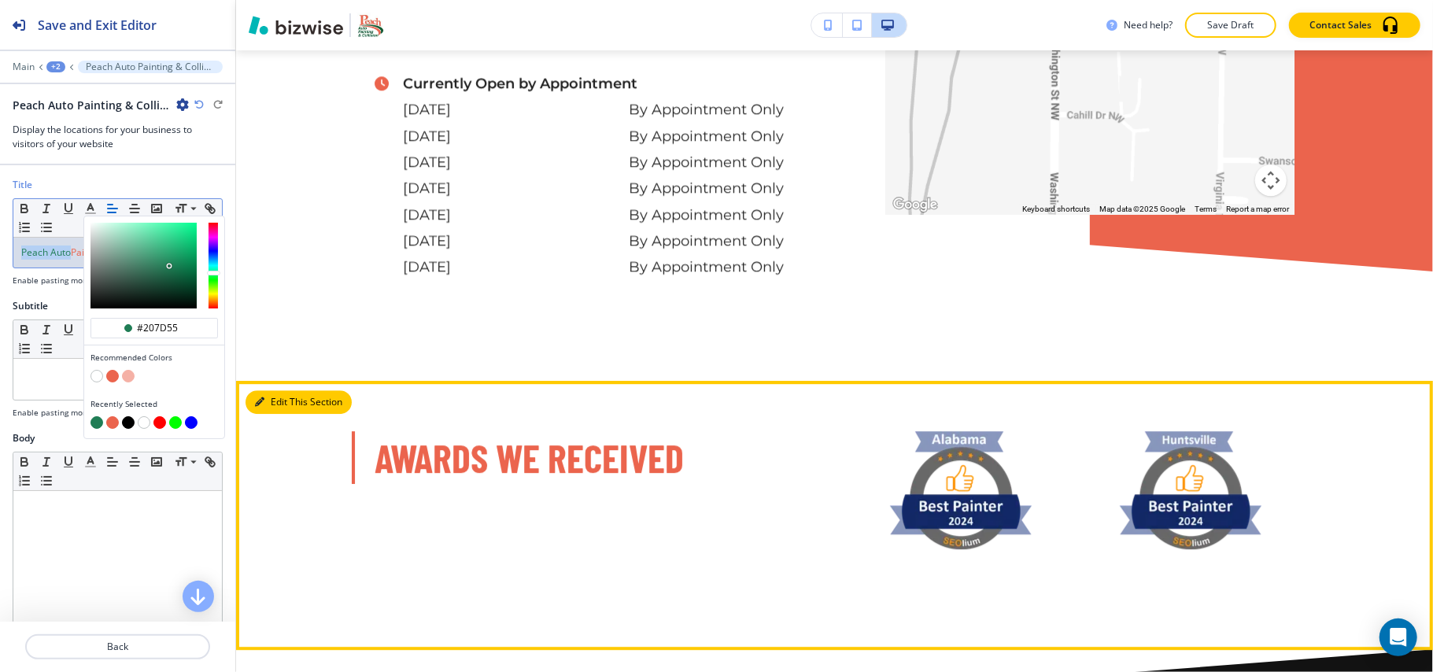
click at [268, 390] on button "Edit This Section" at bounding box center [299, 402] width 106 height 24
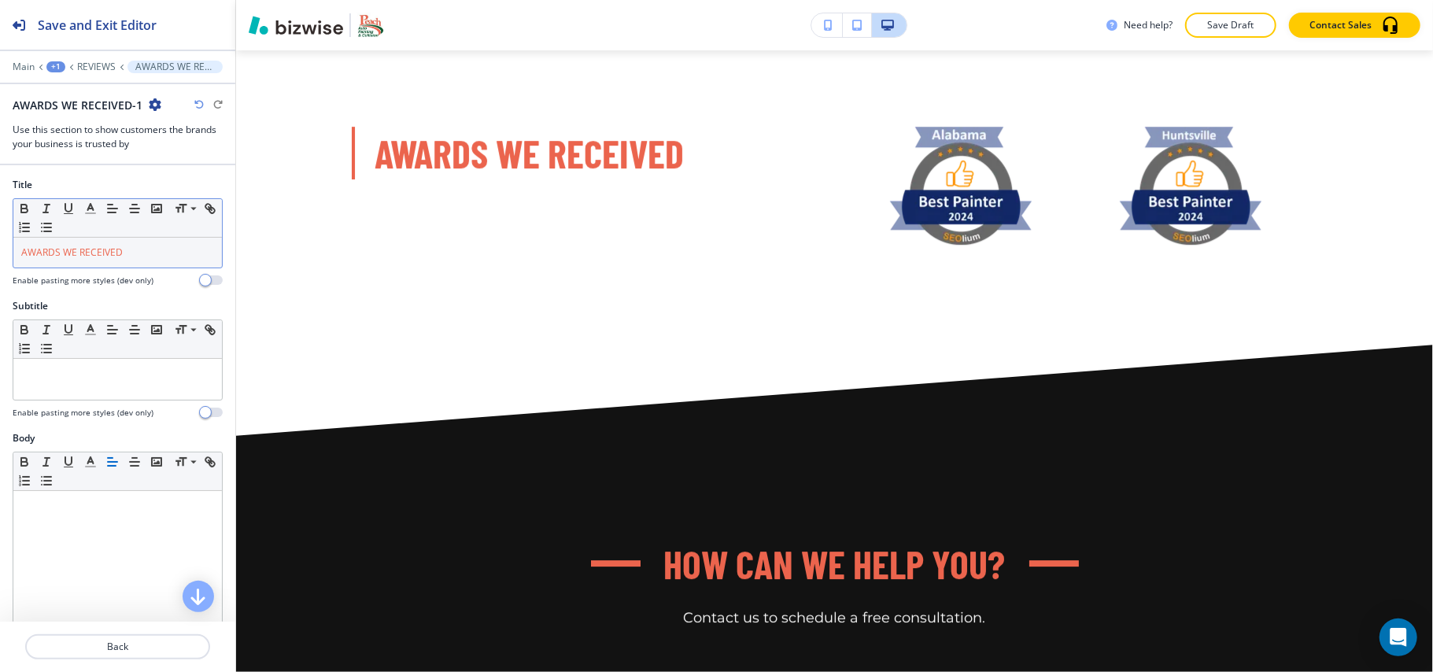
scroll to position [3480, 0]
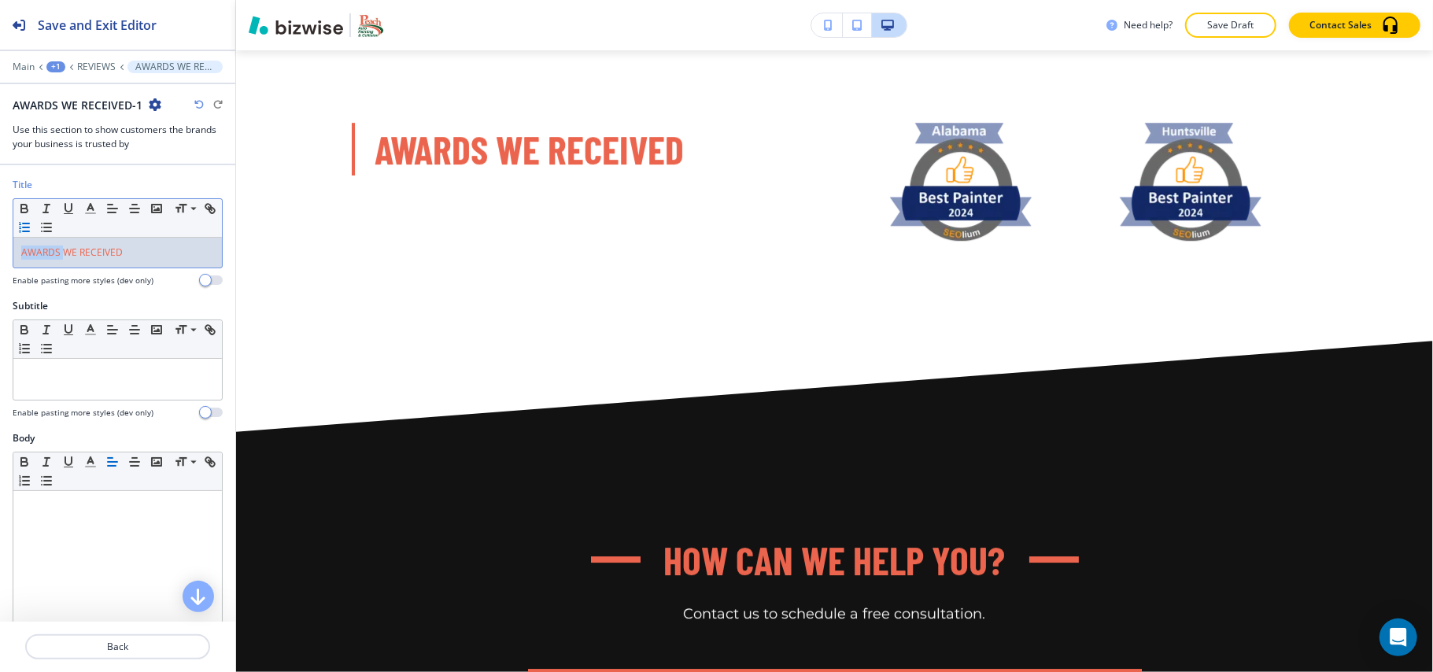
drag, startPoint x: 65, startPoint y: 255, endPoint x: 39, endPoint y: 235, distance: 32.4
click at [0, 250] on div "Title Small Normal Large Huge AWARDS WE RECEIVED Enable pasting more styles (de…" at bounding box center [117, 238] width 235 height 121
click at [89, 208] on polyline "button" at bounding box center [91, 207] width 6 height 6
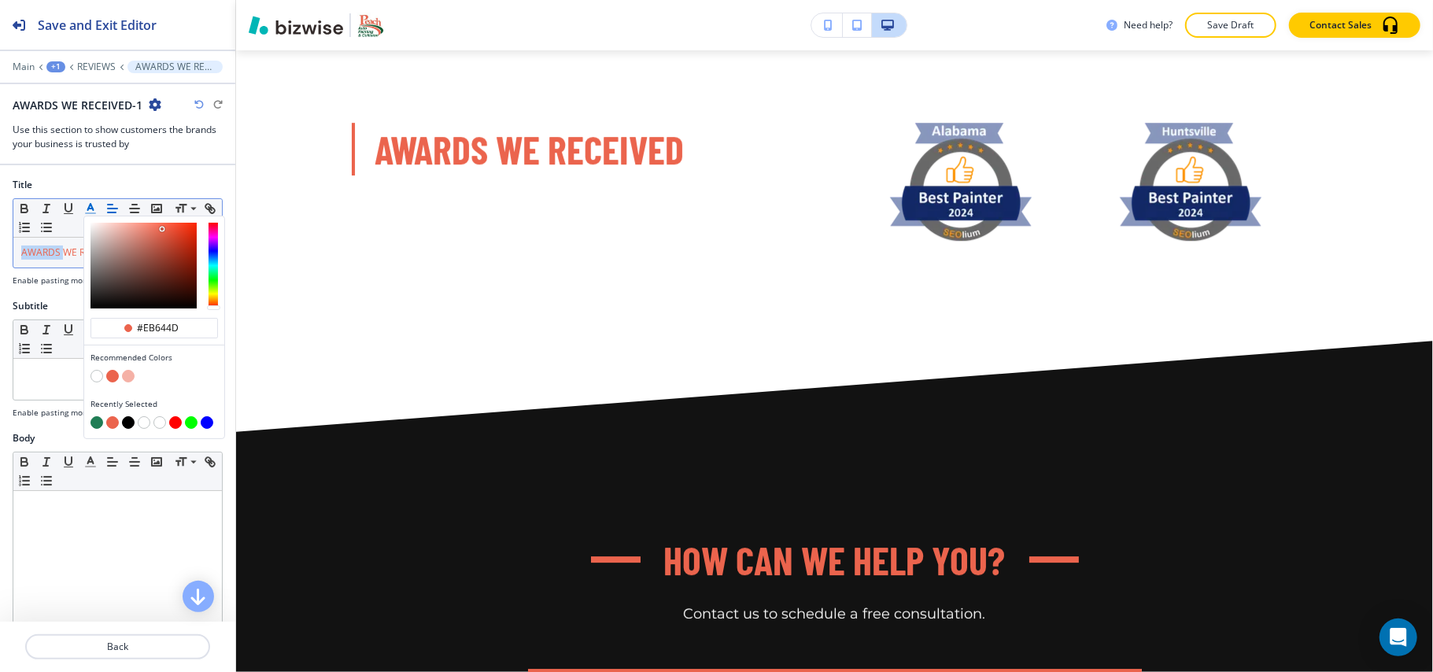
click at [96, 416] on div "button" at bounding box center [153, 413] width 127 height 6
click at [98, 420] on button "button" at bounding box center [96, 422] width 13 height 13
type input "#207d55"
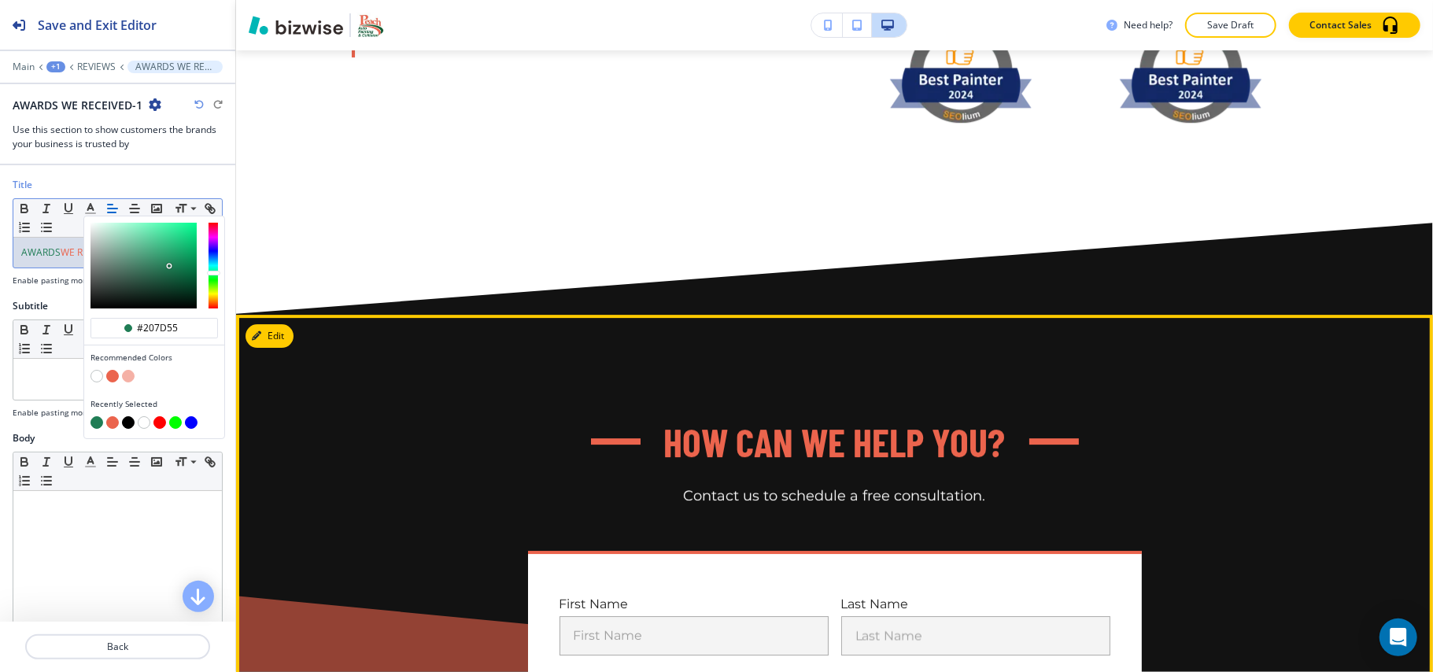
scroll to position [3795, 0]
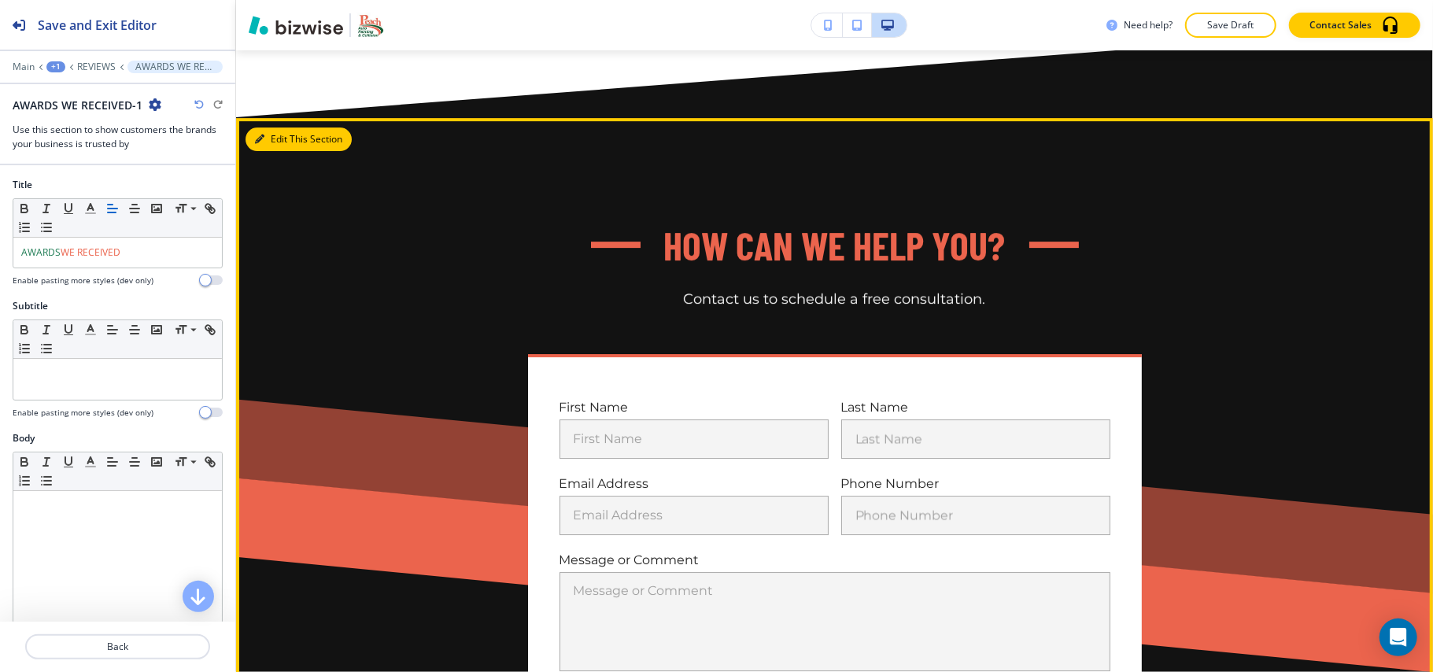
click at [275, 127] on button "Edit This Section" at bounding box center [299, 139] width 106 height 24
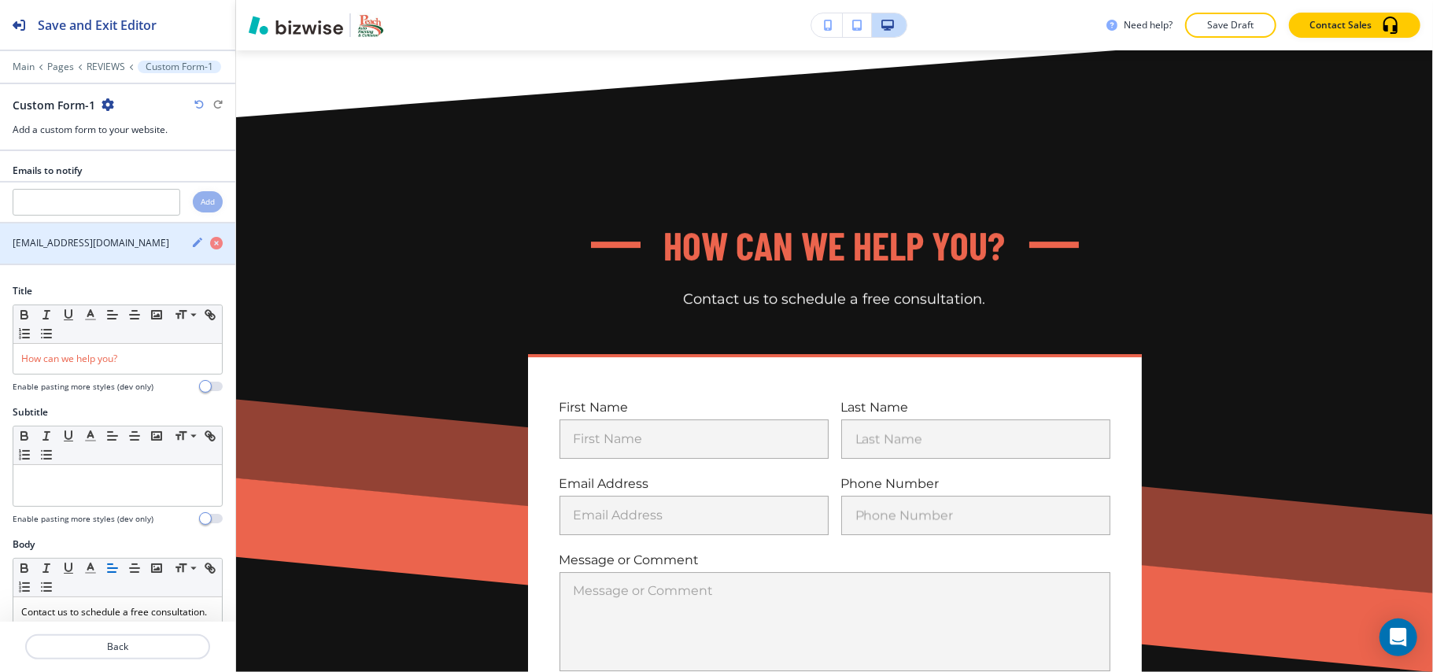
scroll to position [3841, 0]
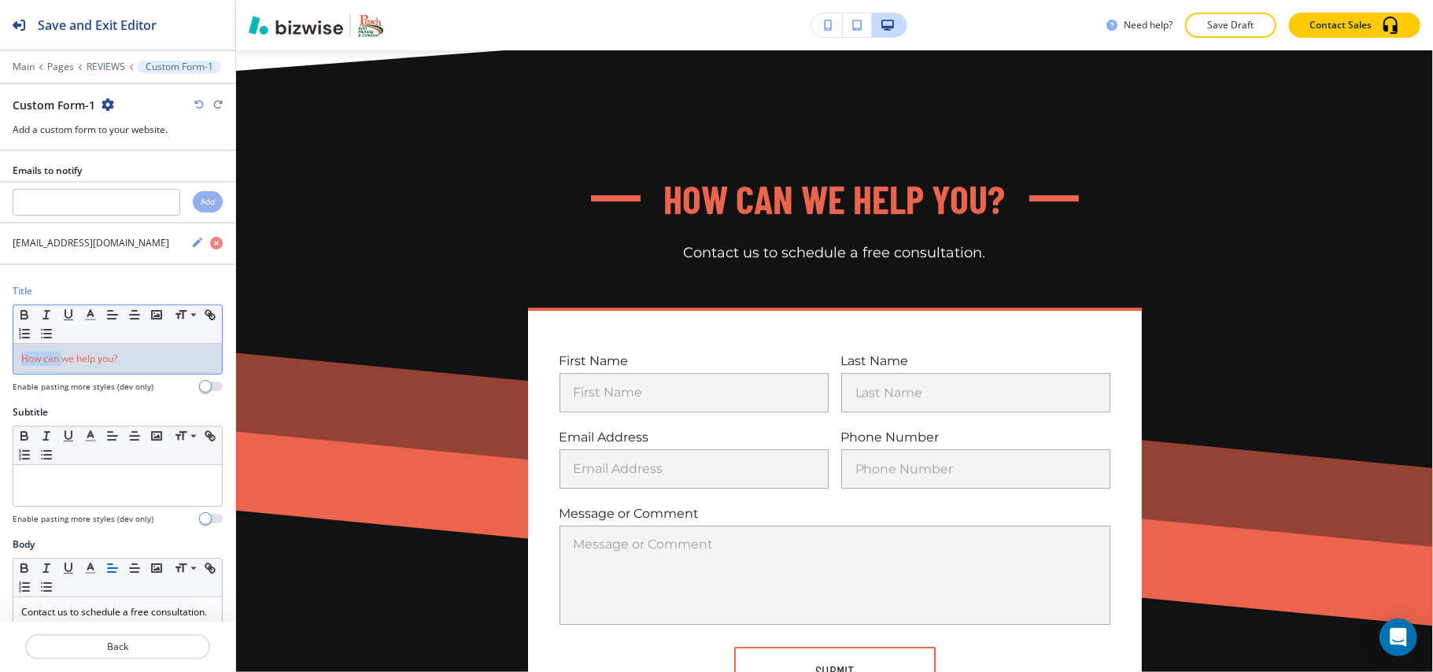
drag, startPoint x: 61, startPoint y: 366, endPoint x: 102, endPoint y: 340, distance: 47.8
click at [0, 360] on div "Title Small Normal Large Huge How can we help you? Enable pasting more styles (…" at bounding box center [117, 344] width 235 height 121
click at [89, 315] on line "button" at bounding box center [90, 315] width 4 height 0
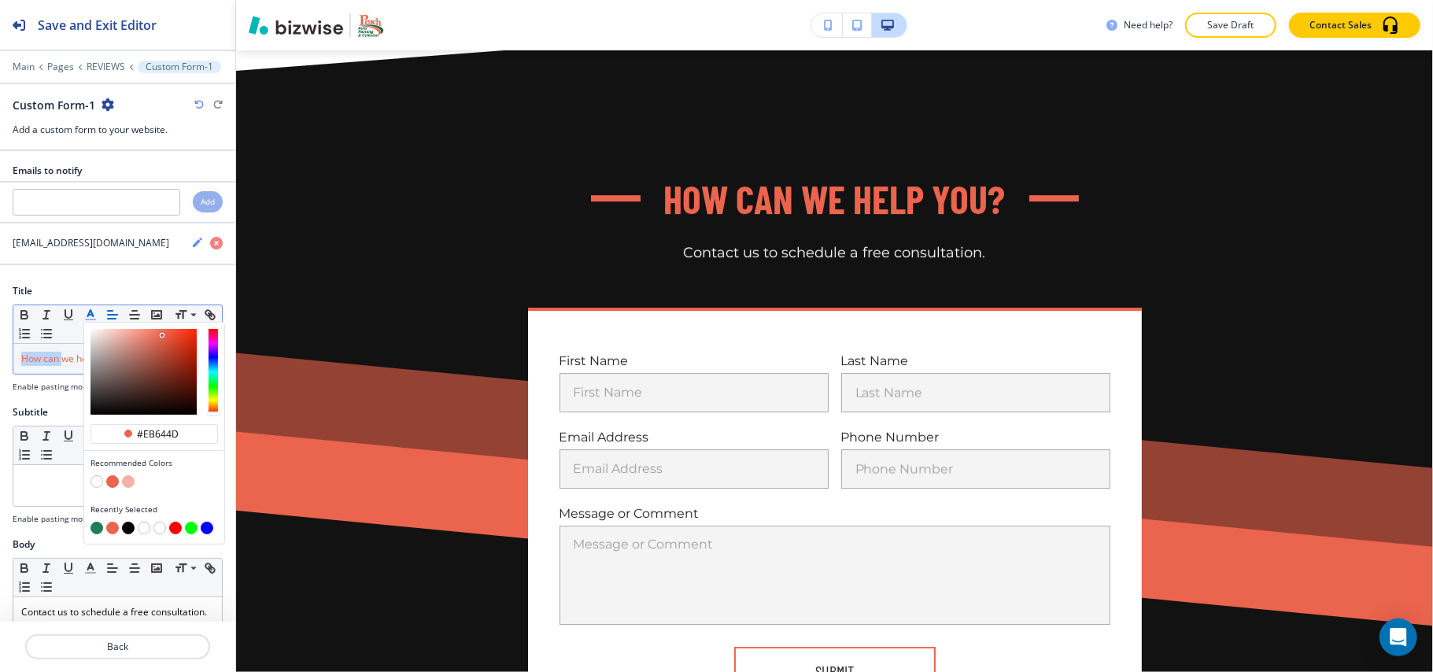
click at [93, 486] on button "button" at bounding box center [96, 481] width 13 height 13
type input "#ffffff"
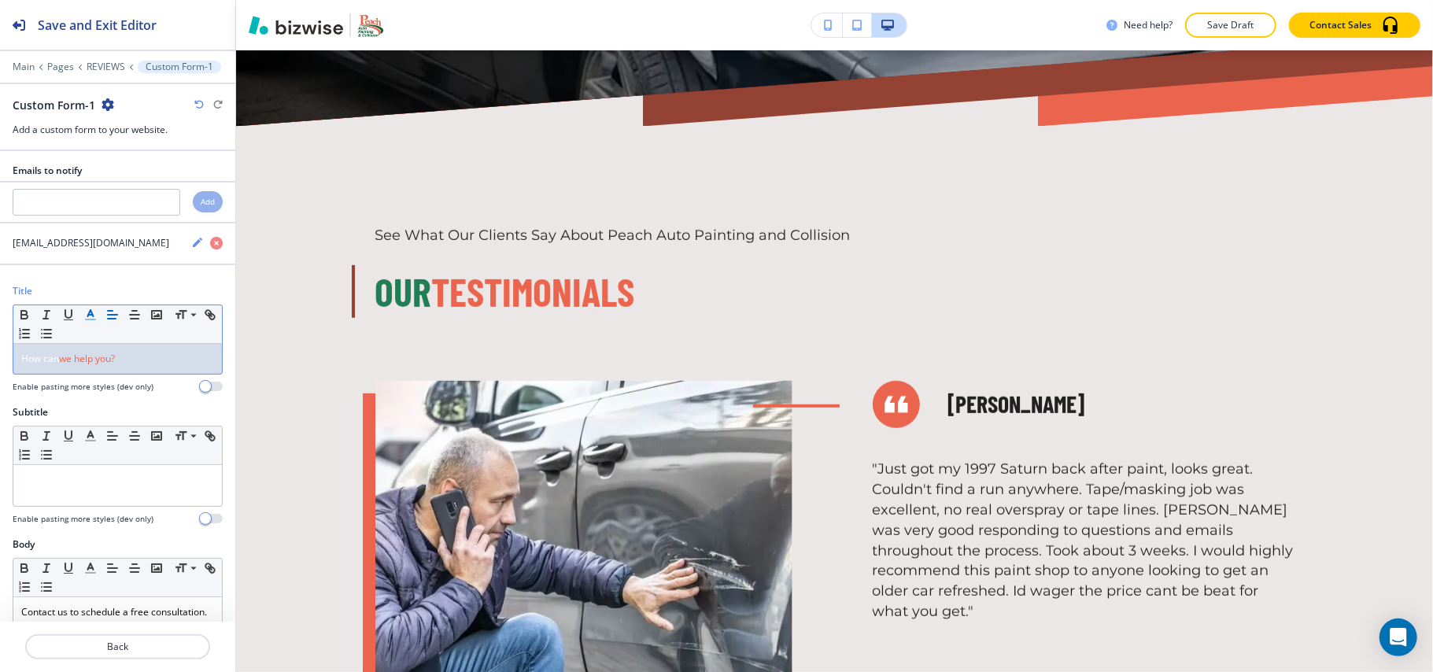
scroll to position [0, 0]
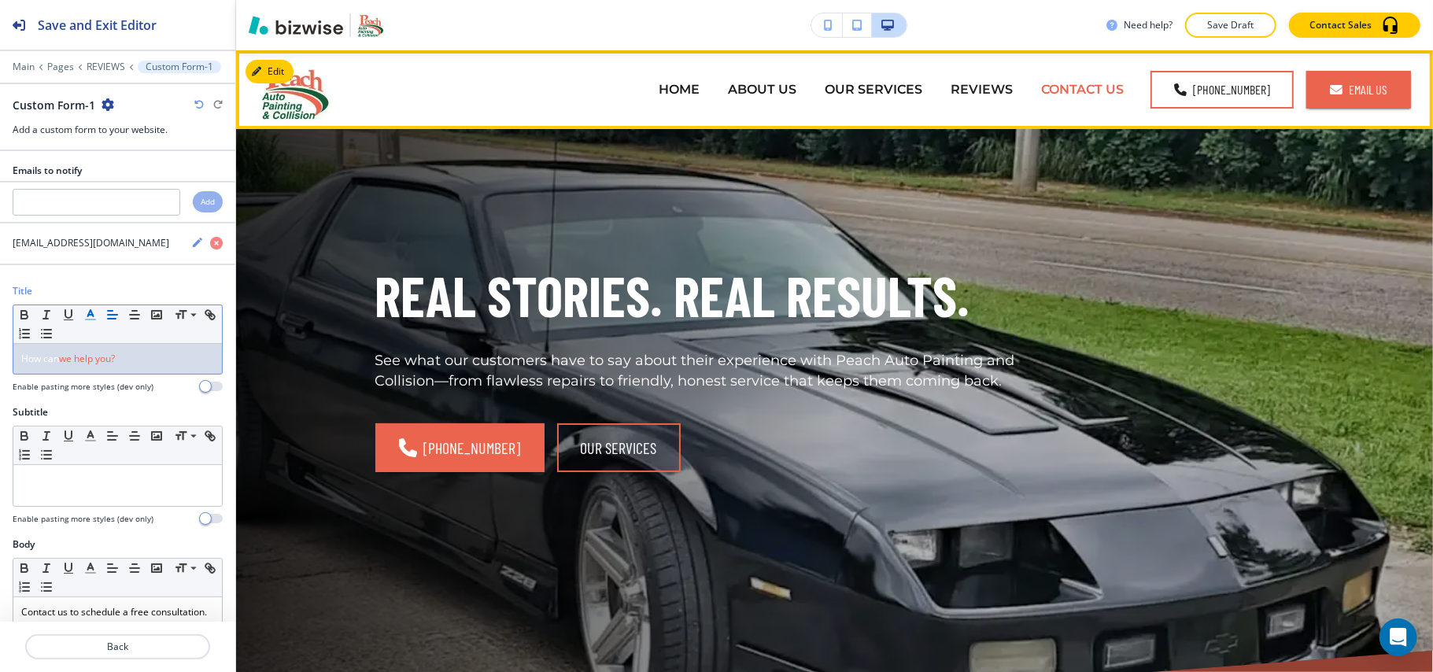
click at [1083, 90] on p "CONTACT US" at bounding box center [1082, 89] width 83 height 18
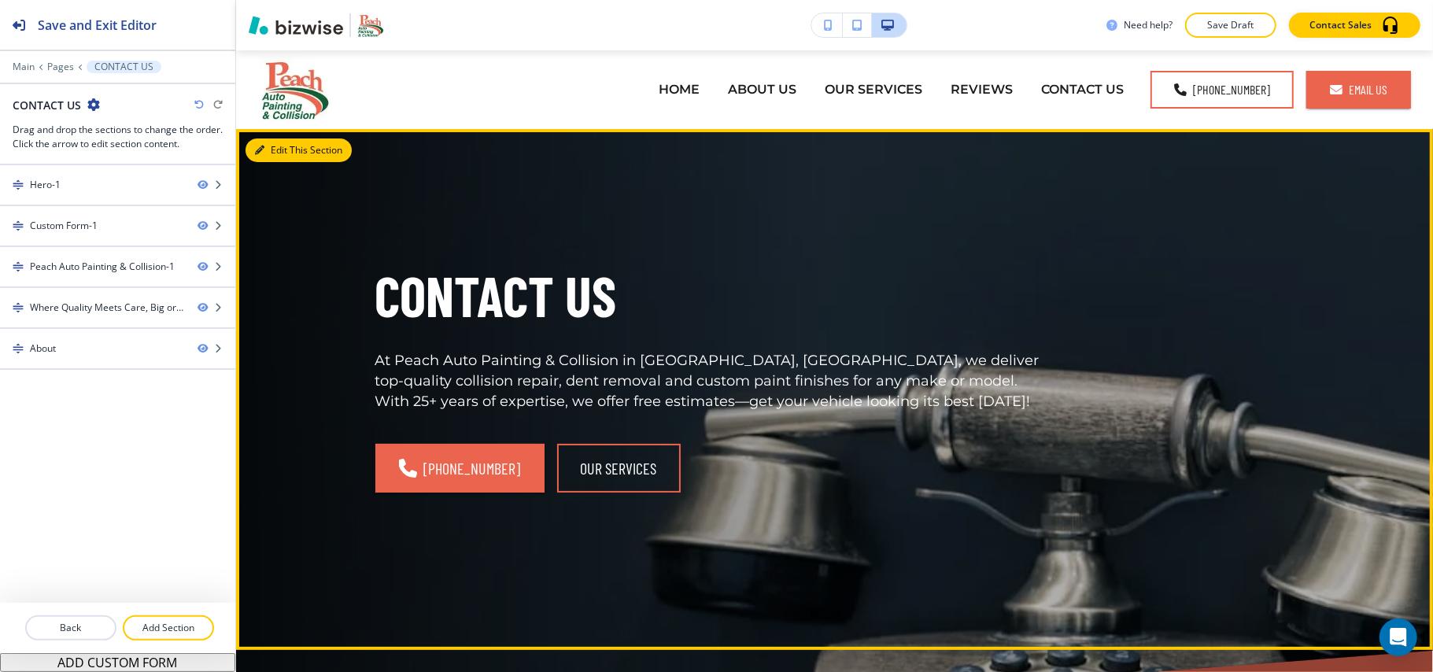
click at [258, 146] on icon "button" at bounding box center [259, 150] width 9 height 9
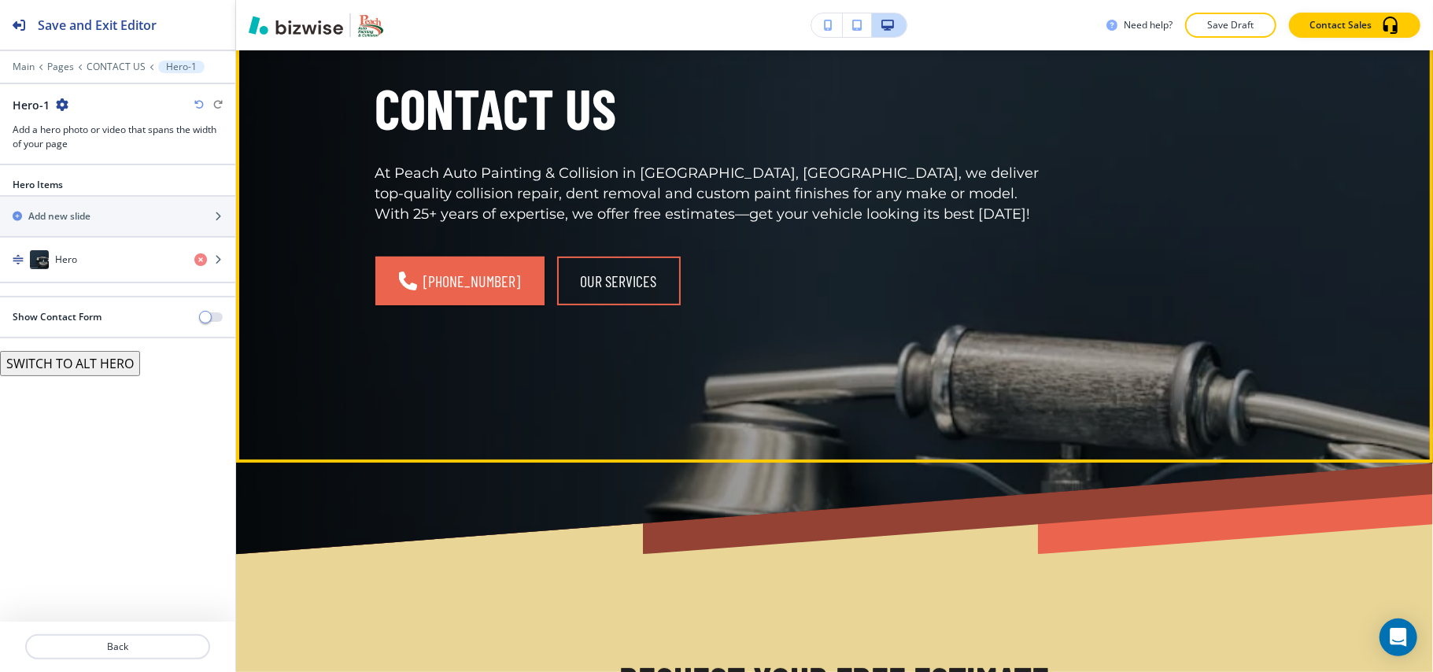
scroll to position [498, 0]
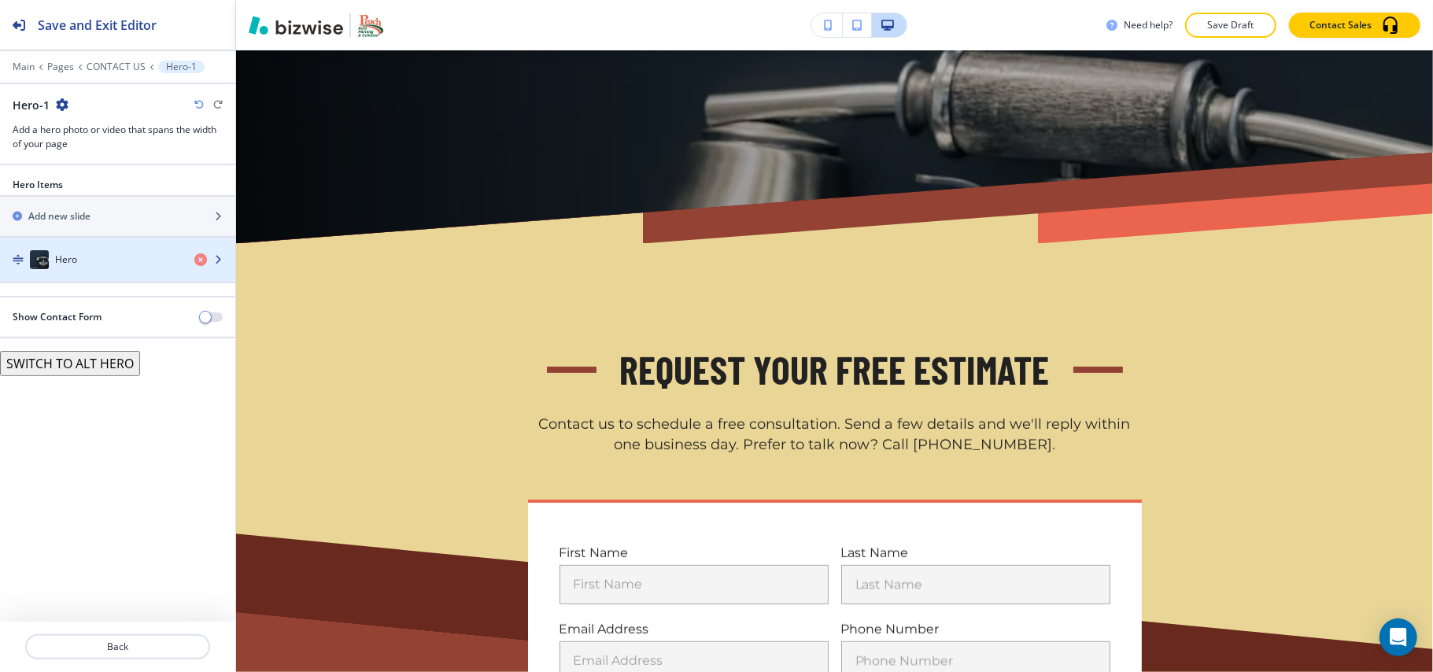
click at [77, 260] on div "Hero" at bounding box center [91, 259] width 182 height 19
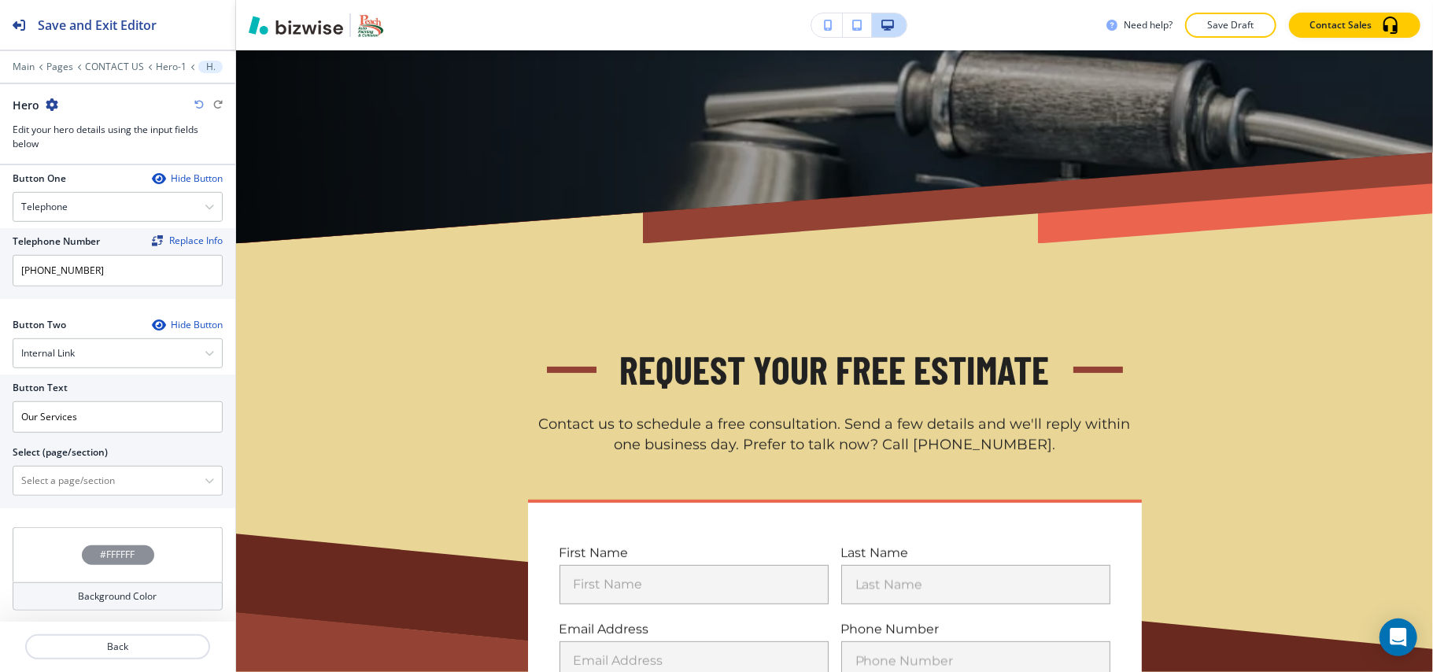
scroll to position [699, 0]
click at [79, 470] on \(page\/section\) "Manual Input" at bounding box center [108, 479] width 191 height 27
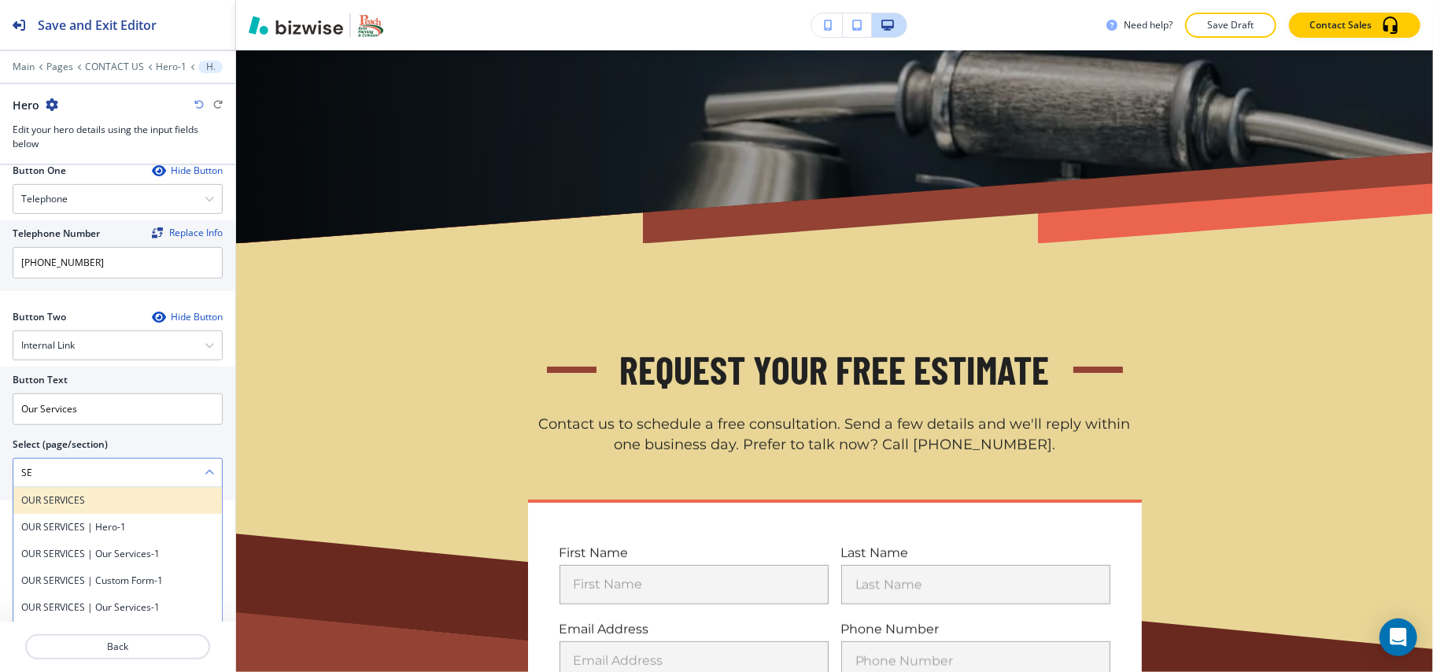
click at [91, 504] on h4 "OUR SERVICES" at bounding box center [117, 500] width 193 height 14
type \(page\/section\) "OUR SERVICES"
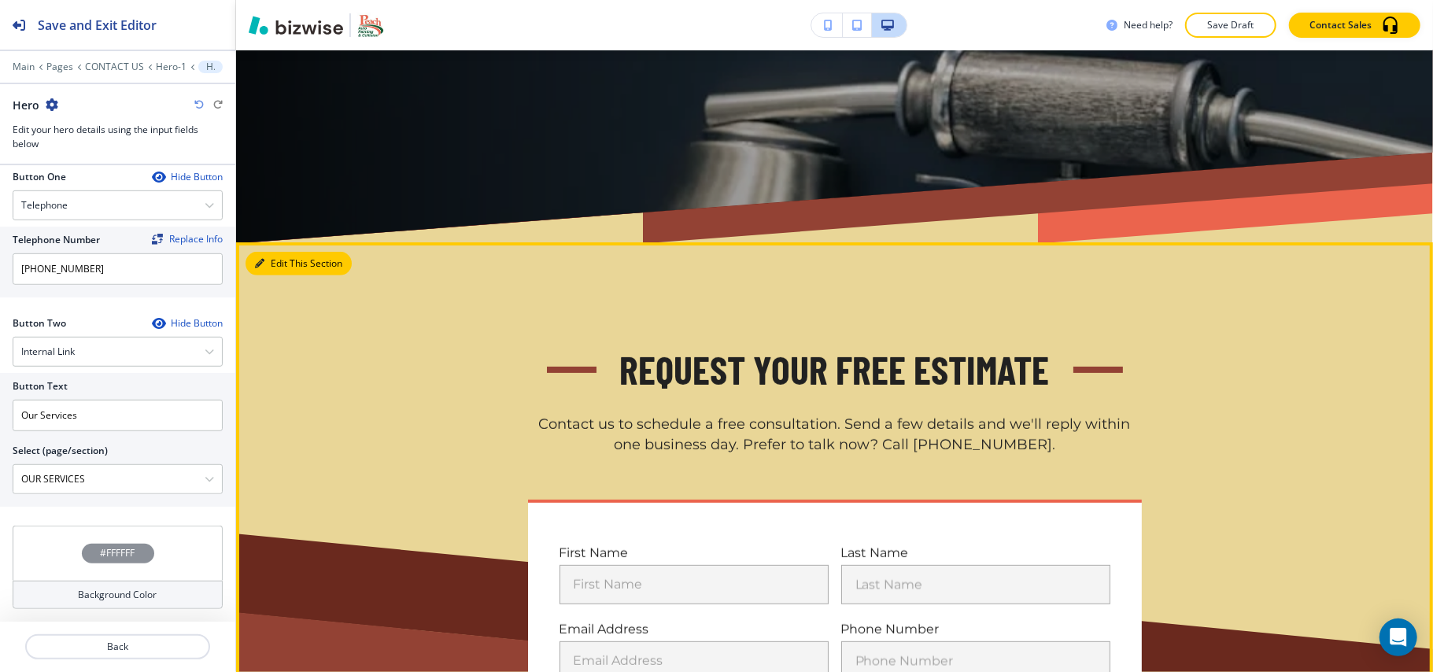
click at [274, 263] on button "Edit This Section" at bounding box center [299, 264] width 106 height 24
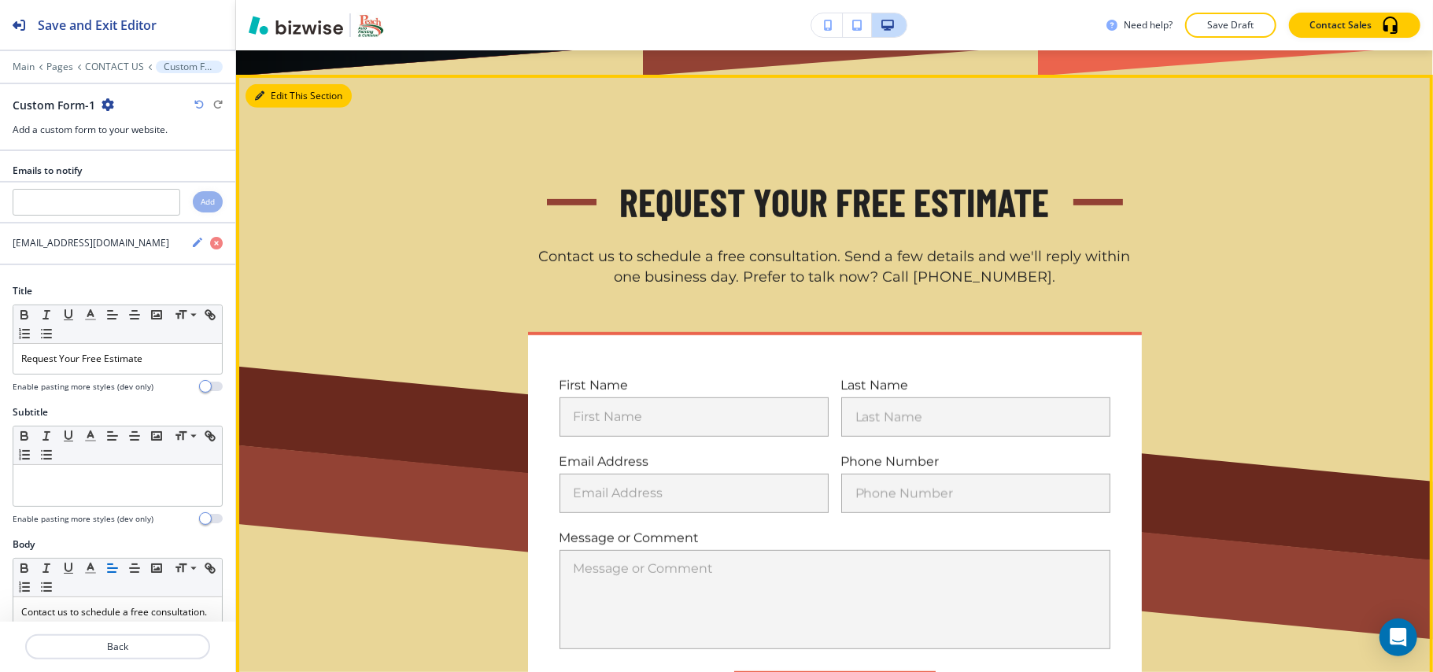
scroll to position [690, 0]
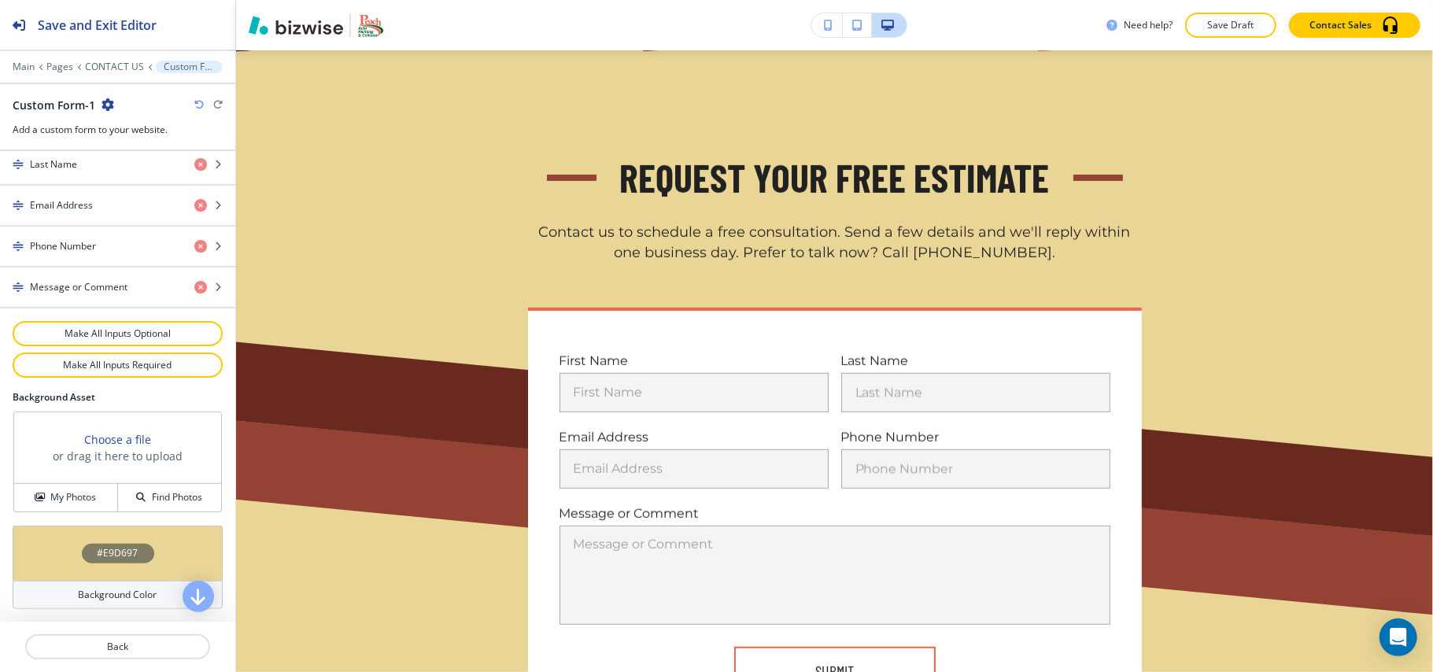
click at [28, 554] on div "#E9D697" at bounding box center [118, 553] width 210 height 55
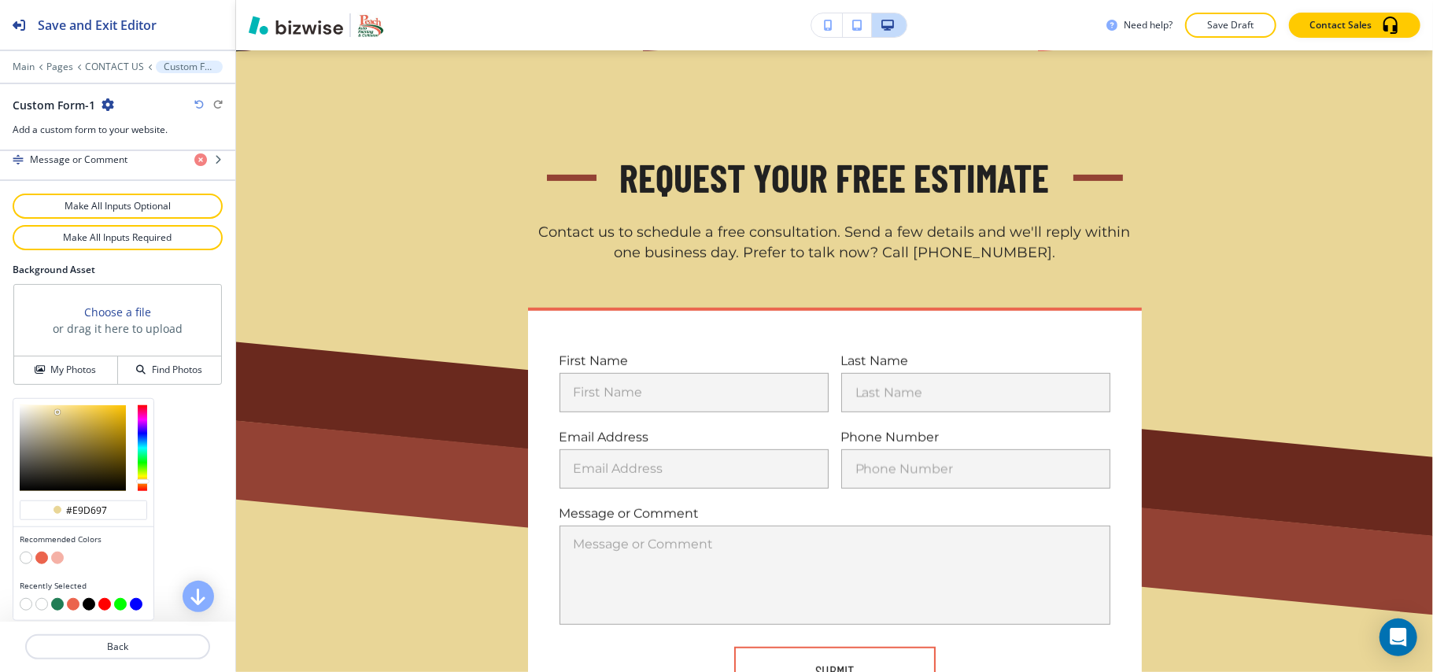
click at [60, 606] on button "button" at bounding box center [57, 604] width 13 height 13
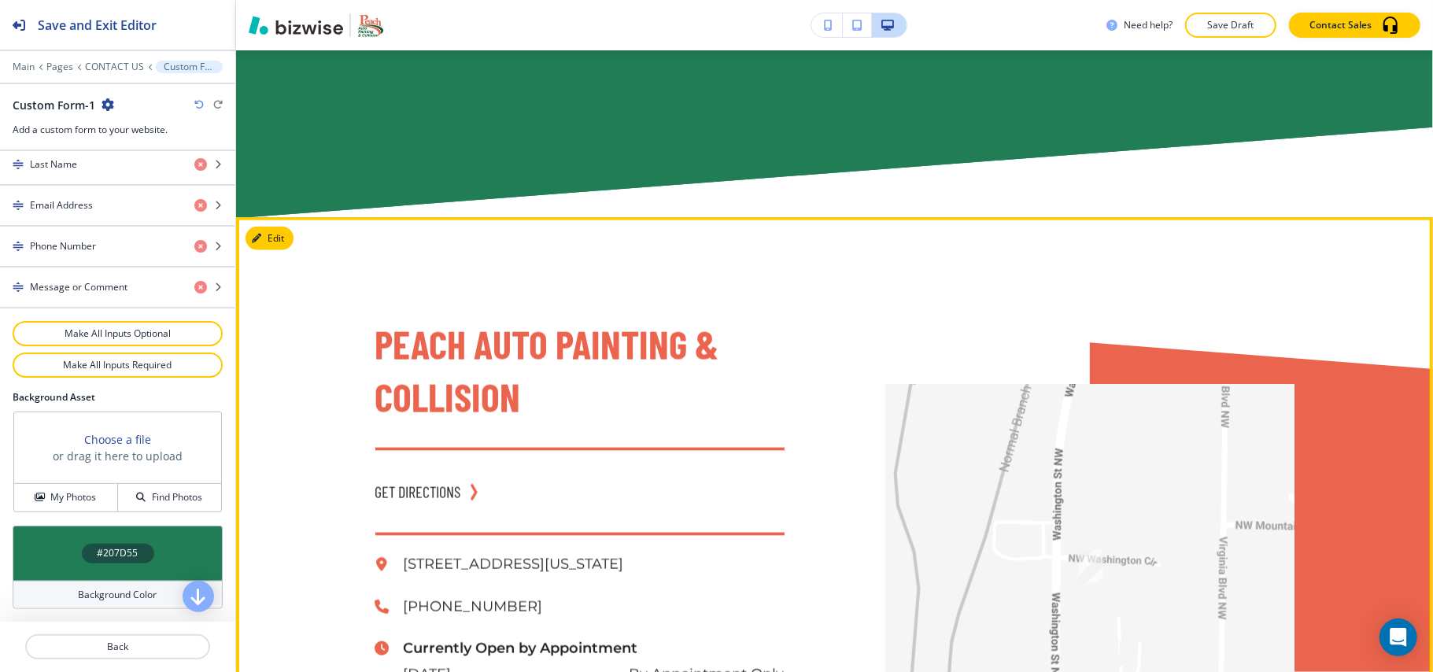
scroll to position [1424, 0]
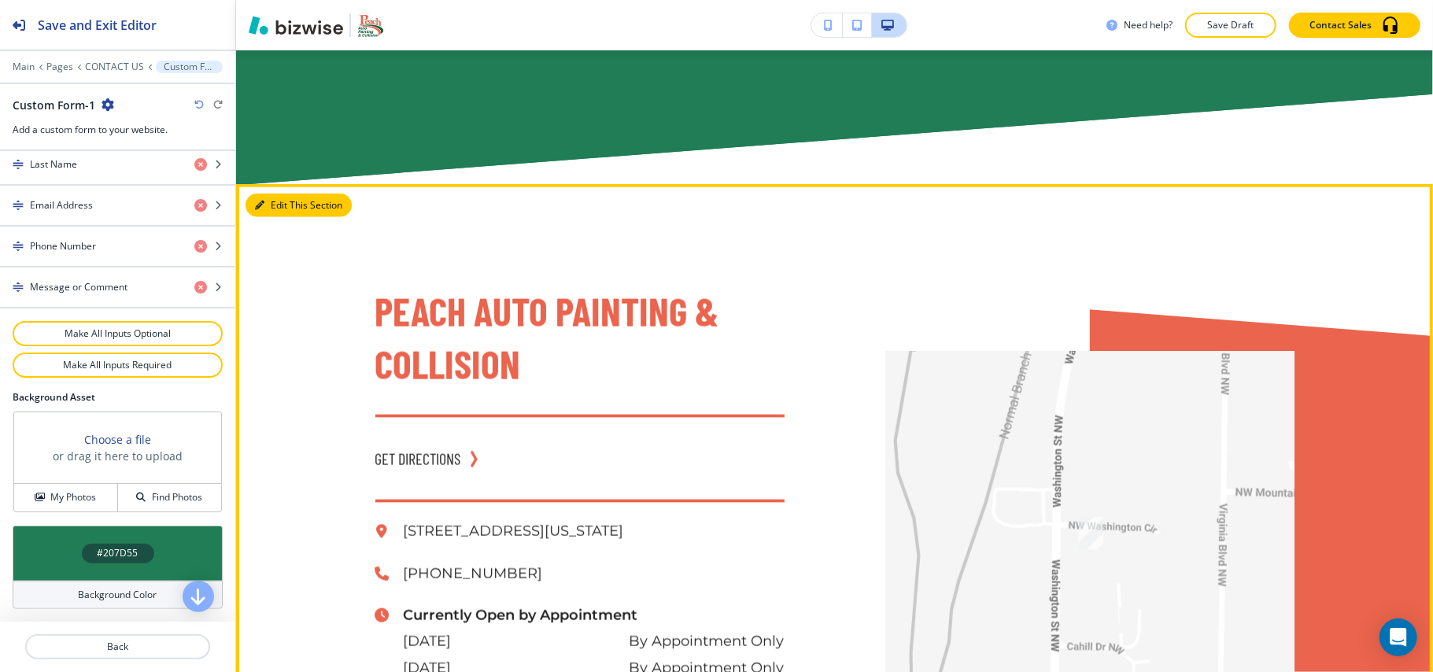
click at [268, 200] on button "Edit This Section" at bounding box center [299, 206] width 106 height 24
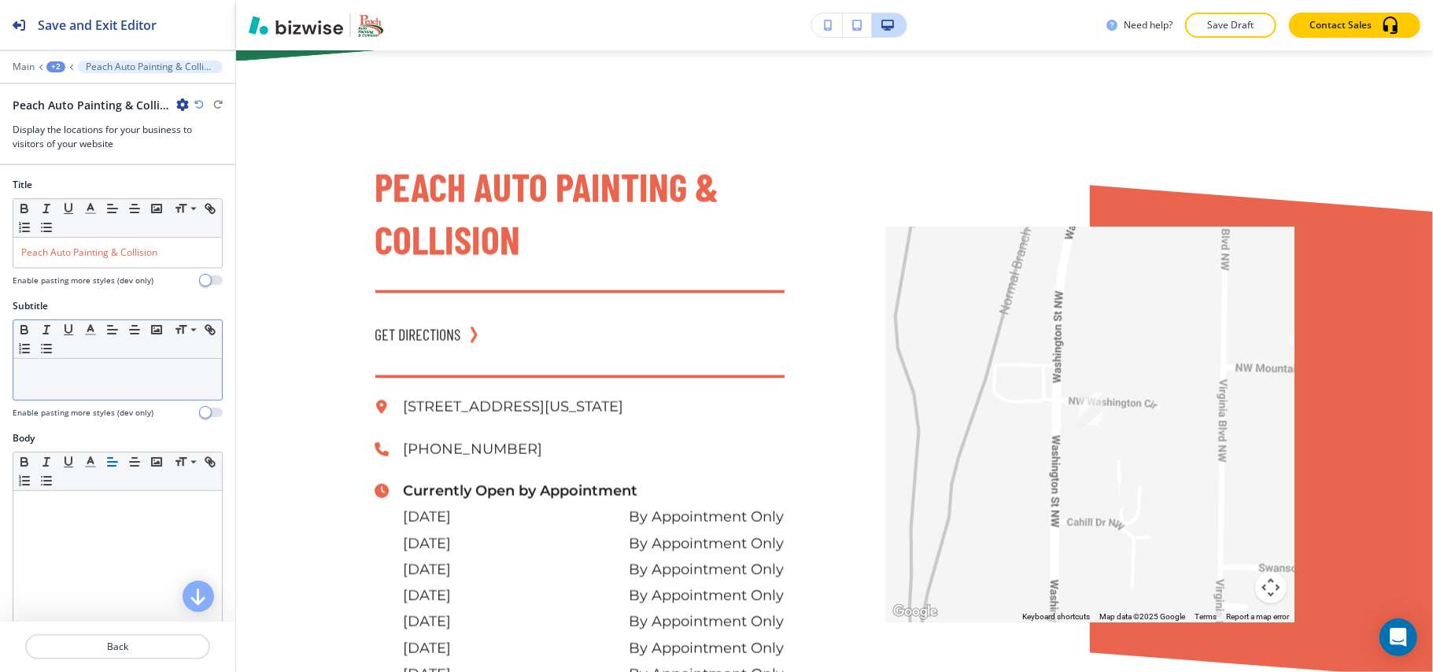
scroll to position [1557, 0]
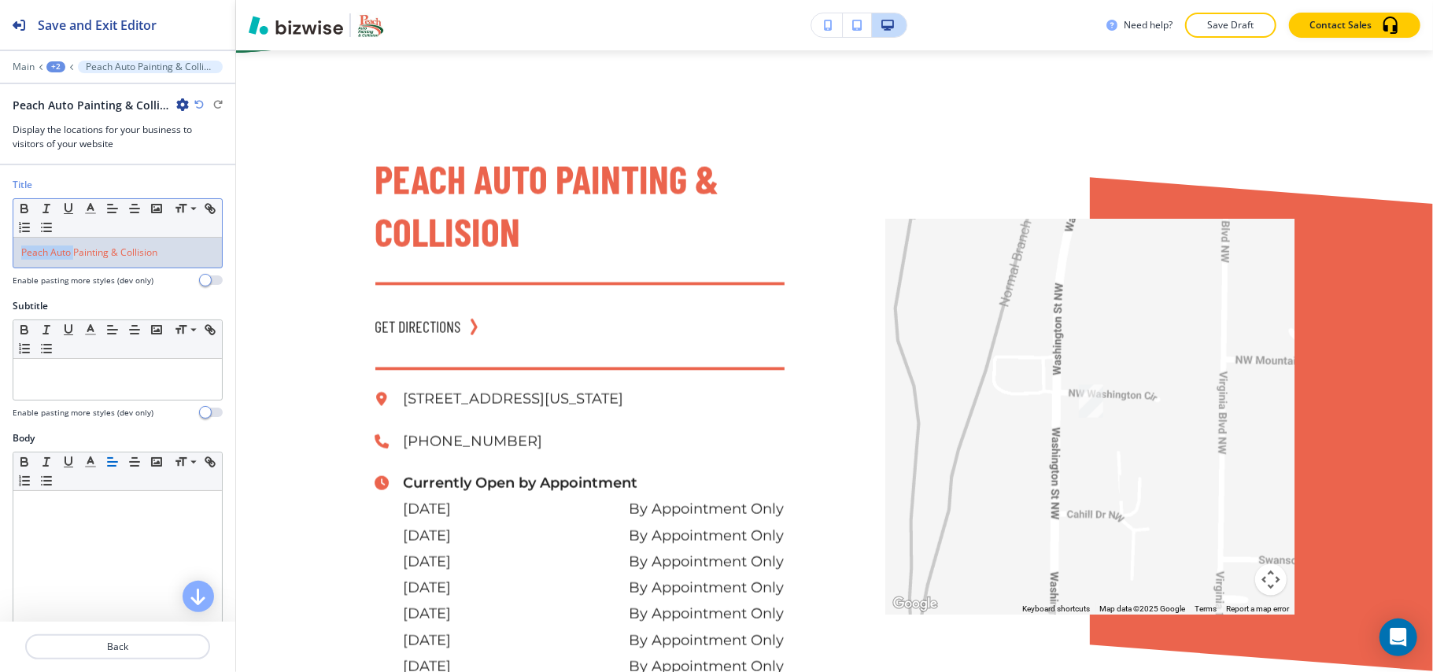
drag, startPoint x: 69, startPoint y: 257, endPoint x: 0, endPoint y: 252, distance: 69.4
click at [0, 252] on div "Title Small Normal Large Huge Peach Auto Painting & Collision Enable pasting mo…" at bounding box center [117, 238] width 235 height 121
click at [89, 216] on icon "button" at bounding box center [90, 208] width 14 height 14
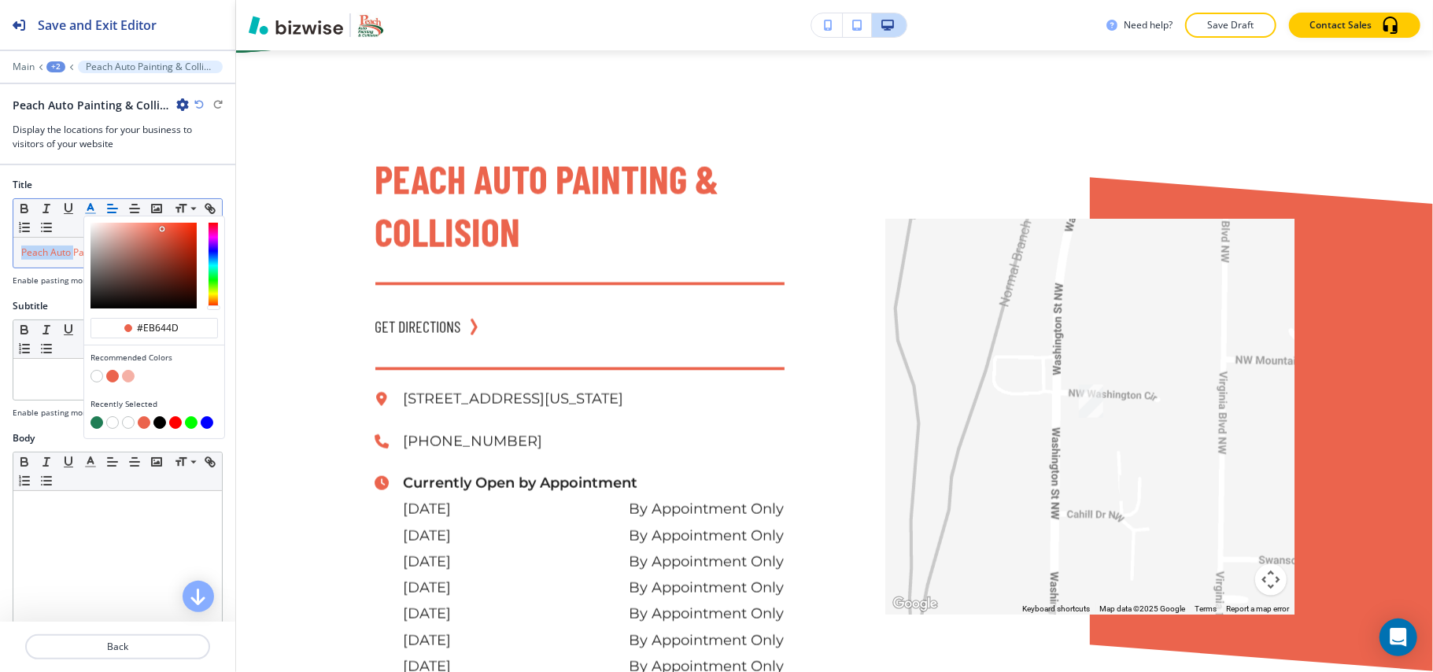
click at [99, 419] on button "button" at bounding box center [96, 422] width 13 height 13
type input "#207d55"
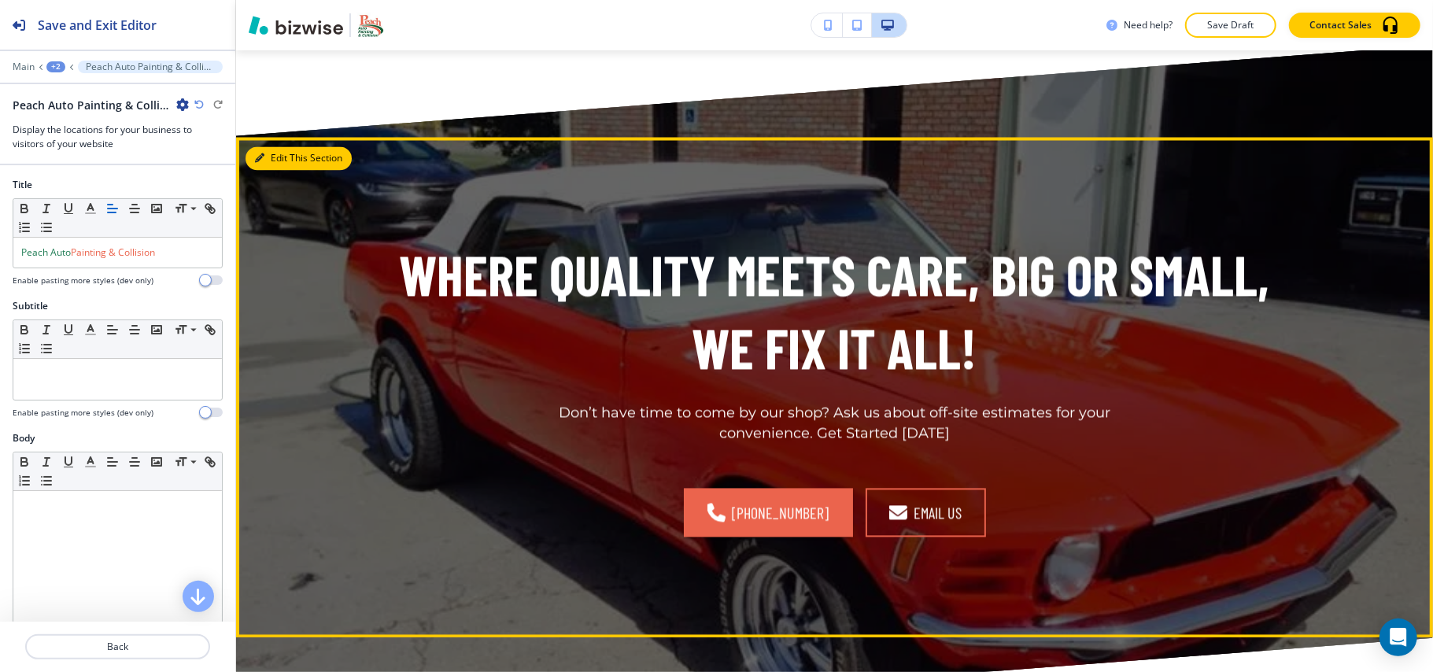
click at [265, 164] on button "Edit This Section" at bounding box center [299, 158] width 106 height 24
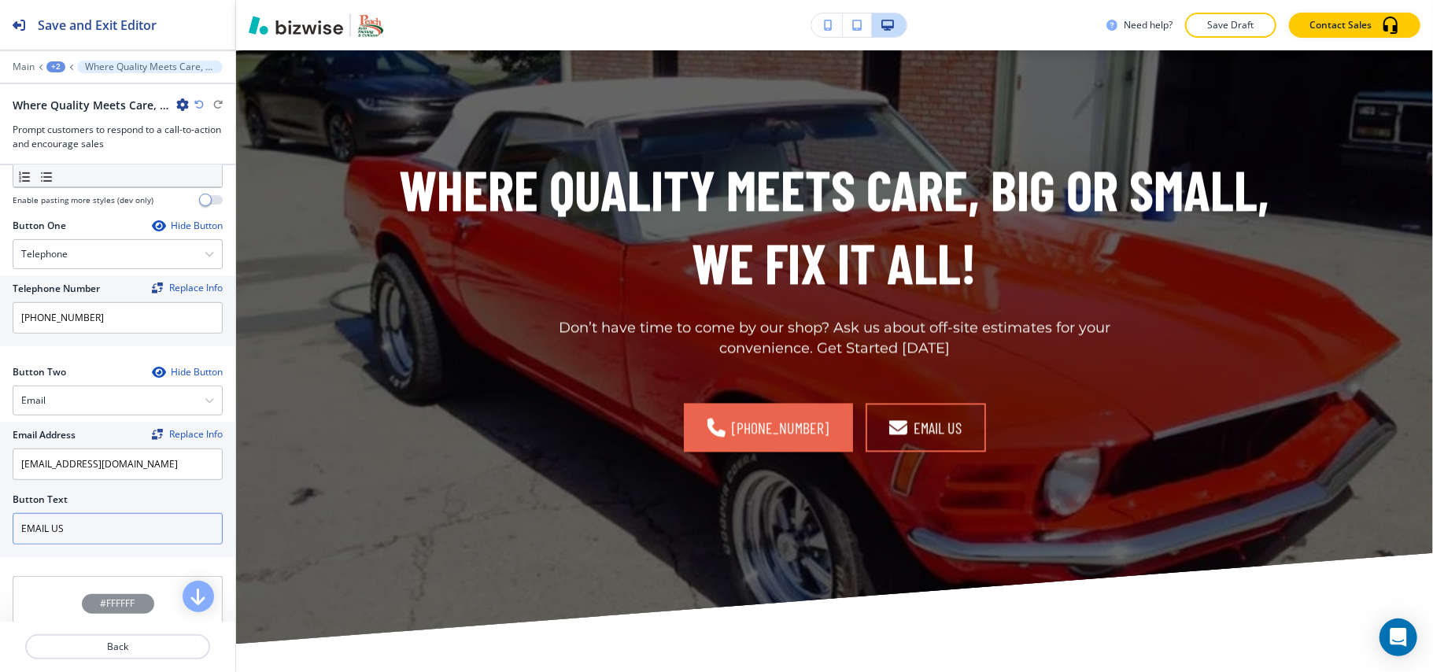
scroll to position [630, 0]
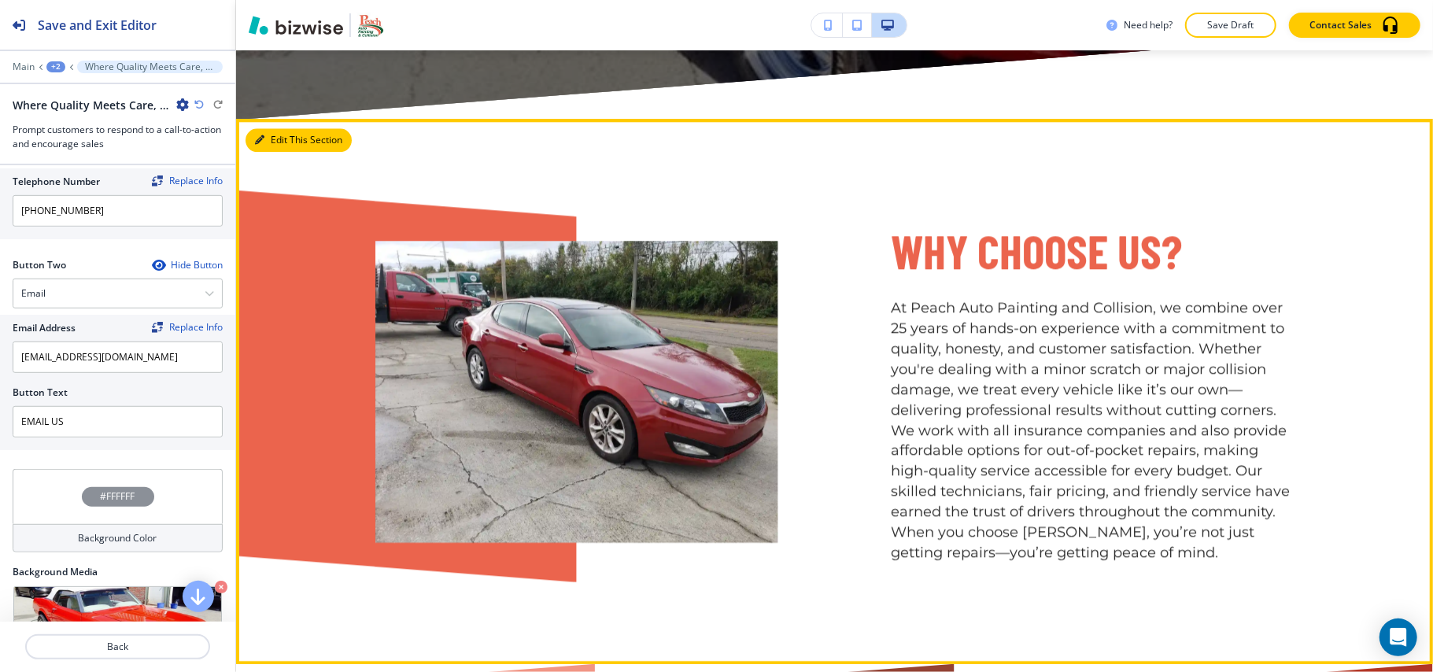
click at [284, 139] on button "Edit This Section" at bounding box center [299, 140] width 106 height 24
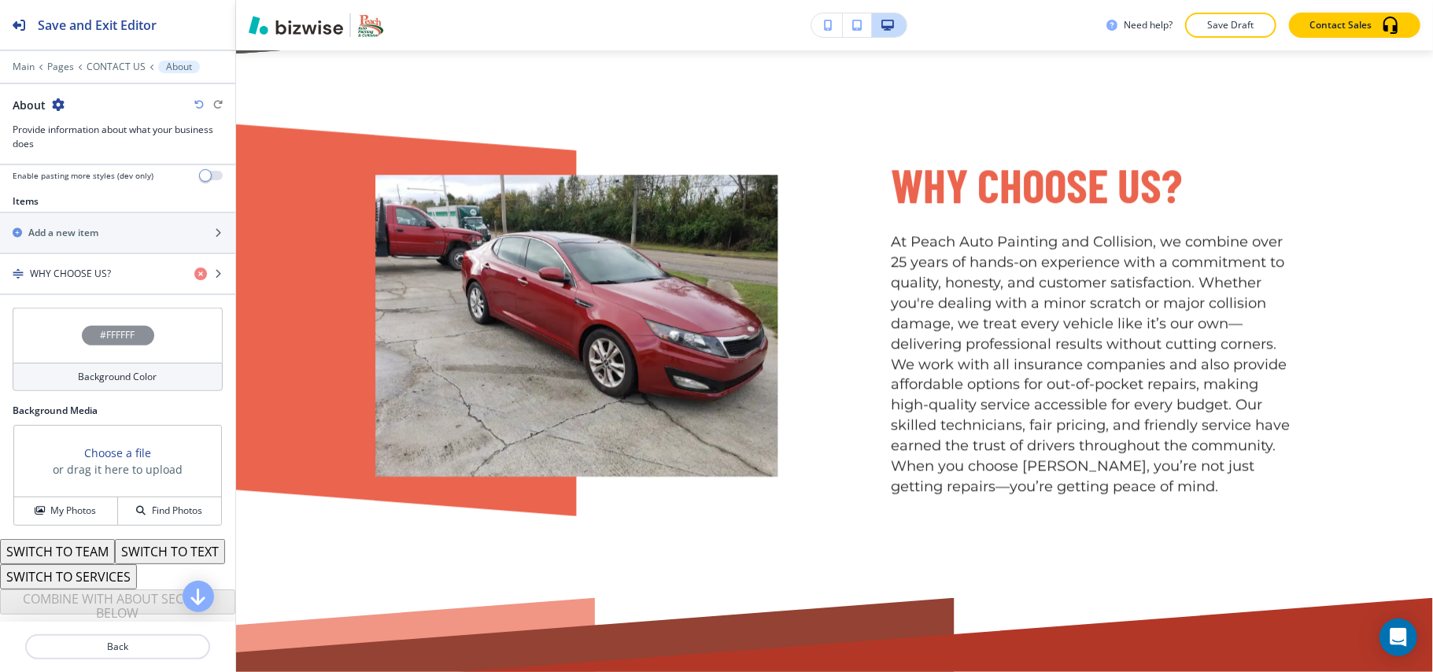
scroll to position [563, 0]
click at [80, 267] on h4 "WHY CHOOSE US?" at bounding box center [70, 274] width 81 height 14
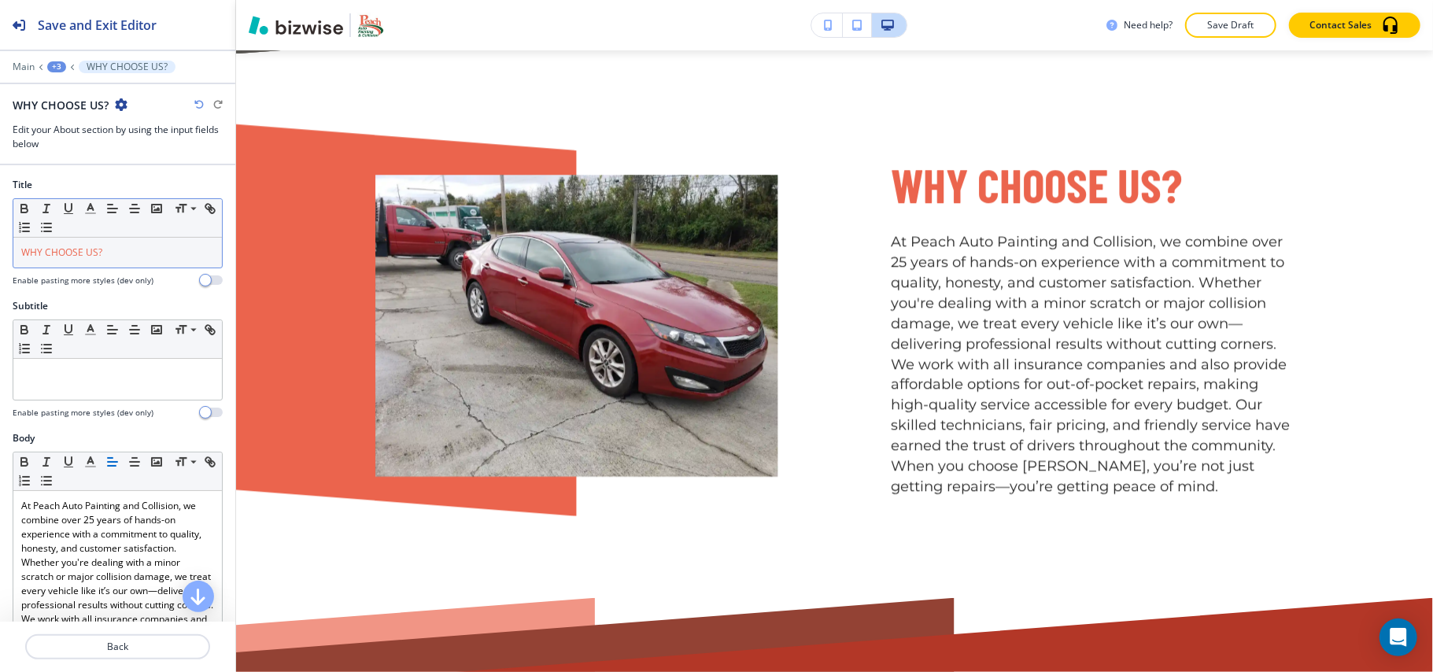
scroll to position [2992, 0]
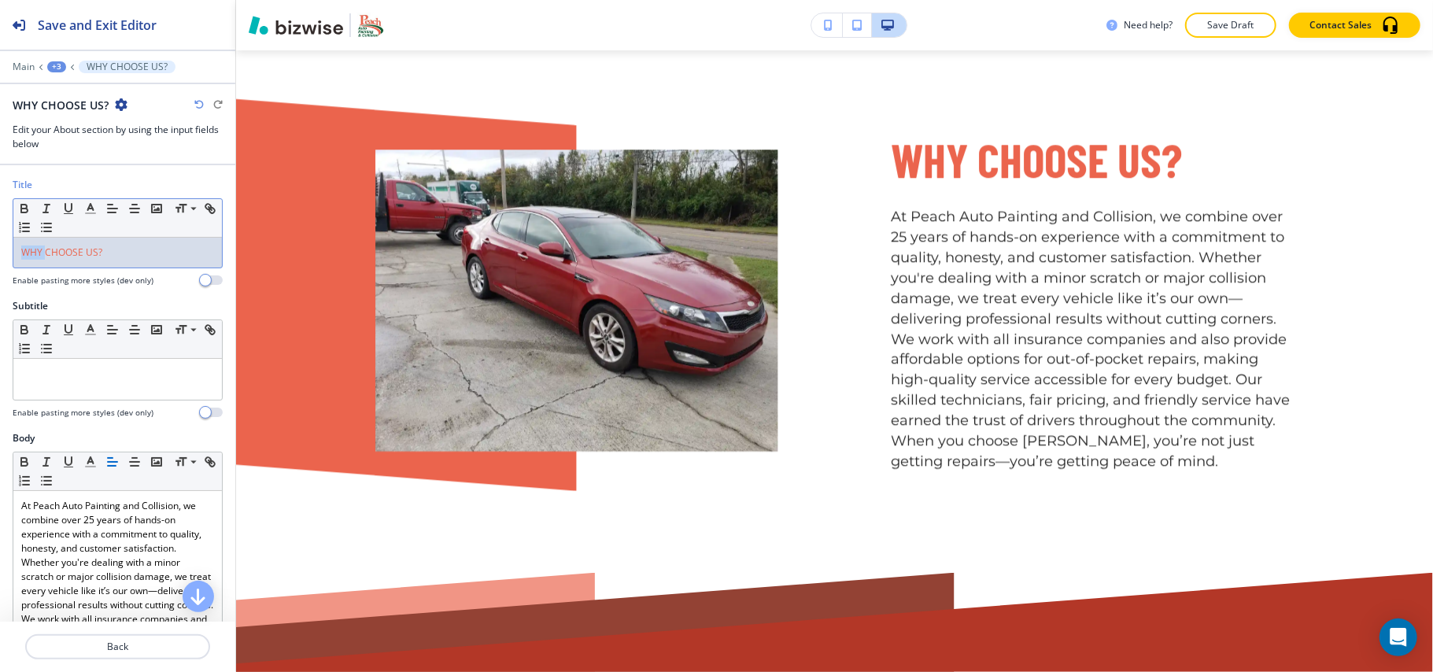
drag, startPoint x: 44, startPoint y: 253, endPoint x: 0, endPoint y: 249, distance: 44.3
click at [0, 249] on div "Title Small Normal Large Huge WHY CHOOSE US? Enable pasting more styles (dev on…" at bounding box center [117, 238] width 235 height 121
click at [94, 201] on button "button" at bounding box center [90, 208] width 22 height 19
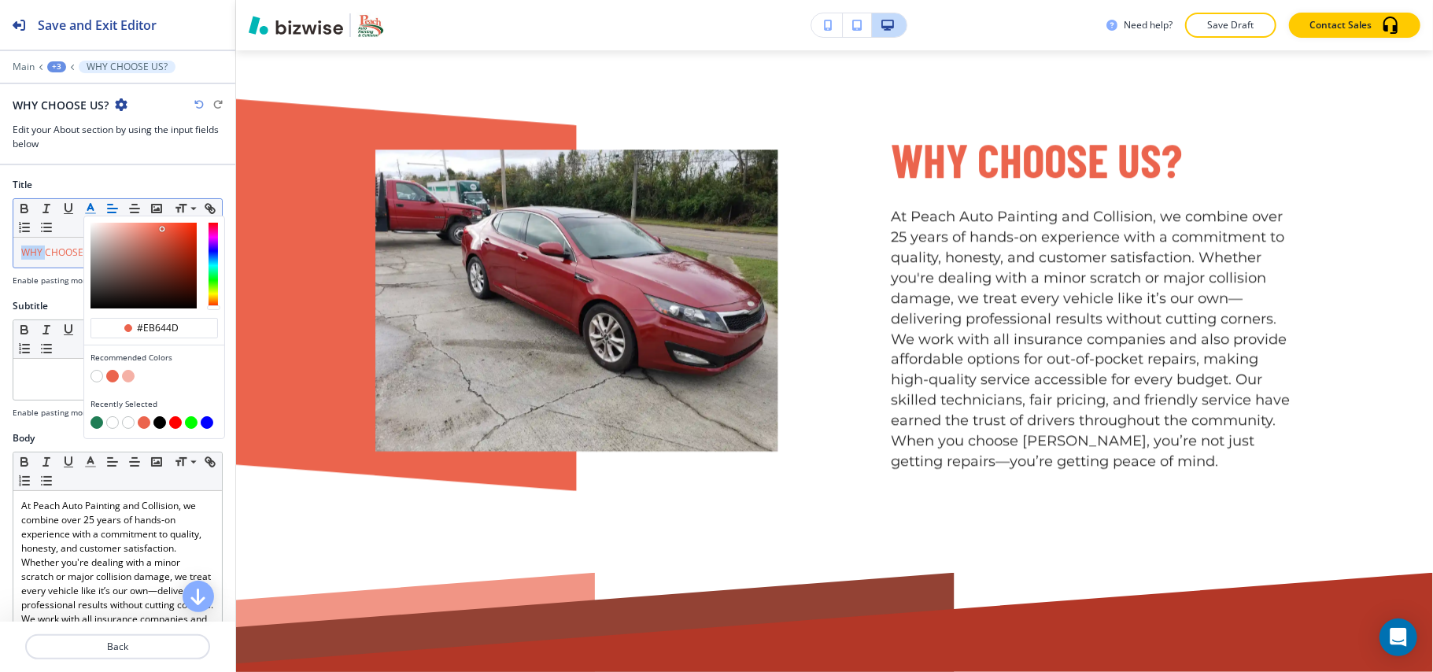
click at [93, 426] on button "button" at bounding box center [96, 422] width 13 height 13
type input "#207d55"
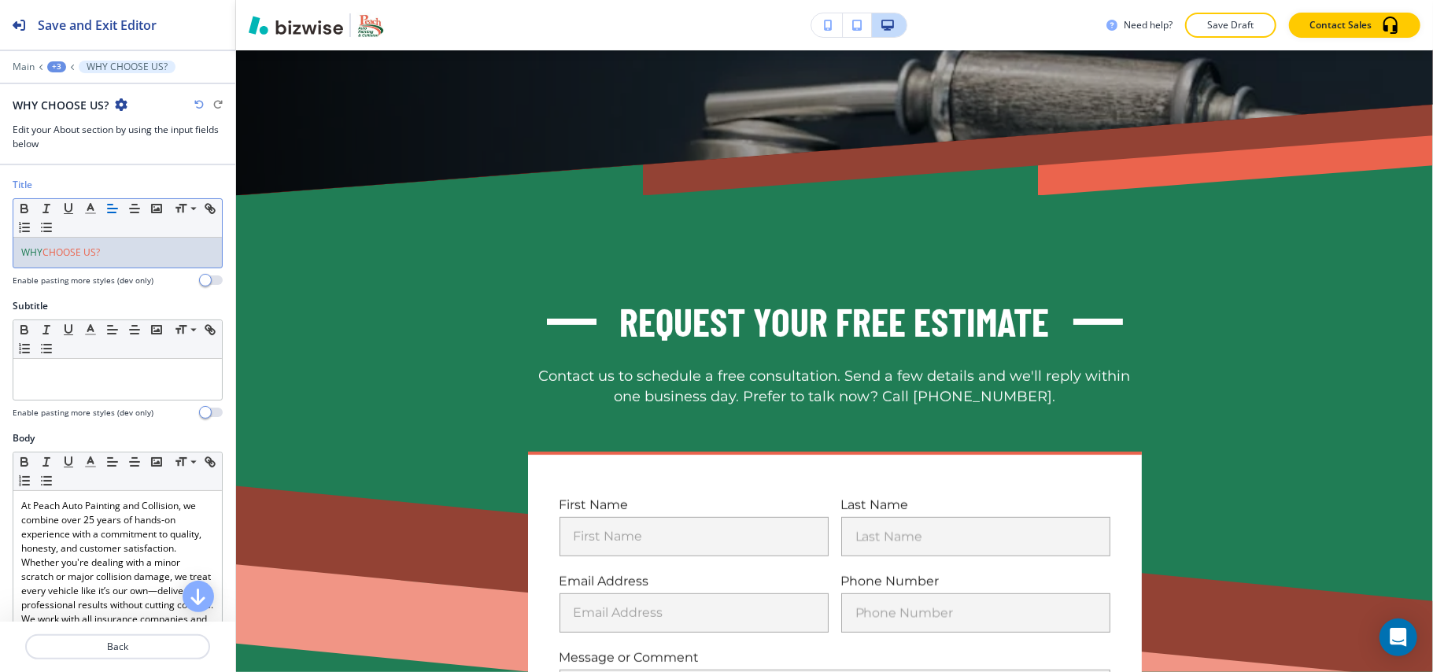
scroll to position [625, 0]
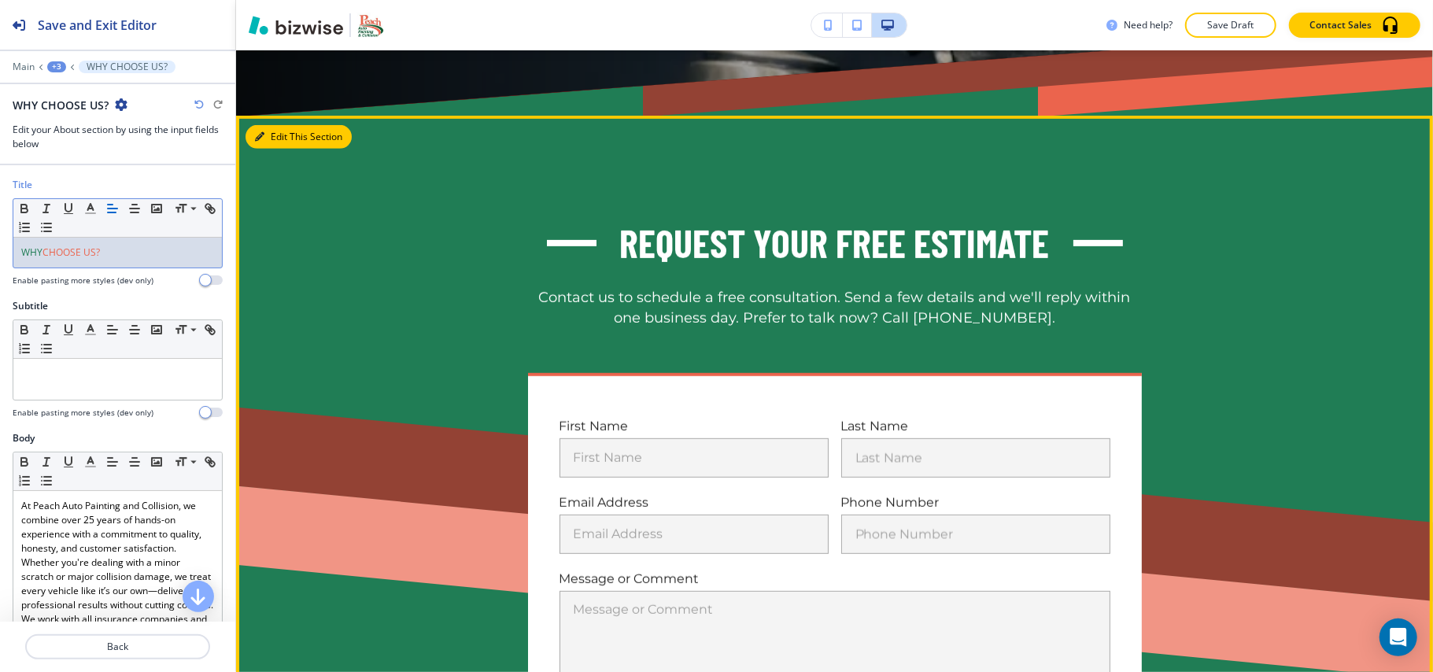
drag, startPoint x: 275, startPoint y: 135, endPoint x: 257, endPoint y: 146, distance: 20.8
click at [275, 136] on button "Edit This Section" at bounding box center [299, 137] width 106 height 24
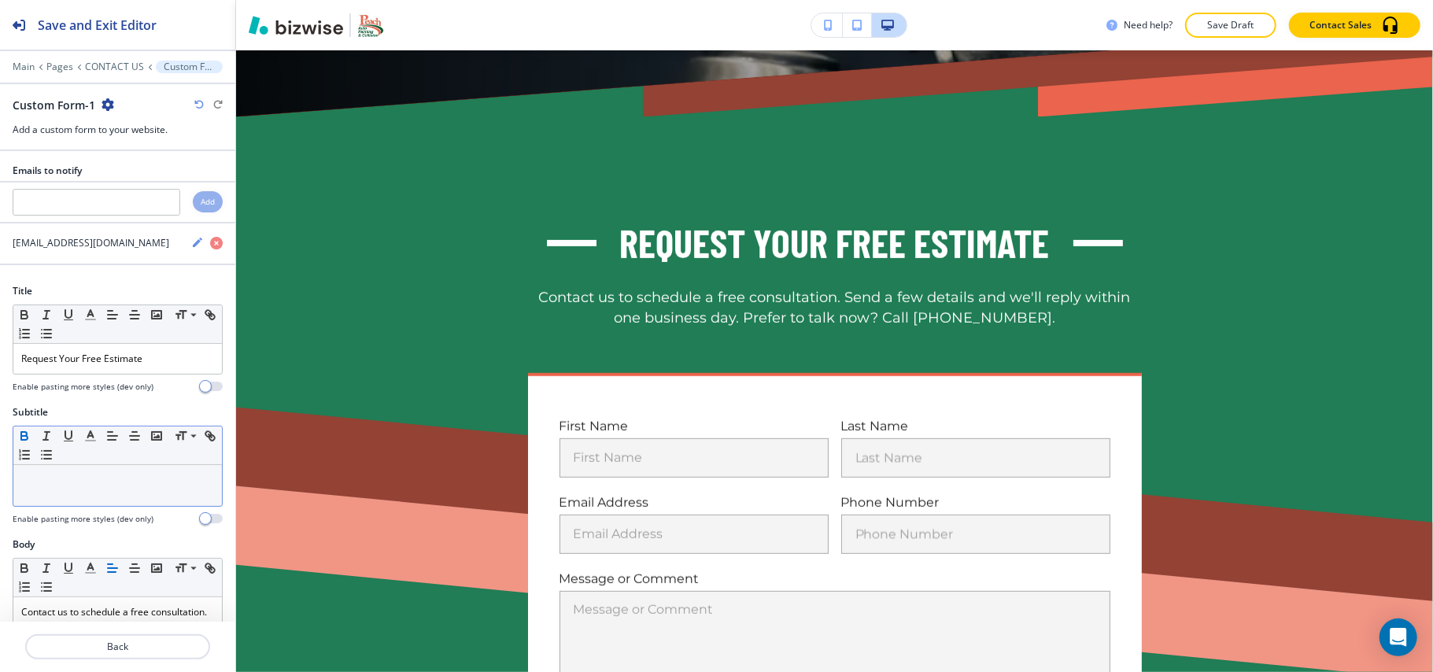
scroll to position [690, 0]
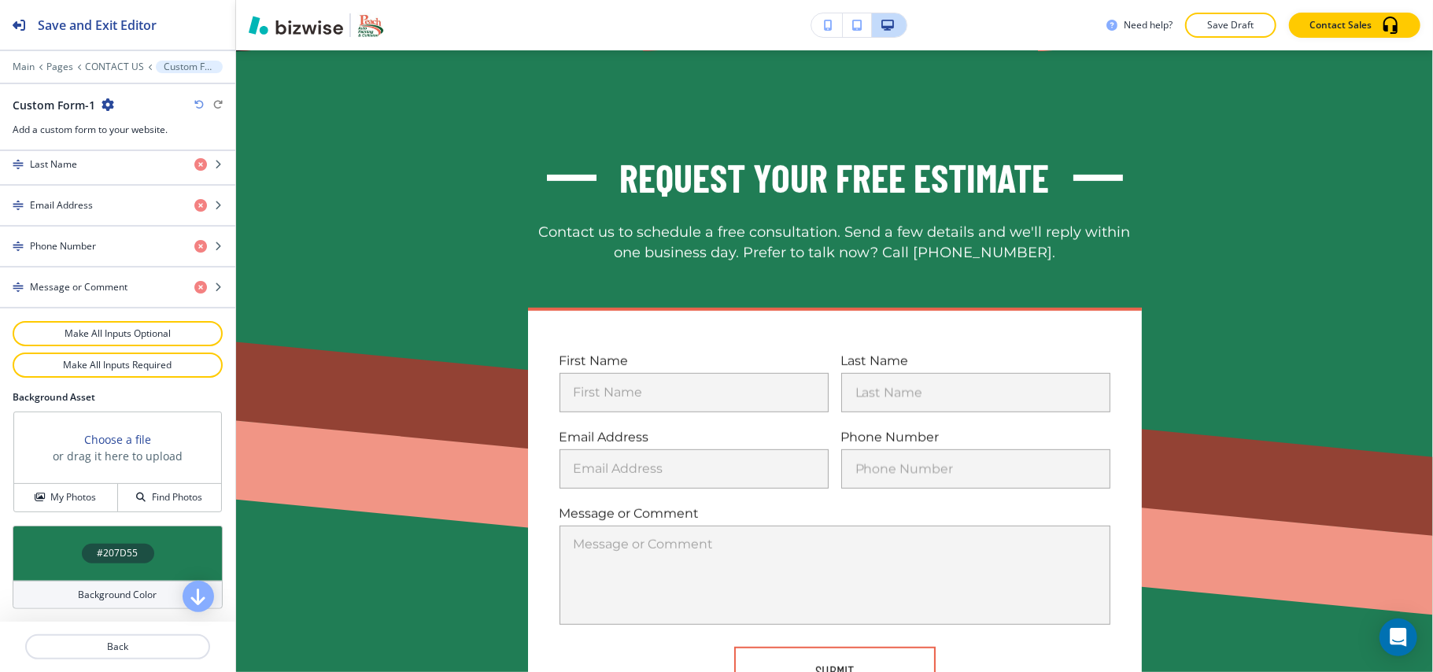
click at [52, 549] on div "#207D55" at bounding box center [118, 553] width 210 height 55
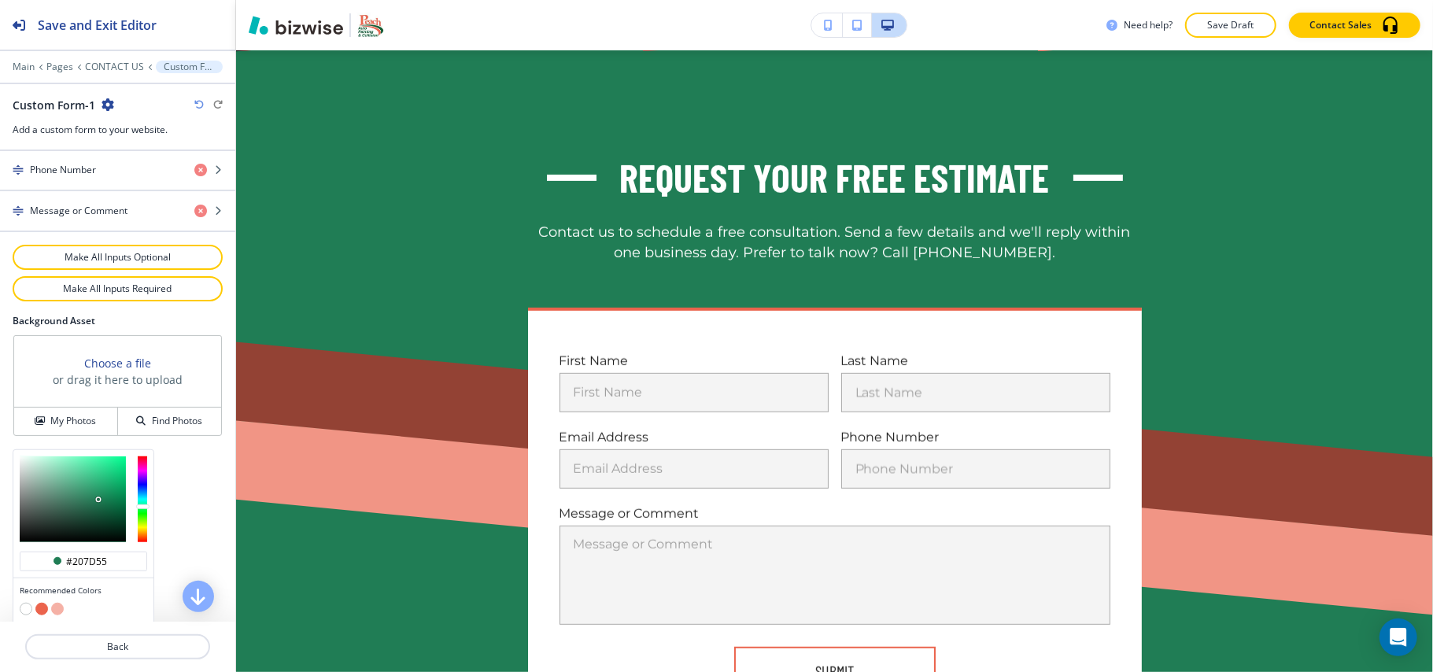
scroll to position [910, 0]
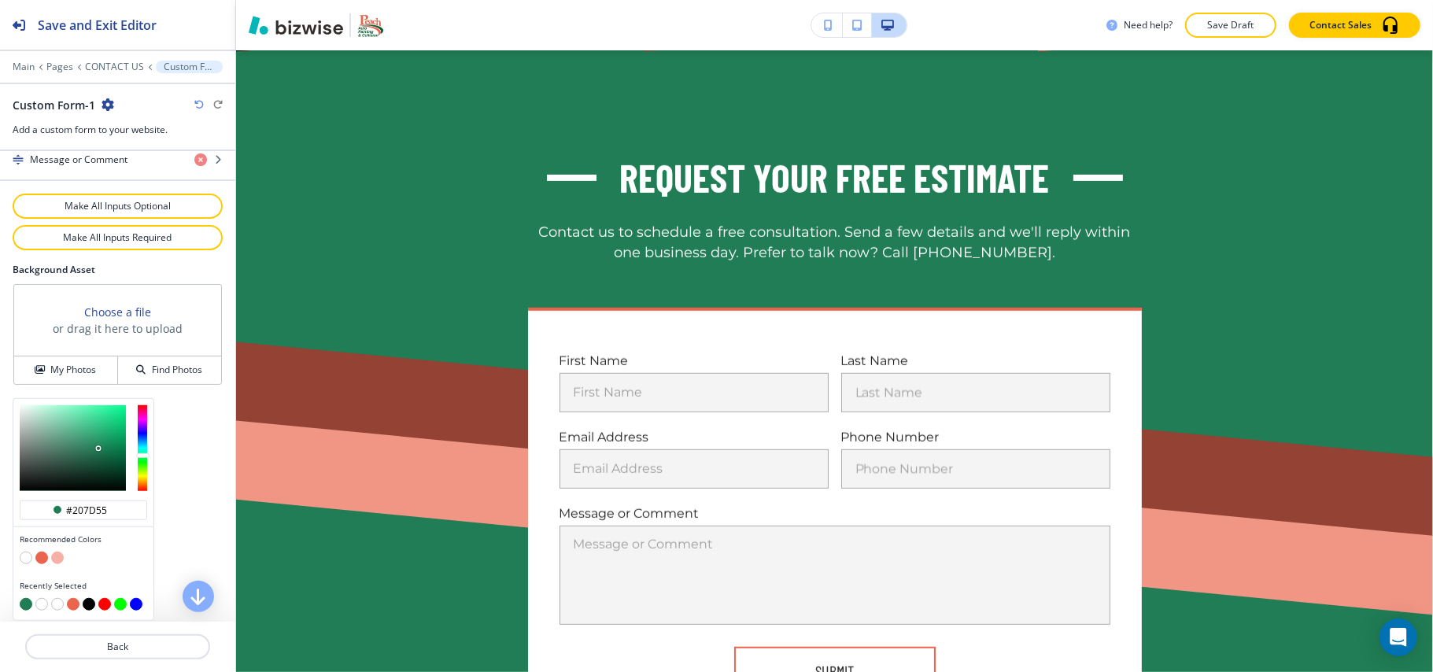
click at [25, 558] on button "button" at bounding box center [26, 558] width 13 height 13
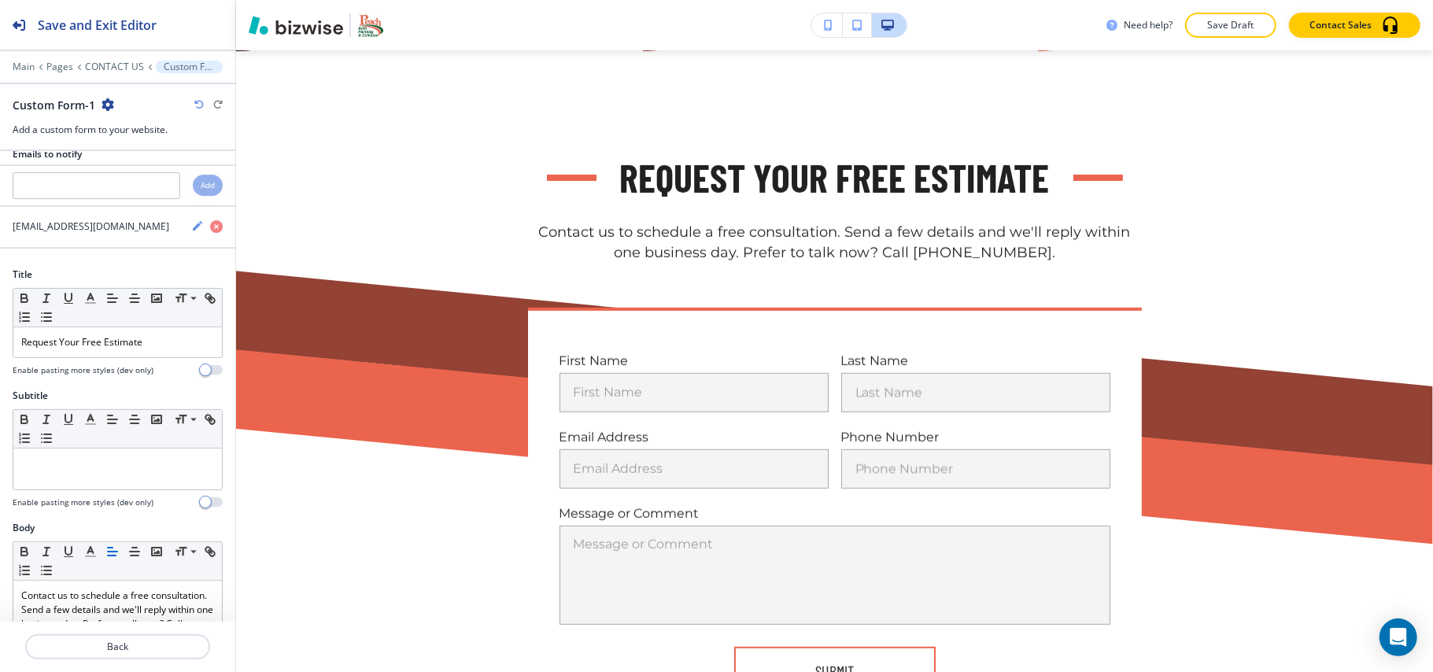
scroll to position [0, 0]
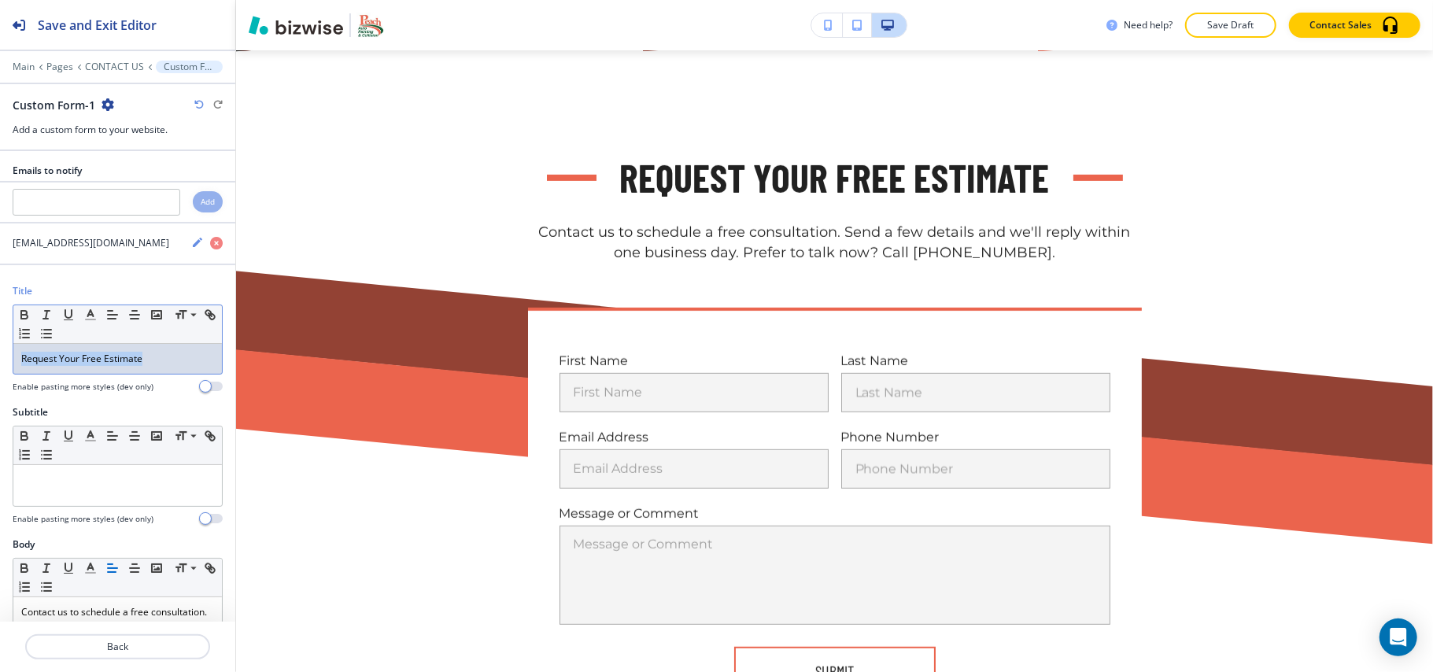
drag, startPoint x: 151, startPoint y: 363, endPoint x: 0, endPoint y: 350, distance: 151.6
click at [0, 350] on div "Title Small Normal Large Huge Request Your Free Estimate Enable pasting more st…" at bounding box center [117, 344] width 235 height 121
click at [92, 315] on line "button" at bounding box center [90, 315] width 4 height 0
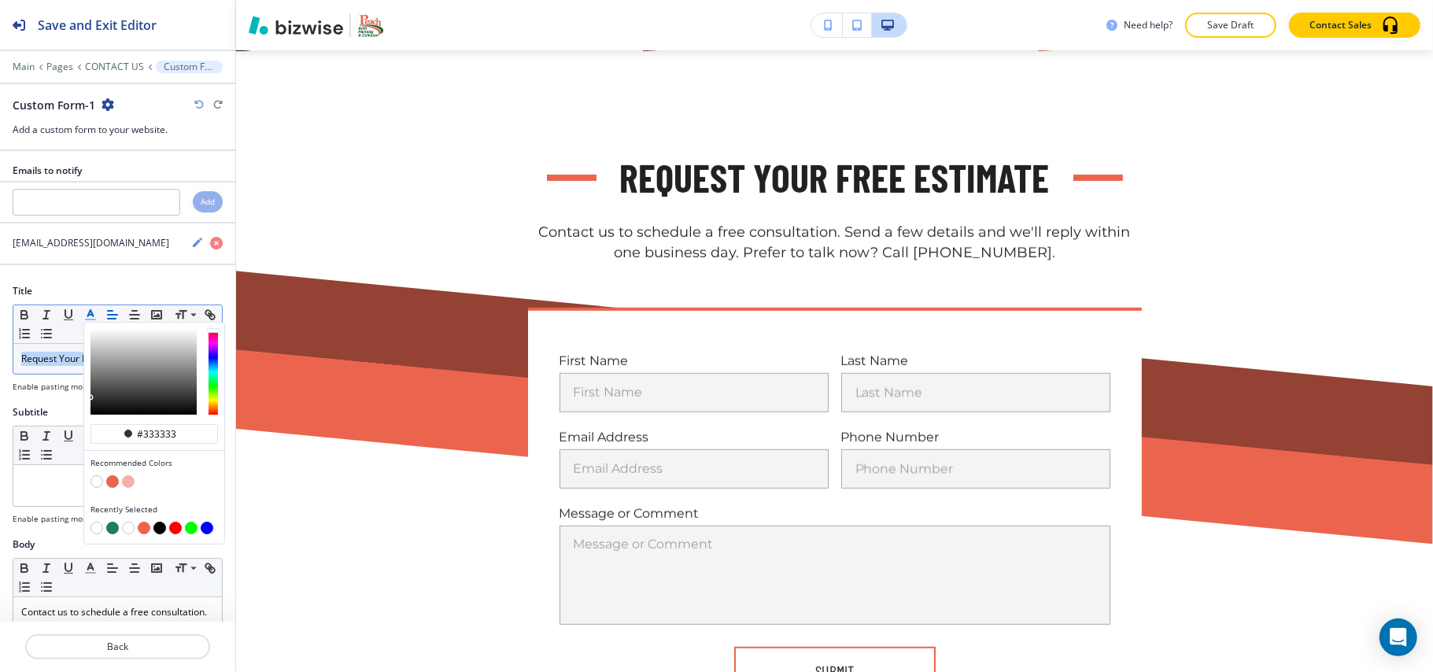
click at [114, 486] on button "button" at bounding box center [112, 481] width 13 height 13
type input "#eb644d"
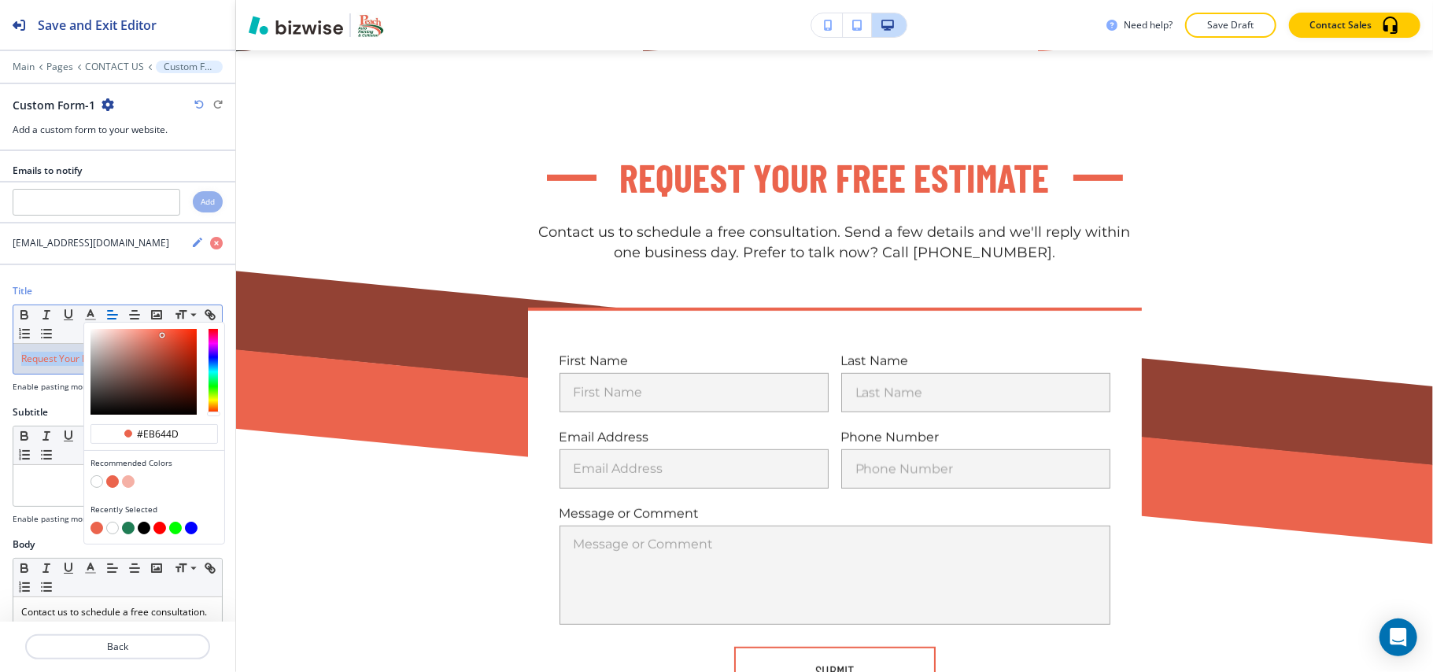
click at [63, 365] on span "Request Your Free Estimate" at bounding box center [81, 358] width 121 height 13
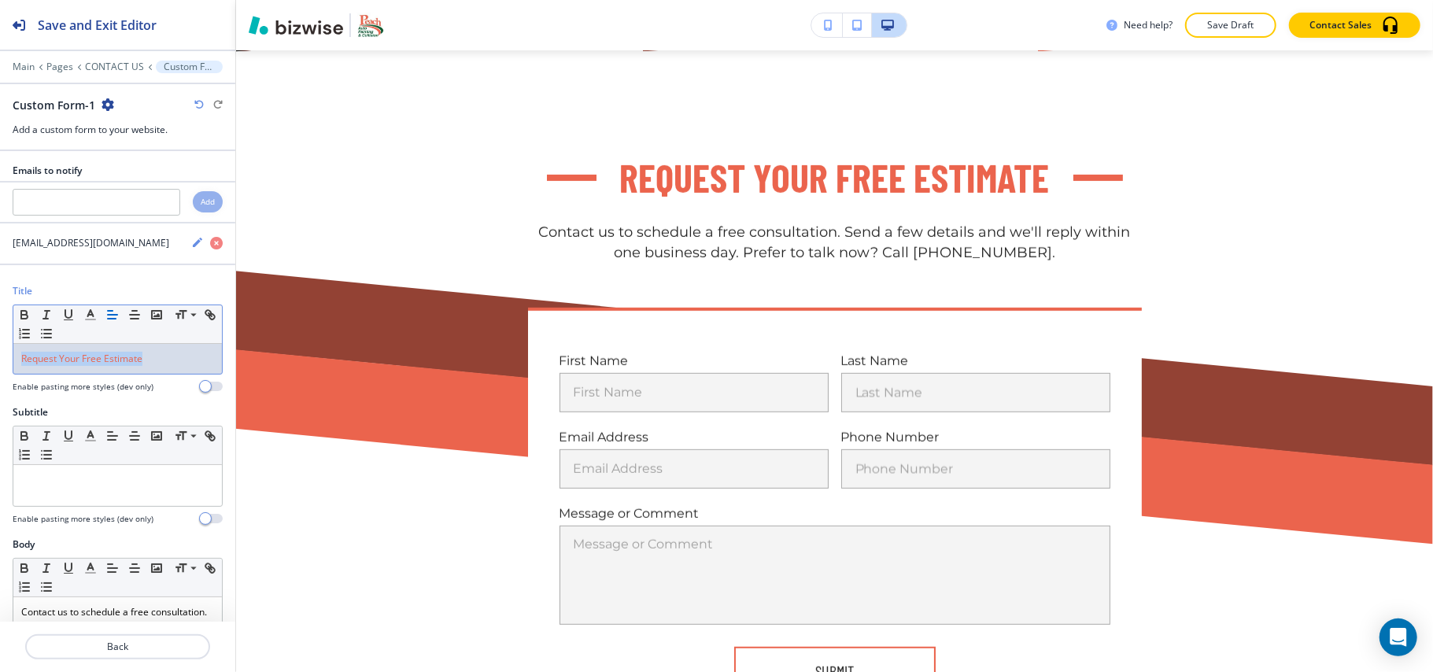
click at [82, 365] on span "Request Your Free Estimate" at bounding box center [81, 358] width 121 height 13
drag, startPoint x: 82, startPoint y: 364, endPoint x: 0, endPoint y: 364, distance: 81.8
click at [0, 364] on div "Title Small Normal Large Huge Request Your Free Estimate Enable pasting more st…" at bounding box center [117, 344] width 235 height 121
click at [94, 320] on icon "button" at bounding box center [90, 315] width 14 height 14
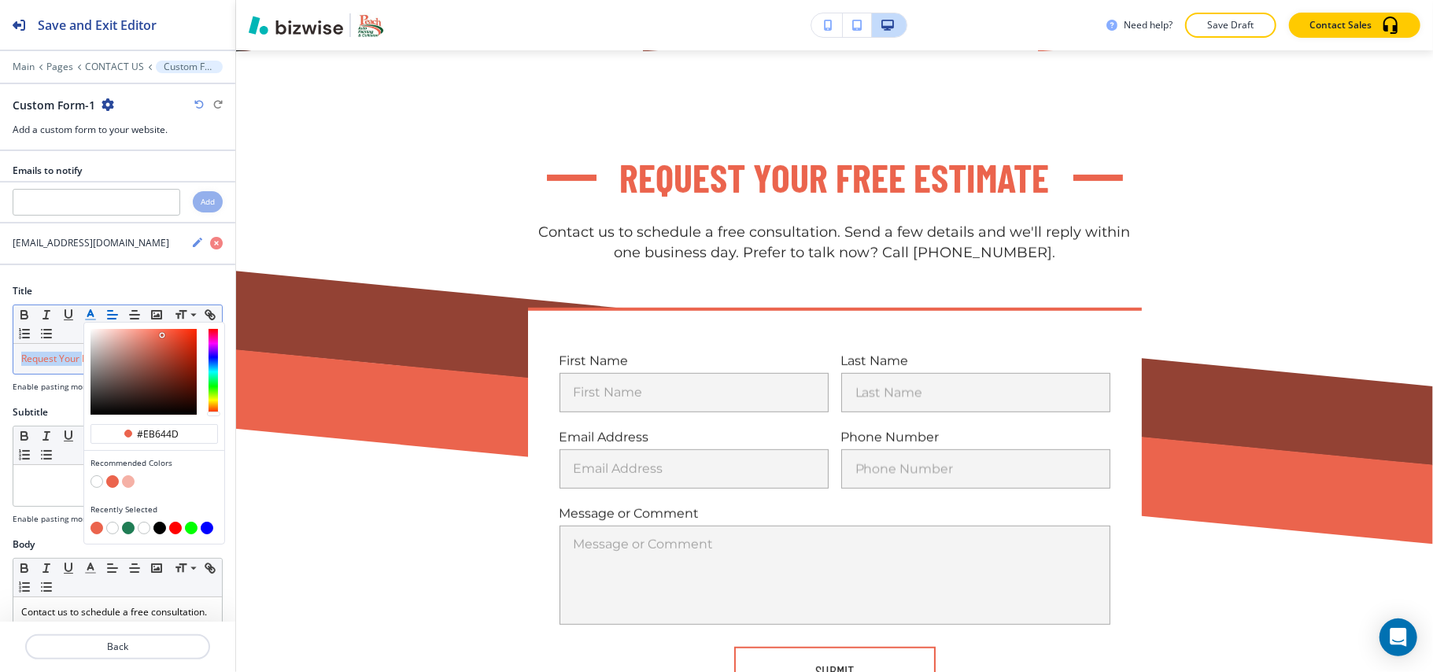
click at [126, 534] on button "button" at bounding box center [128, 528] width 13 height 13
type input "#207d55"
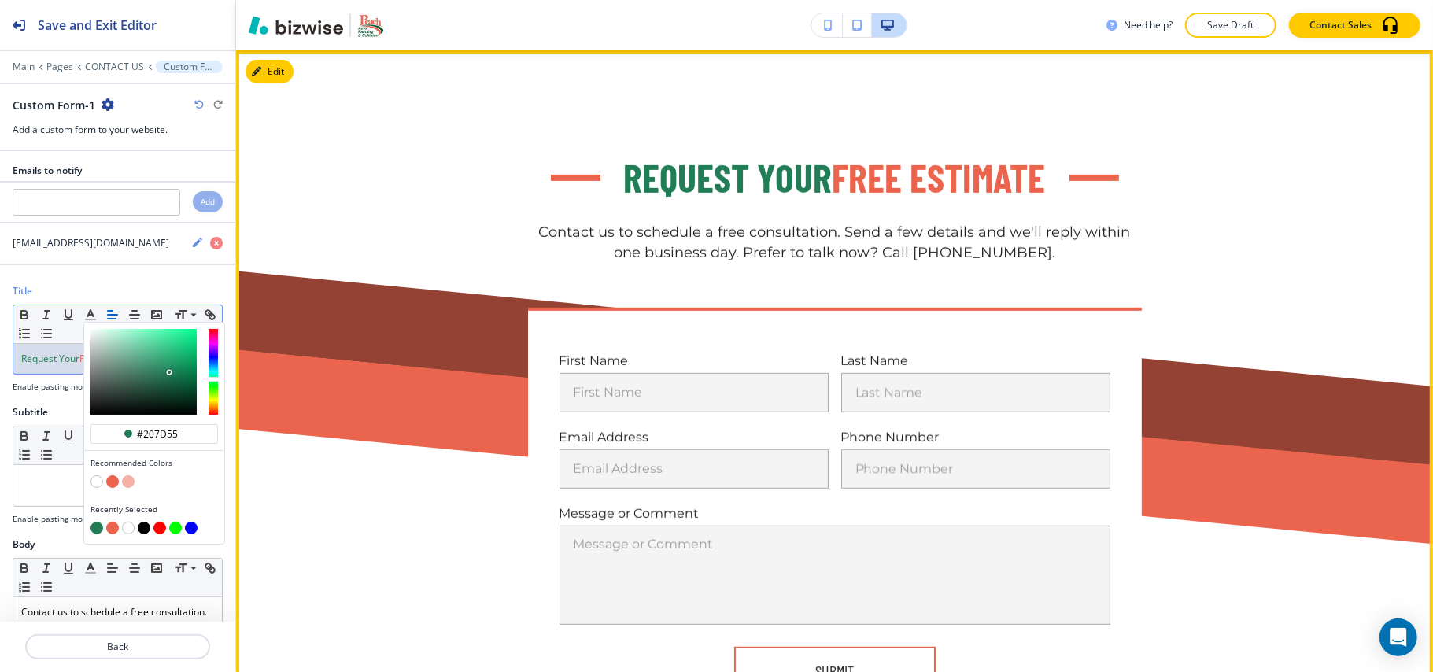
click at [1328, 323] on div "Request Your Free Estimate Contact us to schedule a free consultation. Send a f…" at bounding box center [834, 438] width 1007 height 575
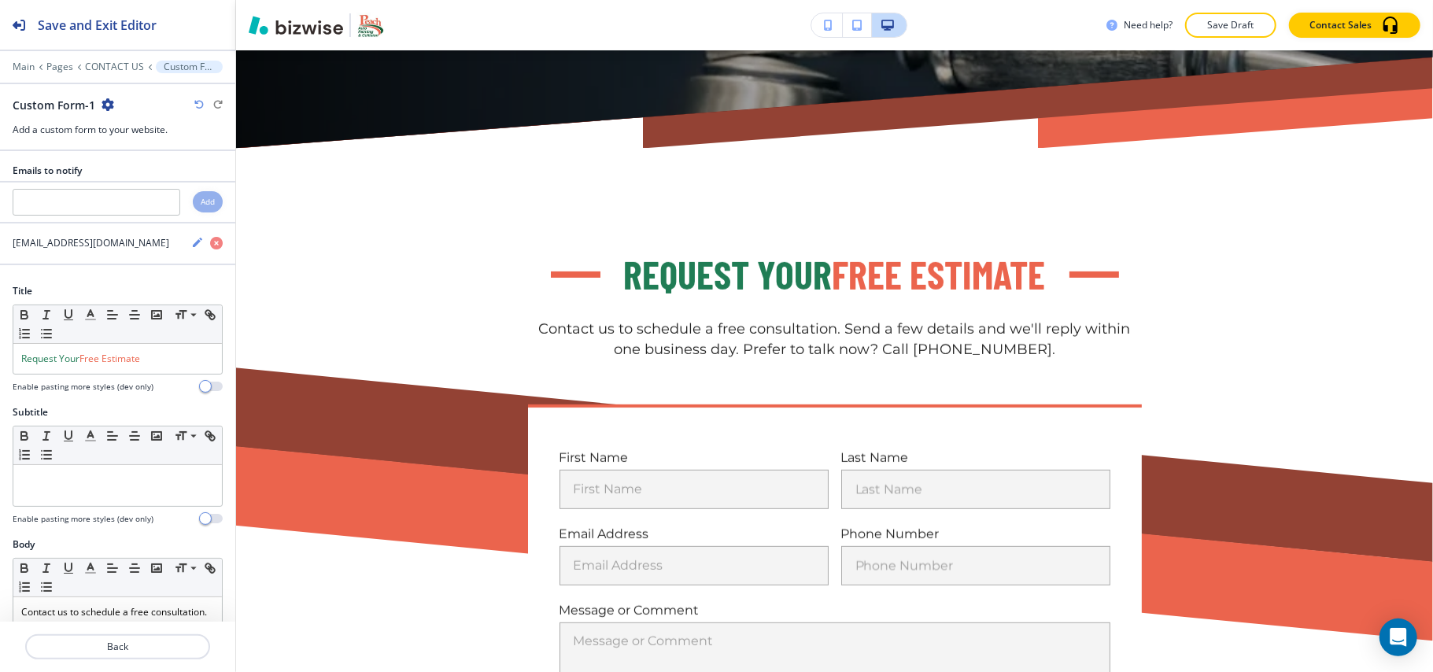
scroll to position [587, 0]
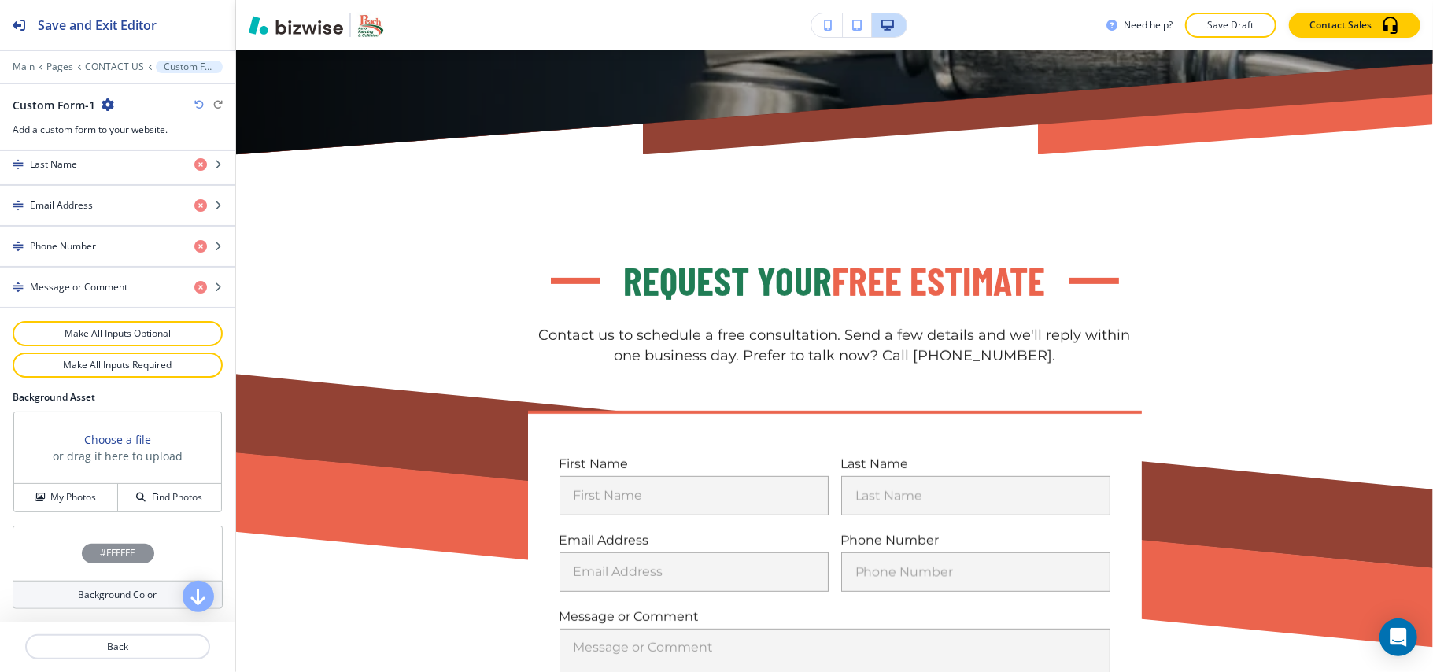
click at [60, 574] on div "#FFFFFF" at bounding box center [118, 553] width 210 height 55
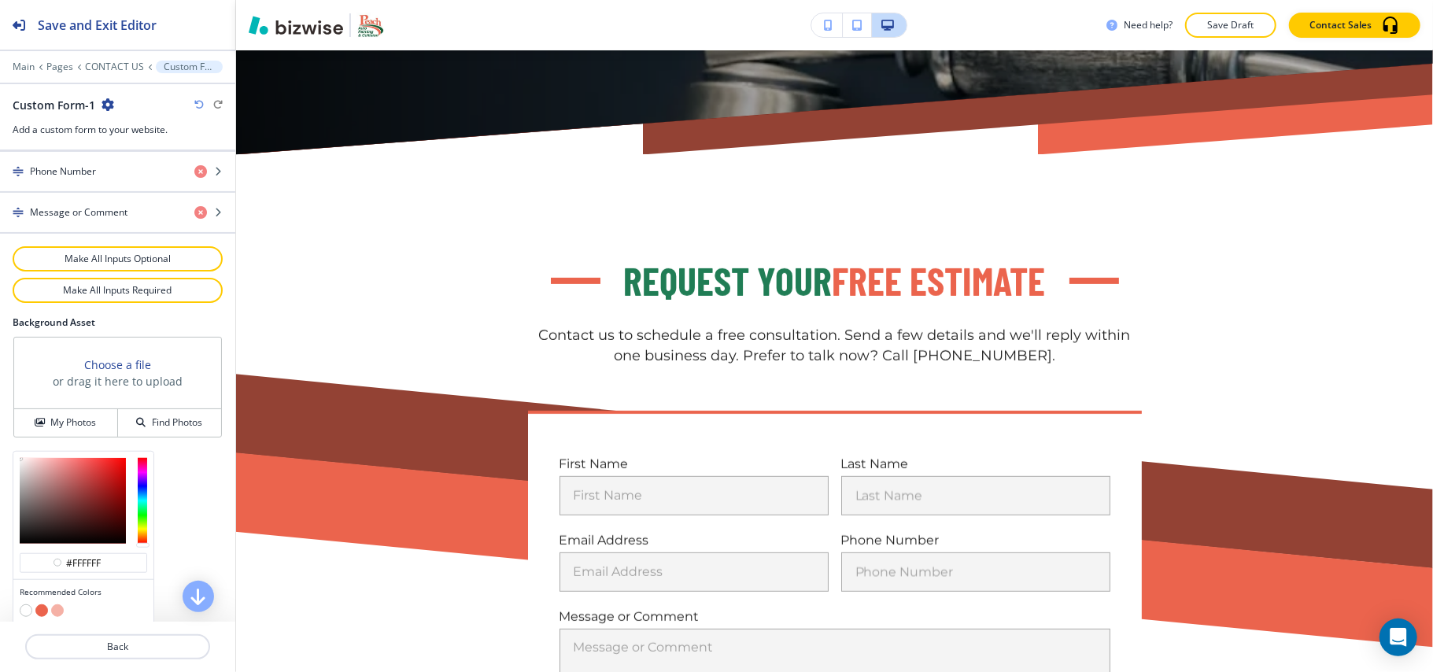
scroll to position [910, 0]
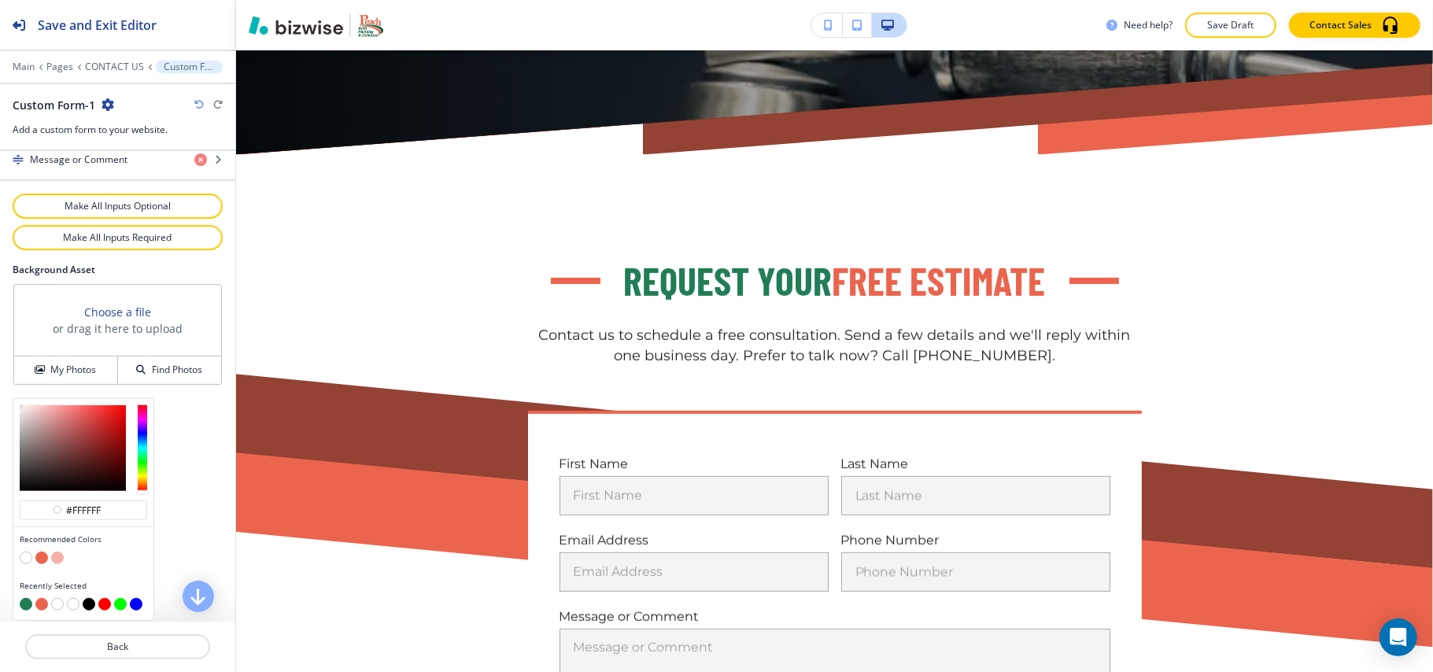
click at [28, 404] on div at bounding box center [83, 448] width 140 height 98
type input "#fff2f2"
click at [25, 405] on div at bounding box center [73, 448] width 106 height 86
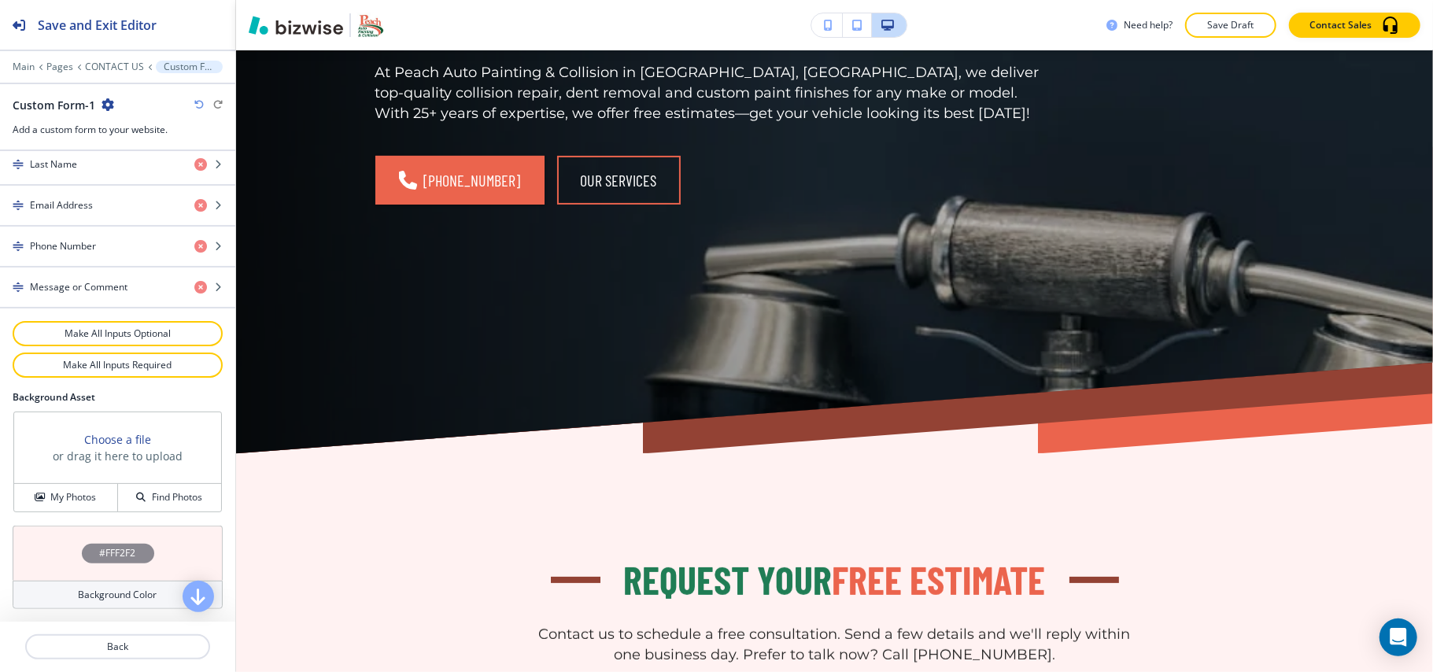
scroll to position [0, 0]
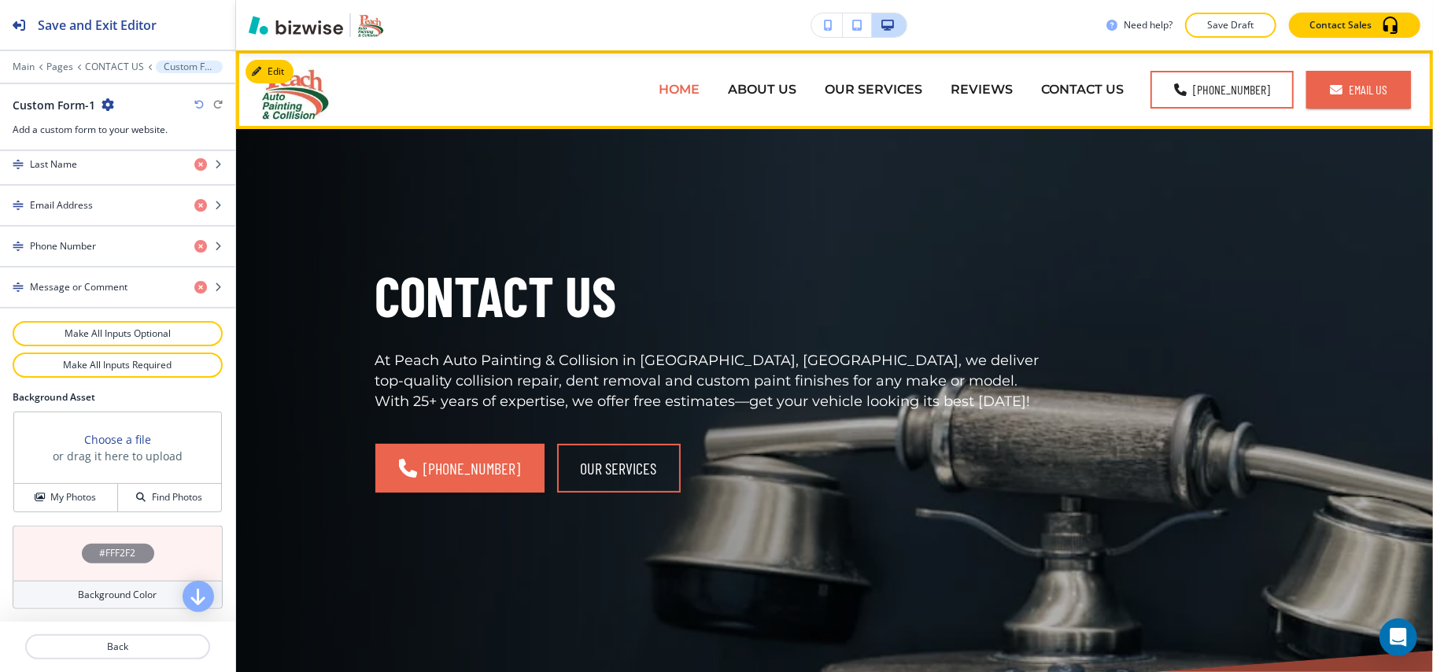
click at [671, 93] on p "HOME" at bounding box center [679, 89] width 41 height 18
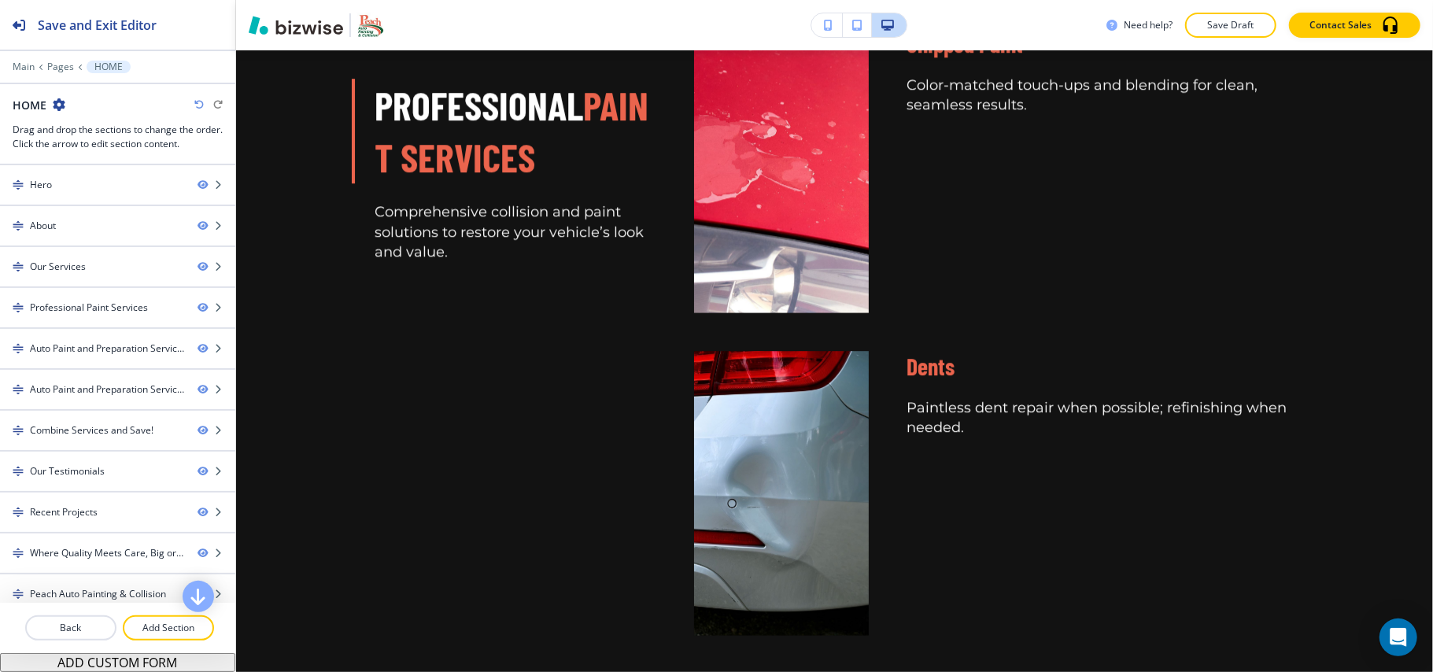
scroll to position [3526, 0]
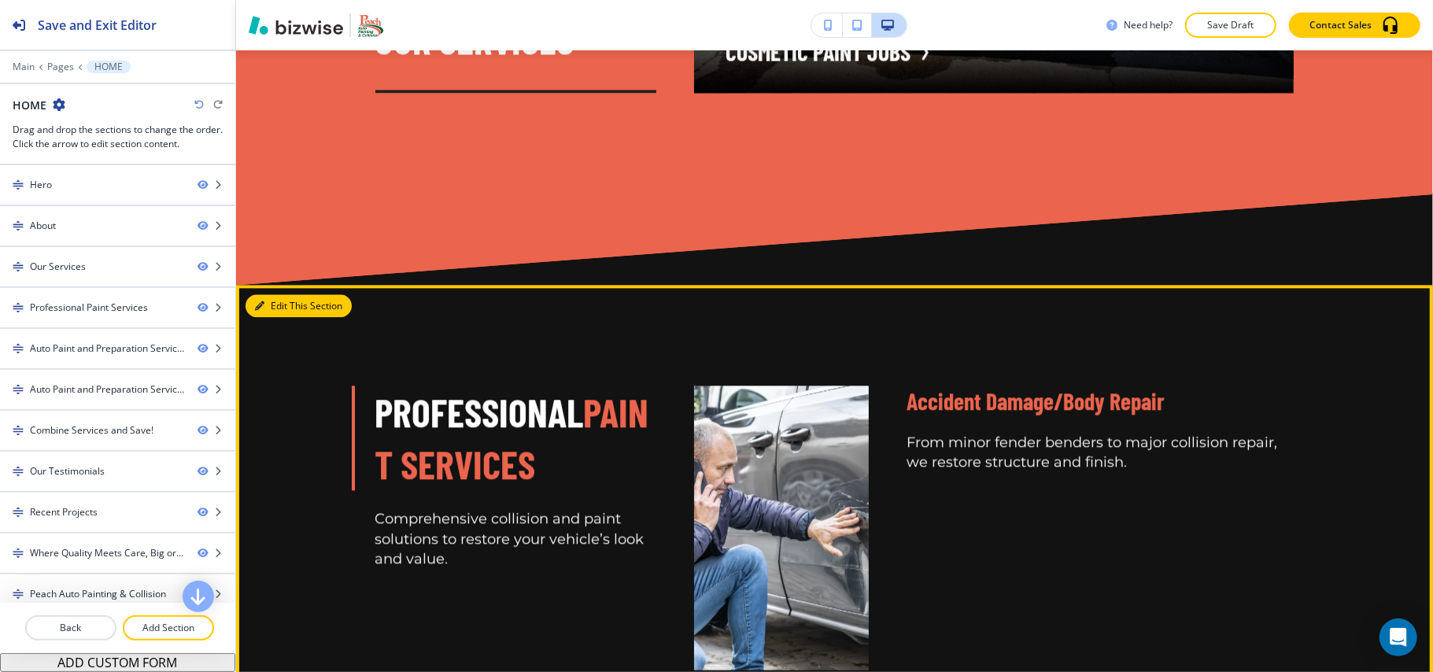
click at [278, 301] on button "Edit This Section" at bounding box center [299, 306] width 106 height 24
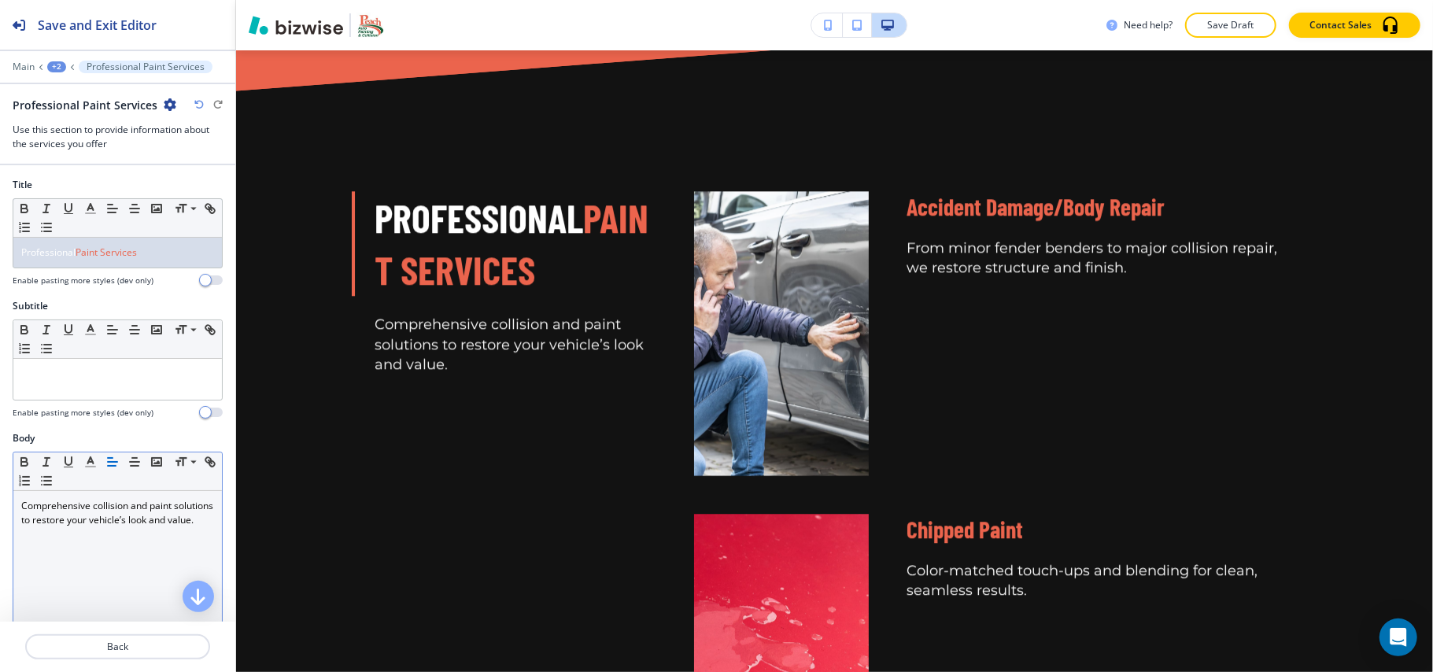
scroll to position [2918, 0]
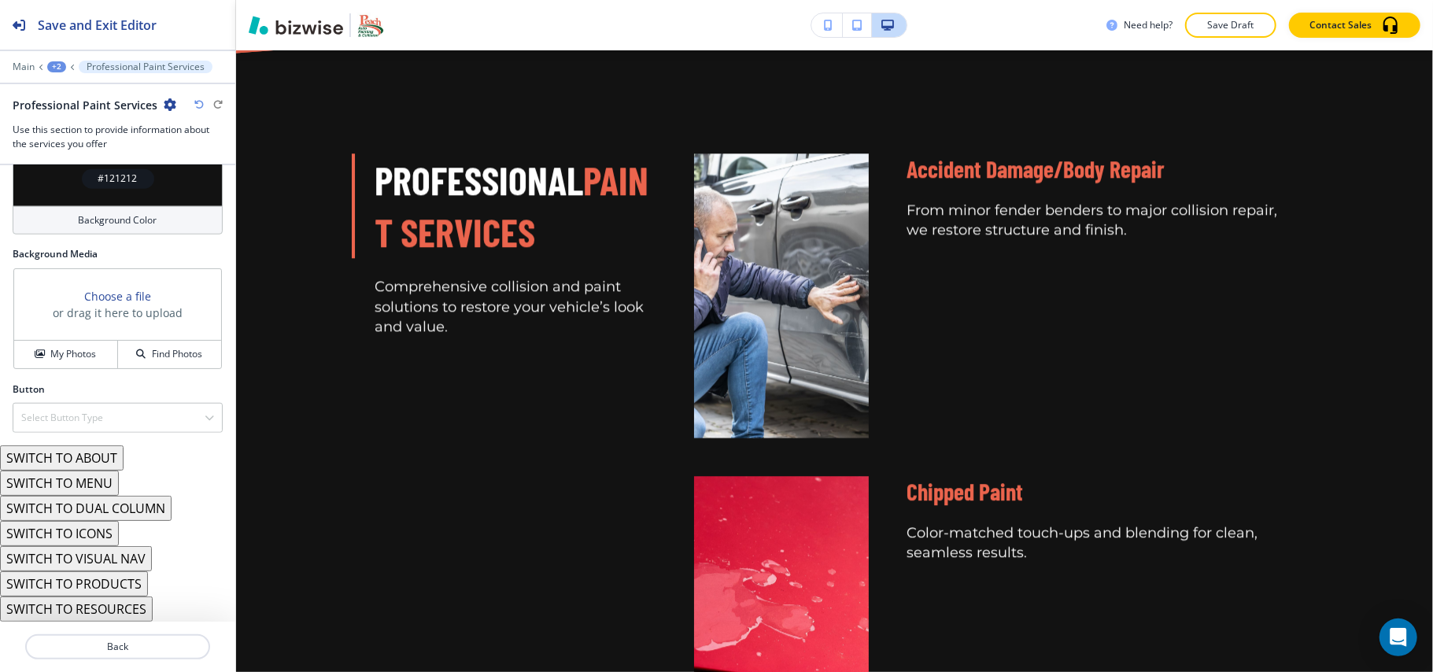
click at [61, 179] on div "#121212" at bounding box center [118, 178] width 210 height 55
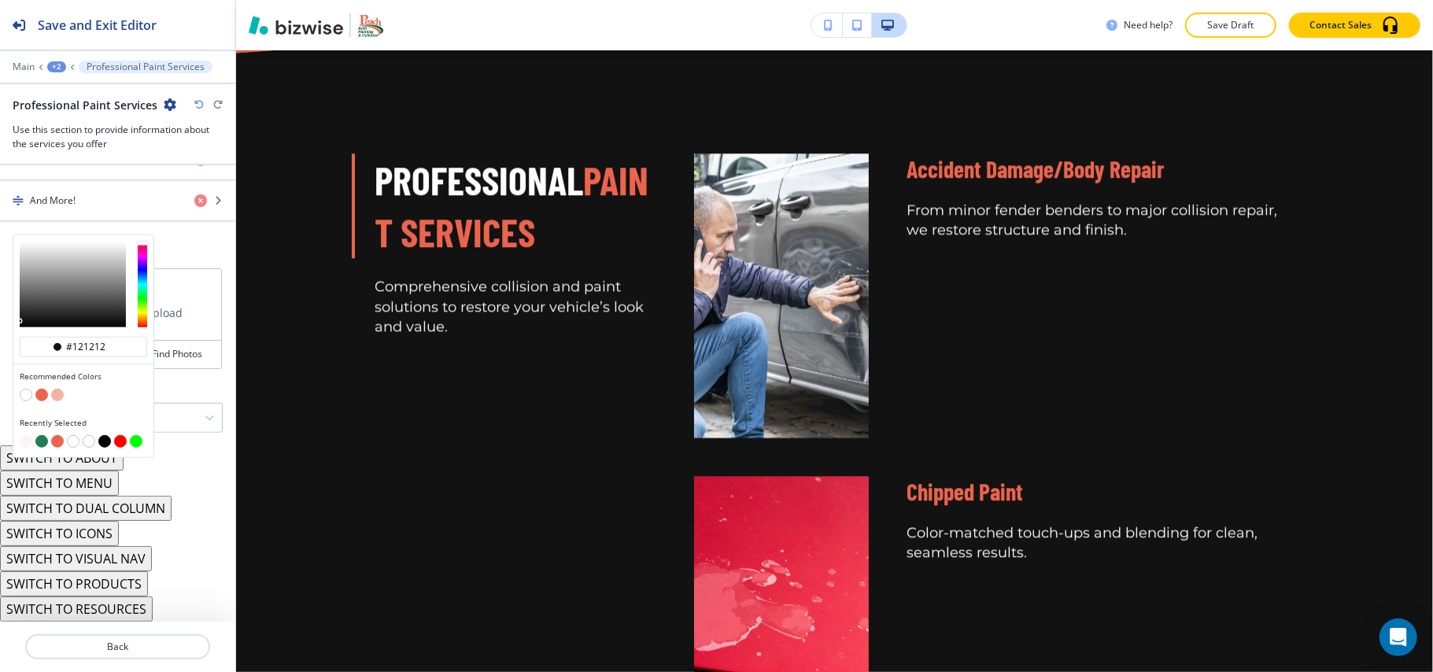
scroll to position [860, 0]
click at [110, 347] on input "#121212" at bounding box center [92, 347] width 55 height 13
paste input "2e2e2e"
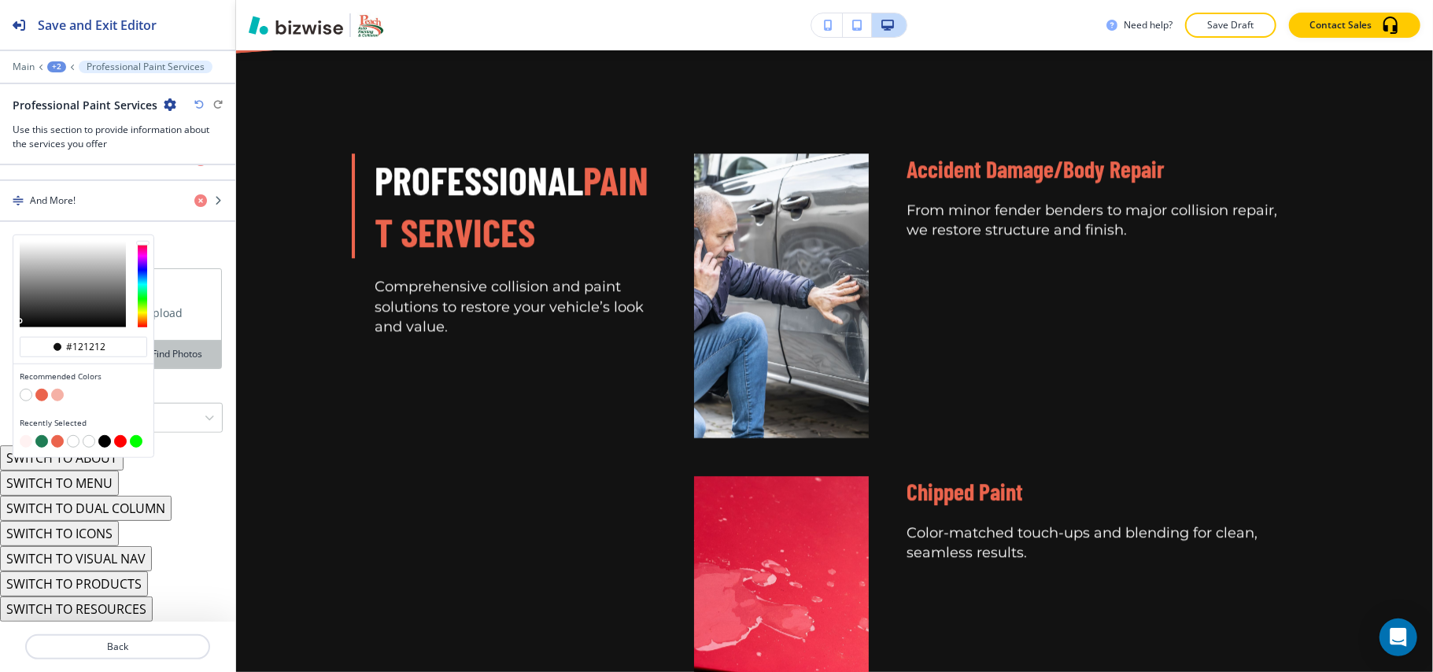
type input "#2e2e2e"
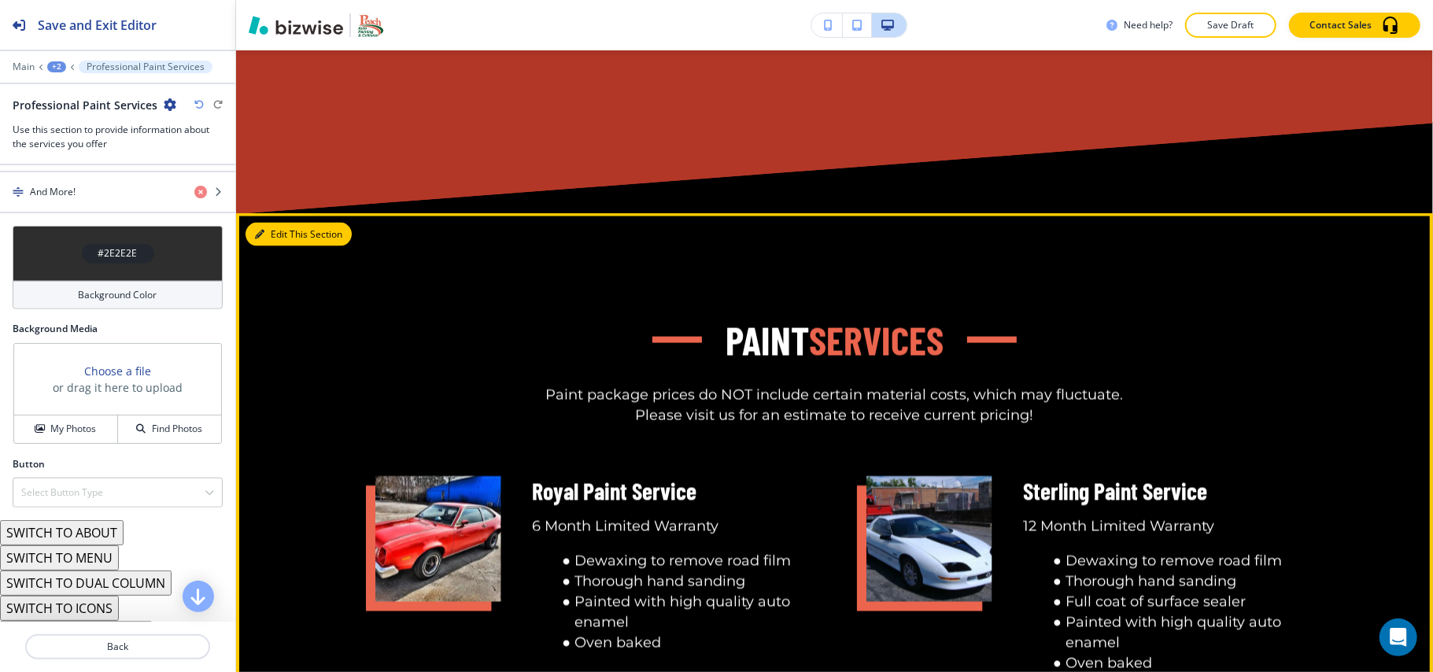
click at [284, 230] on button "Edit This Section" at bounding box center [299, 235] width 106 height 24
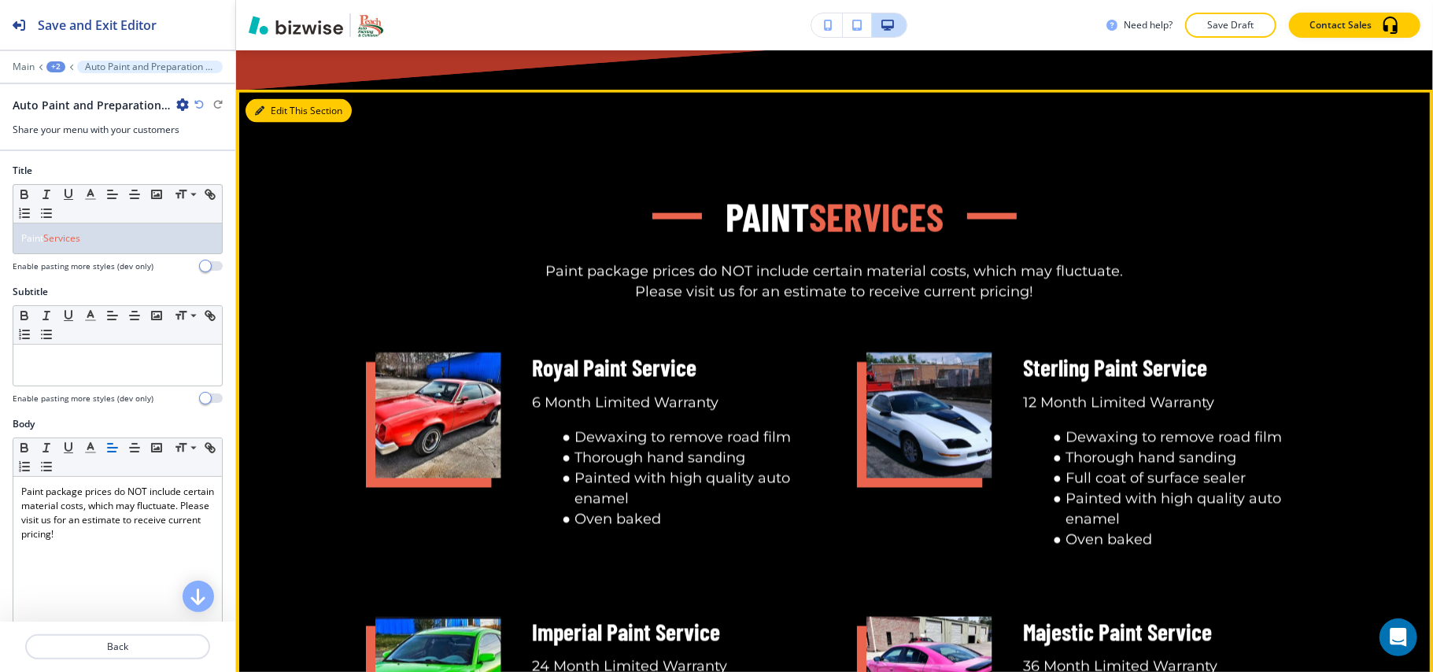
scroll to position [6263, 0]
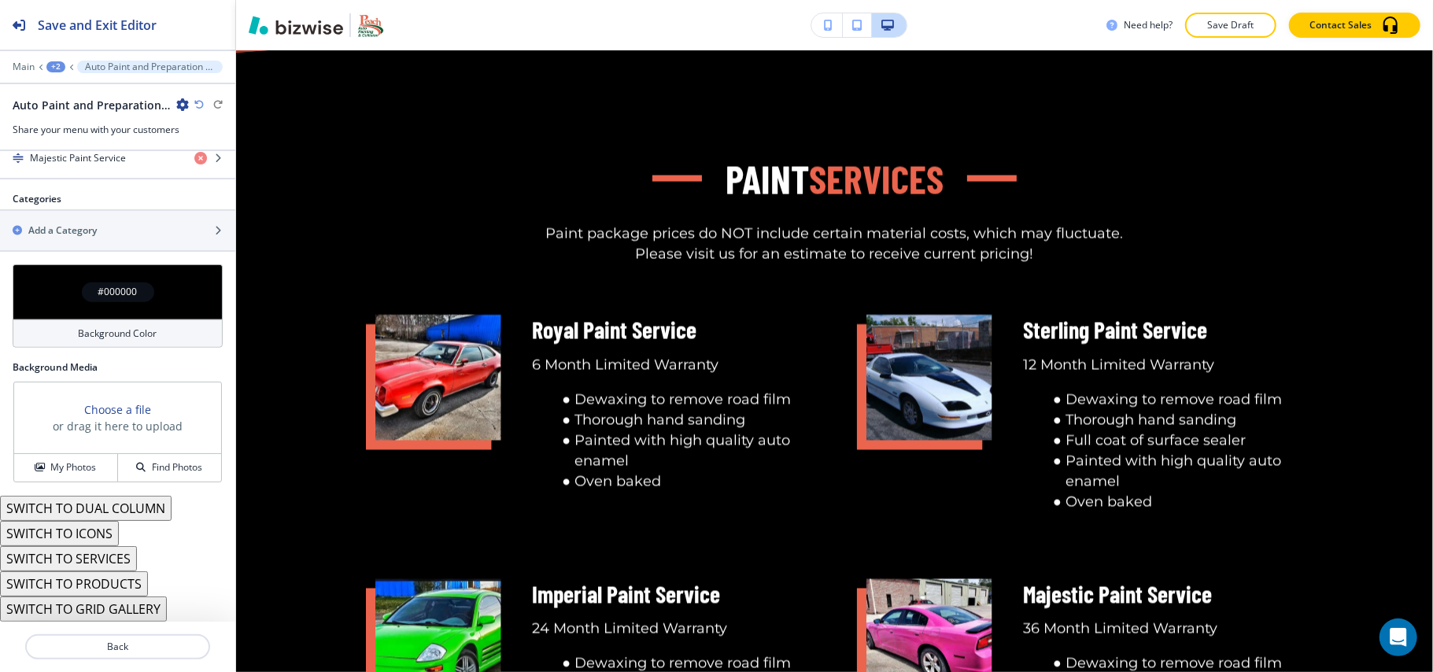
click at [48, 283] on div "#000000" at bounding box center [118, 291] width 210 height 55
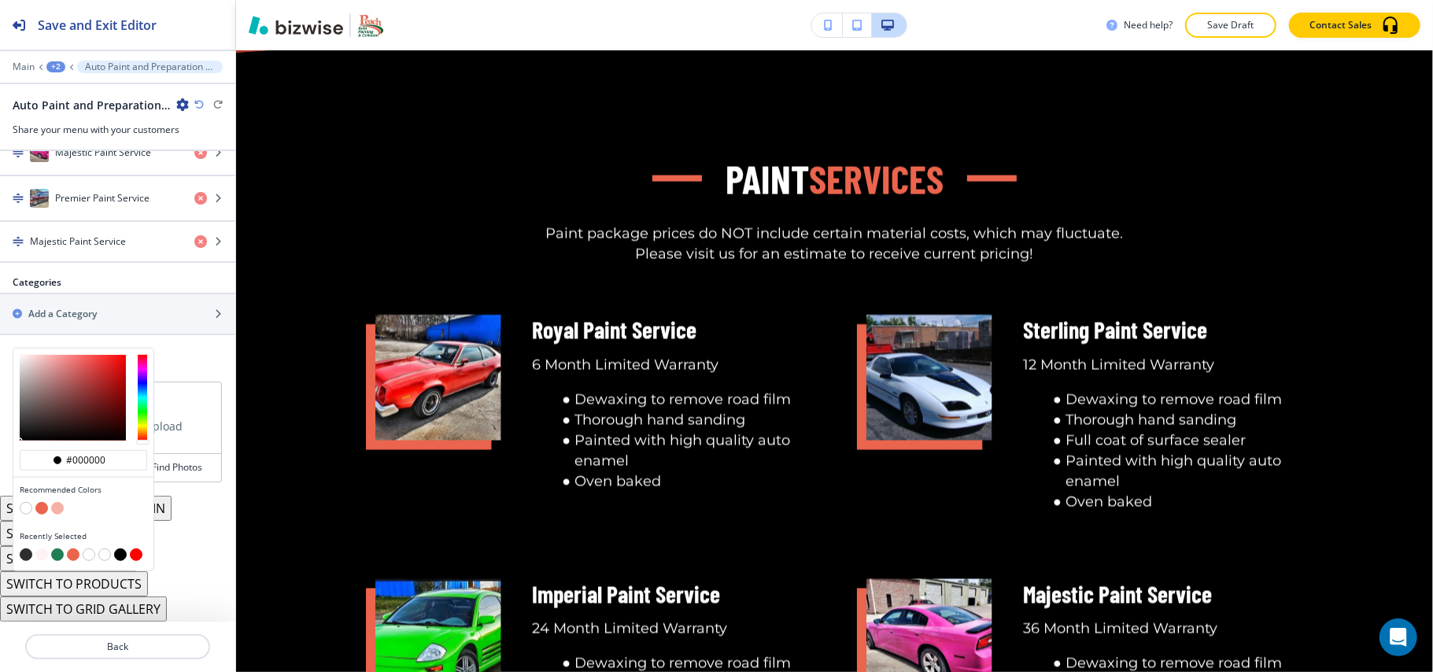
scroll to position [788, 0]
click at [107, 455] on input "#000000" at bounding box center [92, 460] width 55 height 13
paste input "2e2e2e"
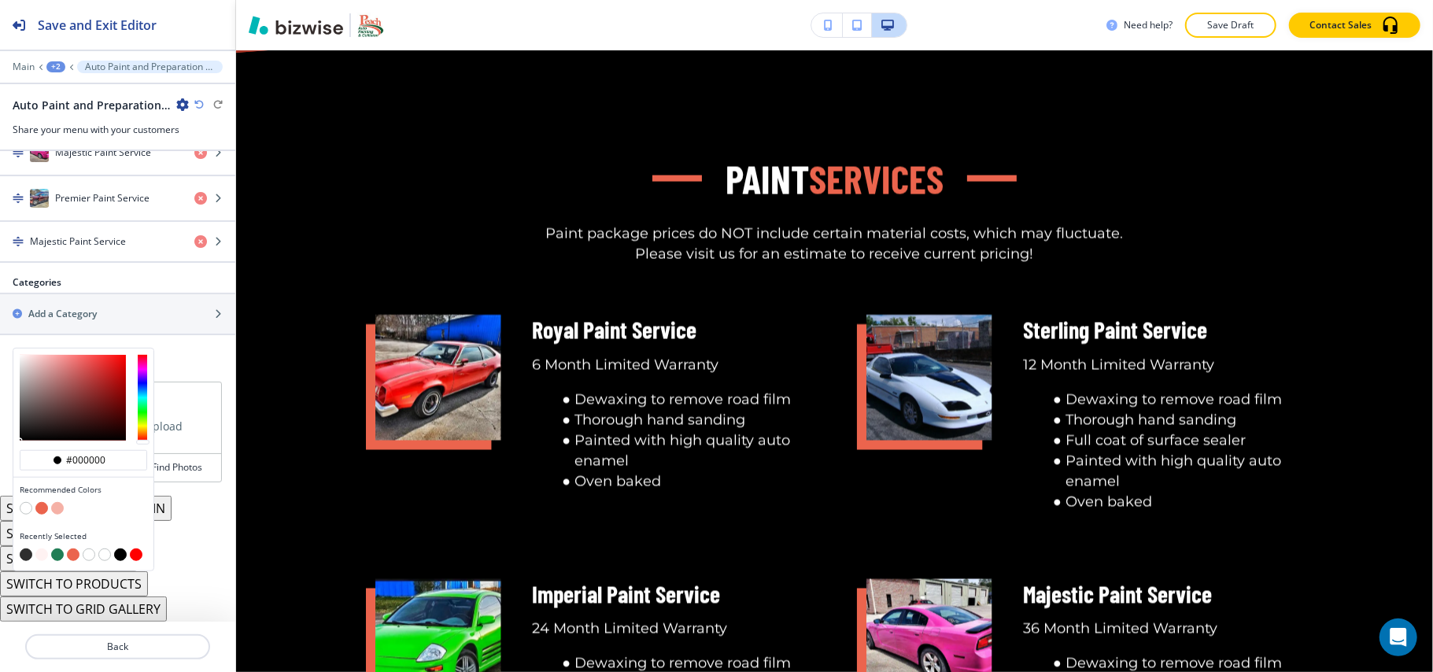
type input "#2e2e2e"
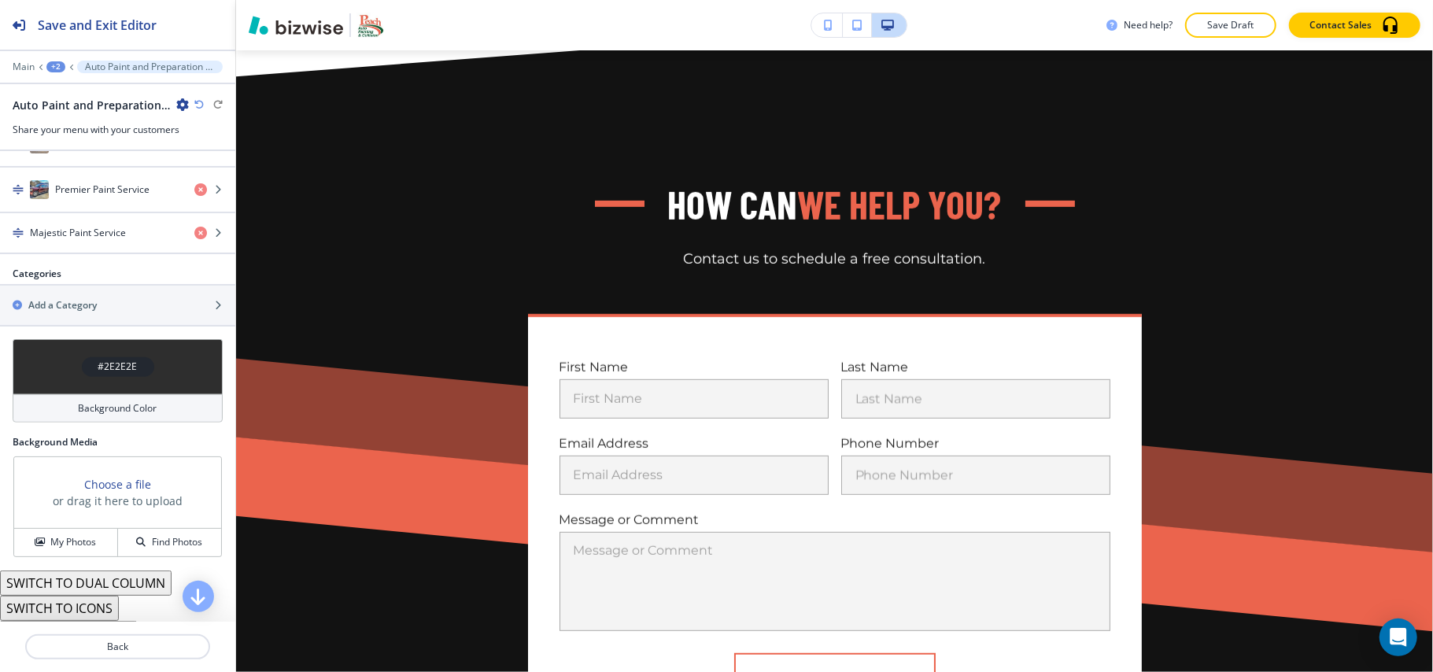
scroll to position [13578, 0]
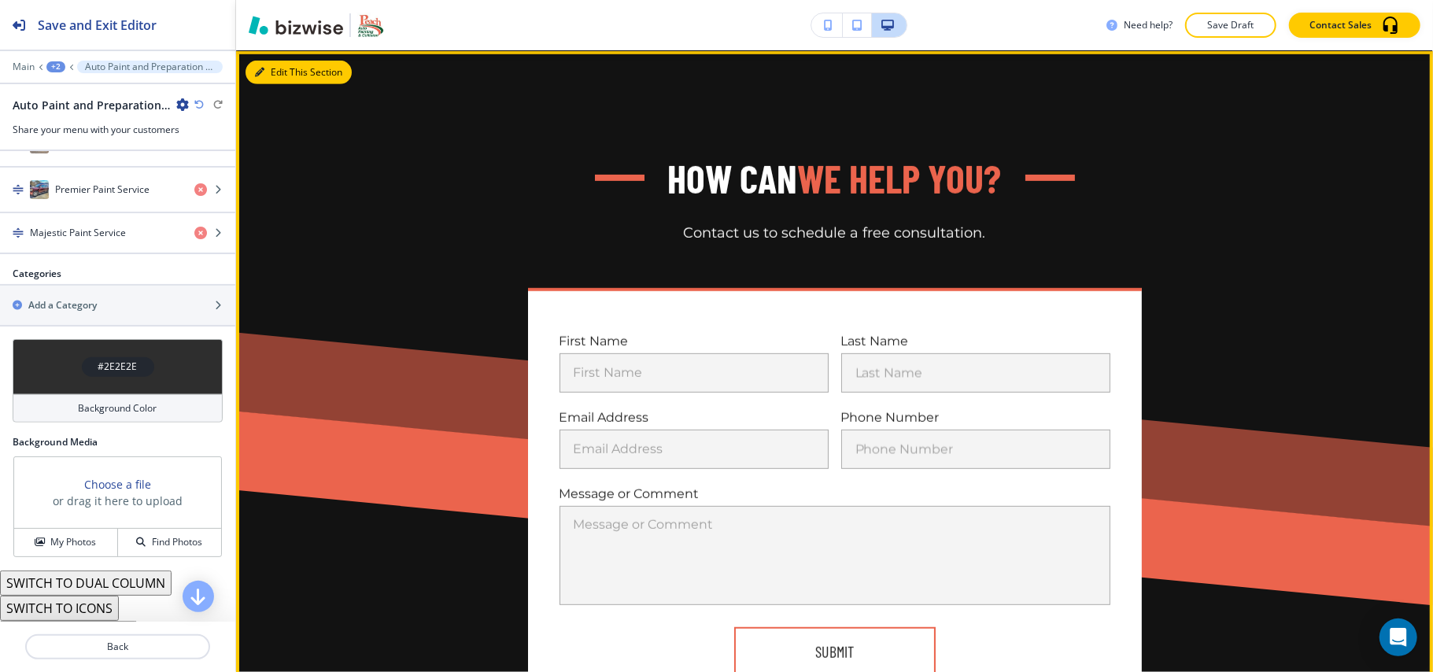
click at [263, 74] on button "Edit This Section" at bounding box center [299, 73] width 106 height 24
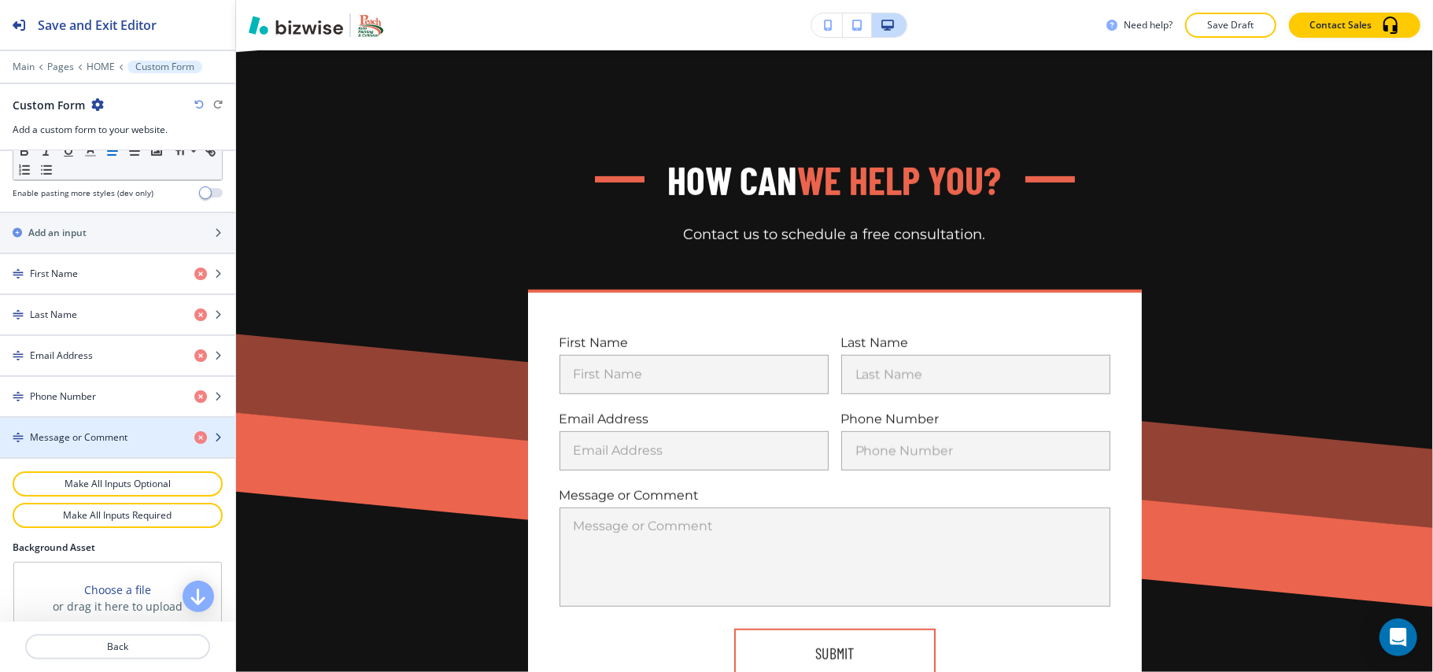
scroll to position [781, 0]
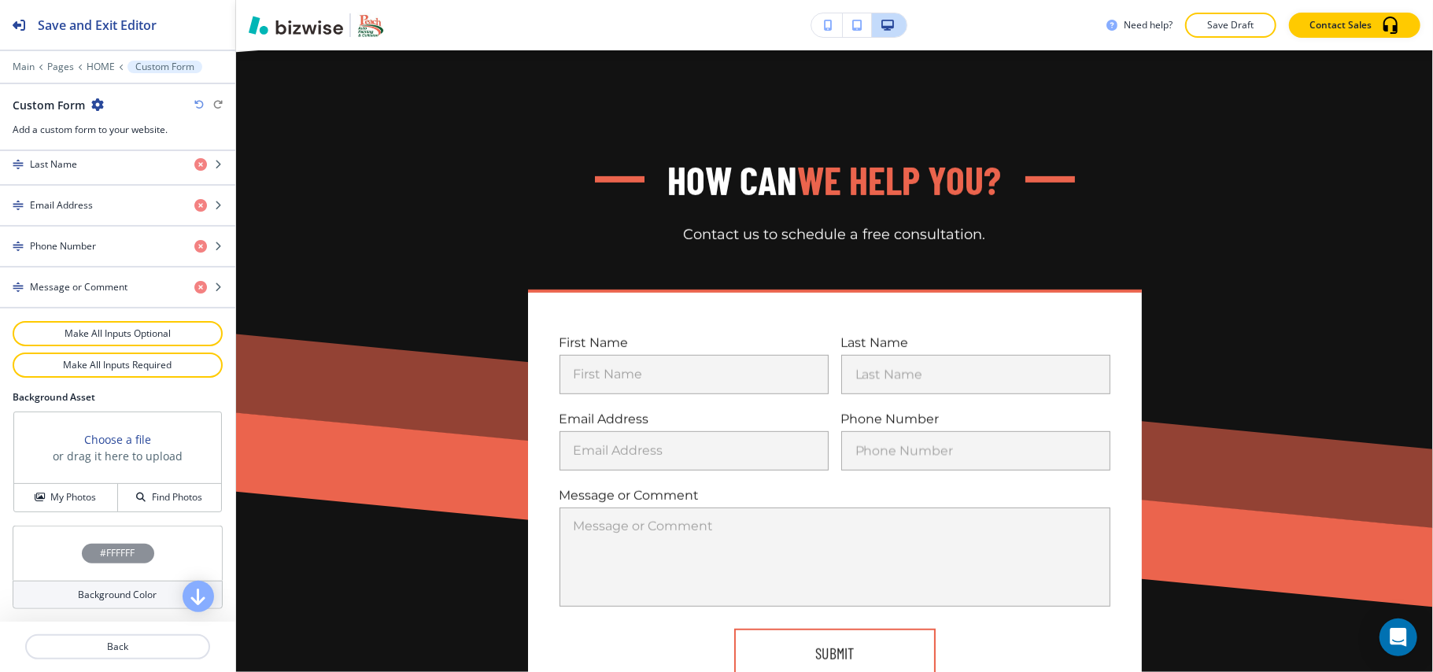
click at [48, 539] on div "#FFFFFF" at bounding box center [118, 553] width 210 height 55
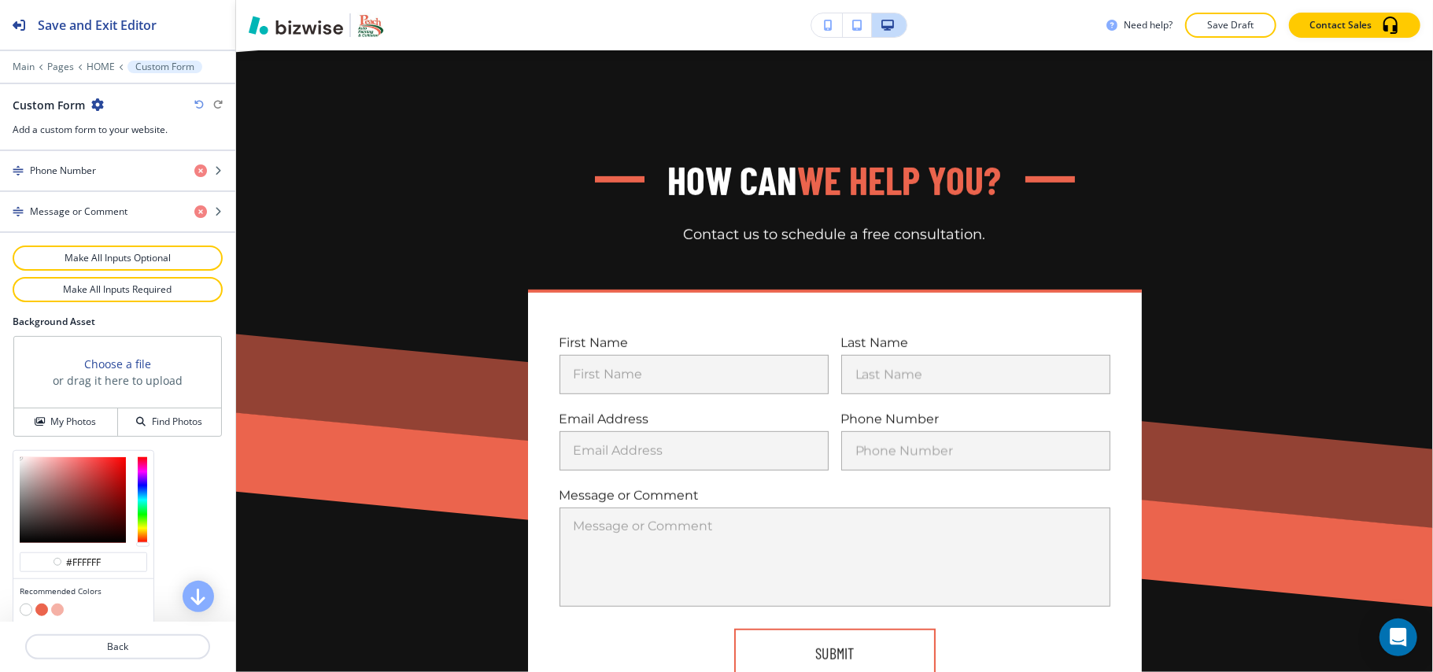
scroll to position [910, 0]
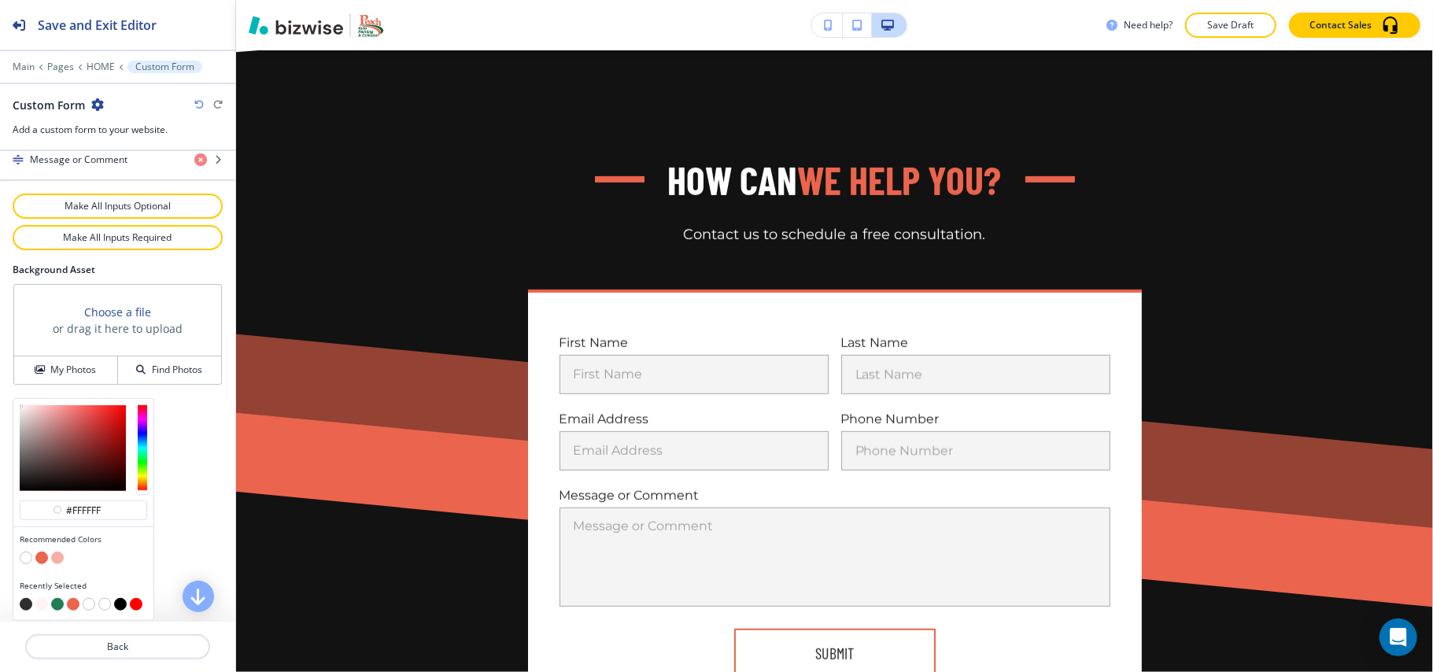
click at [42, 604] on button "button" at bounding box center [41, 604] width 13 height 13
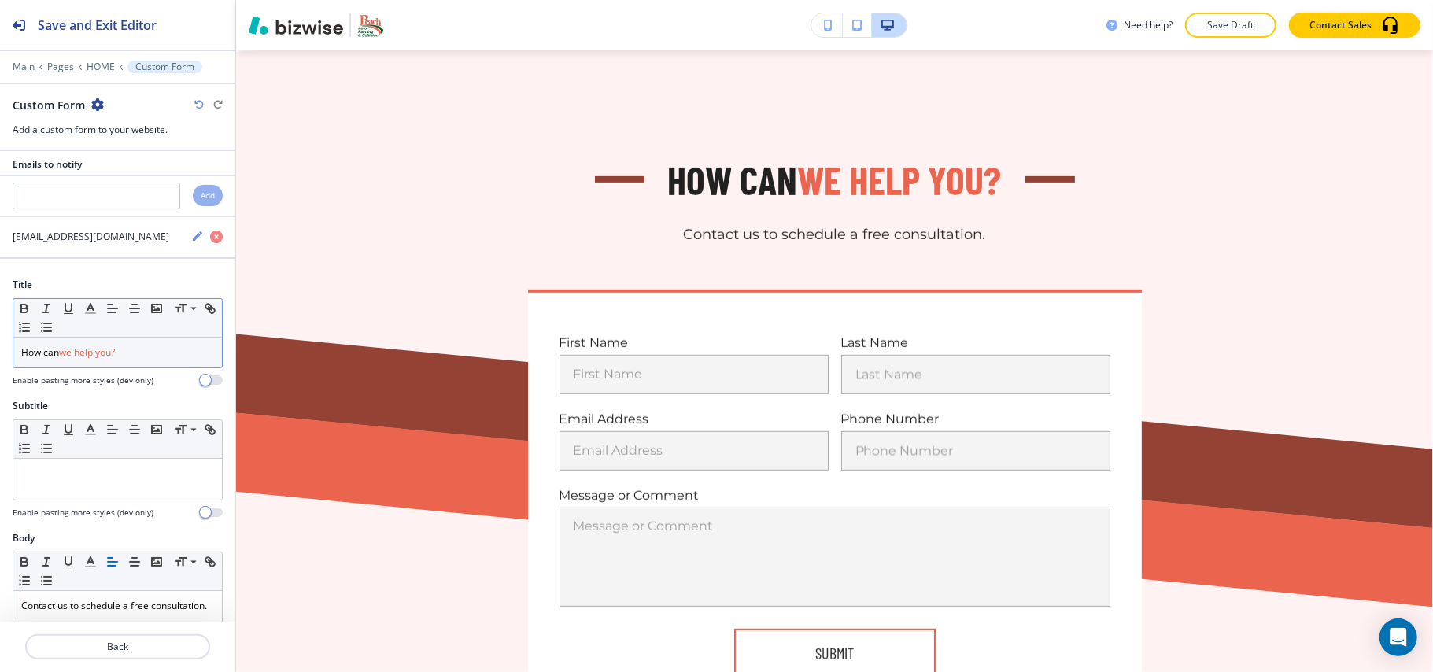
scroll to position [0, 0]
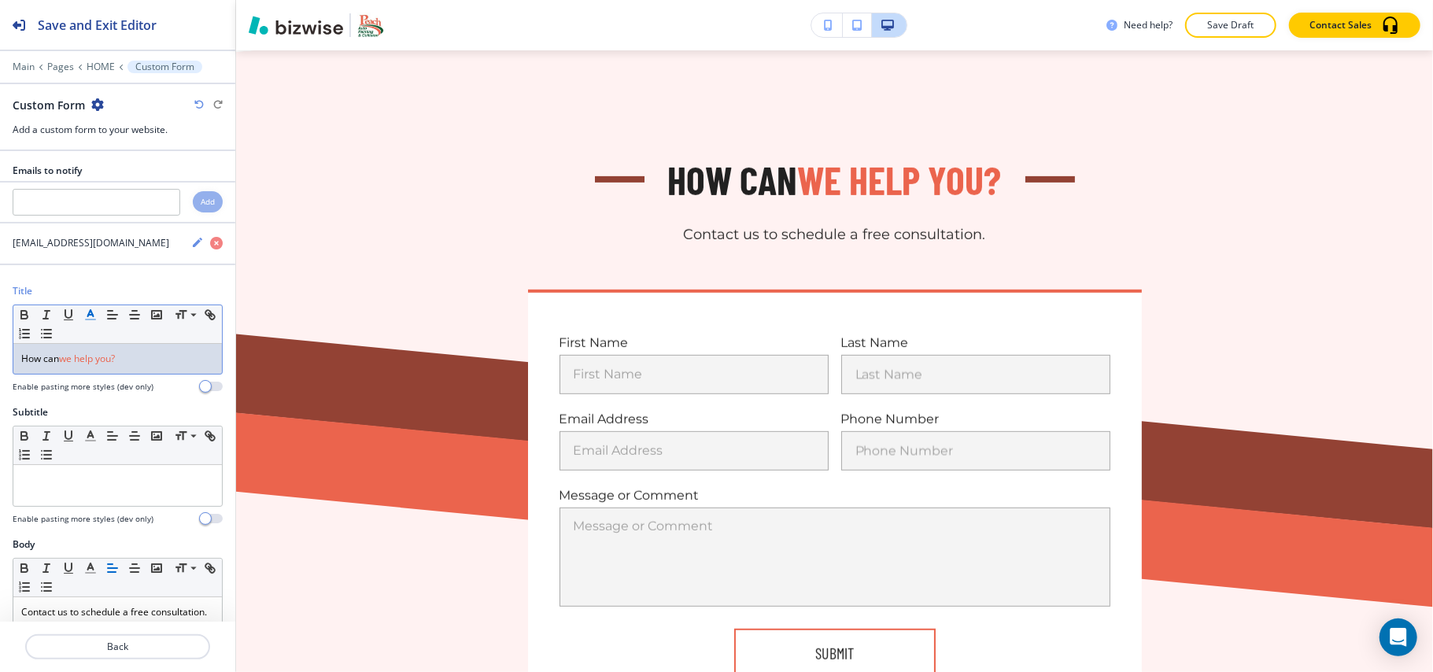
drag, startPoint x: 61, startPoint y: 366, endPoint x: 83, endPoint y: 322, distance: 49.3
click at [1, 351] on div "Title Small Normal Large Huge How can we help you? Enable pasting more styles (…" at bounding box center [117, 344] width 235 height 121
click at [91, 322] on icon "button" at bounding box center [90, 315] width 14 height 14
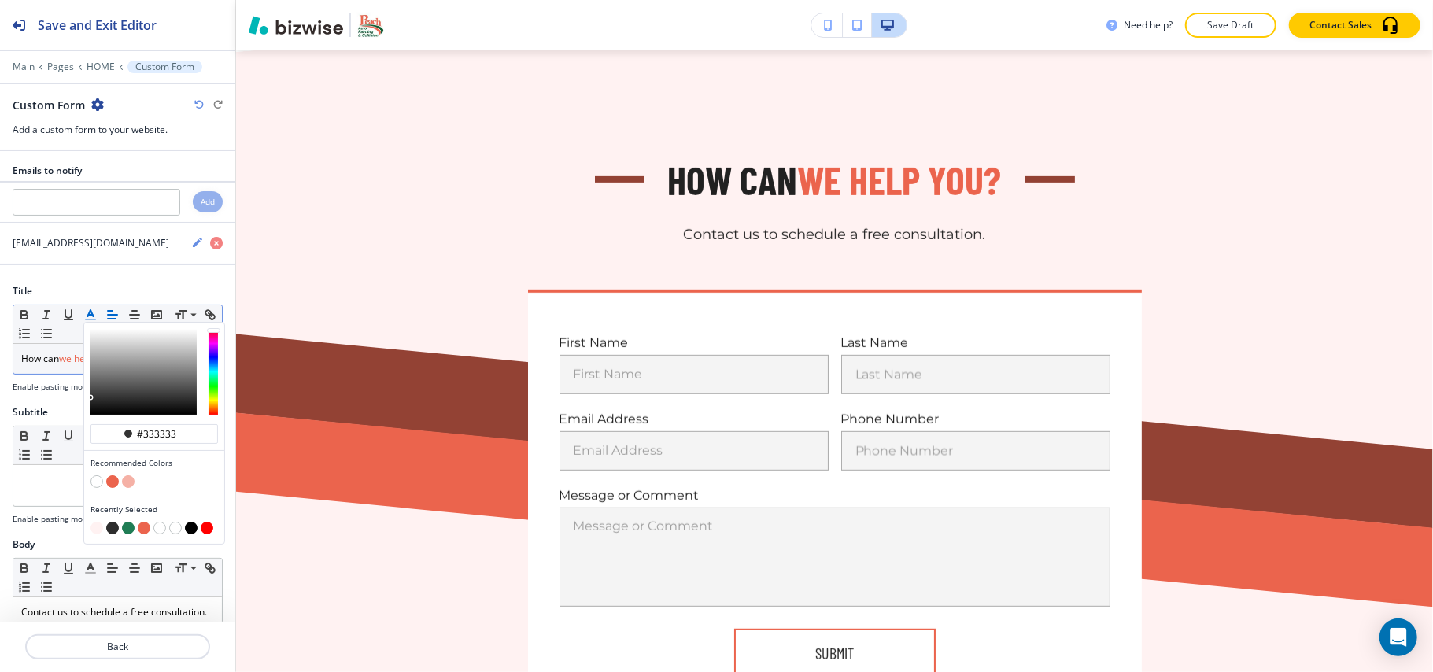
click at [127, 530] on button "button" at bounding box center [128, 528] width 13 height 13
type input "#207d55"
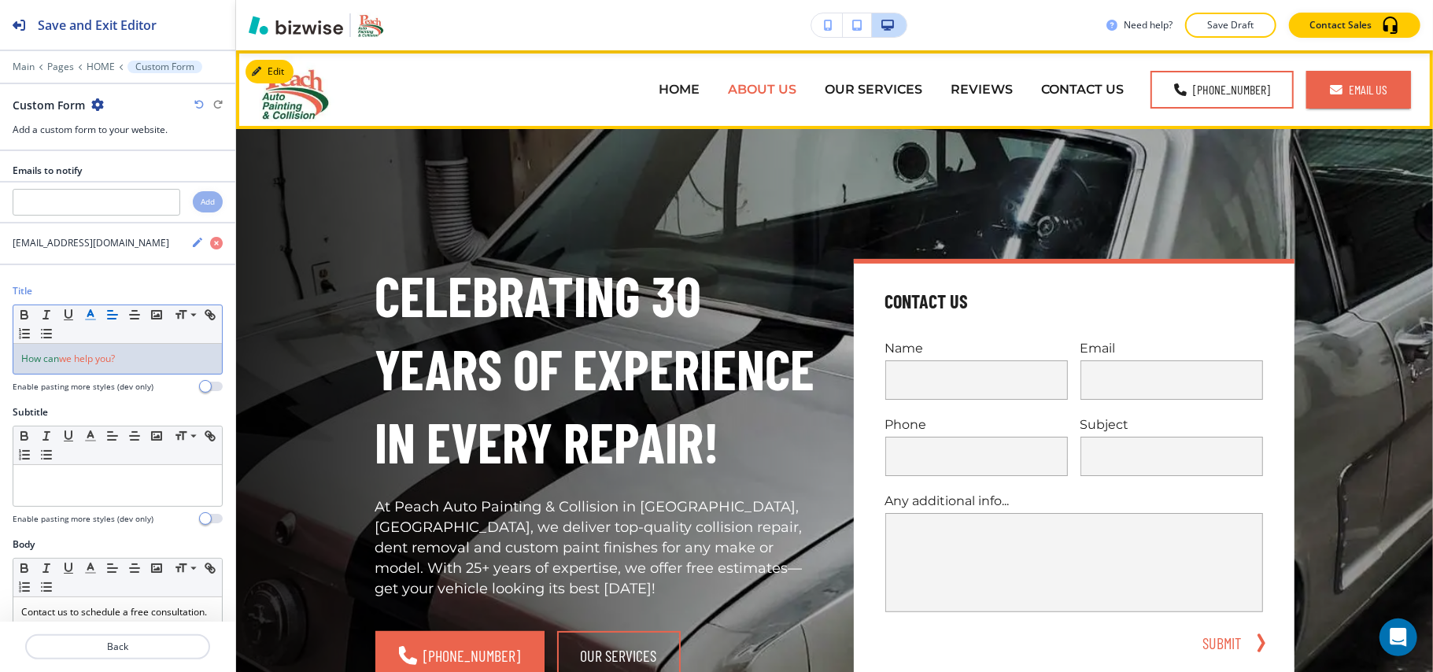
click at [770, 87] on p "ABOUT US" at bounding box center [762, 89] width 68 height 18
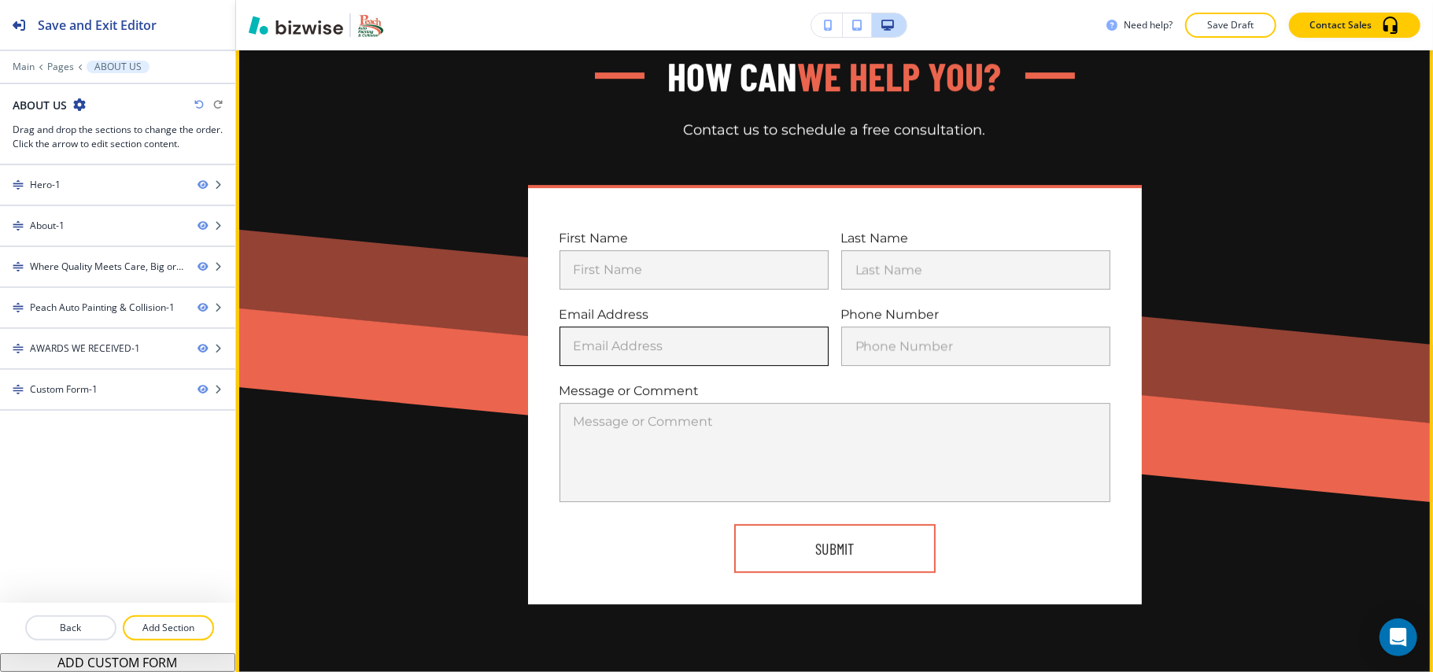
scroll to position [3357, 0]
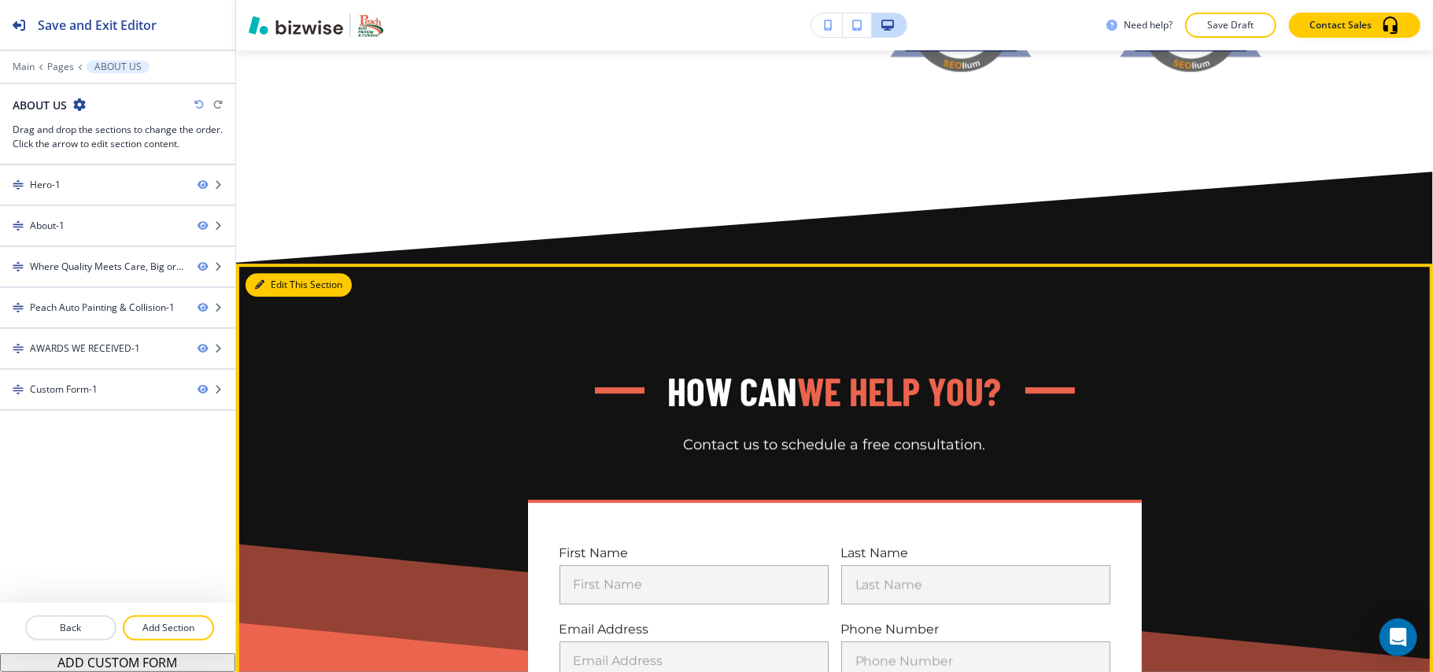
click at [281, 274] on button "Edit This Section" at bounding box center [299, 285] width 106 height 24
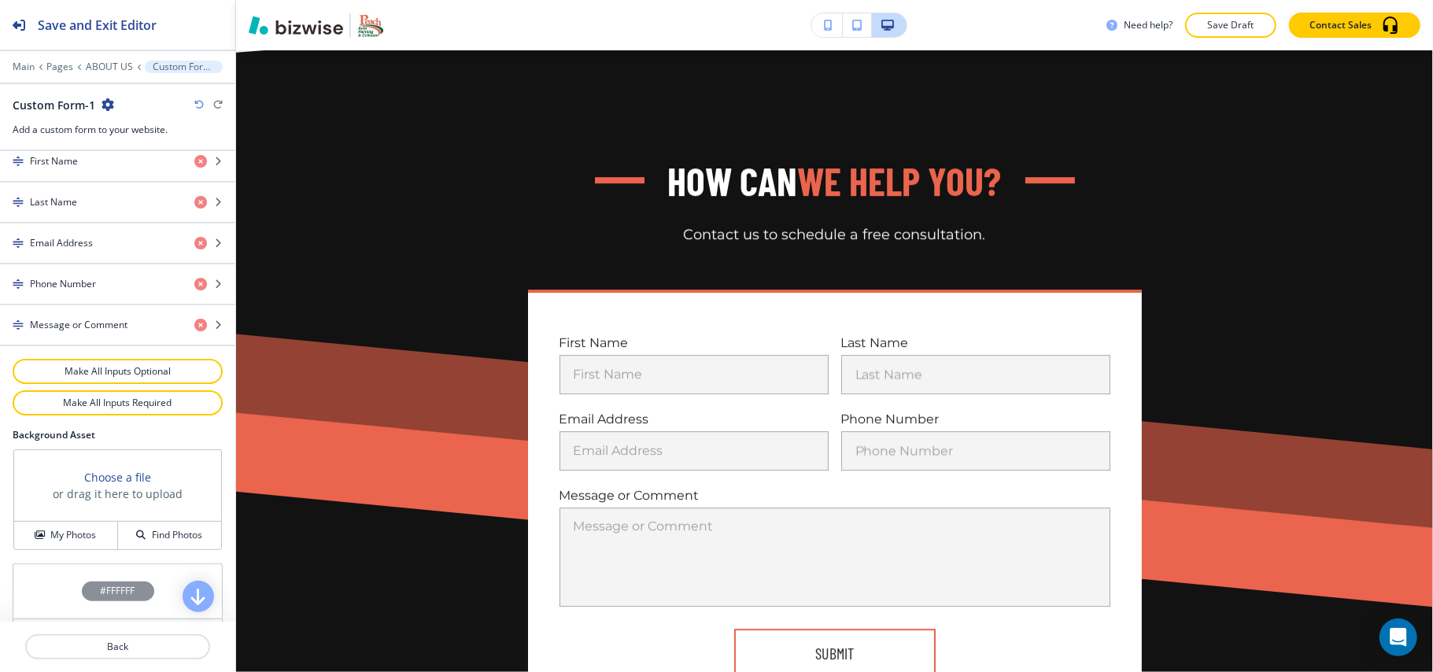
scroll to position [781, 0]
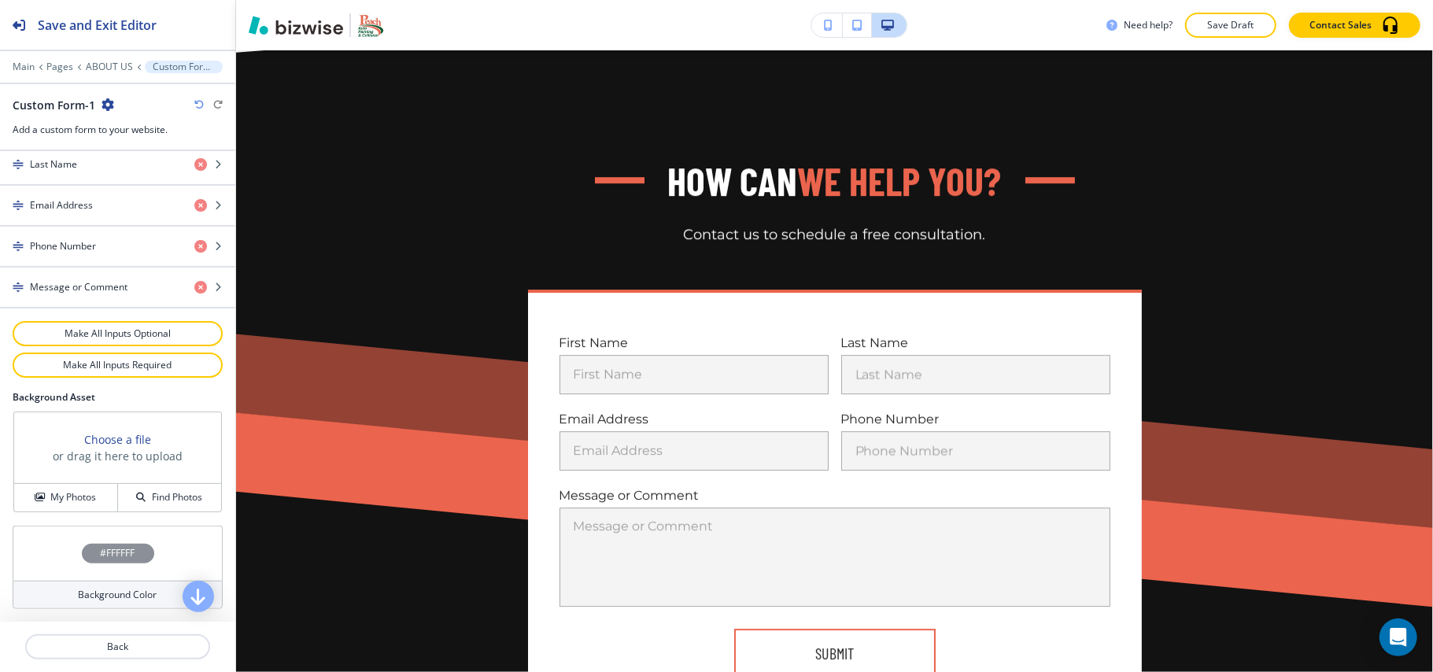
click at [35, 546] on div "#FFFFFF" at bounding box center [118, 553] width 210 height 55
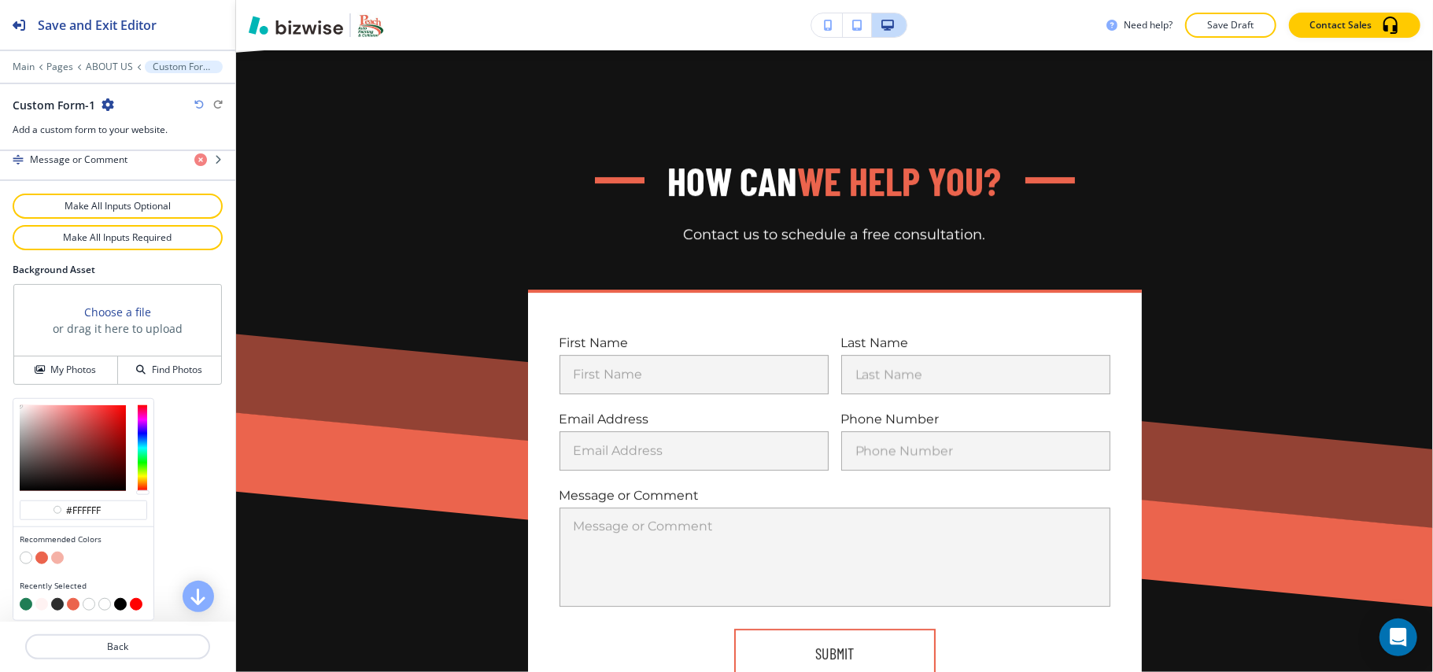
click at [39, 603] on button "button" at bounding box center [41, 604] width 13 height 13
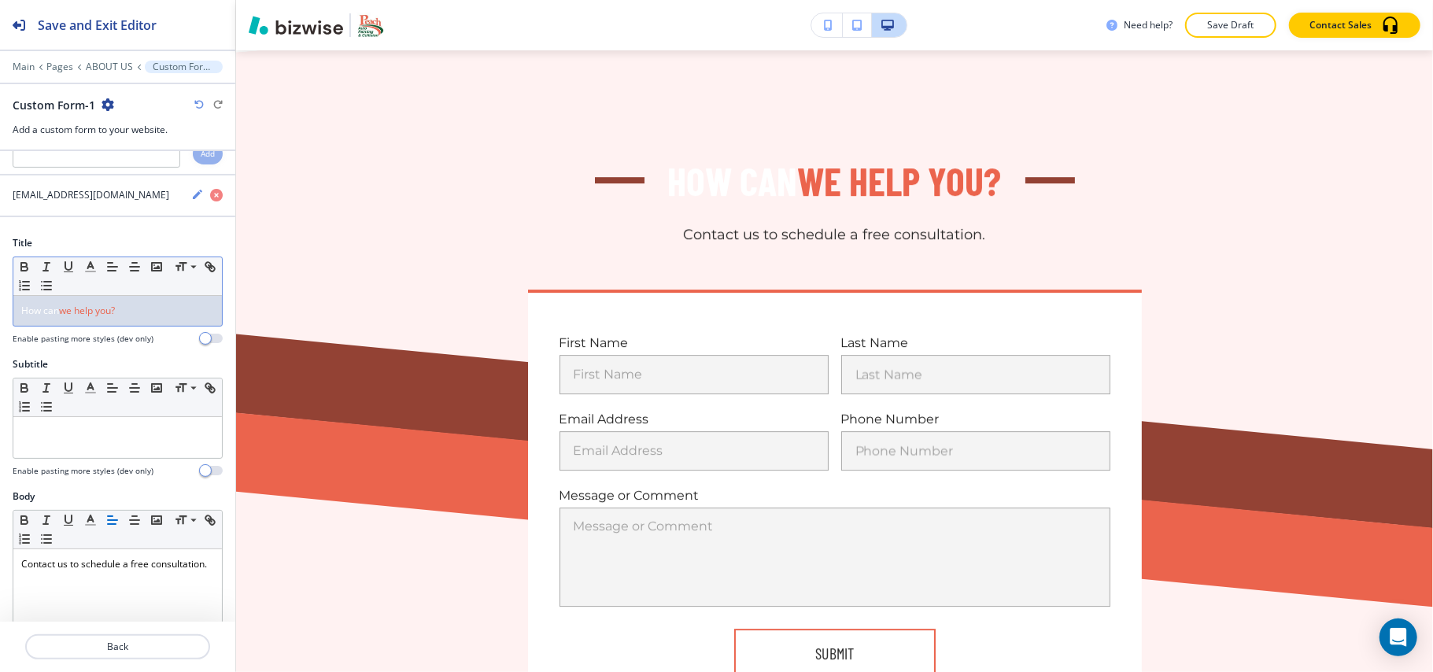
scroll to position [47, 0]
drag, startPoint x: 61, startPoint y: 315, endPoint x: 0, endPoint y: 313, distance: 60.6
click at [0, 313] on div "Title Small Normal Large Huge How can we help you? Enable pasting more styles (…" at bounding box center [117, 297] width 235 height 121
click at [94, 268] on icon "button" at bounding box center [90, 267] width 14 height 14
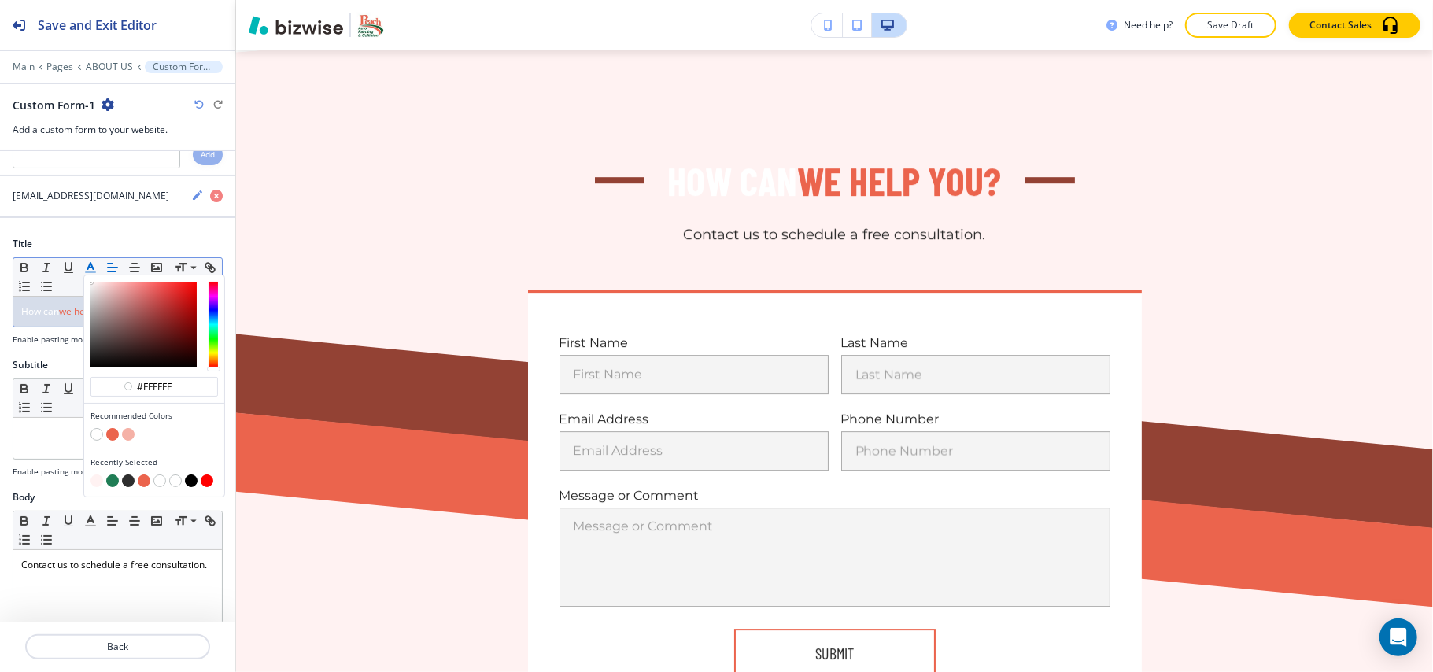
click at [116, 482] on button "button" at bounding box center [112, 481] width 13 height 13
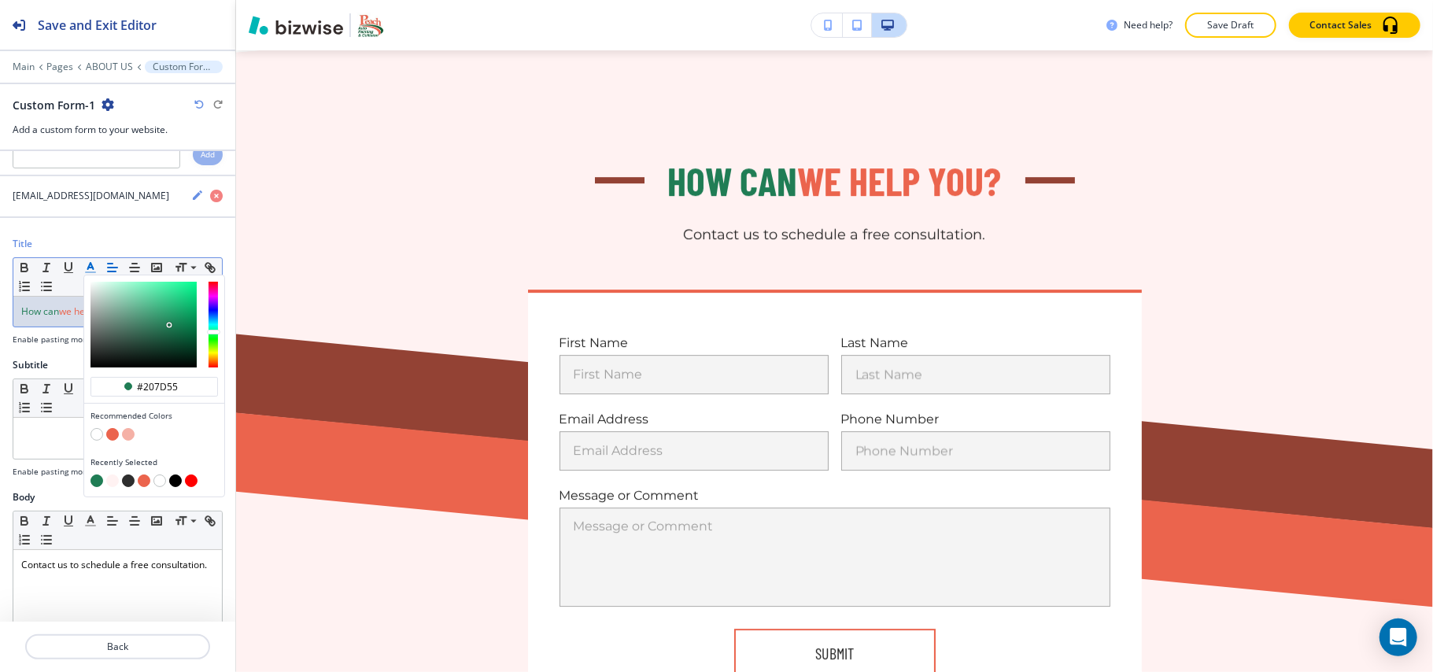
type input "#207d55"
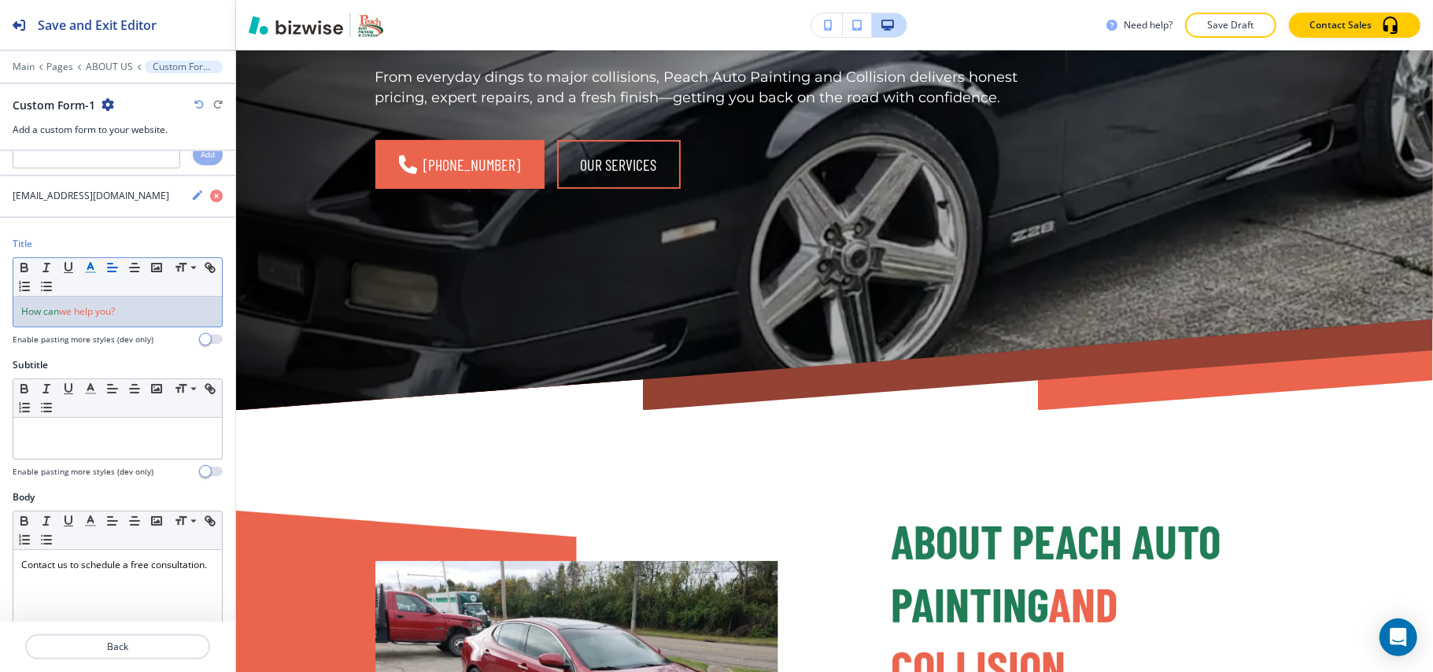
scroll to position [0, 0]
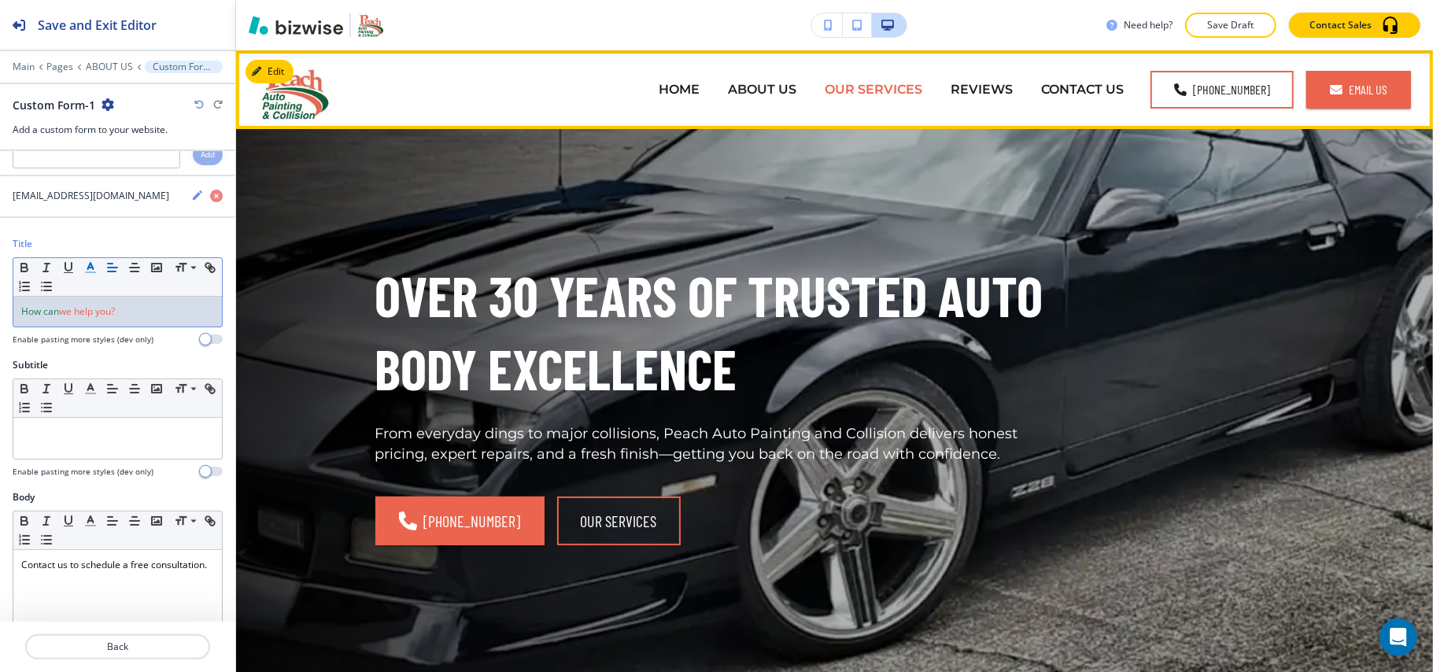
click at [854, 89] on p "OUR SERVICES" at bounding box center [874, 89] width 98 height 18
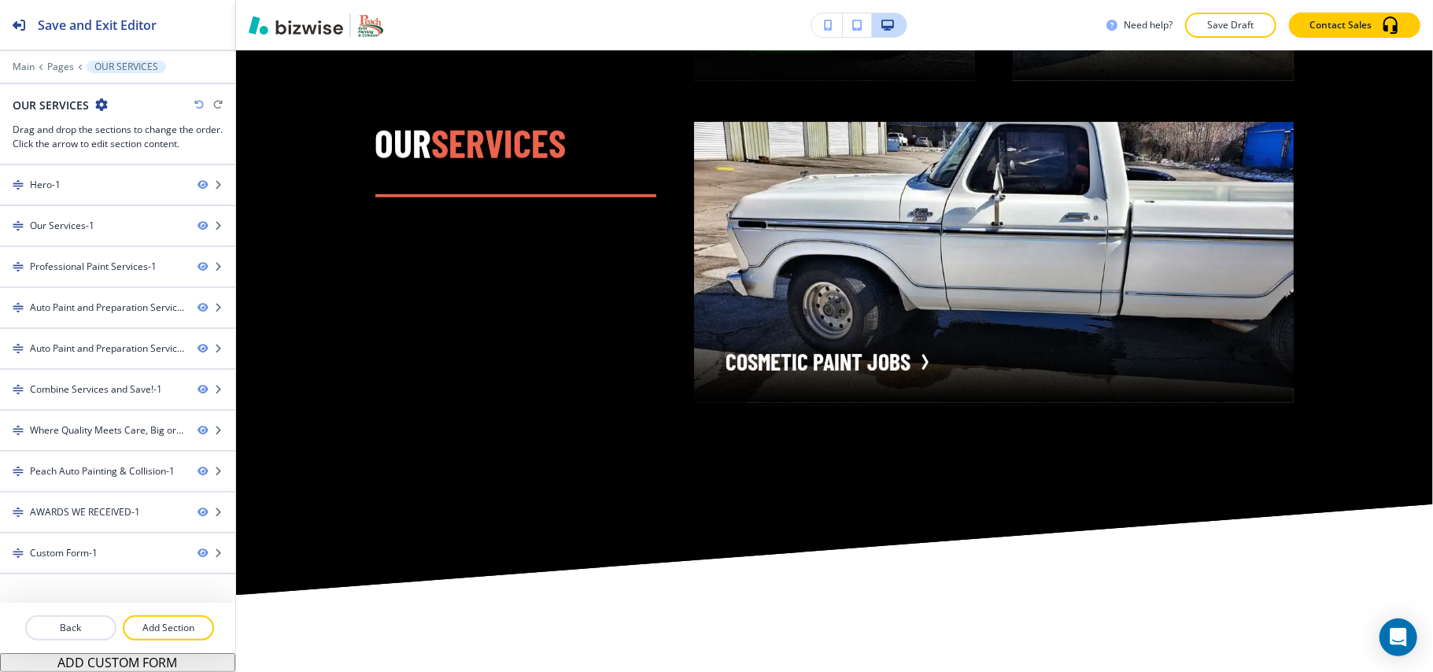
scroll to position [430, 0]
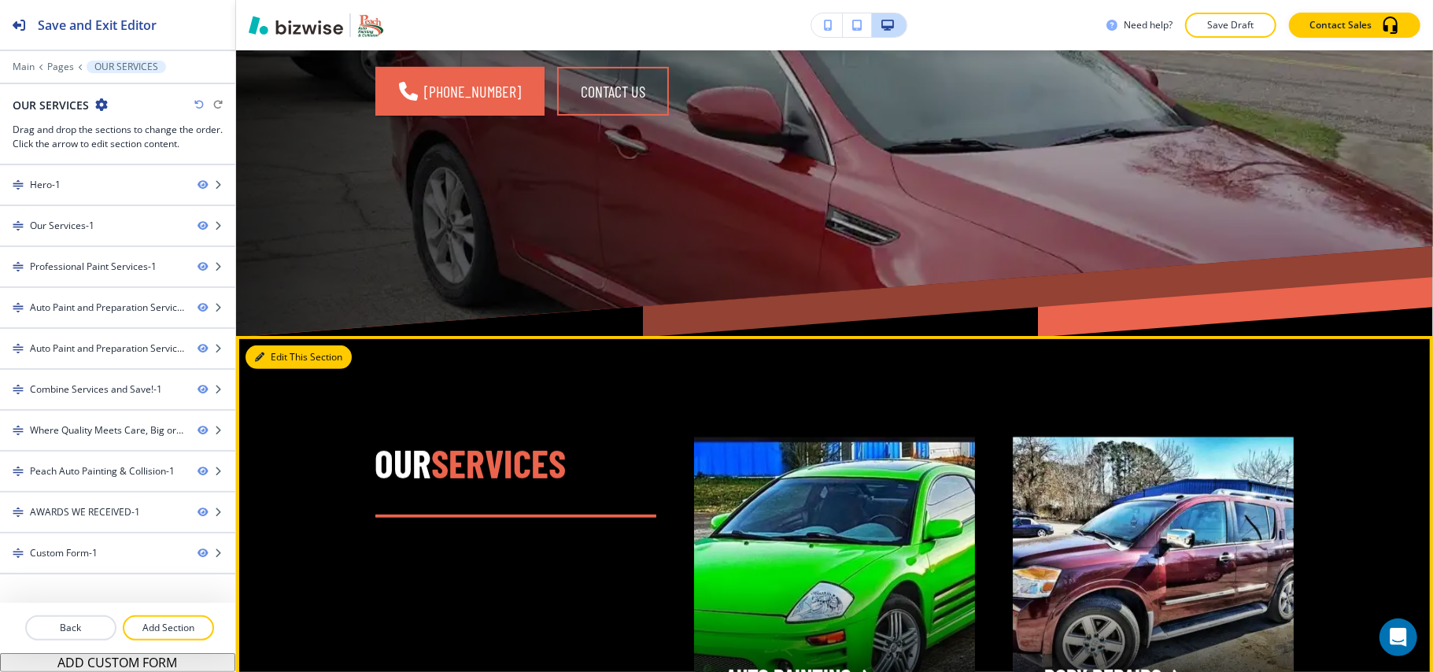
click at [291, 351] on button "Edit This Section" at bounding box center [299, 357] width 106 height 24
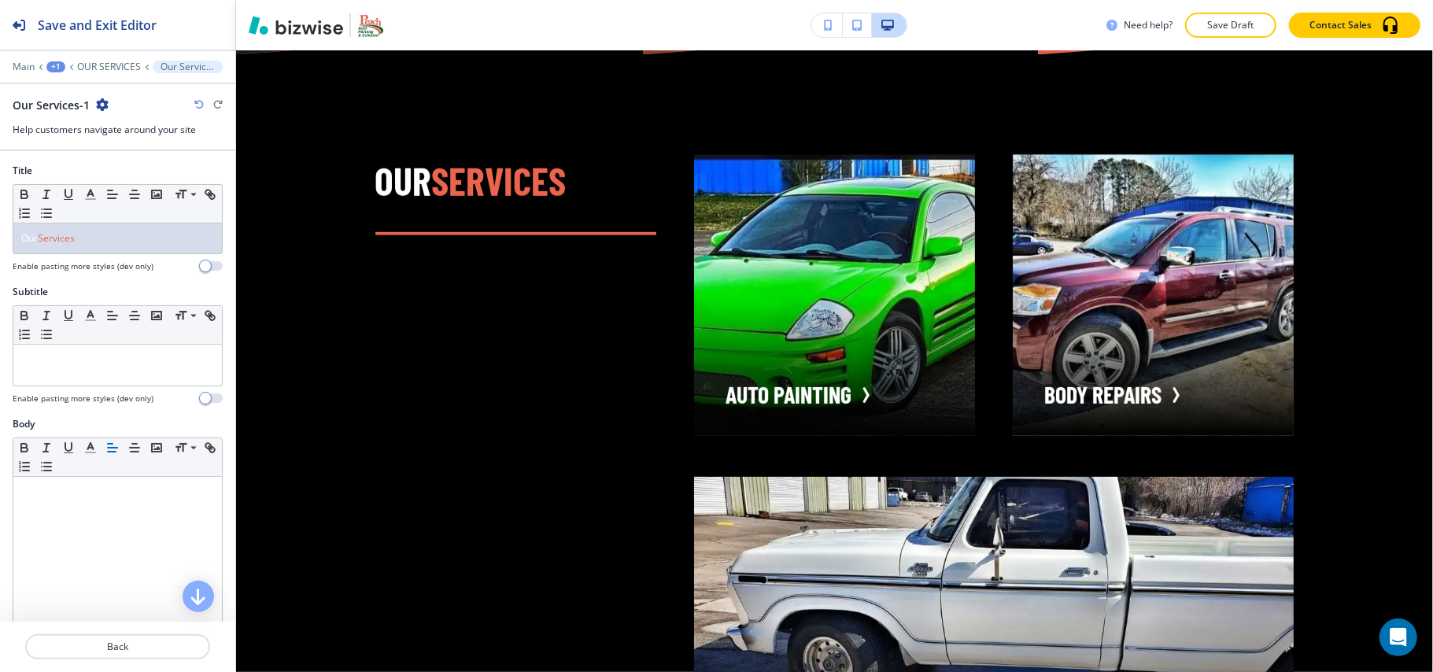
scroll to position [715, 0]
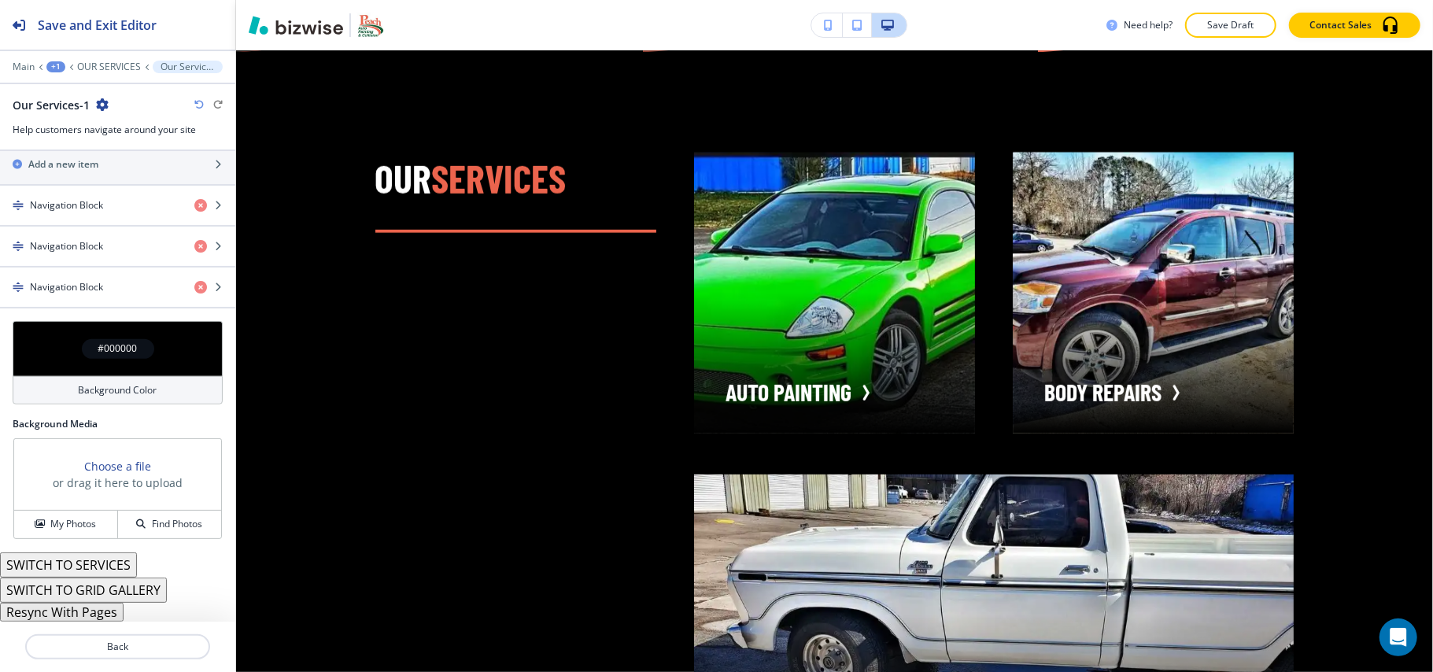
click at [57, 378] on div "Background Color" at bounding box center [118, 390] width 210 height 28
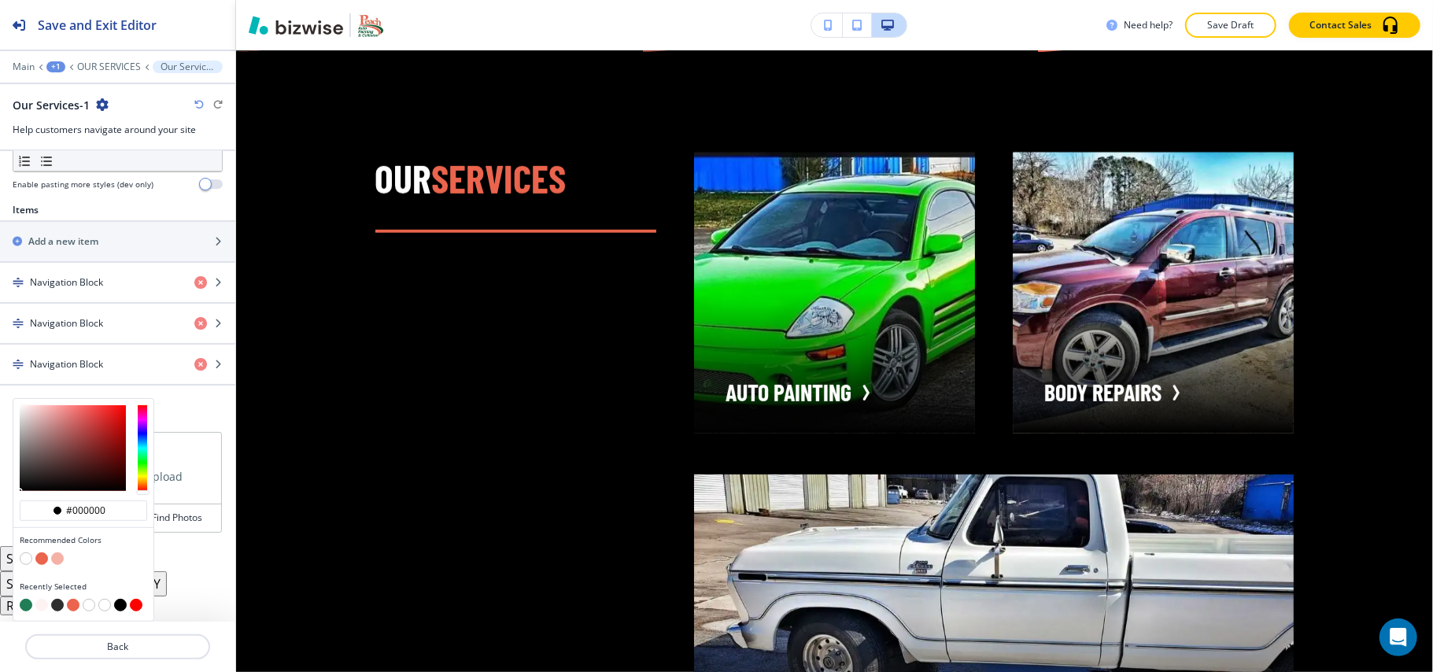
scroll to position [516, 0]
click at [57, 606] on button "button" at bounding box center [57, 605] width 13 height 13
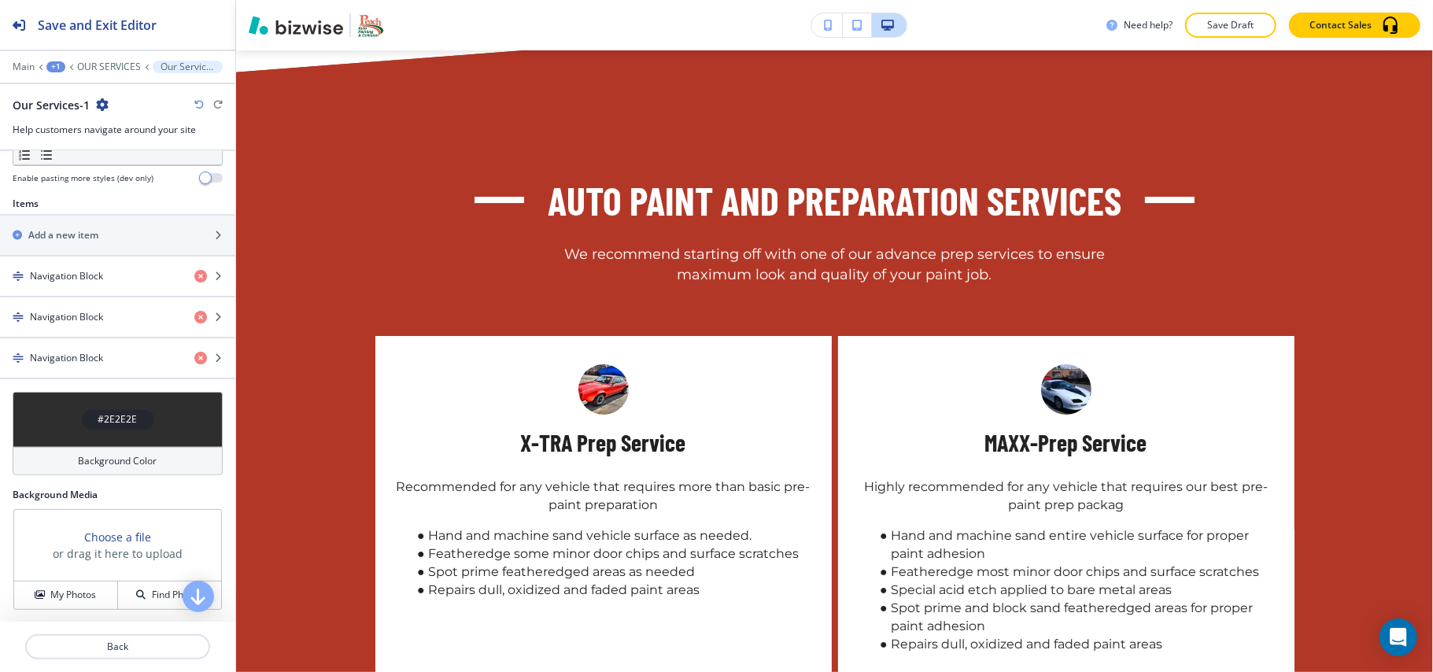
scroll to position [4083, 0]
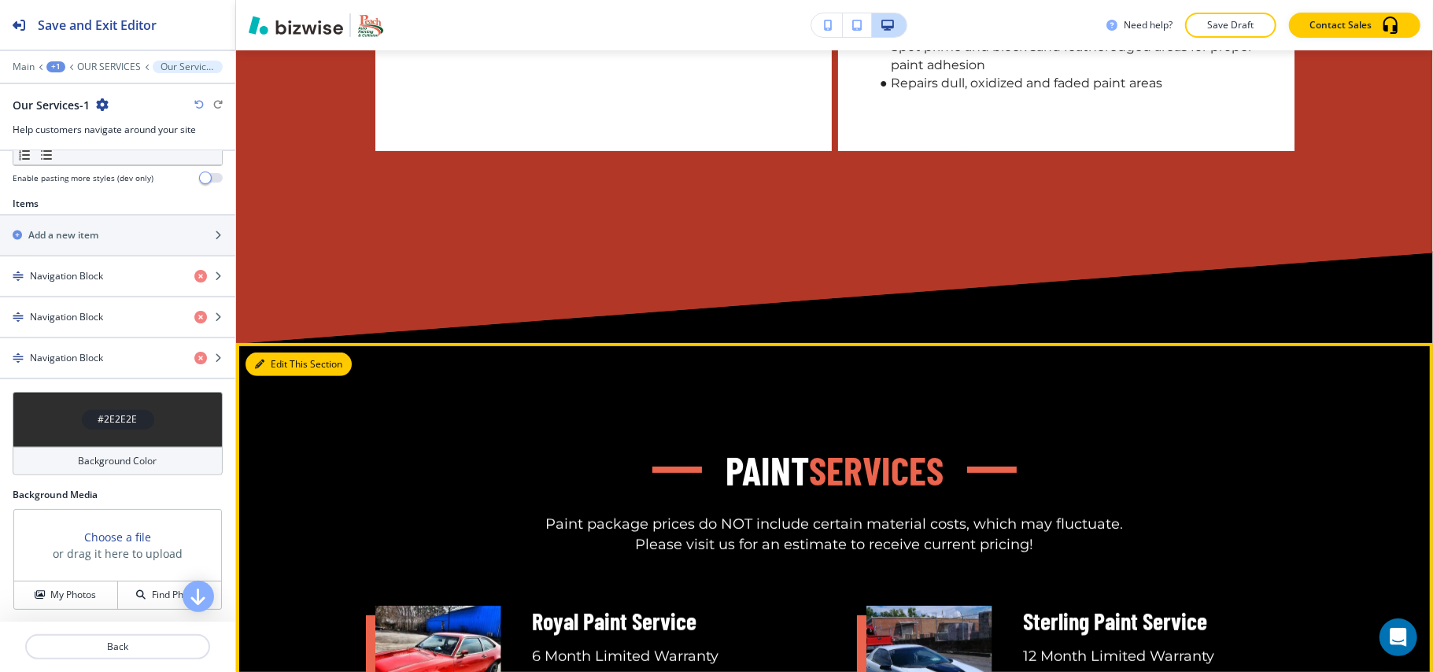
click at [288, 370] on button "Edit This Section" at bounding box center [299, 365] width 106 height 24
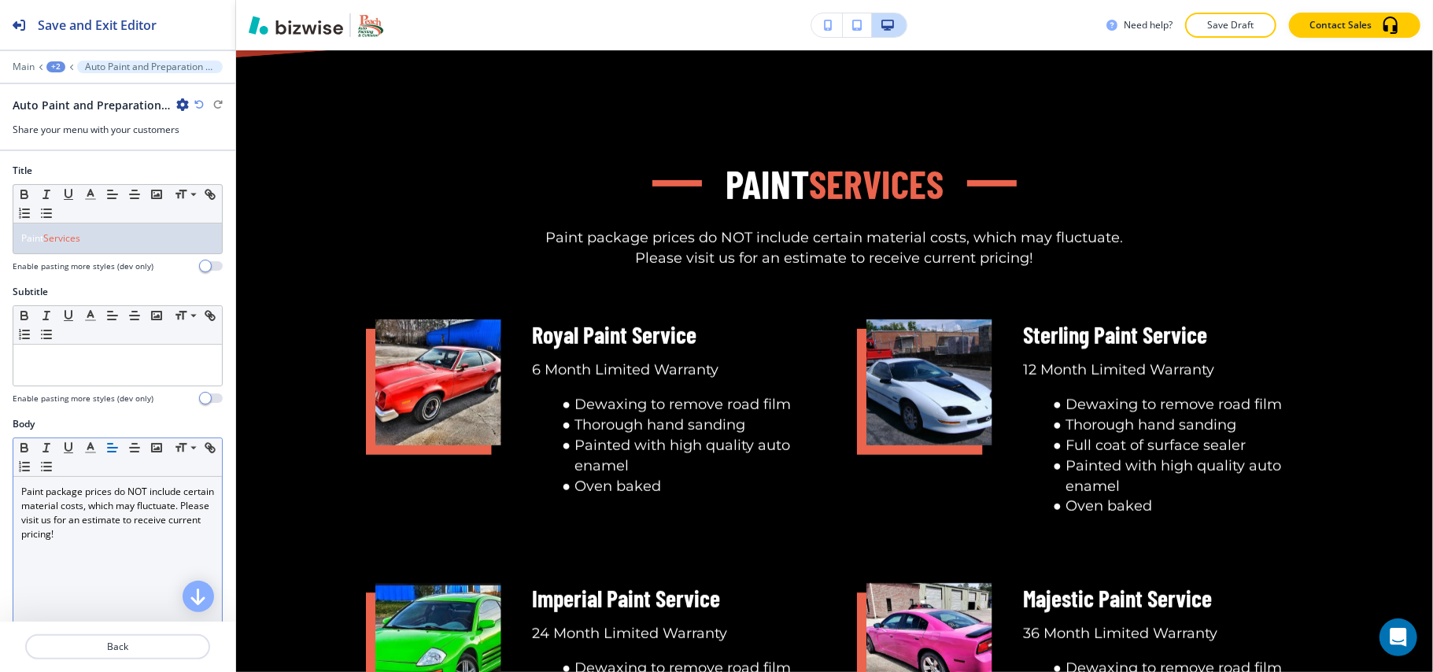
scroll to position [4955, 0]
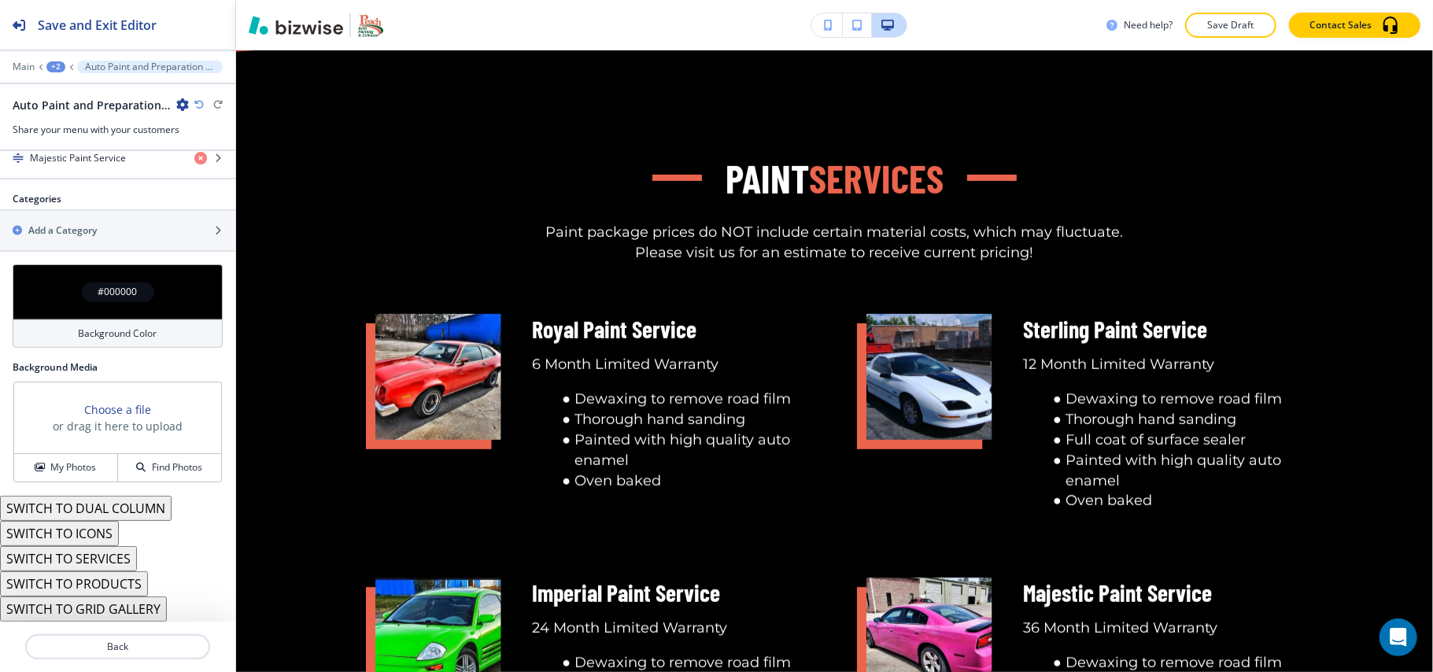
click at [42, 297] on div "#000000" at bounding box center [118, 291] width 210 height 55
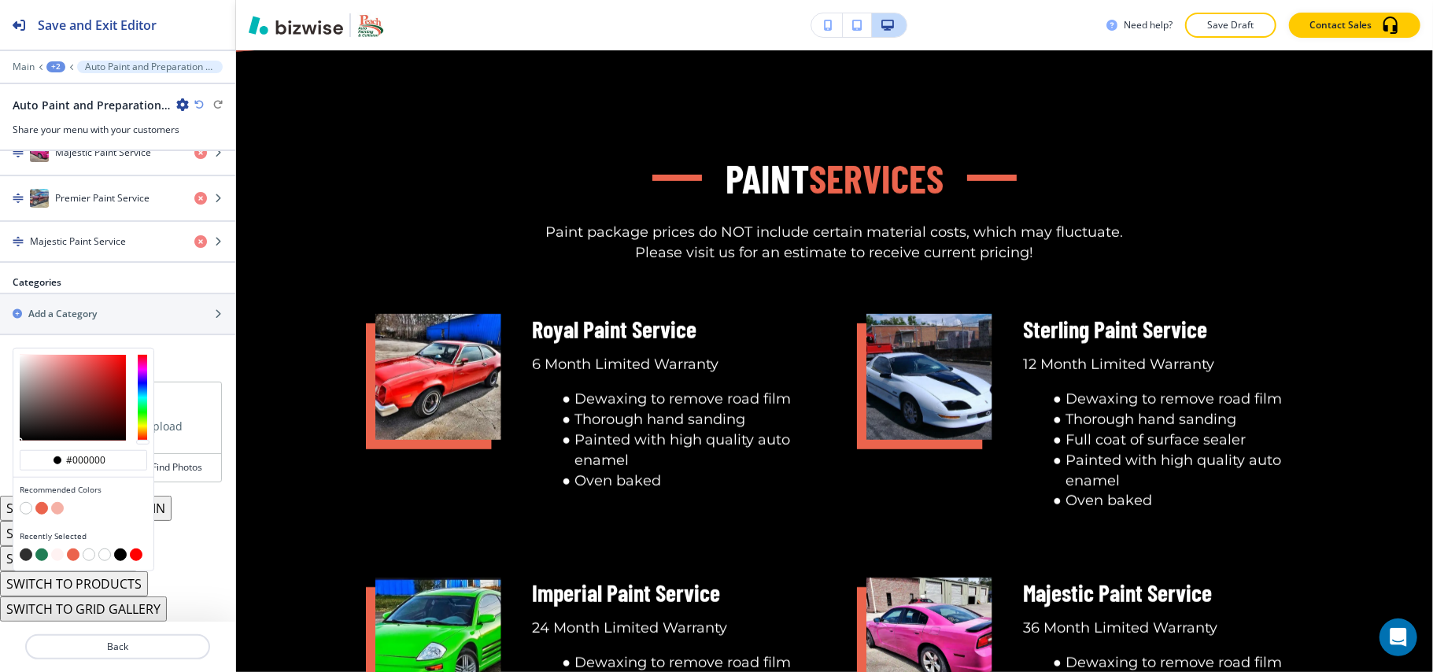
scroll to position [788, 0]
click at [27, 554] on button "button" at bounding box center [26, 555] width 13 height 13
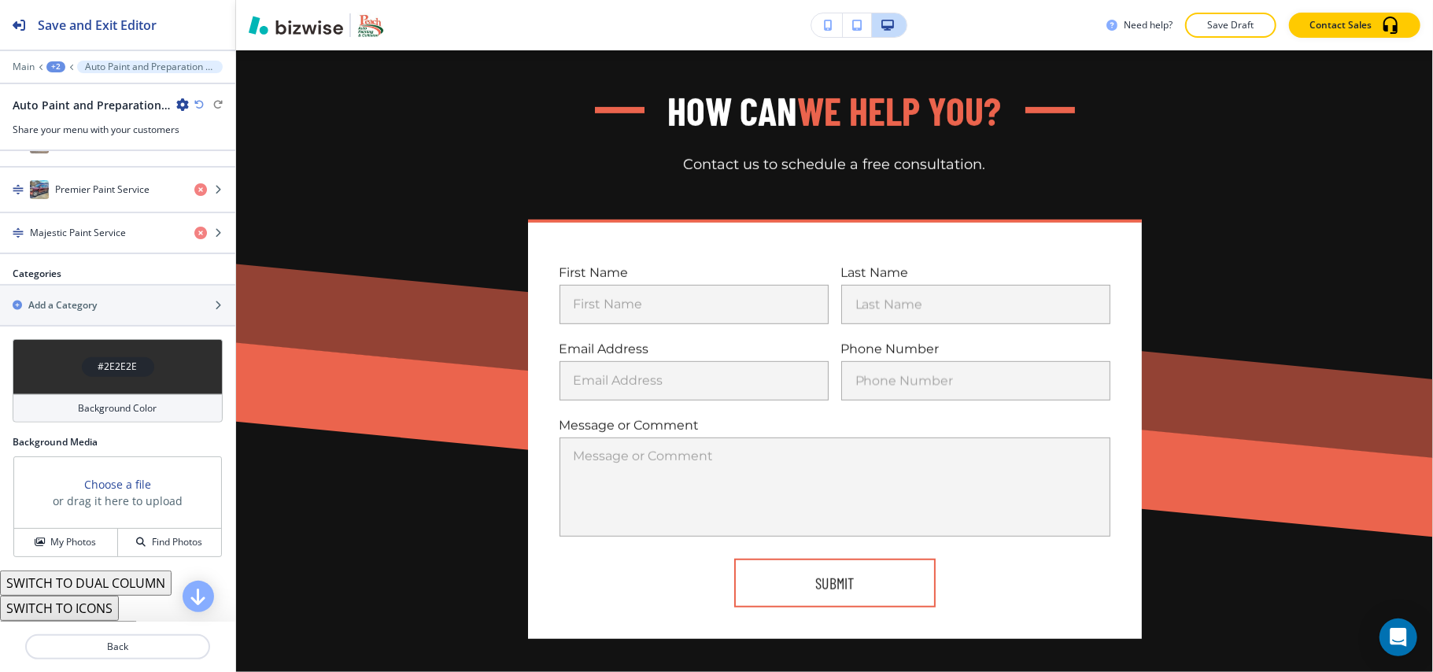
scroll to position [9258, 0]
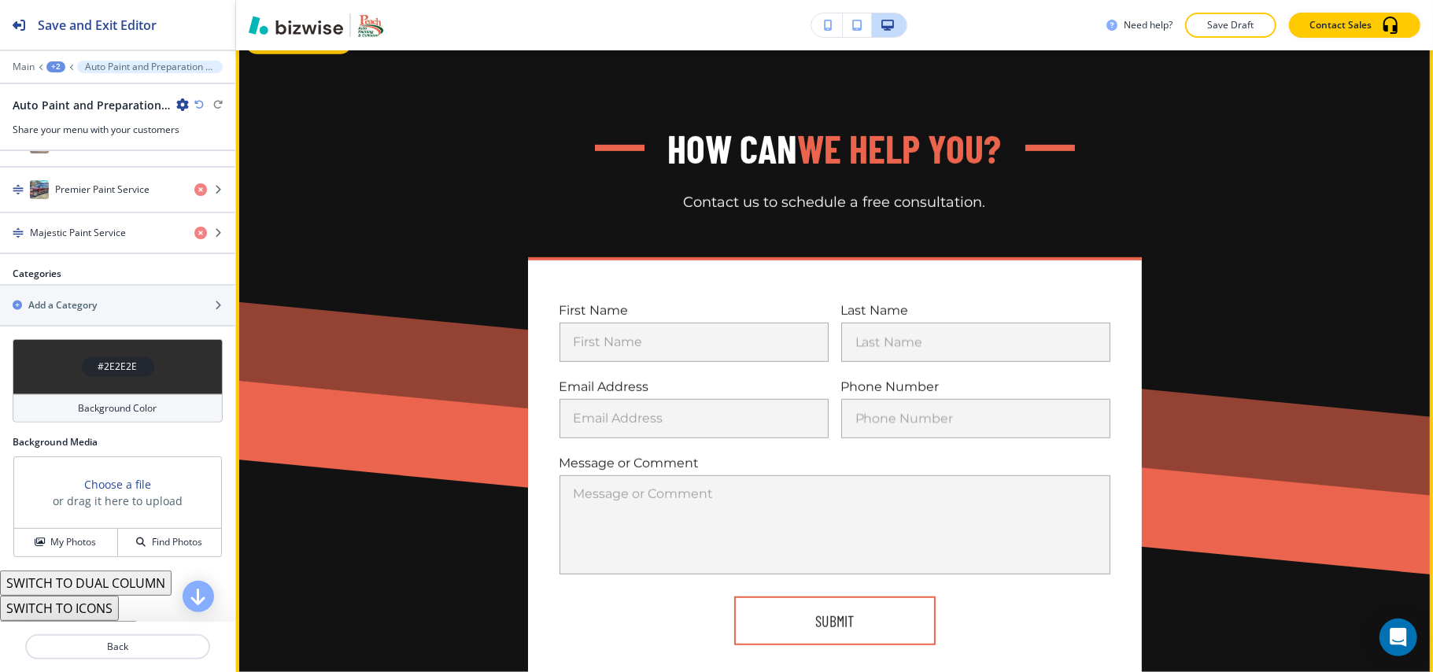
click at [272, 50] on button "Edit This Section" at bounding box center [299, 43] width 106 height 24
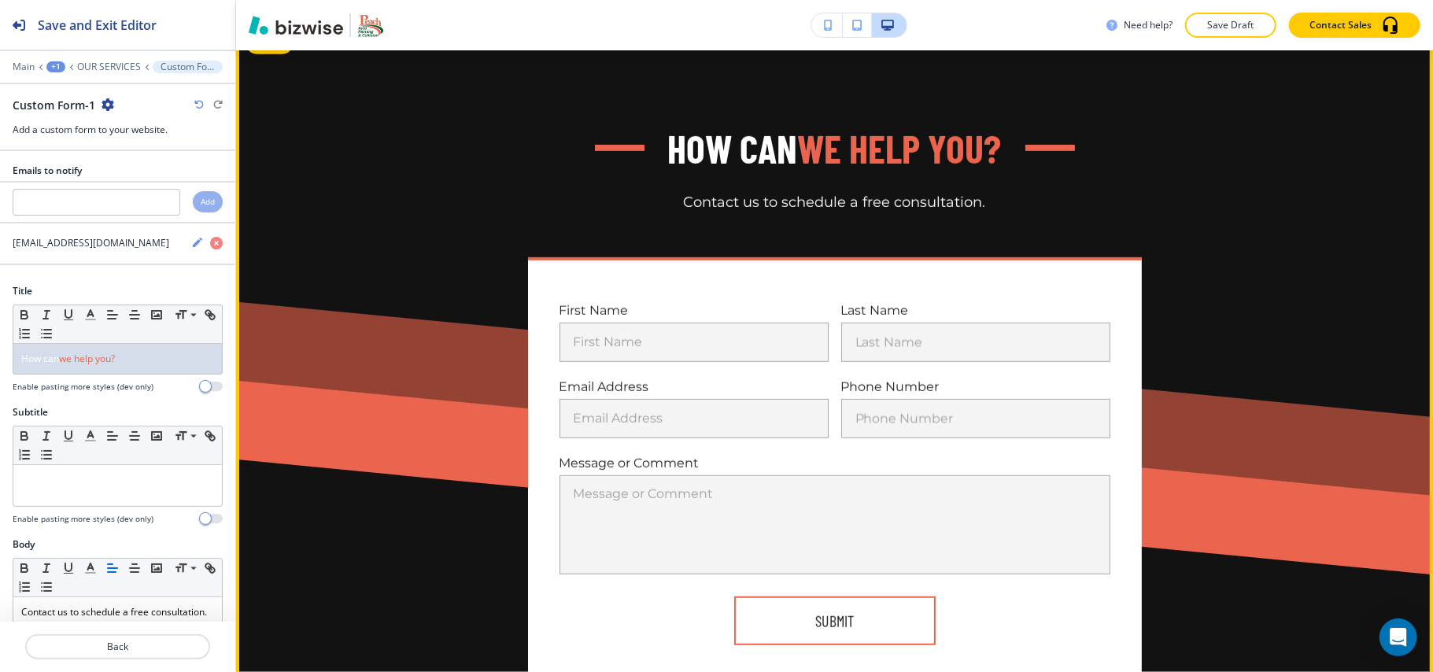
scroll to position [9228, 0]
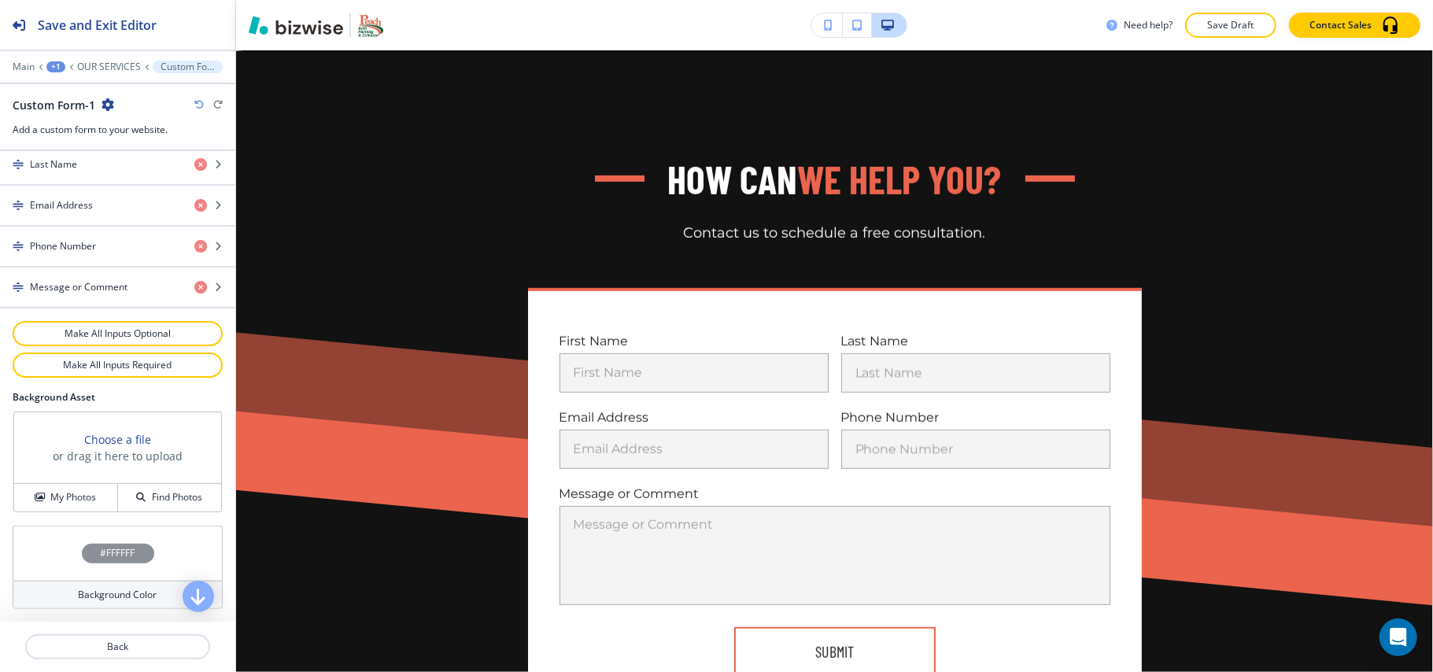
click at [41, 536] on div "#FFFFFF" at bounding box center [118, 553] width 210 height 55
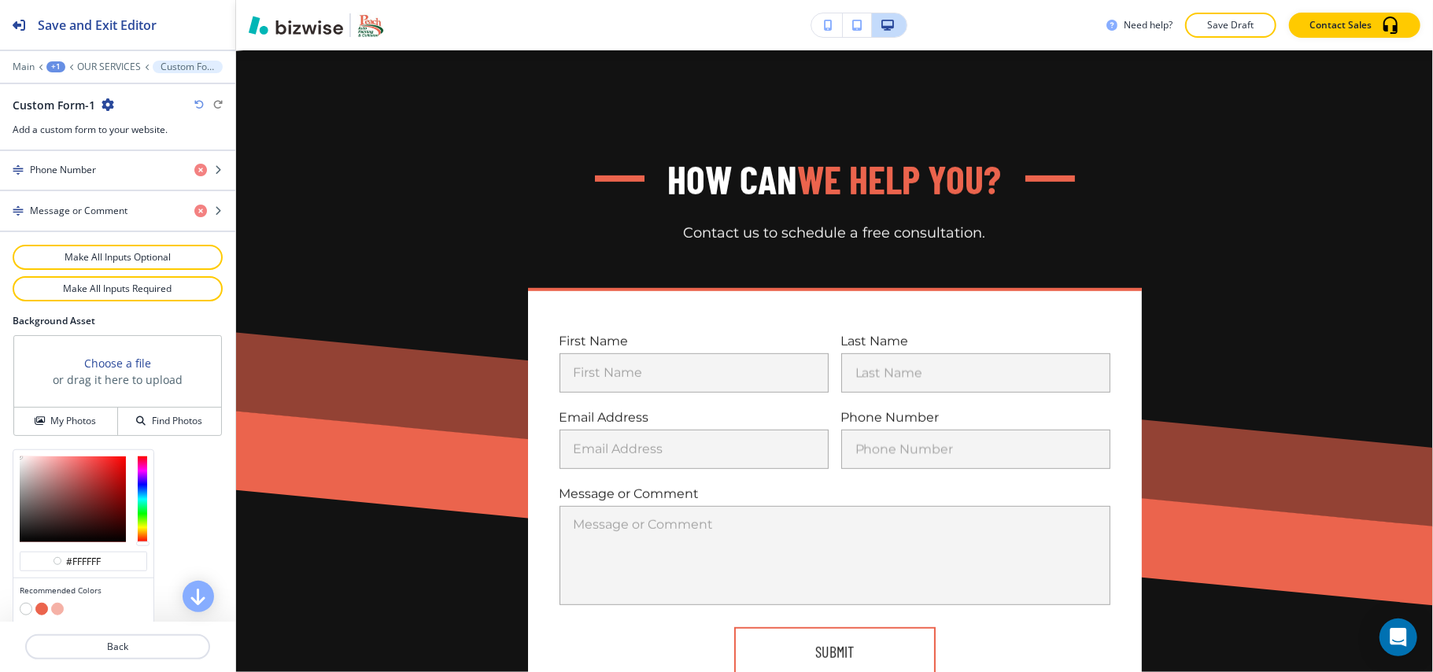
scroll to position [910, 0]
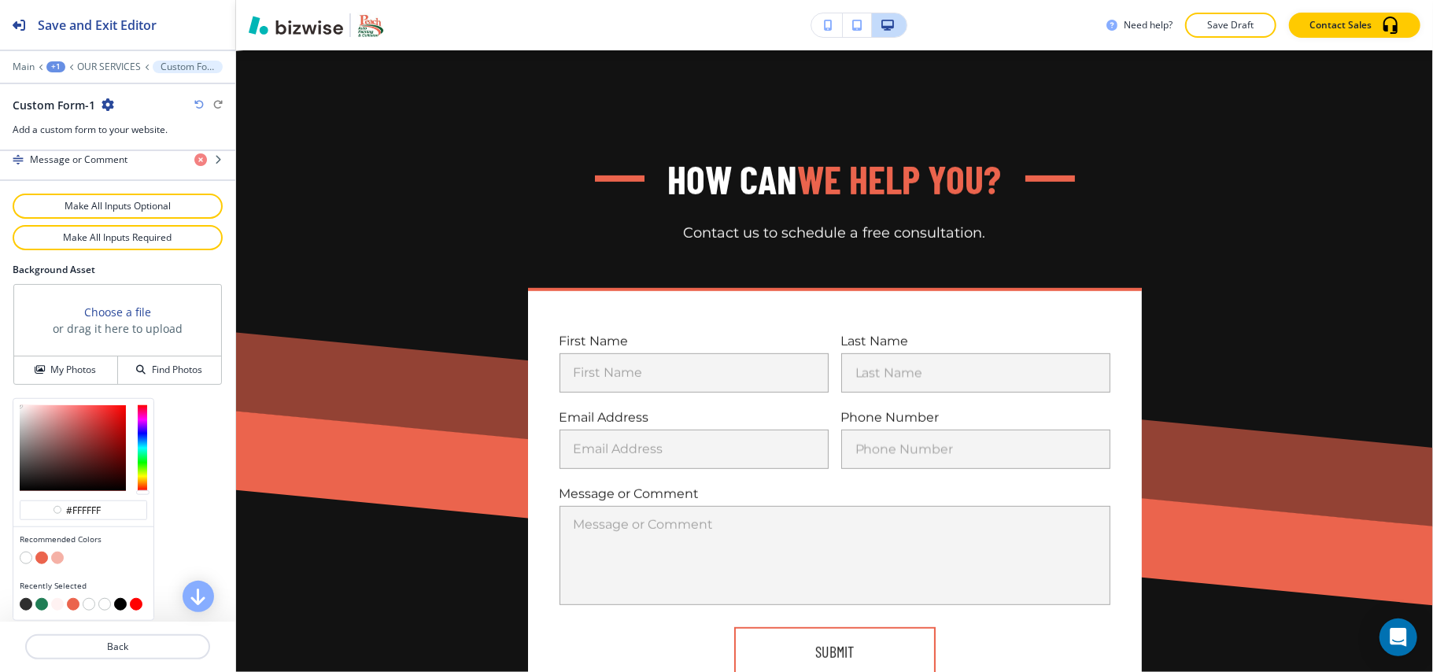
click at [61, 605] on button "button" at bounding box center [57, 604] width 13 height 13
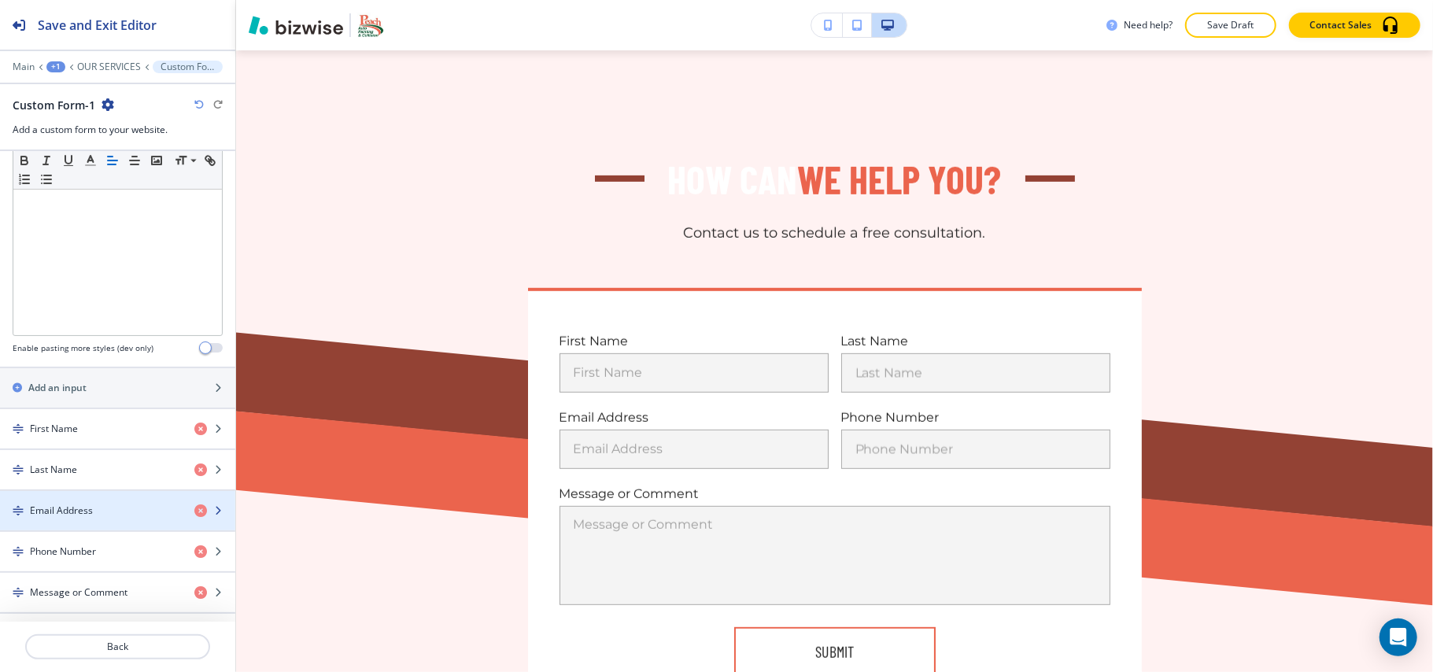
scroll to position [47, 0]
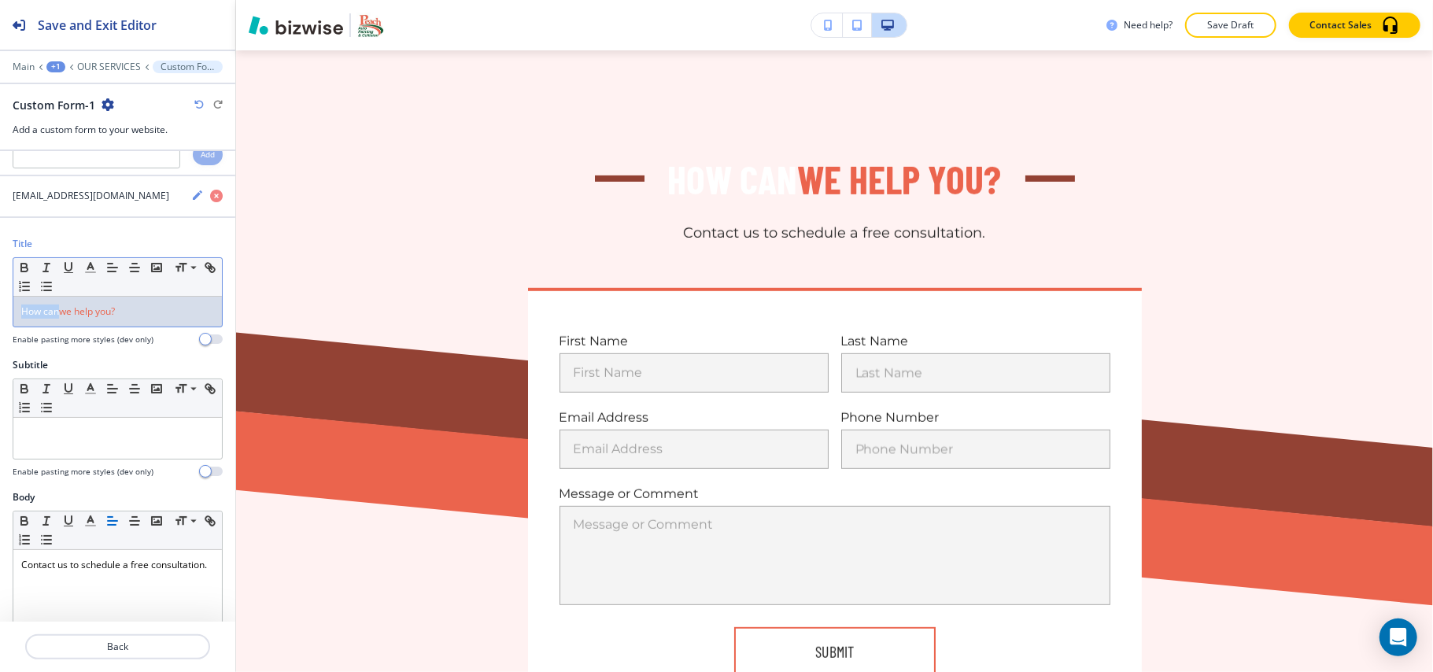
drag, startPoint x: 60, startPoint y: 313, endPoint x: 0, endPoint y: 306, distance: 60.2
click at [0, 306] on div "Title Small Normal Large Huge How can we help you? Enable pasting more styles (…" at bounding box center [117, 297] width 235 height 121
click at [88, 262] on button "button" at bounding box center [90, 267] width 22 height 19
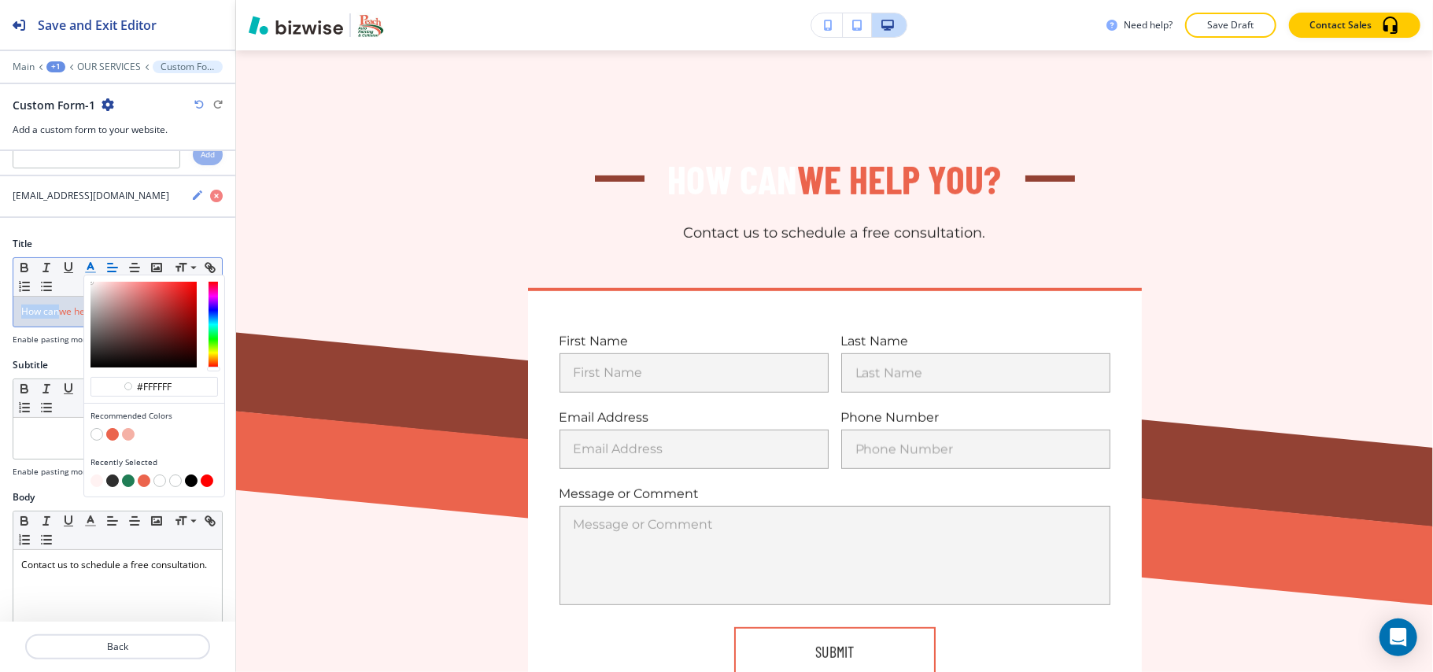
click at [113, 487] on button "button" at bounding box center [112, 481] width 13 height 13
type input "#2e2e2e"
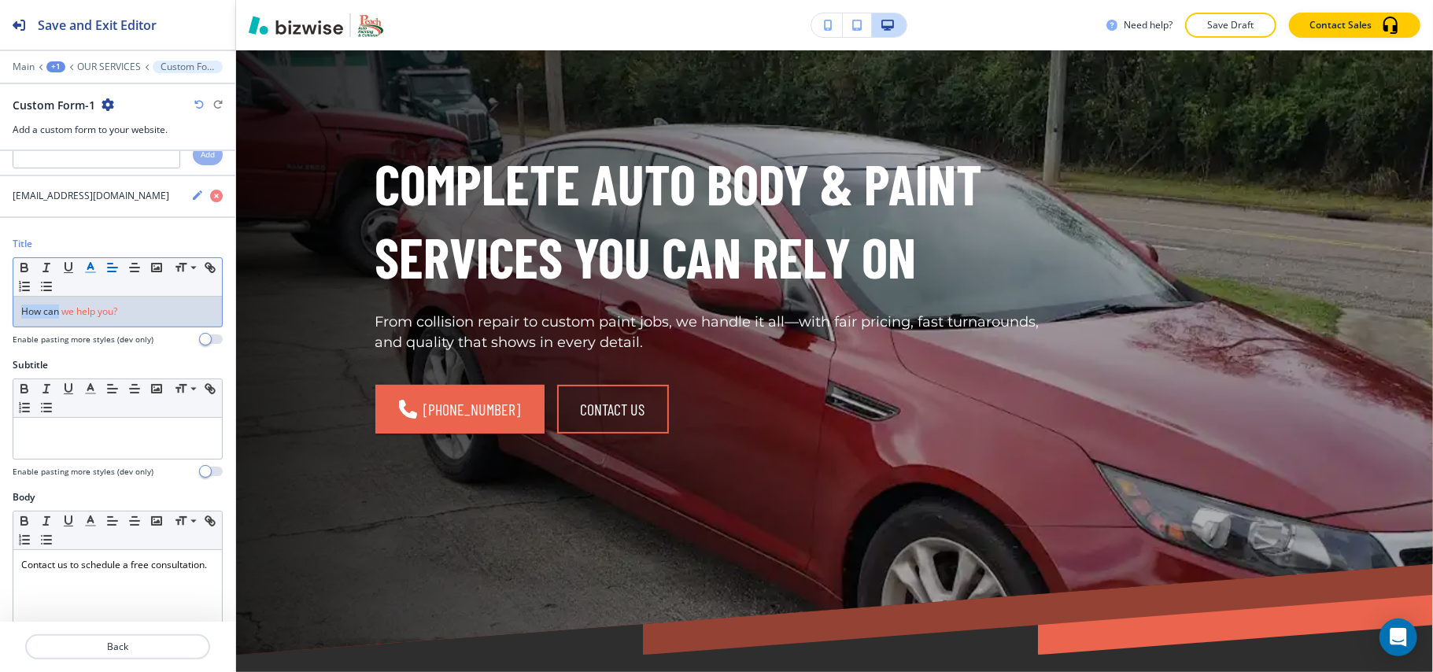
scroll to position [0, 0]
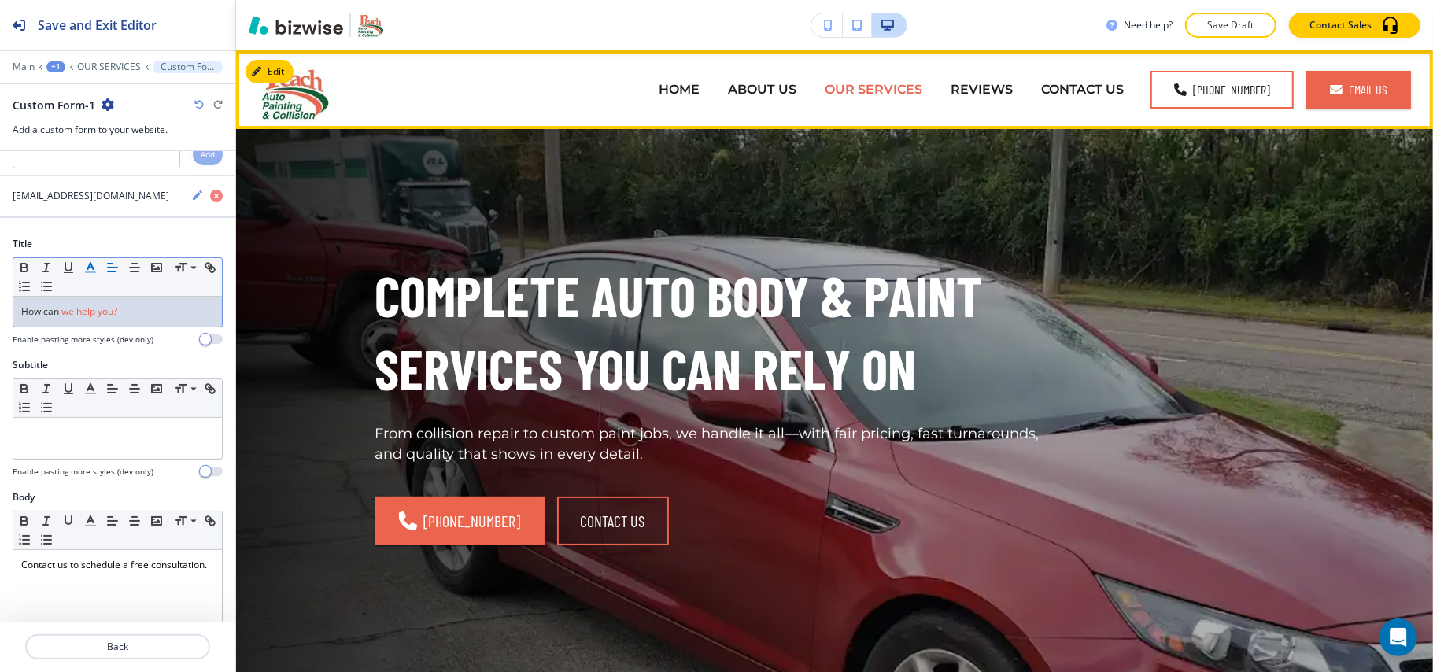
click at [872, 89] on p "OUR SERVICES" at bounding box center [874, 89] width 98 height 18
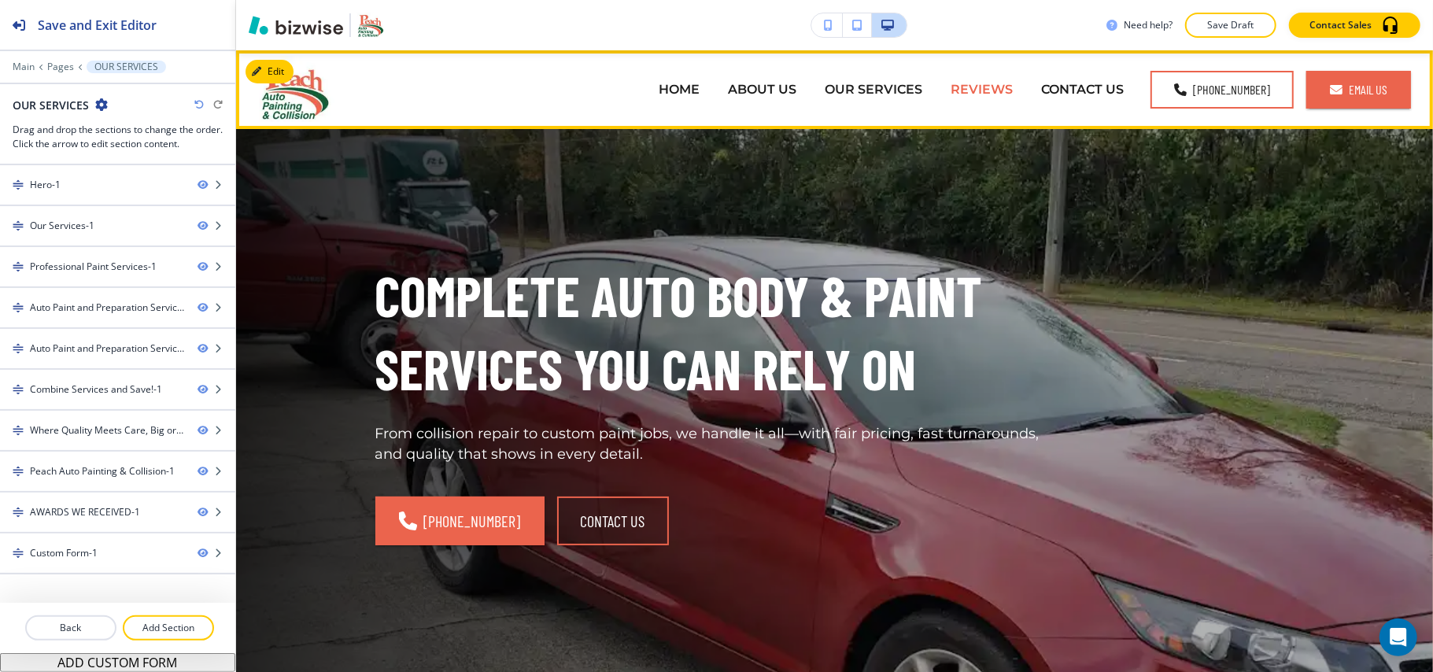
click at [981, 90] on p "REVIEWS" at bounding box center [982, 89] width 62 height 18
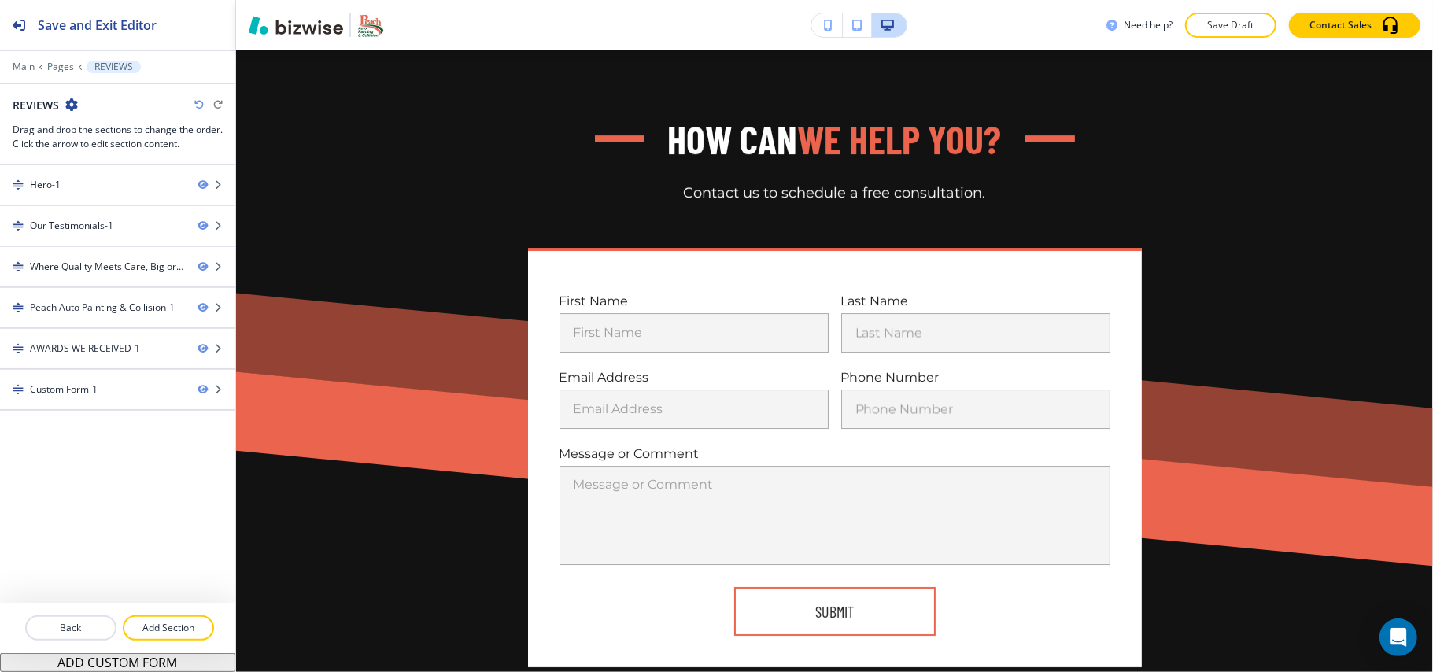
scroll to position [3719, 0]
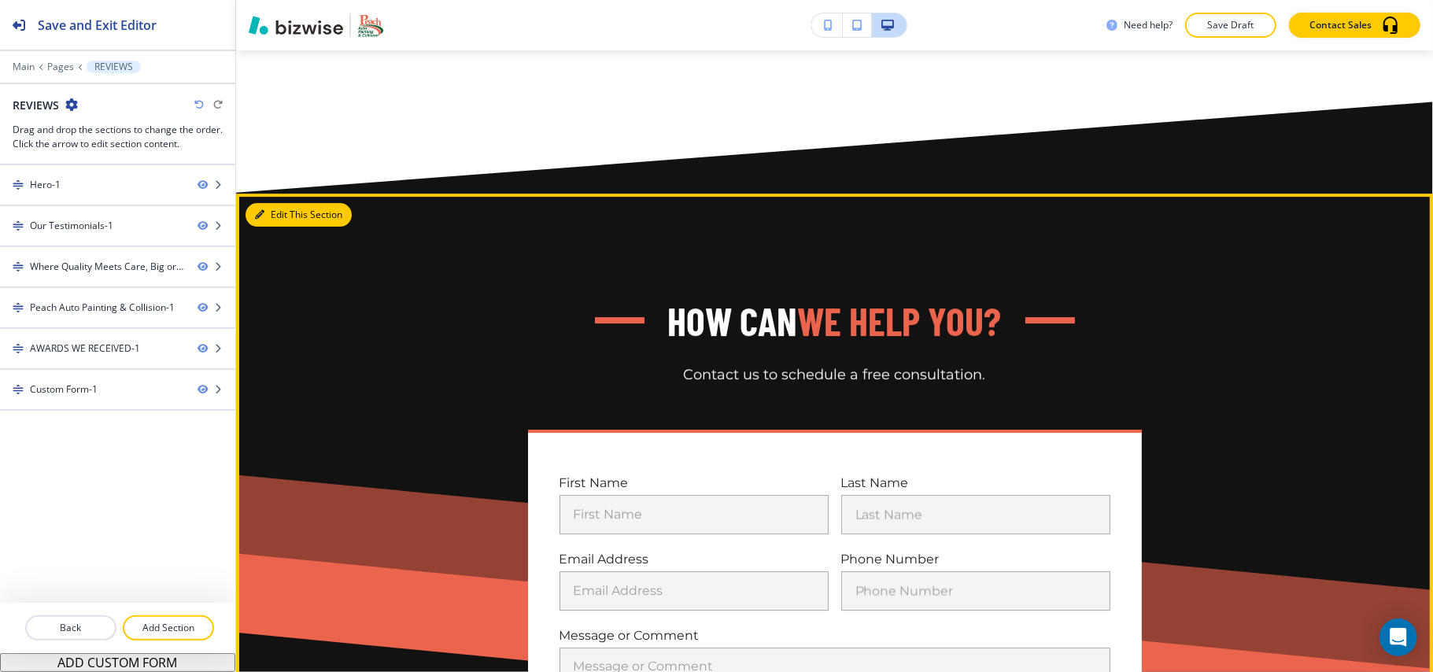
click at [264, 203] on button "Edit This Section" at bounding box center [299, 215] width 106 height 24
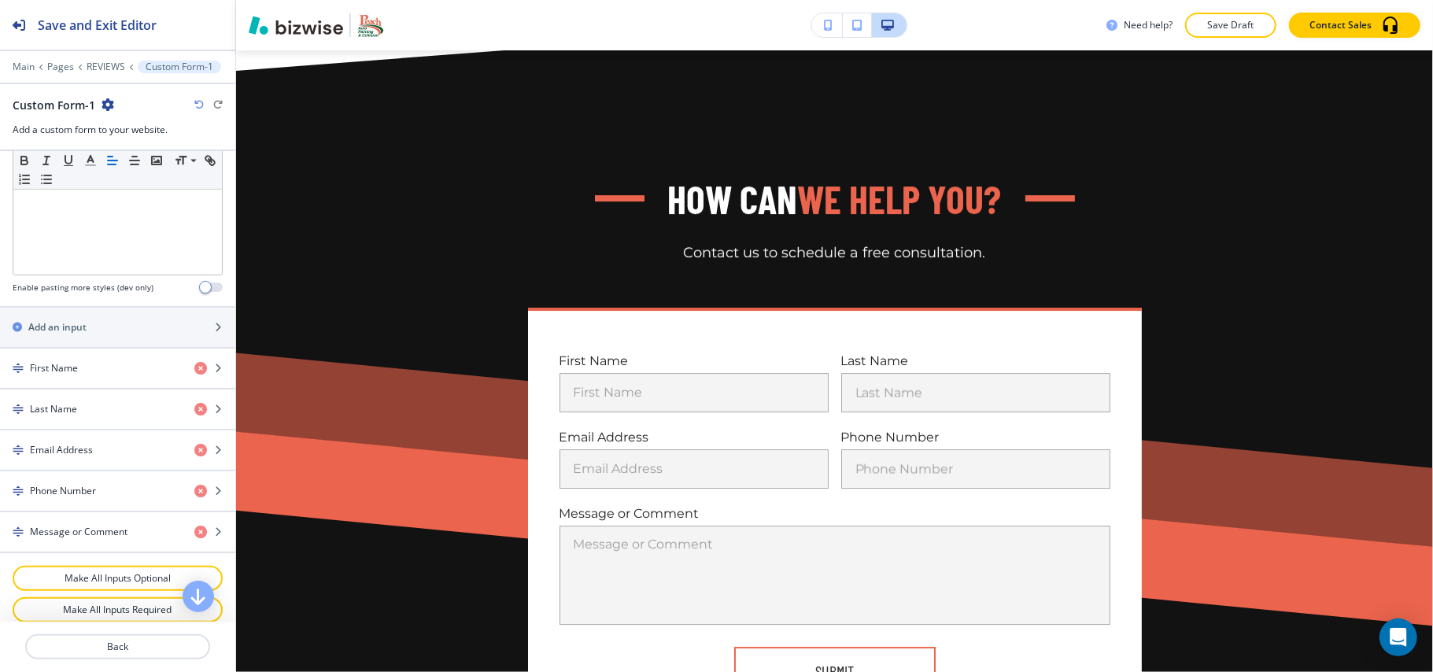
scroll to position [781, 0]
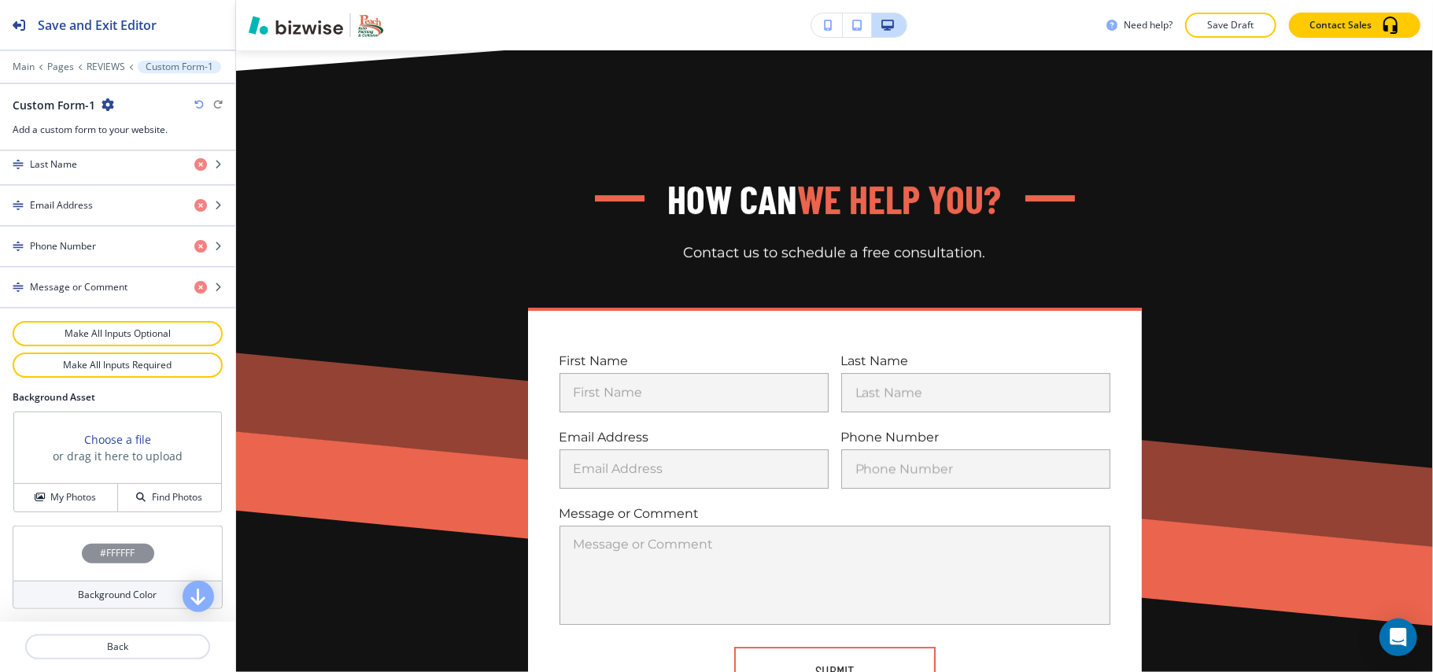
click at [28, 545] on div "#FFFFFF" at bounding box center [118, 553] width 210 height 55
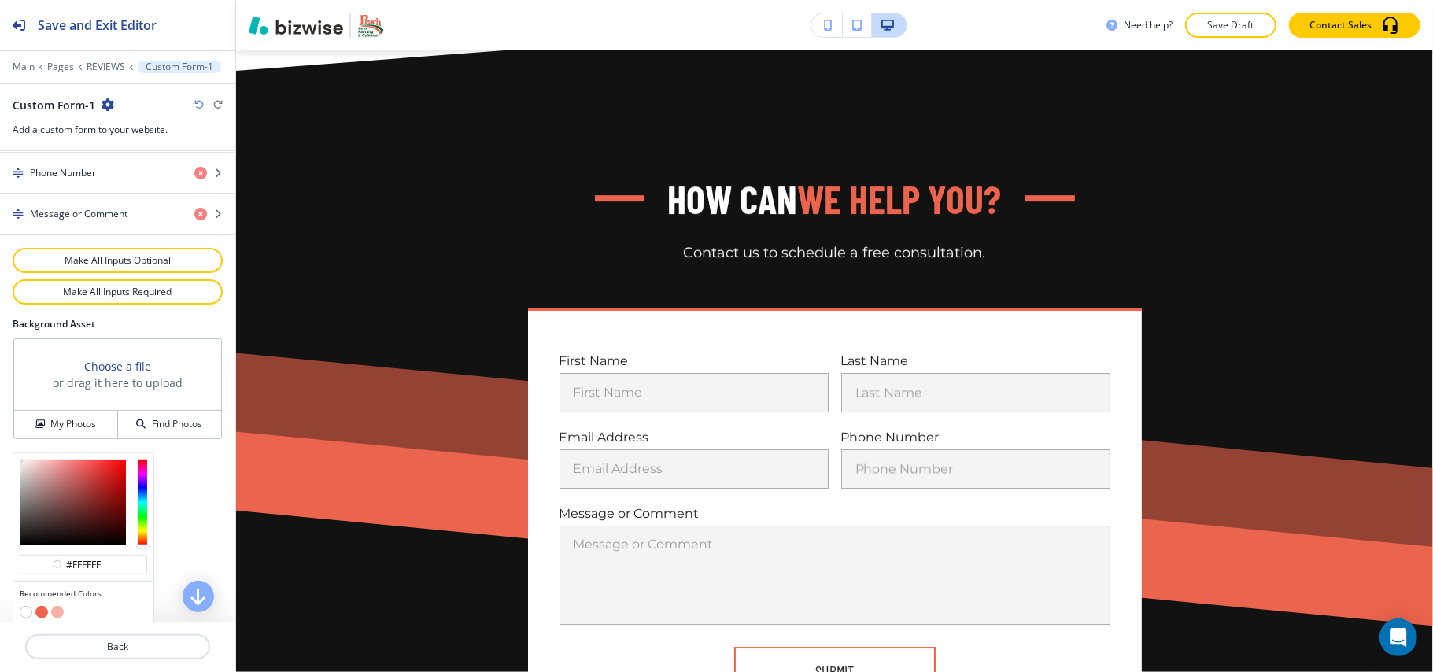
scroll to position [910, 0]
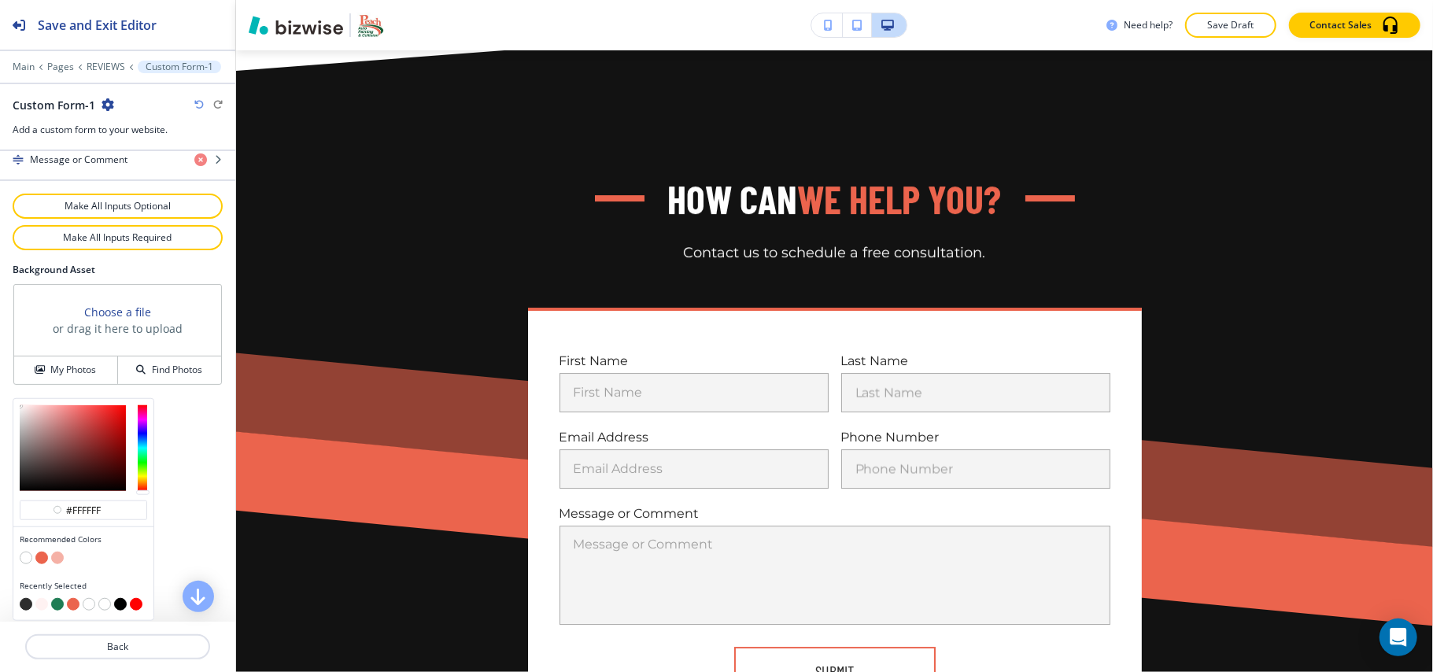
click at [41, 603] on button "button" at bounding box center [41, 604] width 13 height 13
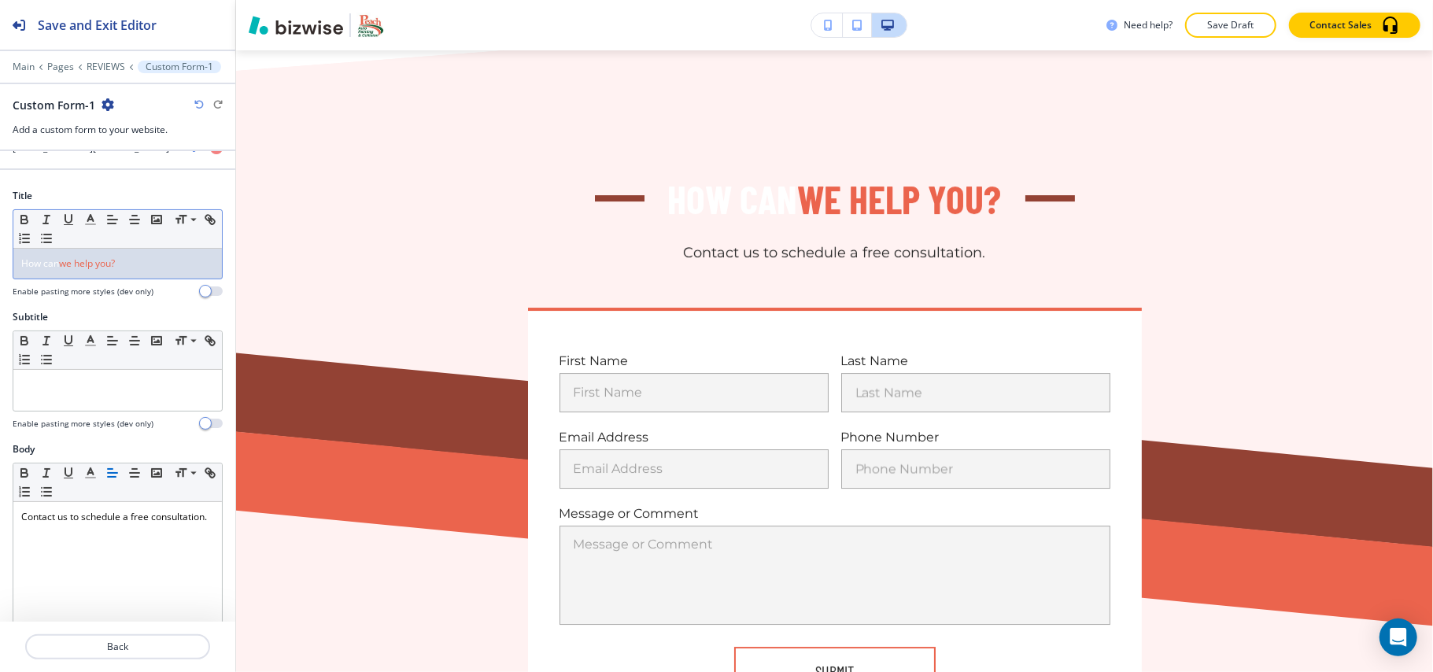
scroll to position [0, 0]
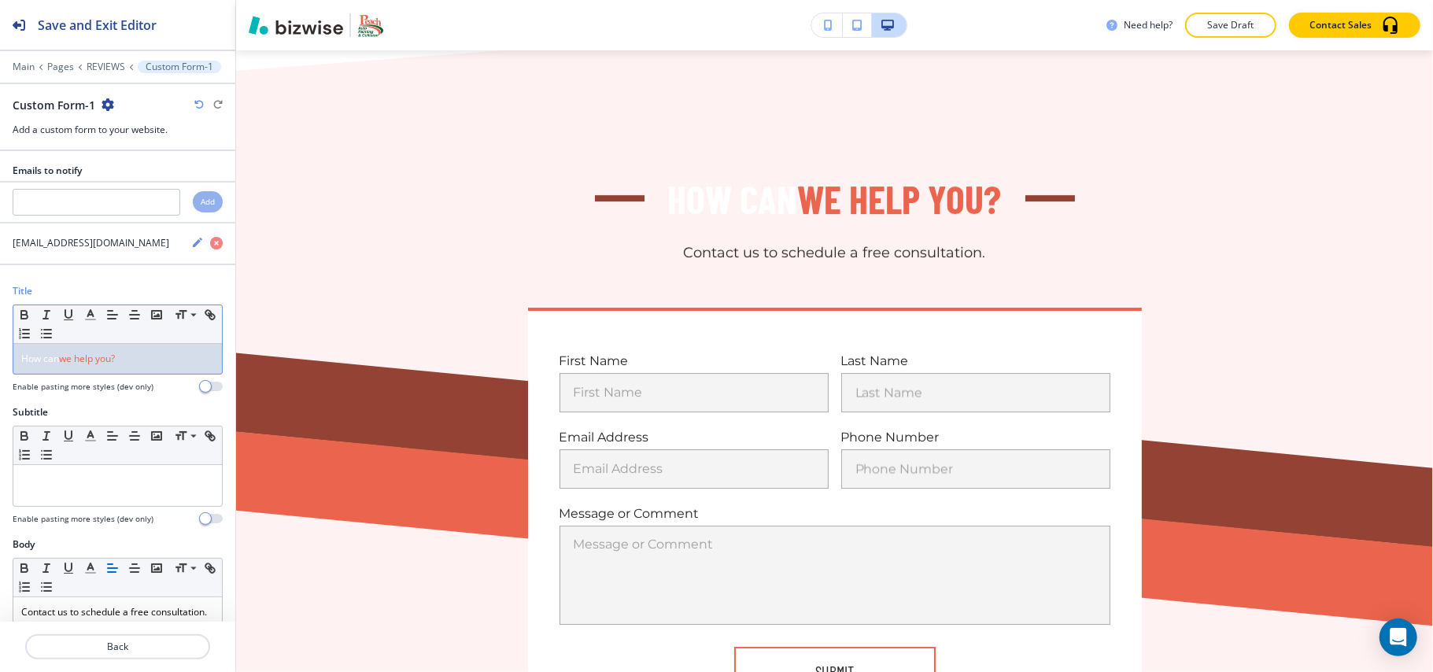
drag, startPoint x: 61, startPoint y: 363, endPoint x: 2, endPoint y: 353, distance: 59.9
click at [0, 353] on div "Title Small Normal Large Huge How can we help you? Enable pasting more styles (…" at bounding box center [117, 344] width 235 height 121
click at [94, 316] on icon "button" at bounding box center [90, 315] width 14 height 14
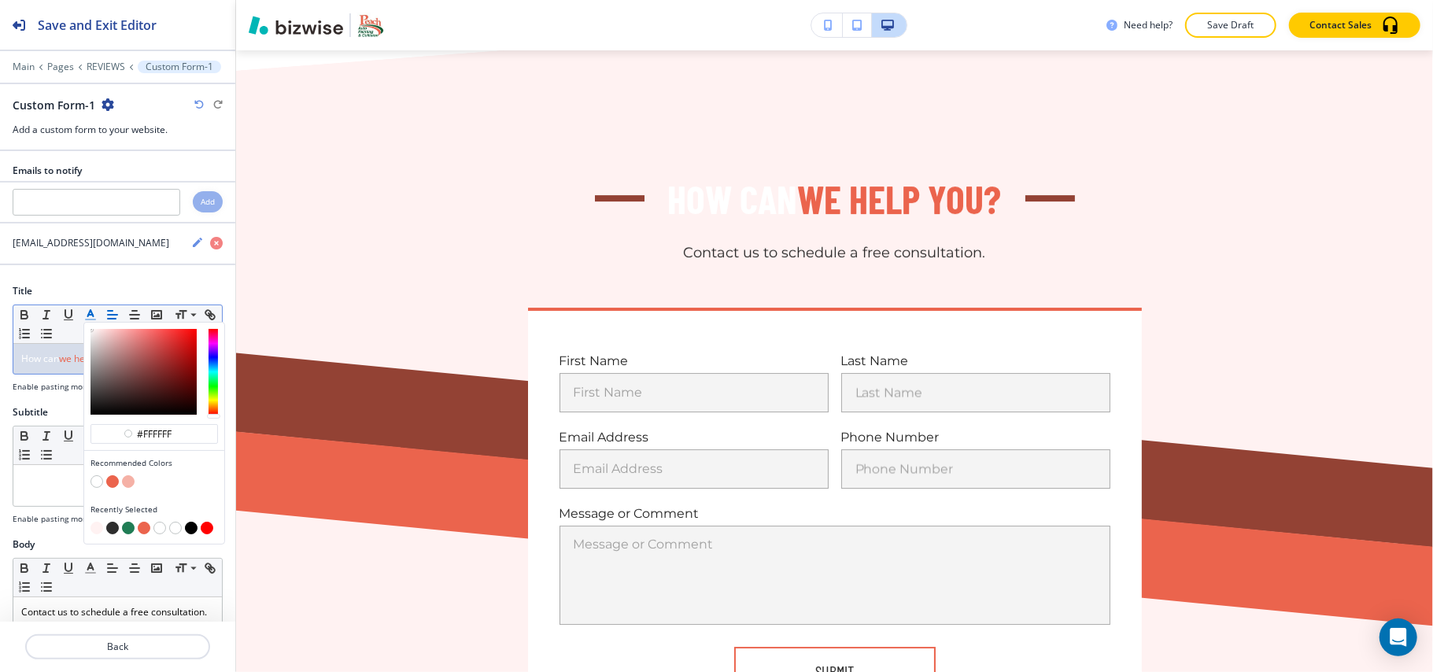
click at [130, 534] on button "button" at bounding box center [128, 528] width 13 height 13
type input "#207d55"
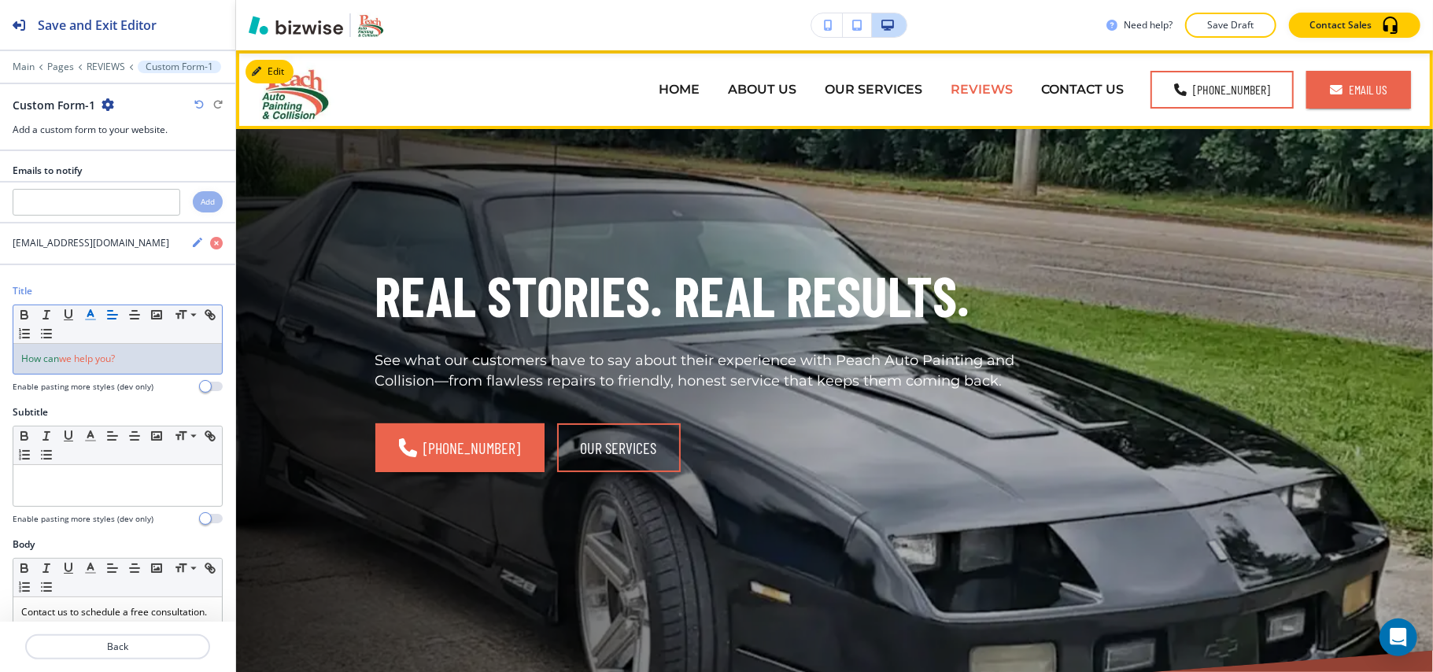
click at [974, 89] on p "REVIEWS" at bounding box center [982, 89] width 62 height 18
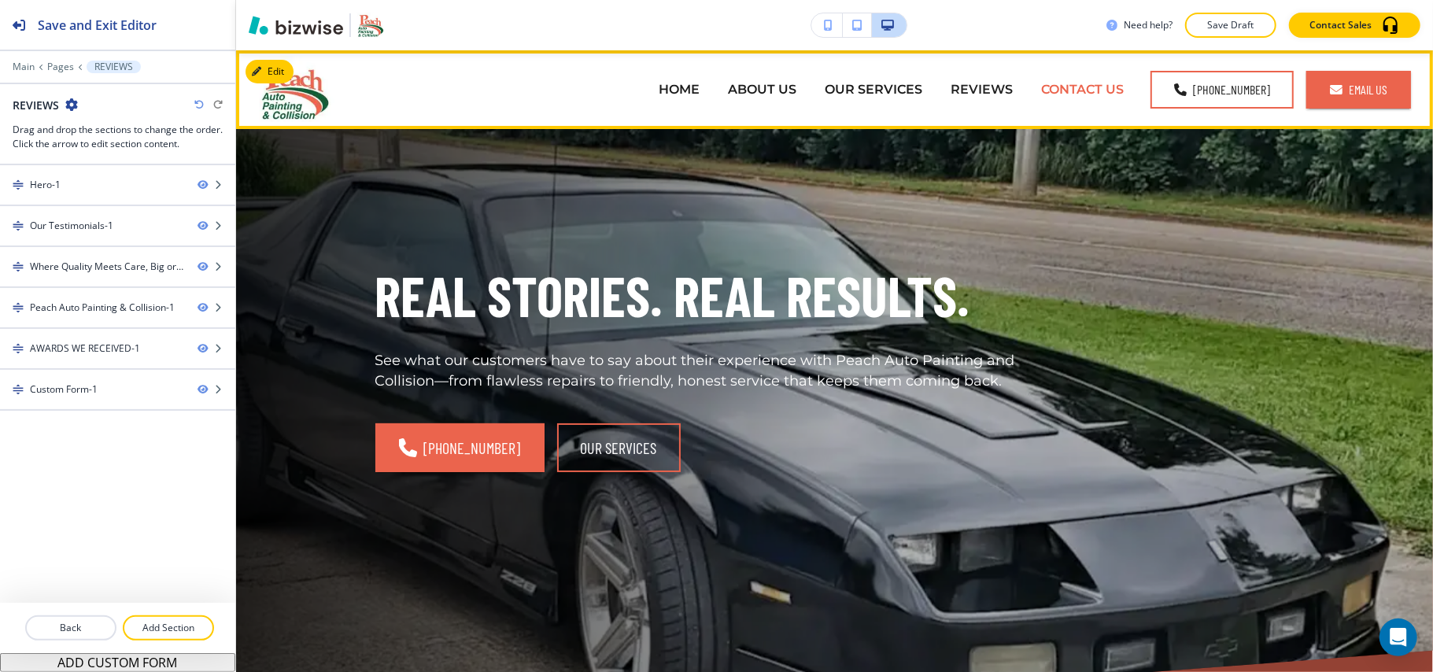
click at [1077, 89] on p "CONTACT US" at bounding box center [1082, 89] width 83 height 18
